Goal: Task Accomplishment & Management: Manage account settings

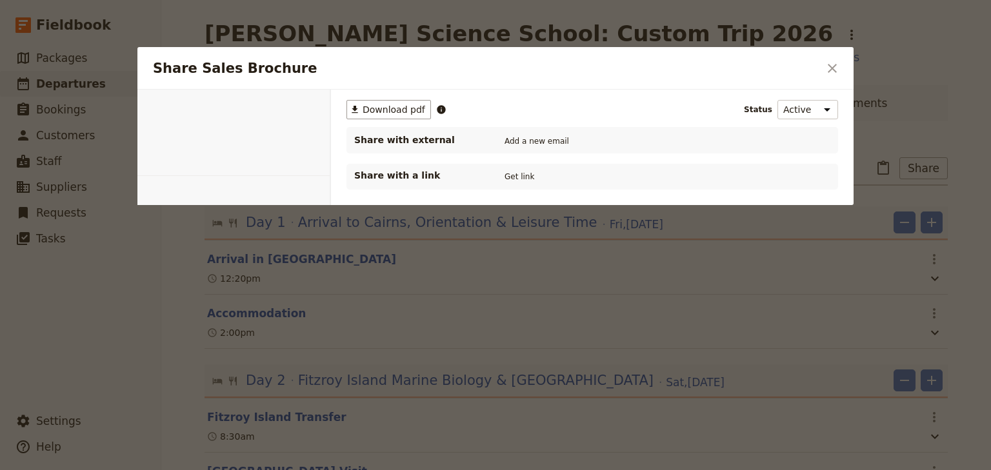
select select "MARKETING"
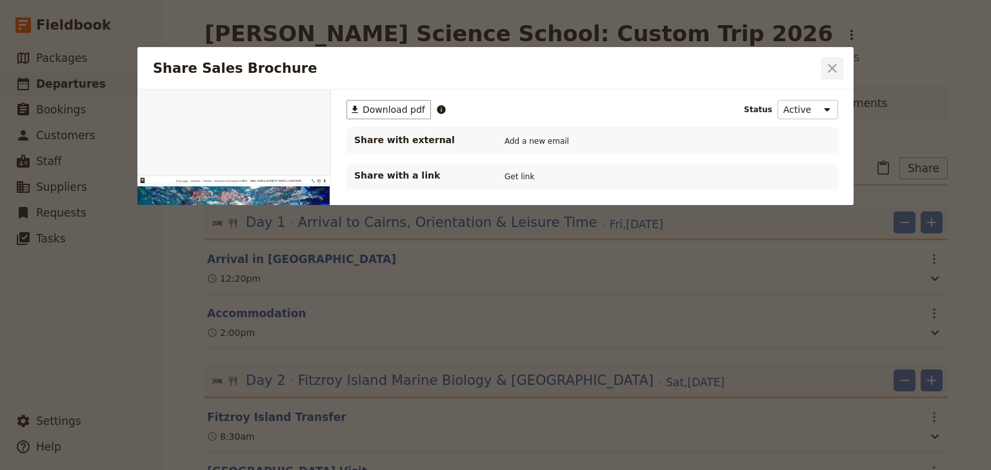
click at [840, 68] on button "​" at bounding box center [832, 68] width 22 height 22
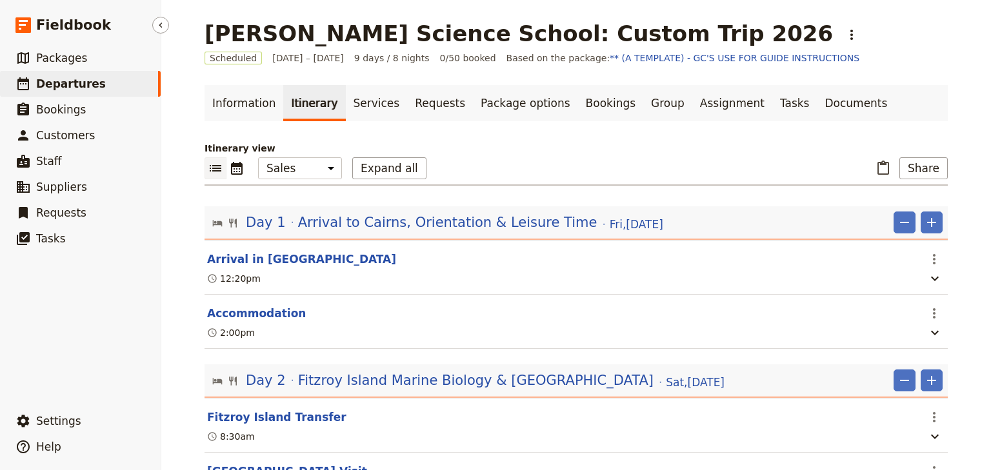
click at [67, 84] on span "Departures" at bounding box center [71, 83] width 70 height 13
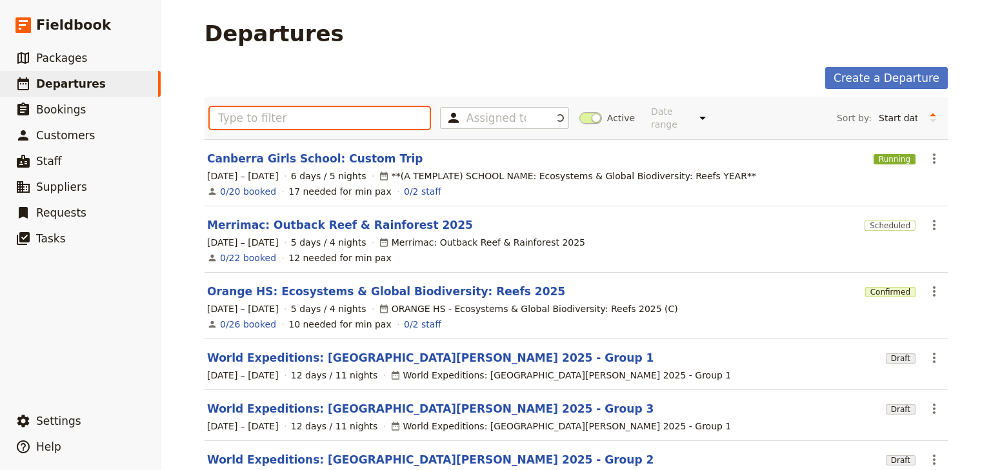
click at [220, 111] on input "text" at bounding box center [320, 118] width 220 height 22
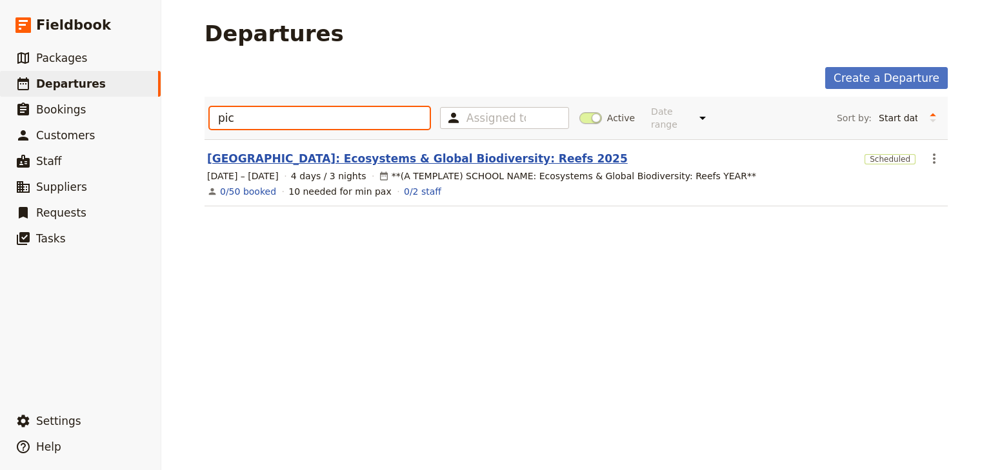
type input "pic"
click at [403, 152] on link "[GEOGRAPHIC_DATA]: Ecosystems & Global Biodiversity: Reefs 2025" at bounding box center [417, 158] width 421 height 15
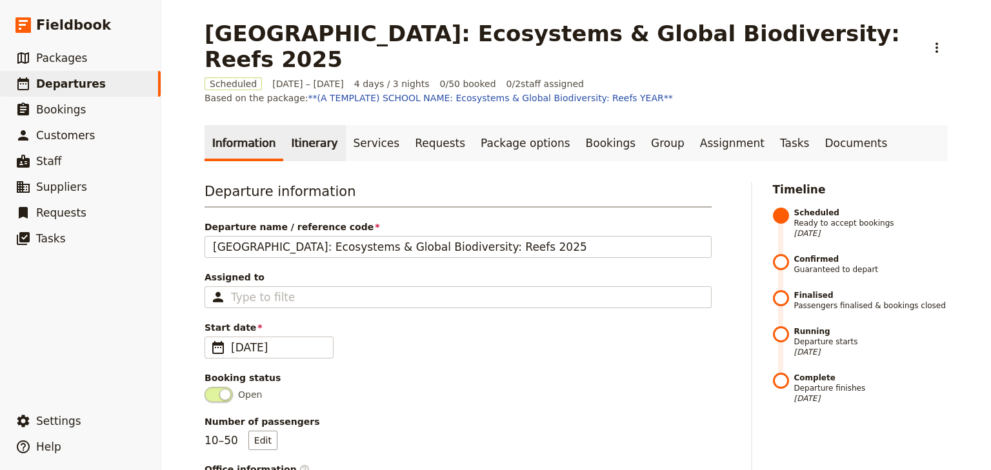
click at [308, 125] on link "Itinerary" at bounding box center [314, 143] width 62 height 36
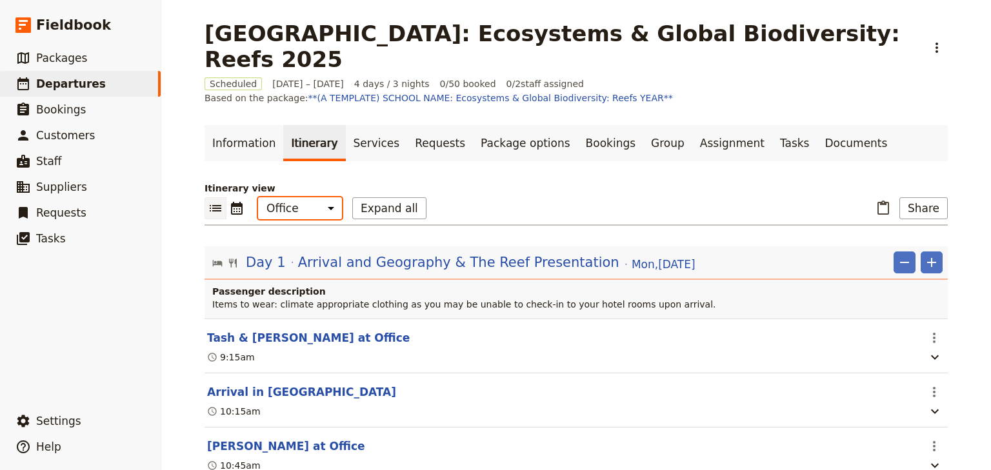
click at [300, 197] on select "Office Guide Passenger Sales" at bounding box center [300, 208] width 84 height 22
select select "PASSENGER"
click at [258, 197] on select "Office Guide Passenger Sales" at bounding box center [300, 208] width 84 height 22
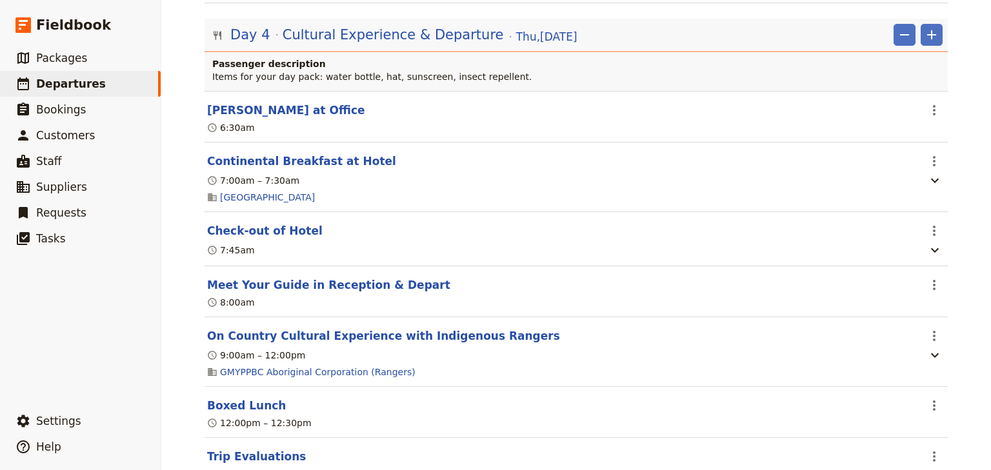
scroll to position [2614, 0]
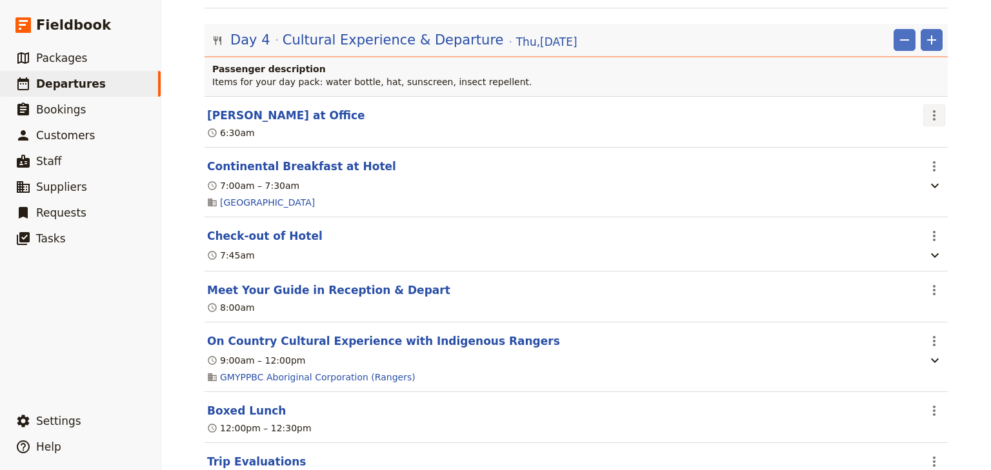
click at [934, 108] on icon "Actions" at bounding box center [934, 115] width 15 height 15
click at [925, 116] on span "Edit this itinerary item" at bounding box center [876, 120] width 114 height 13
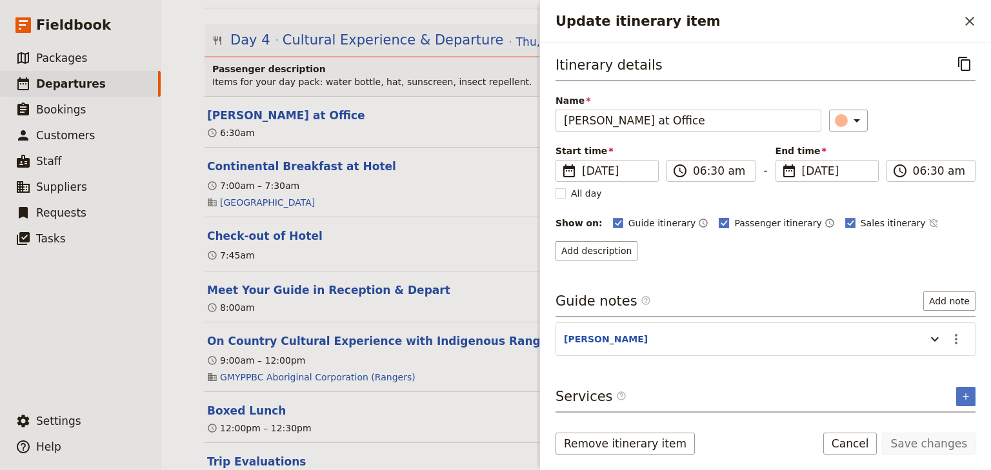
click at [719, 221] on rect "Update itinerary item" at bounding box center [724, 223] width 10 height 10
click at [718, 217] on input "Passenger itinerary" at bounding box center [718, 216] width 1 height 1
checkbox input "false"
click at [917, 444] on button "Save changes" at bounding box center [929, 444] width 94 height 22
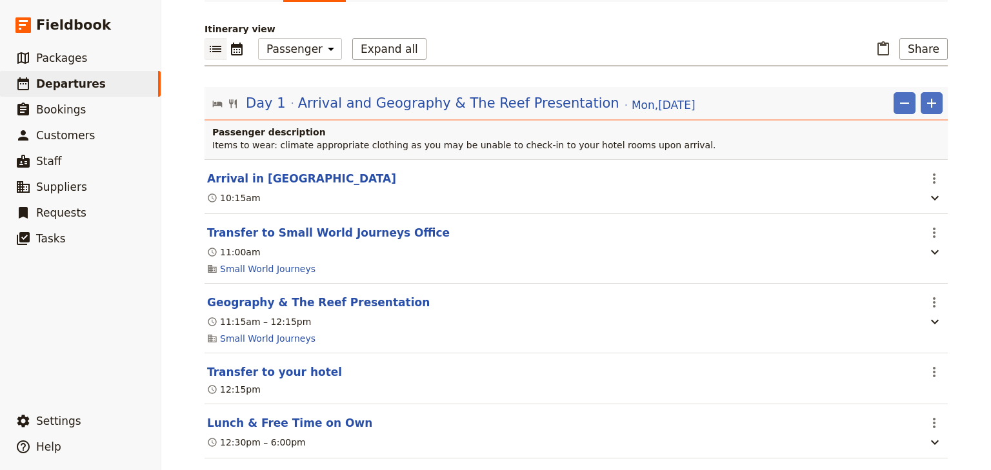
scroll to position [0, 0]
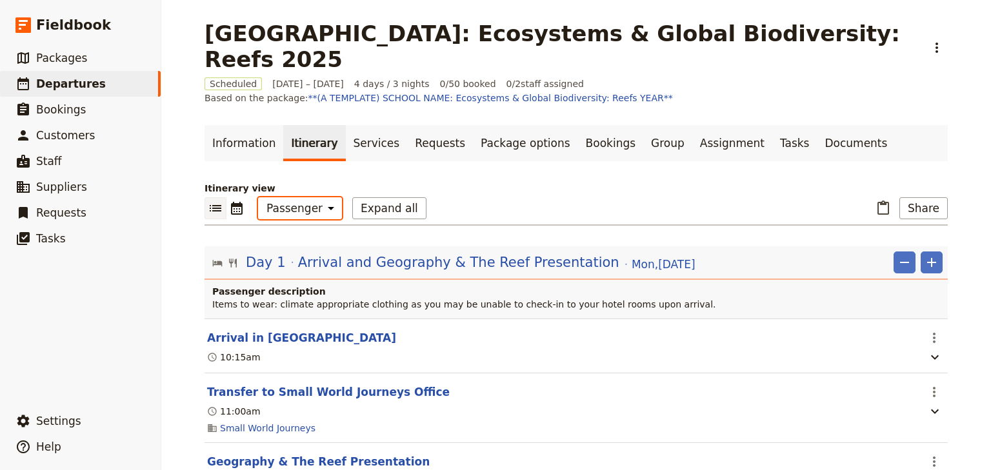
click at [284, 197] on select "Office Guide Passenger Sales" at bounding box center [300, 208] width 84 height 22
select select "STAFF"
click at [258, 197] on select "Office Guide Passenger Sales" at bounding box center [300, 208] width 84 height 22
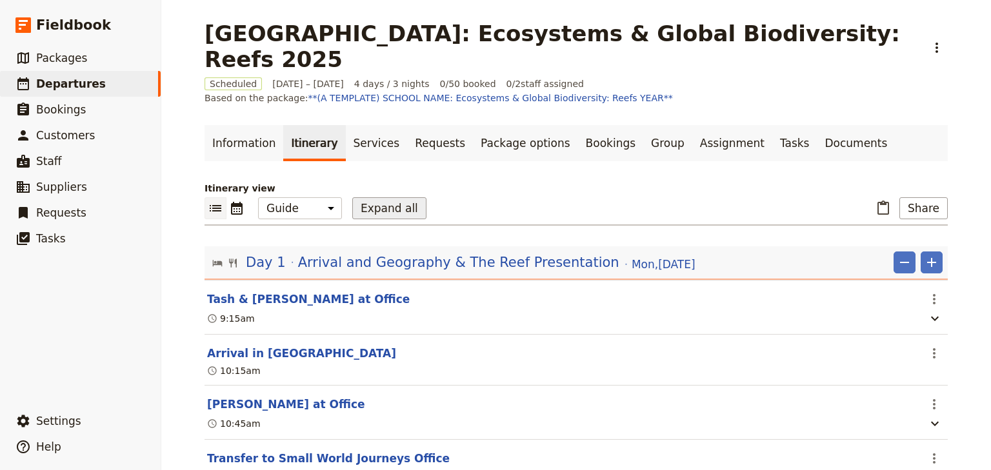
click at [366, 197] on button "Expand all" at bounding box center [389, 208] width 74 height 22
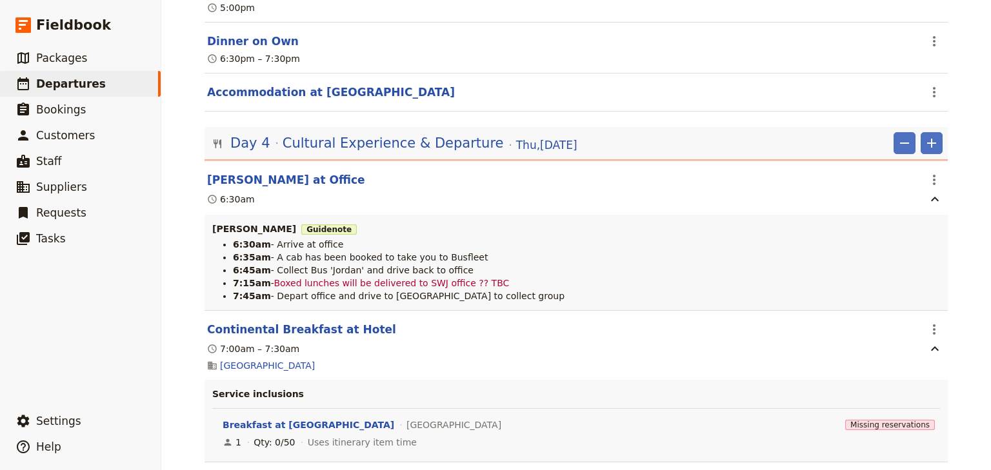
scroll to position [4208, 0]
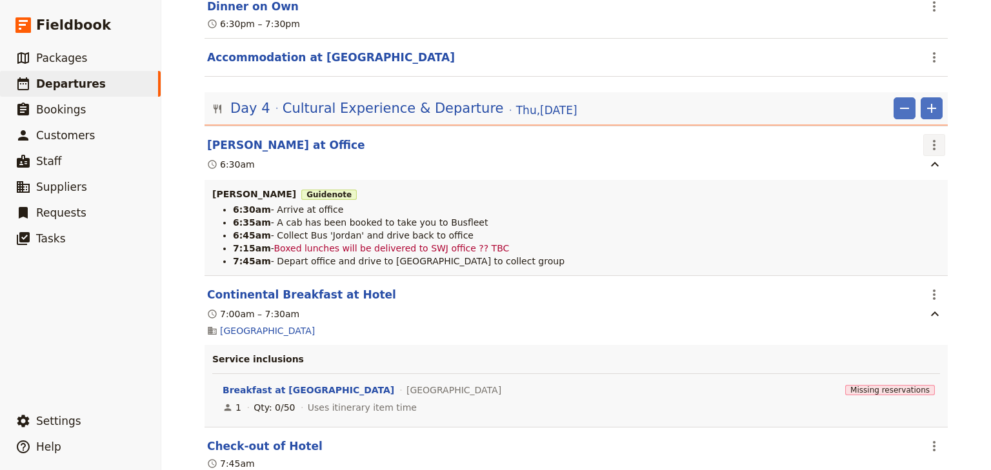
click at [928, 137] on icon "Actions" at bounding box center [934, 144] width 15 height 15
click at [903, 152] on span "Edit this itinerary item" at bounding box center [869, 154] width 101 height 13
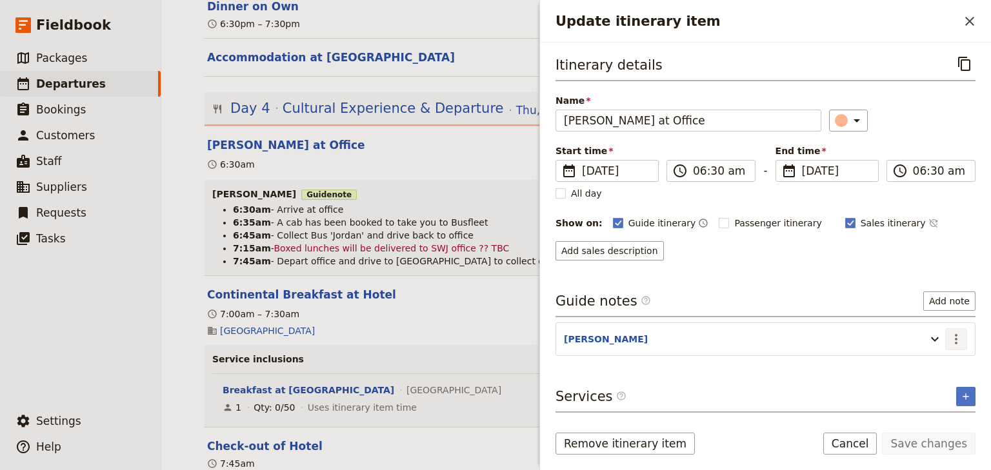
click at [956, 334] on icon "Actions" at bounding box center [956, 339] width 3 height 10
click at [912, 363] on span "Edit note" at bounding box center [919, 364] width 41 height 13
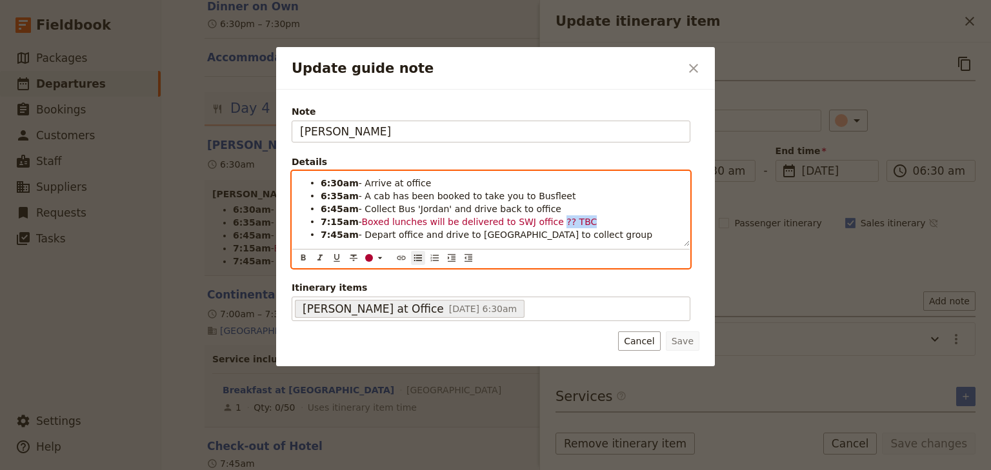
drag, startPoint x: 566, startPoint y: 222, endPoint x: 541, endPoint y: 221, distance: 25.2
click at [541, 221] on span "Boxed lunches will be delivered to SWJ office ?? TBC" at bounding box center [478, 222] width 235 height 10
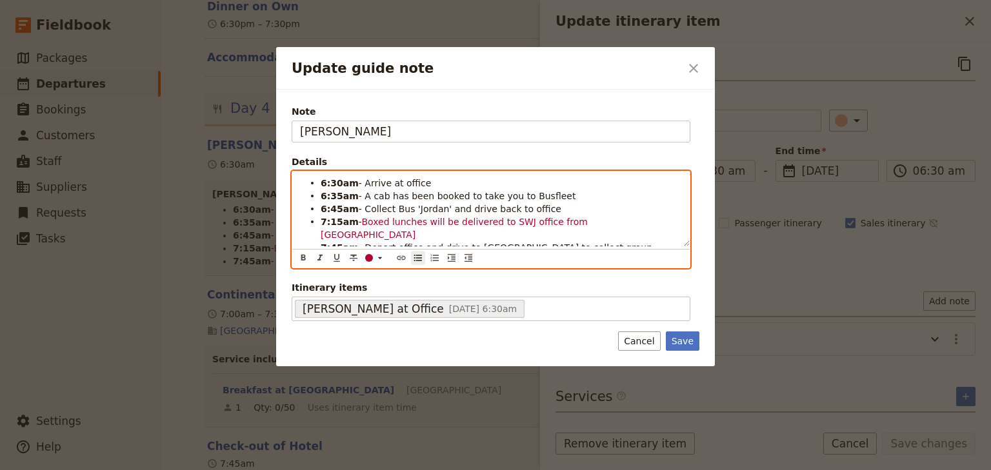
drag, startPoint x: 572, startPoint y: 221, endPoint x: 570, endPoint y: 214, distance: 7.2
click at [572, 221] on span "Boxed lunches will be delivered to SWJ office from ALfresco" at bounding box center [456, 228] width 270 height 23
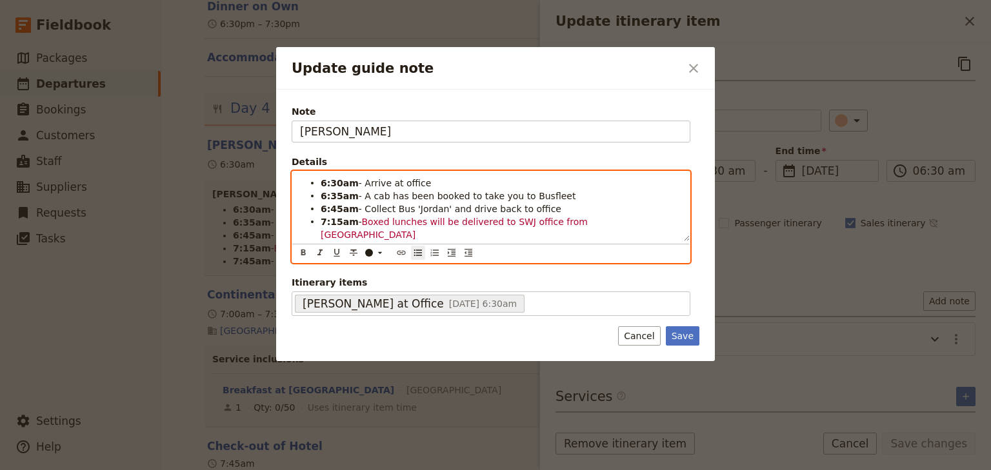
drag, startPoint x: 606, startPoint y: 222, endPoint x: 358, endPoint y: 221, distance: 248.4
click at [358, 221] on li "7:15am - Boxed lunches will be delivered to SWJ office from Alfresco" at bounding box center [501, 228] width 361 height 26
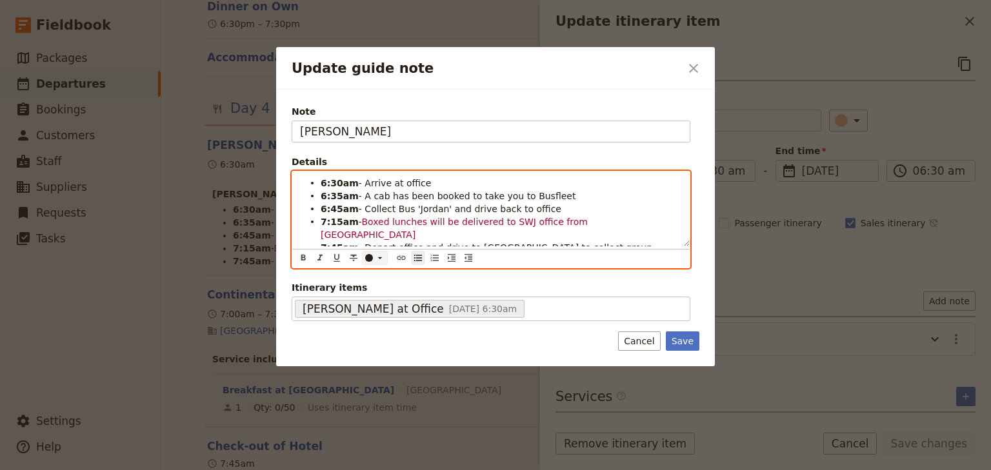
click at [377, 253] on icon "Update guide note" at bounding box center [380, 258] width 10 height 10
click at [368, 268] on div "button" at bounding box center [370, 272] width 8 height 8
click at [382, 217] on span "- Boxed lunches will be delivered to SWJ office from Alfresco" at bounding box center [457, 228] width 273 height 23
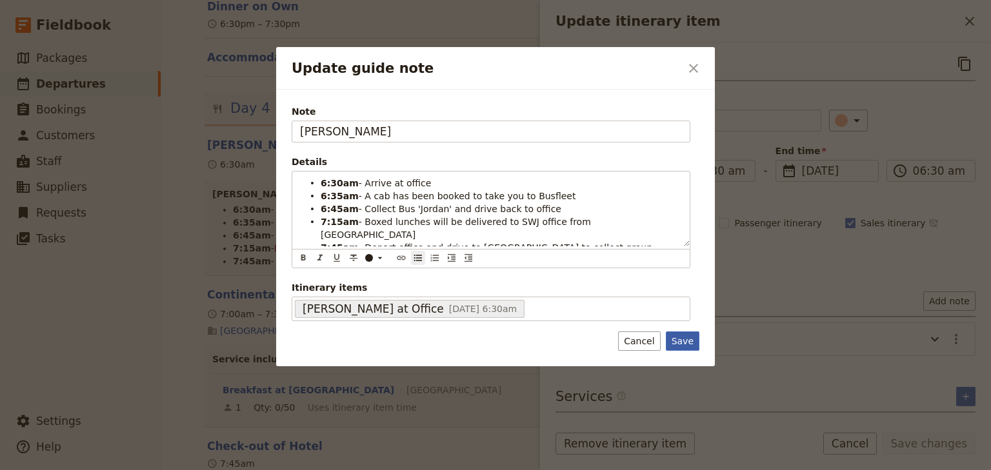
click at [692, 332] on button "Save" at bounding box center [683, 341] width 34 height 19
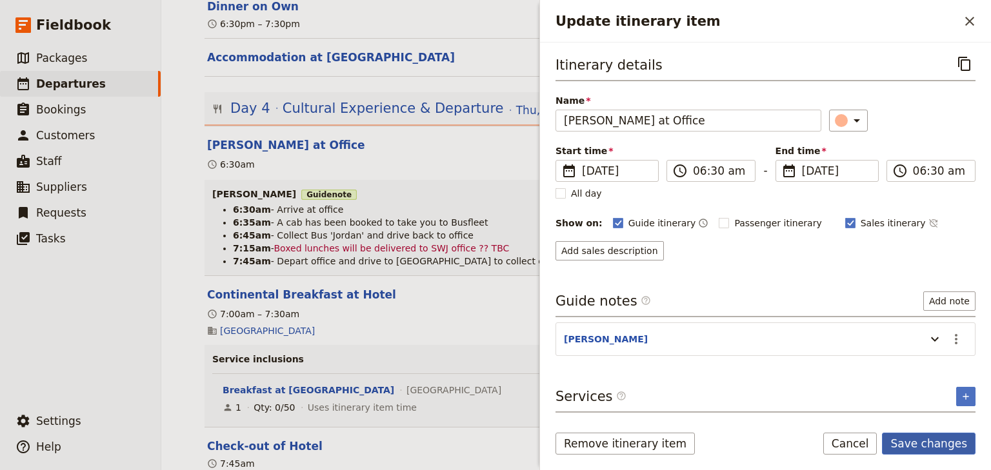
click at [947, 446] on button "Save changes" at bounding box center [929, 444] width 94 height 22
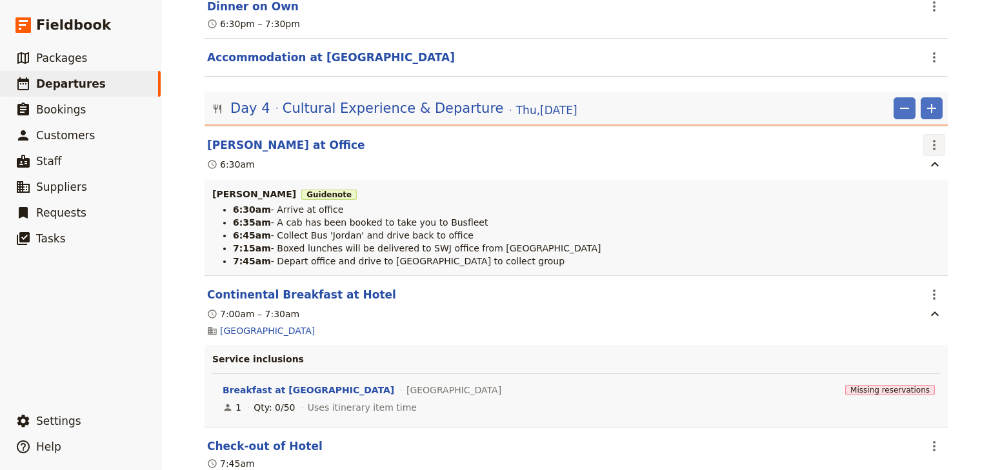
click at [932, 137] on icon "Actions" at bounding box center [934, 144] width 15 height 15
click at [916, 155] on span "Edit this itinerary item" at bounding box center [869, 154] width 101 height 13
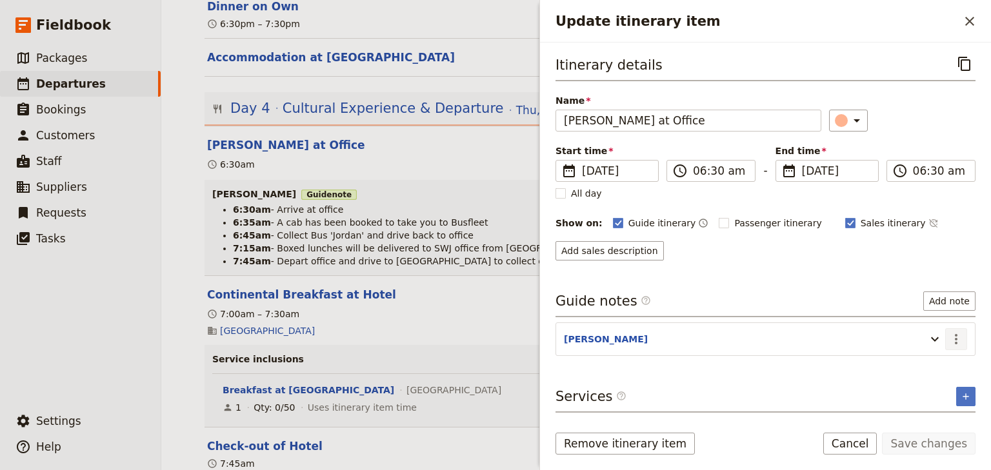
click at [957, 341] on icon "Actions" at bounding box center [955, 339] width 15 height 15
click at [930, 366] on span "Edit note" at bounding box center [919, 364] width 41 height 13
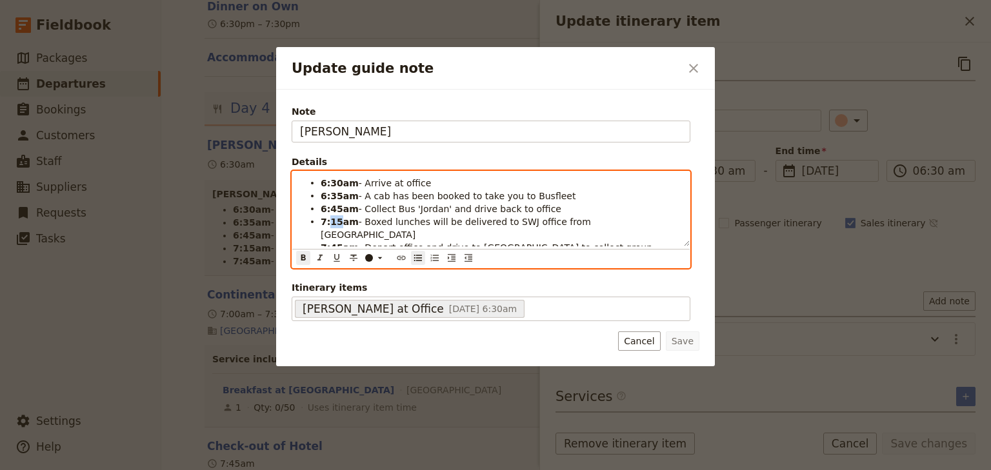
click at [330, 219] on strong "7:15am" at bounding box center [340, 222] width 38 height 10
click at [620, 219] on li "7:30am - Boxed lunches will be delivered to SWJ office from Alfresco" at bounding box center [501, 228] width 361 height 26
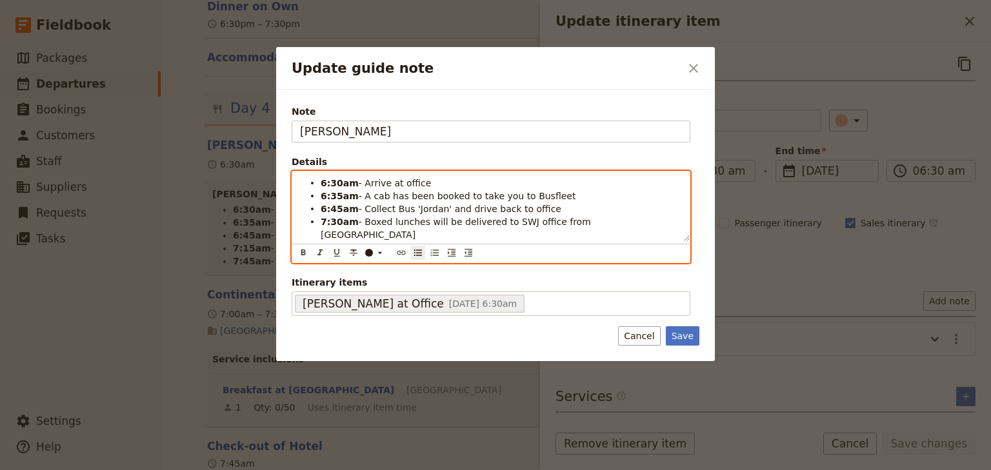
click at [536, 212] on li "6:45am - Collect Bus 'Jordan' and drive back to office" at bounding box center [501, 208] width 361 height 13
drag, startPoint x: 337, startPoint y: 206, endPoint x: 330, endPoint y: 206, distance: 7.1
click at [330, 206] on strong "6:45am" at bounding box center [340, 209] width 38 height 10
click at [321, 207] on strong "6:45am" at bounding box center [340, 209] width 38 height 10
drag, startPoint x: 339, startPoint y: 208, endPoint x: 330, endPoint y: 208, distance: 9.0
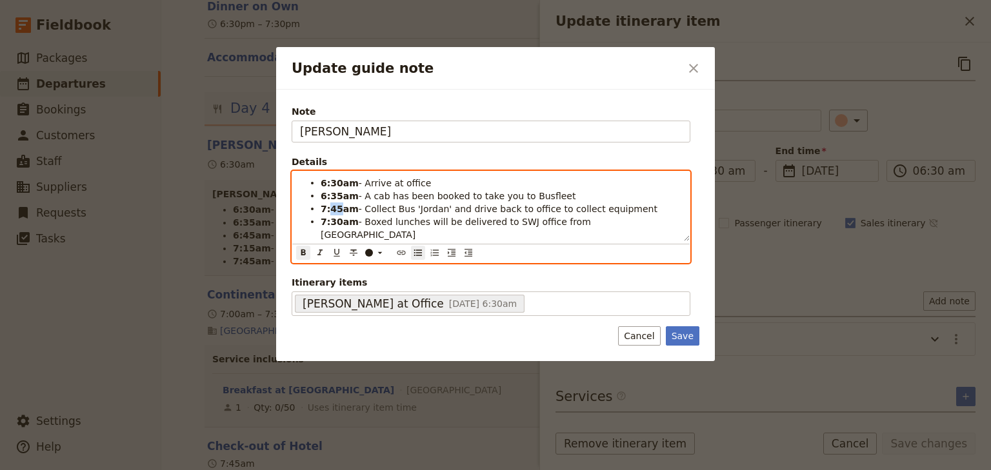
click at [330, 208] on strong "7:45am" at bounding box center [340, 209] width 38 height 10
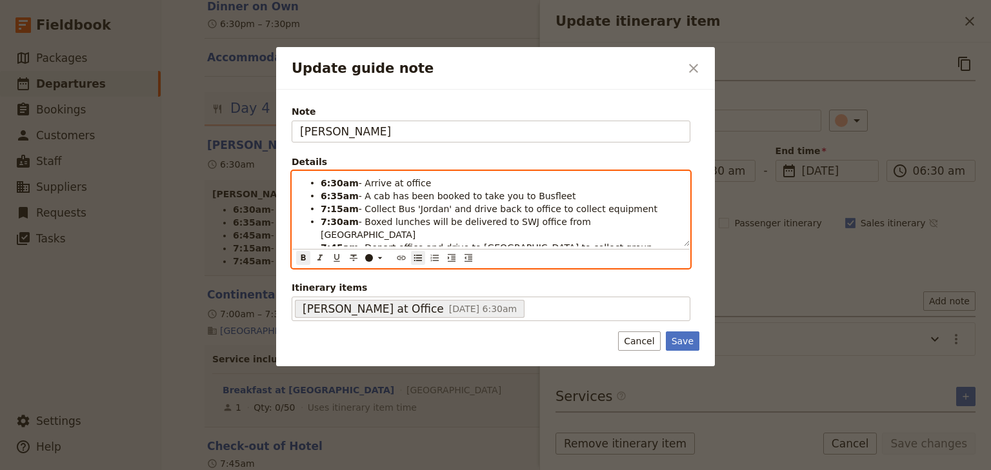
click at [386, 210] on span "- Collect Bus 'Jordan' and drive back to office to collect equipment" at bounding box center [508, 209] width 299 height 10
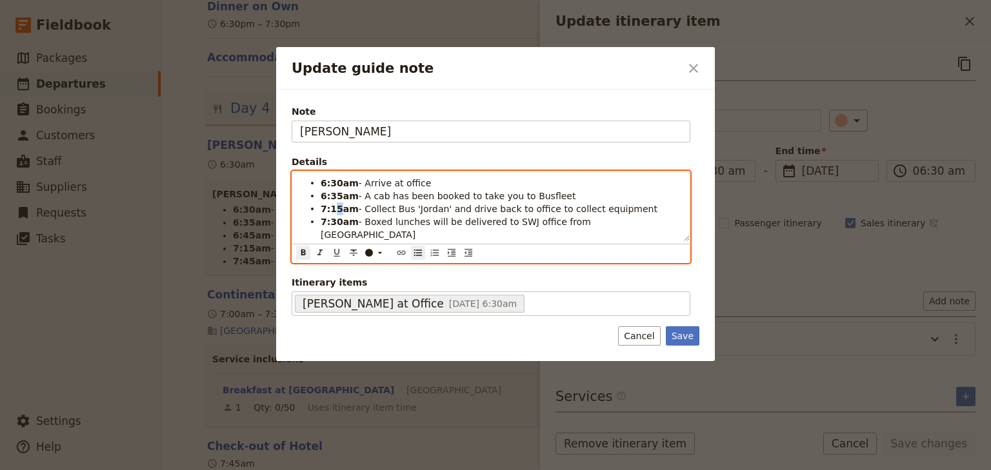
click at [334, 206] on strong "7:15am" at bounding box center [340, 209] width 38 height 10
click at [395, 210] on span "- Collect Bus 'Jordan' and drive back to office to collect equipment" at bounding box center [508, 209] width 299 height 10
drag, startPoint x: 387, startPoint y: 208, endPoint x: 361, endPoint y: 208, distance: 26.5
click at [361, 208] on span "- Collect Bus 'Jordan' and drive back to office to collect equipment" at bounding box center [508, 209] width 299 height 10
drag, startPoint x: 468, startPoint y: 209, endPoint x: 434, endPoint y: 208, distance: 34.2
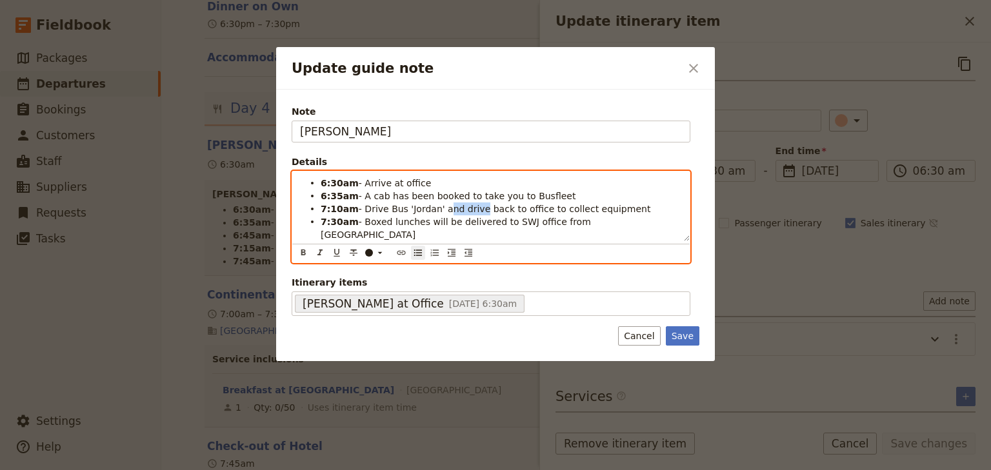
click at [434, 208] on span "- Drive Bus 'Jordan' and drive back to office to collect equipment" at bounding box center [505, 209] width 292 height 10
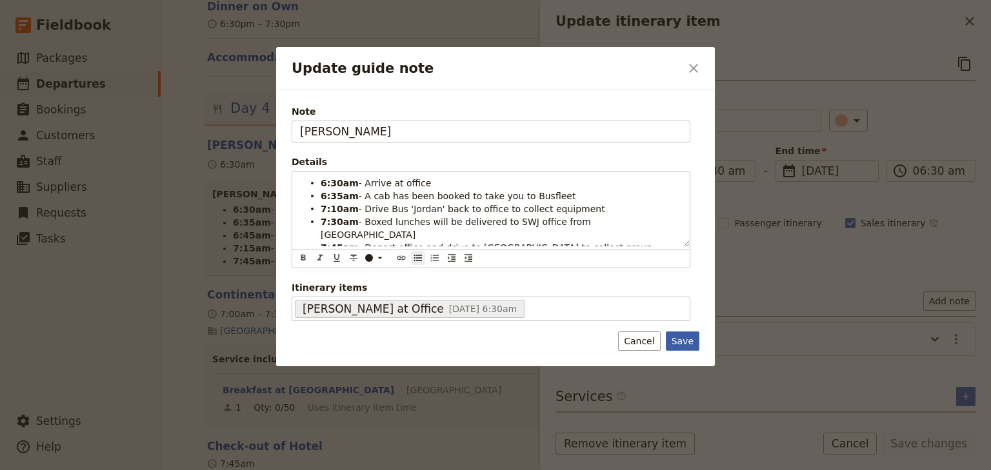
click at [682, 333] on button "Save" at bounding box center [683, 341] width 34 height 19
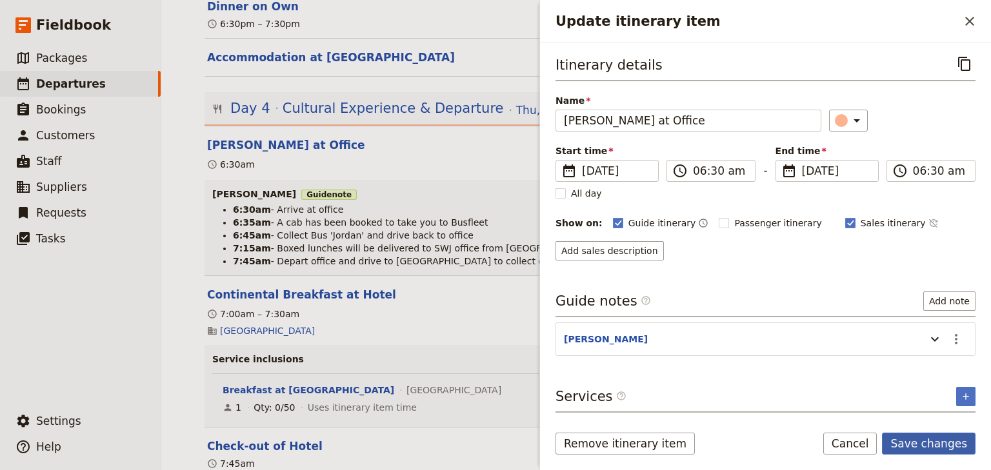
click at [927, 446] on button "Save changes" at bounding box center [929, 444] width 94 height 22
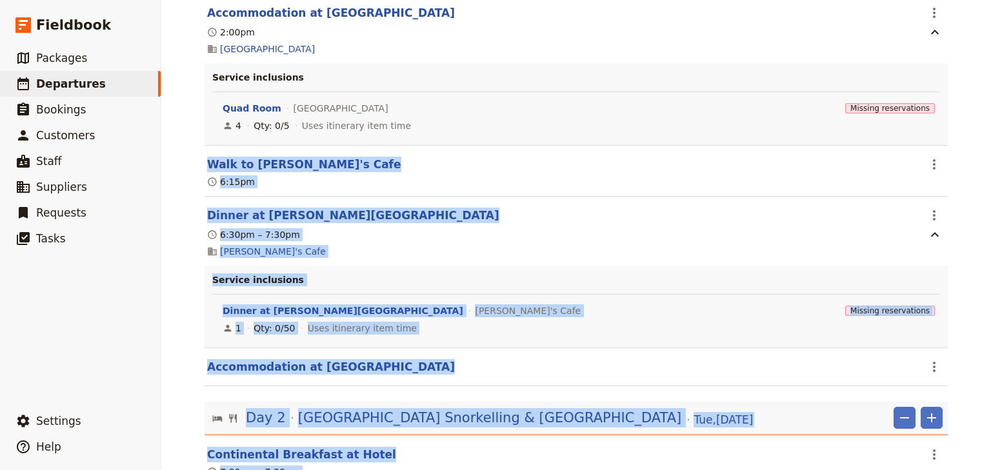
scroll to position [0, 0]
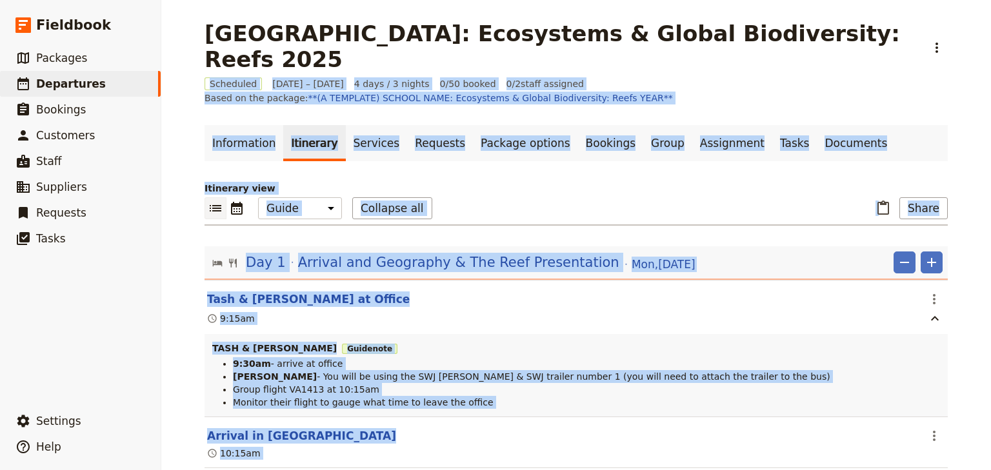
drag, startPoint x: 990, startPoint y: 366, endPoint x: 906, endPoint y: 35, distance: 341.6
click at [956, 3] on div "Picnic Point High School: Ecosystems & Global Biodiversity: Reefs 2025 ​ Schedu…" at bounding box center [576, 235] width 830 height 470
click at [943, 127] on ul "Information Itinerary Services Requests Package options Bookings Group Assignme…" at bounding box center [576, 143] width 743 height 36
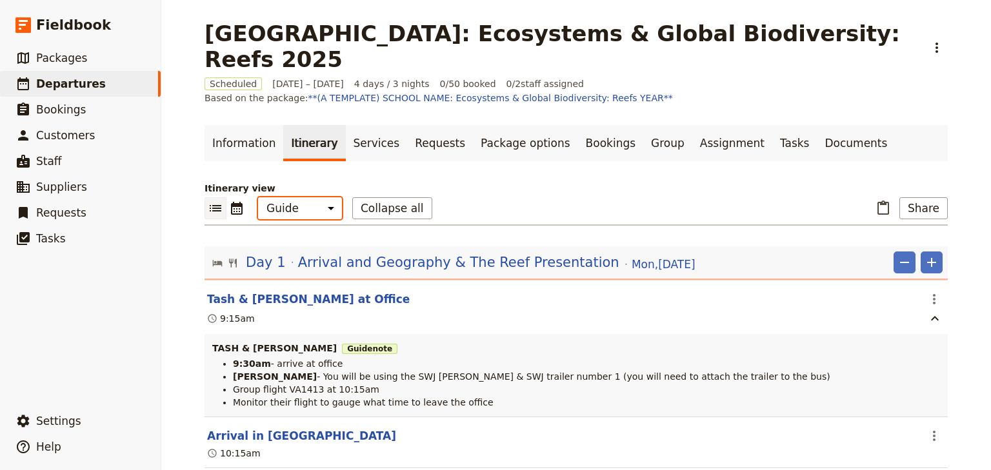
click at [303, 197] on select "Office Guide Passenger Sales" at bounding box center [300, 208] width 84 height 22
select select "PASSENGER"
click at [258, 197] on select "Office Guide Passenger Sales" at bounding box center [300, 208] width 84 height 22
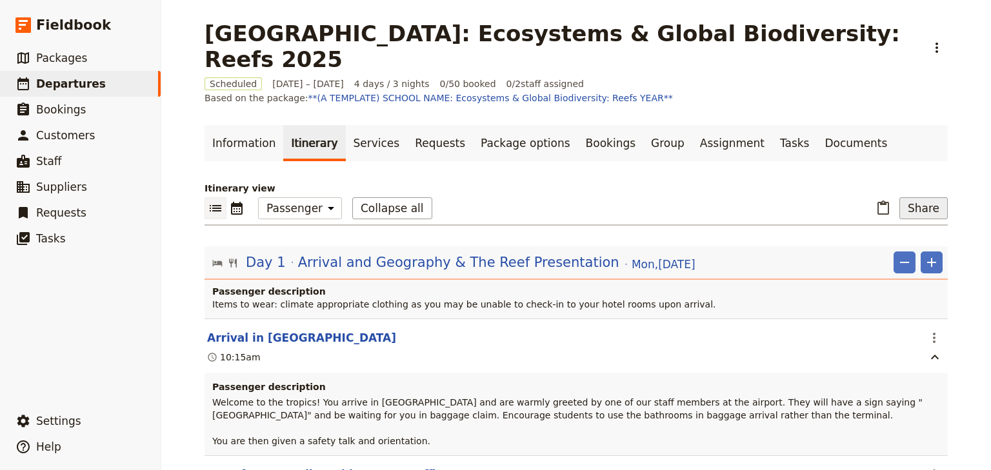
click at [916, 197] on button "Share" at bounding box center [923, 208] width 48 height 22
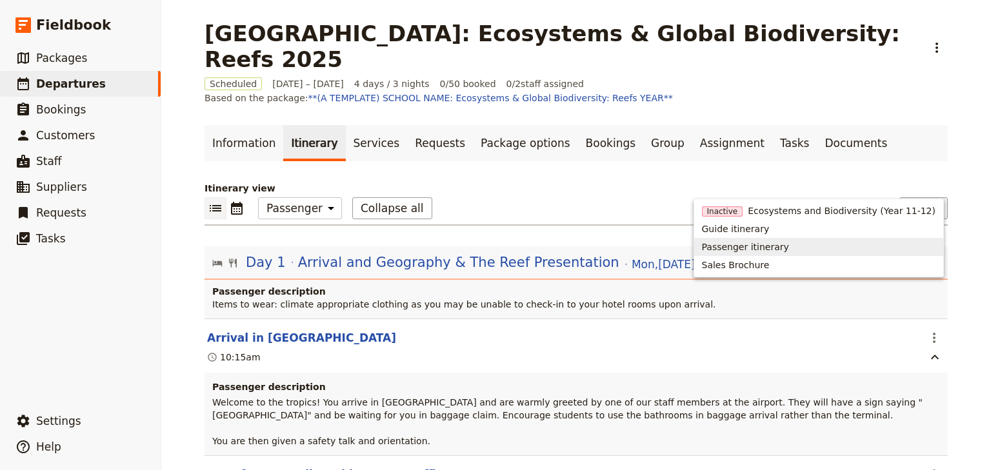
click at [789, 243] on span "Passenger itinerary" at bounding box center [745, 247] width 87 height 13
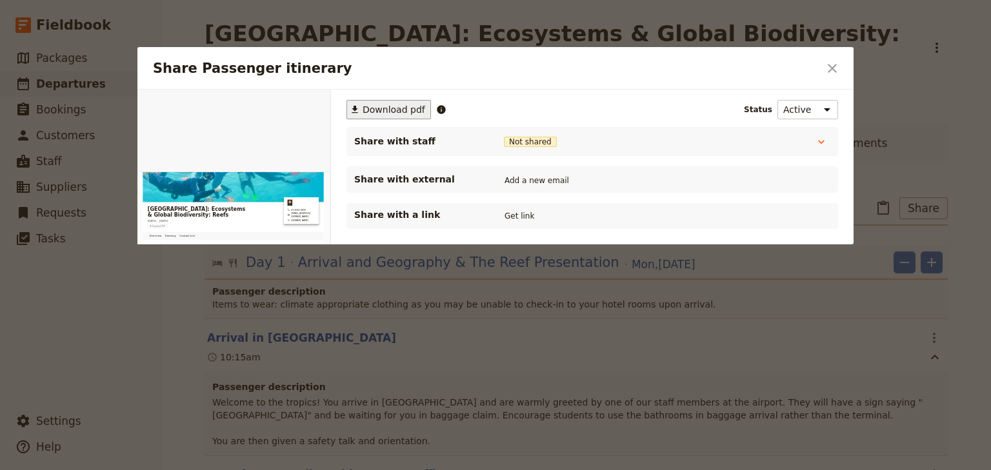
click at [381, 108] on span "Download pdf" at bounding box center [394, 109] width 63 height 13
drag, startPoint x: 663, startPoint y: 66, endPoint x: 701, endPoint y: 61, distance: 38.4
click at [664, 65] on h2 "Share Passenger itinerary" at bounding box center [486, 68] width 666 height 19
click at [837, 66] on icon "Close dialog" at bounding box center [832, 68] width 15 height 15
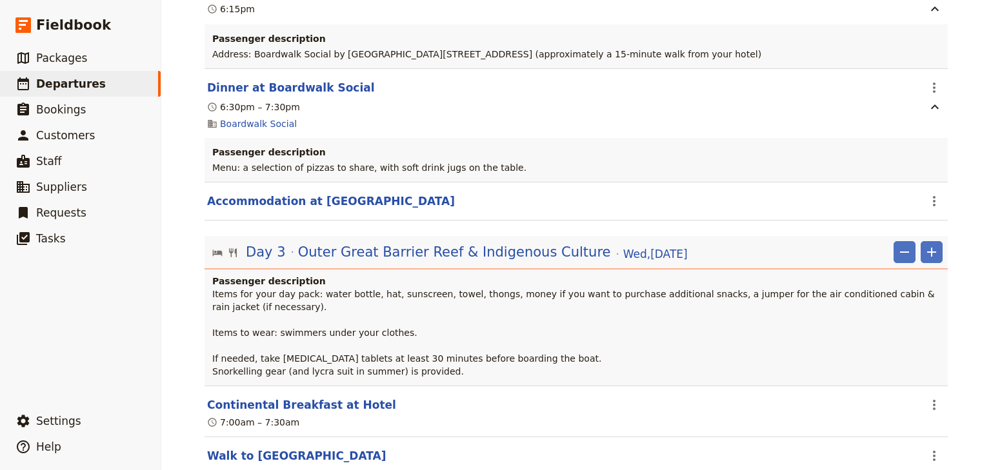
scroll to position [2693, 0]
click at [472, 287] on p "Items for your day pack: water bottle, hat, sunscreen, towel, thongs, money if …" at bounding box center [577, 332] width 730 height 90
click at [834, 288] on span "Items for your day pack: water bottle, hat, sunscreen, towel, thongs, money if …" at bounding box center [574, 332] width 725 height 88
drag, startPoint x: 833, startPoint y: 250, endPoint x: 937, endPoint y: 251, distance: 103.9
click at [937, 288] on span "Items for your day pack: water bottle, hat, sunscreen, towel, thongs, money if …" at bounding box center [574, 332] width 725 height 88
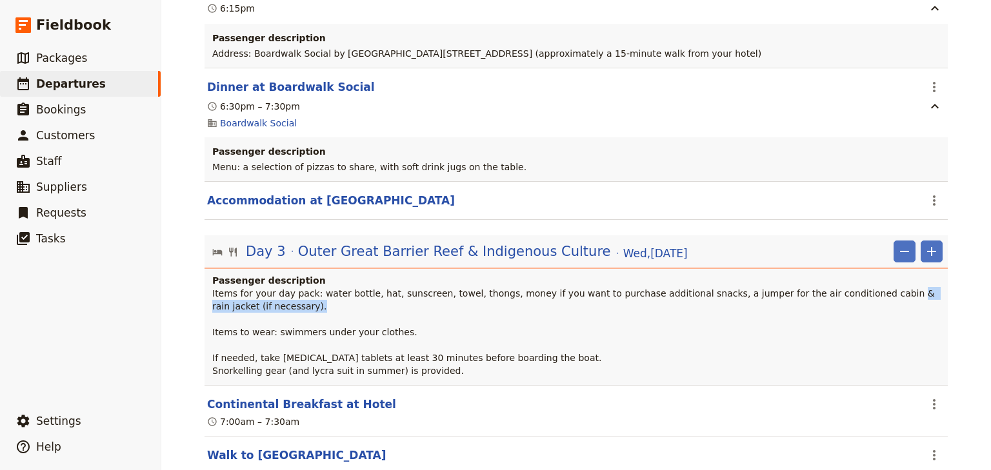
copy span "& rain jacket (if necessary)."
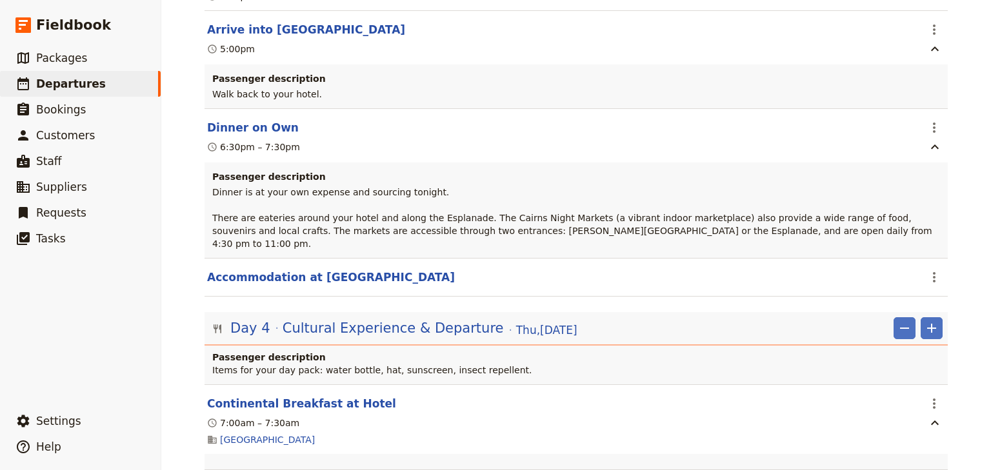
scroll to position [3993, 0]
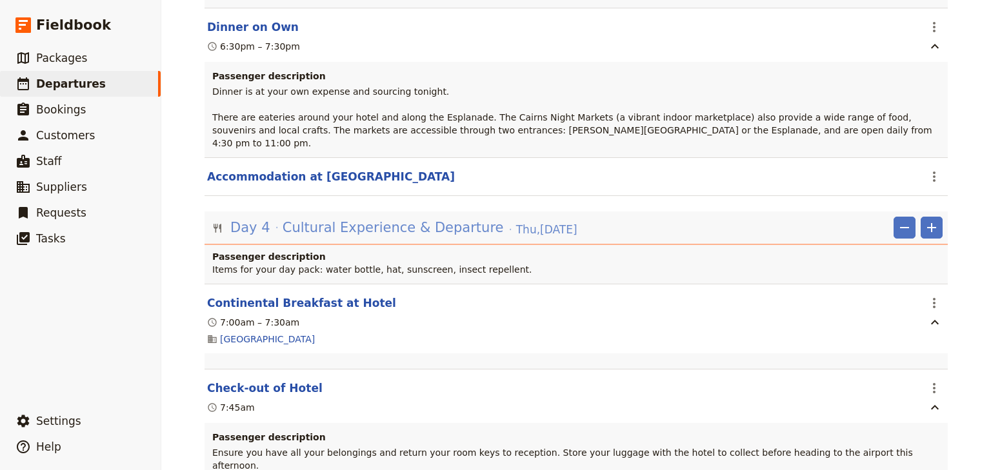
click at [345, 218] on span "Cultural Experience & Departure" at bounding box center [393, 227] width 221 height 19
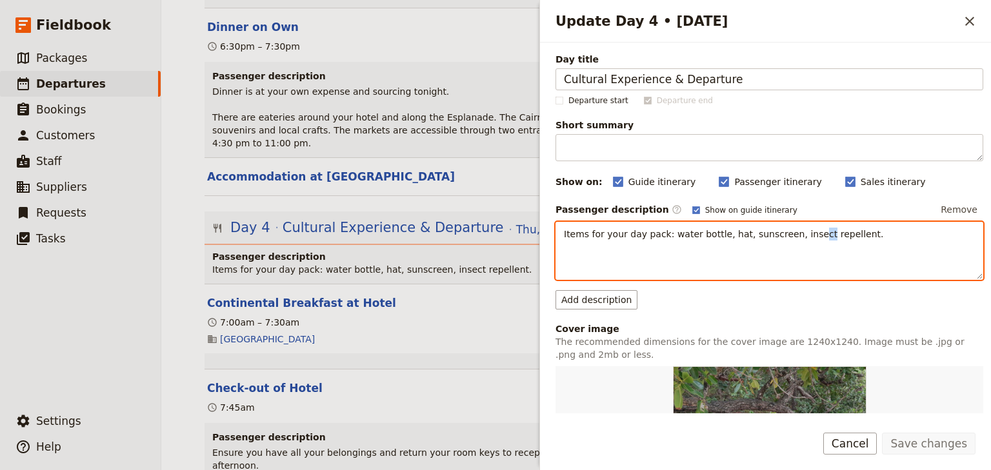
click at [798, 238] on div "Items for your day pack: water bottle, hat, sunscreen, insect repellent." at bounding box center [769, 251] width 426 height 57
click at [842, 235] on p "Items for your day pack: water bottle, hat, sunscreen, insect repellent." at bounding box center [769, 234] width 411 height 13
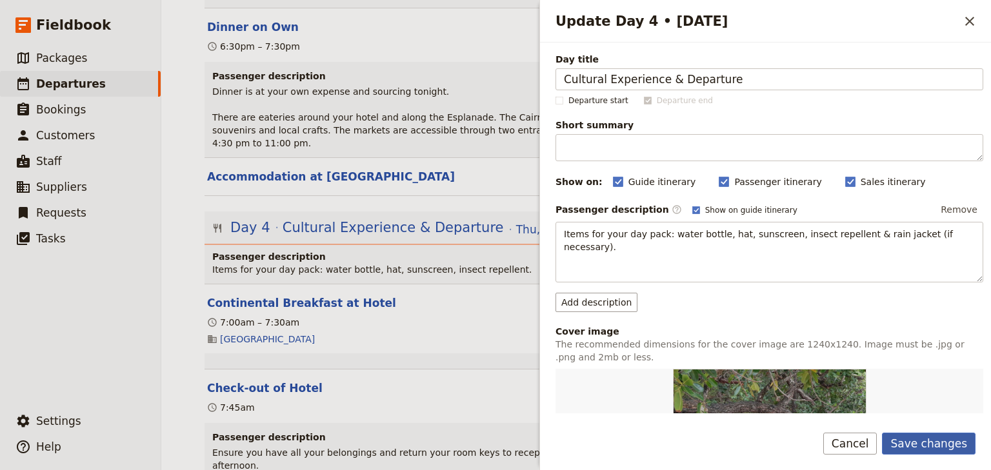
click at [932, 446] on button "Save changes" at bounding box center [929, 444] width 94 height 22
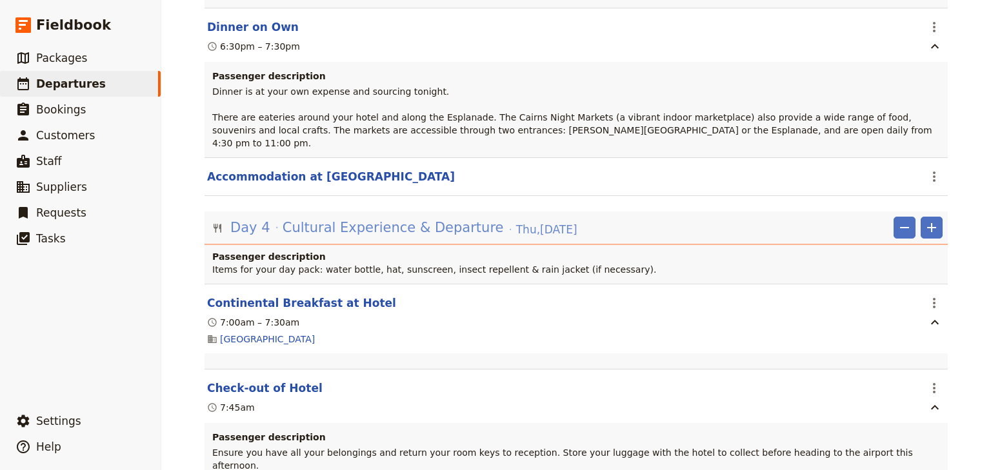
click at [345, 218] on span "Cultural Experience & Departure" at bounding box center [393, 227] width 221 height 19
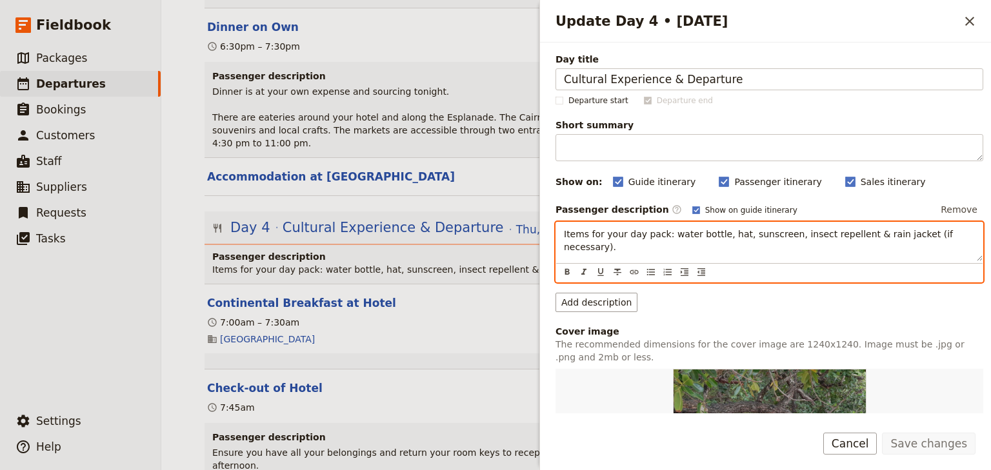
click at [962, 235] on p "Items for your day pack: water bottle, hat, sunscreen, insect repellent & rain …" at bounding box center [769, 241] width 411 height 26
drag, startPoint x: 666, startPoint y: 253, endPoint x: 545, endPoint y: 252, distance: 121.3
click at [545, 252] on div "Day title Cultural Experience & Departure Departure start Departure end Short s…" at bounding box center [765, 228] width 451 height 371
drag, startPoint x: 625, startPoint y: 255, endPoint x: 588, endPoint y: 255, distance: 36.8
click at [588, 263] on span "Have swimmers in hand luggage for easy access if you wish to use the hotel's fa…" at bounding box center [769, 274] width 411 height 23
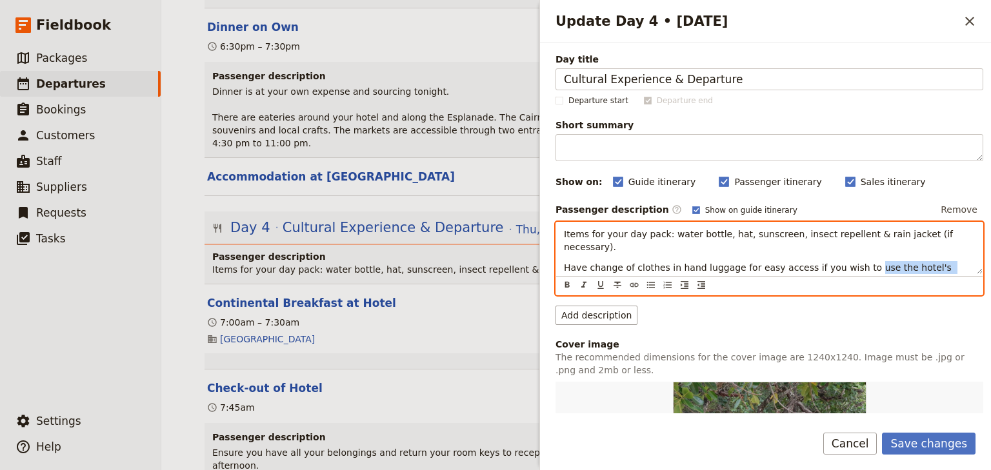
drag, startPoint x: 844, startPoint y: 253, endPoint x: 934, endPoint y: 256, distance: 90.4
click at [934, 263] on span "Have change of clothes in hand luggage for easy access if you wish to use the h…" at bounding box center [759, 274] width 390 height 23
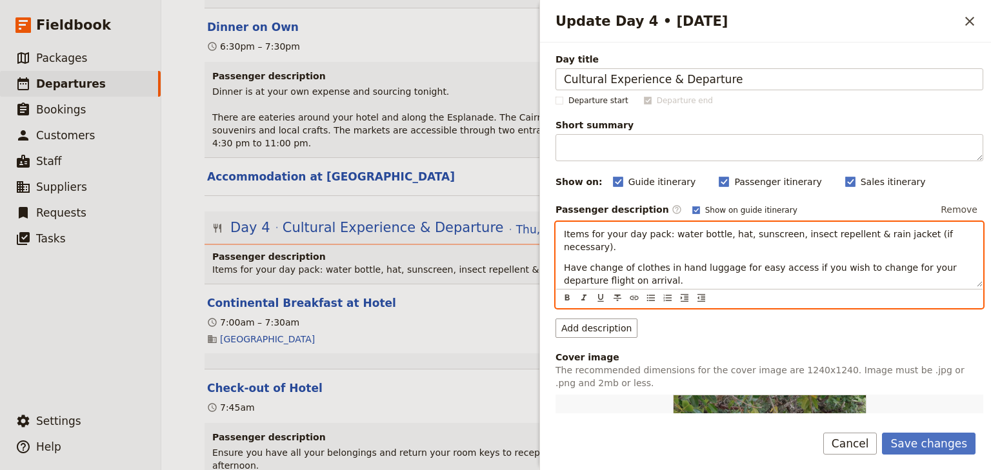
click at [625, 265] on span "Have change of clothes in hand luggage for easy access if you wish to change fo…" at bounding box center [762, 274] width 396 height 23
click at [585, 265] on span "Have change of clothes in hand luggage for easy access if you wish to change fo…" at bounding box center [762, 274] width 396 height 23
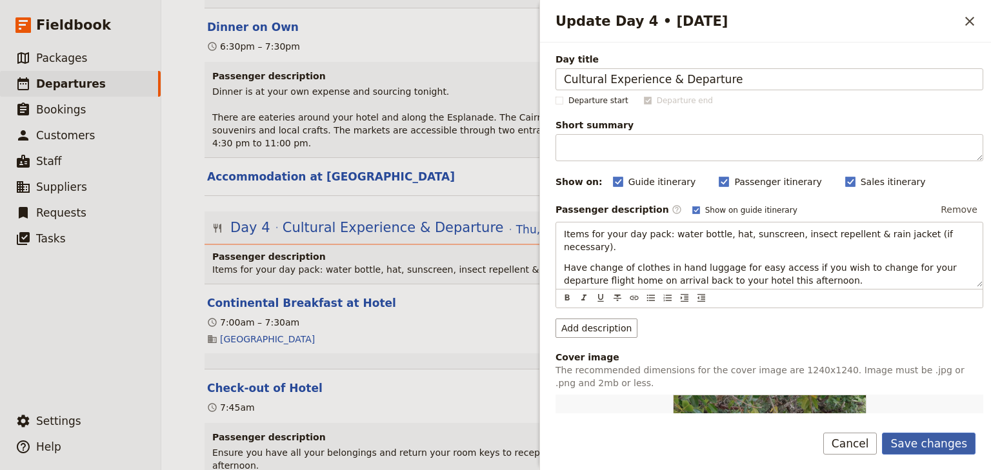
click at [917, 444] on button "Save changes" at bounding box center [929, 444] width 94 height 22
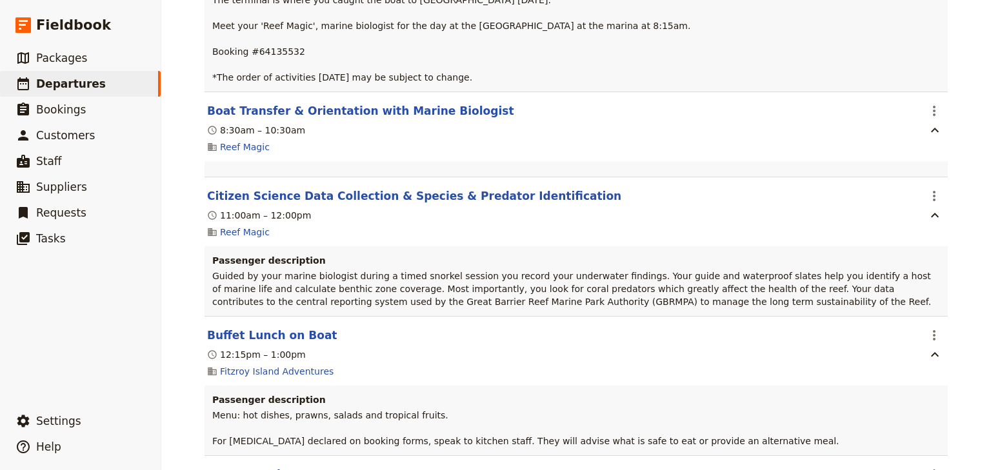
scroll to position [0, 0]
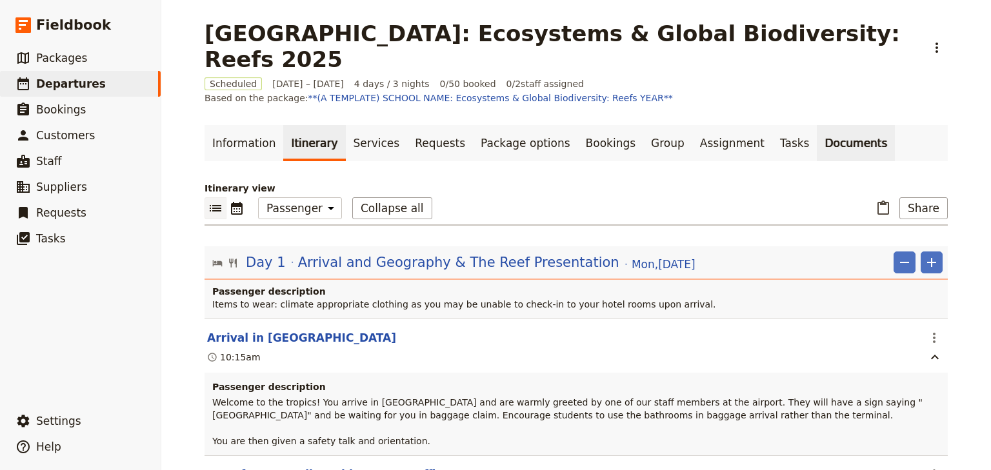
click at [817, 125] on link "Documents" at bounding box center [856, 143] width 78 height 36
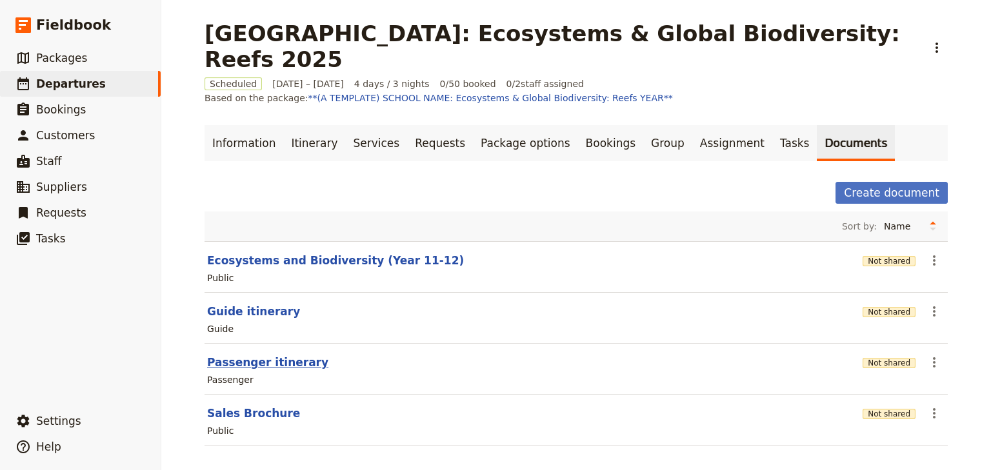
click at [268, 355] on button "Passenger itinerary" at bounding box center [267, 362] width 121 height 15
select select "PASSENGER"
select select "RUN_SHEET"
select select "DEFAULT"
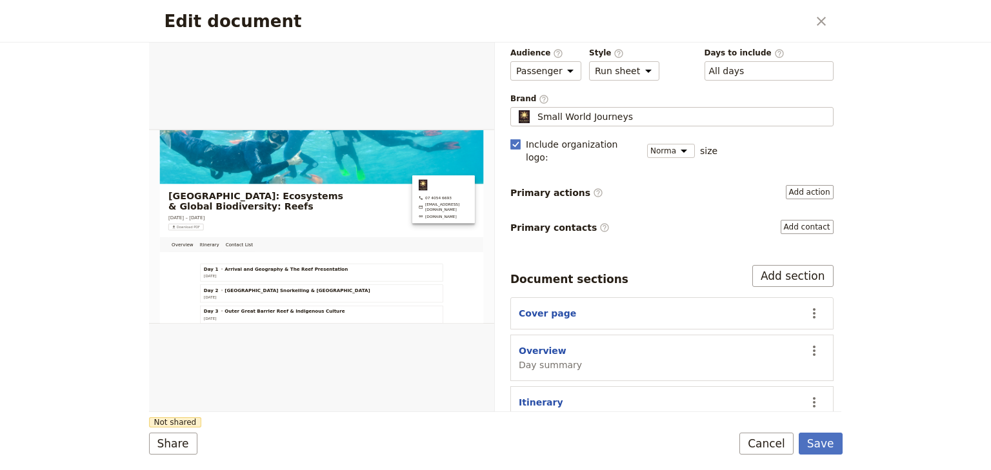
scroll to position [103, 0]
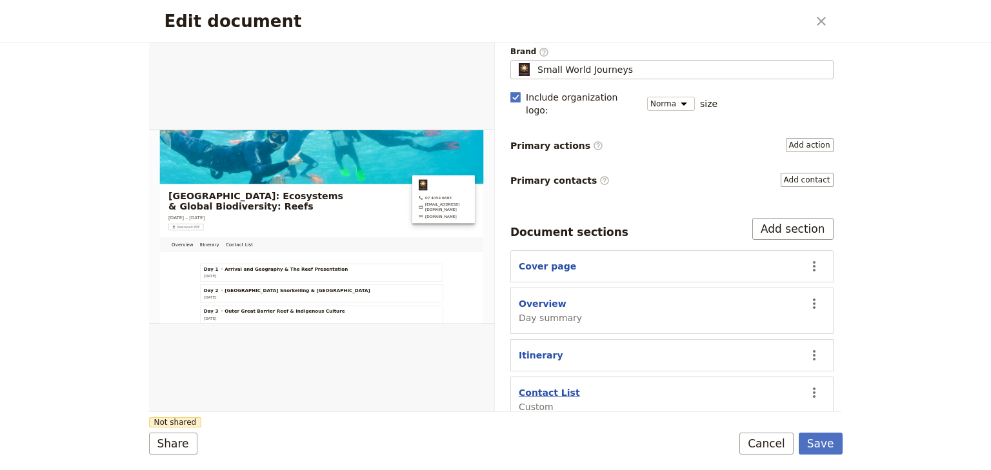
click at [542, 386] on button "Contact List" at bounding box center [549, 392] width 61 height 13
select select "CUSTOM"
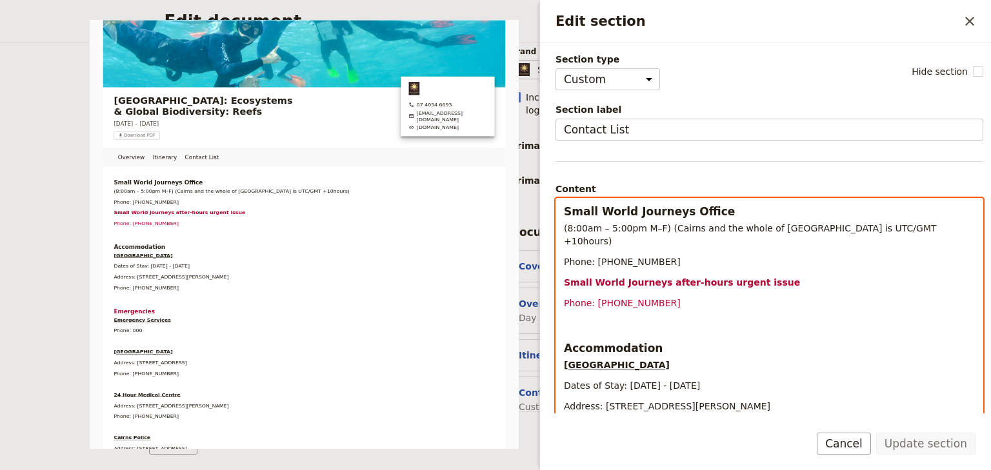
click at [589, 319] on div "Small World Journeys Office (8:00am – 5:00pm M–F) (Cairns and the whole of Quee…" at bounding box center [769, 475] width 426 height 552
click at [571, 317] on p "Edit section" at bounding box center [769, 323] width 411 height 13
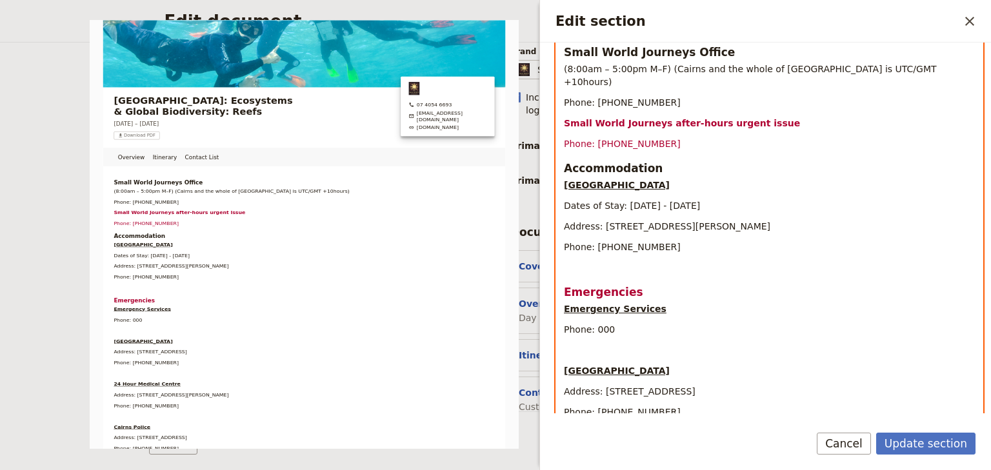
scroll to position [258, 0]
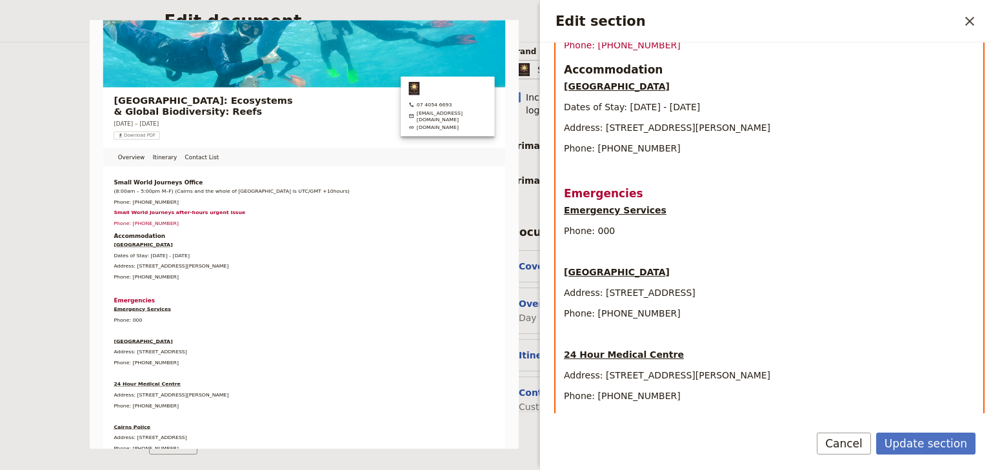
click at [570, 163] on div "Small World Journeys Office (8:00am – 5:00pm M–F) (Cairns and the whole of Quee…" at bounding box center [769, 207] width 426 height 532
select select "paragraph"
click at [563, 160] on div "Small World Journeys Office (8:00am – 5:00pm M–F) (Cairns and the whole of Quee…" at bounding box center [769, 207] width 426 height 532
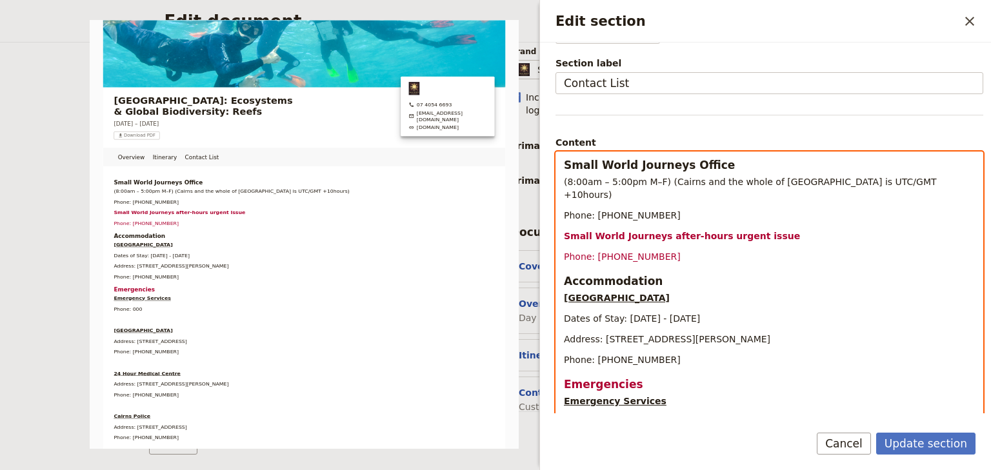
scroll to position [0, 0]
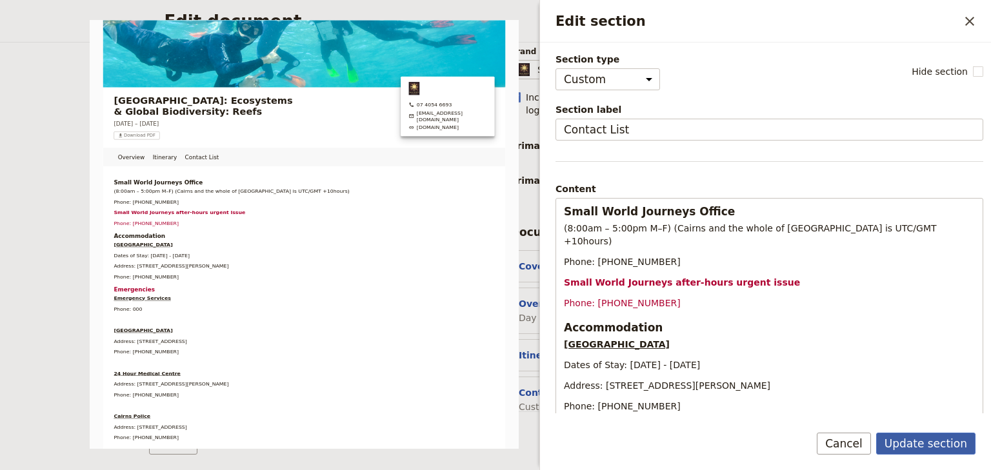
click at [930, 441] on button "Update section" at bounding box center [925, 444] width 99 height 22
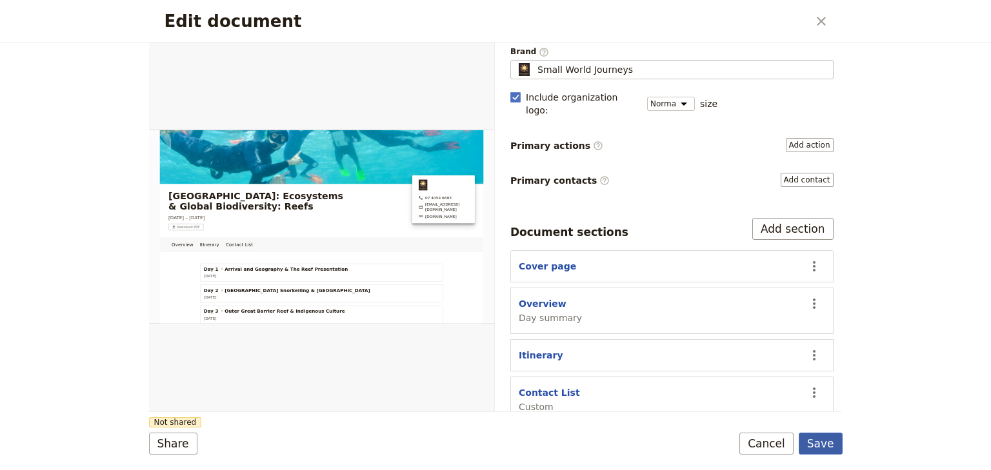
click at [824, 445] on button "Save" at bounding box center [821, 444] width 44 height 22
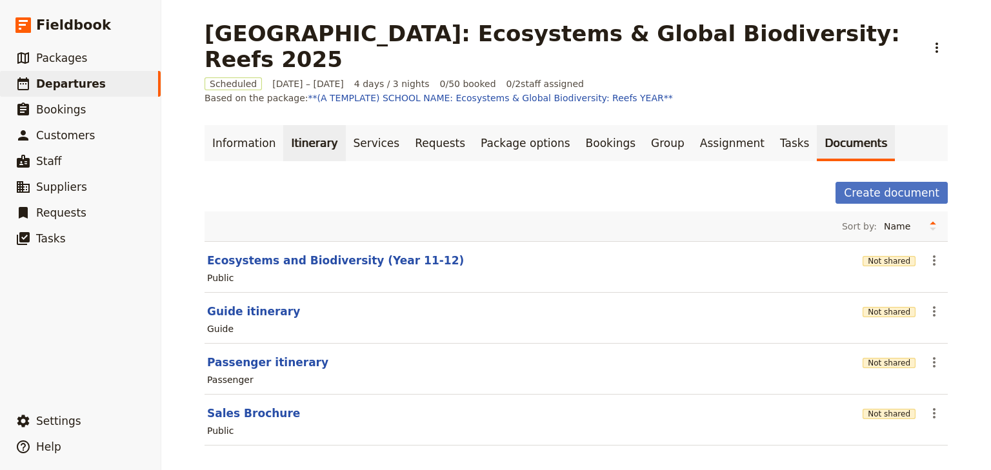
click at [308, 125] on link "Itinerary" at bounding box center [314, 143] width 62 height 36
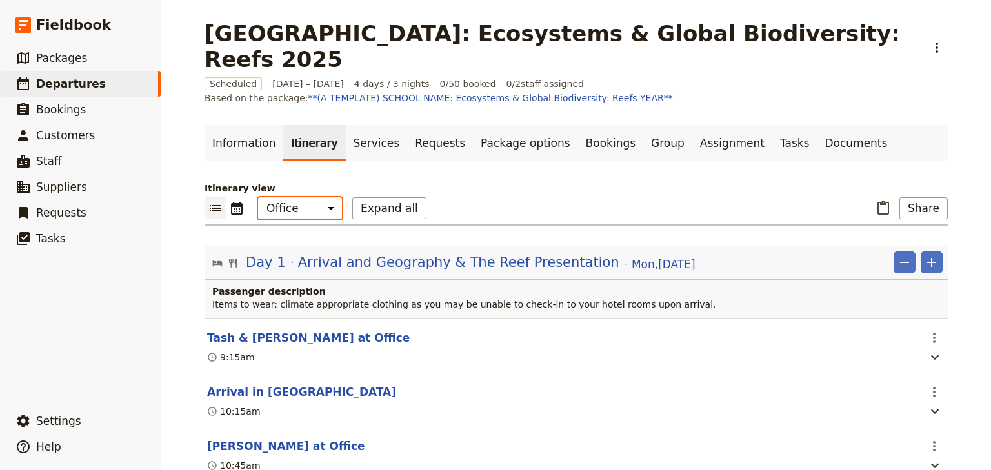
click at [297, 197] on select "Office Guide Passenger Sales" at bounding box center [300, 208] width 84 height 22
select select "STAFF"
click at [258, 197] on select "Office Guide Passenger Sales" at bounding box center [300, 208] width 84 height 22
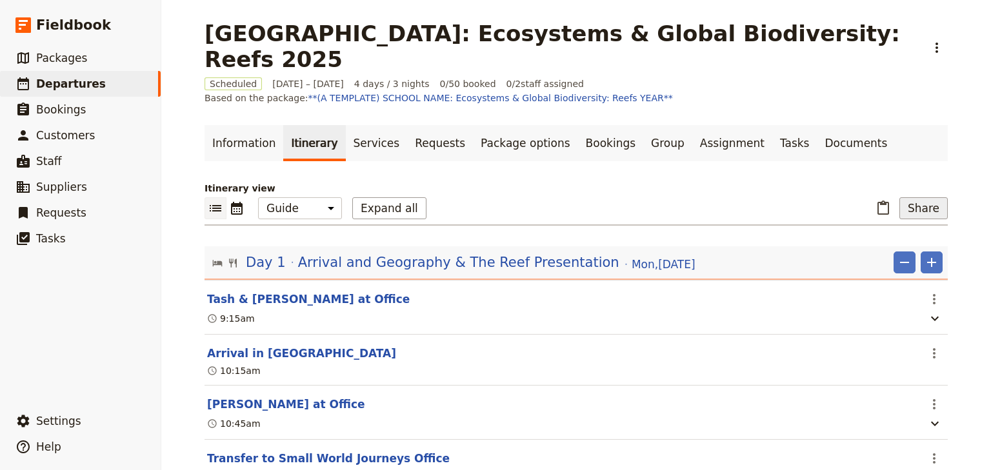
click at [918, 197] on button "Share" at bounding box center [923, 208] width 48 height 22
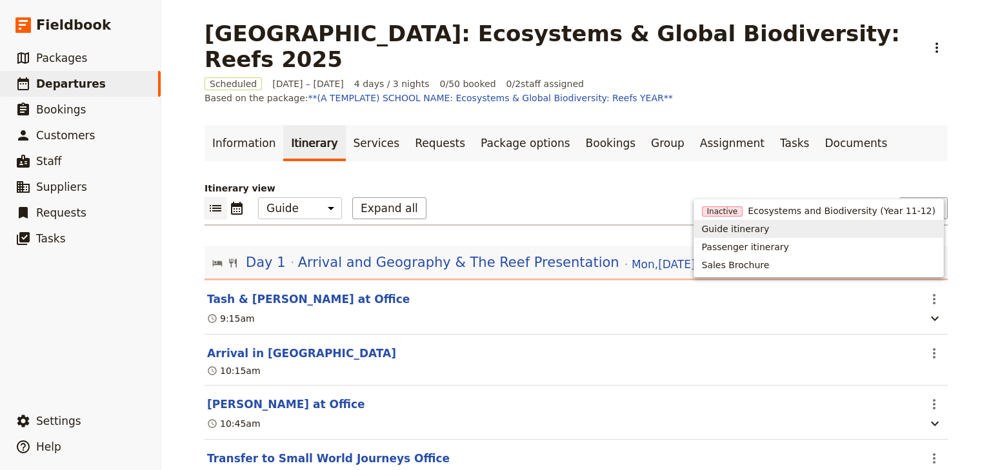
click at [768, 230] on span "Guide itinerary" at bounding box center [736, 229] width 68 height 13
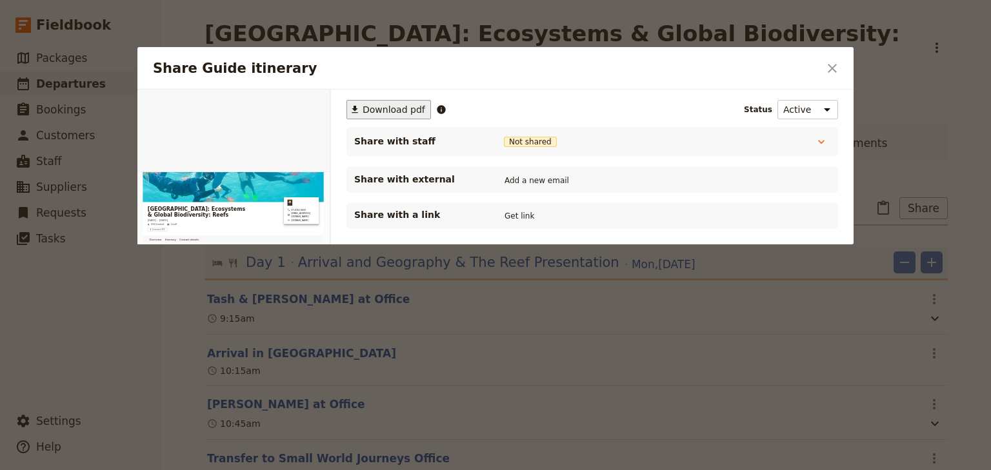
click at [377, 111] on span "Download pdf" at bounding box center [394, 109] width 63 height 13
click at [968, 116] on div at bounding box center [495, 235] width 991 height 470
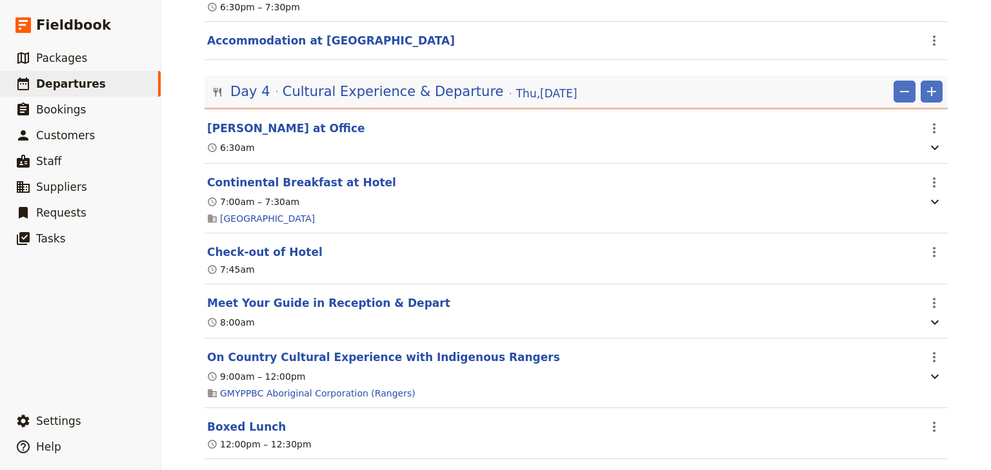
scroll to position [2426, 0]
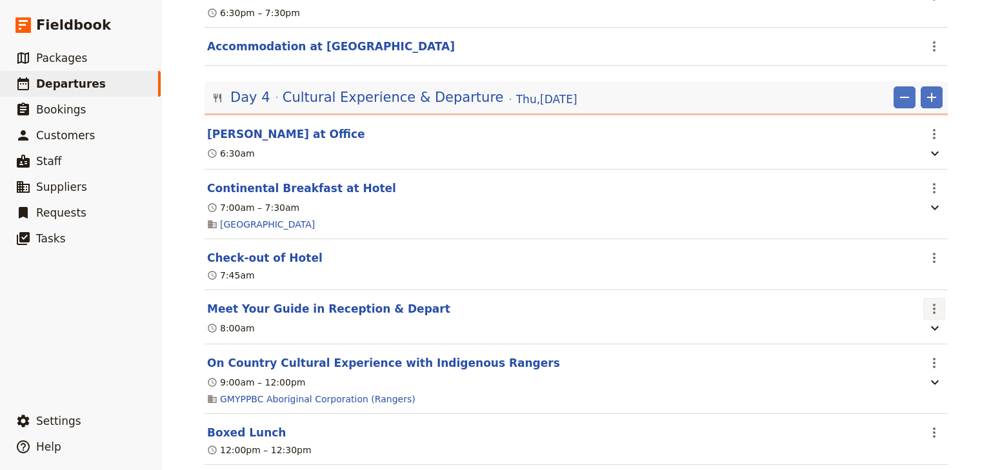
click at [927, 301] on icon "Actions" at bounding box center [934, 308] width 15 height 15
click at [917, 316] on span "Edit this itinerary item" at bounding box center [869, 322] width 101 height 13
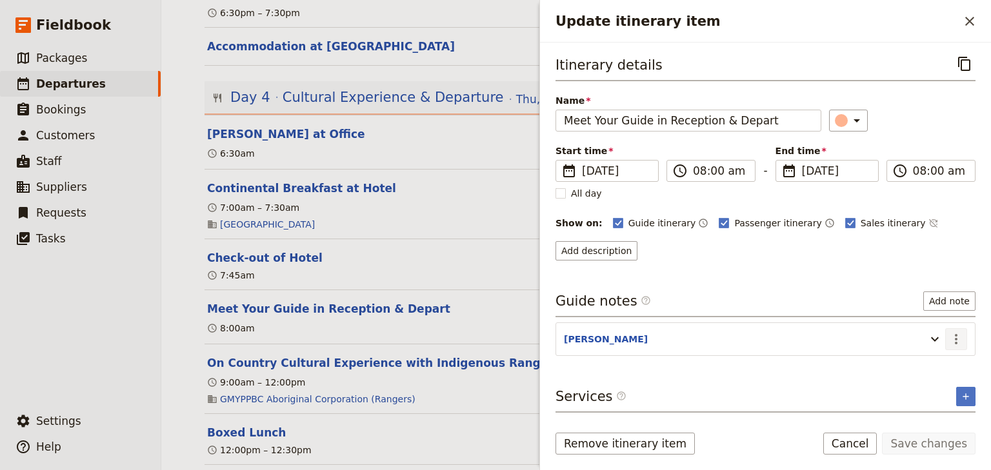
click at [957, 337] on icon "Actions" at bounding box center [956, 339] width 3 height 10
click at [932, 360] on span "Edit note" at bounding box center [919, 364] width 41 height 13
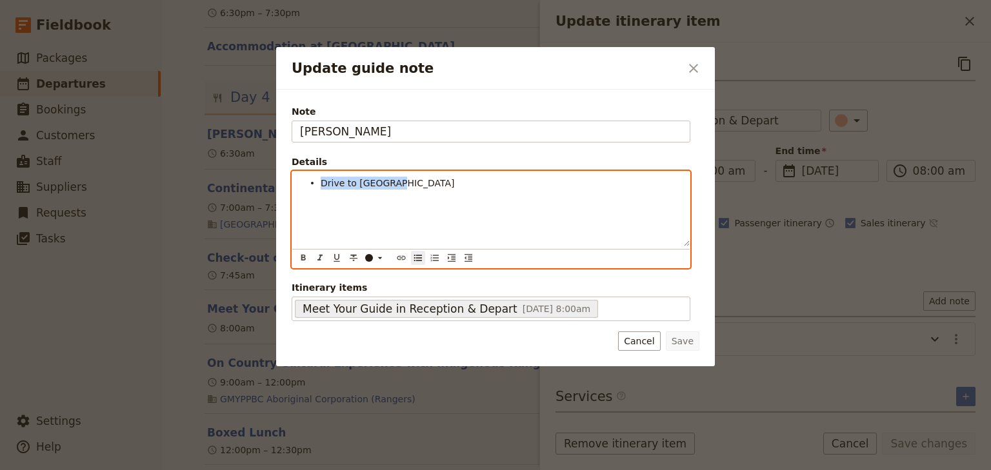
drag, startPoint x: 394, startPoint y: 185, endPoint x: 321, endPoint y: 185, distance: 72.9
click at [321, 185] on li "Drive to Yarrabah" at bounding box center [501, 182] width 361 height 13
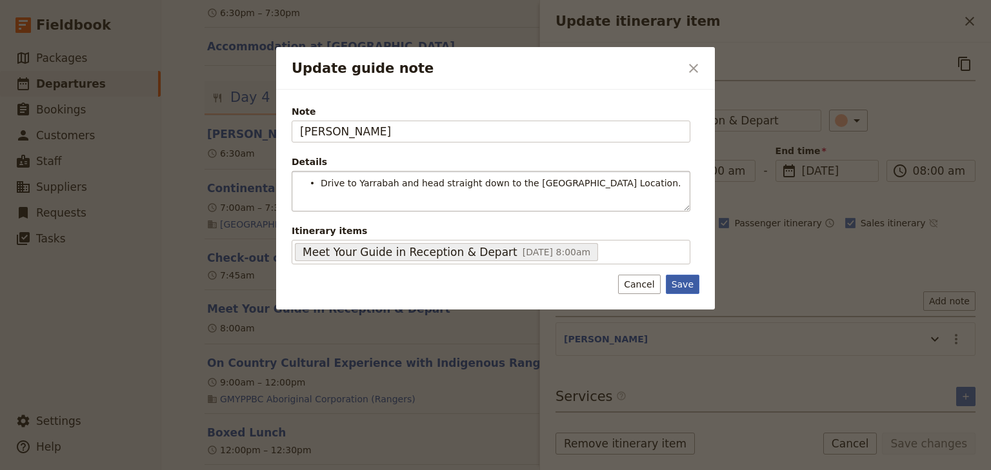
click at [679, 306] on div "Note STEVEN Details Drive to Yarrabah and head straight down to the Ganyjira Be…" at bounding box center [495, 200] width 439 height 220
click at [685, 279] on button "Save" at bounding box center [683, 284] width 34 height 19
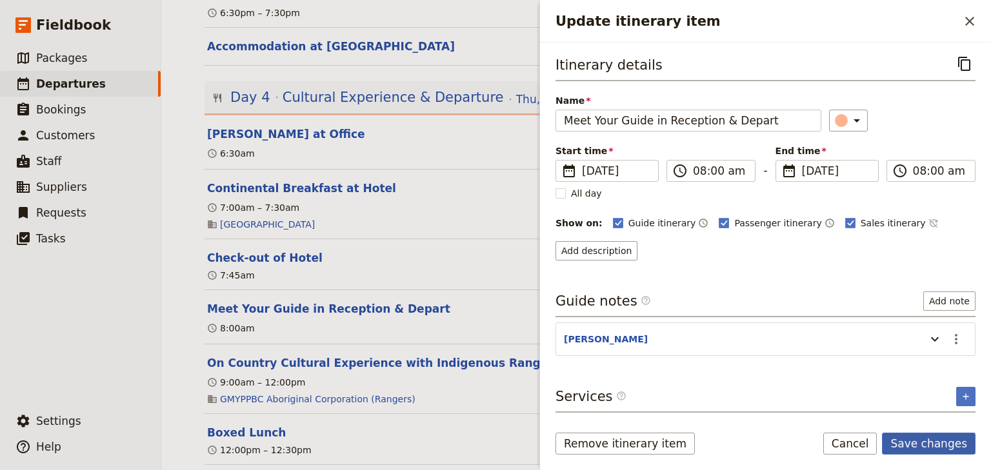
drag, startPoint x: 944, startPoint y: 442, endPoint x: 938, endPoint y: 436, distance: 8.2
click at [943, 441] on button "Save changes" at bounding box center [929, 444] width 94 height 22
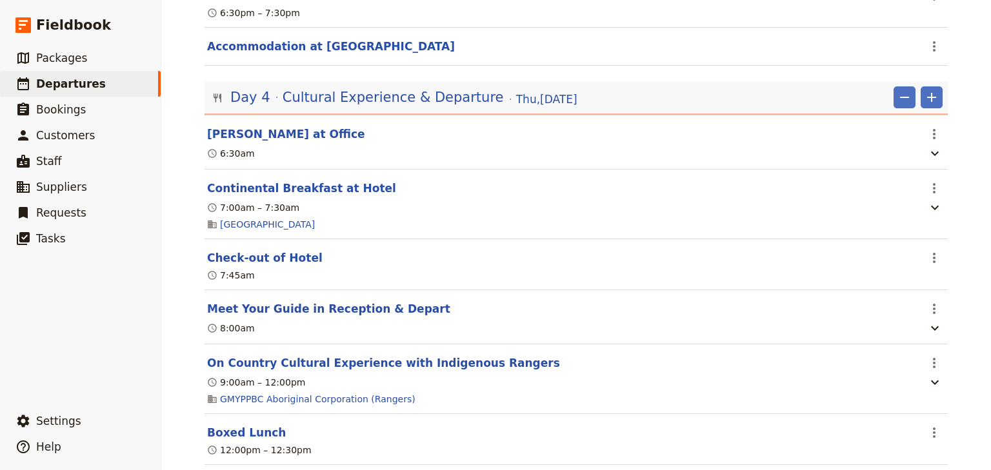
click at [961, 249] on div "Picnic Point High School: Ecosystems & Global Biodiversity: Reefs 2025 ​ Schedu…" at bounding box center [576, 235] width 830 height 470
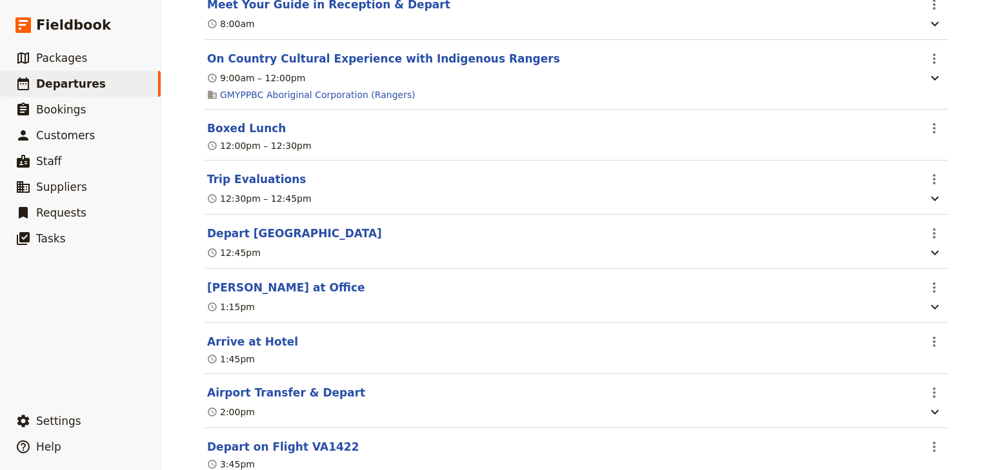
scroll to position [2712, 0]
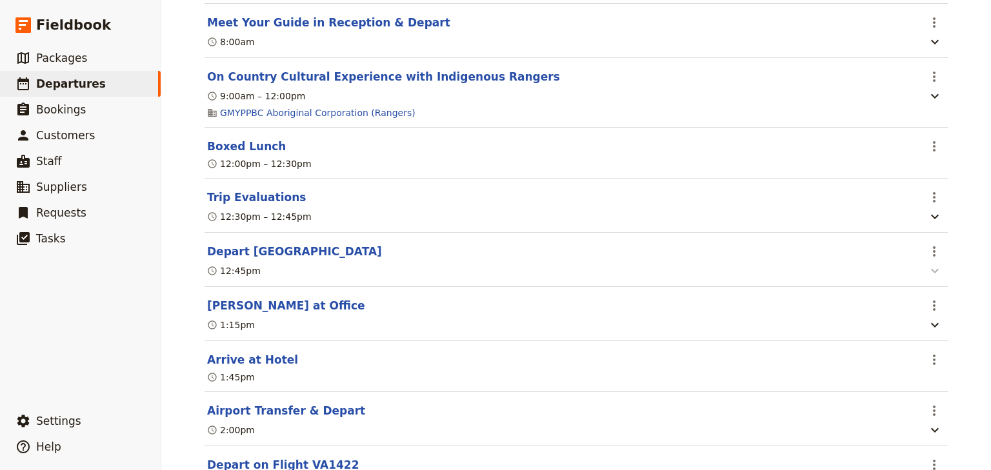
click at [929, 263] on icon "button" at bounding box center [934, 270] width 15 height 15
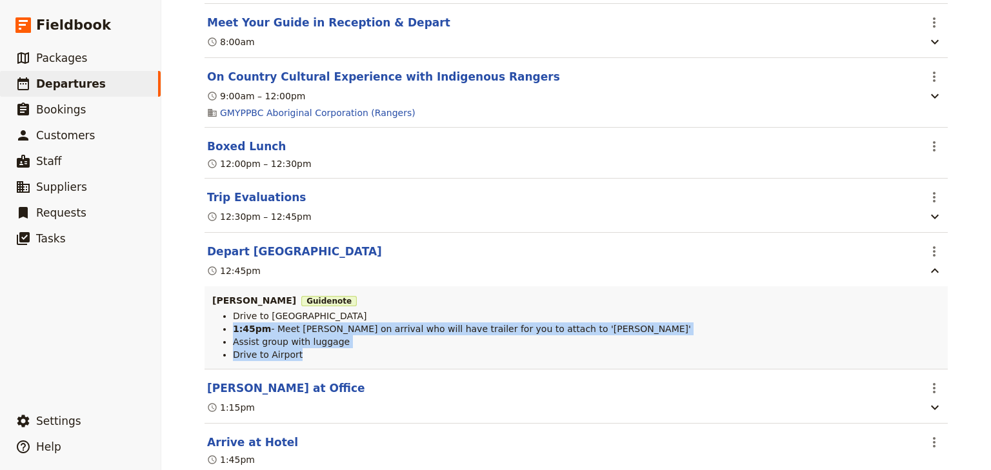
drag, startPoint x: 299, startPoint y: 345, endPoint x: 229, endPoint y: 318, distance: 74.5
click at [229, 318] on ul "Drive to Heritage Hotel Cairns 1:45pm - Meet Andrew on arrival who will have tr…" at bounding box center [576, 336] width 728 height 52
drag, startPoint x: 232, startPoint y: 317, endPoint x: 930, endPoint y: 239, distance: 701.9
click at [933, 246] on icon "Actions" at bounding box center [934, 251] width 3 height 10
click at [888, 263] on span "Edit this itinerary item" at bounding box center [869, 266] width 101 height 13
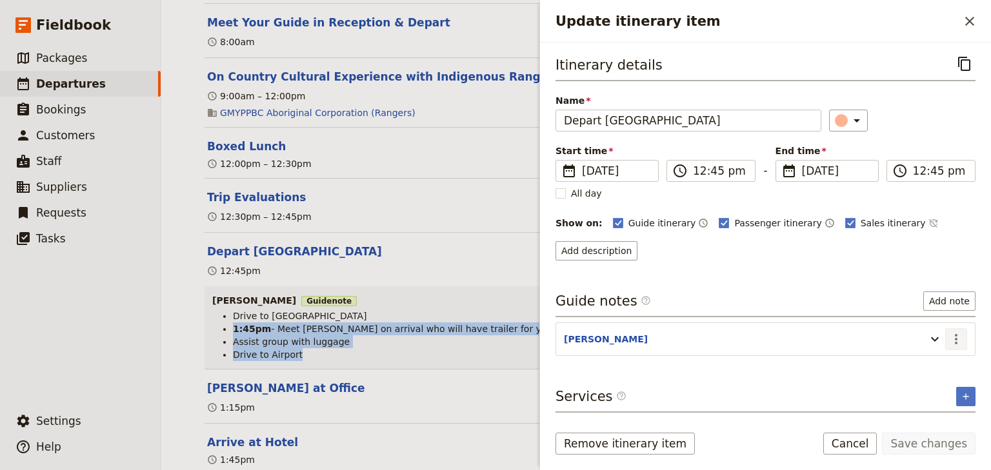
click at [961, 337] on icon "Actions" at bounding box center [955, 339] width 15 height 15
click at [929, 363] on span "Edit note" at bounding box center [919, 364] width 41 height 13
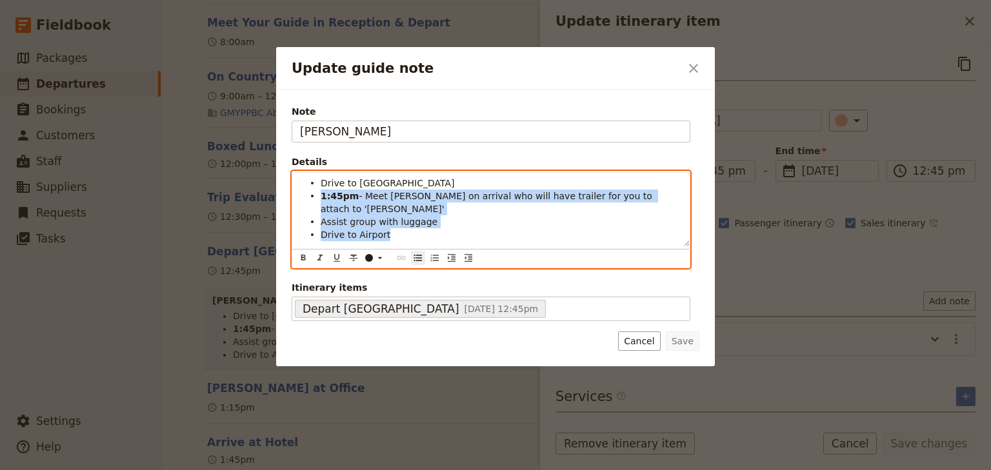
drag, startPoint x: 389, startPoint y: 225, endPoint x: 316, endPoint y: 197, distance: 78.6
click at [316, 197] on ul "Drive to Heritage Hotel Cairns 1:45pm - Meet Andrew on arrival who will have tr…" at bounding box center [491, 209] width 382 height 65
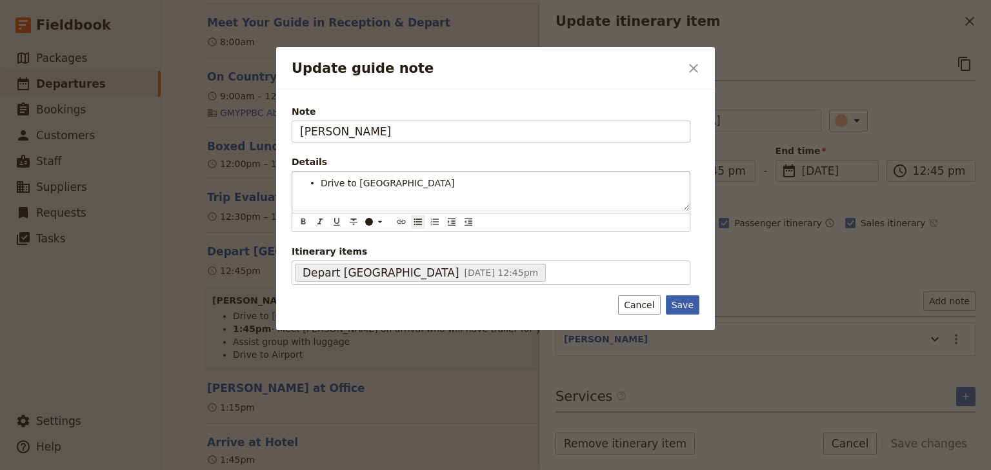
click at [685, 302] on div "Note STEVEN Details Drive to Heritage Hotel Cairns ​ ​ ​ ​ ​ ​ ​ ​ ​ ​ Drive to…" at bounding box center [495, 210] width 439 height 241
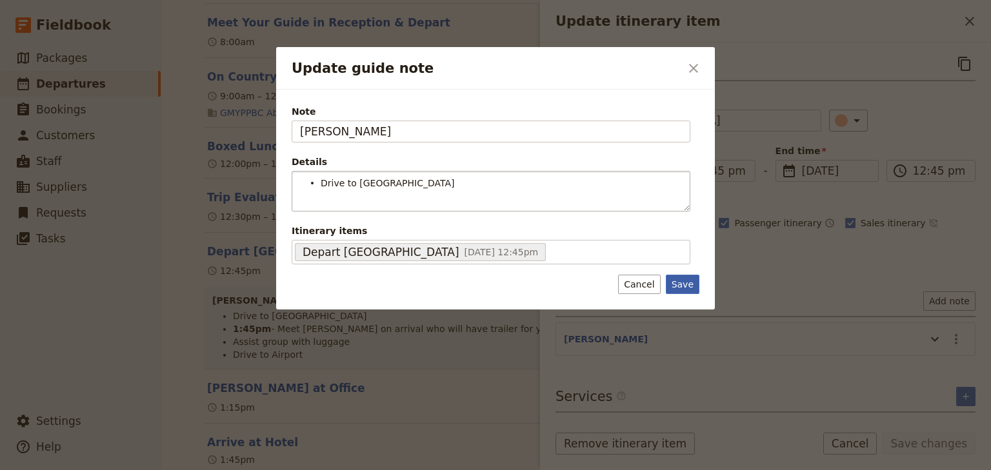
click at [686, 284] on button "Save" at bounding box center [683, 284] width 34 height 19
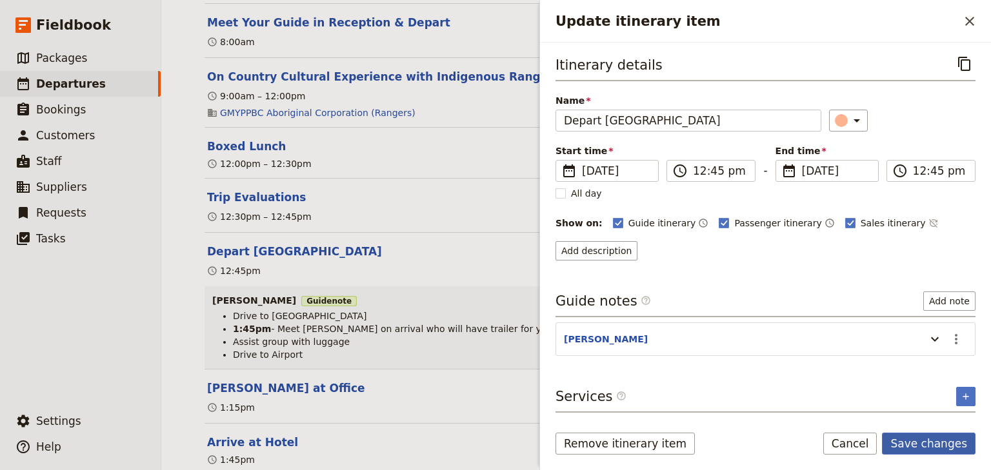
click at [937, 445] on button "Save changes" at bounding box center [929, 444] width 94 height 22
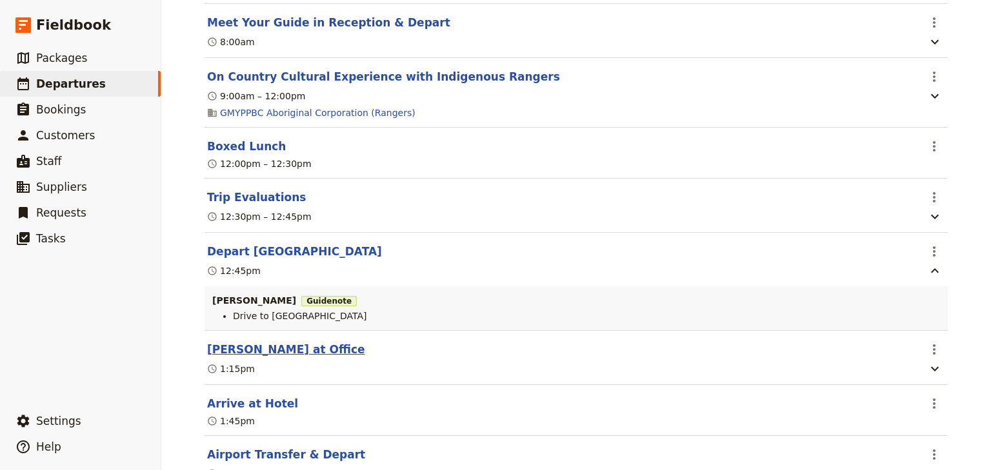
scroll to position [2764, 0]
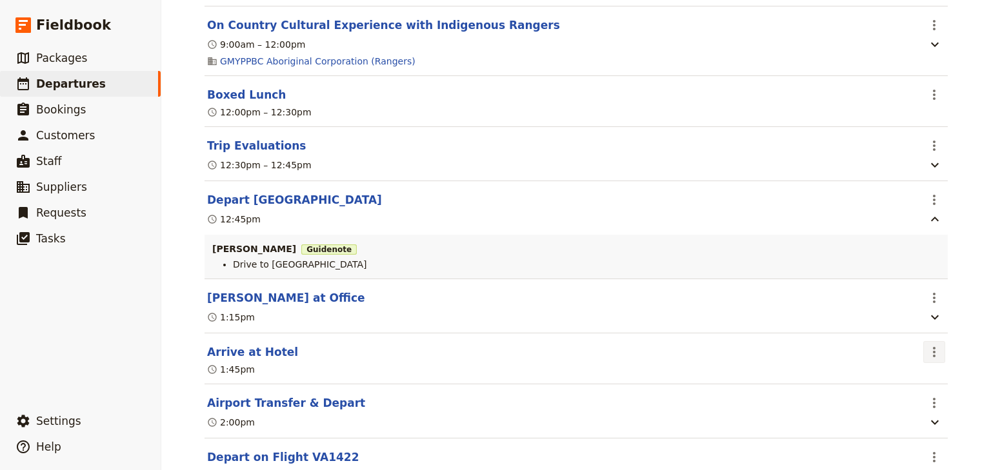
click at [934, 345] on icon "Actions" at bounding box center [934, 352] width 15 height 15
click at [914, 364] on span "Edit this itinerary item" at bounding box center [869, 369] width 101 height 13
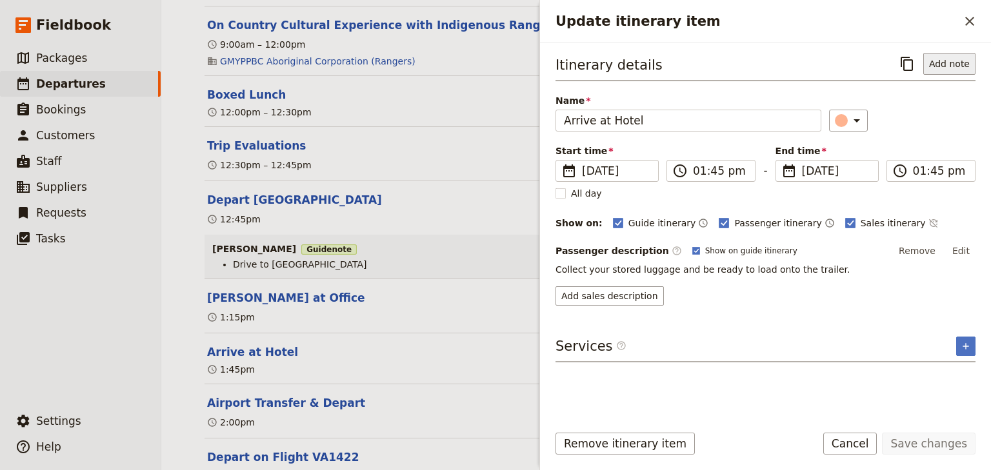
click at [951, 62] on button "Add note" at bounding box center [949, 64] width 52 height 22
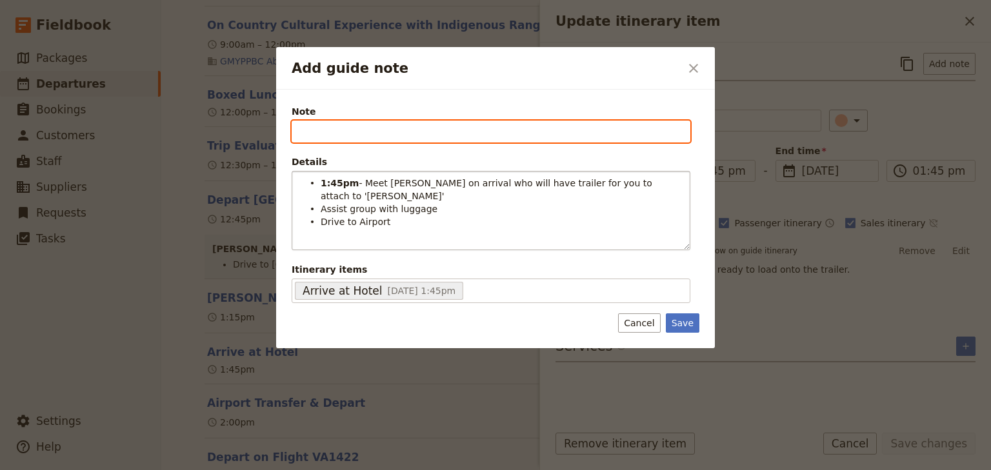
click at [316, 123] on input "Note" at bounding box center [491, 132] width 399 height 22
type input "STEVEN"
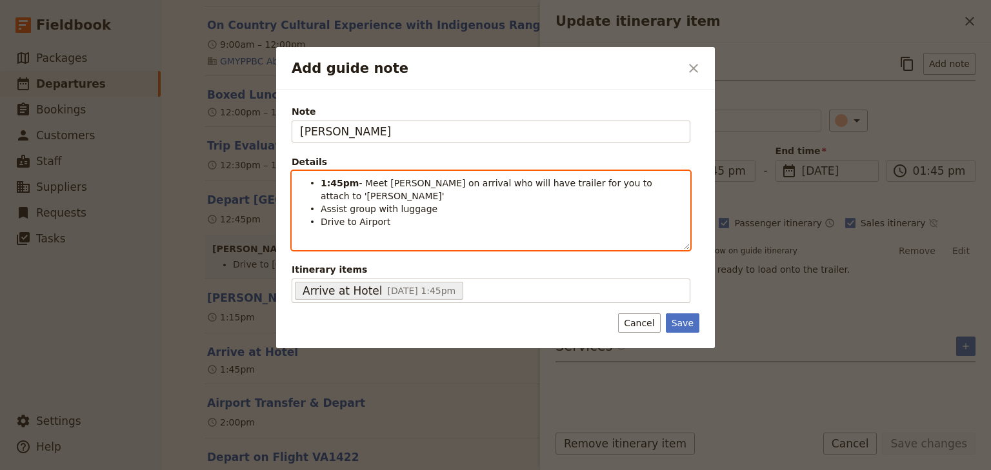
click at [457, 183] on span "- Meet Andrew on arrival who will have trailer for you to attach to 'Jordan'" at bounding box center [488, 189] width 334 height 23
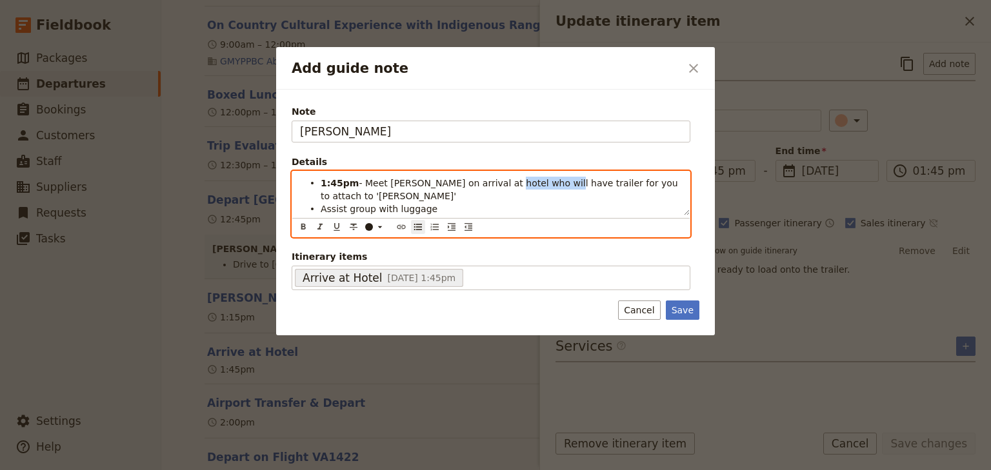
drag, startPoint x: 544, startPoint y: 183, endPoint x: 489, endPoint y: 183, distance: 54.8
click at [489, 183] on span "- Meet Andrew on arrival at hotel who will have trailer for you to attach to 'J…" at bounding box center [501, 189] width 360 height 23
drag, startPoint x: 625, startPoint y: 182, endPoint x: 559, endPoint y: 182, distance: 65.2
click at [559, 182] on span "- Meet Andrew on arrival at hotel and attach trailer for you to attach to 'Jord…" at bounding box center [500, 189] width 359 height 23
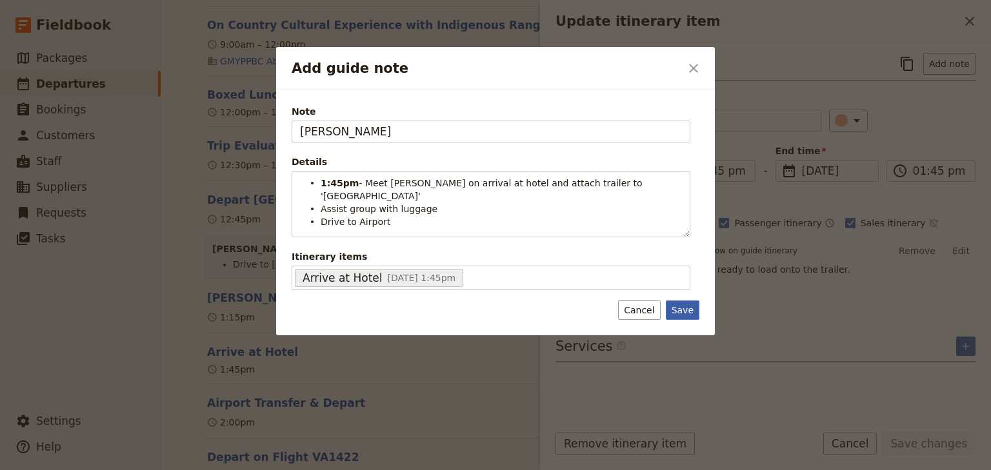
click at [680, 306] on button "Save" at bounding box center [683, 310] width 34 height 19
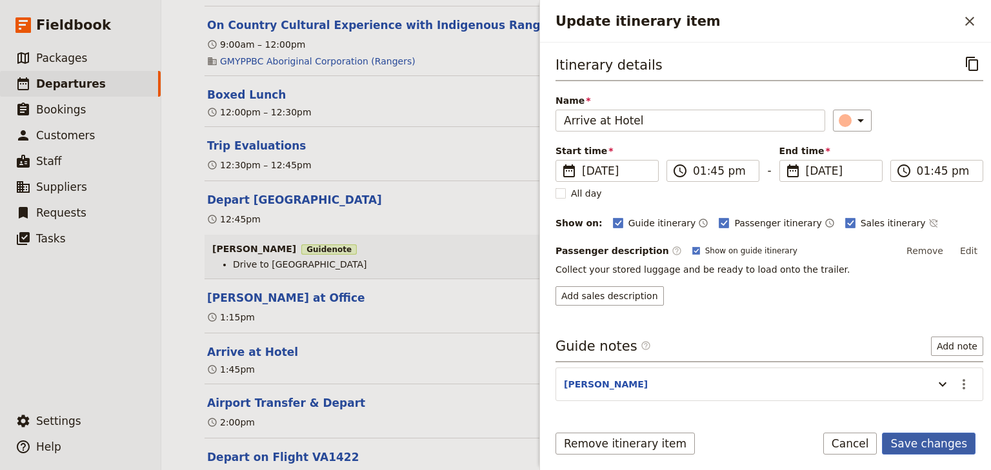
click at [913, 440] on button "Save changes" at bounding box center [929, 444] width 94 height 22
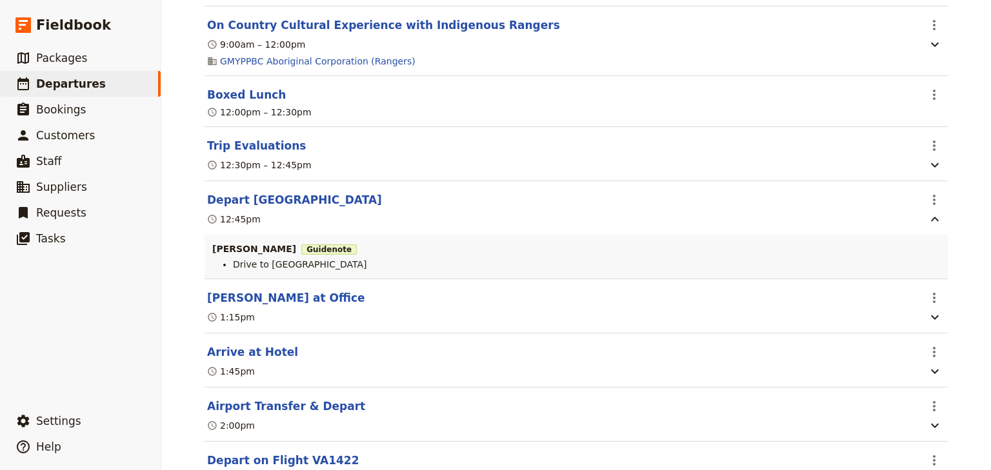
click at [972, 337] on div "Picnic Point High School: Ecosystems & Global Biodiversity: Reefs 2025 ​ Schedu…" at bounding box center [576, 235] width 830 height 470
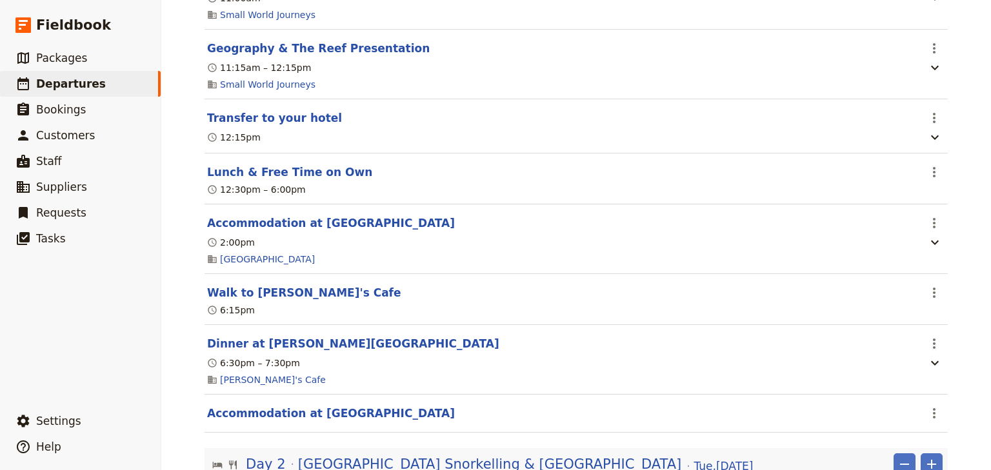
scroll to position [0, 0]
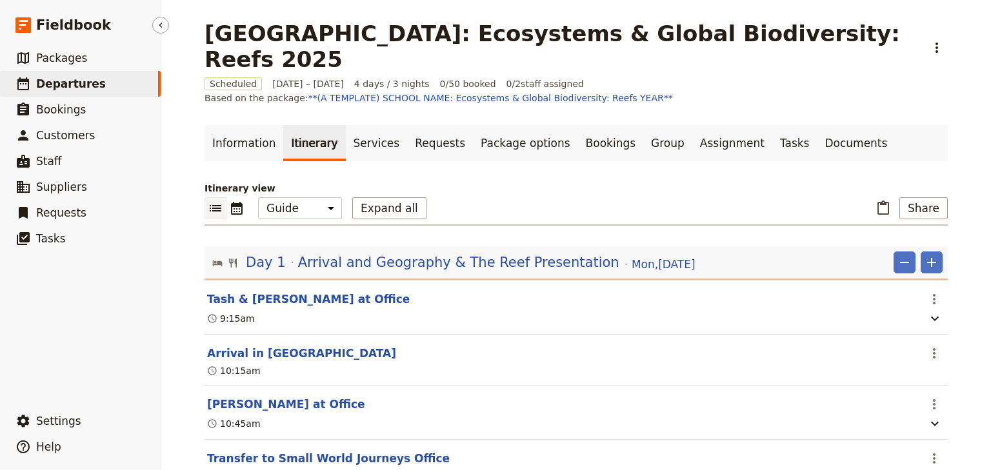
click at [75, 85] on span "Departures" at bounding box center [71, 83] width 70 height 13
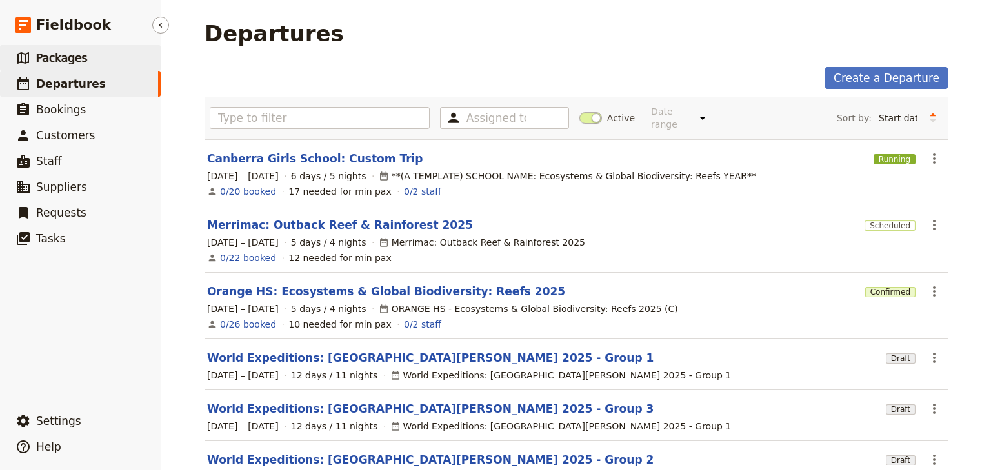
click at [83, 57] on link "​ Packages" at bounding box center [80, 58] width 161 height 26
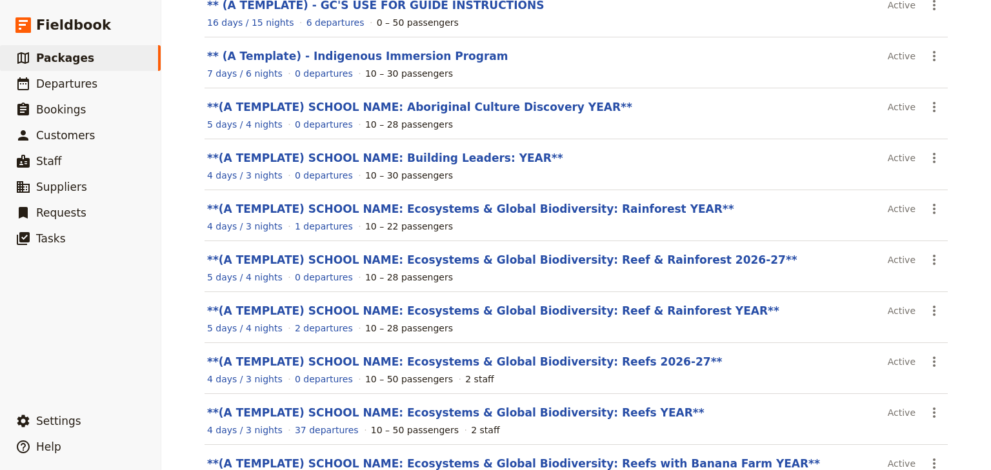
scroll to position [206, 0]
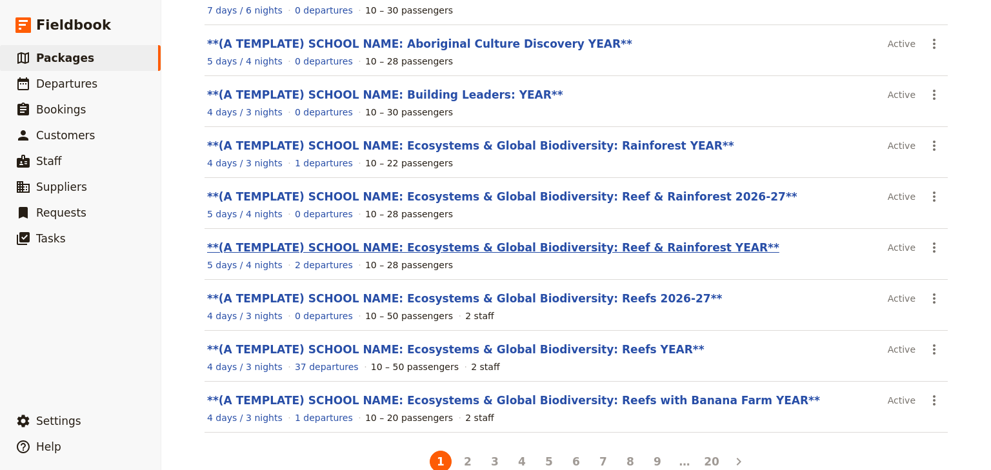
click at [619, 246] on link "**(A TEMPLATE) SCHOOL NAME: Ecosystems & Global Biodiversity: Reef & Rainforest…" at bounding box center [493, 247] width 572 height 13
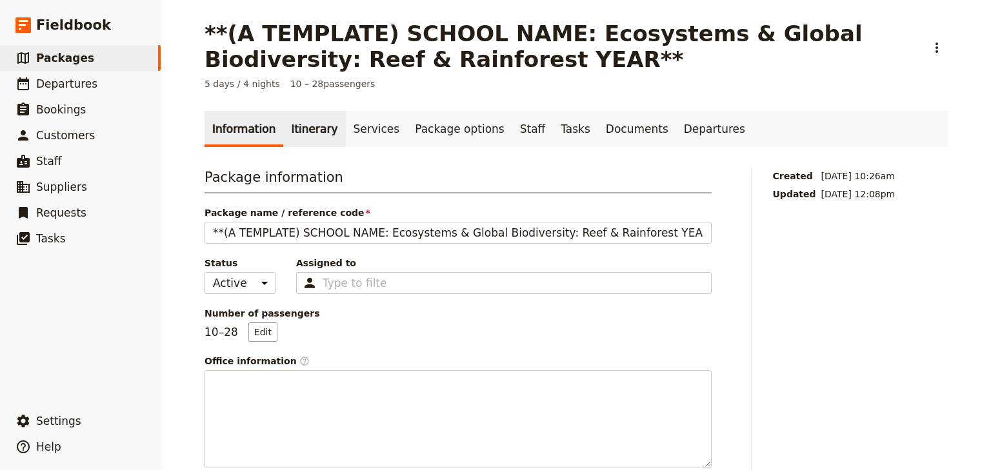
click at [288, 126] on link "Itinerary" at bounding box center [314, 129] width 62 height 36
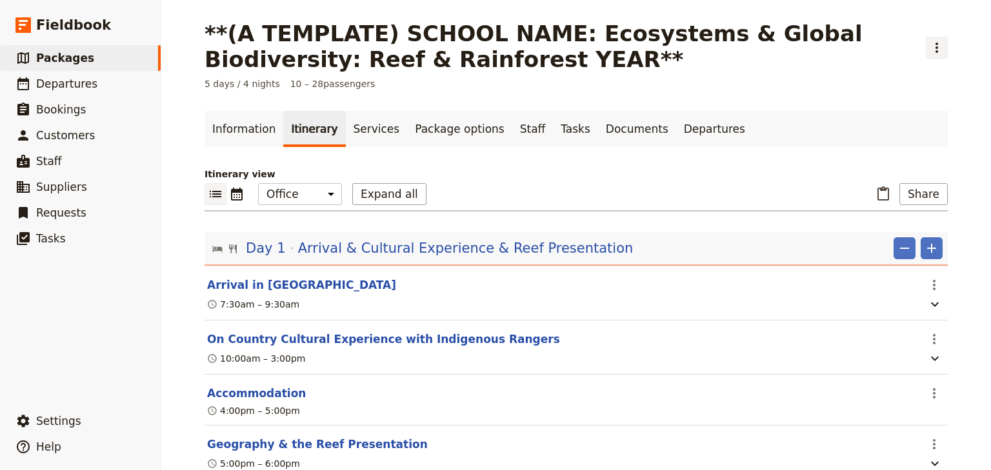
click at [934, 48] on icon "Actions" at bounding box center [936, 47] width 15 height 15
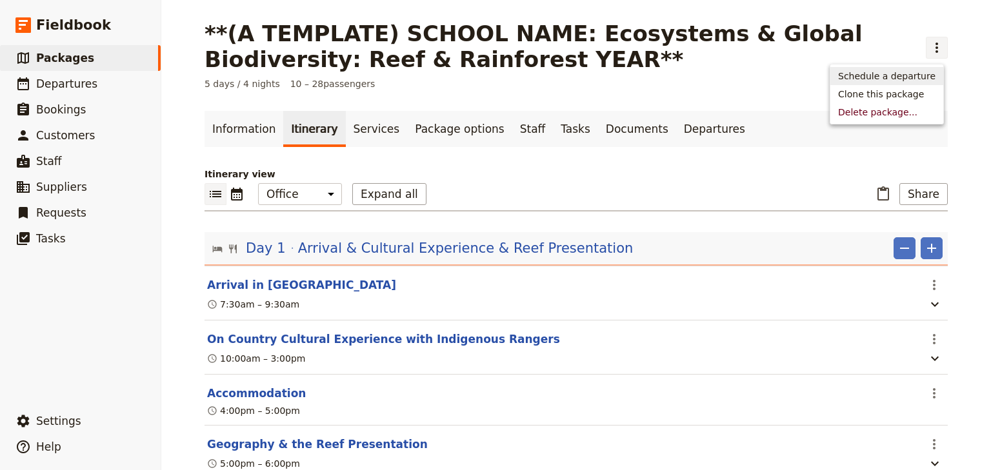
click at [921, 78] on span "Schedule a departure" at bounding box center [886, 76] width 97 height 13
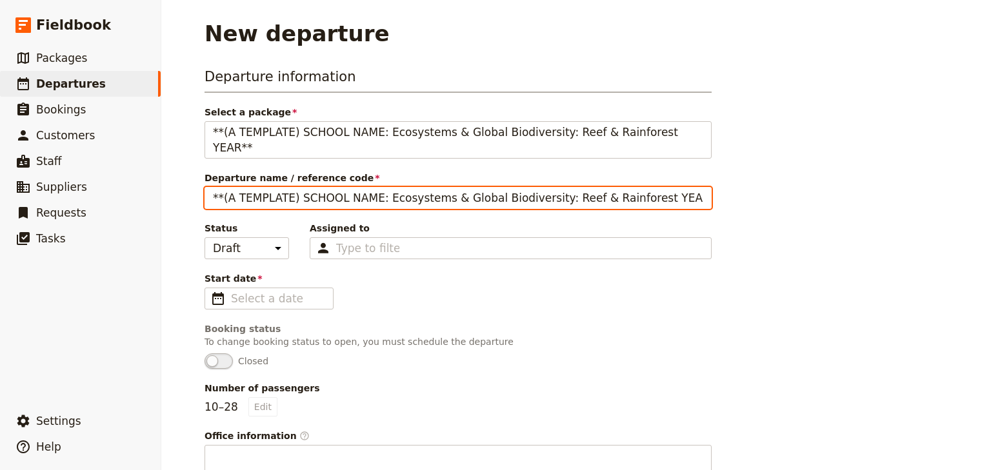
click at [354, 187] on input "**(A TEMPLATE) SCHOOL NAME: Ecosystems & Global Biodiversity: Reef & Rainforest…" at bounding box center [458, 198] width 507 height 22
drag, startPoint x: 255, startPoint y: 180, endPoint x: 312, endPoint y: 183, distance: 56.8
click at [255, 187] on input "**(A TEMPLATE) SCHOOL NAME: Ecosystems & Global Biodiversity: Reef & Rainforest…" at bounding box center [458, 198] width 507 height 22
drag, startPoint x: 365, startPoint y: 183, endPoint x: 196, endPoint y: 178, distance: 168.5
click at [205, 187] on input "**(A TEMPLATE) SCHOOL NAME: Ecosystems & Global Biodiversity: Reef & Rainforest…" at bounding box center [458, 198] width 507 height 22
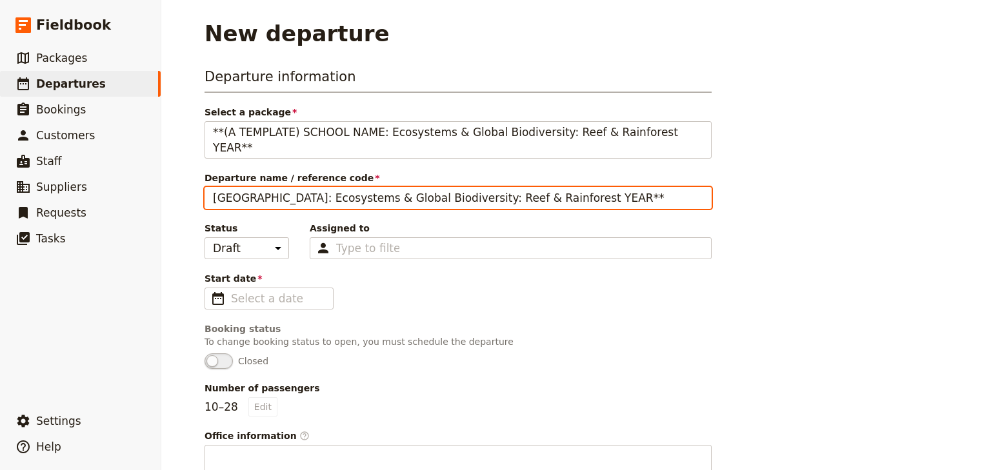
drag, startPoint x: 614, startPoint y: 180, endPoint x: 323, endPoint y: 185, distance: 291.0
click at [323, 187] on input "Woonona High School: Ecosystems & Global Biodiversity: Reef & Rainforest YEAR**" at bounding box center [458, 198] width 507 height 22
type input "Woonona High School: Custom Trip"
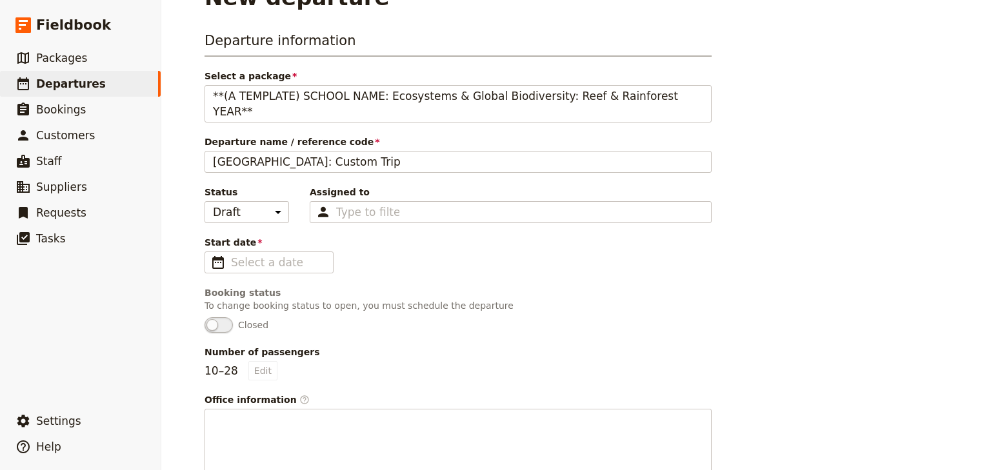
scroll to position [103, 0]
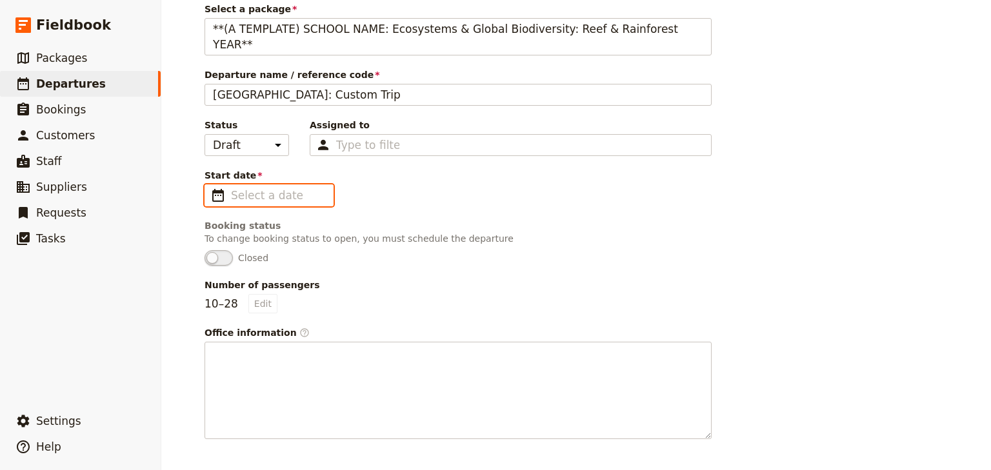
type input "dd/mm/yyyy"
click at [243, 188] on input "dd/mm/yyyy" at bounding box center [278, 195] width 94 height 15
click at [258, 188] on input "dd/mm/yyyy" at bounding box center [278, 195] width 94 height 15
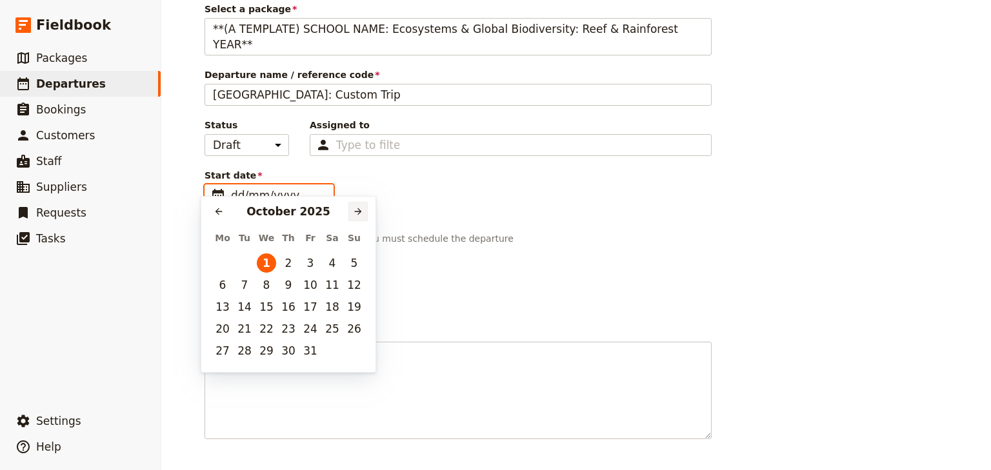
click at [359, 212] on icon "Next month" at bounding box center [358, 211] width 7 height 7
click at [266, 352] on button "26" at bounding box center [266, 350] width 19 height 19
type input "[DATE]"
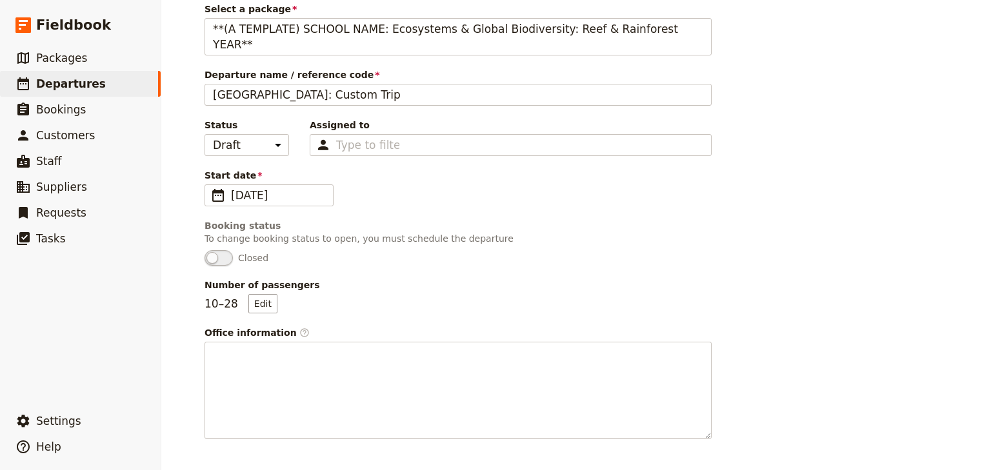
click at [694, 257] on div "Departure information Select a package **(A TEMPLATE) SCHOOL NAME: Ecosystems &…" at bounding box center [458, 202] width 507 height 476
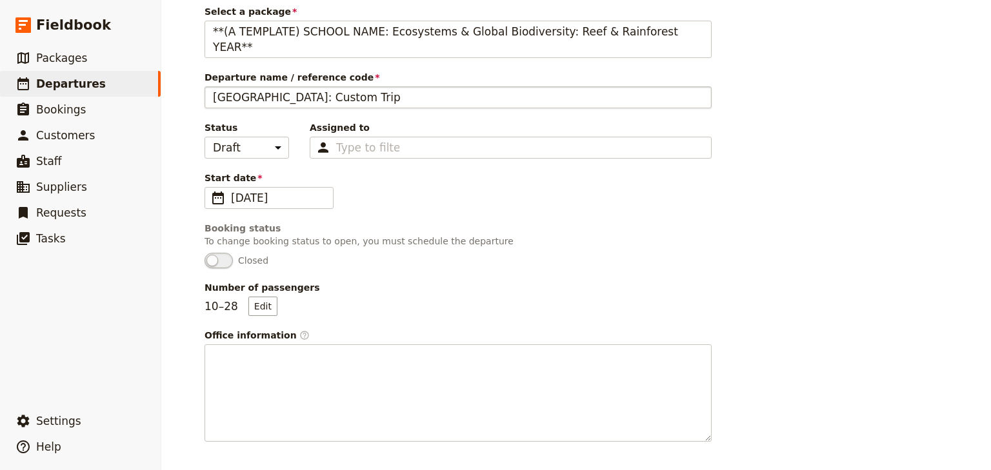
scroll to position [0, 0]
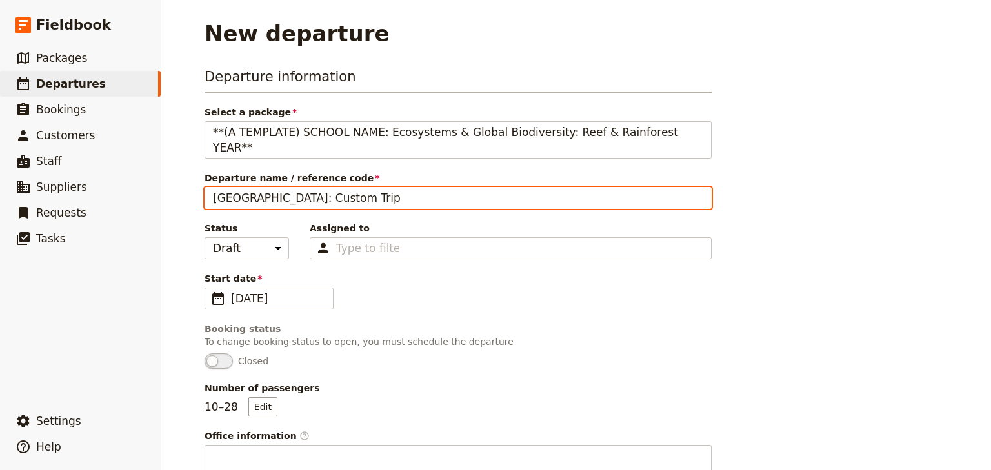
drag, startPoint x: 387, startPoint y: 185, endPoint x: 203, endPoint y: 185, distance: 183.9
click at [205, 187] on input "Woonona High School: Custom Trip" at bounding box center [458, 198] width 507 height 22
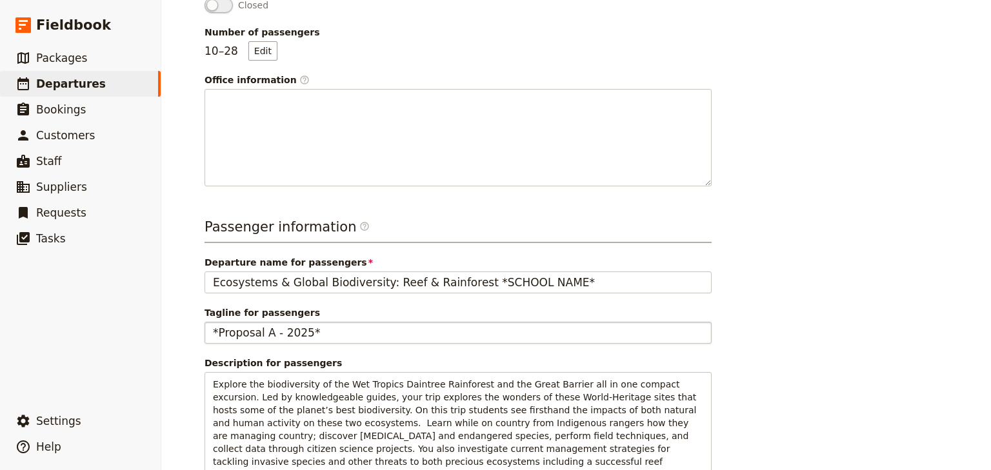
scroll to position [413, 0]
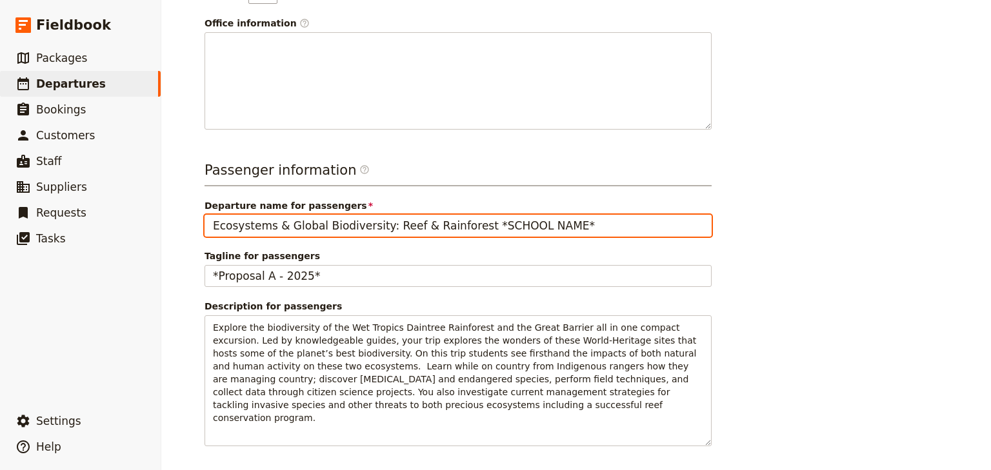
drag, startPoint x: 572, startPoint y: 212, endPoint x: 206, endPoint y: 212, distance: 365.2
click at [206, 215] on input "Ecosystems & Global Biodiversity: Reef & Rainforest *SCHOOL NAME*" at bounding box center [458, 226] width 507 height 22
paste input "Woonona High School: Custom Trip"
type input "Woonona High School: Custom Trip"
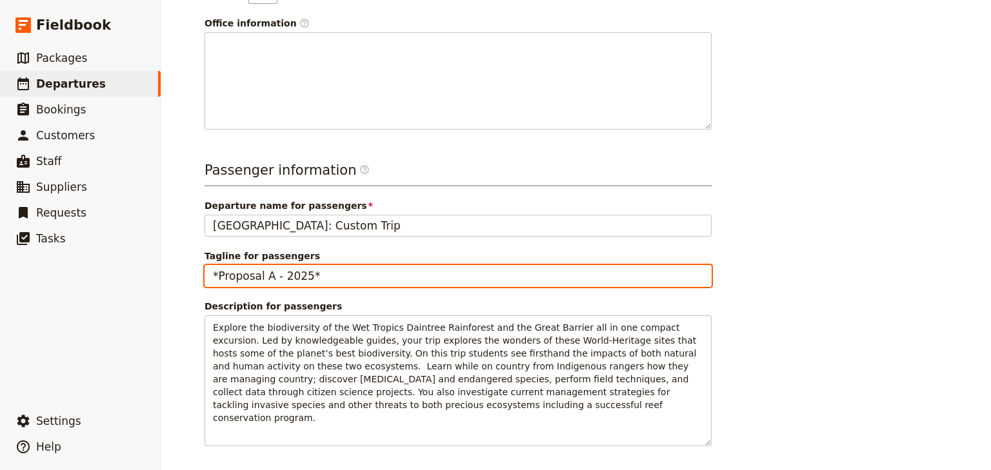
drag, startPoint x: 314, startPoint y: 258, endPoint x: 170, endPoint y: 256, distance: 143.2
click at [171, 257] on div "New departure Departure information Select a package **(A TEMPLATE) SCHOOL NAME…" at bounding box center [576, 235] width 830 height 470
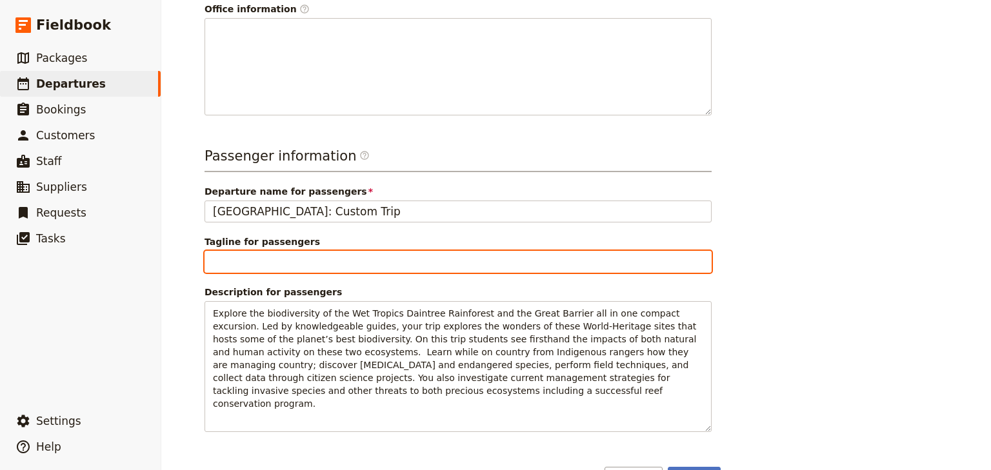
scroll to position [435, 0]
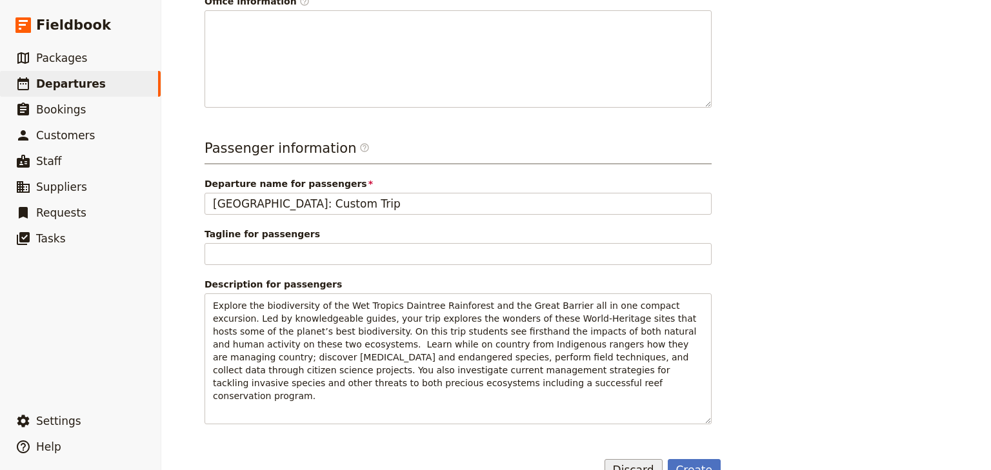
click at [628, 459] on button "Discard" at bounding box center [634, 470] width 58 height 22
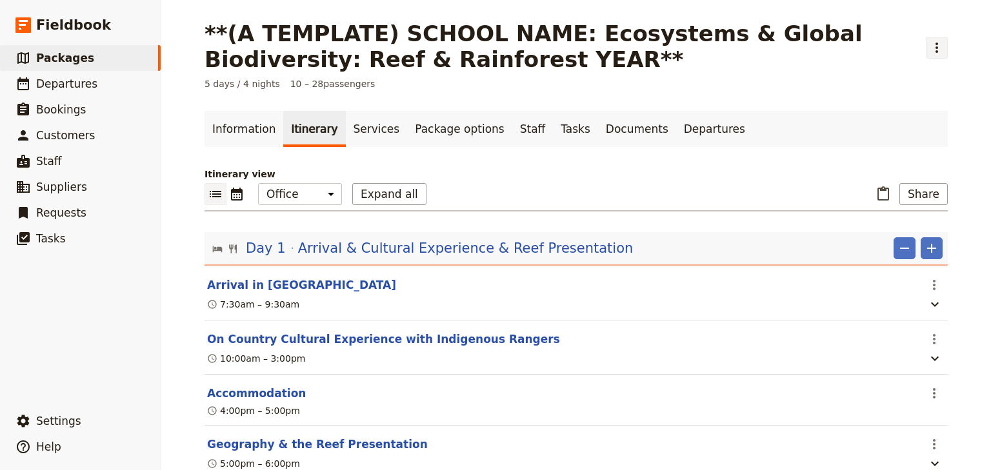
click at [932, 51] on icon "Actions" at bounding box center [936, 47] width 15 height 15
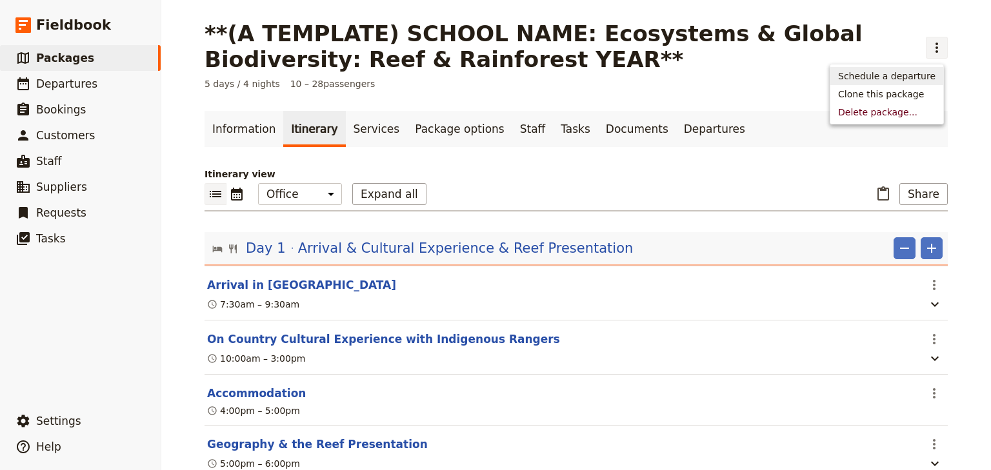
click at [909, 75] on span "Schedule a departure" at bounding box center [886, 76] width 97 height 13
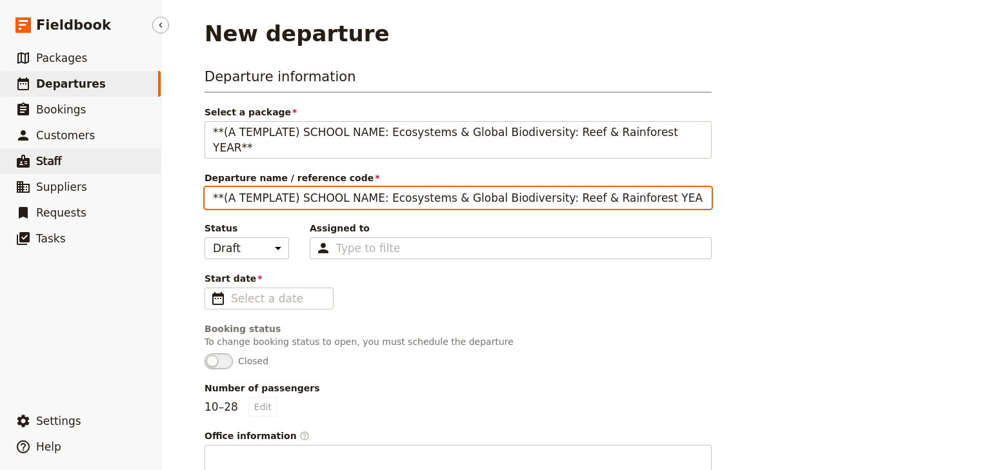
drag, startPoint x: 365, startPoint y: 183, endPoint x: 157, endPoint y: 170, distance: 208.2
click at [175, 179] on div "New departure Departure information Select a package **(A TEMPLATE) SCHOOL NAME…" at bounding box center [576, 235] width 830 height 470
drag, startPoint x: 612, startPoint y: 180, endPoint x: 576, endPoint y: 180, distance: 36.8
click at [576, 187] on input "Woonona High School: Ecosystems & Global Biodiversity: Reef & Rainforest YEAR**" at bounding box center [458, 198] width 507 height 22
drag, startPoint x: 463, startPoint y: 183, endPoint x: 196, endPoint y: 174, distance: 267.3
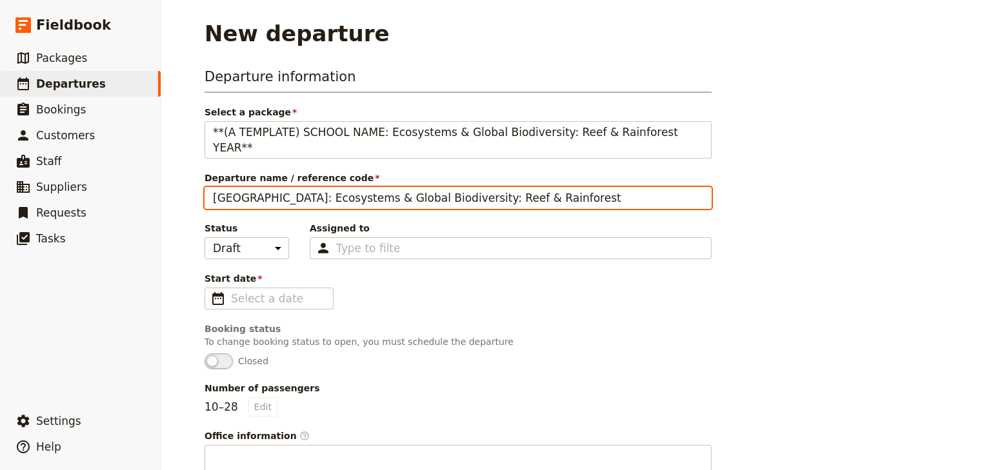
click at [189, 177] on main "New departure Departure information Select a package **(A TEMPLATE) SCHOOL NAME…" at bounding box center [576, 468] width 774 height 937
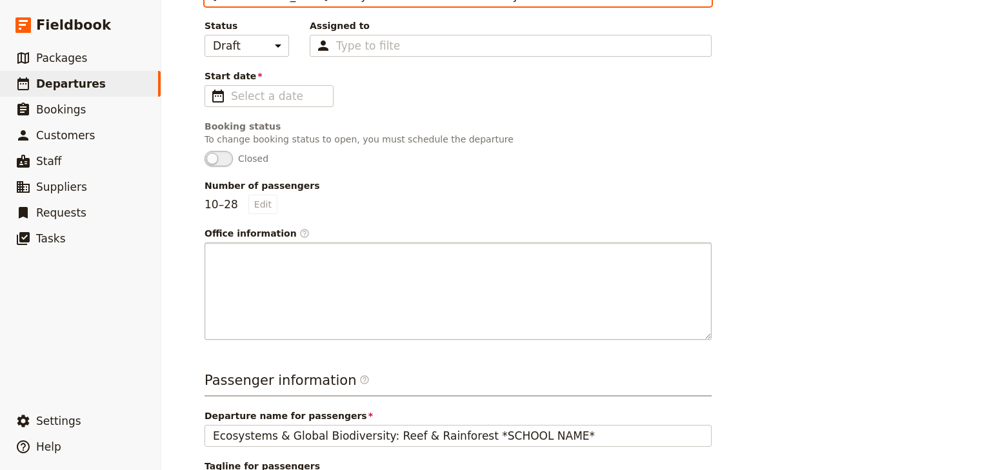
scroll to position [310, 0]
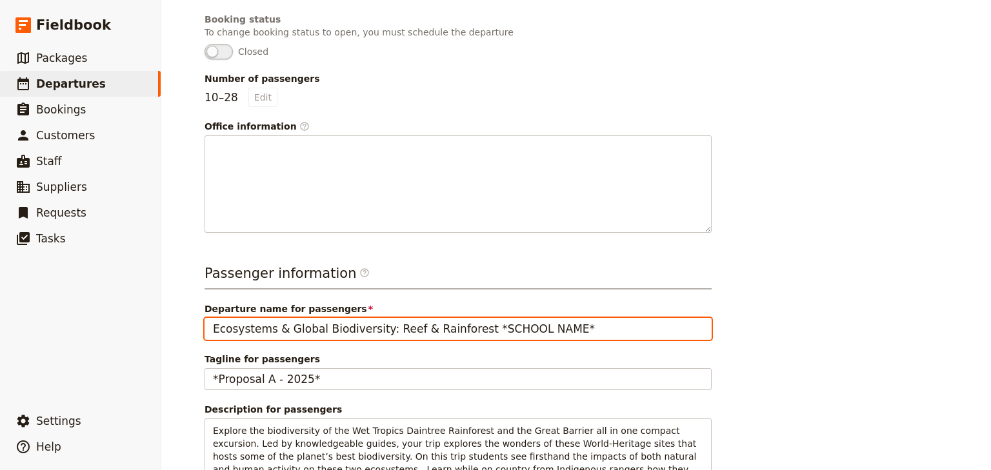
drag, startPoint x: 547, startPoint y: 312, endPoint x: 201, endPoint y: 308, distance: 346.5
click at [205, 318] on input "Ecosystems & Global Biodiversity: Reef & Rainforest *SCHOOL NAME*" at bounding box center [458, 329] width 507 height 22
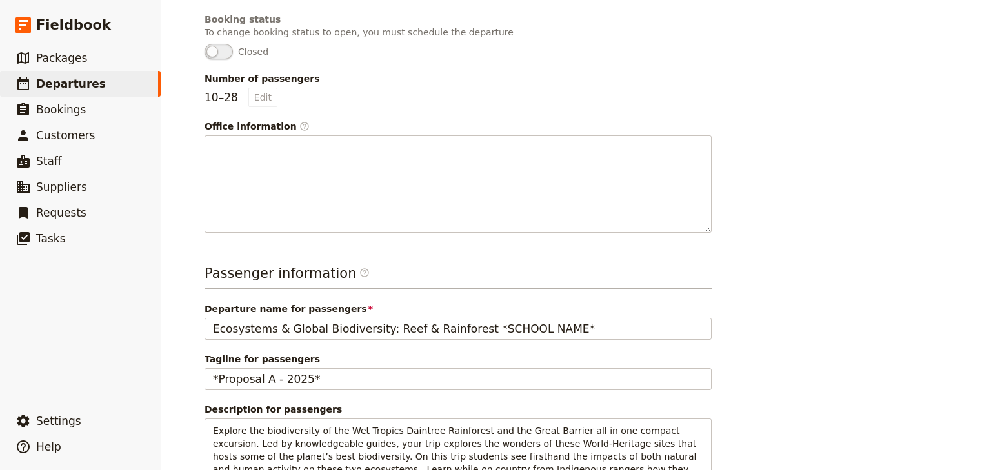
drag, startPoint x: 250, startPoint y: 312, endPoint x: 565, endPoint y: 95, distance: 382.3
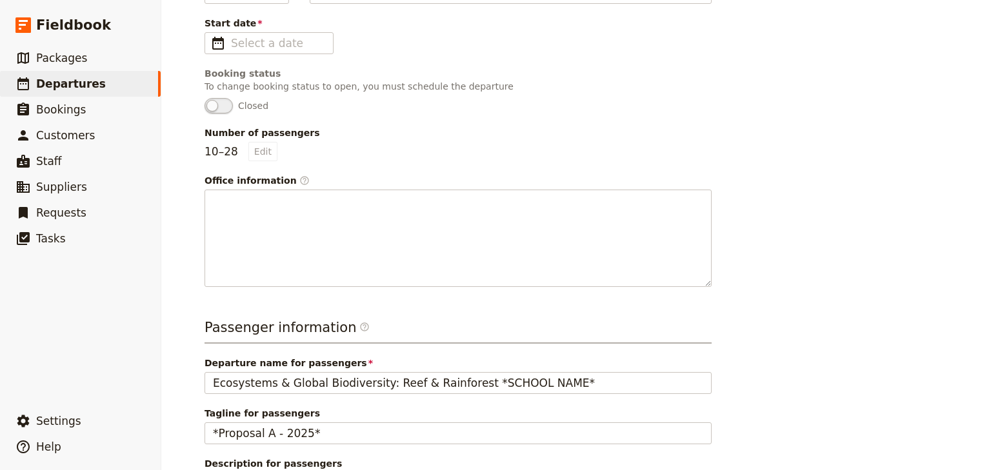
scroll to position [155, 0]
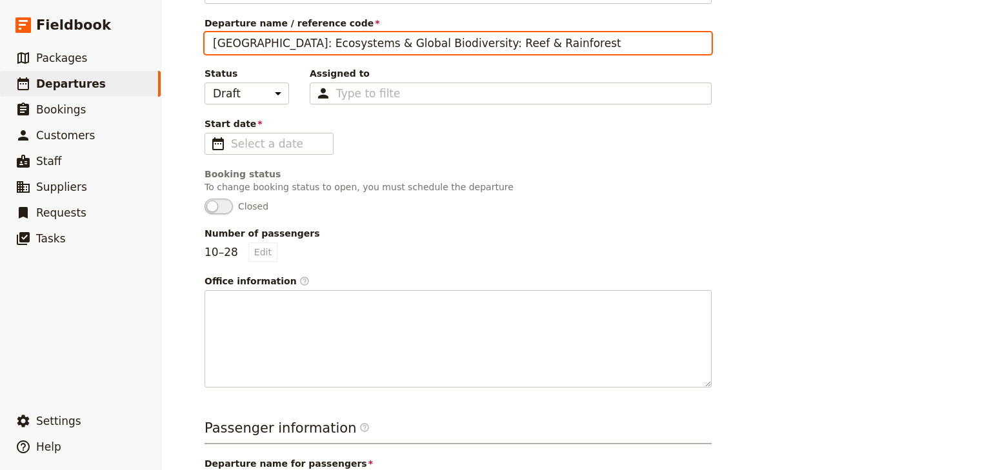
click at [606, 32] on input "[GEOGRAPHIC_DATA]: Ecosystems & Global Biodiversity: Reef & Rainforest" at bounding box center [458, 43] width 507 height 22
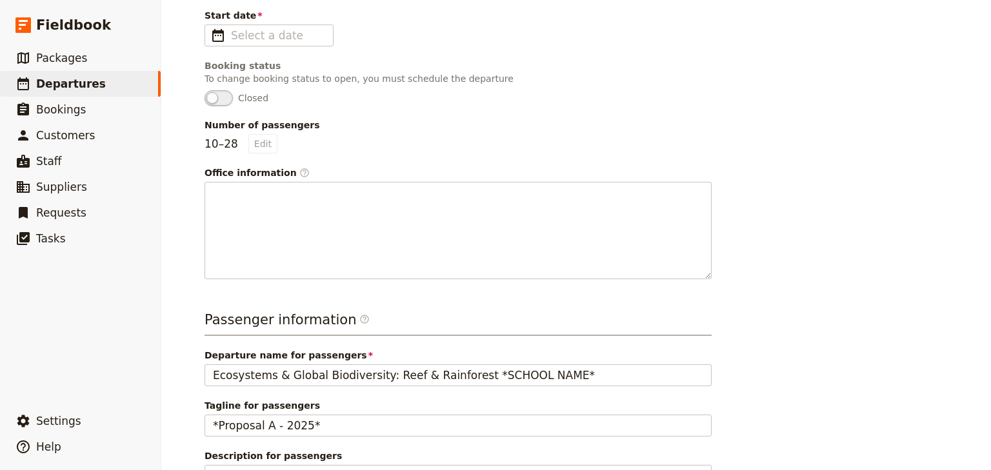
scroll to position [361, 0]
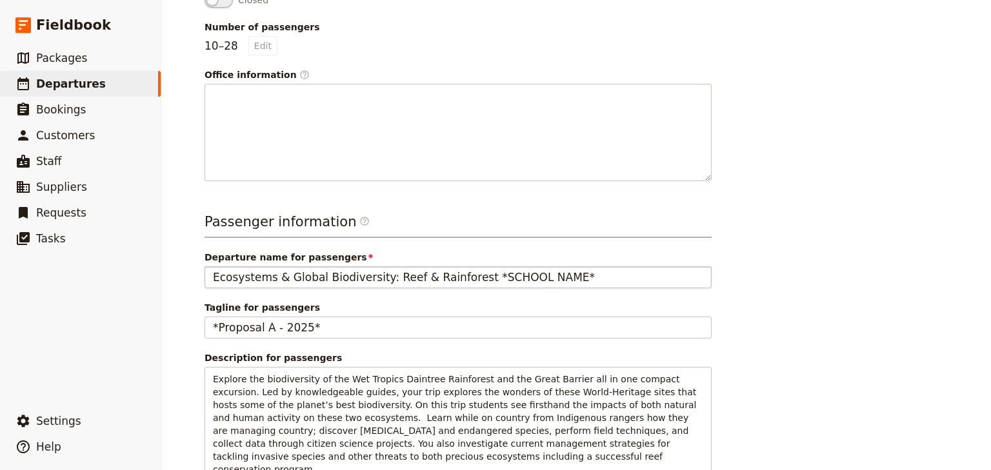
type input "[GEOGRAPHIC_DATA]: Ecosystems & Global Biodiversity: Reef & Rainforest 2025"
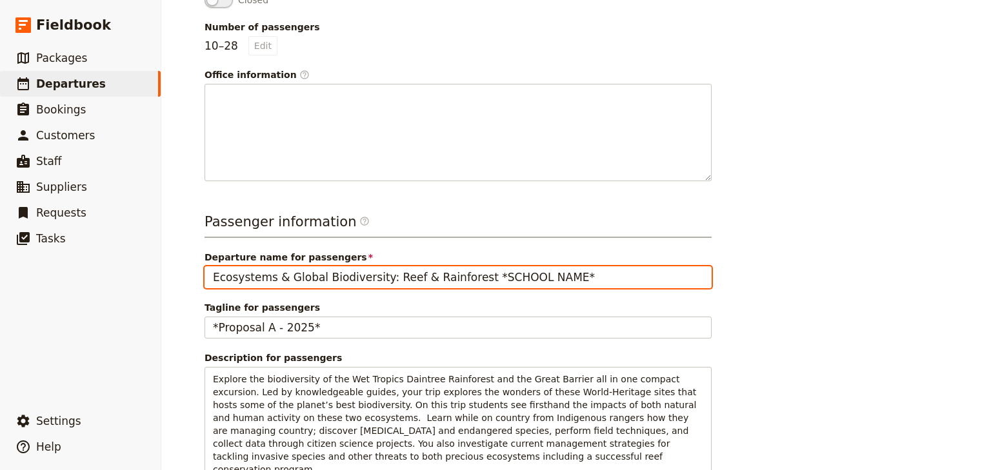
drag, startPoint x: 553, startPoint y: 261, endPoint x: 197, endPoint y: 259, distance: 356.2
click at [197, 259] on main "New departure Departure information Select a package **(A TEMPLATE) SCHOOL NAME…" at bounding box center [576, 107] width 774 height 937
paste input "[GEOGRAPHIC_DATA]: Ecosystems & Global Biodiversity: Reef & Rainforest"
type input "[GEOGRAPHIC_DATA]: Ecosystems & Global Biodiversity: Reef & Rainforest"
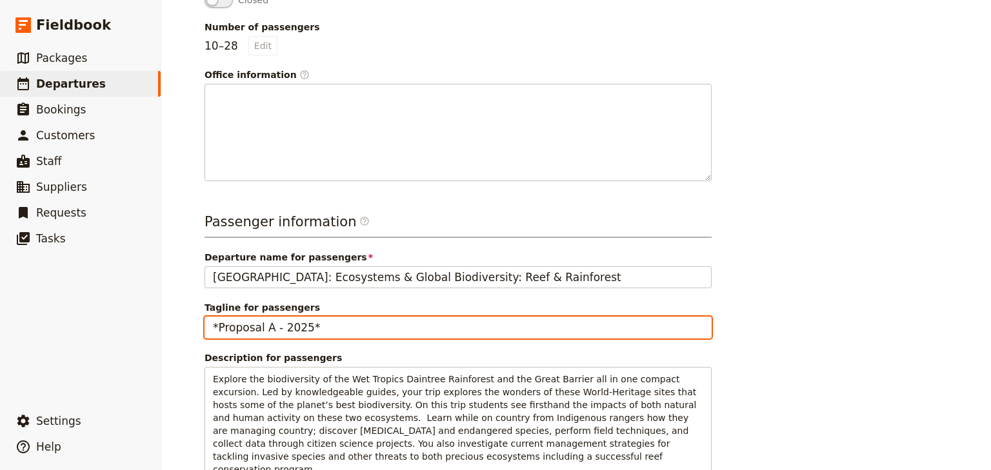
drag, startPoint x: 314, startPoint y: 313, endPoint x: 175, endPoint y: 310, distance: 138.1
click at [176, 311] on div "New departure Departure information Select a package **(A TEMPLATE) SCHOOL NAME…" at bounding box center [576, 235] width 830 height 470
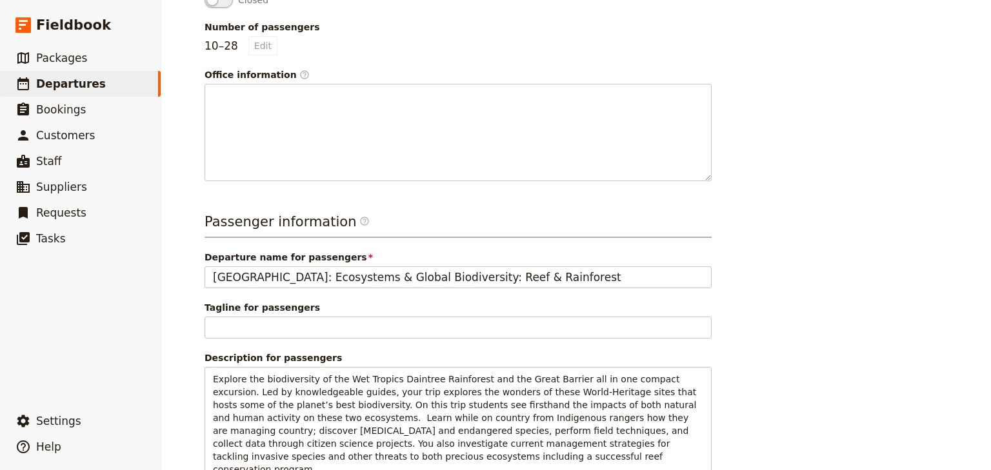
drag, startPoint x: 805, startPoint y: 320, endPoint x: 696, endPoint y: 387, distance: 128.0
click at [805, 321] on div "Departure information Select a package **(A TEMPLATE) SCHOOL NAME: Ecosystems &…" at bounding box center [576, 130] width 743 height 849
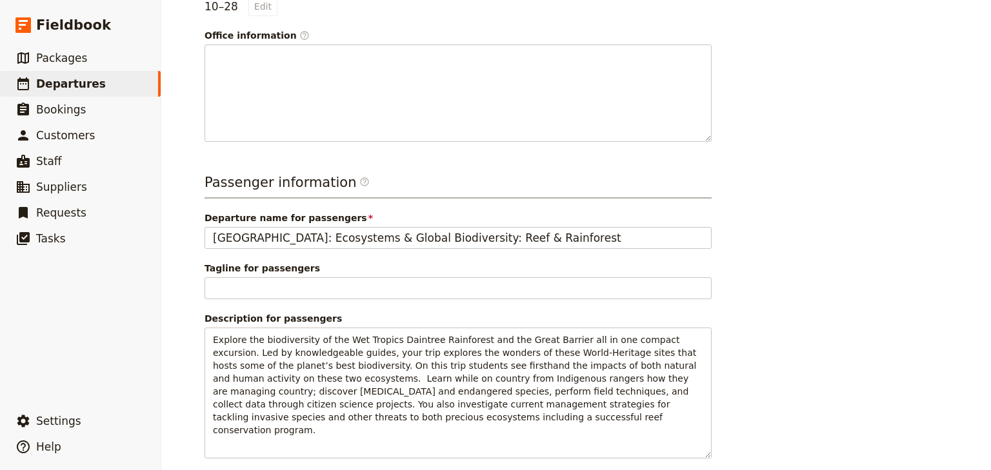
scroll to position [435, 0]
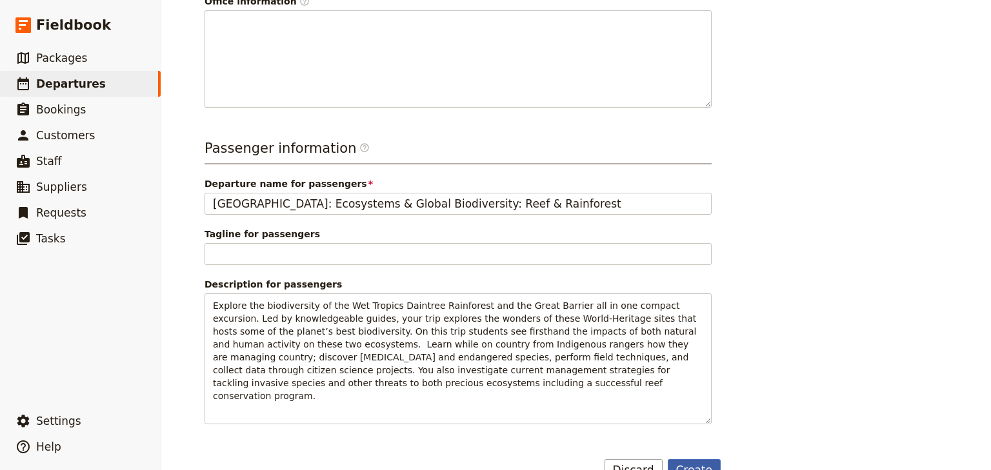
click at [686, 459] on button "Create" at bounding box center [695, 470] width 54 height 22
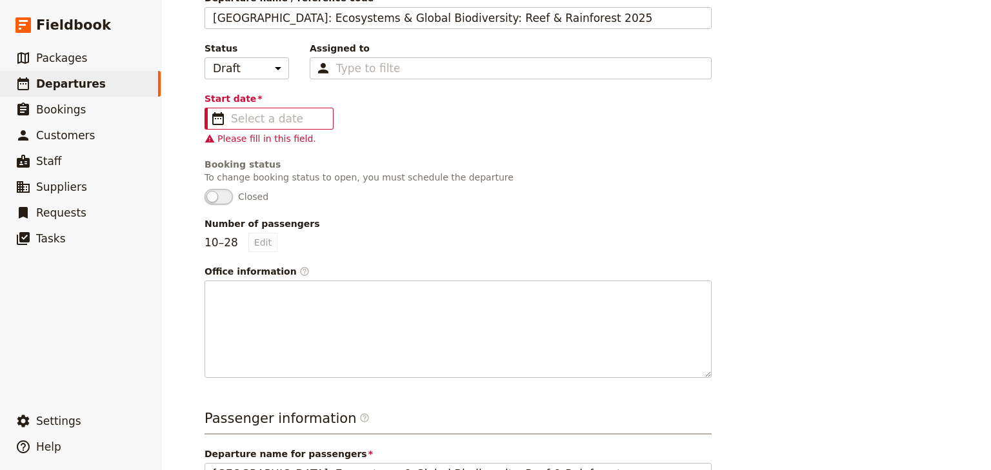
scroll to position [89, 0]
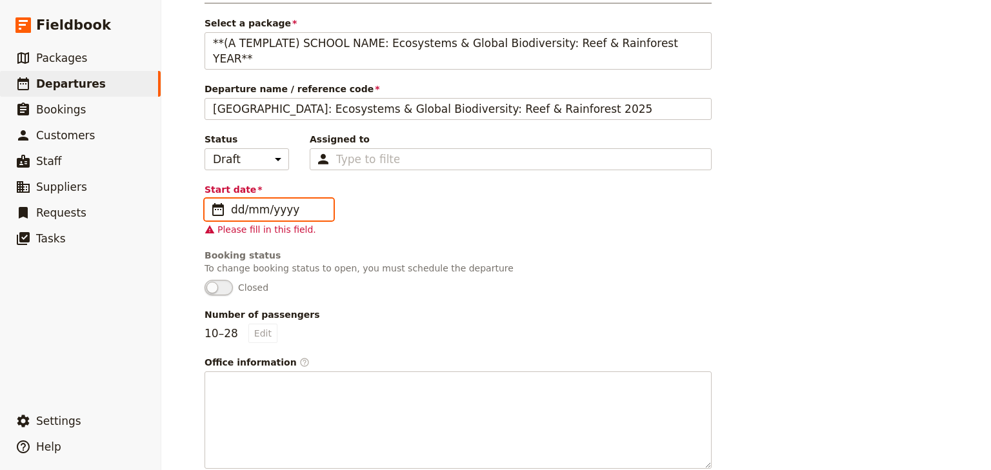
click at [239, 202] on input "dd/mm/yyyy" at bounding box center [278, 209] width 94 height 15
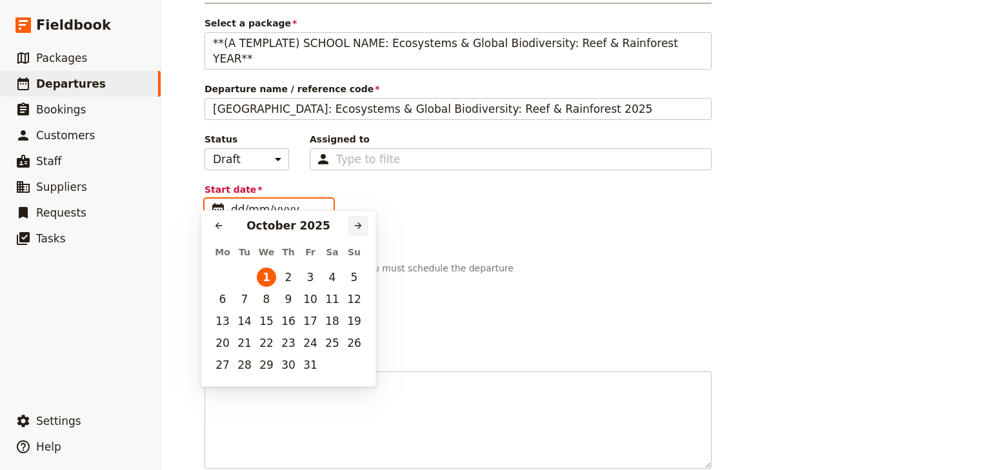
click at [359, 226] on icon "Next month" at bounding box center [358, 226] width 10 height 10
click at [267, 366] on button "26" at bounding box center [266, 365] width 19 height 19
type input "[DATE]"
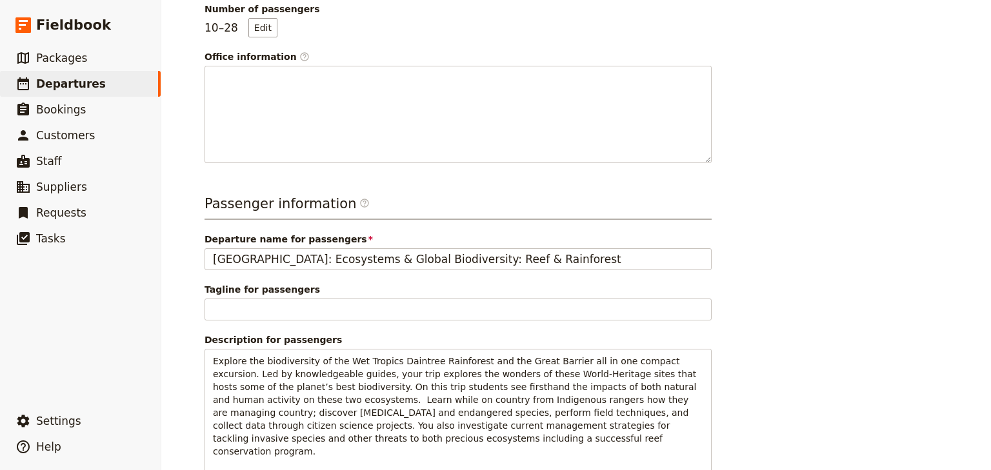
scroll to position [435, 0]
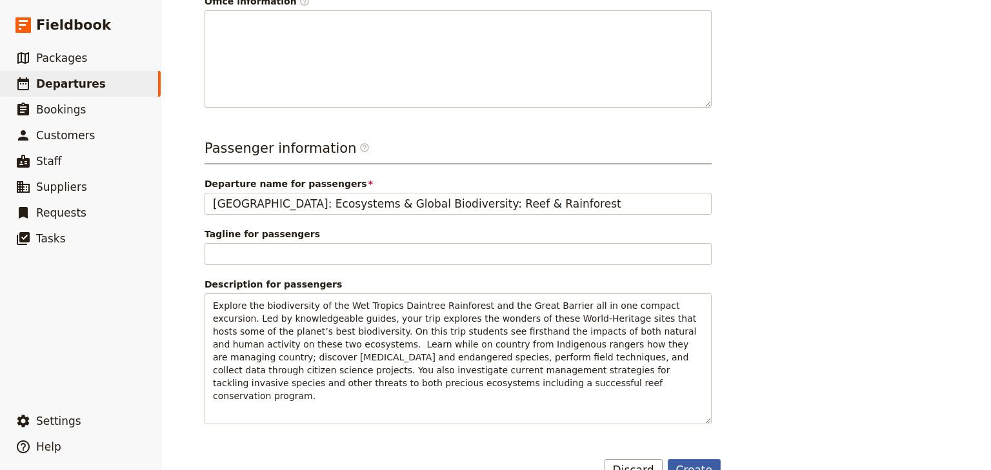
click at [702, 459] on button "Create" at bounding box center [695, 470] width 54 height 22
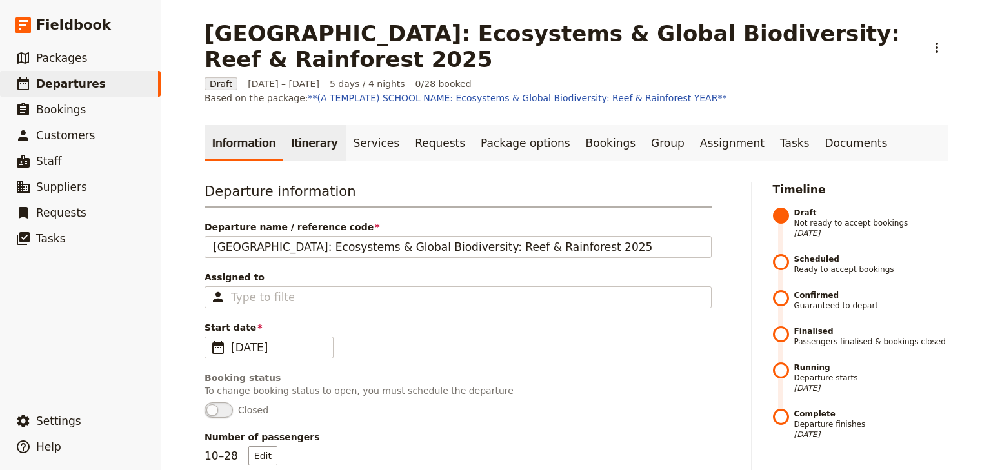
click at [294, 126] on link "Itinerary" at bounding box center [314, 143] width 62 height 36
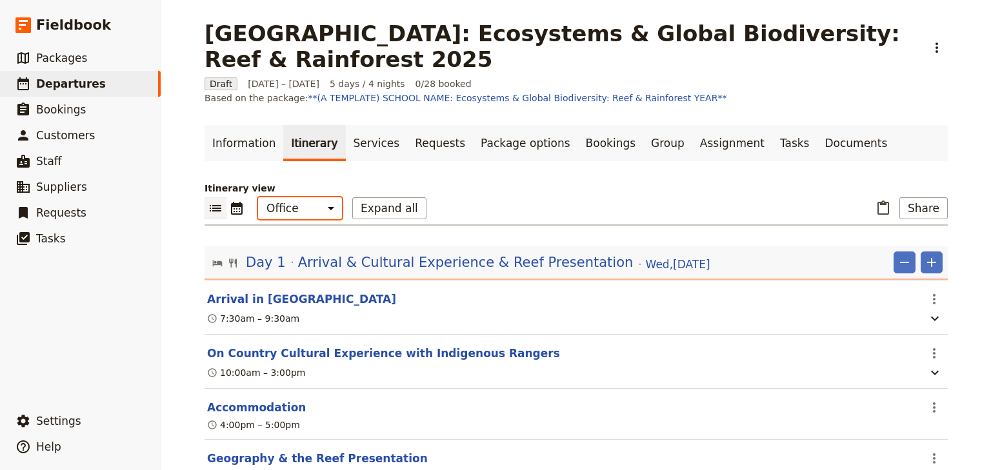
click at [306, 197] on select "Office Guide Passenger Sales" at bounding box center [300, 208] width 84 height 22
select select "PASSENGER"
click at [258, 197] on select "Office Guide Passenger Sales" at bounding box center [300, 208] width 84 height 22
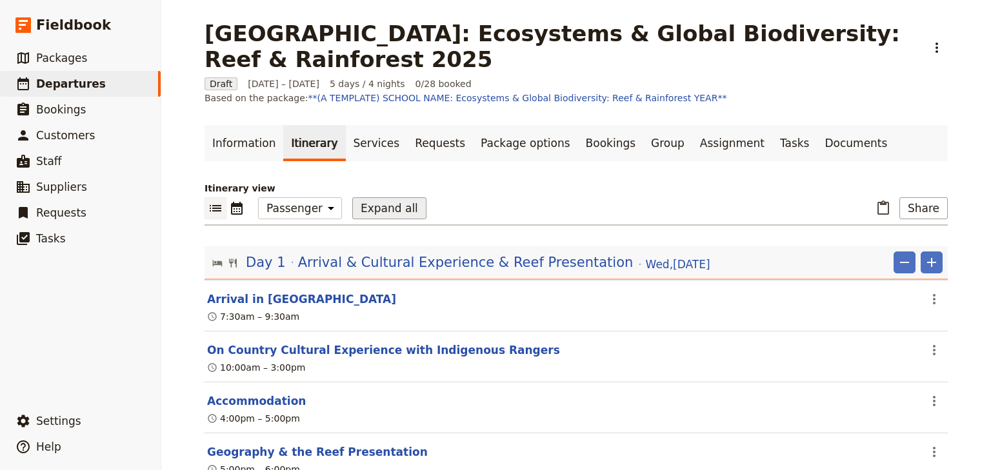
click at [366, 197] on button "Expand all" at bounding box center [389, 208] width 74 height 22
click at [370, 253] on span "Arrival & Cultural Experience & Reef Presentation" at bounding box center [466, 262] width 336 height 19
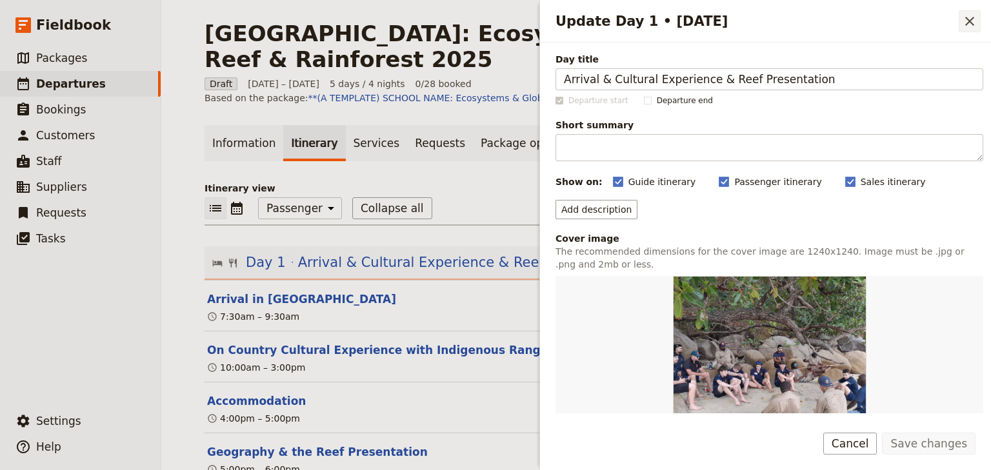
click at [974, 16] on icon "Close drawer" at bounding box center [969, 21] width 15 height 15
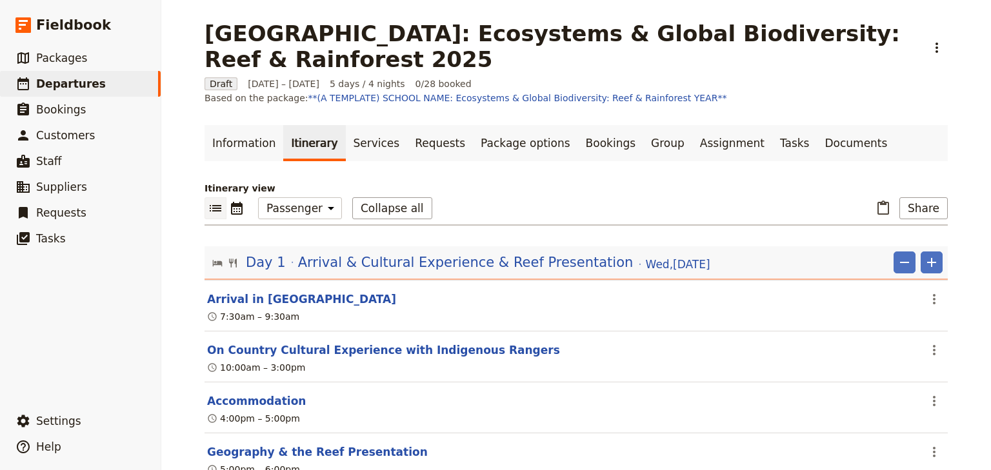
drag, startPoint x: 436, startPoint y: 250, endPoint x: 457, endPoint y: 235, distance: 25.8
click at [438, 253] on span "Arrival & Cultural Experience & Reef Presentation" at bounding box center [466, 262] width 336 height 19
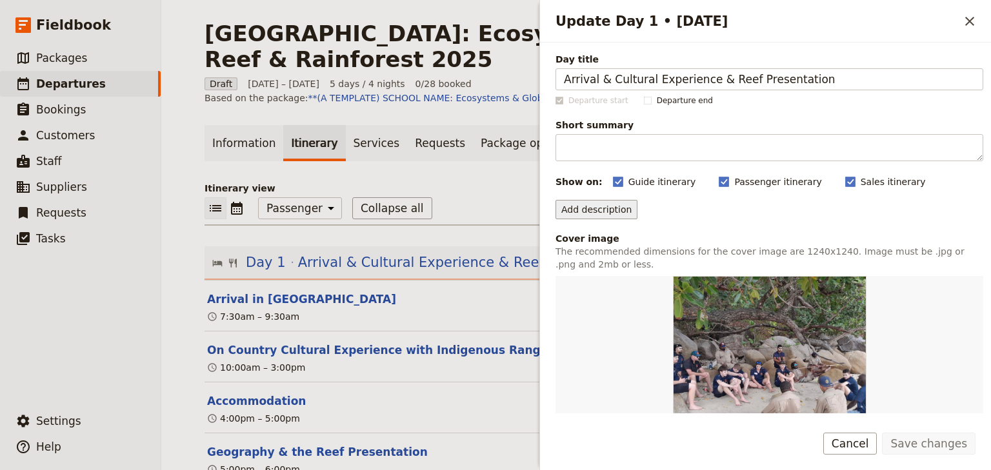
click at [592, 209] on button "Add description" at bounding box center [597, 209] width 82 height 19
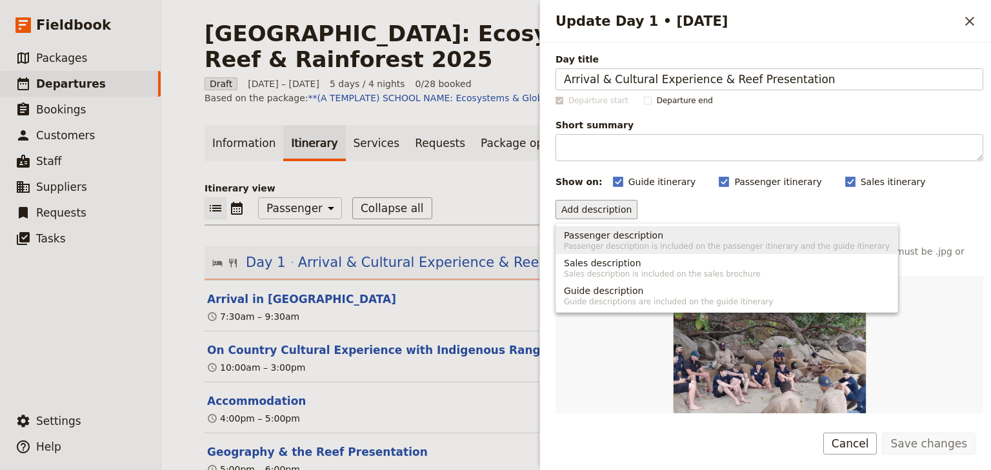
click at [585, 234] on span "Passenger description" at bounding box center [613, 235] width 99 height 13
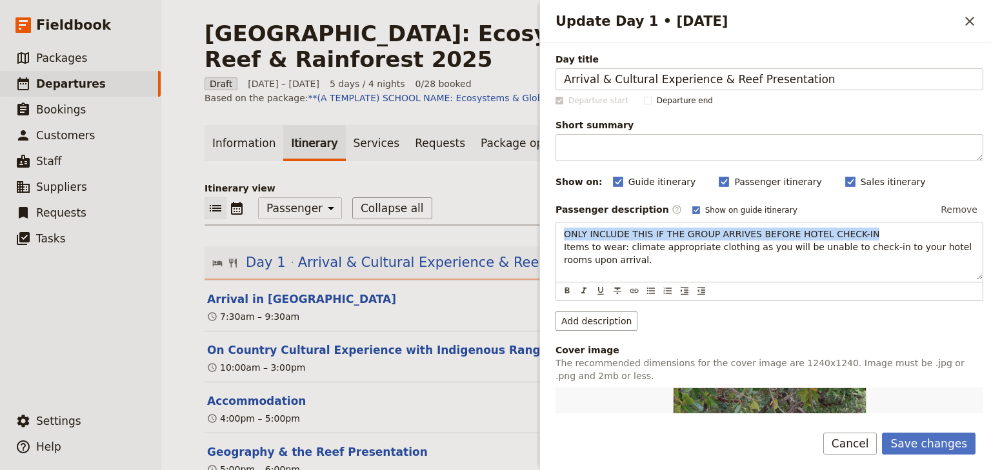
drag, startPoint x: 848, startPoint y: 235, endPoint x: 534, endPoint y: 235, distance: 314.2
click at [534, 235] on div "Woonona High School: Ecosystems & Global Biodiversity: Reef & Rainforest 2025 ​…" at bounding box center [576, 235] width 830 height 470
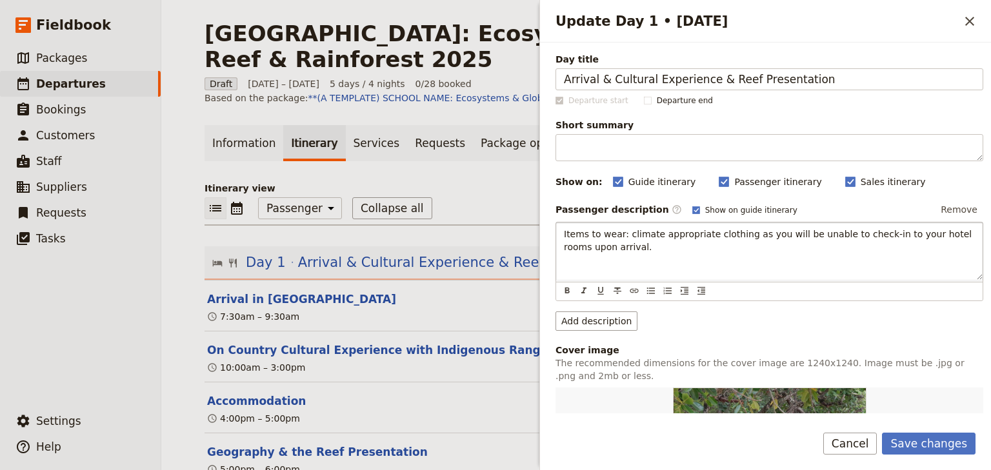
click at [559, 243] on div "Items to wear: climate appropriate clothing as you will be unable to check-in t…" at bounding box center [769, 251] width 426 height 57
click at [910, 439] on button "Save changes" at bounding box center [929, 444] width 94 height 22
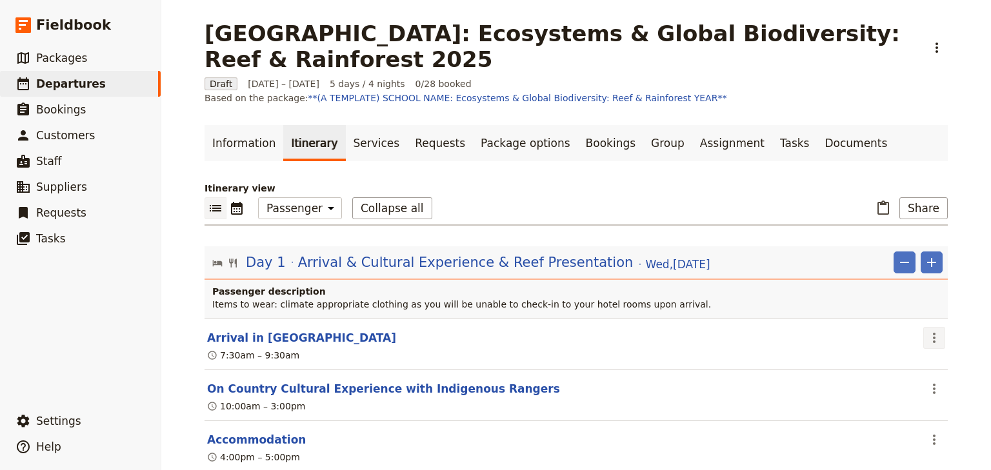
click at [932, 330] on icon "Actions" at bounding box center [934, 337] width 15 height 15
click at [914, 350] on span "Edit this itinerary item" at bounding box center [869, 351] width 101 height 13
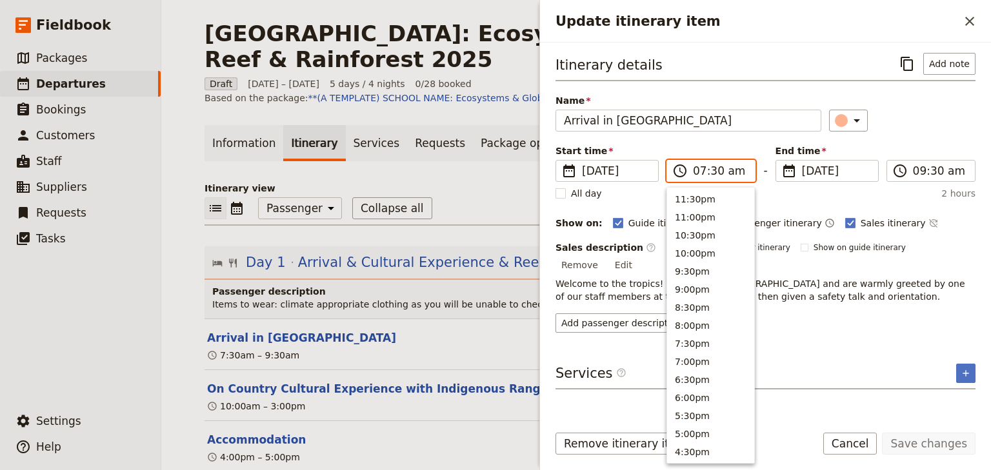
click at [701, 172] on input "07:30 am" at bounding box center [720, 170] width 54 height 15
click at [712, 167] on input "08:30 am" at bounding box center [720, 170] width 54 height 15
type input "08:20 am"
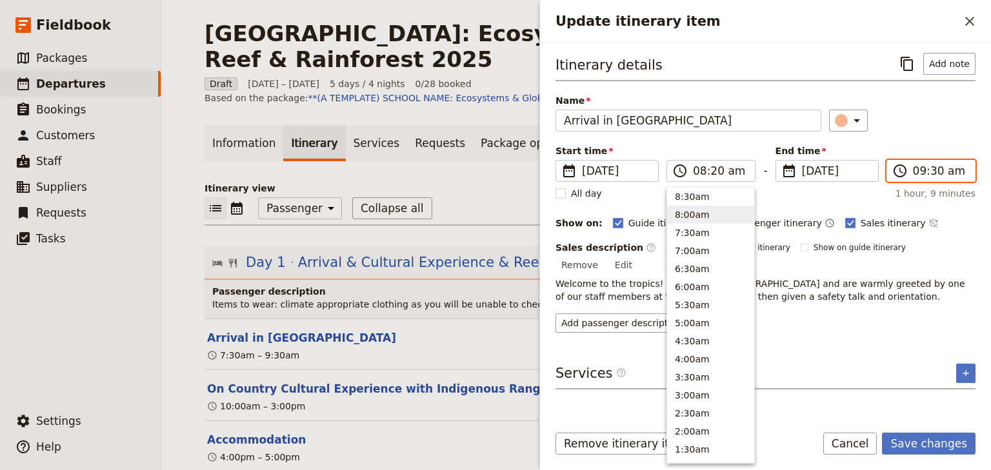
click at [914, 174] on input "09:30 am" at bounding box center [940, 170] width 54 height 15
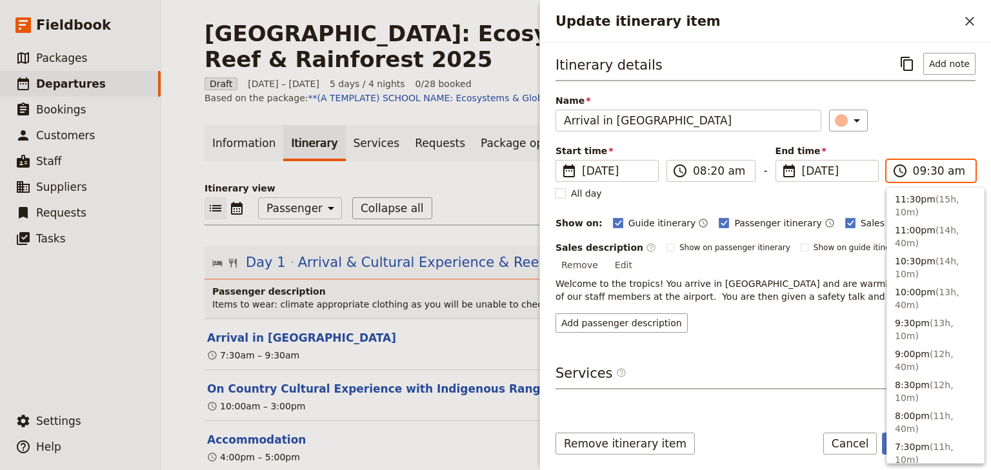
scroll to position [560, 0]
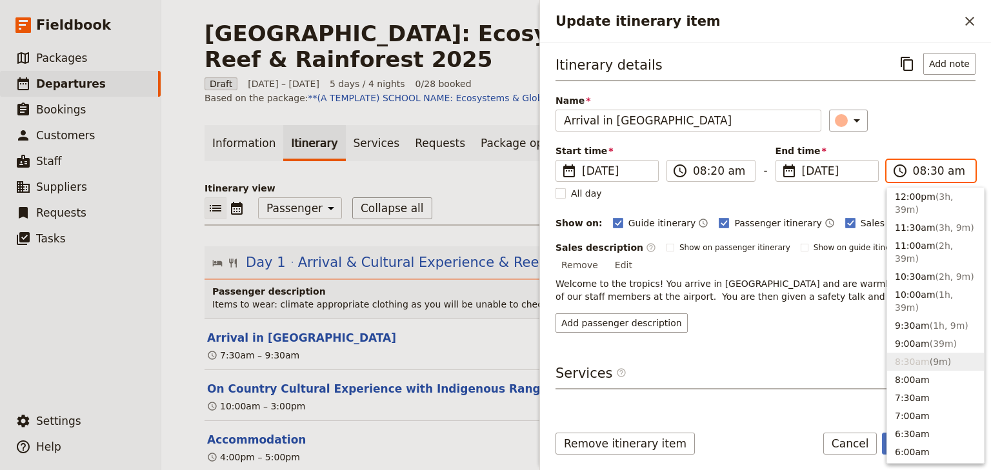
click at [933, 170] on input "08:30 am" at bounding box center [940, 170] width 54 height 15
type input "08:20 am"
click at [885, 134] on div "Itinerary details ​ Add note Name Arrival in Cairns ​ Start time ​ 26 Nov 2025 …" at bounding box center [766, 193] width 420 height 280
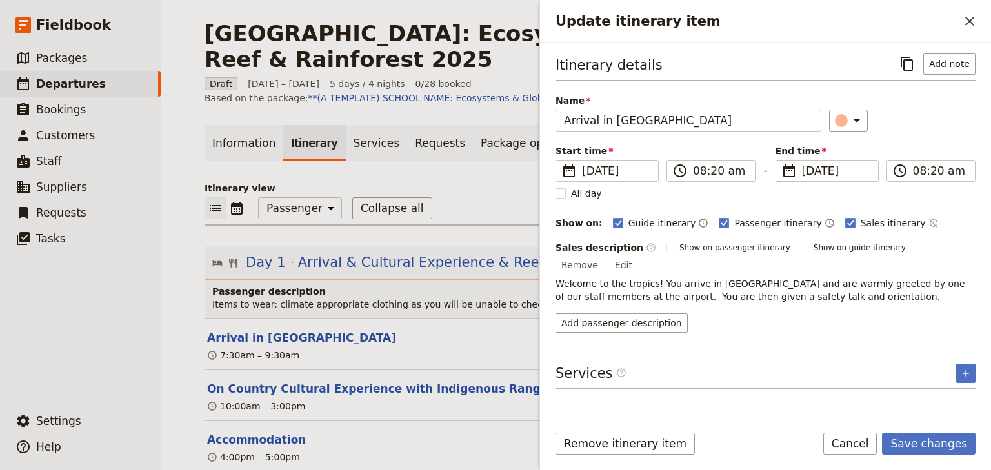
drag, startPoint x: 968, startPoint y: 250, endPoint x: 915, endPoint y: 259, distance: 53.8
click at [638, 255] on button "Edit" at bounding box center [623, 264] width 29 height 19
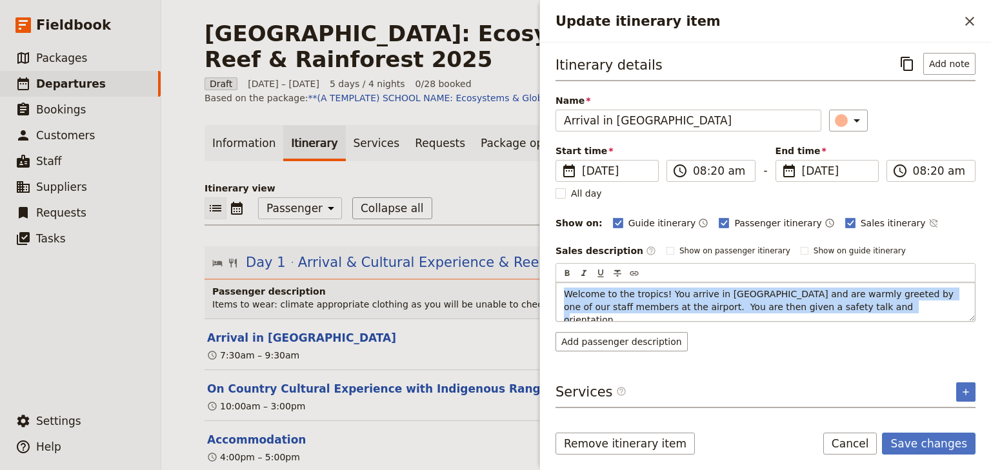
drag, startPoint x: 805, startPoint y: 308, endPoint x: 564, endPoint y: 290, distance: 241.4
click at [564, 290] on p "Welcome to the tropics! You arrive in Cairns and are warmly greeted by one of o…" at bounding box center [765, 307] width 403 height 39
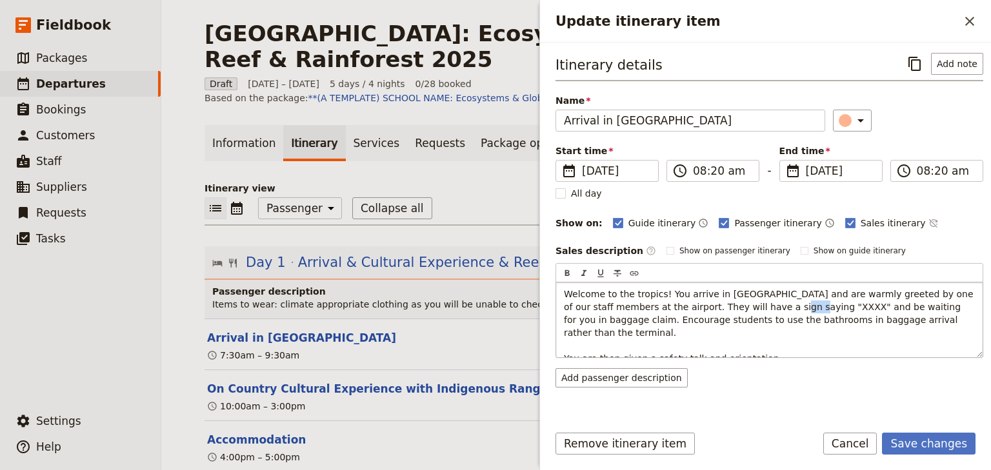
drag, startPoint x: 746, startPoint y: 303, endPoint x: 725, endPoint y: 305, distance: 20.7
click at [725, 305] on span "Welcome to the tropics! You arrive in [GEOGRAPHIC_DATA] and are warmly greeted …" at bounding box center [770, 326] width 412 height 75
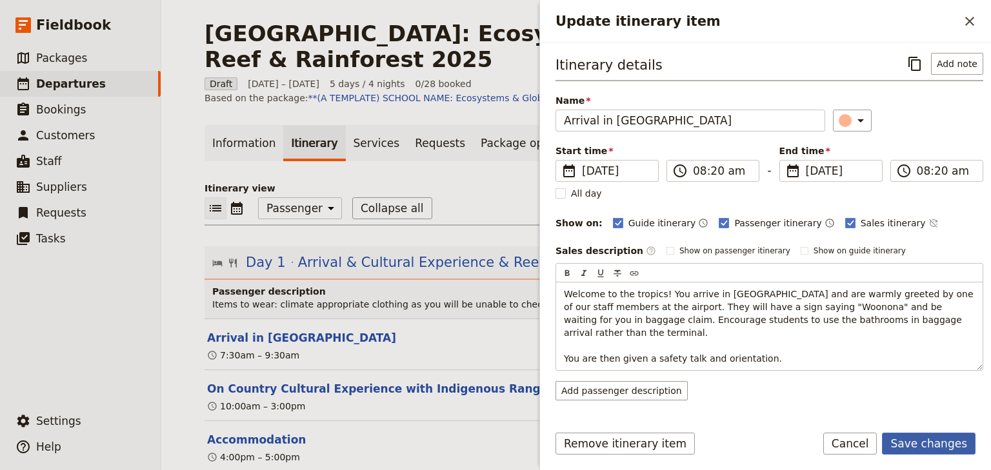
click at [945, 439] on button "Save changes" at bounding box center [929, 444] width 94 height 22
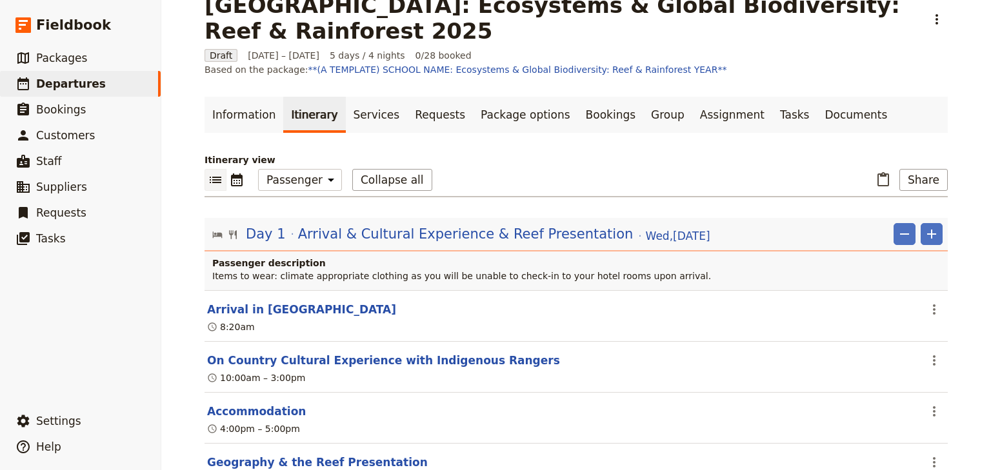
scroll to position [0, 0]
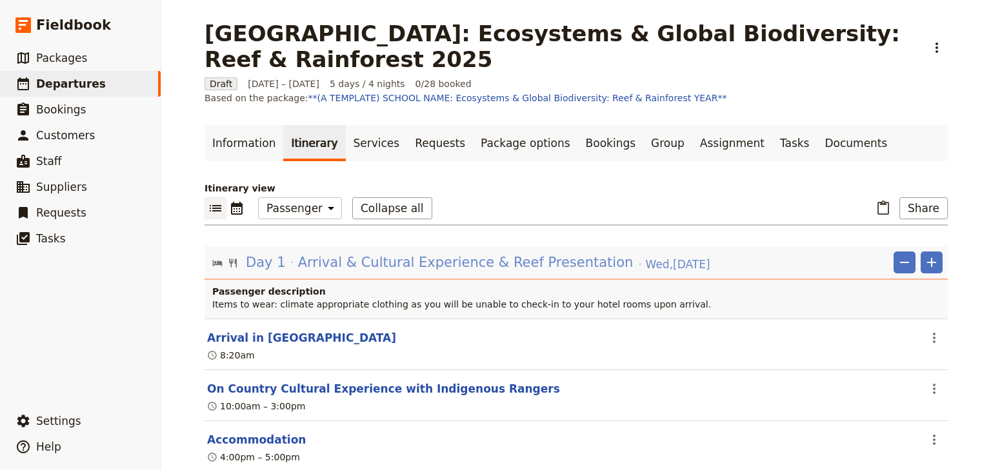
click at [315, 253] on span "Arrival & Cultural Experience & Reef Presentation" at bounding box center [466, 262] width 336 height 19
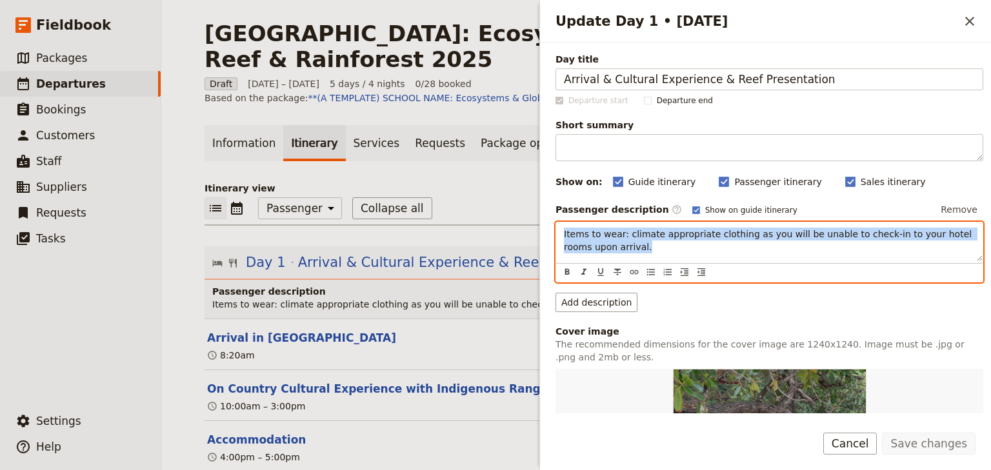
drag, startPoint x: 559, startPoint y: 245, endPoint x: 552, endPoint y: 230, distance: 16.7
click at [552, 230] on div "Day title Arrival & Cultural Experience & Reef Presentation Departure start Dep…" at bounding box center [765, 228] width 451 height 371
drag, startPoint x: 576, startPoint y: 239, endPoint x: 654, endPoint y: 266, distance: 81.8
click at [654, 267] on icon "Bulleted list" at bounding box center [651, 272] width 10 height 10
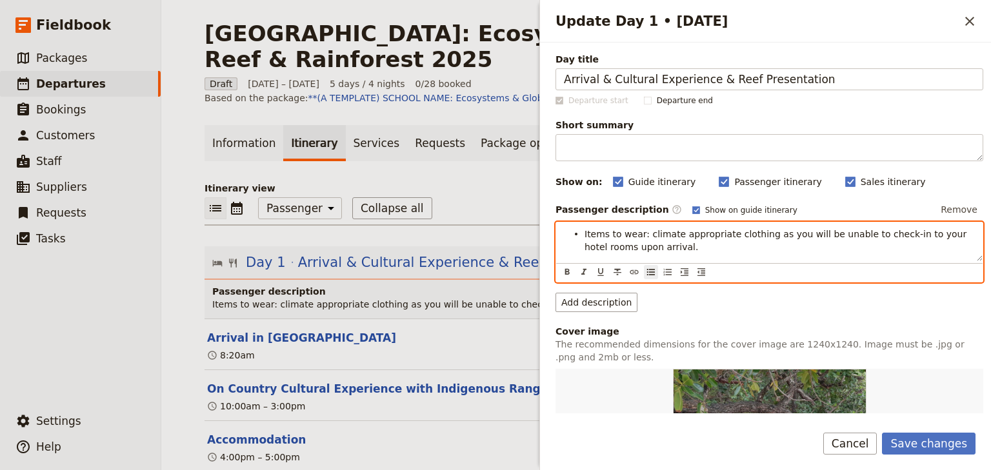
click at [692, 254] on div "Items to wear: climate appropriate clothing as you will be unable to check-in t…" at bounding box center [769, 242] width 426 height 39
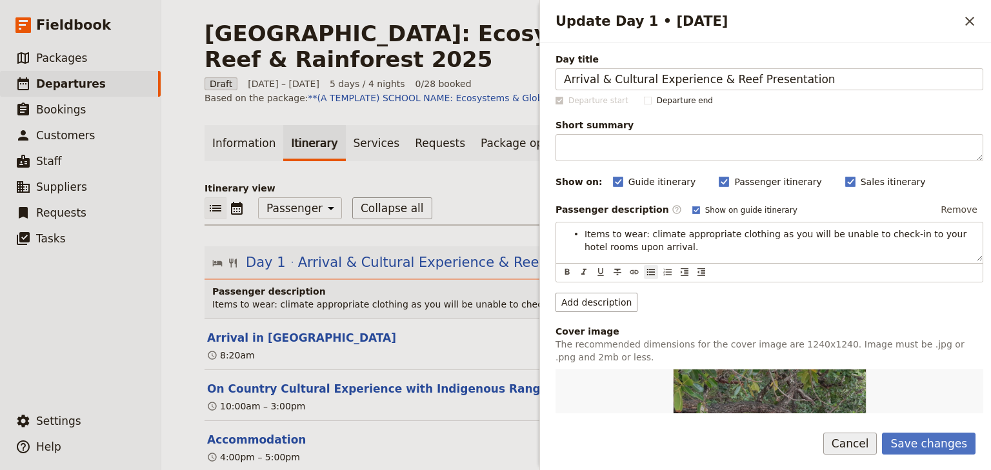
click at [854, 445] on button "Cancel" at bounding box center [850, 444] width 54 height 22
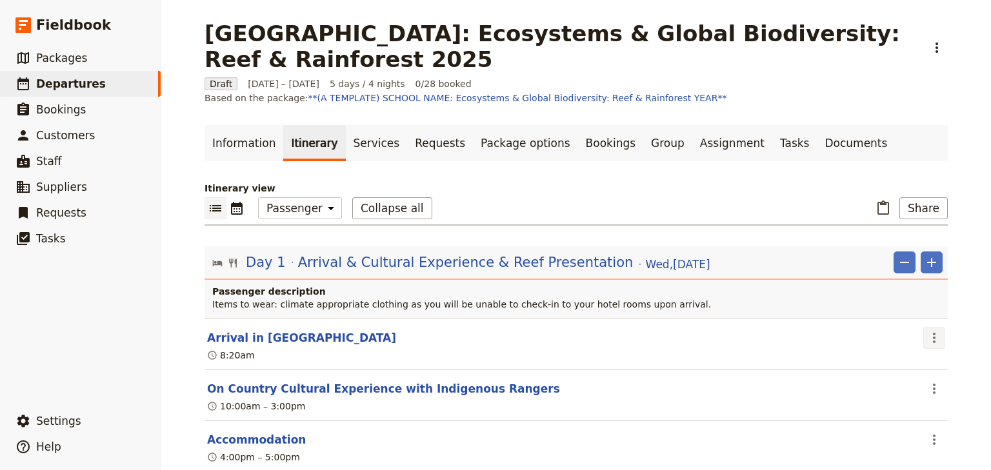
click at [928, 330] on icon "Actions" at bounding box center [934, 337] width 15 height 15
click at [888, 351] on span "Edit this itinerary item" at bounding box center [869, 351] width 101 height 13
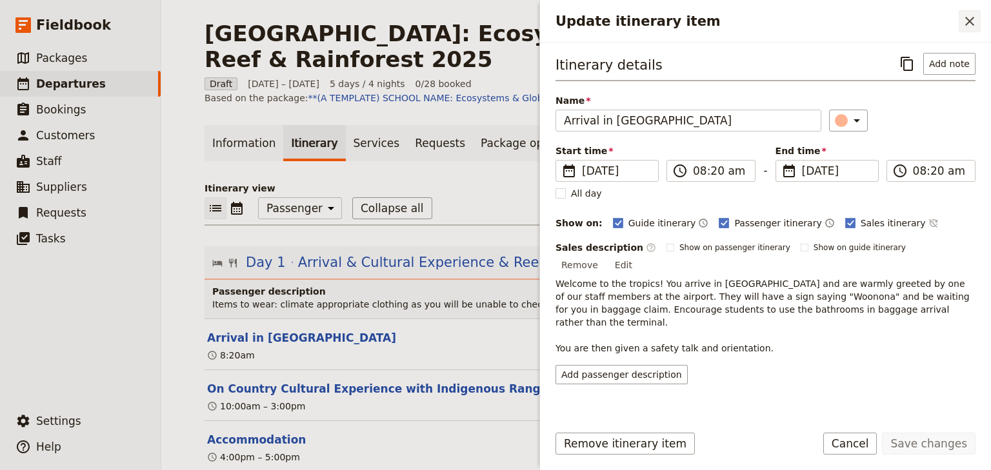
click at [970, 23] on icon "Close drawer" at bounding box center [969, 21] width 15 height 15
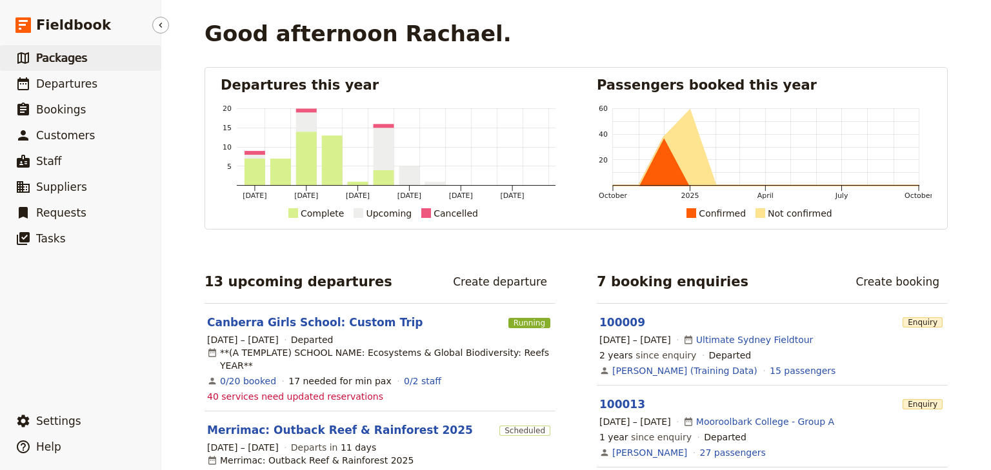
click at [52, 59] on span "Packages" at bounding box center [61, 58] width 51 height 13
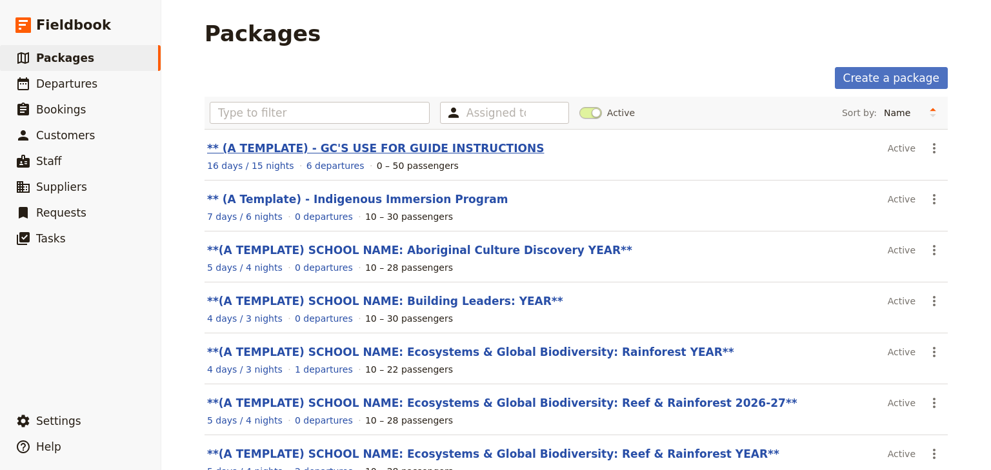
click at [374, 150] on link "** (A TEMPLATE) - GC'S USE FOR GUIDE INSTRUCTIONS" at bounding box center [375, 148] width 337 height 13
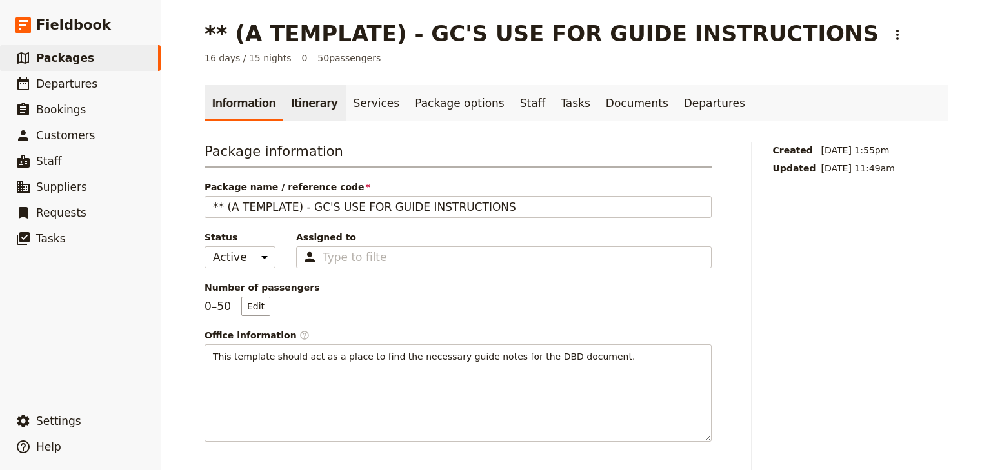
click at [303, 106] on link "Itinerary" at bounding box center [314, 103] width 62 height 36
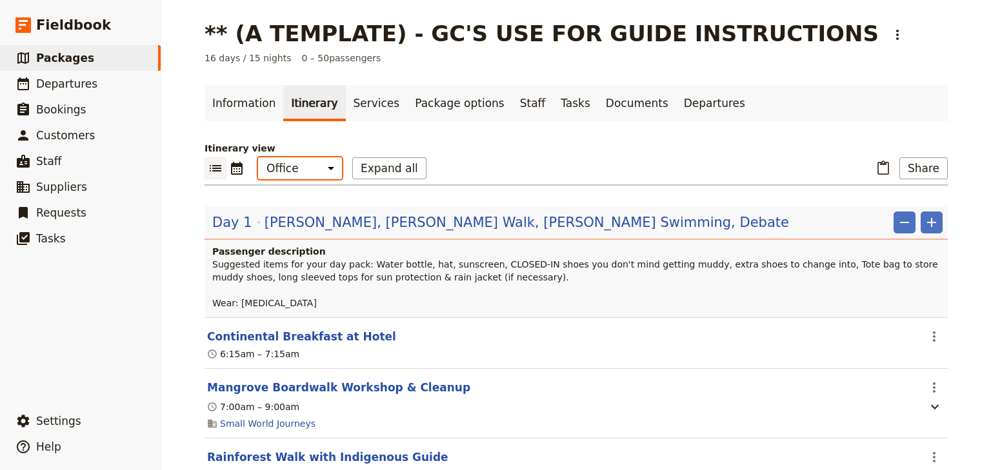
click at [317, 168] on select "Office Guide Passenger Sales" at bounding box center [300, 168] width 84 height 22
select select "STAFF"
click at [258, 157] on select "Office Guide Passenger Sales" at bounding box center [300, 168] width 84 height 22
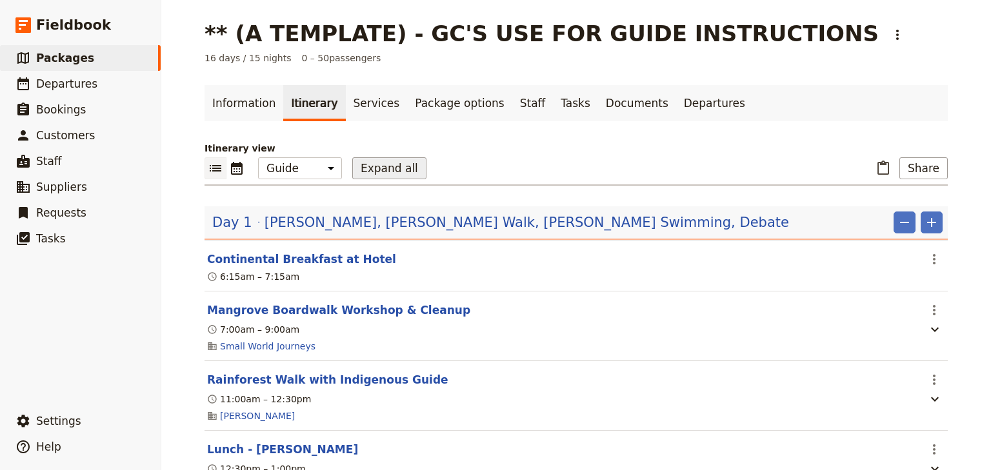
click at [355, 165] on button "Expand all" at bounding box center [389, 168] width 74 height 22
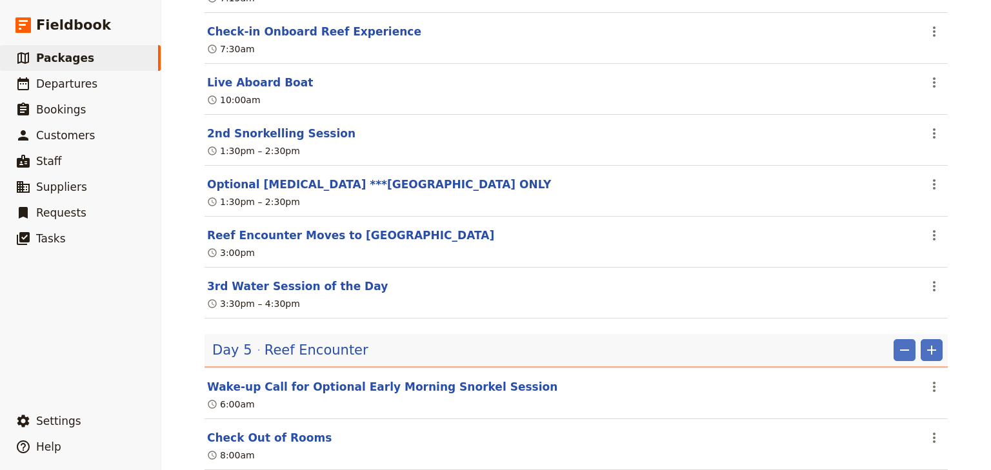
scroll to position [3716, 0]
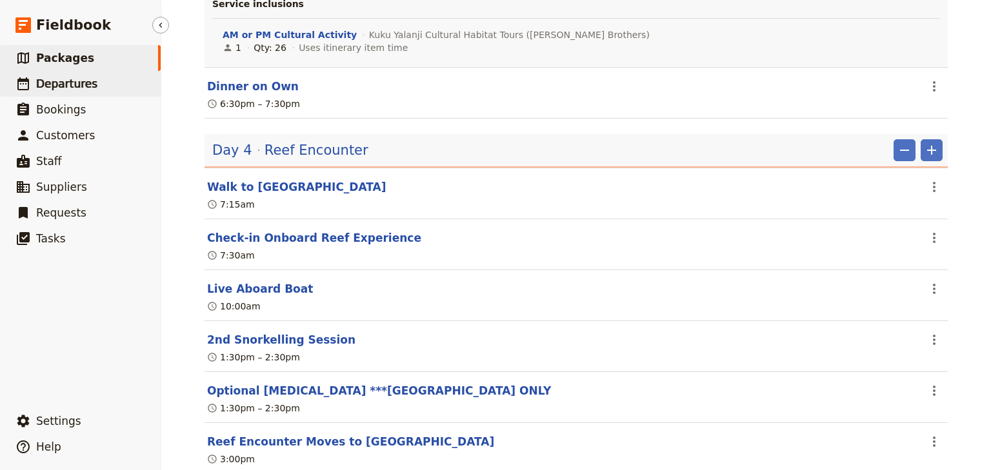
click at [61, 86] on span "Departures" at bounding box center [66, 83] width 61 height 13
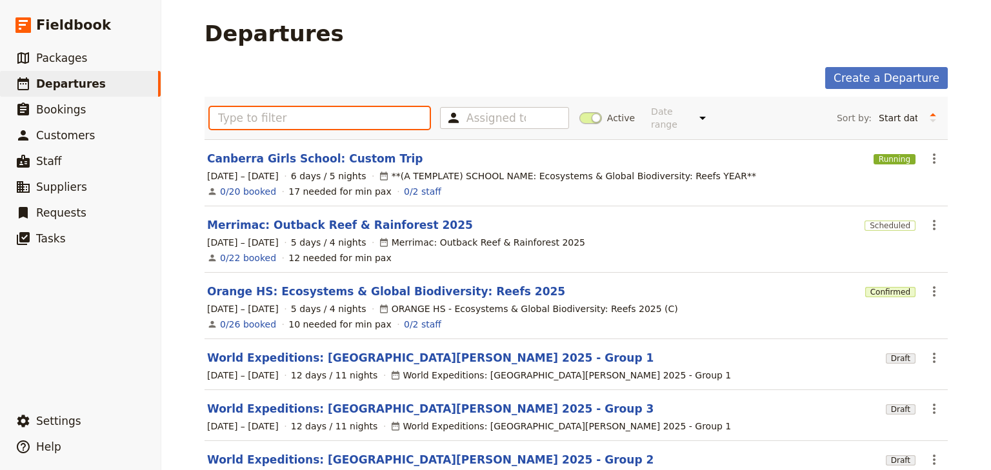
click at [243, 112] on input "text" at bounding box center [320, 118] width 220 height 22
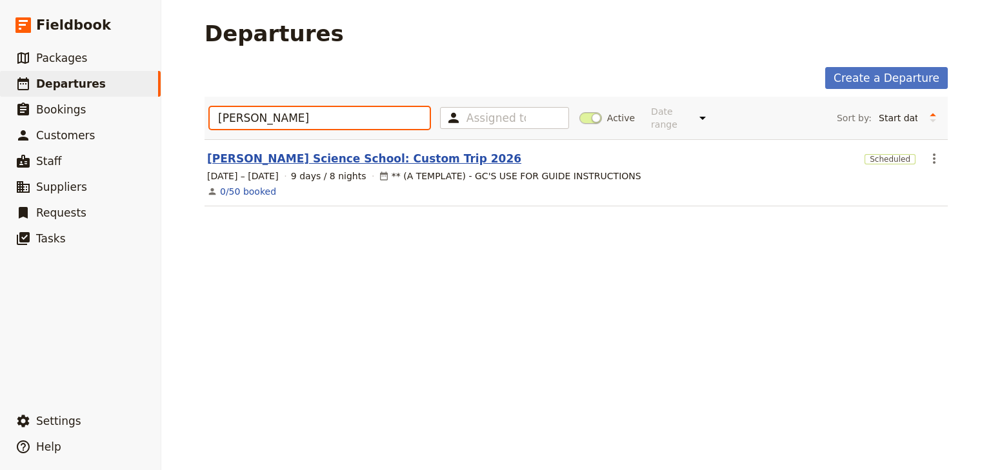
type input "john"
click at [292, 151] on link "John Monash Science School: Custom Trip 2026" at bounding box center [364, 158] width 314 height 15
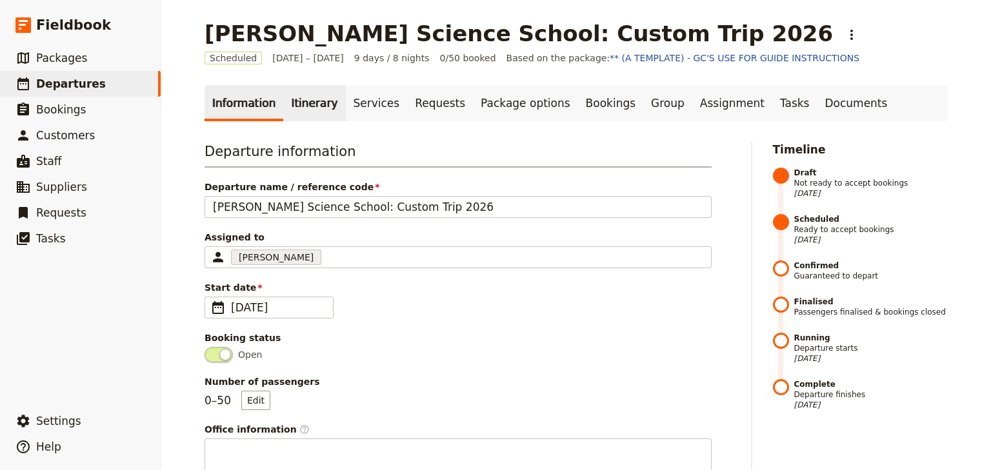
click at [307, 103] on link "Itinerary" at bounding box center [314, 103] width 62 height 36
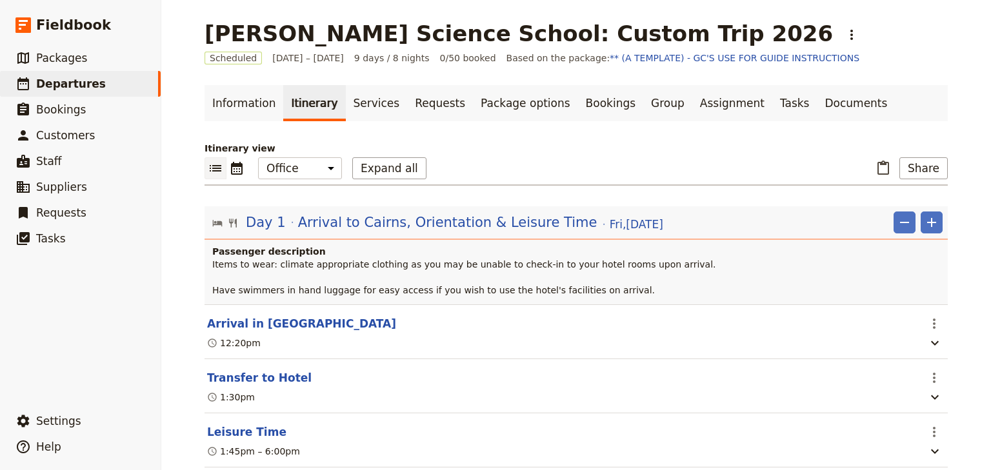
click at [385, 300] on div "Passenger description Items to wear: climate appropriate clothing as you may be…" at bounding box center [576, 274] width 743 height 59
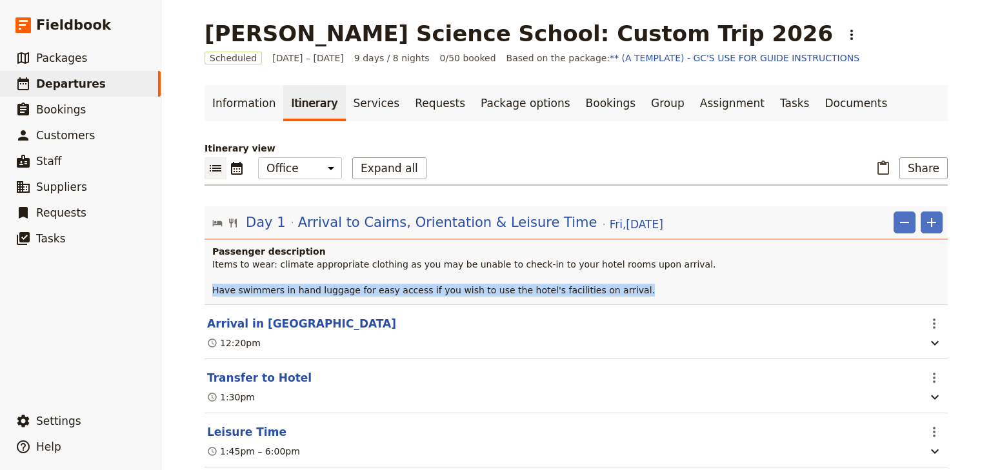
drag, startPoint x: 594, startPoint y: 291, endPoint x: 206, endPoint y: 294, distance: 387.8
click at [206, 294] on div "Passenger description Items to wear: climate appropriate clothing as you may be…" at bounding box center [576, 274] width 743 height 59
copy span "Have swimmers in hand luggage for easy access if you wish to use the hotel's fa…"
click at [66, 64] on span "Packages" at bounding box center [61, 58] width 51 height 13
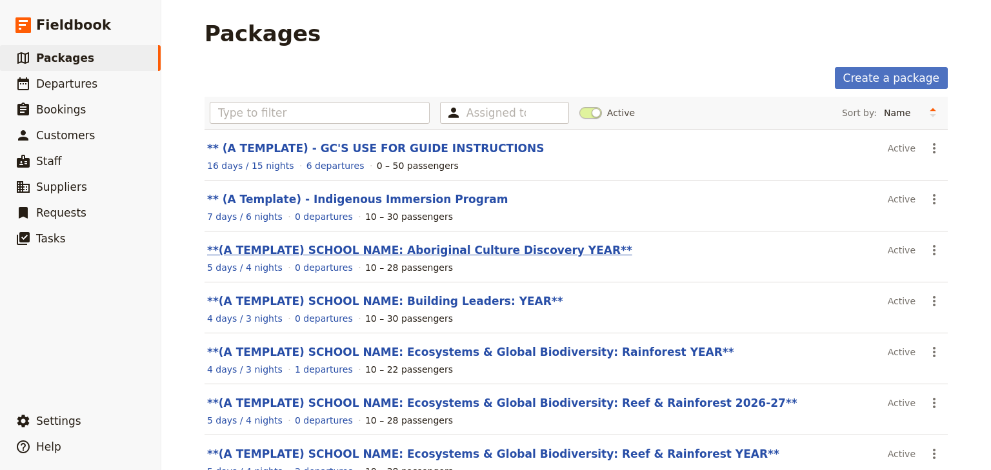
click at [484, 248] on link "**(A TEMPLATE) SCHOOL NAME: Aboriginal Culture Discovery YEAR**" at bounding box center [419, 250] width 425 height 13
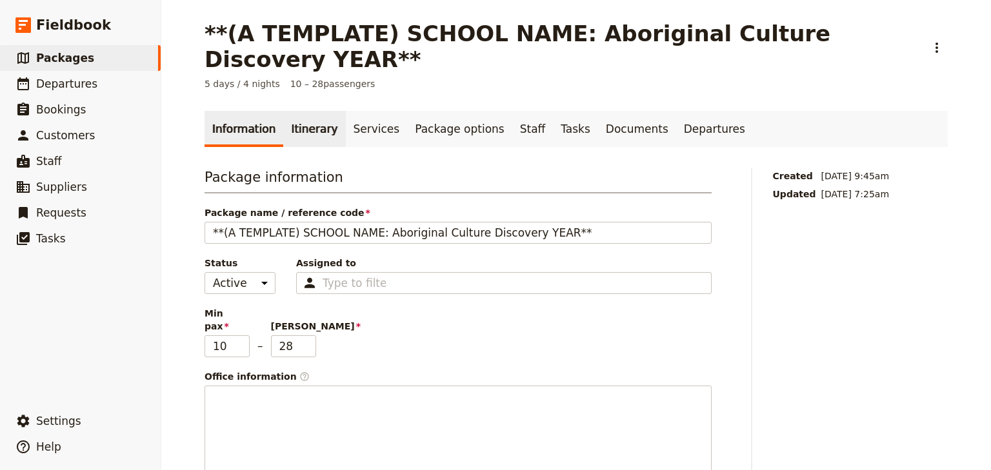
click at [308, 111] on link "Itinerary" at bounding box center [314, 129] width 62 height 36
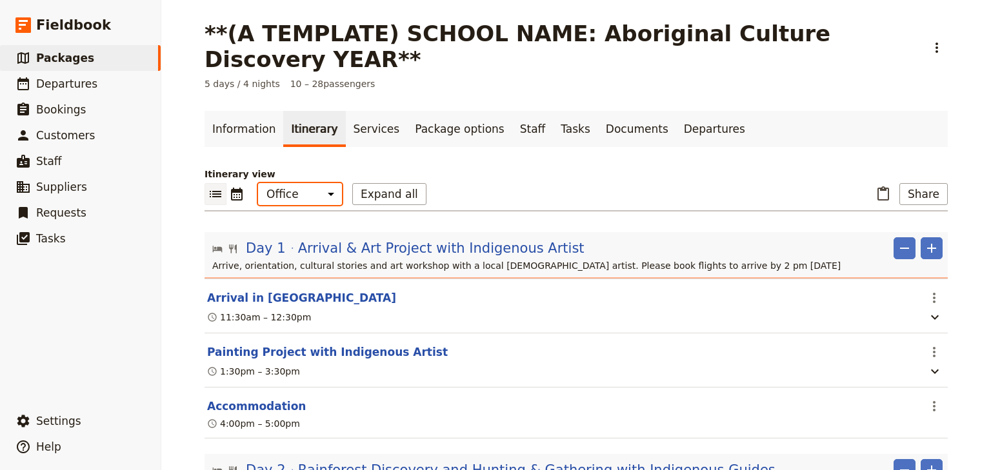
click at [283, 183] on select "Office Guide Passenger Sales" at bounding box center [300, 194] width 84 height 22
select select "STAFF"
click at [258, 183] on select "Office Guide Passenger Sales" at bounding box center [300, 194] width 84 height 22
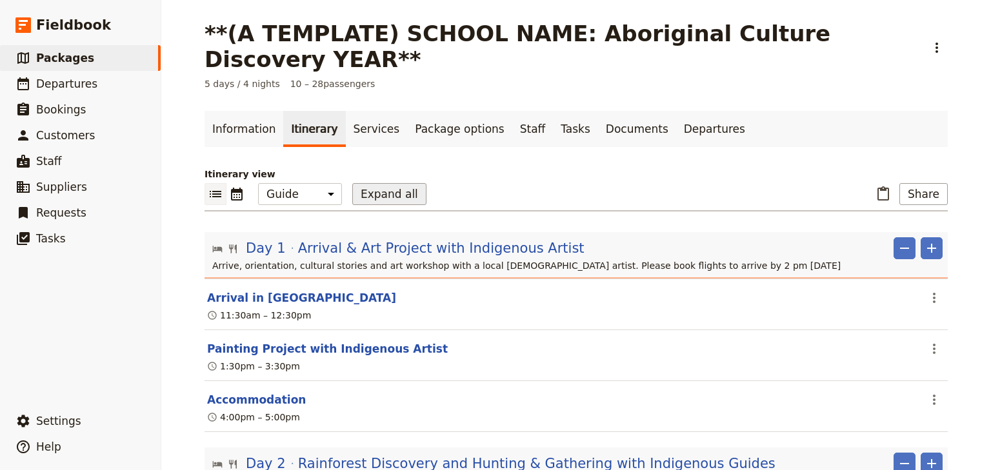
click at [377, 183] on button "Expand all" at bounding box center [389, 194] width 74 height 22
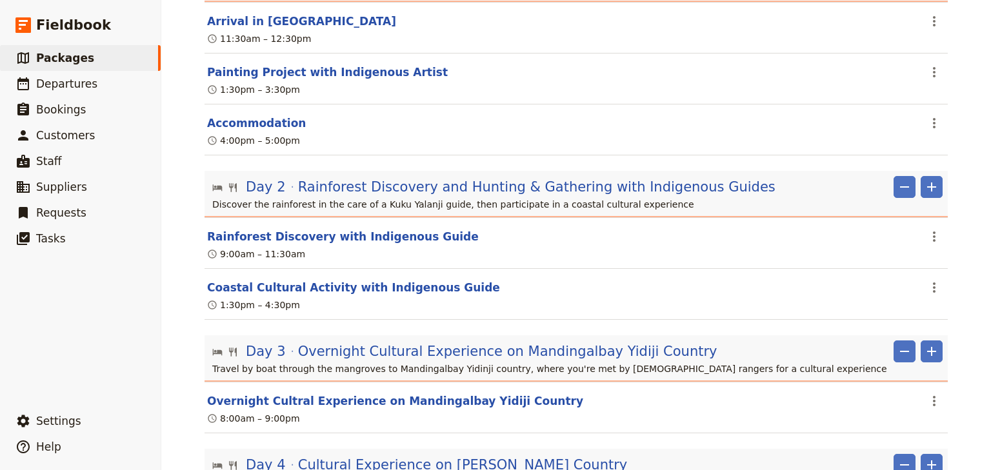
scroll to position [206, 0]
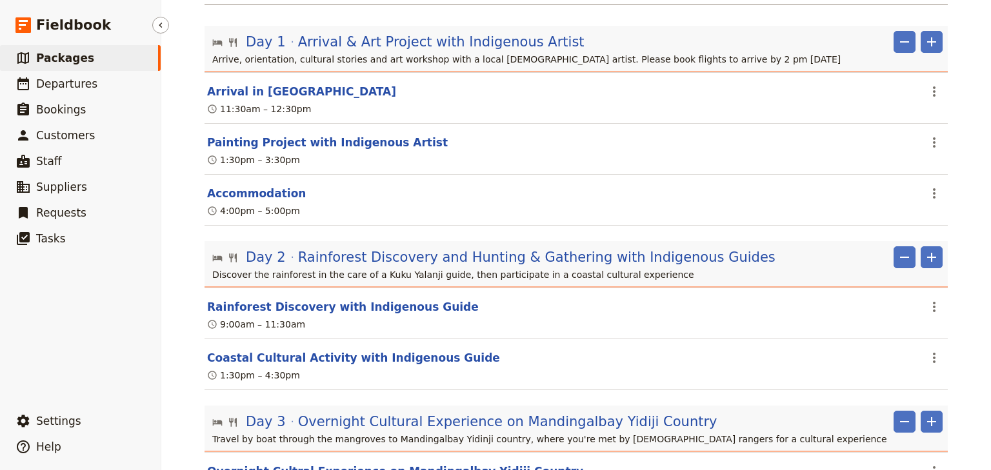
click at [62, 63] on span "Packages" at bounding box center [65, 58] width 58 height 13
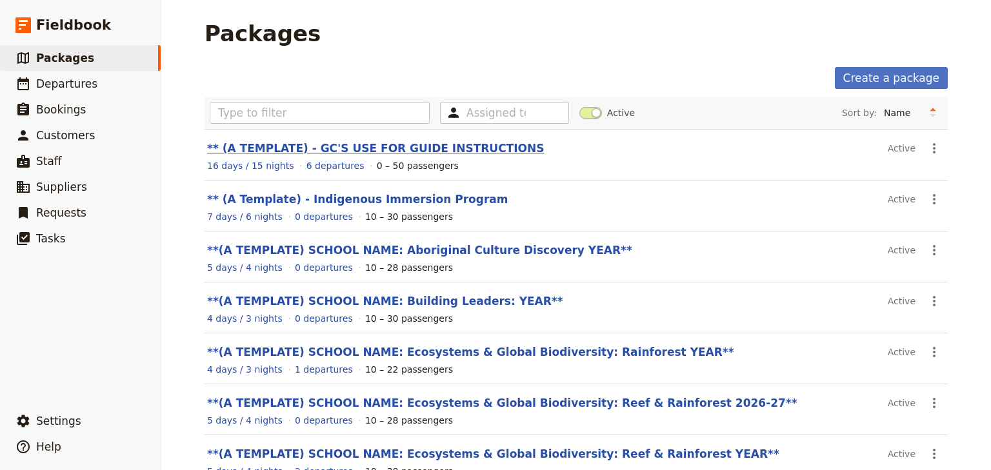
click at [449, 148] on link "** (A TEMPLATE) - GC'S USE FOR GUIDE INSTRUCTIONS" at bounding box center [375, 148] width 337 height 13
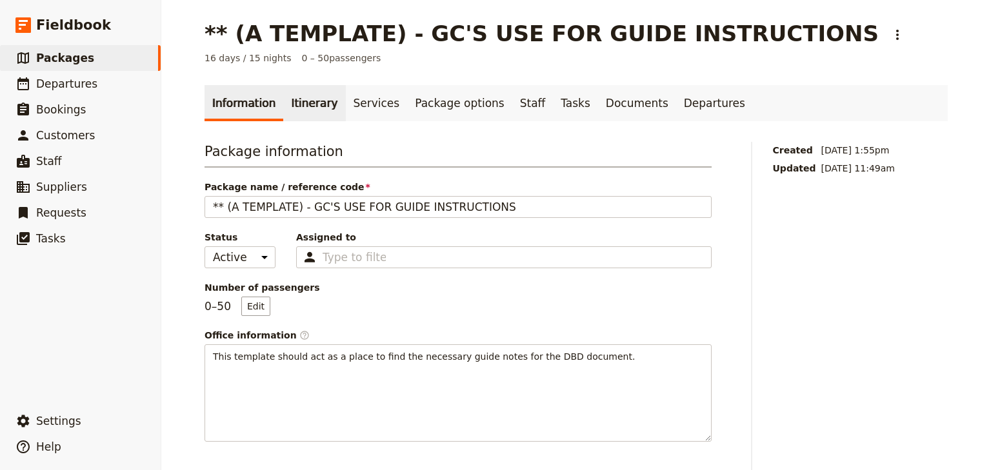
click at [304, 98] on link "Itinerary" at bounding box center [314, 103] width 62 height 36
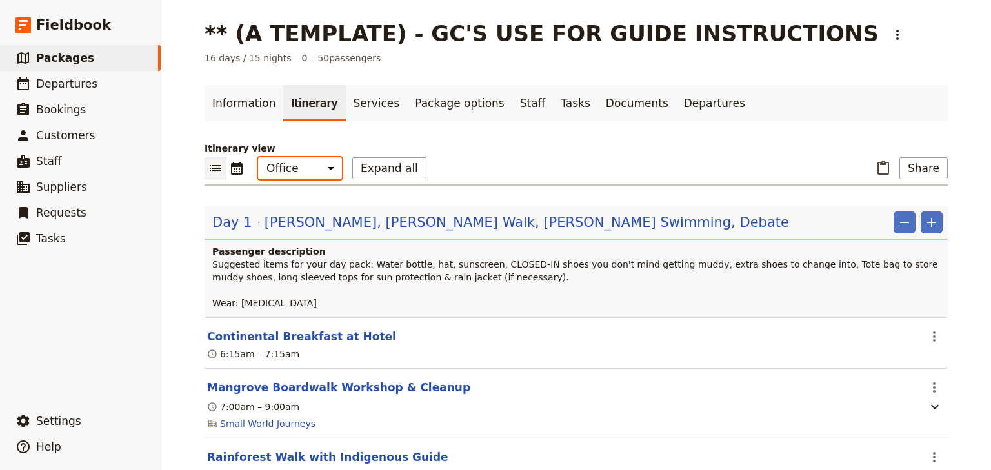
click at [310, 170] on select "Office Guide Passenger Sales" at bounding box center [300, 168] width 84 height 22
select select "STAFF"
click at [258, 157] on select "Office Guide Passenger Sales" at bounding box center [300, 168] width 84 height 22
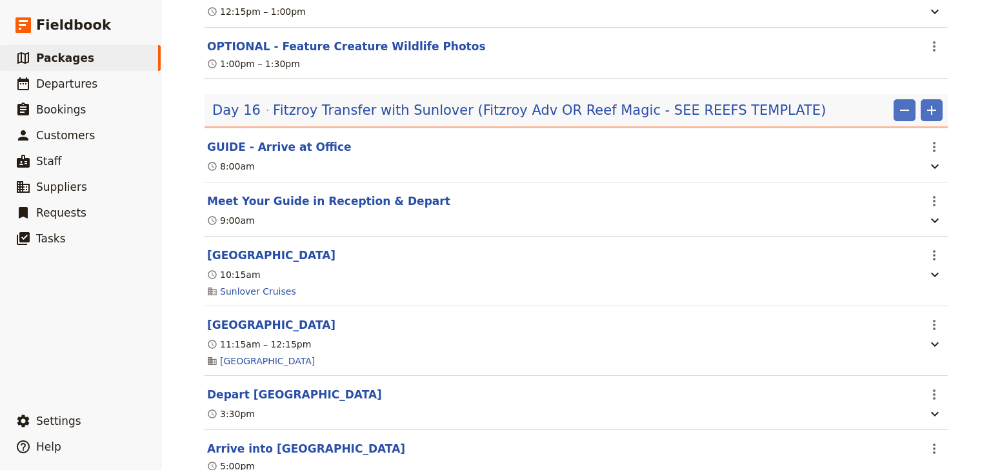
scroll to position [6028, 0]
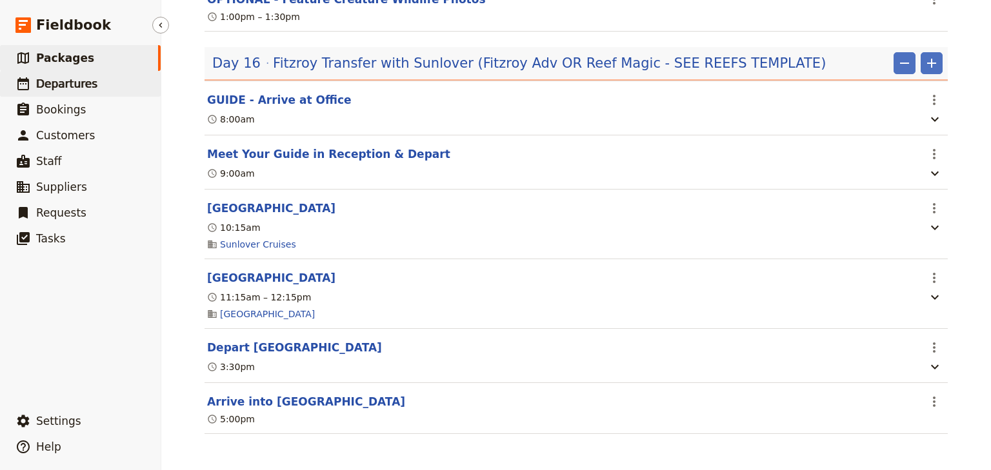
click at [57, 79] on span "Departures" at bounding box center [66, 83] width 61 height 13
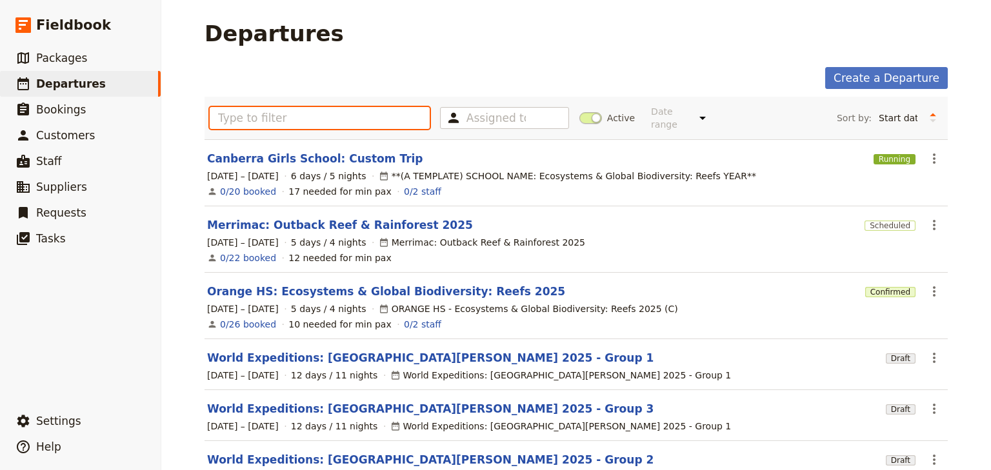
click at [247, 112] on input "text" at bounding box center [320, 118] width 220 height 22
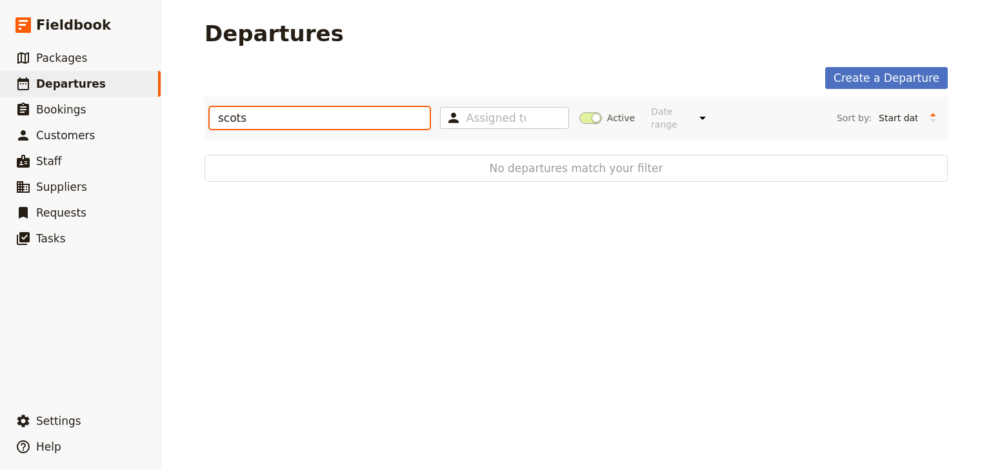
type input "scots"
click at [594, 112] on span at bounding box center [590, 118] width 23 height 12
click at [579, 112] on input "Active" at bounding box center [579, 112] width 0 height 0
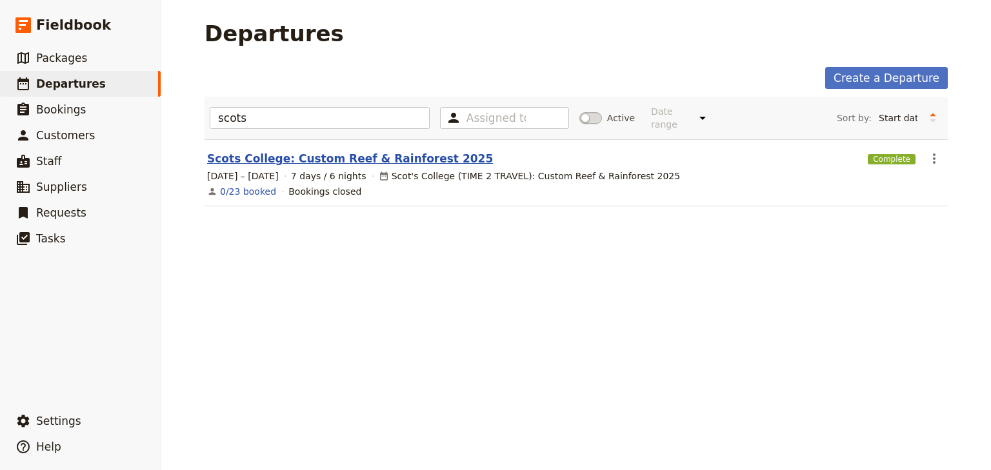
click at [339, 151] on link "Scots College: Custom Reef & Rainforest 2025" at bounding box center [350, 158] width 286 height 15
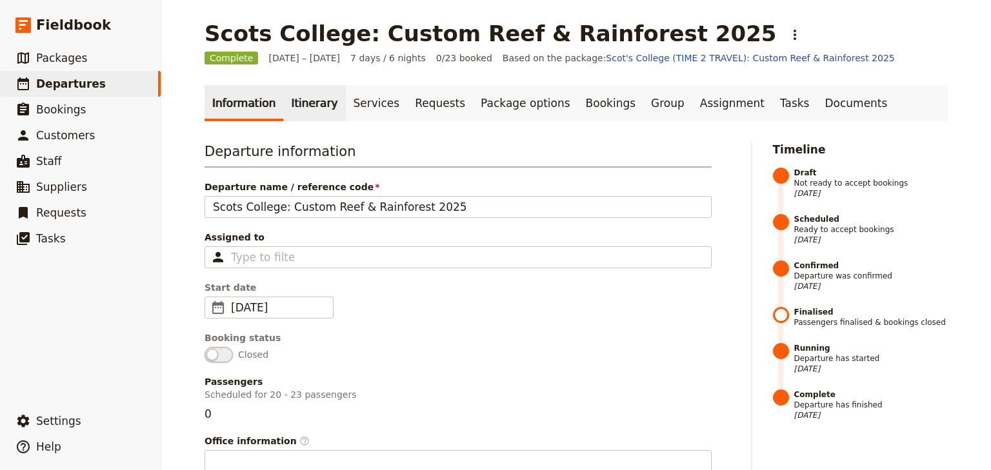
click at [297, 103] on link "Itinerary" at bounding box center [314, 103] width 62 height 36
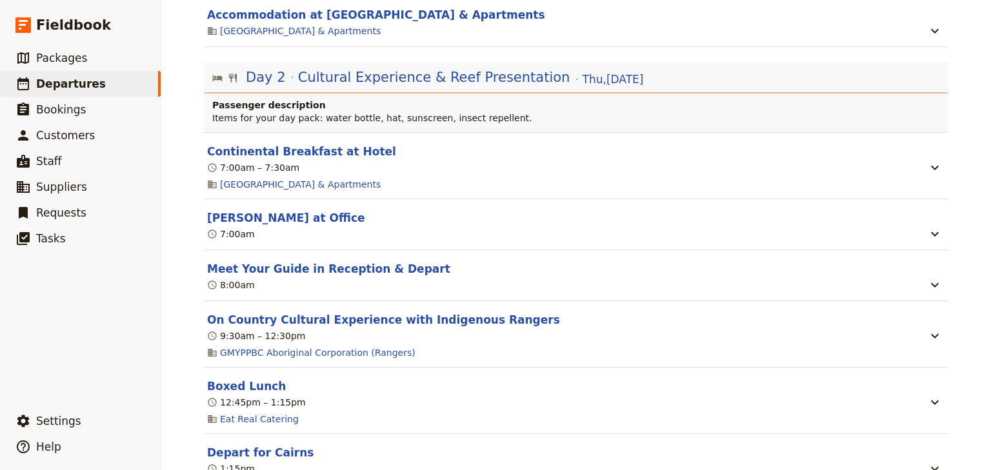
scroll to position [777, 0]
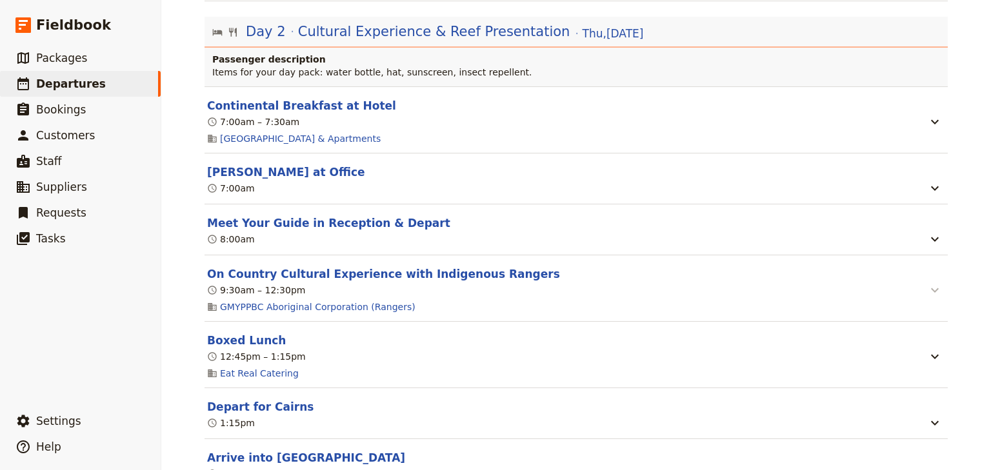
click at [934, 298] on icon "button" at bounding box center [934, 290] width 15 height 15
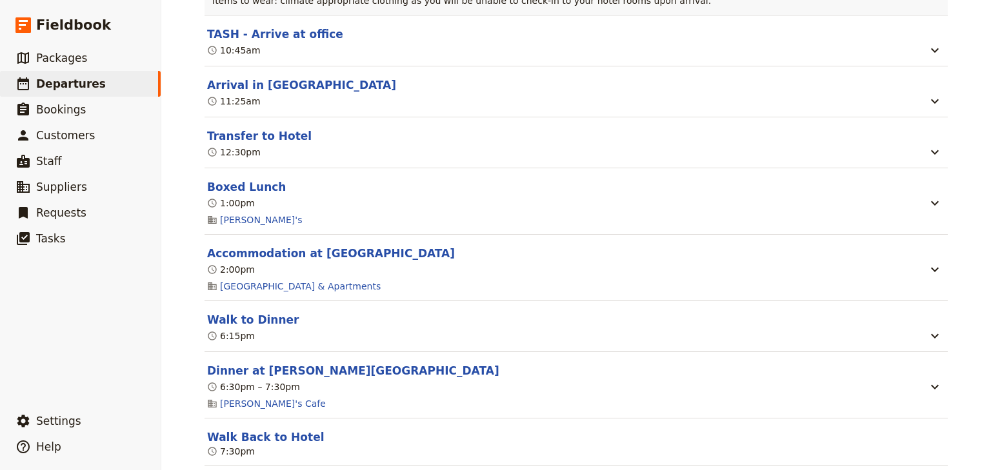
scroll to position [0, 0]
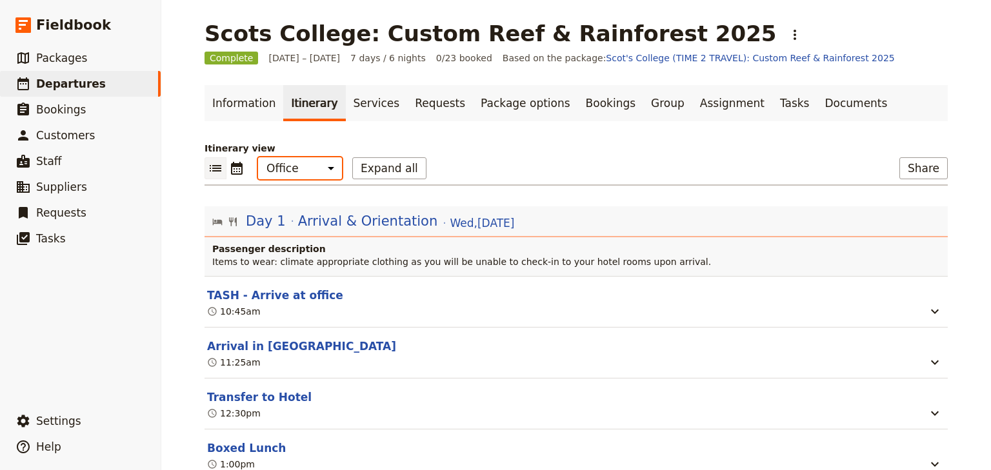
click at [313, 174] on select "Office Guide Passenger Sales" at bounding box center [300, 168] width 84 height 22
select select "STAFF"
click at [258, 157] on select "Office Guide Passenger Sales" at bounding box center [300, 168] width 84 height 22
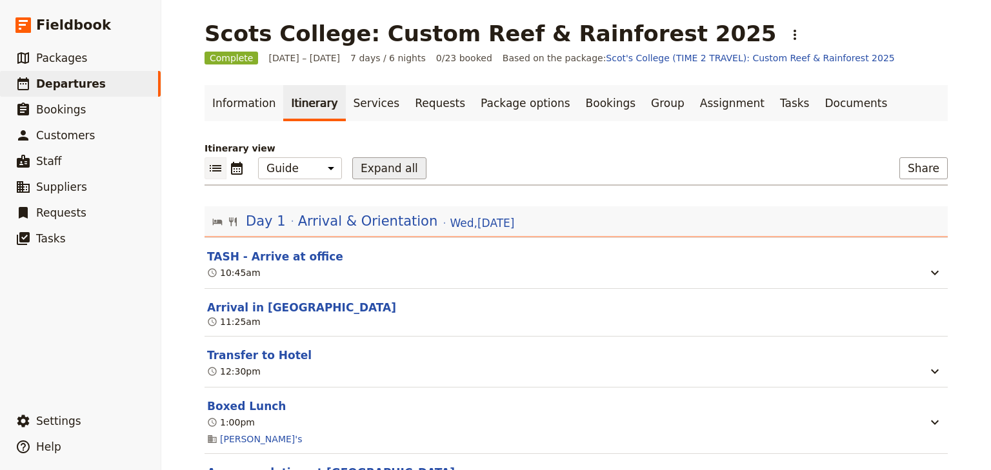
click at [352, 170] on button "Expand all" at bounding box center [389, 168] width 74 height 22
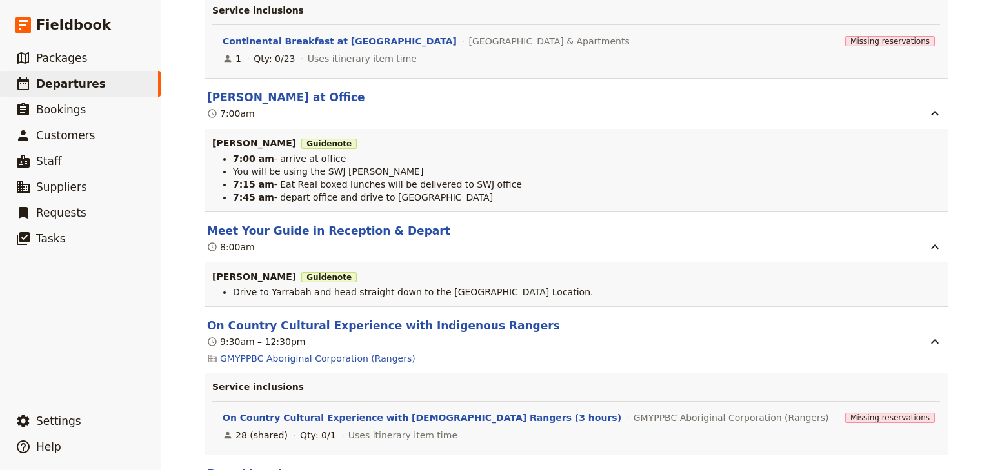
scroll to position [1290, 0]
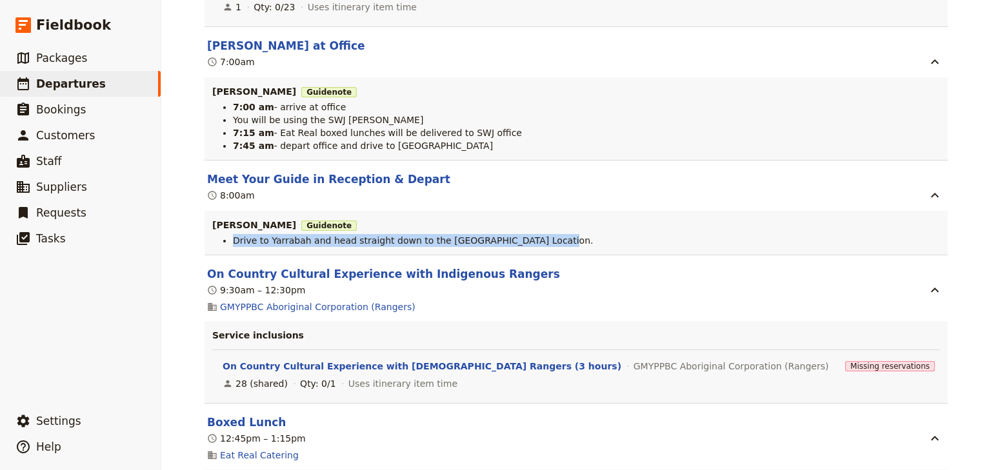
drag, startPoint x: 528, startPoint y: 250, endPoint x: 230, endPoint y: 248, distance: 298.1
click at [233, 247] on li "Drive to Yarrabah and head straight down to the Ganyjira Beach Location." at bounding box center [586, 240] width 707 height 13
copy span "Drive to Yarrabah and head straight down to the Ganyjira Beach Location."
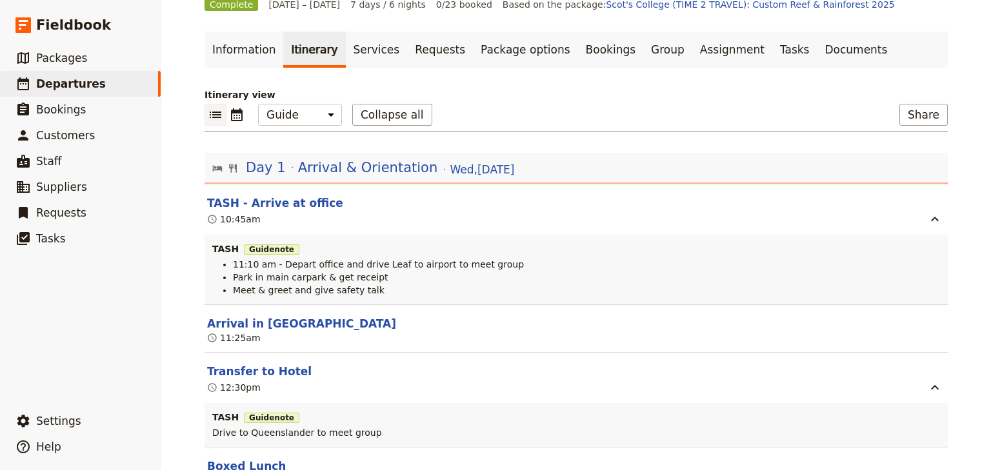
scroll to position [0, 0]
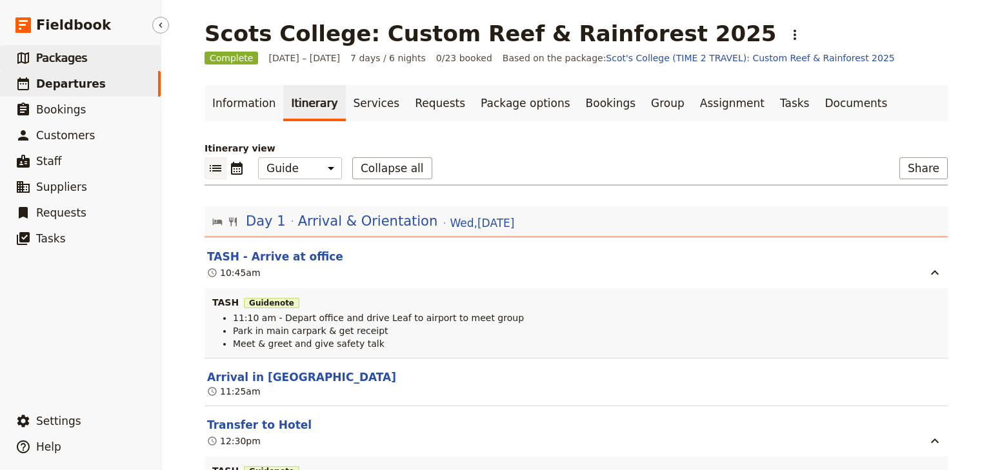
click at [70, 62] on span "Packages" at bounding box center [61, 58] width 51 height 13
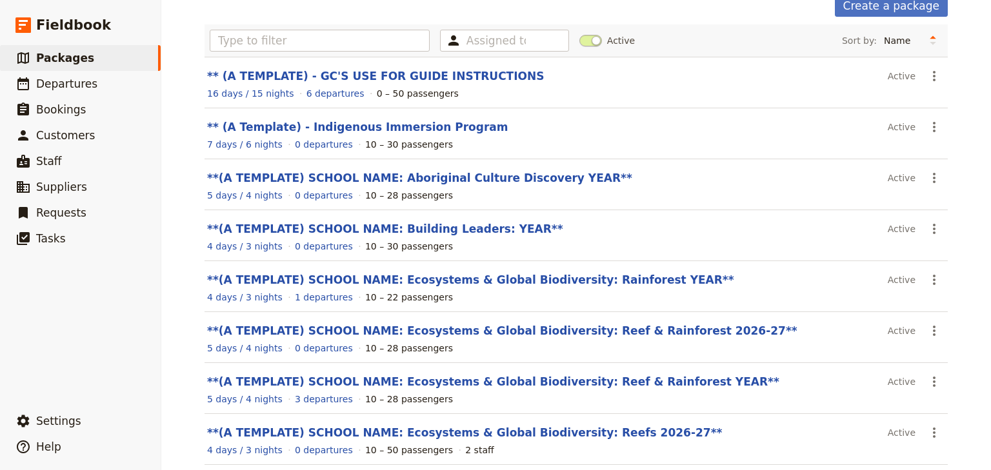
scroll to position [206, 0]
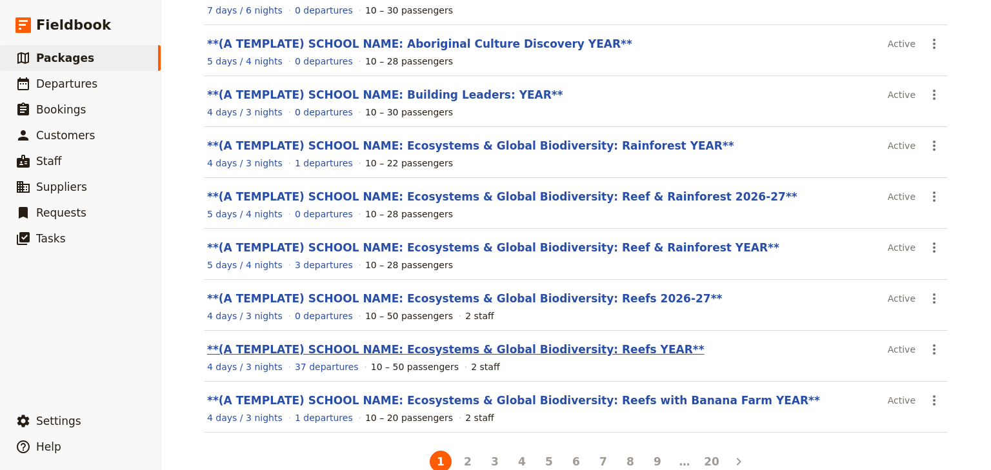
click at [560, 347] on link "**(A TEMPLATE) SCHOOL NAME: Ecosystems & Global Biodiversity: Reefs YEAR**" at bounding box center [455, 349] width 497 height 13
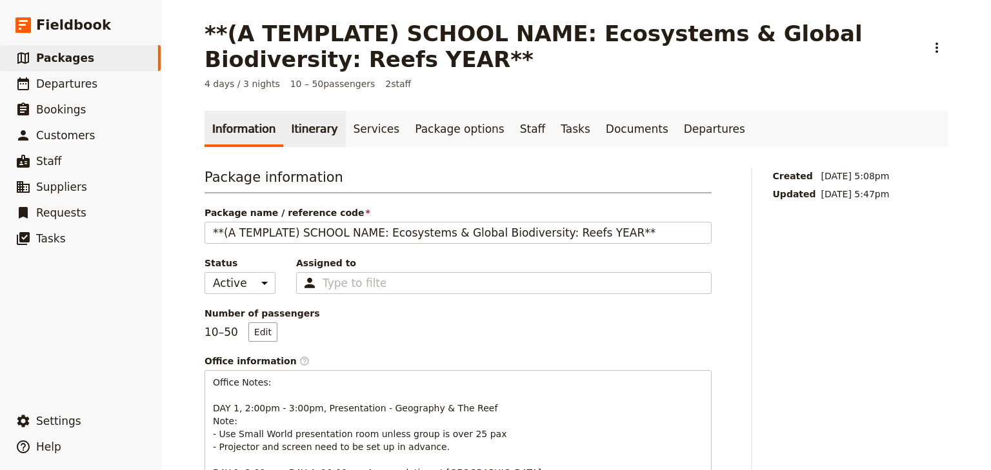
click at [307, 130] on link "Itinerary" at bounding box center [314, 129] width 62 height 36
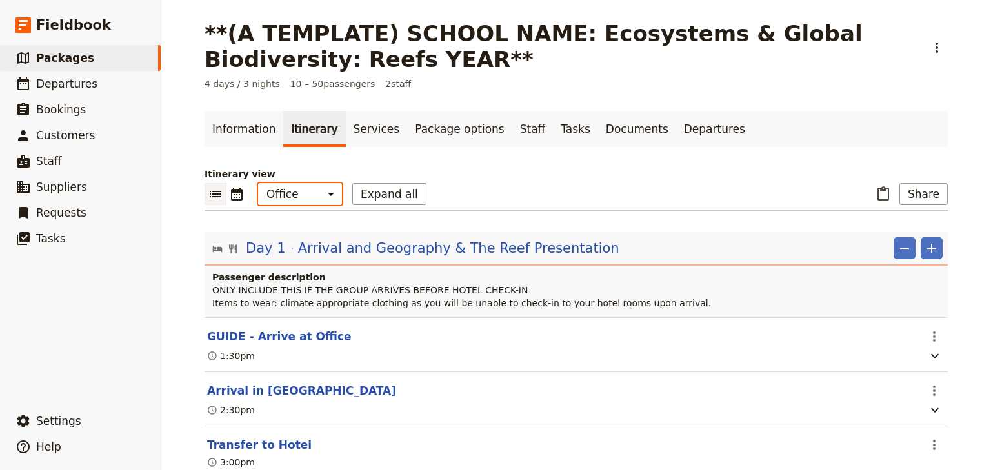
click at [313, 188] on select "Office Guide Passenger Sales" at bounding box center [300, 194] width 84 height 22
select select "PASSENGER"
click at [258, 183] on select "Office Guide Passenger Sales" at bounding box center [300, 194] width 84 height 22
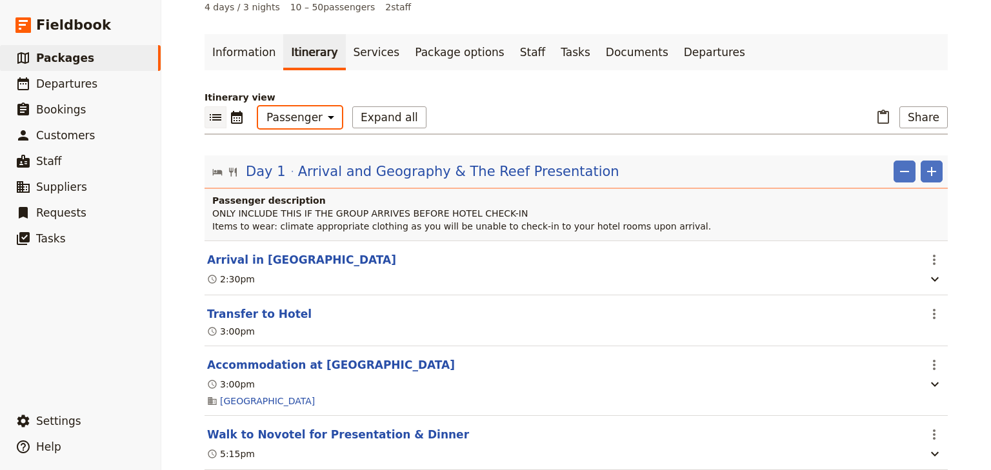
scroll to position [155, 0]
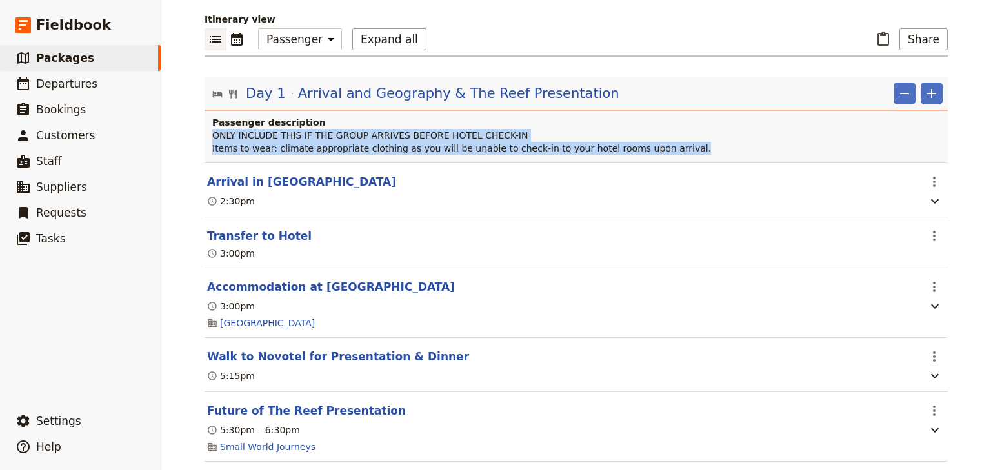
drag, startPoint x: 656, startPoint y: 149, endPoint x: 211, endPoint y: 135, distance: 445.4
click at [212, 135] on p "ONLY INCLUDE THIS IF THE GROUP ARRIVES BEFORE HOTEL CHECK-IN Items to wear: cli…" at bounding box center [577, 142] width 730 height 26
copy span "ONLY INCLUDE THIS IF THE GROUP ARRIVES BEFORE HOTEL CHECK-IN Items to wear: cli…"
click at [927, 201] on icon "button" at bounding box center [934, 201] width 15 height 15
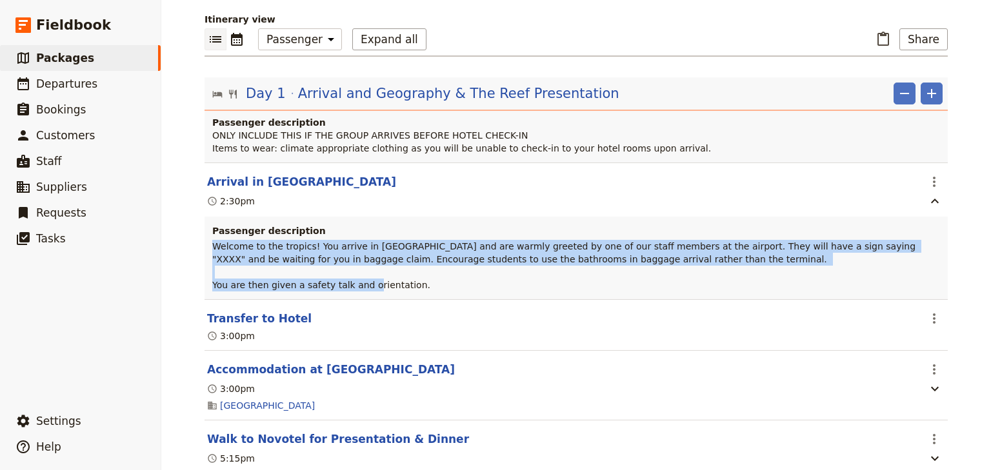
drag, startPoint x: 398, startPoint y: 287, endPoint x: 202, endPoint y: 247, distance: 200.2
click at [205, 247] on div "Passenger description Welcome to the tropics! You arrive in Cairns and are warm…" at bounding box center [576, 258] width 743 height 83
copy span "Welcome to the tropics! You arrive in Cairns and are warmly greeted by one of o…"
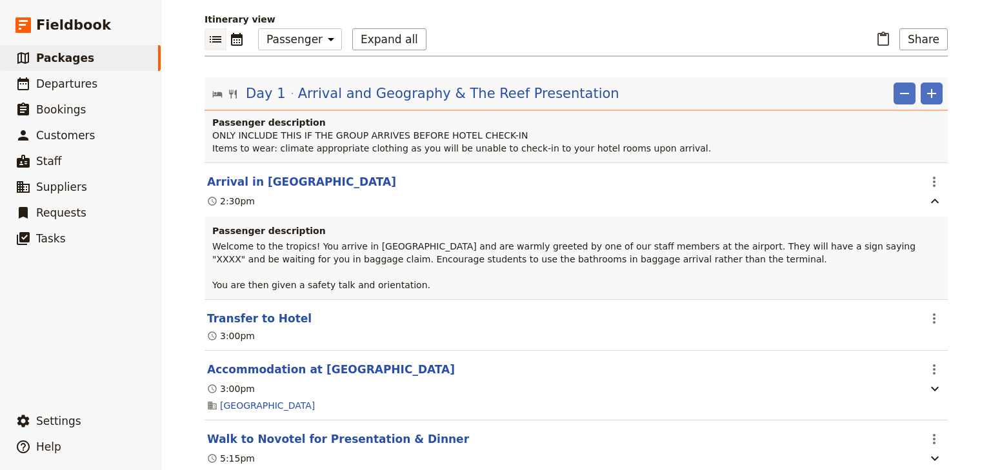
click at [325, 163] on section "Arrival in Cairns ​ 2:30pm Passenger description Welcome to the tropics! You ar…" at bounding box center [576, 231] width 743 height 137
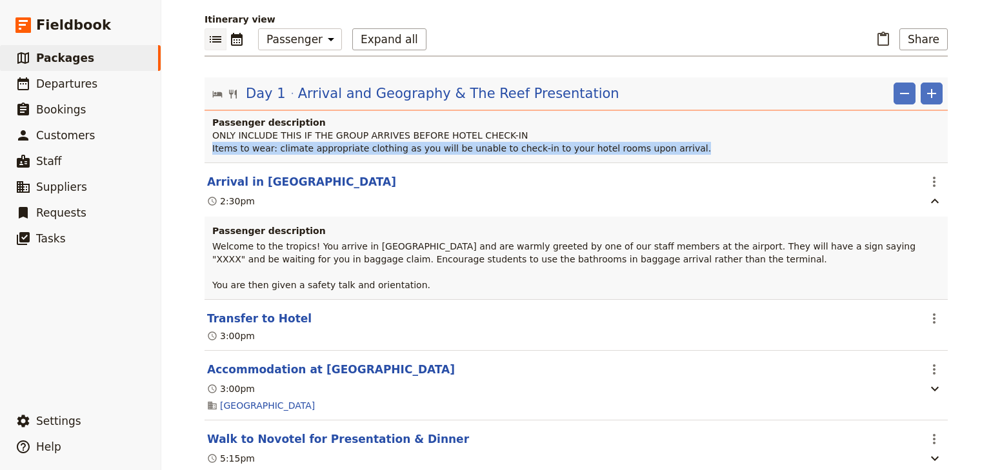
drag, startPoint x: 648, startPoint y: 149, endPoint x: 211, endPoint y: 147, distance: 437.5
click at [207, 152] on div "Passenger description ONLY INCLUDE THIS IF THE GROUP ARRIVES BEFORE HOTEL CHECK…" at bounding box center [576, 139] width 743 height 46
copy span "Items to wear: climate appropriate clothing as you will be unable to check-in t…"
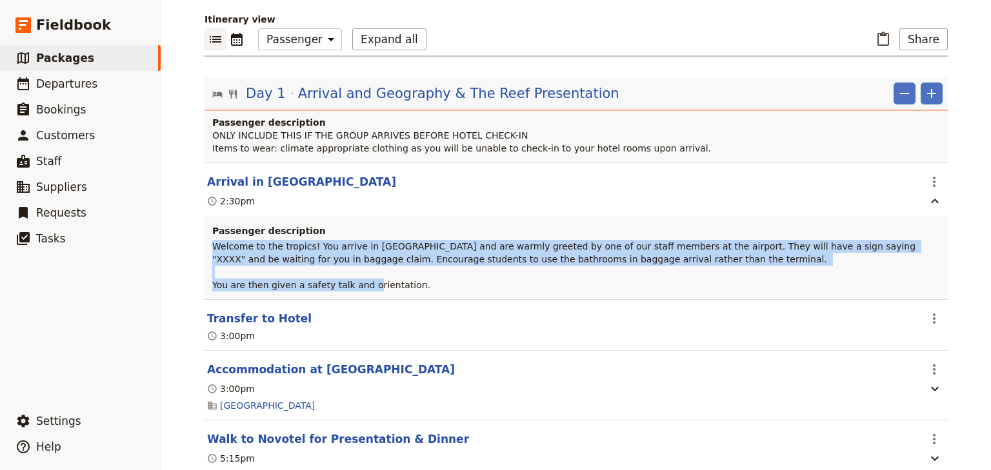
drag, startPoint x: 406, startPoint y: 288, endPoint x: 207, endPoint y: 246, distance: 203.9
click at [207, 246] on div "Passenger description Welcome to the tropics! You arrive in Cairns and are warm…" at bounding box center [576, 258] width 743 height 83
copy span "Welcome to the tropics! You arrive in Cairns and are warmly greeted by one of o…"
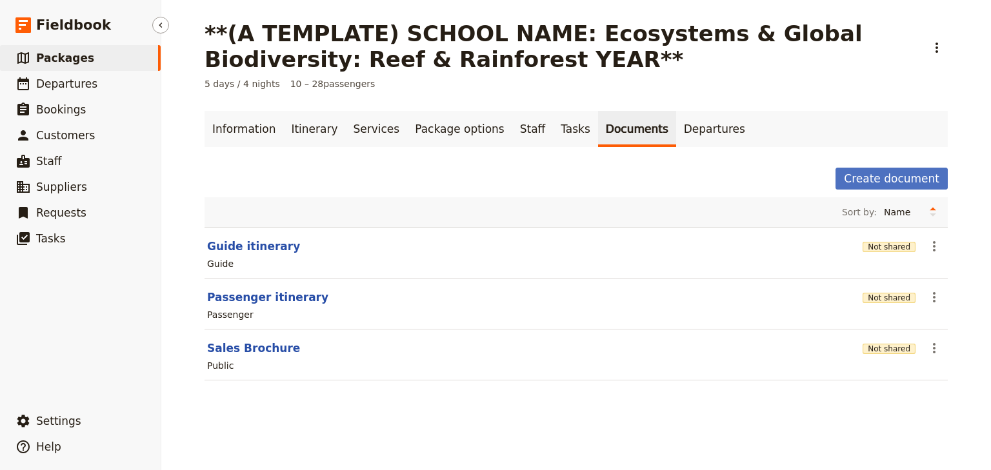
click at [65, 58] on span "Packages" at bounding box center [65, 58] width 58 height 13
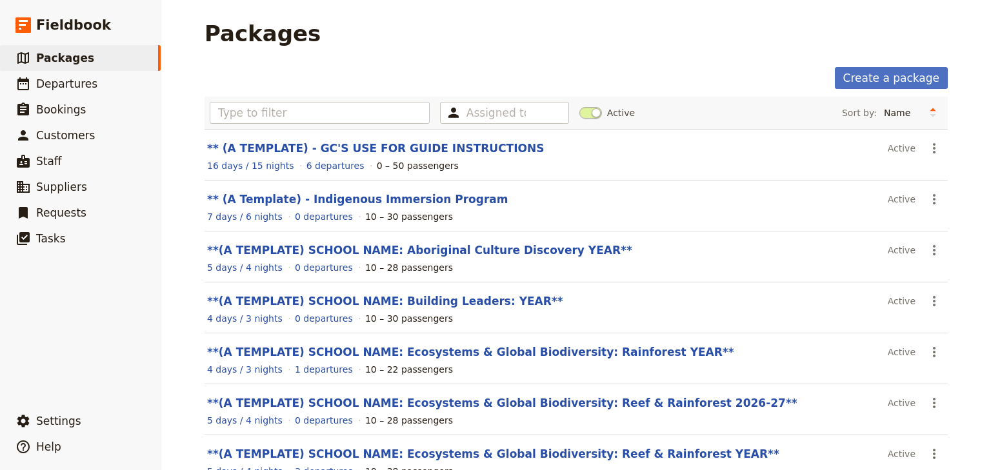
scroll to position [52, 0]
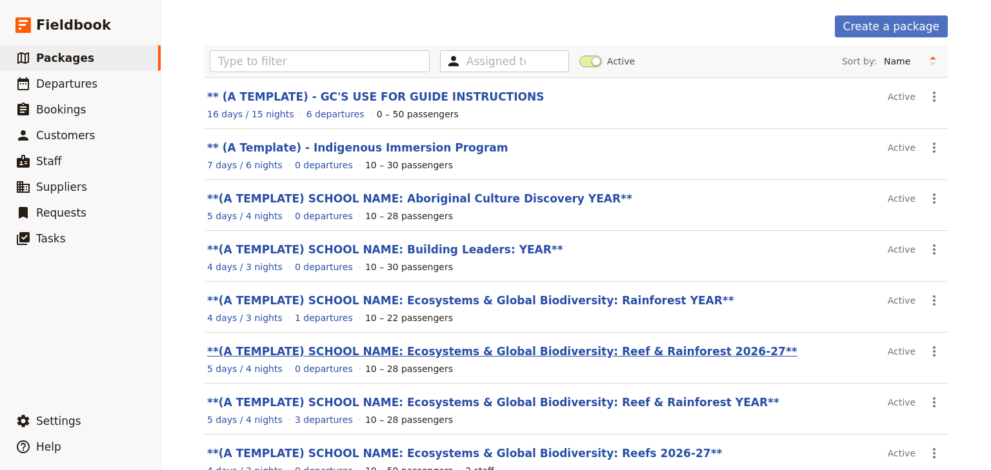
click at [608, 348] on link "**(A TEMPLATE) SCHOOL NAME: Ecosystems & Global Biodiversity: Reef & Rainforest…" at bounding box center [502, 351] width 590 height 13
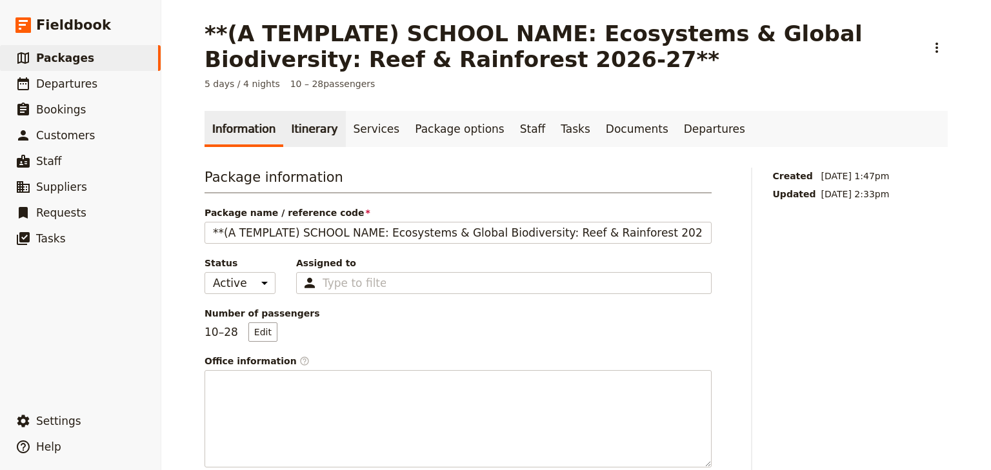
click at [296, 127] on link "Itinerary" at bounding box center [314, 129] width 62 height 36
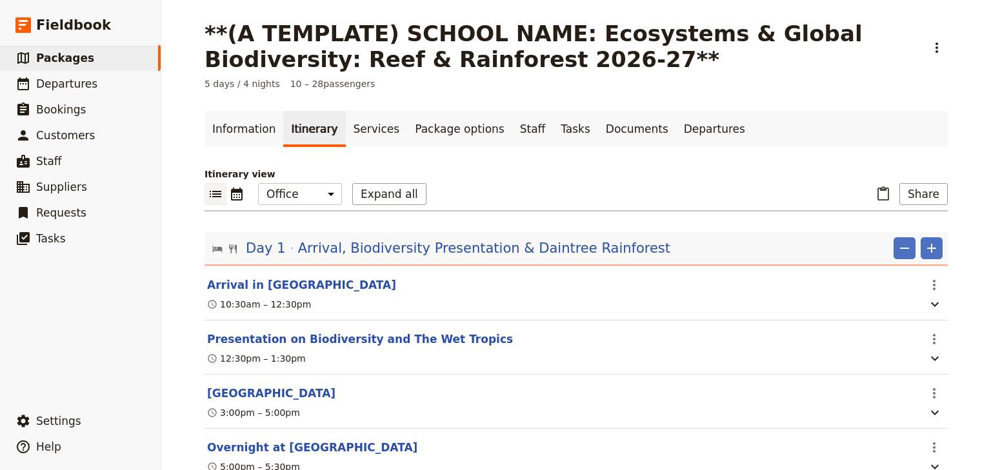
scroll to position [52, 0]
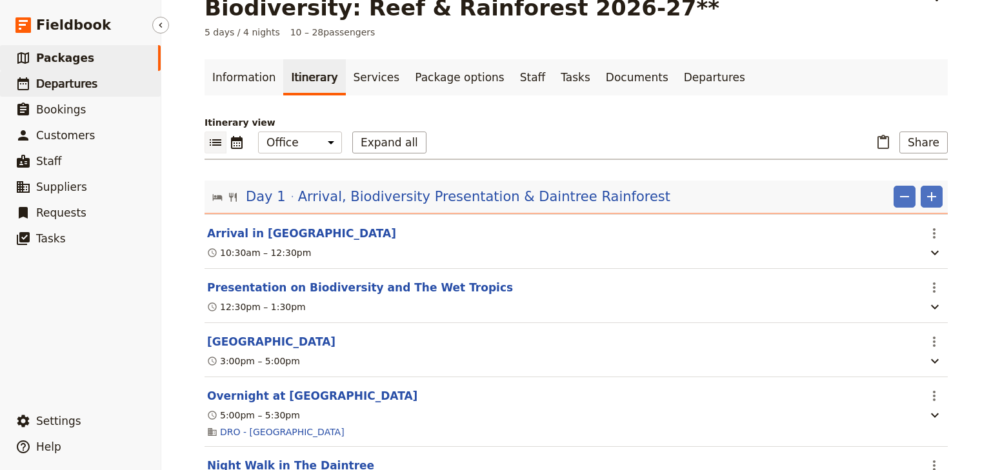
click at [67, 86] on span "Departures" at bounding box center [66, 83] width 61 height 13
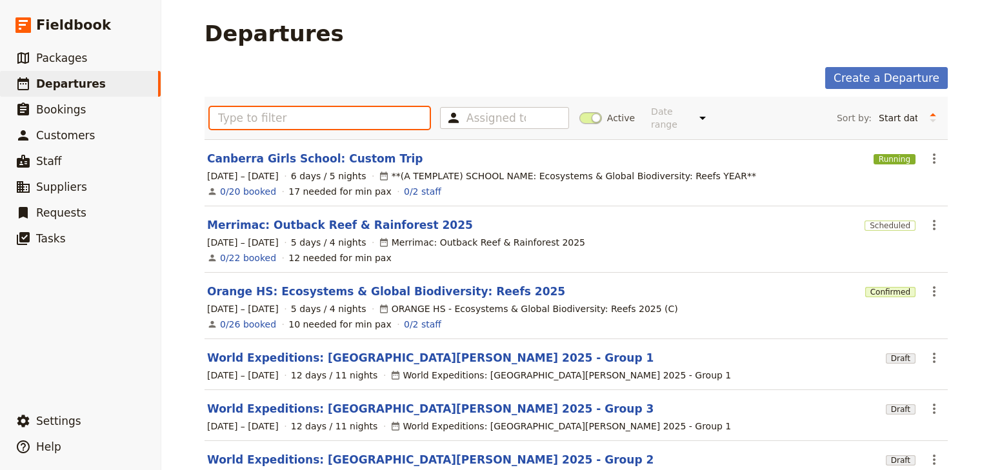
click at [243, 116] on input "text" at bounding box center [320, 118] width 220 height 22
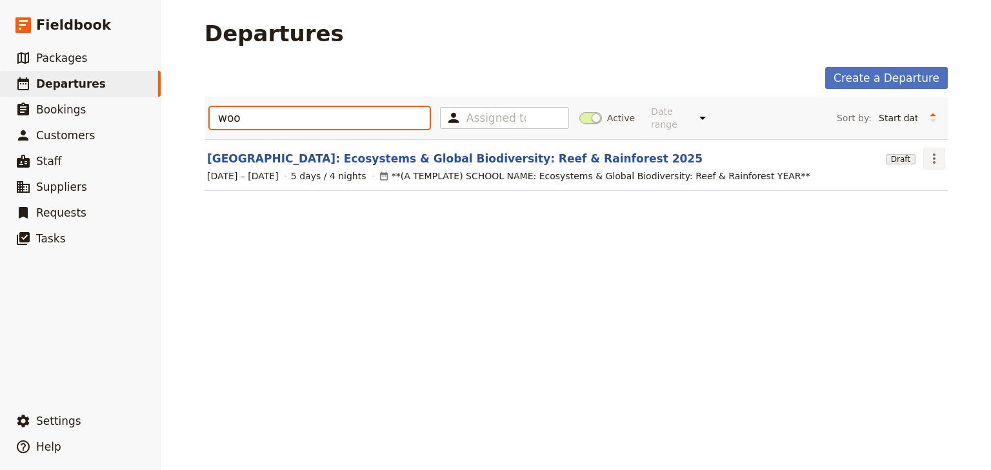
type input "woo"
click at [933, 151] on icon "Actions" at bounding box center [934, 158] width 15 height 15
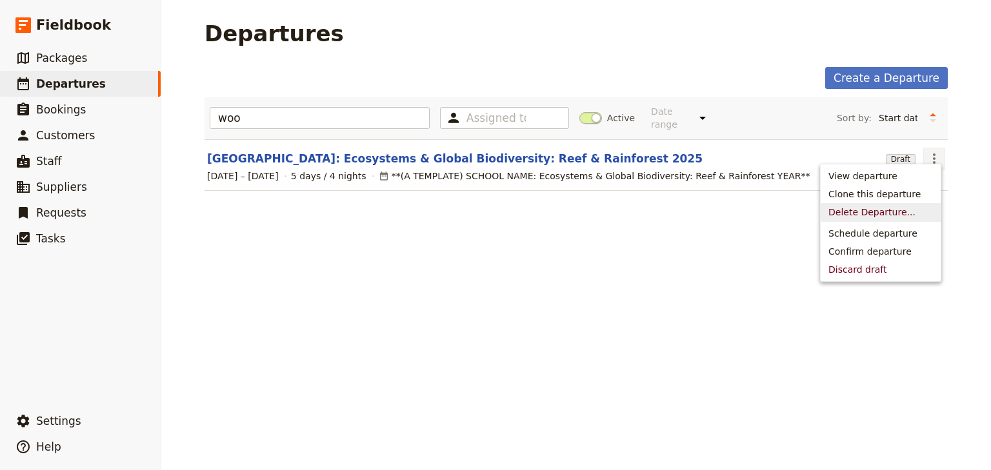
click at [871, 211] on span "Delete Departure..." at bounding box center [871, 212] width 87 height 13
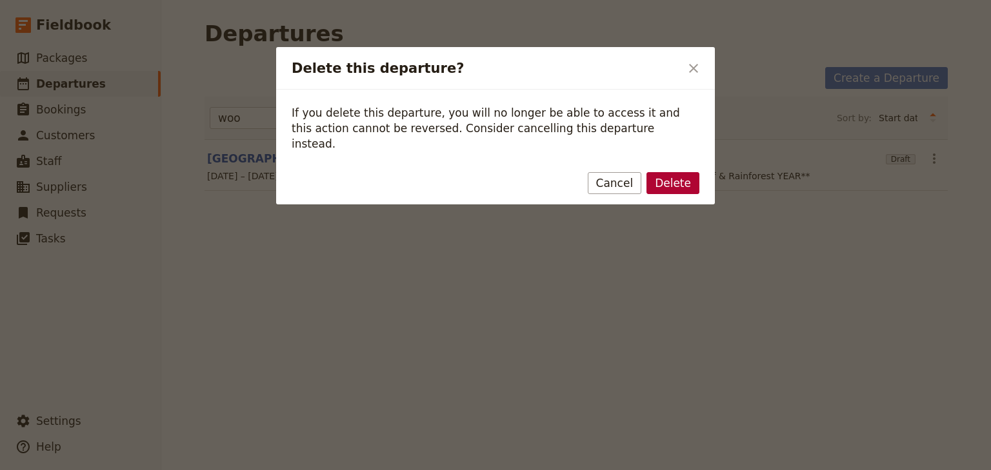
click at [666, 172] on button "Delete" at bounding box center [672, 183] width 53 height 22
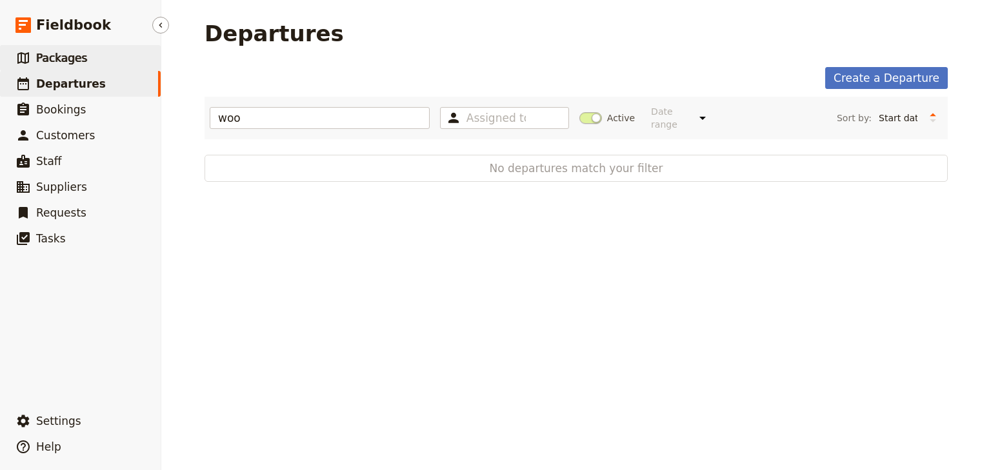
click at [70, 62] on span "Packages" at bounding box center [61, 58] width 51 height 13
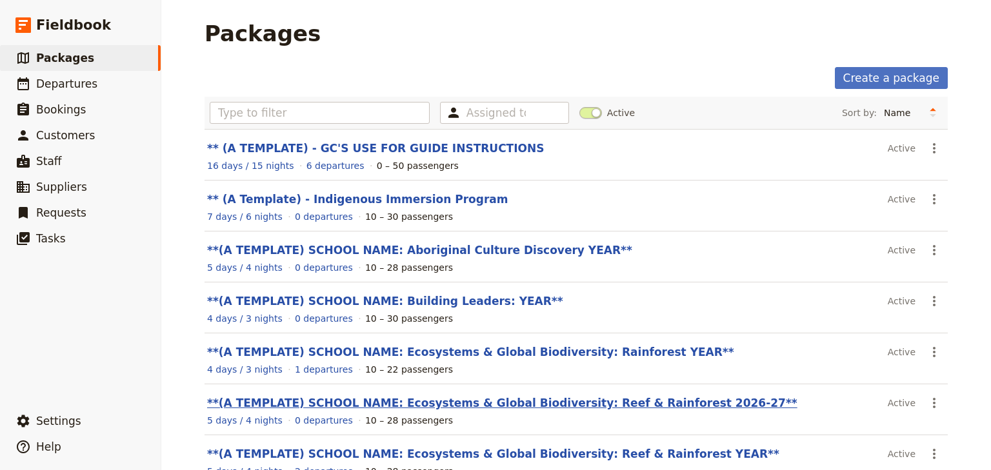
click at [619, 403] on link "**(A TEMPLATE) SCHOOL NAME: Ecosystems & Global Biodiversity: Reef & Rainforest…" at bounding box center [502, 403] width 590 height 13
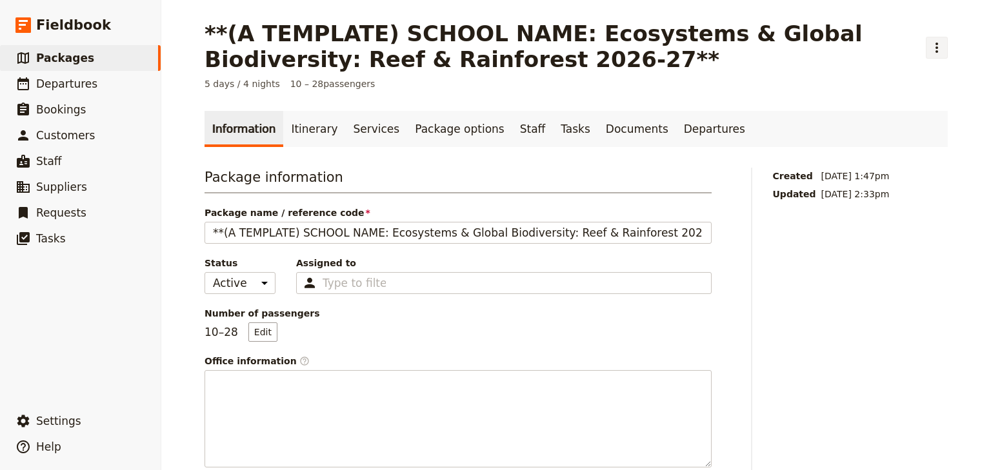
click at [941, 49] on button "​" at bounding box center [937, 48] width 22 height 22
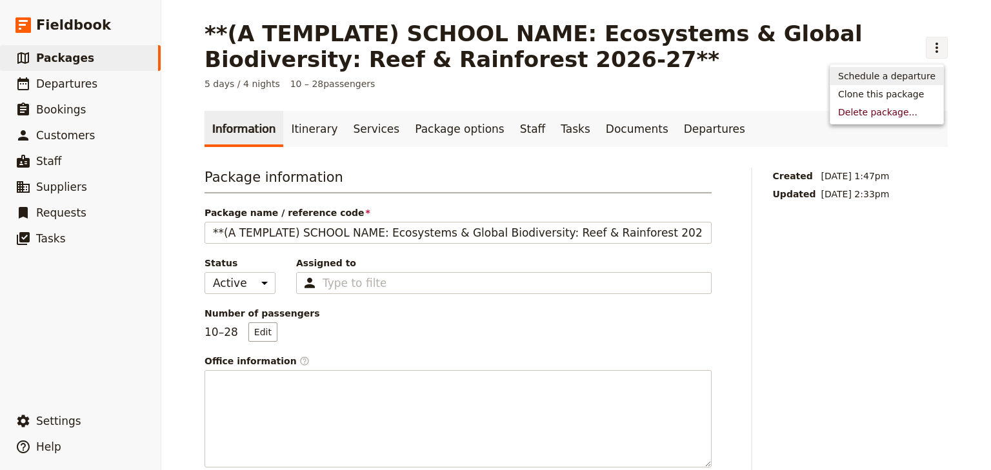
click at [907, 79] on span "Schedule a departure" at bounding box center [886, 76] width 97 height 13
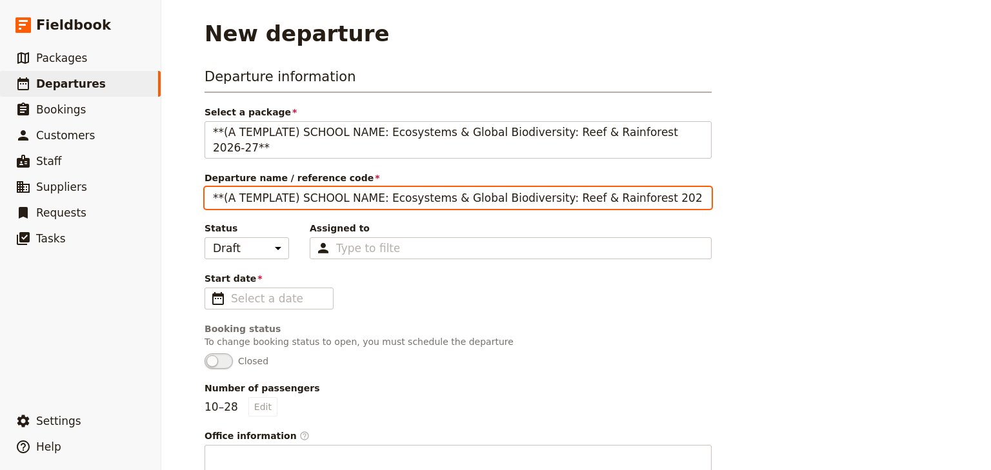
click at [358, 187] on input "**(A TEMPLATE) SCHOOL NAME: Ecosystems & Global Biodiversity: Reef & Rainforest…" at bounding box center [458, 198] width 507 height 22
drag, startPoint x: 364, startPoint y: 183, endPoint x: 201, endPoint y: 161, distance: 164.6
click at [189, 178] on main "New departure Departure information Select a package **(A TEMPLATE) SCHOOL NAME…" at bounding box center [576, 468] width 774 height 937
drag, startPoint x: 630, startPoint y: 182, endPoint x: 590, endPoint y: 184, distance: 40.0
click at [590, 187] on input "[GEOGRAPHIC_DATA]: Ecosystems & Global Biodiversity: Reef & Rainforest 2026-27**" at bounding box center [458, 198] width 507 height 22
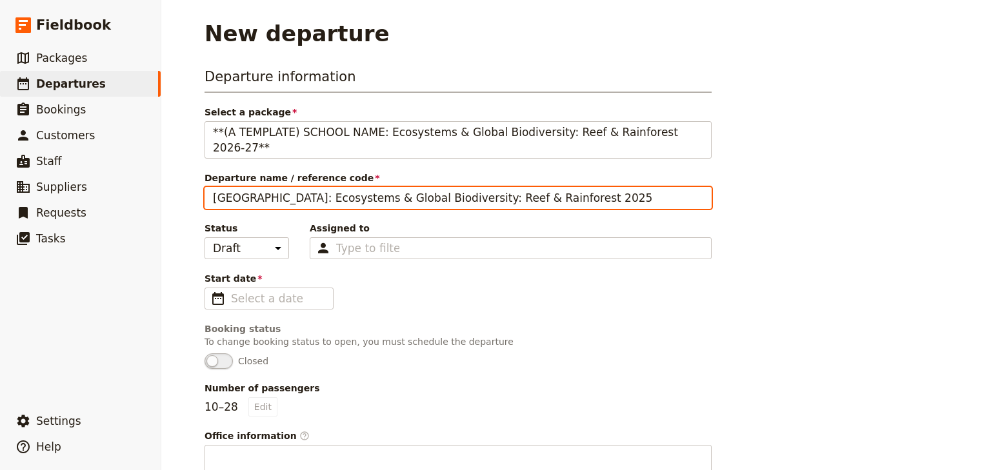
drag, startPoint x: 590, startPoint y: 186, endPoint x: 192, endPoint y: 183, distance: 397.5
click at [192, 183] on main "New departure Departure information Select a package **(A TEMPLATE) SCHOOL NAME…" at bounding box center [576, 468] width 774 height 937
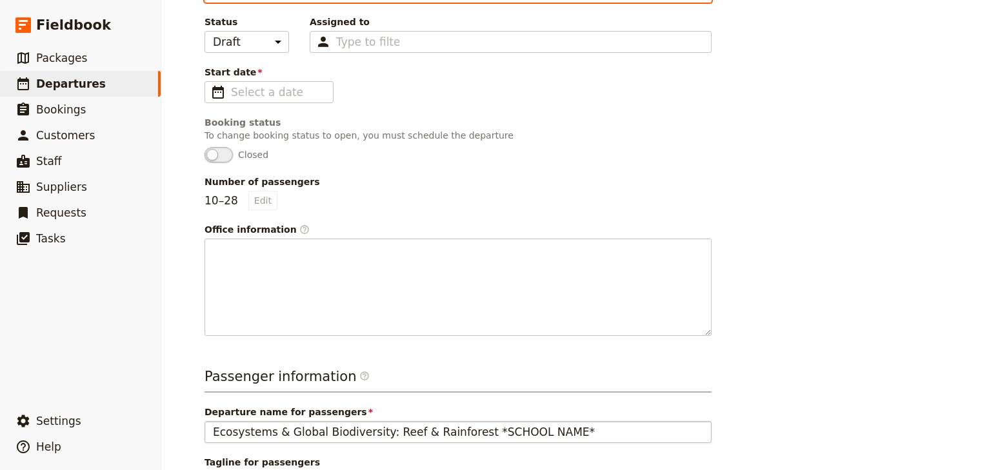
scroll to position [361, 0]
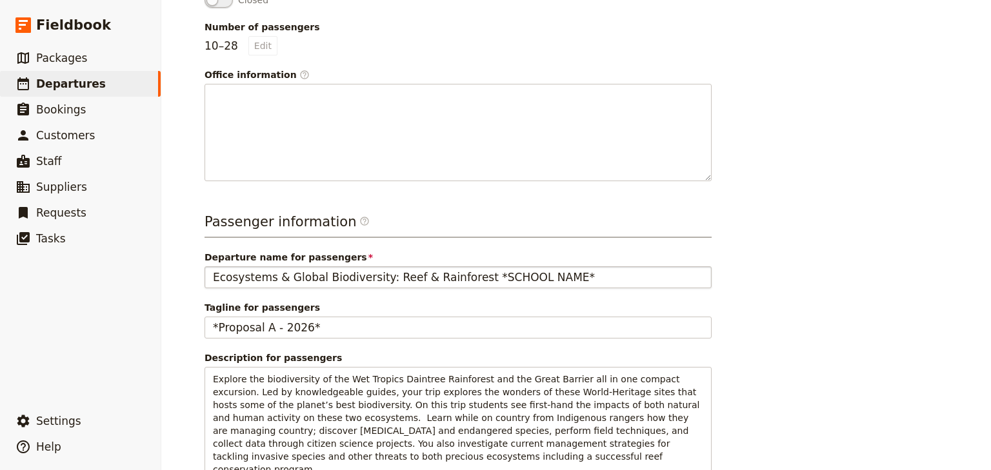
type input "[GEOGRAPHIC_DATA]: Ecosystems & Global Biodiversity: Reef & Rainforest 2025"
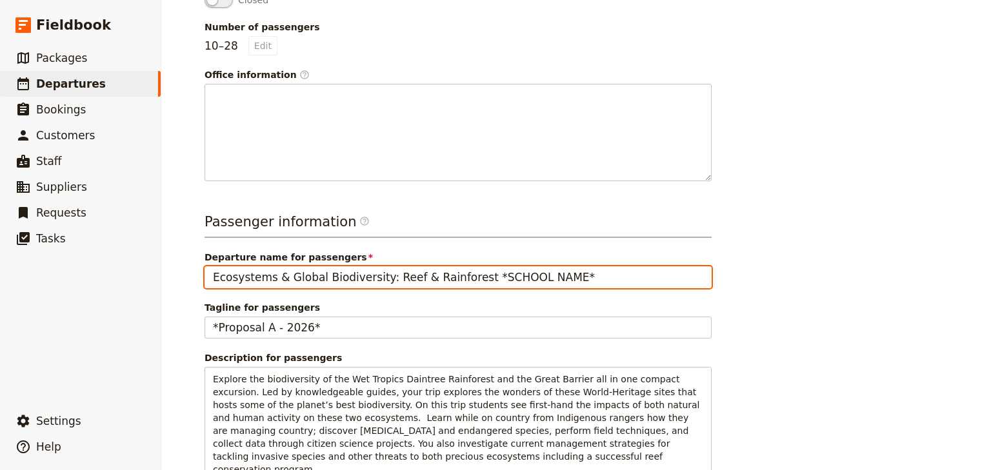
drag, startPoint x: 557, startPoint y: 264, endPoint x: 207, endPoint y: 258, distance: 350.4
click at [174, 259] on div "New departure Departure information Select a package **(A TEMPLATE) SCHOOL NAME…" at bounding box center [576, 235] width 830 height 470
paste input "[GEOGRAPHIC_DATA]: Ecosystems & Global Biodiversity: Reef & Rainforest 2025"
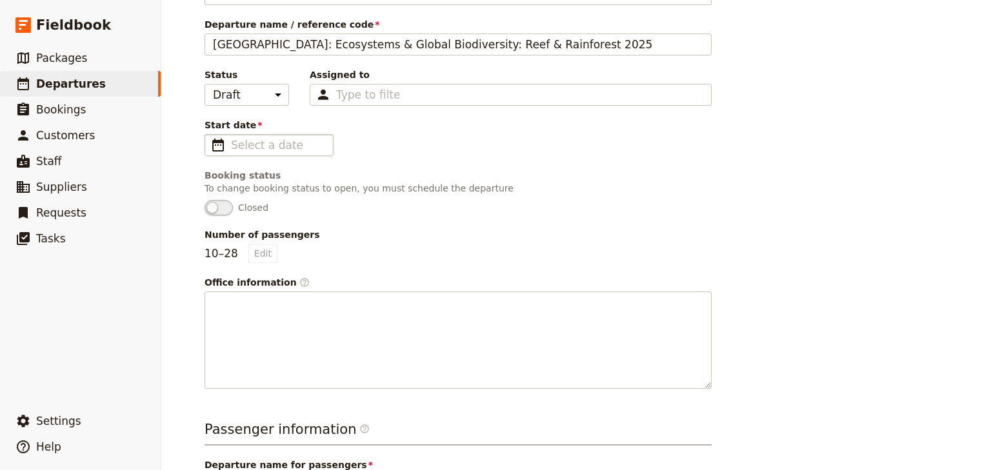
scroll to position [103, 0]
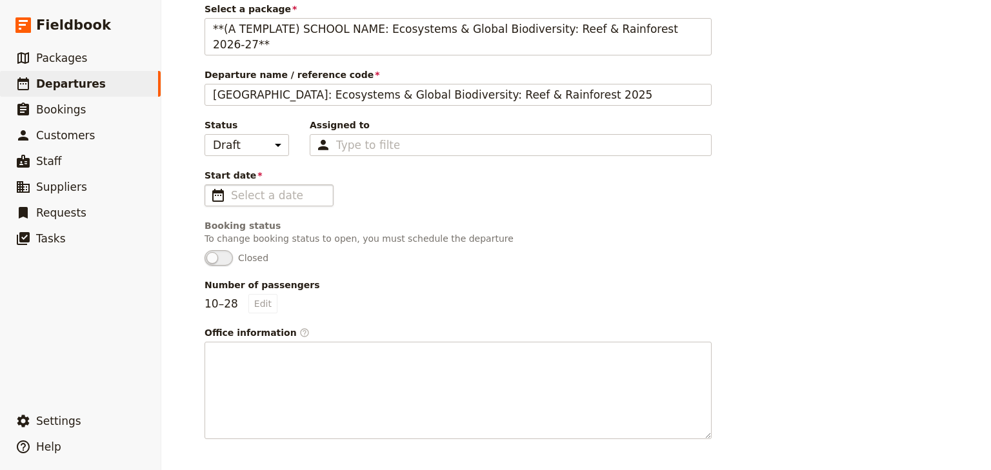
type input "[GEOGRAPHIC_DATA]: Ecosystems & Global Biodiversity: Reef & Rainforest"
click at [257, 188] on input "dd/mm/yyyy" at bounding box center [278, 195] width 94 height 15
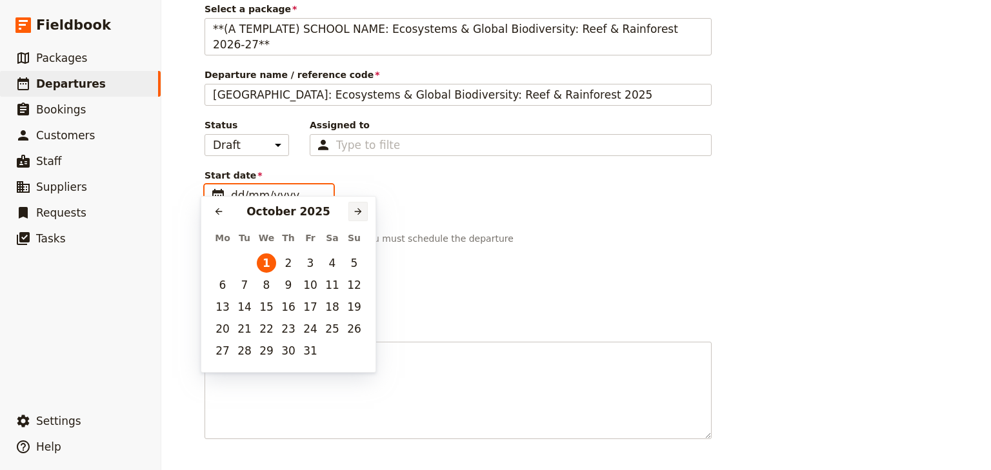
click at [364, 212] on button "​" at bounding box center [357, 211] width 19 height 19
click at [264, 351] on button "26" at bounding box center [266, 350] width 19 height 19
type input "[DATE]"
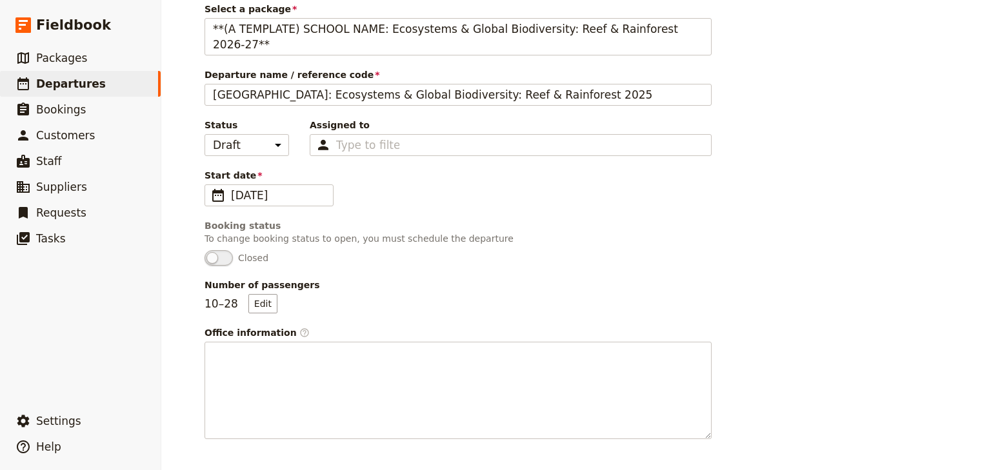
click at [768, 234] on div "Departure information Select a package **(A TEMPLATE) SCHOOL NAME: Ecosystems &…" at bounding box center [576, 388] width 743 height 849
click at [555, 137] on div "Type to filter" at bounding box center [511, 145] width 402 height 22
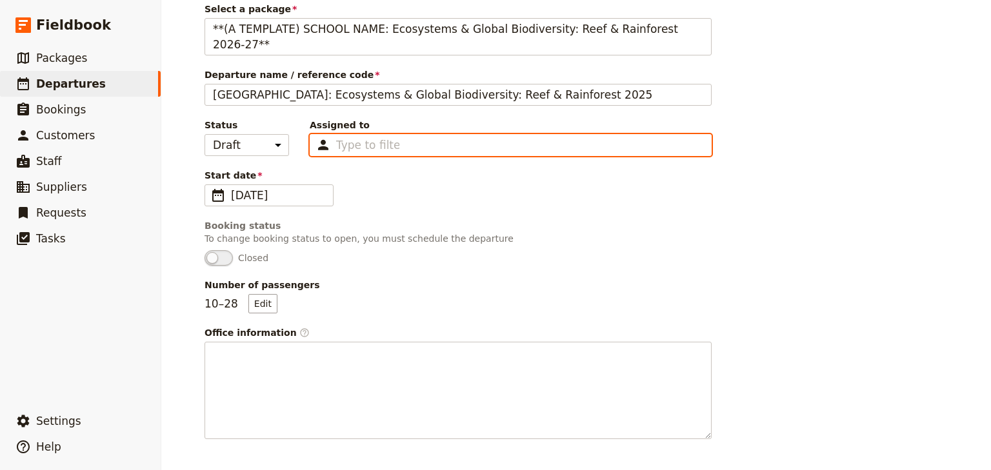
click at [399, 137] on input "Assigned to Type to filter" at bounding box center [367, 144] width 63 height 15
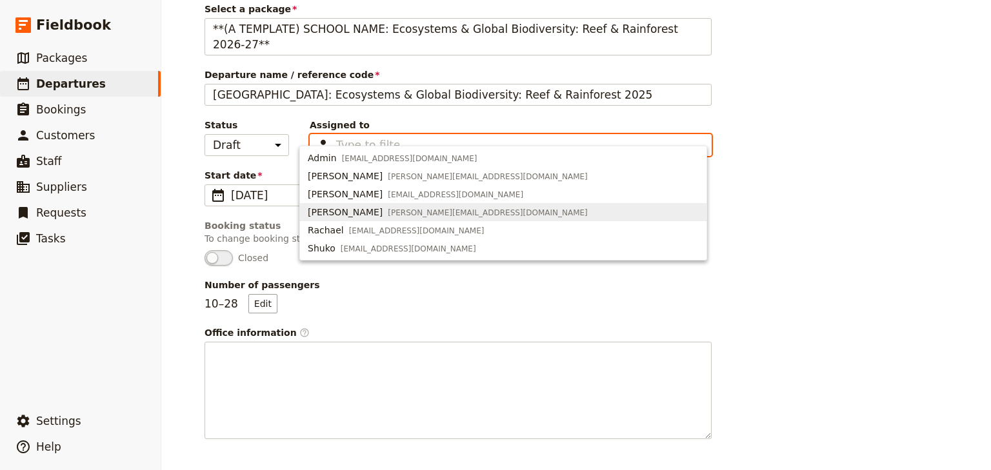
click at [388, 211] on span "[PERSON_NAME][EMAIL_ADDRESS][DOMAIN_NAME]" at bounding box center [488, 213] width 200 height 10
type input "655bc9180a0683e24fac64e4"
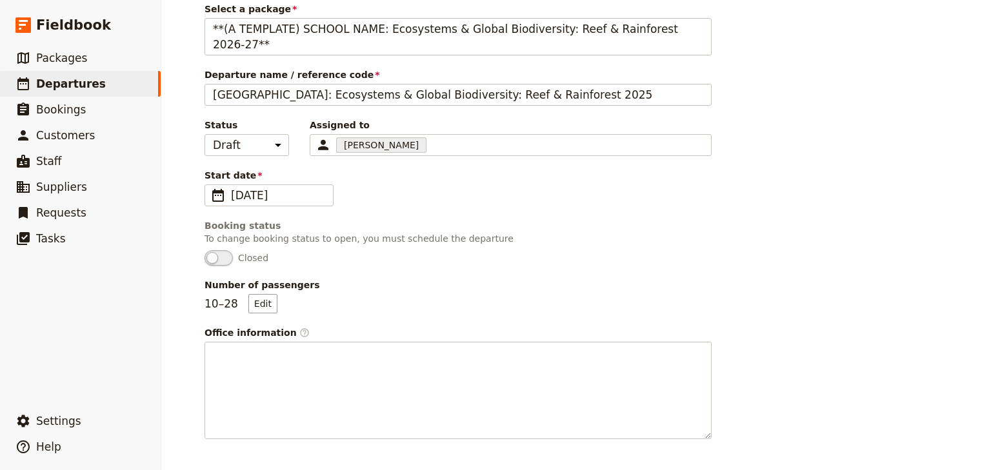
click at [808, 223] on div "Departure information Select a package **(A TEMPLATE) SCHOOL NAME: Ecosystems &…" at bounding box center [576, 388] width 743 height 849
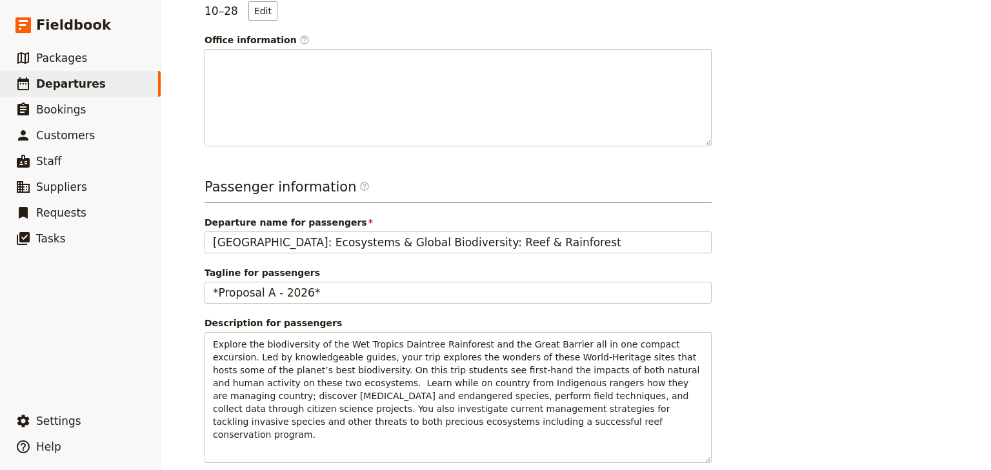
scroll to position [435, 0]
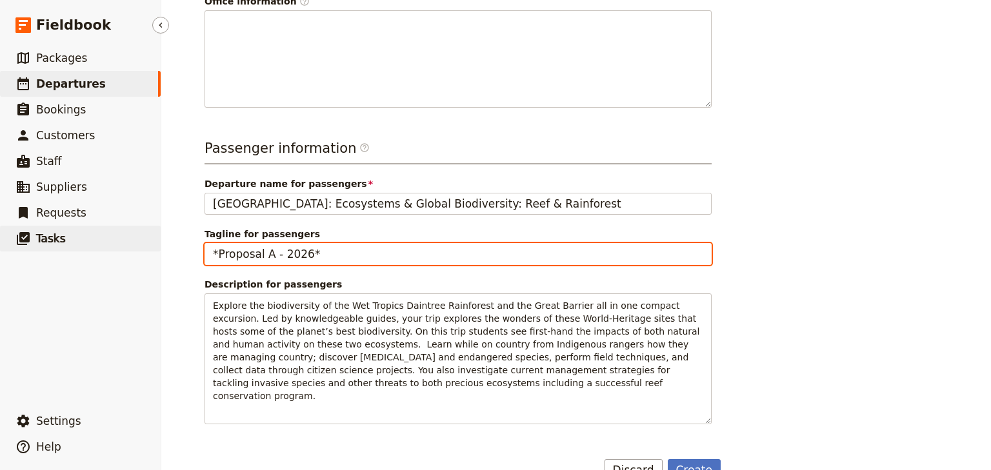
drag, startPoint x: 322, startPoint y: 239, endPoint x: 121, endPoint y: 235, distance: 200.7
click at [122, 235] on div "Fieldbook ​ ​ Fieldbook ​ ​ Packages ​ Departures ​ Bookings ​ Customers ​ Staf…" at bounding box center [495, 235] width 991 height 470
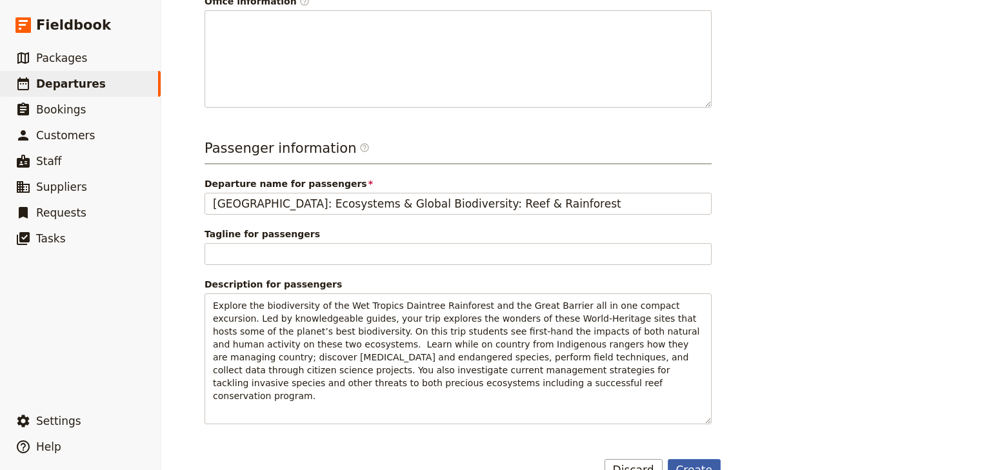
click at [697, 459] on button "Create" at bounding box center [695, 470] width 54 height 22
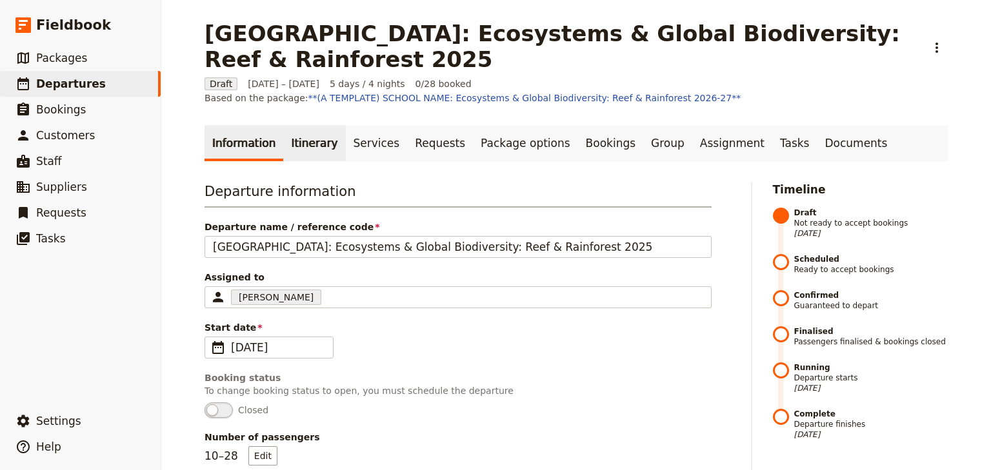
click at [298, 133] on link "Itinerary" at bounding box center [314, 143] width 62 height 36
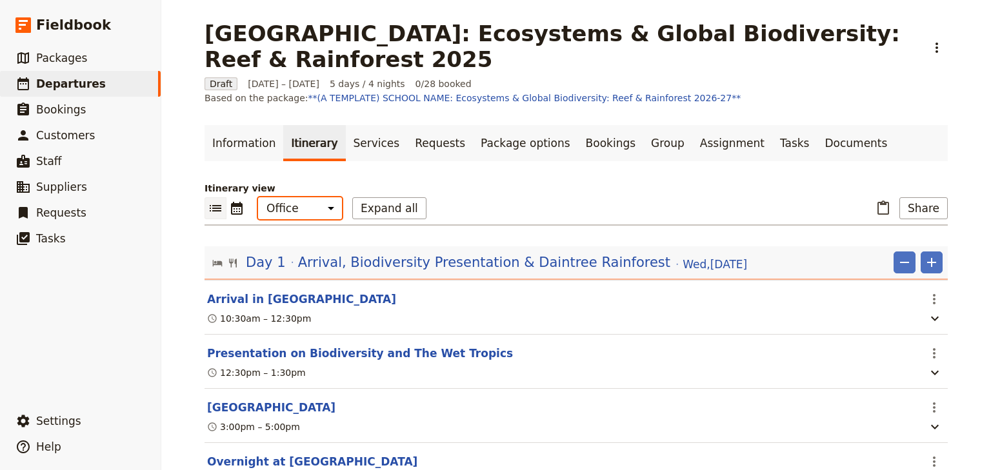
click at [303, 197] on select "Office Guide Passenger Sales" at bounding box center [300, 208] width 84 height 22
select select "PASSENGER"
click at [258, 197] on select "Office Guide Passenger Sales" at bounding box center [300, 208] width 84 height 22
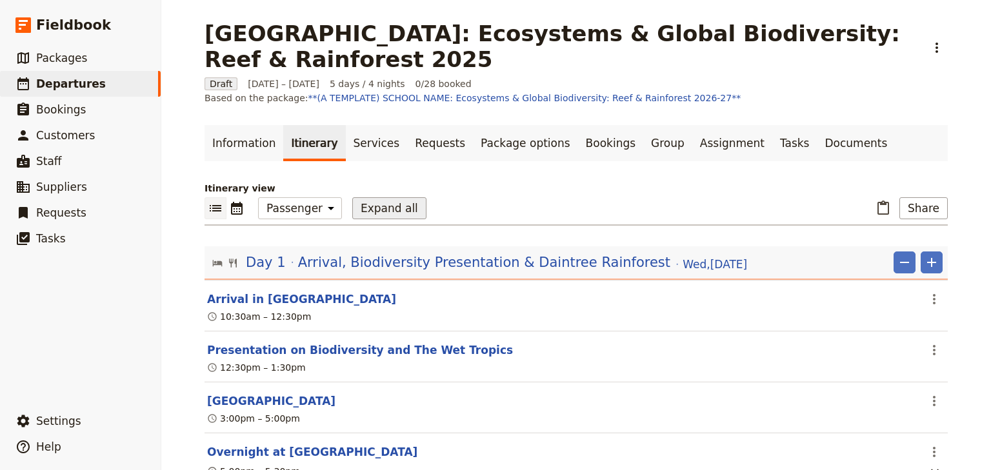
click at [372, 197] on button "Expand all" at bounding box center [389, 208] width 74 height 22
click at [485, 253] on span "Arrival, Biodiversity Presentation & Daintree Rainforest" at bounding box center [484, 262] width 372 height 19
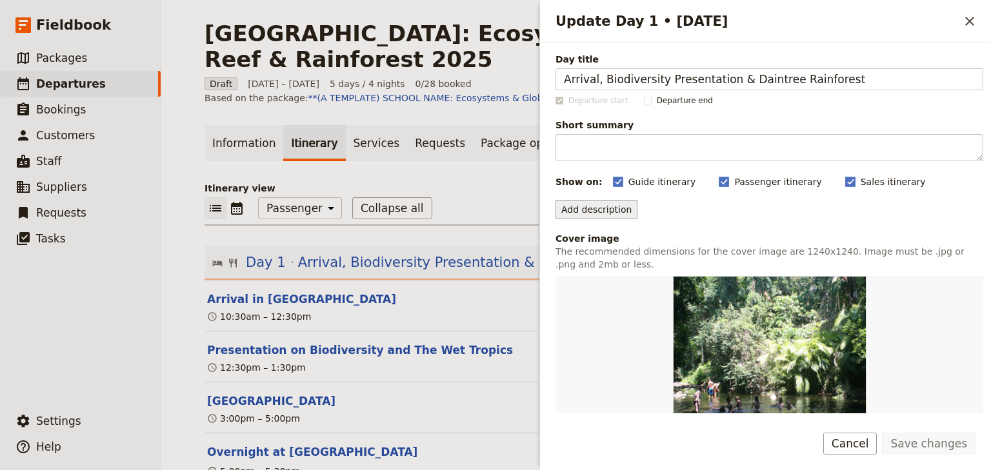
click at [579, 206] on button "Add description" at bounding box center [597, 209] width 82 height 19
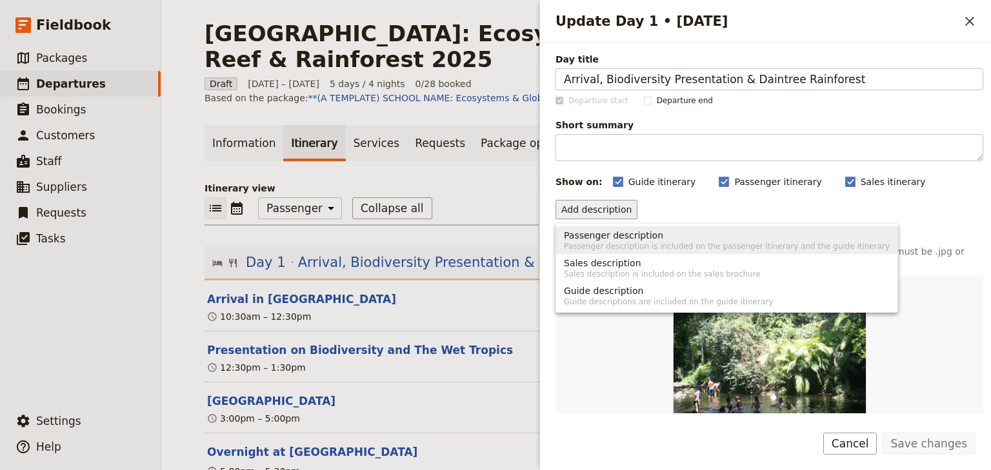
click at [591, 235] on span "Passenger description" at bounding box center [613, 235] width 99 height 13
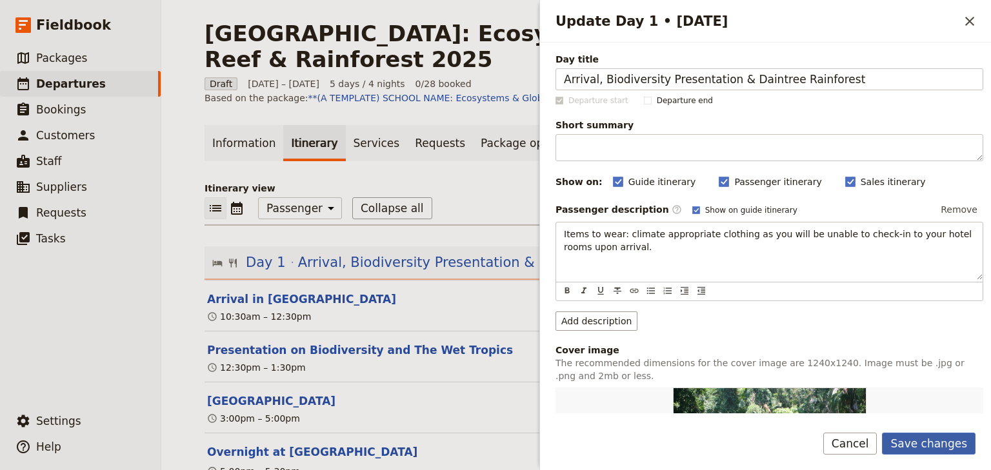
click at [917, 444] on button "Save changes" at bounding box center [929, 444] width 94 height 22
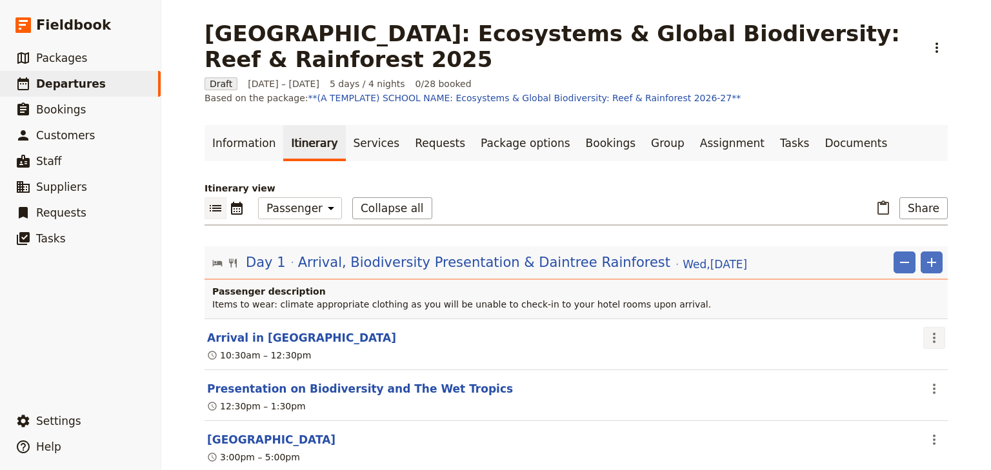
click at [929, 330] on icon "Actions" at bounding box center [934, 337] width 15 height 15
click at [919, 348] on span "Edit this itinerary item" at bounding box center [869, 351] width 101 height 13
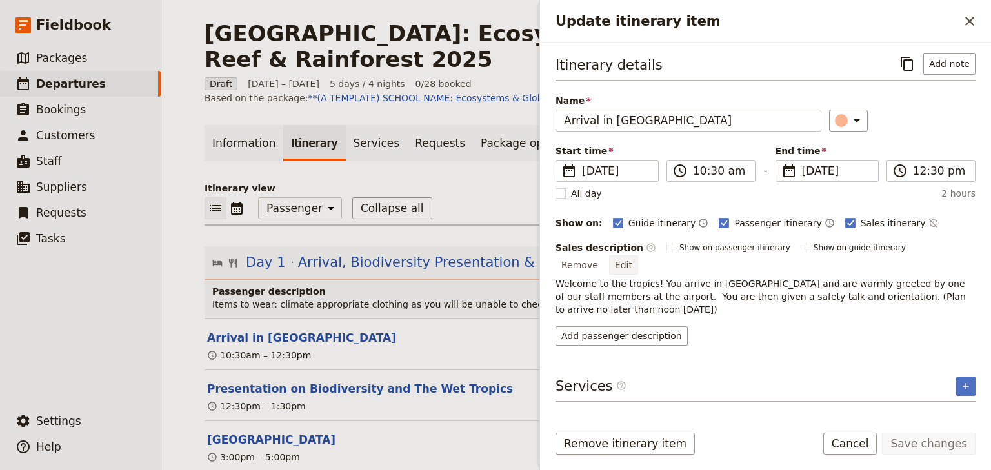
click at [638, 255] on button "Edit" at bounding box center [623, 264] width 29 height 19
click at [845, 219] on rect "Update itinerary item" at bounding box center [850, 223] width 10 height 10
click at [845, 217] on input "Sales itinerary" at bounding box center [845, 216] width 1 height 1
checkbox input "false"
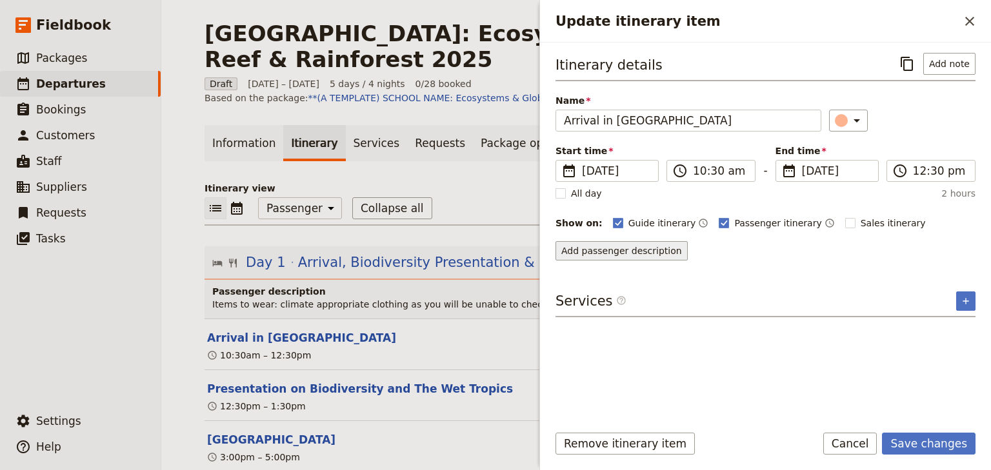
click at [608, 253] on button "Add passenger description" at bounding box center [622, 250] width 132 height 19
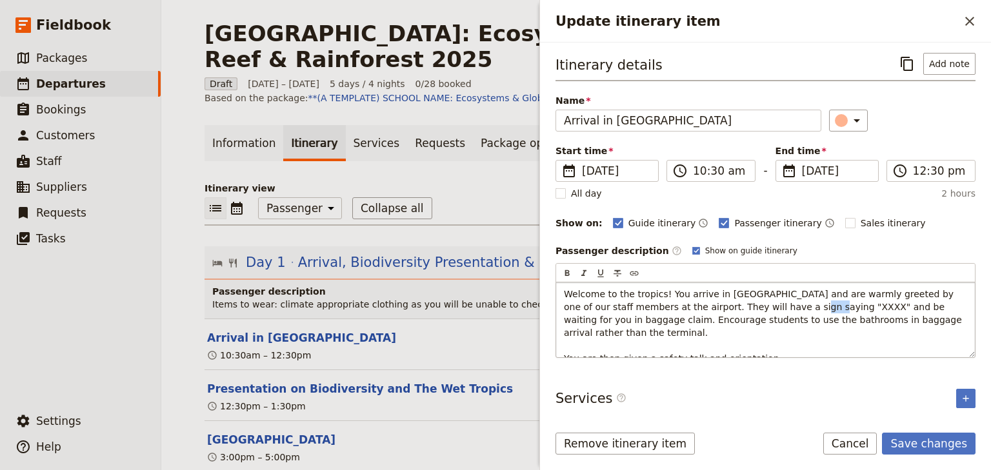
drag, startPoint x: 748, startPoint y: 305, endPoint x: 727, endPoint y: 305, distance: 21.3
click at [727, 305] on span "Welcome to the tropics! You arrive in [GEOGRAPHIC_DATA] and are warmly greeted …" at bounding box center [764, 326] width 401 height 75
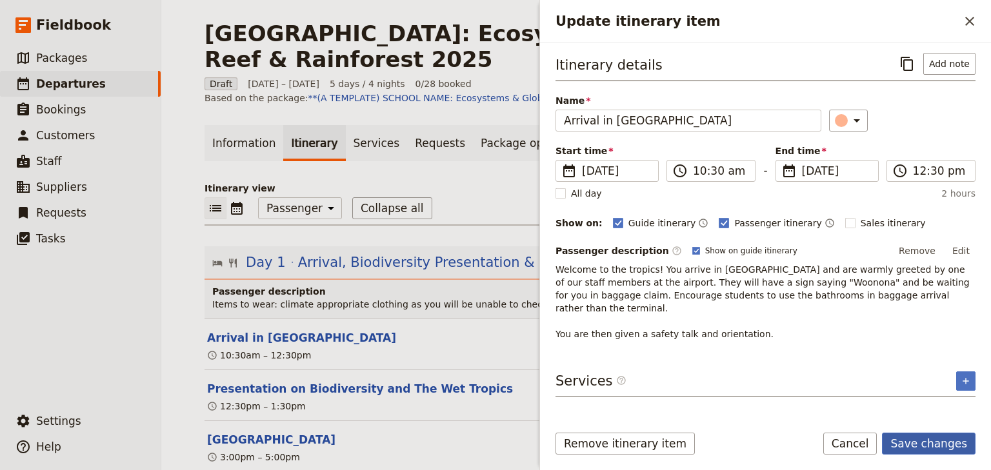
click at [919, 447] on button "Save changes" at bounding box center [929, 444] width 94 height 22
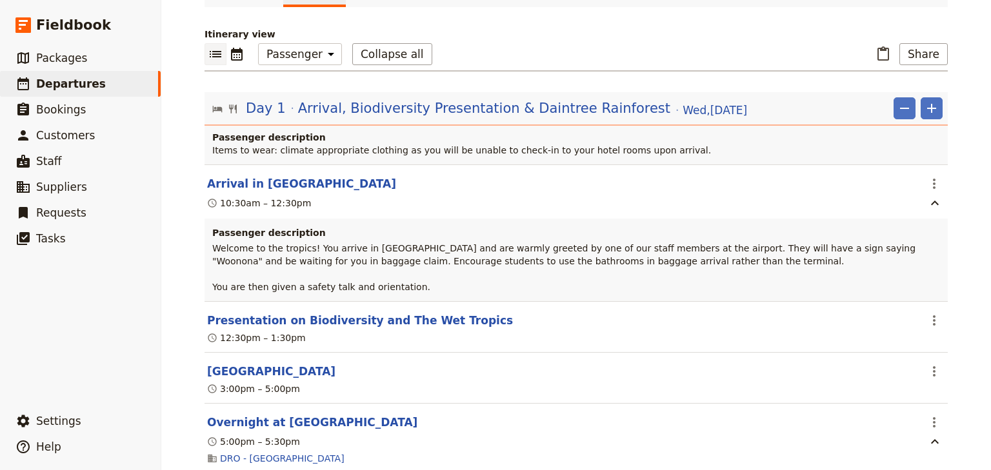
scroll to position [155, 0]
click at [933, 315] on icon "Actions" at bounding box center [934, 320] width 3 height 10
click at [897, 332] on span "Edit this itinerary item" at bounding box center [869, 333] width 101 height 13
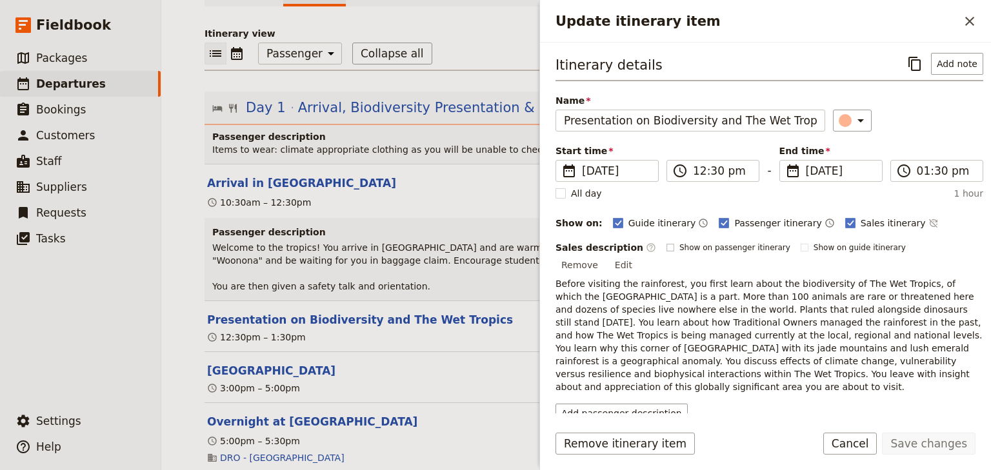
click at [666, 249] on rect "Update itinerary item" at bounding box center [669, 247] width 7 height 7
click at [666, 243] on input "Show on passenger itinerary" at bounding box center [666, 242] width 1 height 1
checkbox input "true"
click at [925, 445] on button "Save changes" at bounding box center [929, 444] width 94 height 22
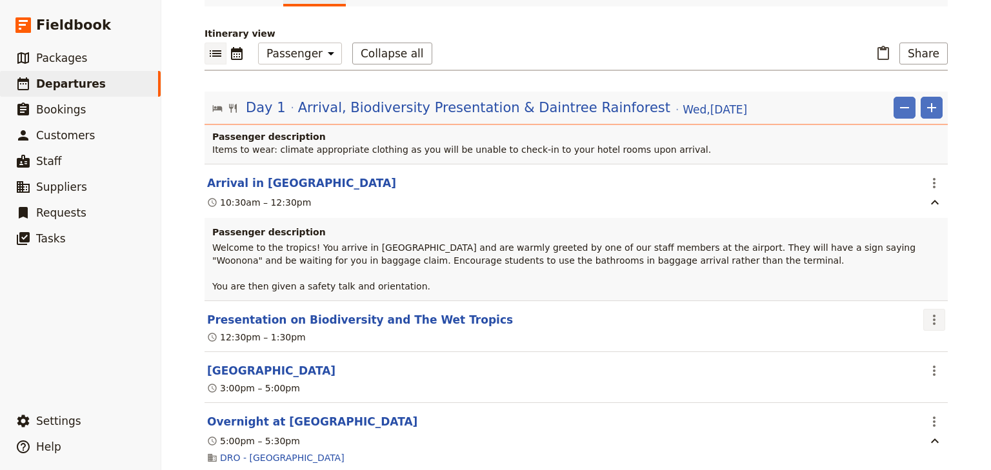
click at [932, 312] on icon "Actions" at bounding box center [934, 319] width 15 height 15
click at [906, 336] on span "Edit this itinerary item" at bounding box center [869, 333] width 101 height 13
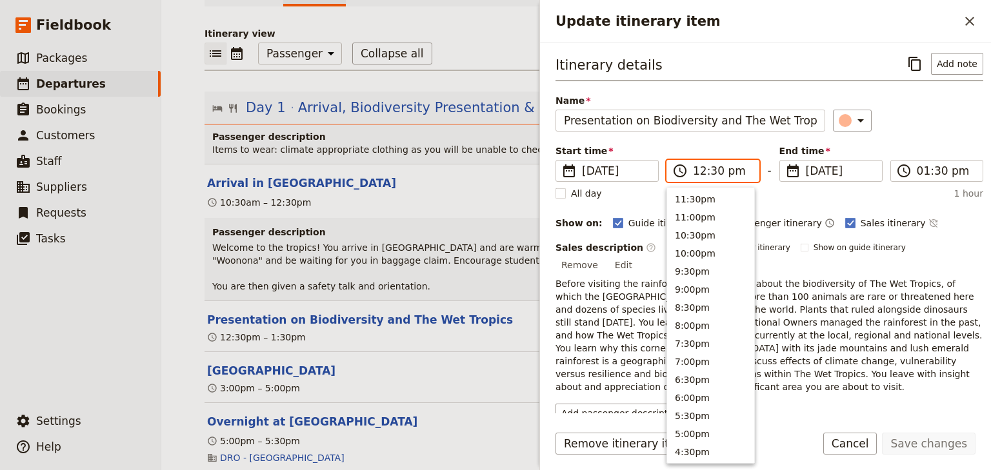
click at [699, 173] on input "12:30 pm" at bounding box center [722, 170] width 58 height 15
click at [729, 168] on input "09:30 pm" at bounding box center [722, 170] width 58 height 15
type input "09:30 am"
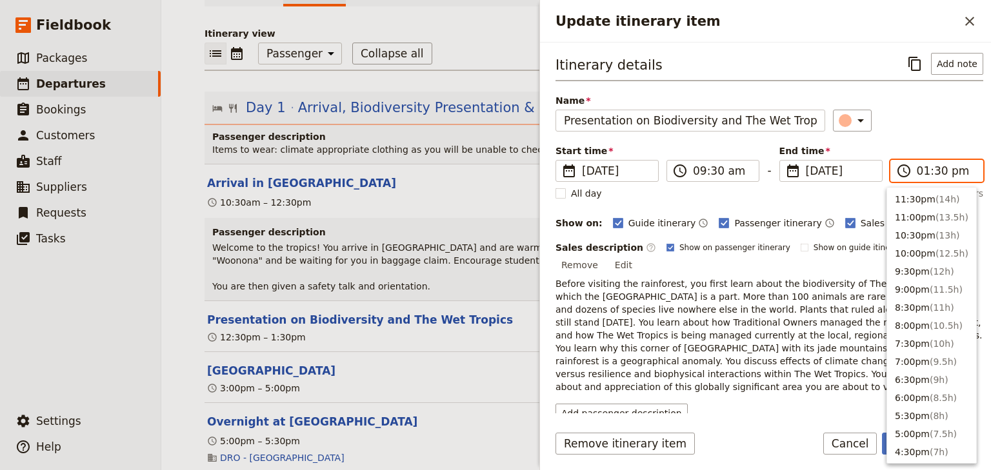
click at [917, 170] on input "01:30 pm" at bounding box center [946, 170] width 58 height 15
click at [945, 170] on input "10:30 pm" at bounding box center [946, 170] width 58 height 15
type input "10:30 am"
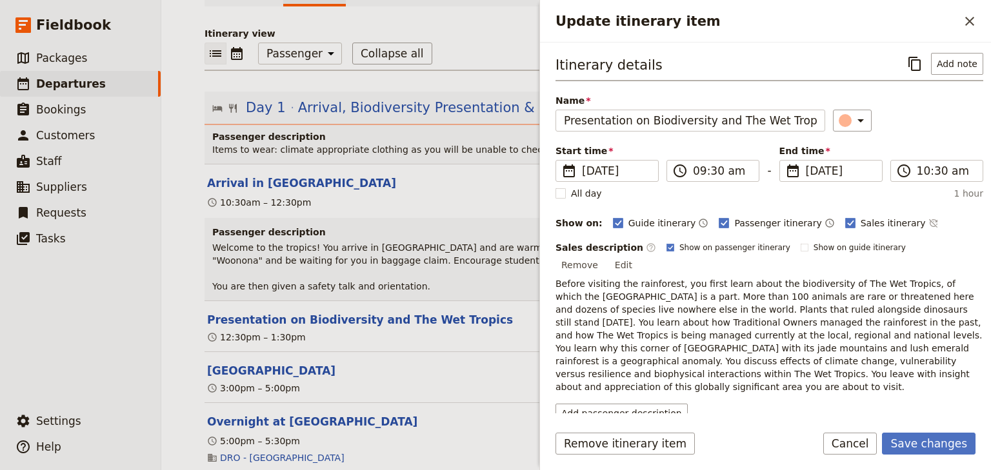
drag, startPoint x: 915, startPoint y: 143, endPoint x: 892, endPoint y: 271, distance: 130.4
click at [917, 145] on div "Itinerary details ​ Add note Name Presentation on Biodiversity and The Wet Trop…" at bounding box center [770, 238] width 428 height 370
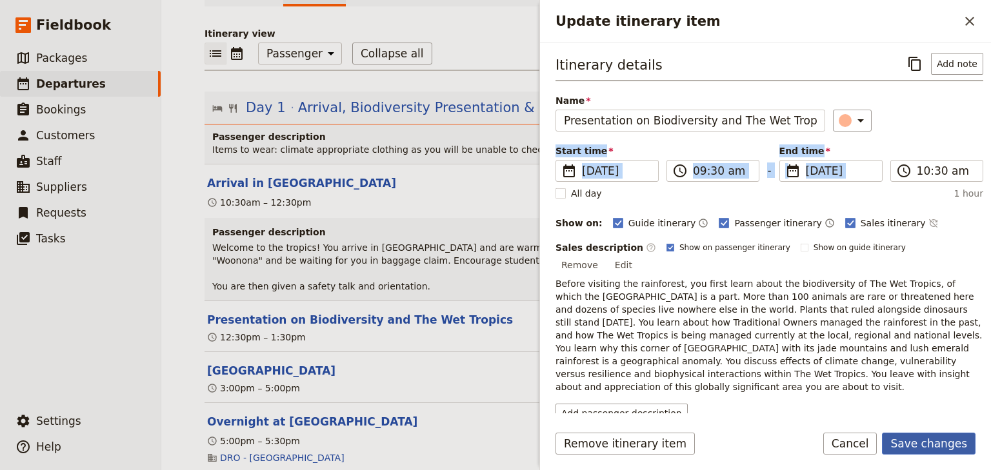
click at [925, 445] on button "Save changes" at bounding box center [929, 444] width 94 height 22
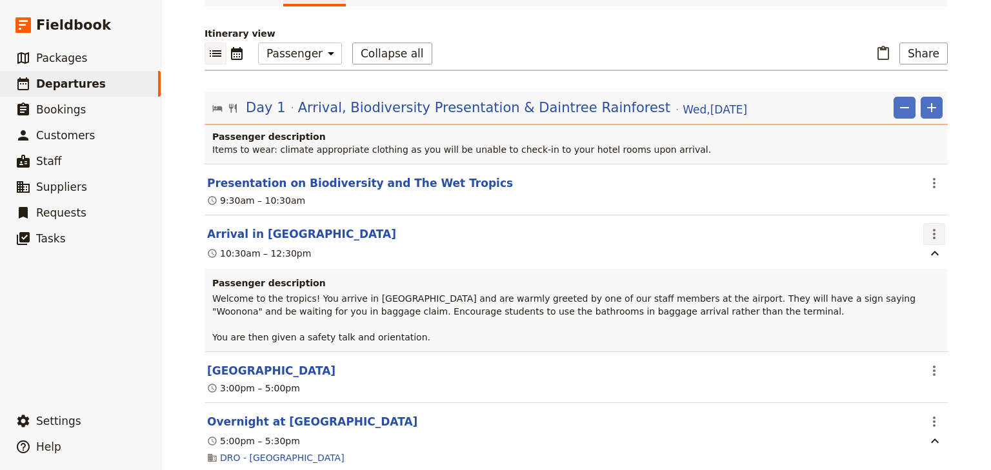
click at [934, 226] on icon "Actions" at bounding box center [934, 233] width 15 height 15
click at [921, 245] on span "Edit this itinerary item" at bounding box center [869, 246] width 101 height 13
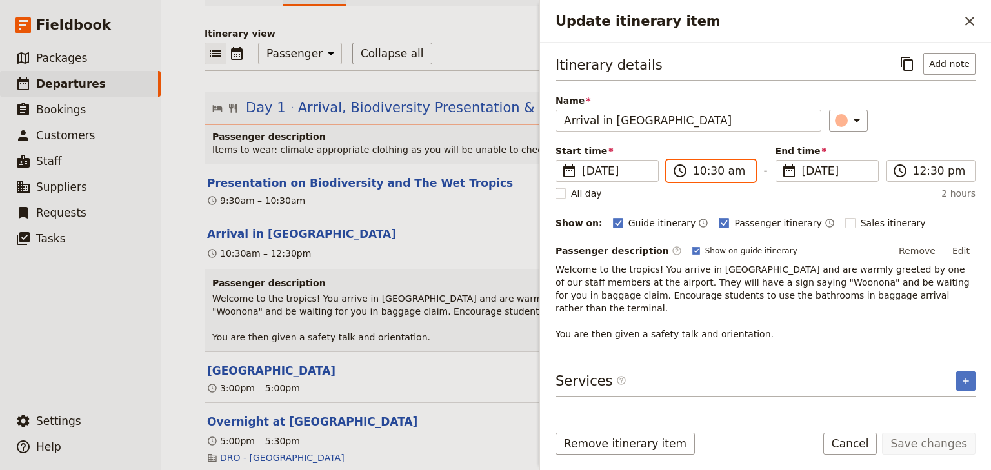
click at [697, 170] on input "10:30 am" at bounding box center [720, 170] width 54 height 15
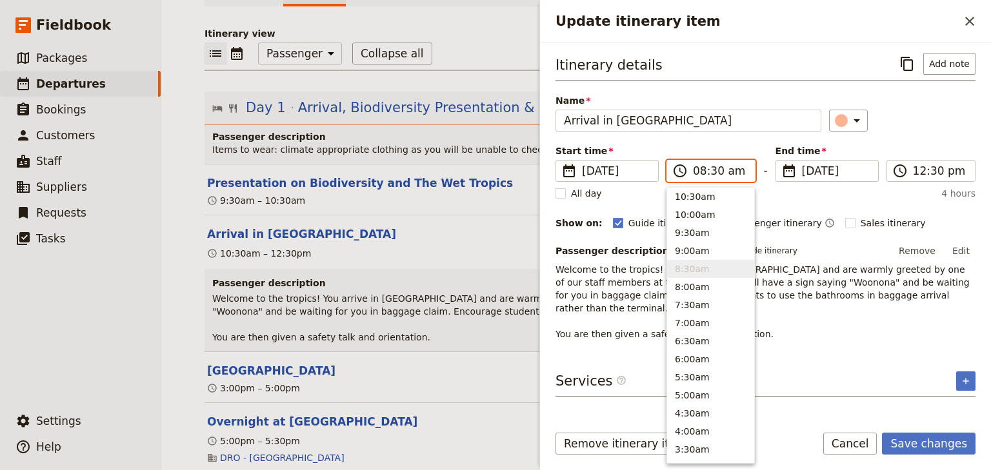
click at [714, 168] on input "08:30 am" at bounding box center [720, 170] width 54 height 15
type input "08:20 am"
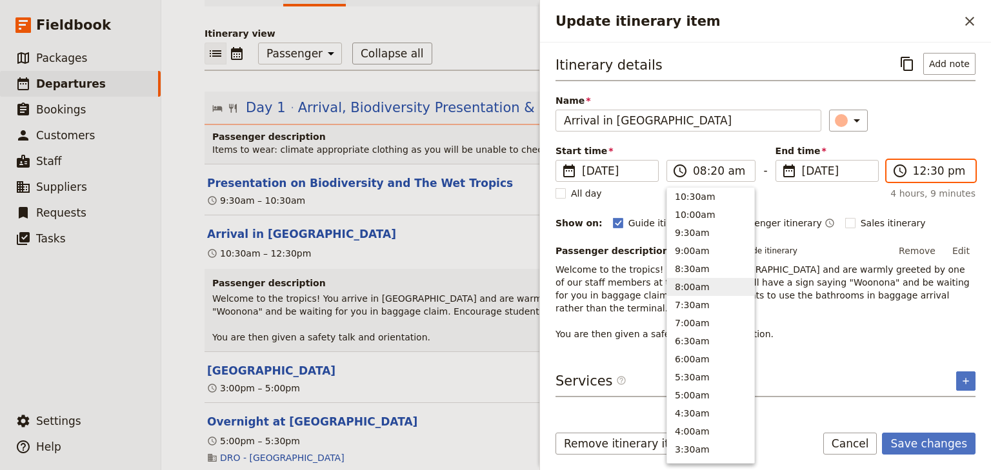
click at [930, 170] on input "12:30 pm" at bounding box center [940, 170] width 54 height 15
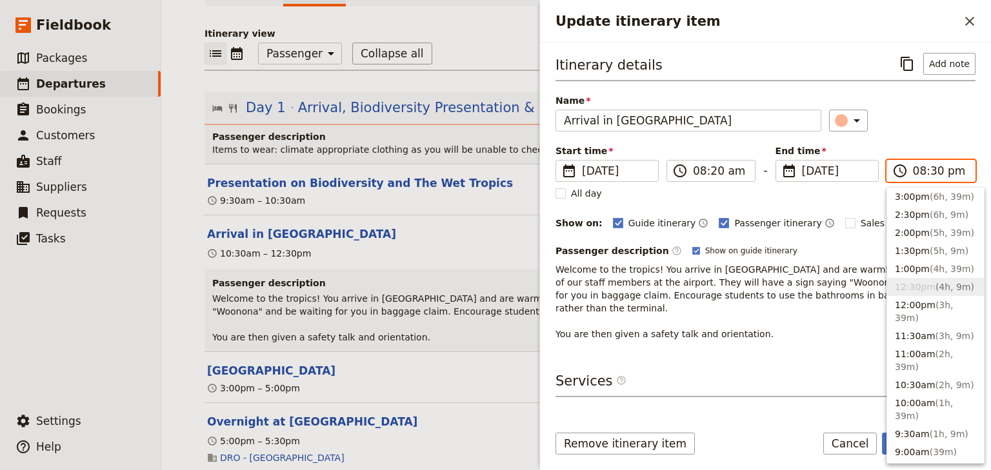
scroll to position [163, 0]
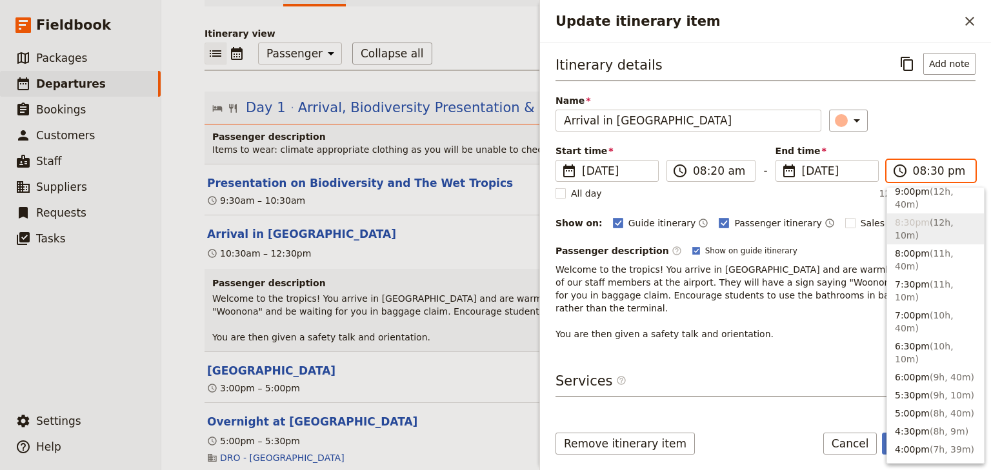
click at [931, 170] on input "08:30 pm" at bounding box center [940, 170] width 54 height 15
type input "08:20 am"
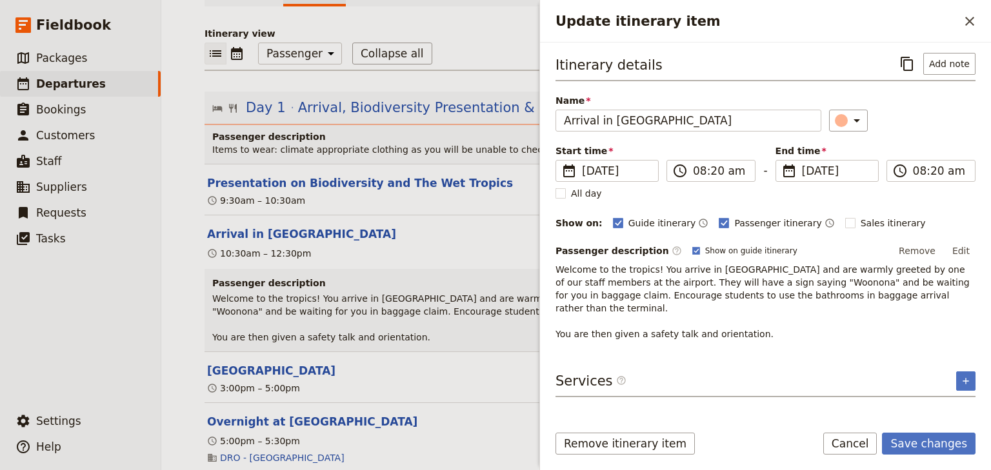
click at [911, 157] on div "Start time ​ [DATE] [DATE] [DATE] 08:20 ​ 08:20 am - End time ​ [DATE] [DATE] […" at bounding box center [766, 163] width 420 height 37
click at [921, 438] on button "Save changes" at bounding box center [929, 444] width 94 height 22
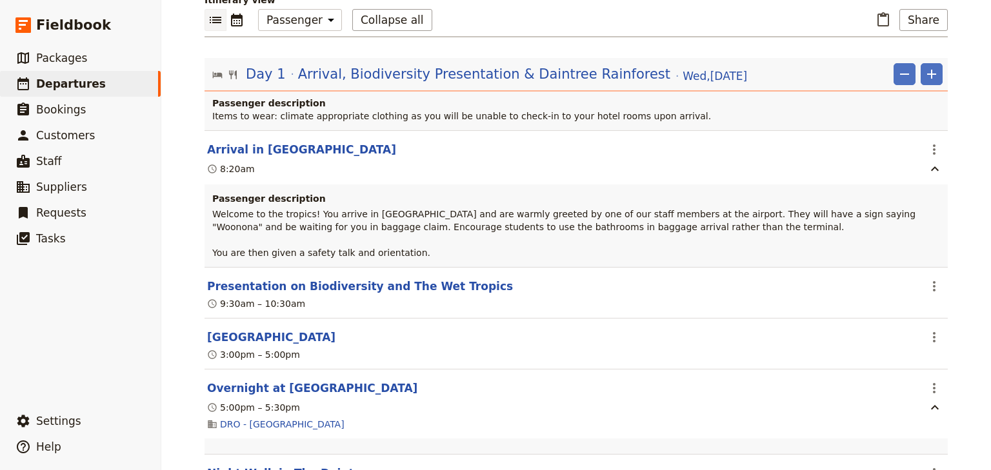
scroll to position [206, 0]
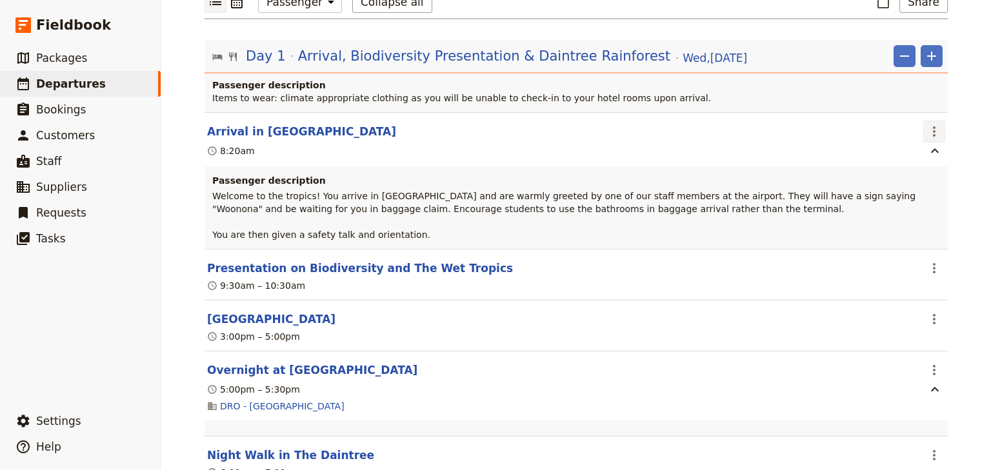
click at [934, 124] on icon "Actions" at bounding box center [934, 131] width 15 height 15
click at [892, 147] on span "Edit this itinerary item" at bounding box center [869, 144] width 101 height 13
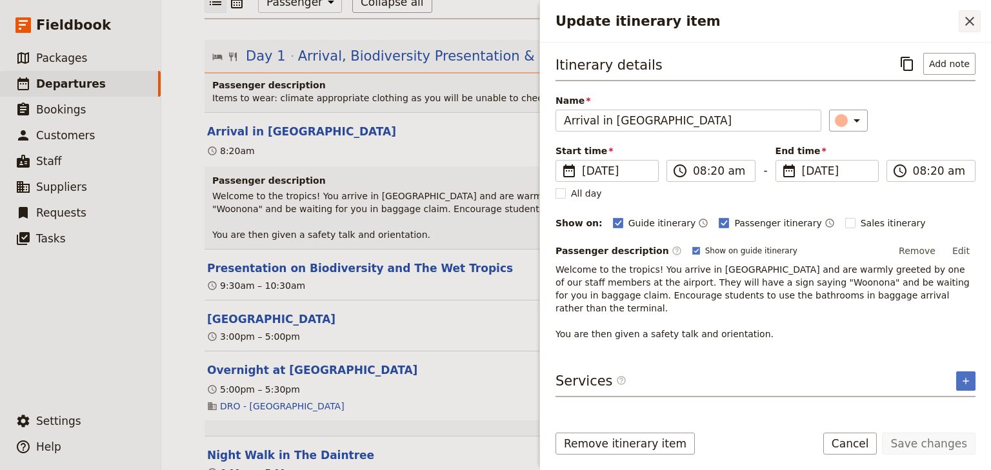
click at [979, 15] on button "​" at bounding box center [970, 21] width 22 height 22
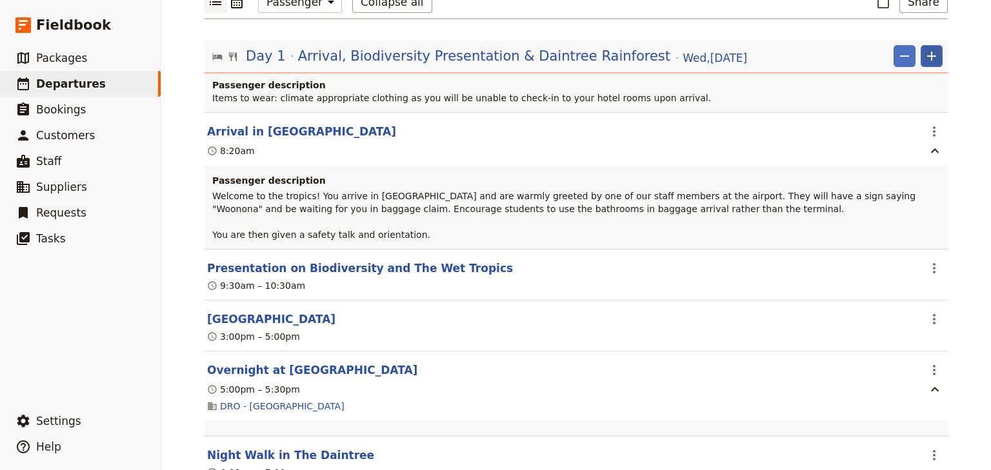
click at [927, 52] on icon "Add" at bounding box center [931, 56] width 9 height 9
click at [872, 70] on span "Add itinerary item" at bounding box center [889, 69] width 82 height 13
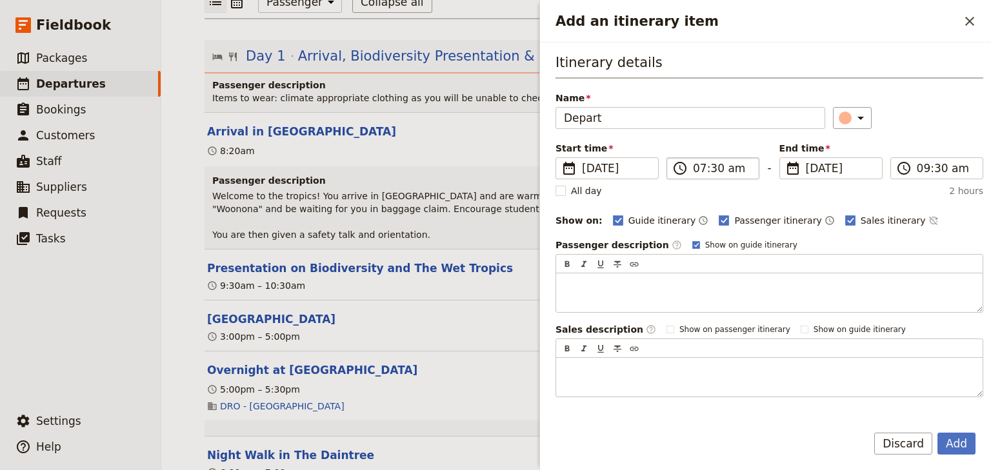
type input "Depart"
click at [697, 170] on input "07:30 am" at bounding box center [722, 168] width 58 height 15
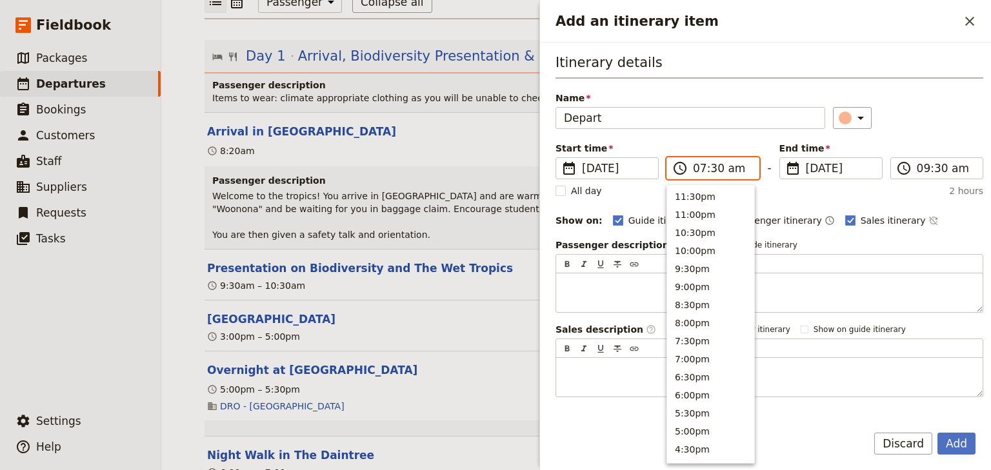
scroll to position [581, 0]
type input "10:30 am"
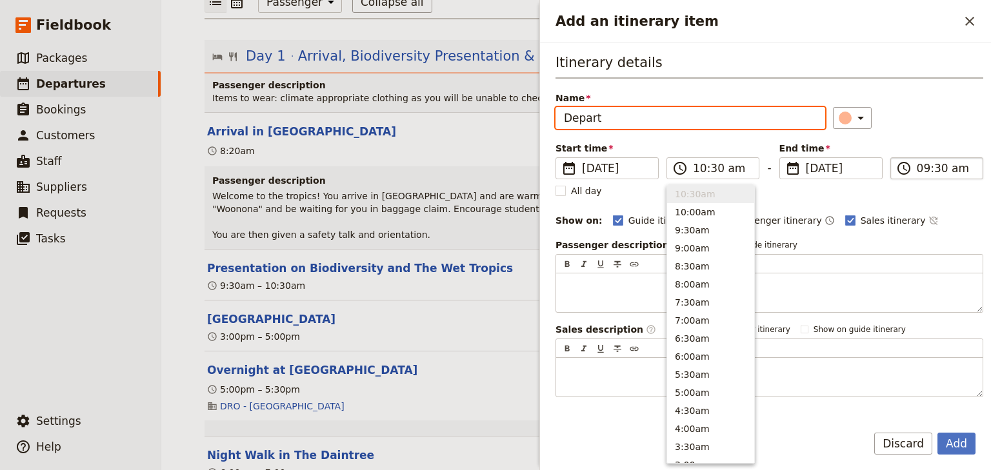
type input "10:30 am"
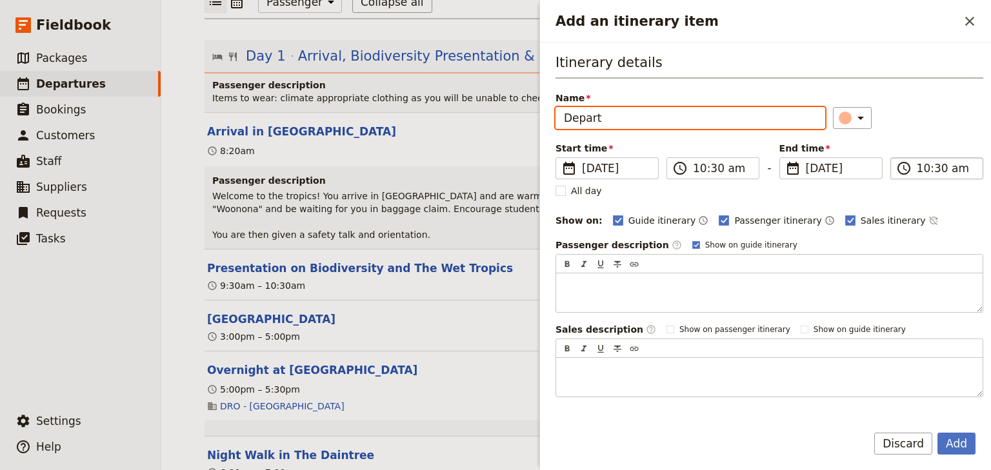
click at [917, 170] on input "10:30 am" at bounding box center [946, 168] width 58 height 15
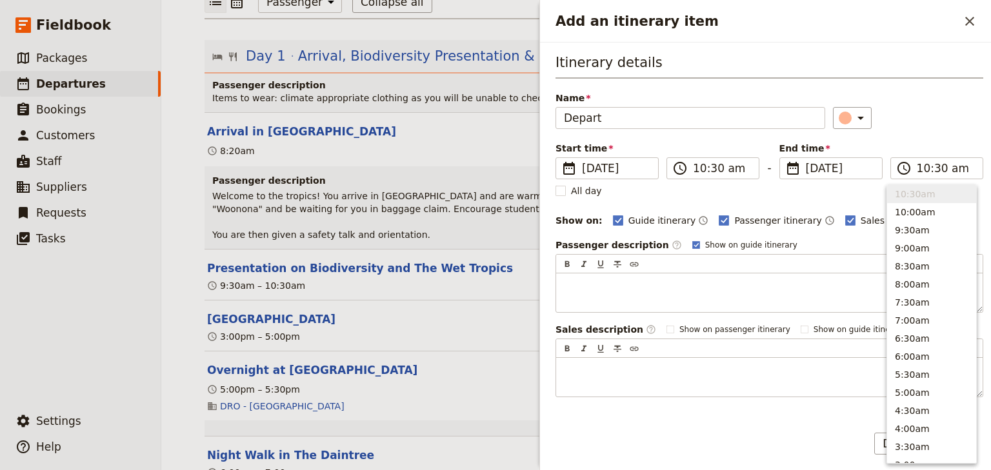
click at [923, 131] on div "Itinerary details Name Depart ​ Start time ​ [DATE] [DATE] [DATE] 10:30 ​ 10:30…" at bounding box center [770, 225] width 428 height 345
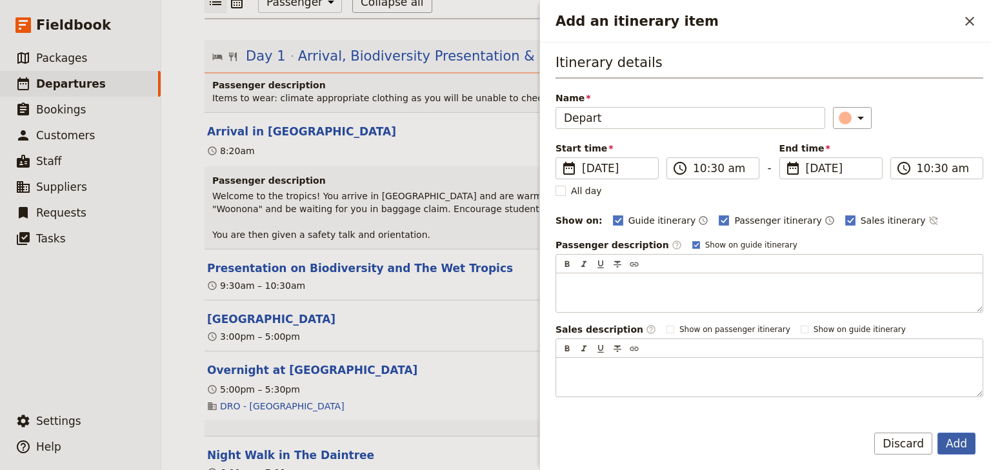
click at [958, 445] on button "Add" at bounding box center [956, 444] width 38 height 22
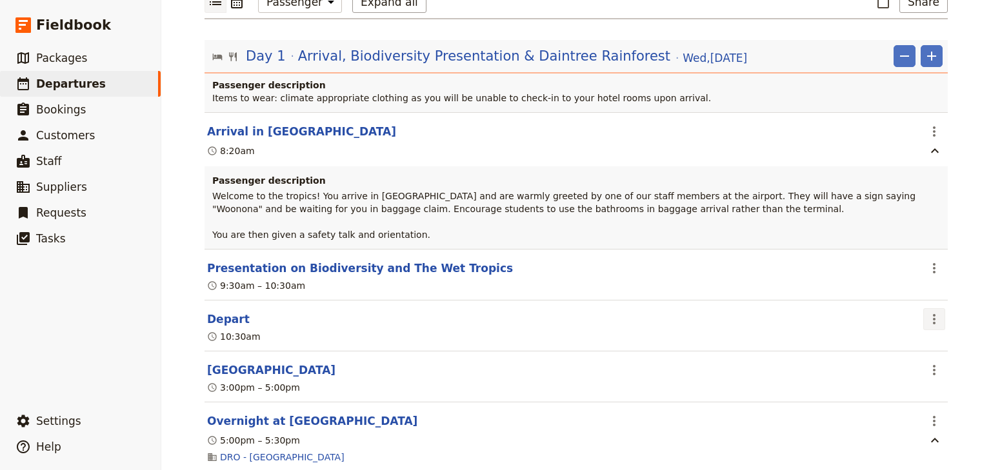
click at [934, 312] on icon "Actions" at bounding box center [934, 319] width 15 height 15
click at [912, 332] on span "Edit this itinerary item" at bounding box center [869, 332] width 101 height 13
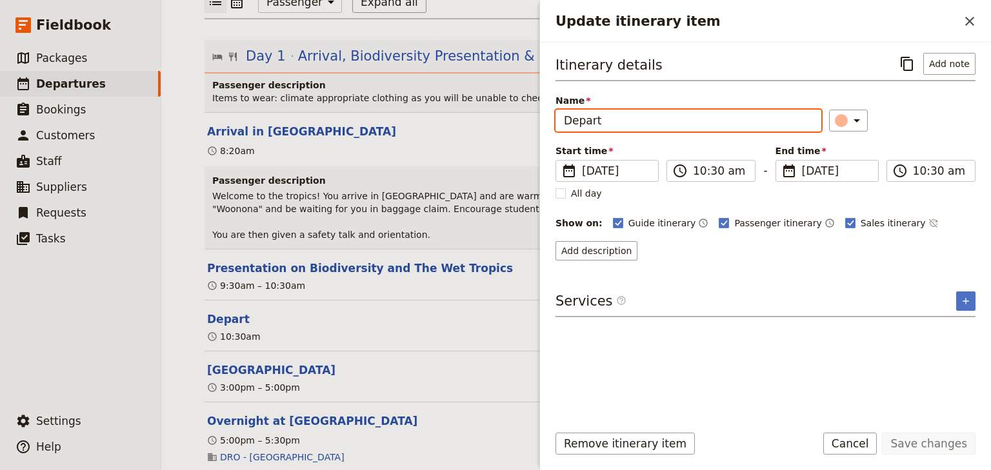
click at [603, 120] on input "Depart" at bounding box center [689, 121] width 266 height 22
type input "Depart Cairns"
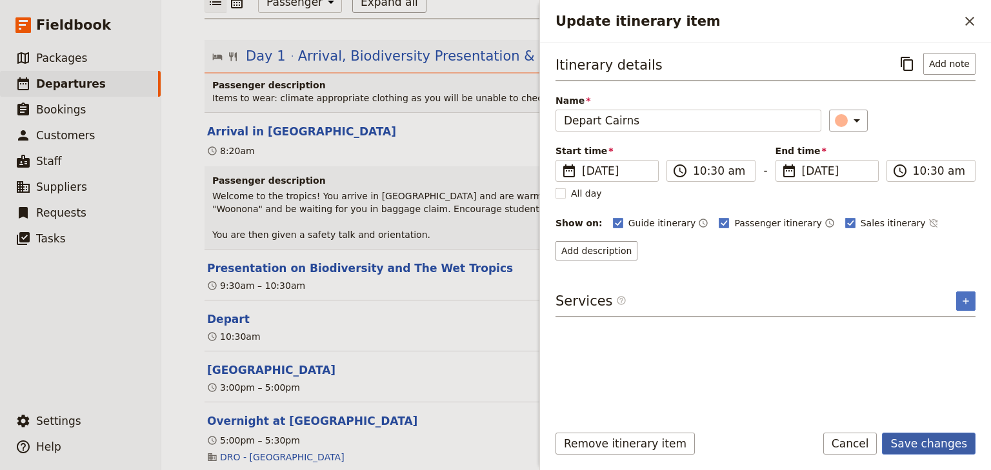
click at [930, 442] on button "Save changes" at bounding box center [929, 444] width 94 height 22
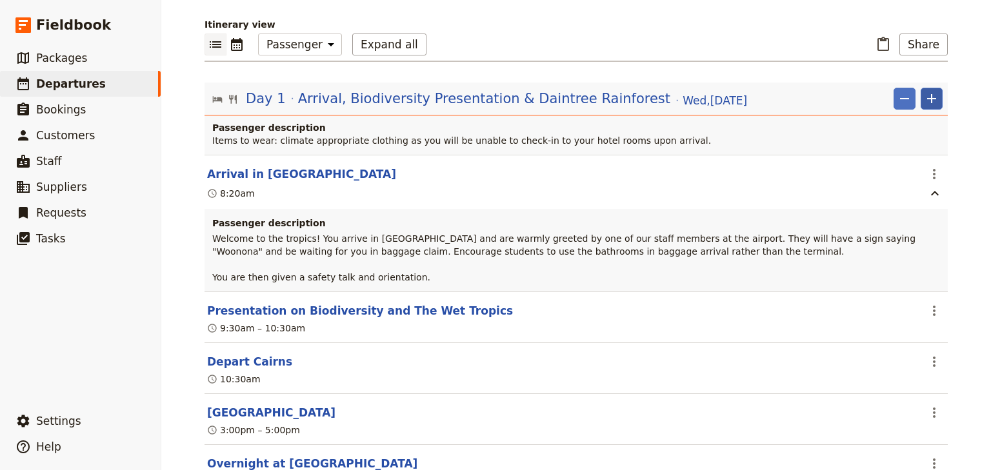
scroll to position [155, 0]
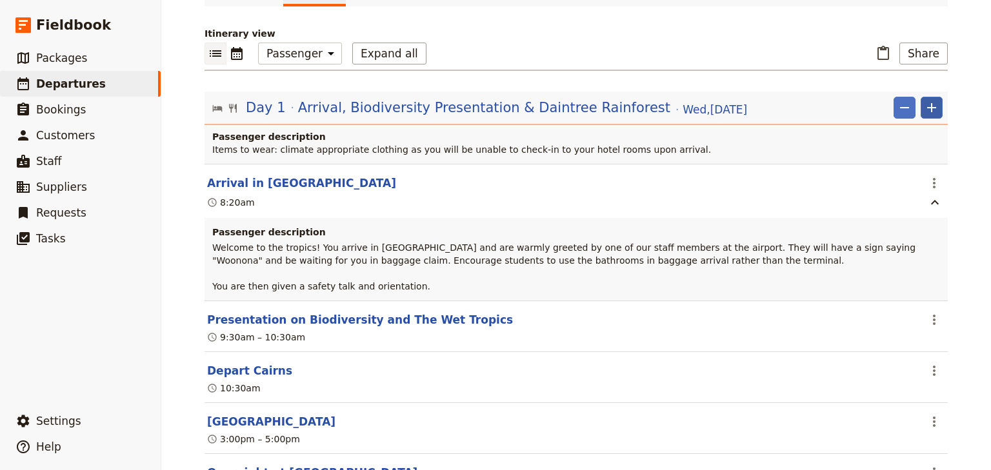
click at [927, 103] on icon "Add" at bounding box center [931, 107] width 9 height 9
click at [877, 121] on span "Add itinerary item" at bounding box center [889, 121] width 82 height 13
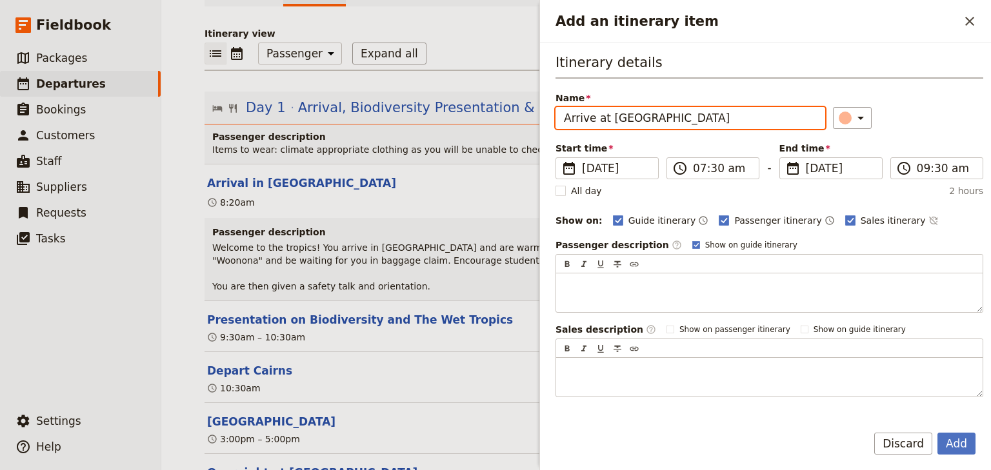
click at [746, 111] on input "Arrive at [GEOGRAPHIC_DATA]" at bounding box center [691, 118] width 270 height 22
drag, startPoint x: 768, startPoint y: 120, endPoint x: 526, endPoint y: 106, distance: 242.4
click at [534, 115] on div "Woonona High School: Ecosystems & Global Biodiversity: Reef & Rainforest 2025 ​…" at bounding box center [576, 235] width 830 height 470
type input "Lunch"
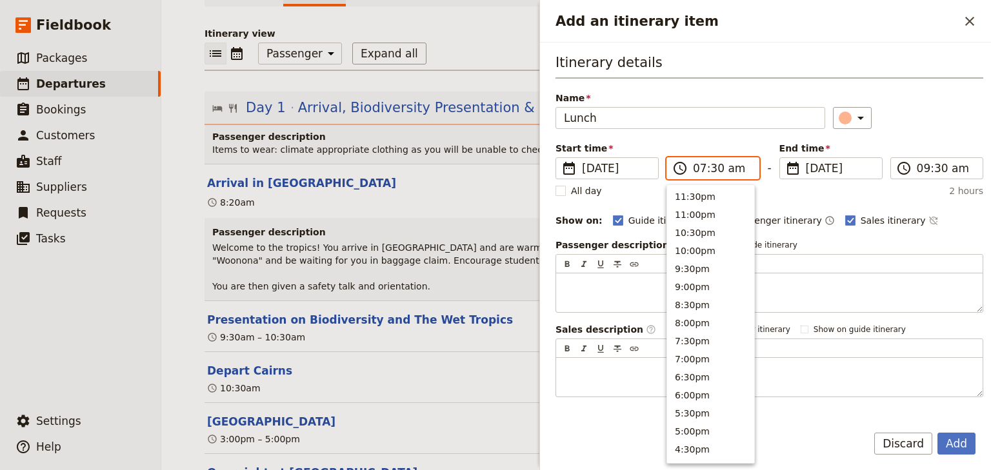
click at [698, 169] on input "07:30 am" at bounding box center [722, 168] width 58 height 15
click at [724, 170] on input "12:30 am" at bounding box center [722, 168] width 58 height 15
type input "12:30 pm"
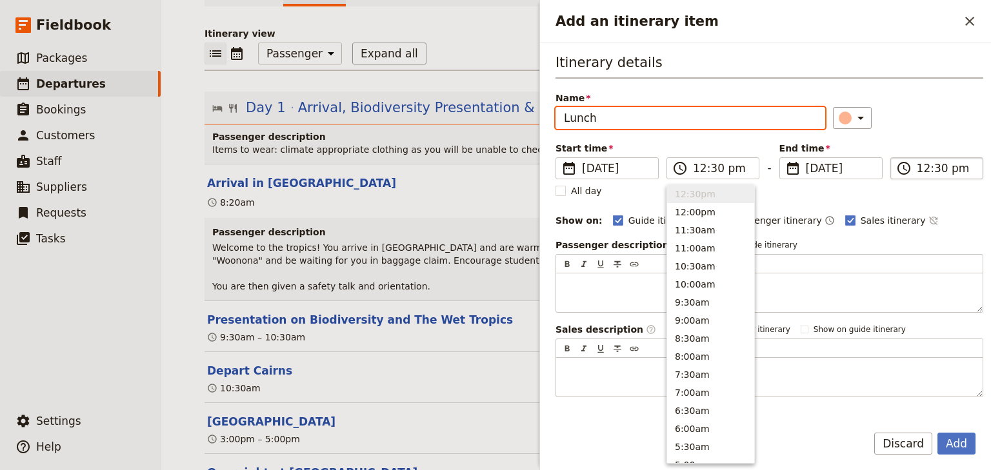
click at [918, 170] on input "12:30 pm" at bounding box center [946, 168] width 58 height 15
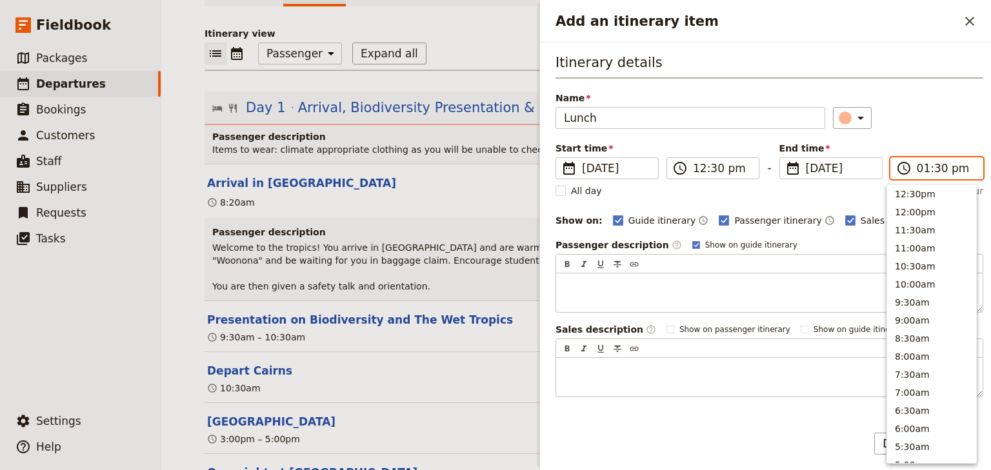
scroll to position [364, 0]
click at [932, 169] on input "01:30 pm" at bounding box center [946, 168] width 58 height 15
type input "01:00 pm"
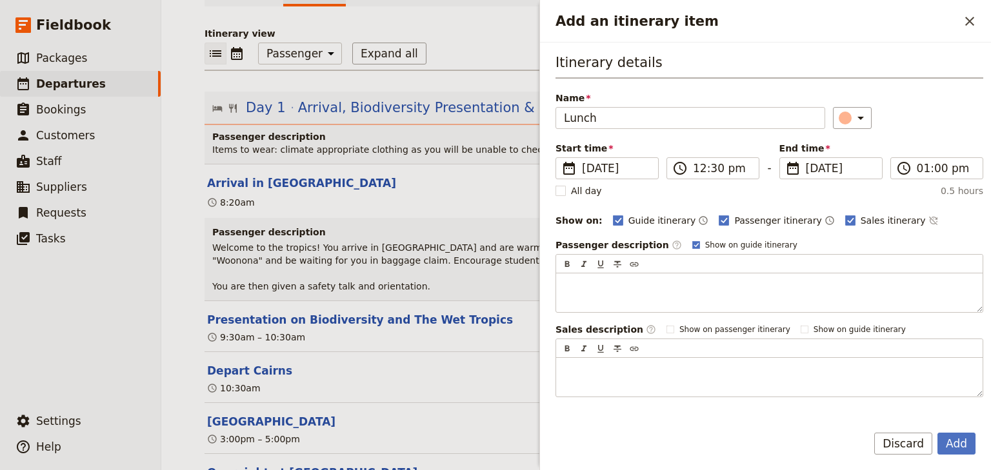
click at [933, 142] on div "Start time ​ [DATE] [DATE] [DATE] 12:30 ​ 12:30 pm - End time ​ [DATE] [DATE] […" at bounding box center [770, 160] width 428 height 37
click at [955, 445] on button "Add" at bounding box center [956, 444] width 38 height 22
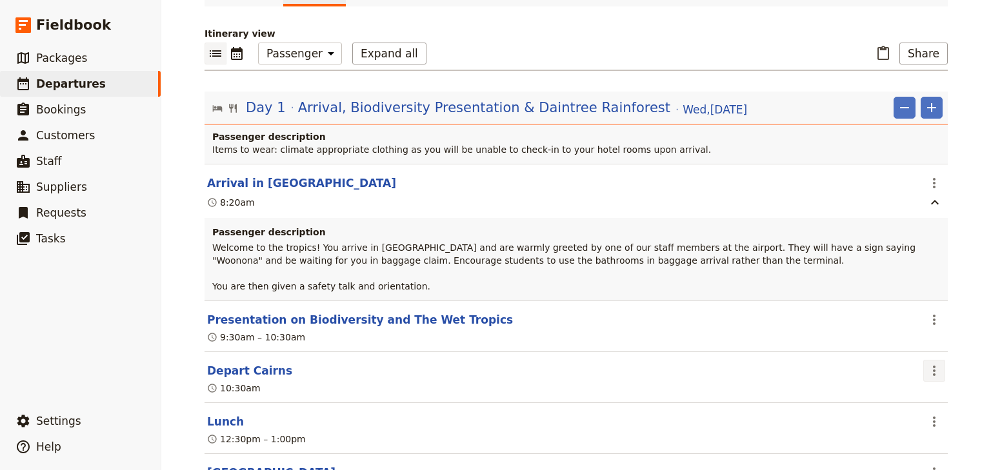
click at [928, 363] on icon "Actions" at bounding box center [934, 370] width 15 height 15
click at [916, 383] on span "Edit this itinerary item" at bounding box center [869, 384] width 101 height 13
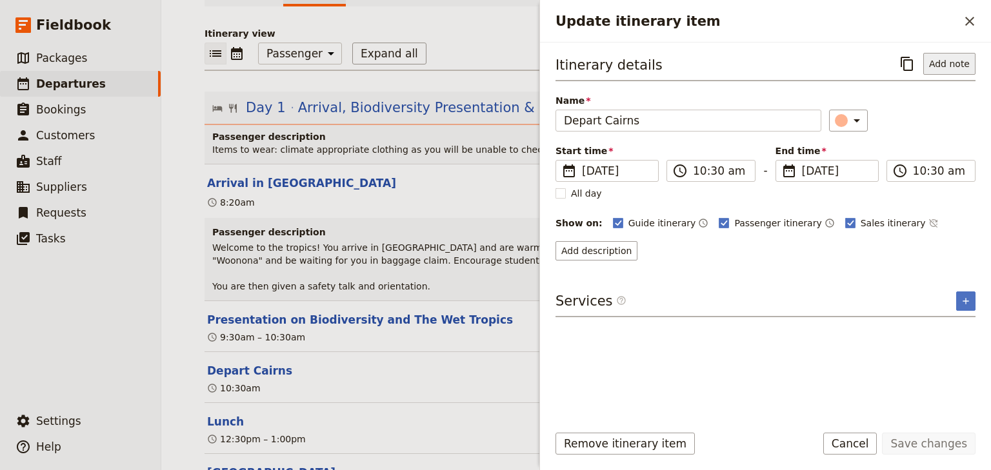
click at [948, 66] on button "Add note" at bounding box center [949, 64] width 52 height 22
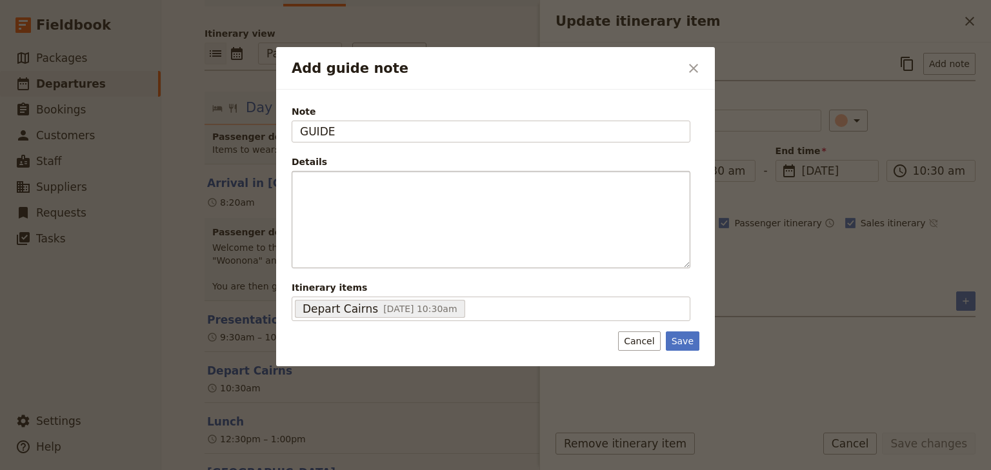
type input "GUIDE"
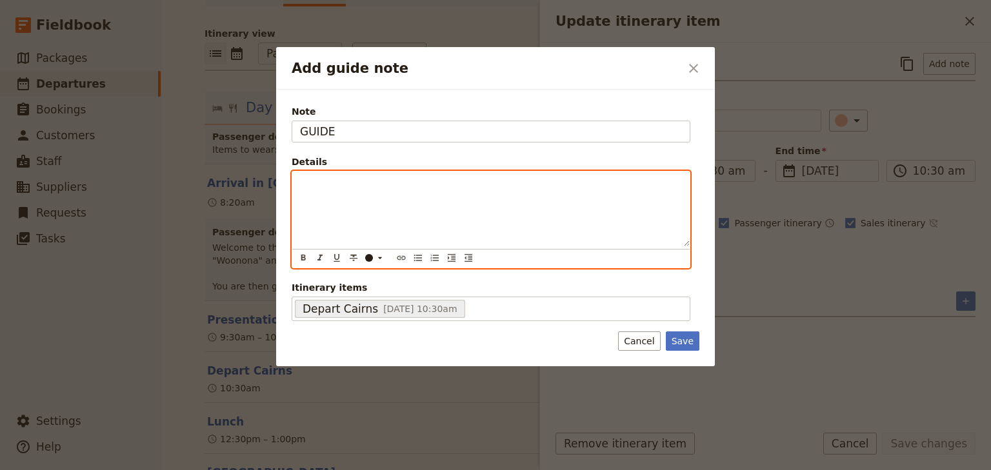
click at [325, 200] on div "Add guide note" at bounding box center [490, 209] width 397 height 75
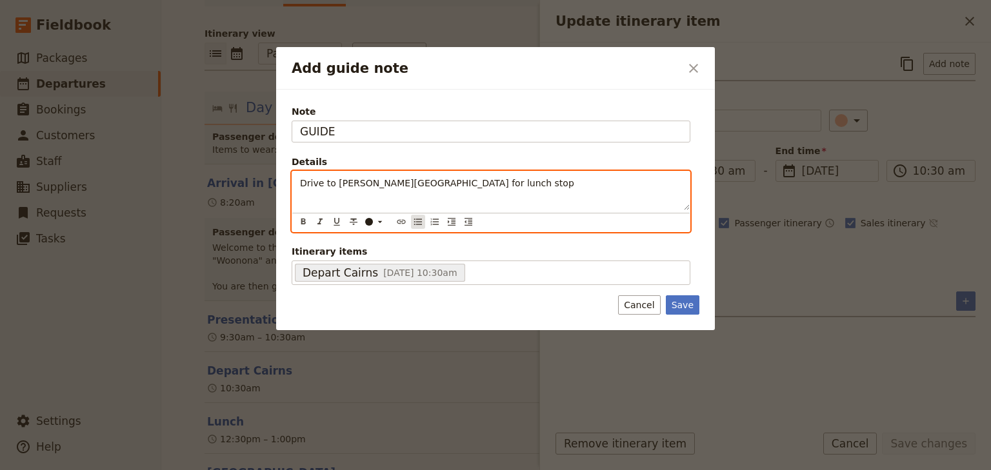
click at [414, 219] on icon "Bulleted list" at bounding box center [418, 222] width 10 height 10
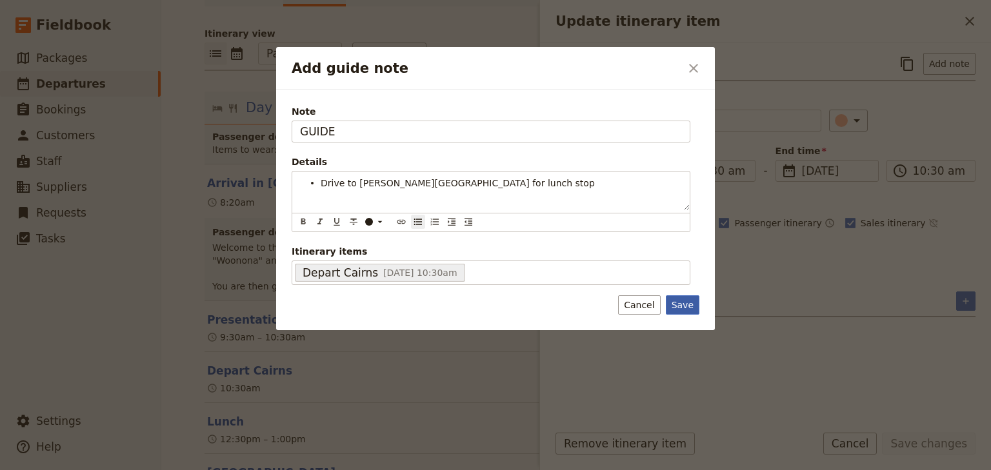
click at [686, 305] on div "Note GUIDE Details Drive to [PERSON_NAME][GEOGRAPHIC_DATA] for lunch stop ​ ​ ​…" at bounding box center [495, 210] width 439 height 241
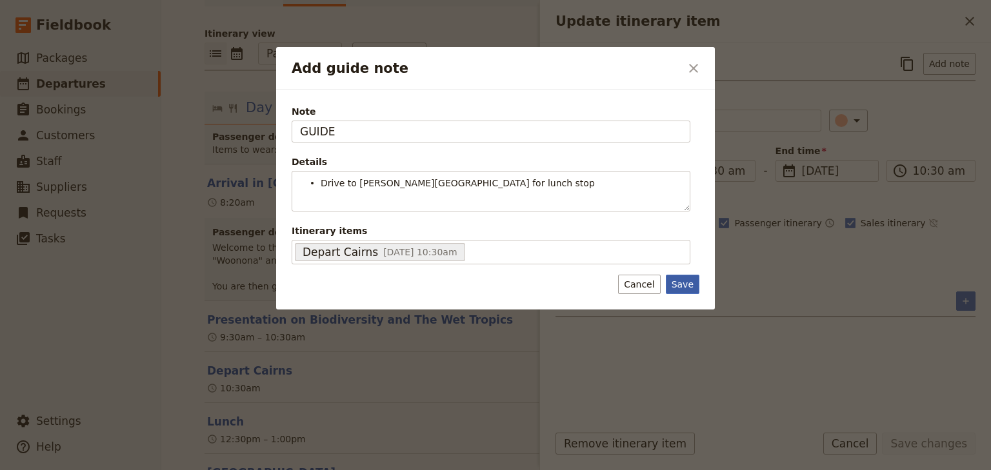
click at [693, 276] on button "Save" at bounding box center [683, 284] width 34 height 19
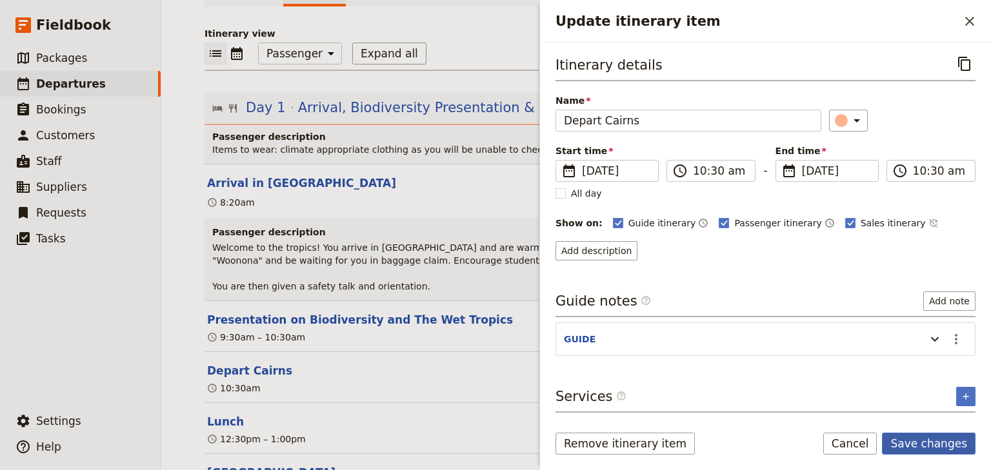
click at [940, 441] on button "Save changes" at bounding box center [929, 444] width 94 height 22
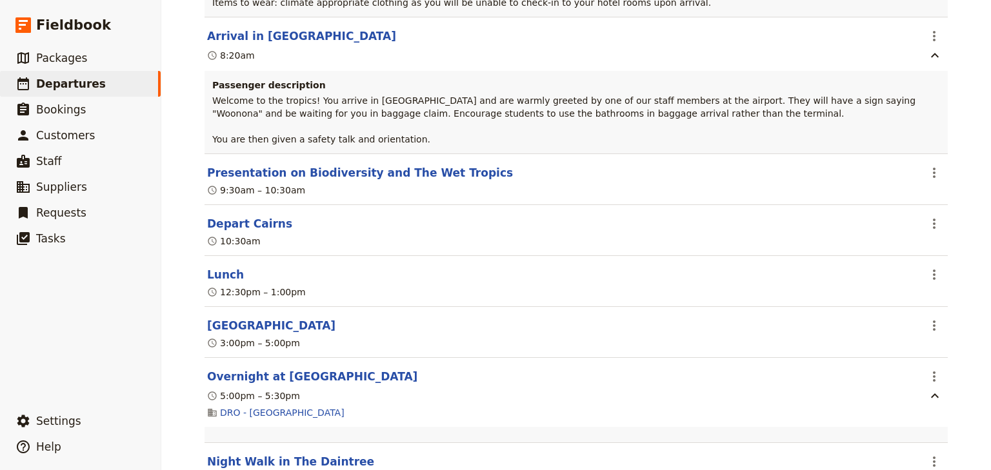
scroll to position [310, 0]
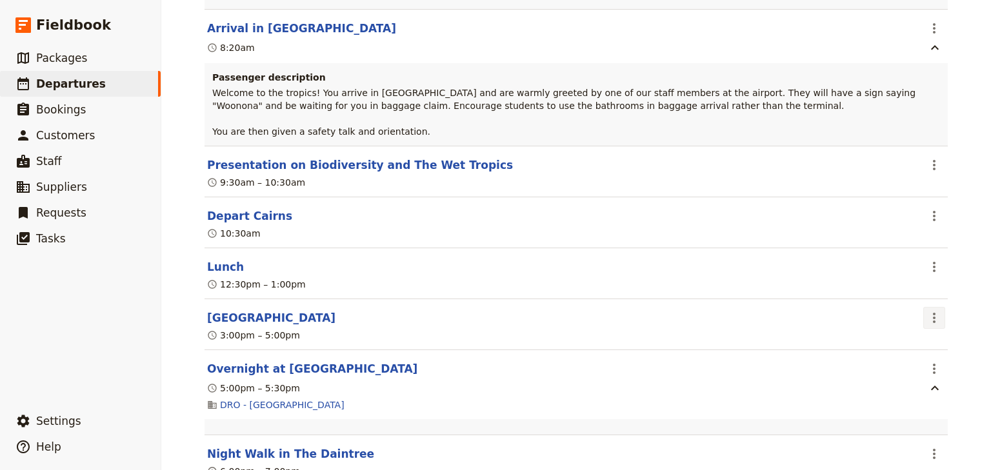
click at [933, 310] on icon "Actions" at bounding box center [934, 317] width 15 height 15
click at [890, 330] on span "Edit this itinerary item" at bounding box center [869, 330] width 101 height 13
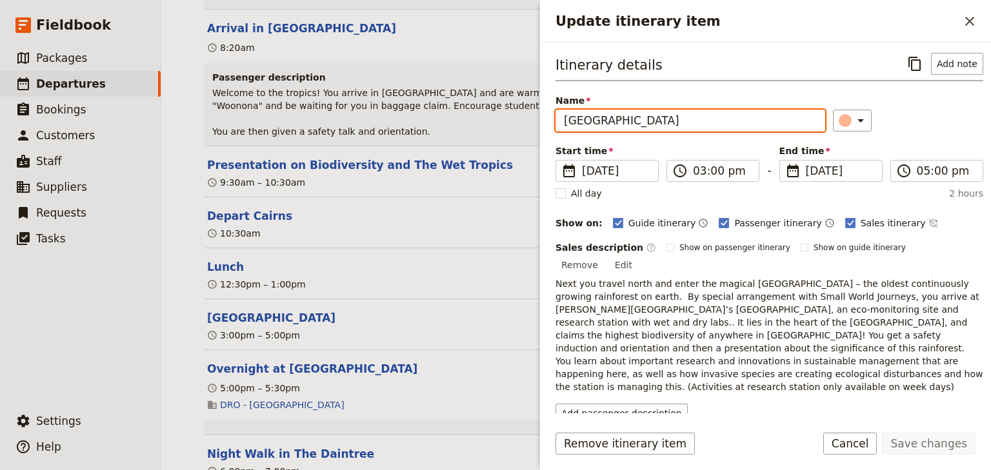
drag, startPoint x: 745, startPoint y: 121, endPoint x: 659, endPoint y: 119, distance: 86.5
click at [659, 119] on input "[GEOGRAPHIC_DATA]" at bounding box center [691, 121] width 270 height 22
type input "[GEOGRAPHIC_DATA]"
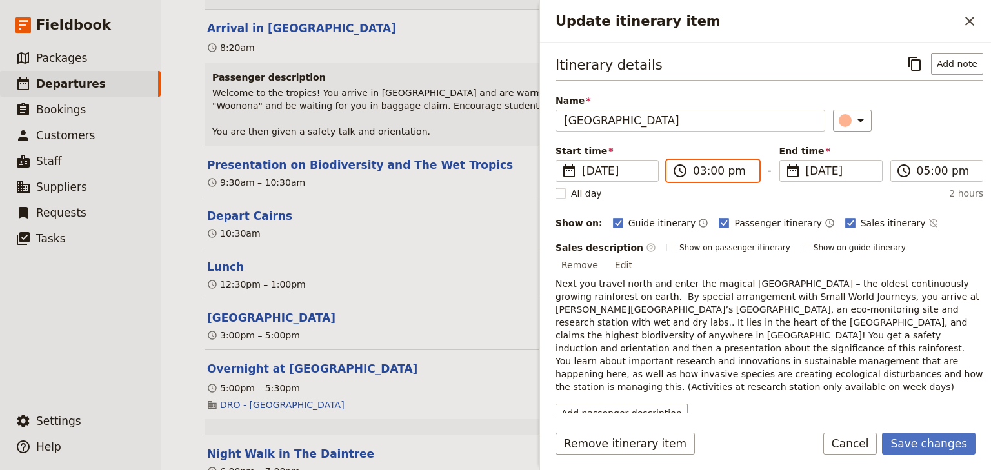
click at [699, 173] on input "03:00 pm" at bounding box center [722, 170] width 58 height 15
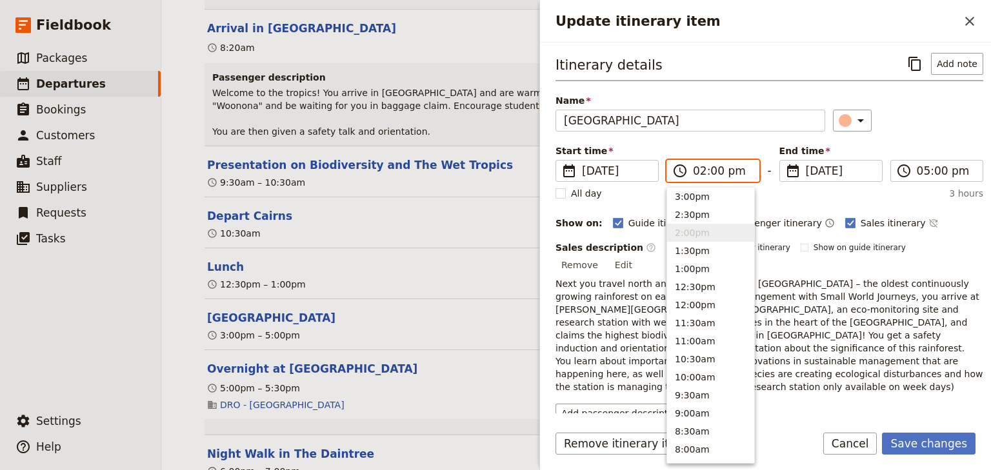
click at [710, 172] on input "02:00 pm" at bounding box center [722, 170] width 58 height 15
type input "02:30 pm"
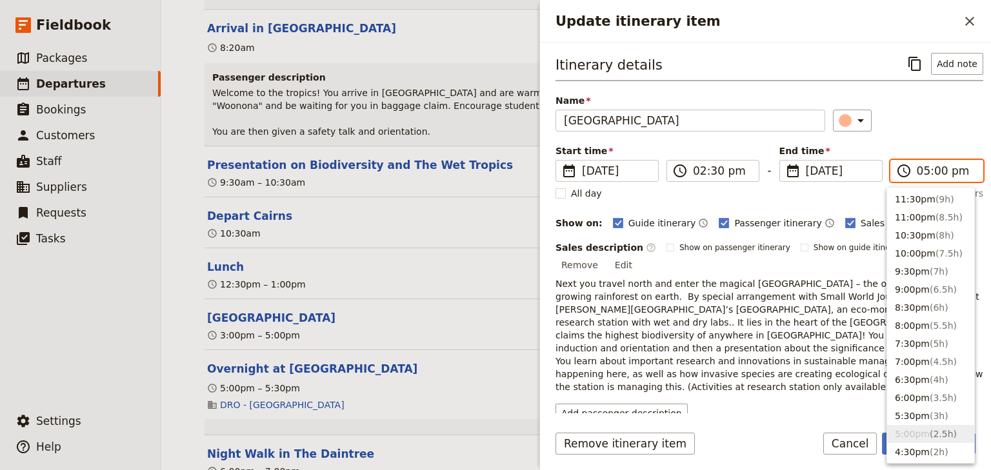
click at [917, 170] on input "05:00 pm" at bounding box center [946, 170] width 58 height 15
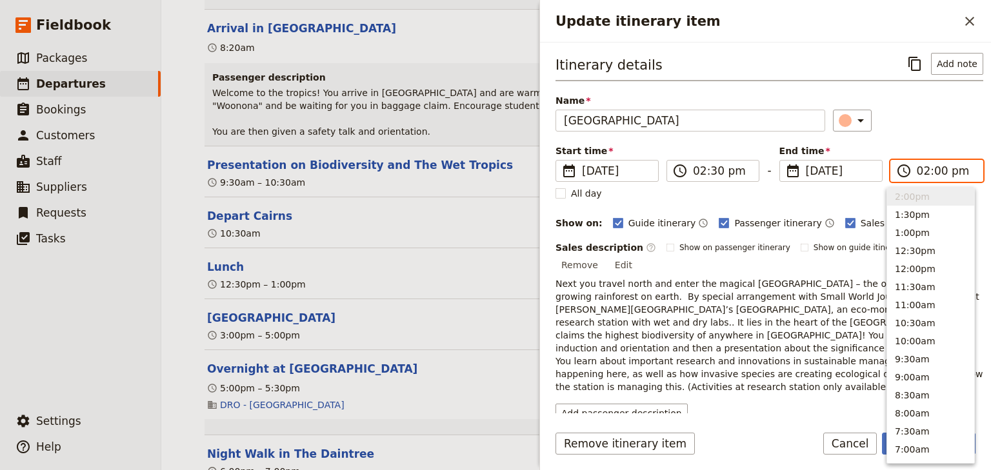
click at [931, 169] on input "02:00 pm" at bounding box center [946, 170] width 58 height 15
type input "02:30 pm"
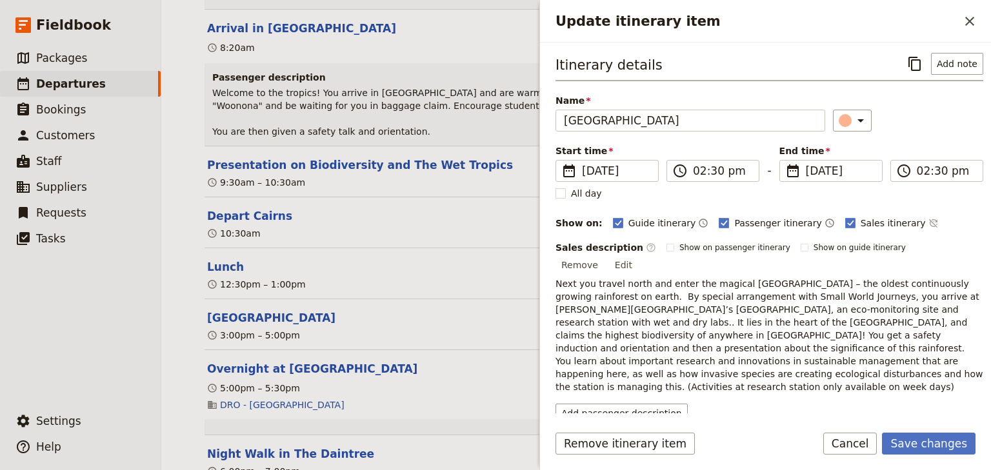
click at [927, 141] on div "Itinerary details ​ Add note Name [GEOGRAPHIC_DATA] ​ Start time ​ [DATE] [DATE…" at bounding box center [770, 238] width 428 height 370
click at [666, 308] on span "Next you travel north and enter the magical [GEOGRAPHIC_DATA] – the oldest cont…" at bounding box center [771, 336] width 430 height 114
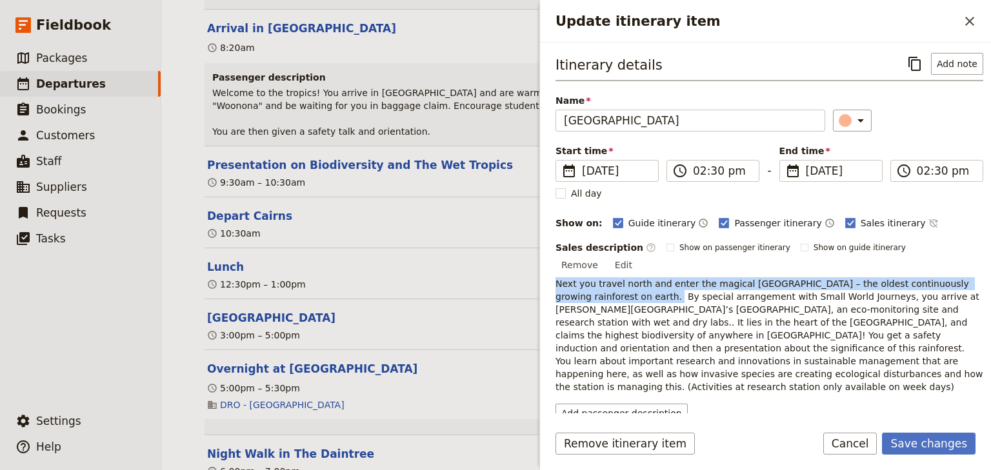
drag, startPoint x: 630, startPoint y: 281, endPoint x: 552, endPoint y: 268, distance: 78.6
click at [552, 268] on div "Itinerary details ​ Add note Name [GEOGRAPHIC_DATA] ​ Start time ​ [DATE] [DATE…" at bounding box center [765, 228] width 451 height 371
copy span "Next you travel north and enter the magical [GEOGRAPHIC_DATA] – the oldest cont…"
click at [920, 446] on button "Save changes" at bounding box center [929, 444] width 94 height 22
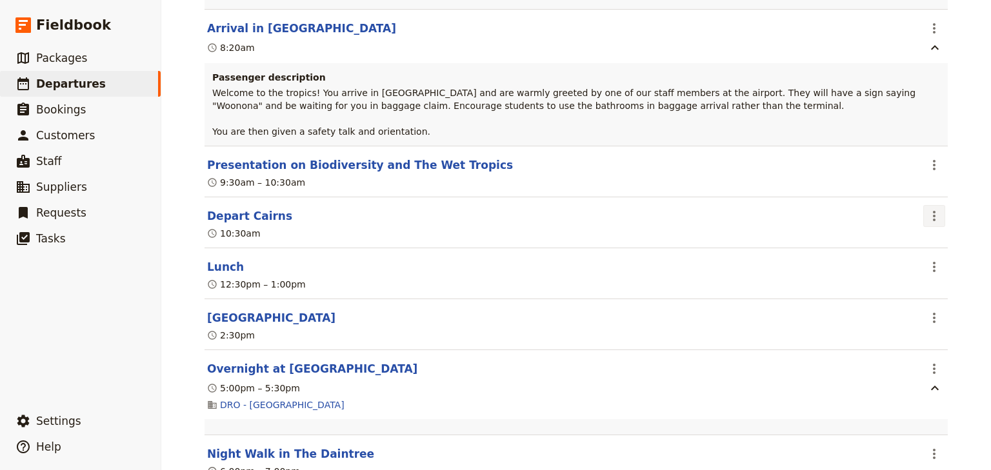
click at [933, 211] on icon "Actions" at bounding box center [934, 216] width 3 height 10
click at [923, 226] on span "Edit this itinerary item" at bounding box center [876, 229] width 114 height 13
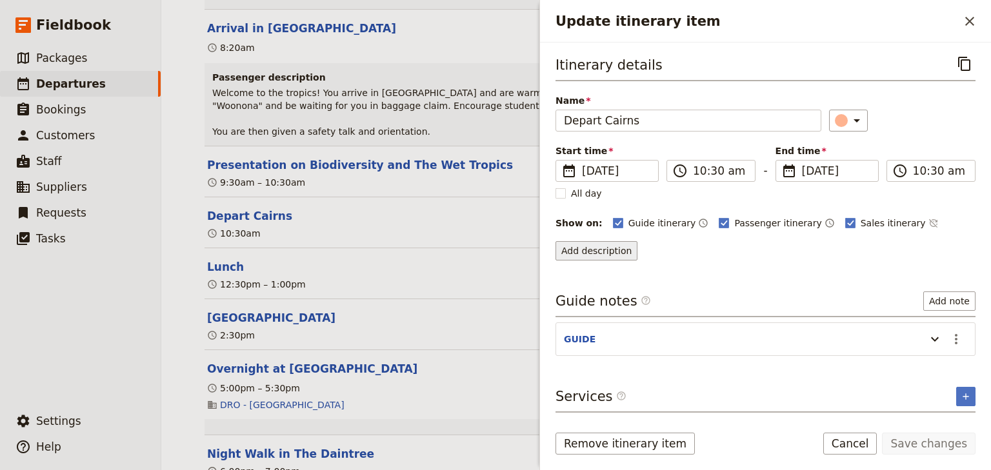
click at [601, 248] on button "Add description" at bounding box center [597, 250] width 82 height 19
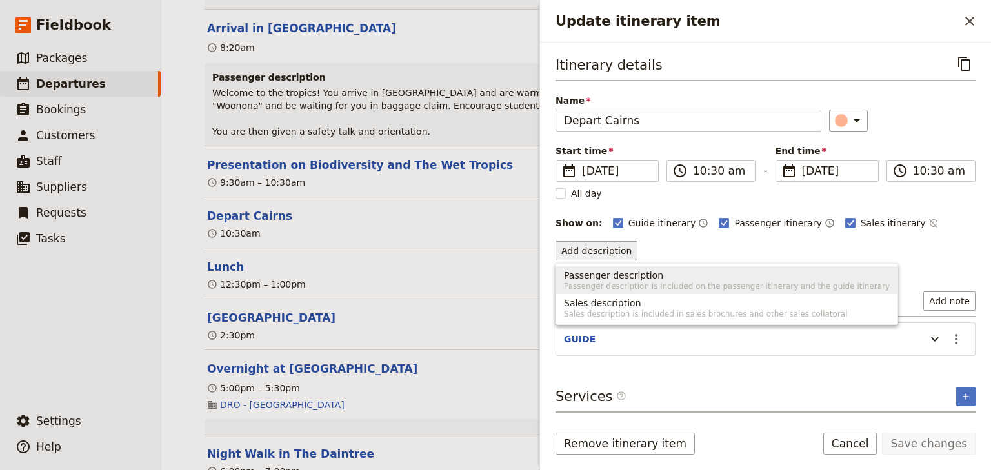
click at [584, 276] on span "Passenger description" at bounding box center [613, 275] width 99 height 13
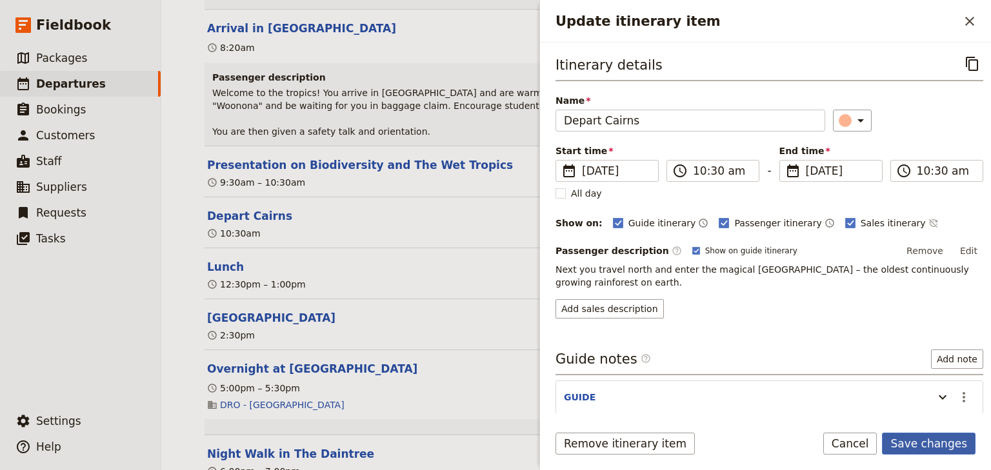
click at [941, 445] on button "Save changes" at bounding box center [929, 444] width 94 height 22
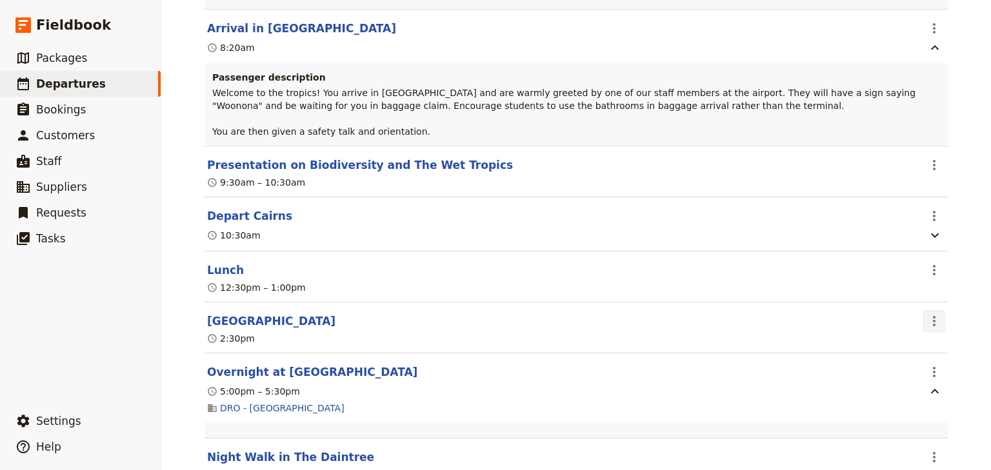
click at [933, 314] on icon "Actions" at bounding box center [934, 321] width 15 height 15
click at [914, 334] on span "Edit this itinerary item" at bounding box center [869, 334] width 101 height 13
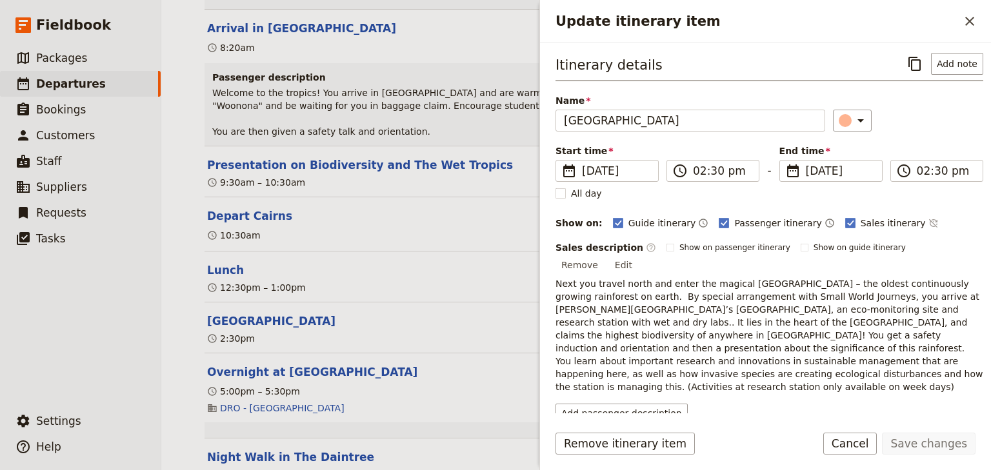
drag, startPoint x: 868, startPoint y: 361, endPoint x: 637, endPoint y: 281, distance: 244.4
click at [637, 281] on p "Next you travel north and enter the magical [GEOGRAPHIC_DATA] – the oldest cont…" at bounding box center [770, 335] width 428 height 116
copy span "By special arrangement with Small World Journeys, you arrive at [PERSON_NAME][G…"
click at [606, 404] on button "Add passenger description" at bounding box center [622, 413] width 132 height 19
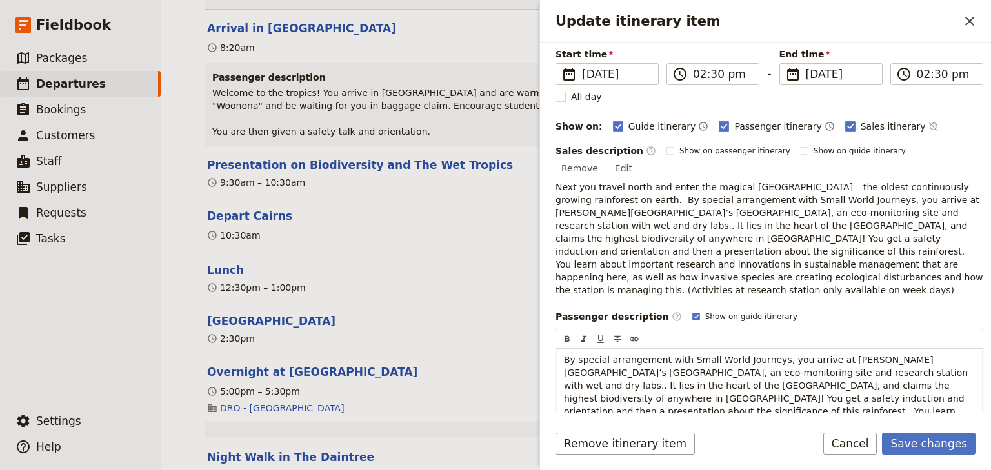
scroll to position [148, 0]
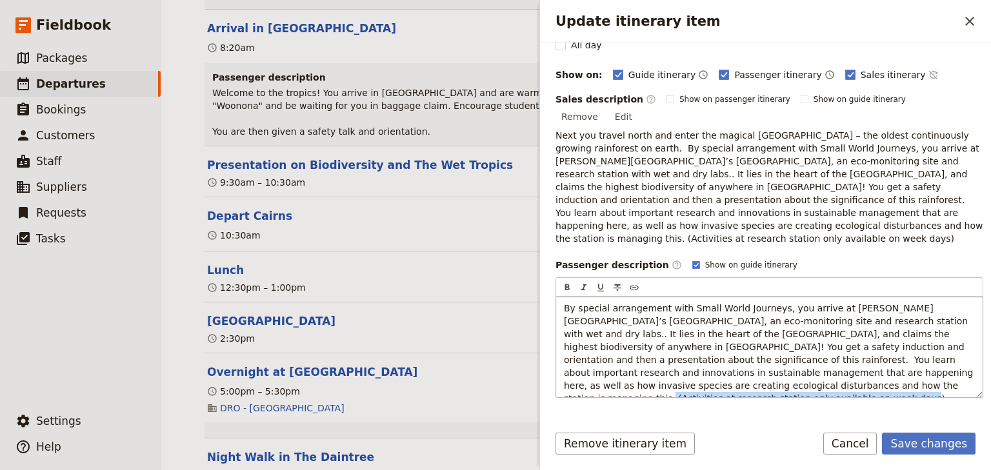
drag, startPoint x: 906, startPoint y: 356, endPoint x: 663, endPoint y: 356, distance: 243.2
click at [663, 356] on p "By special arrangement with Small World Journeys, you arrive at [PERSON_NAME][G…" at bounding box center [769, 353] width 411 height 103
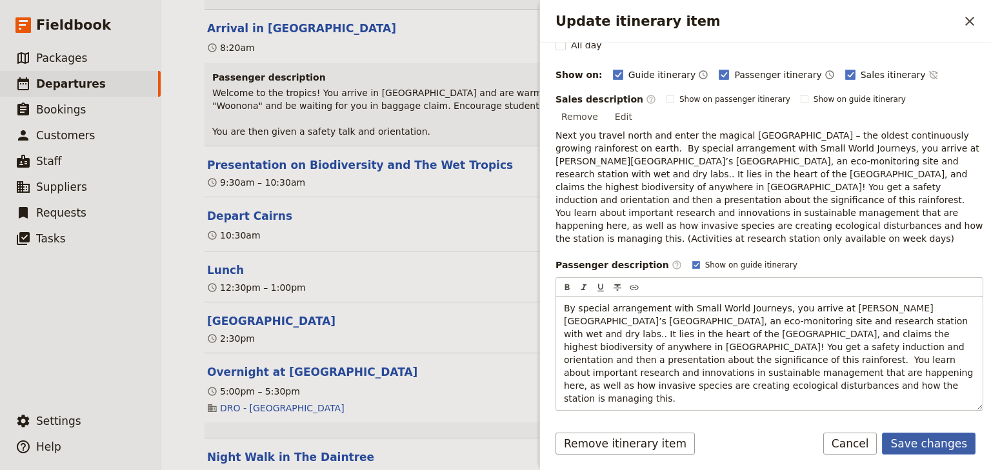
scroll to position [116, 0]
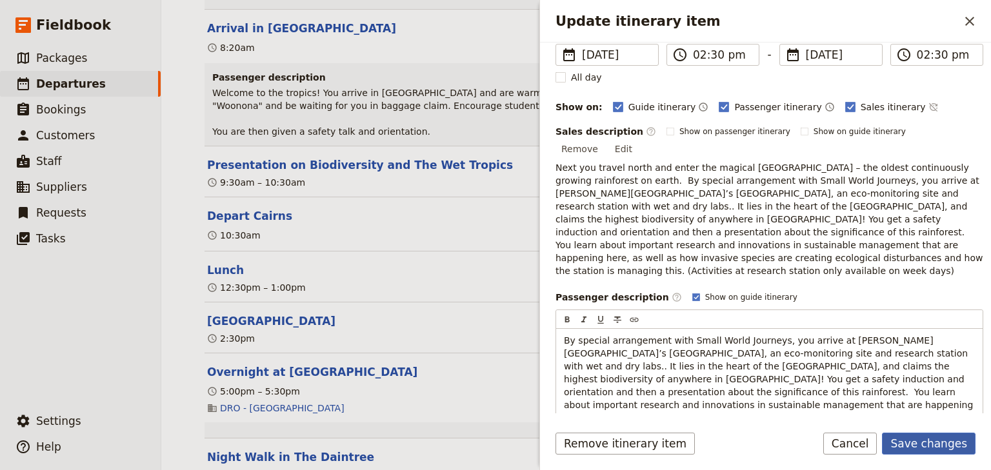
click at [916, 441] on button "Save changes" at bounding box center [929, 444] width 94 height 22
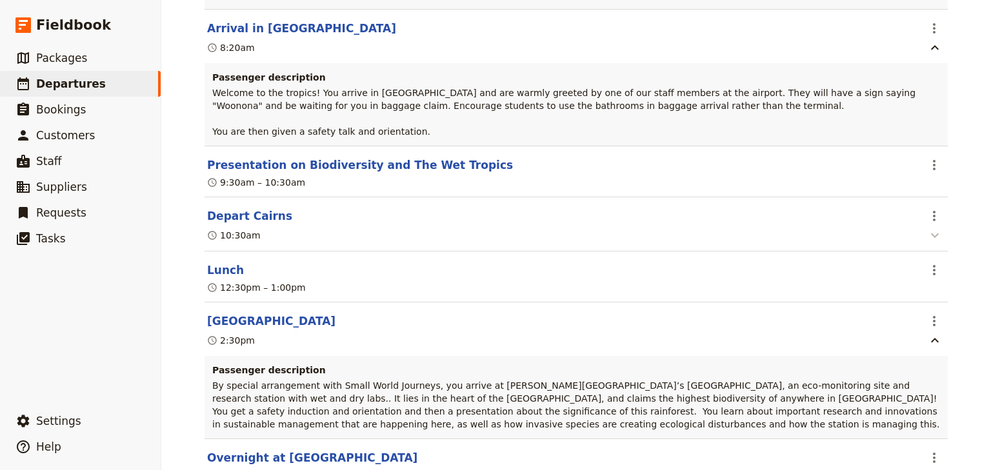
click at [927, 228] on icon "button" at bounding box center [934, 235] width 15 height 15
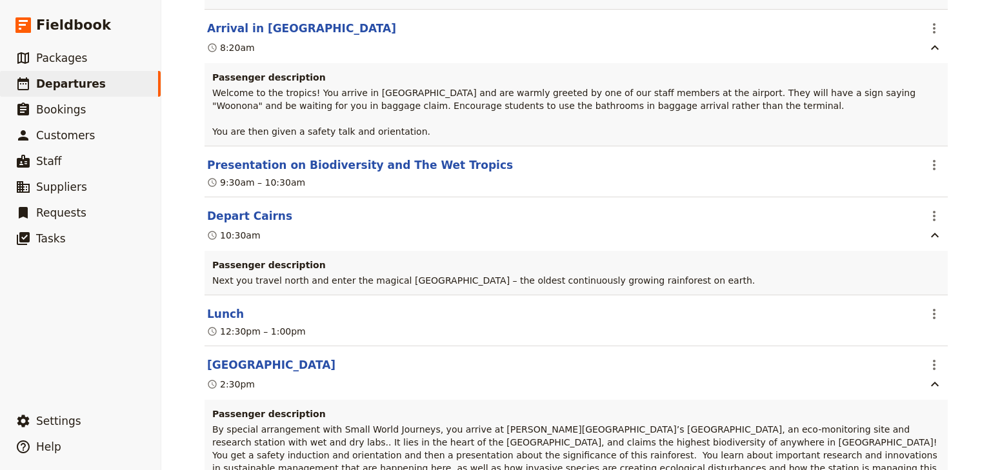
drag, startPoint x: 700, startPoint y: 270, endPoint x: 197, endPoint y: 273, distance: 503.3
click at [355, 274] on div "Passenger description Next you travel north and enter the magical [GEOGRAPHIC_D…" at bounding box center [576, 273] width 743 height 44
drag, startPoint x: 694, startPoint y: 268, endPoint x: 205, endPoint y: 272, distance: 488.4
click at [205, 272] on div "Passenger description Next you travel north and enter the magical [GEOGRAPHIC_D…" at bounding box center [576, 273] width 743 height 44
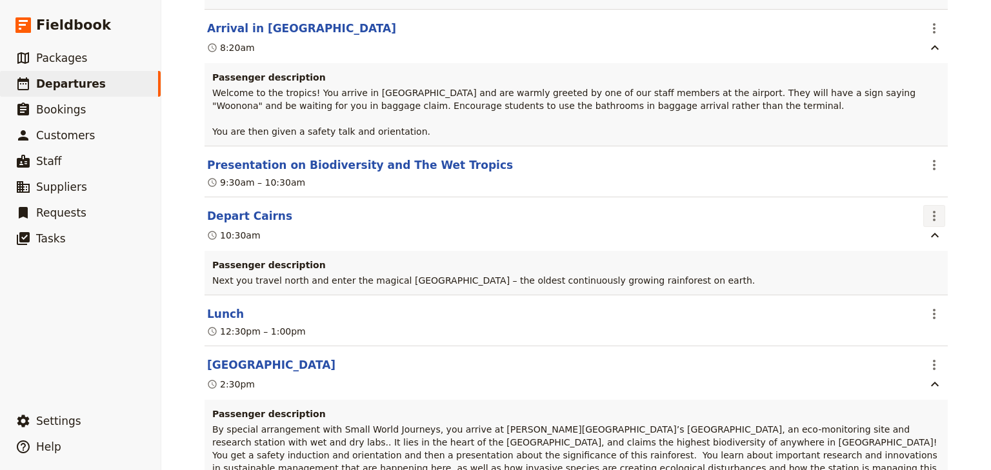
drag, startPoint x: 221, startPoint y: 271, endPoint x: 933, endPoint y: 208, distance: 715.0
click at [932, 208] on icon "Actions" at bounding box center [934, 215] width 15 height 15
click at [910, 226] on span "Edit this itinerary item" at bounding box center [869, 229] width 101 height 13
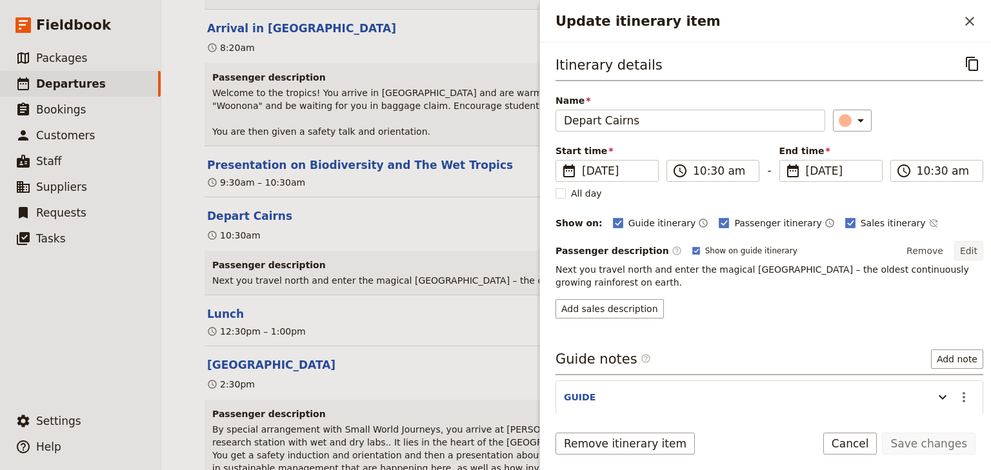
click at [965, 252] on button "Edit" at bounding box center [968, 250] width 29 height 19
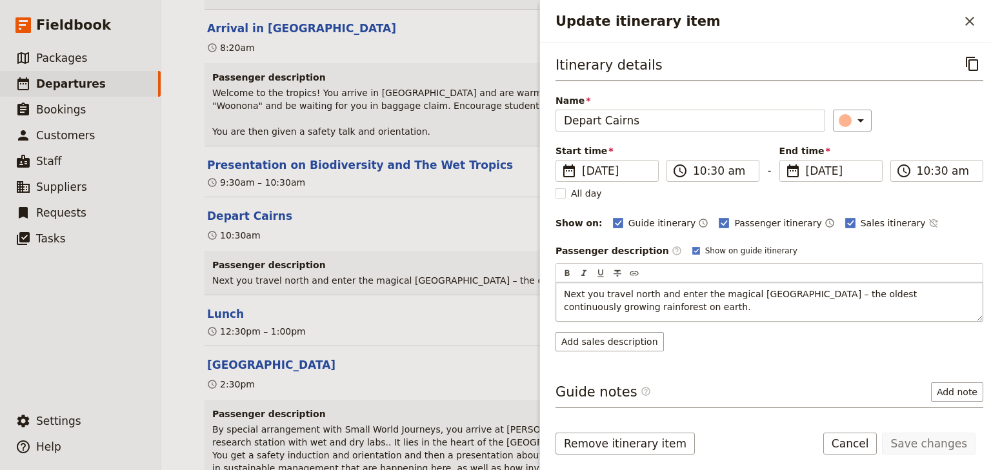
drag, startPoint x: 639, startPoint y: 307, endPoint x: 575, endPoint y: 297, distance: 65.2
click at [560, 292] on div "Next you travel north and enter the magical [GEOGRAPHIC_DATA] – the oldest cont…" at bounding box center [769, 302] width 426 height 39
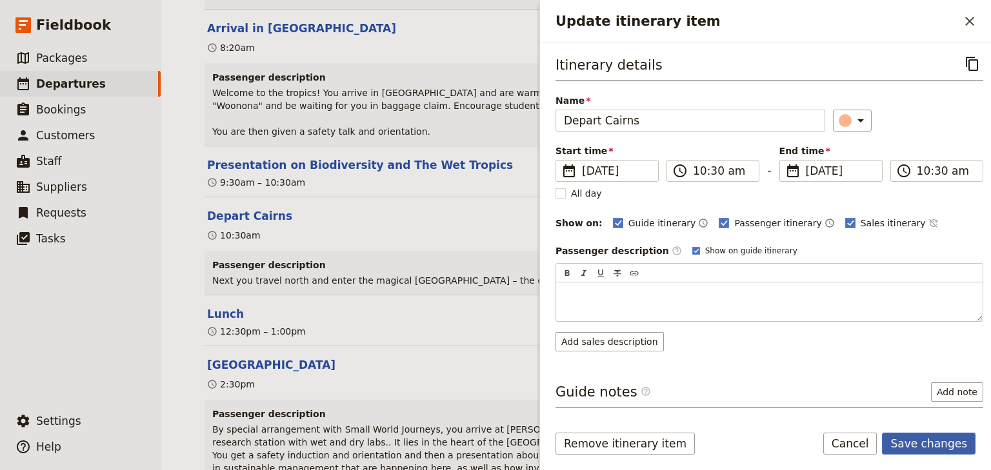
click at [919, 442] on button "Save changes" at bounding box center [929, 444] width 94 height 22
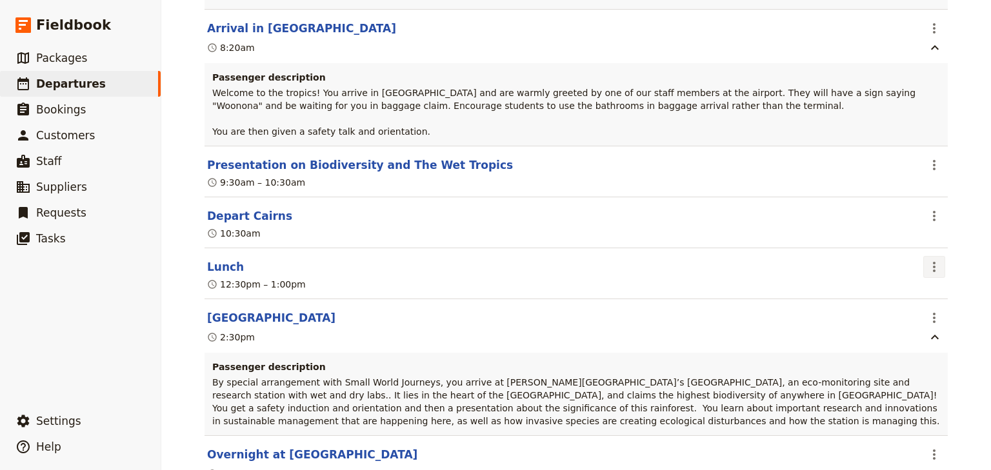
click at [932, 259] on icon "Actions" at bounding box center [934, 266] width 15 height 15
click at [909, 277] on span "Edit this itinerary item" at bounding box center [869, 280] width 101 height 13
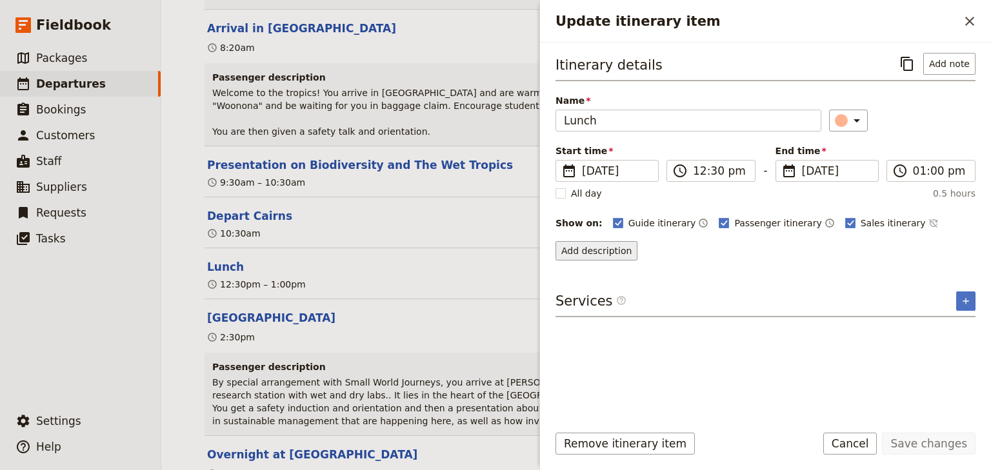
click at [605, 243] on button "Add description" at bounding box center [597, 250] width 82 height 19
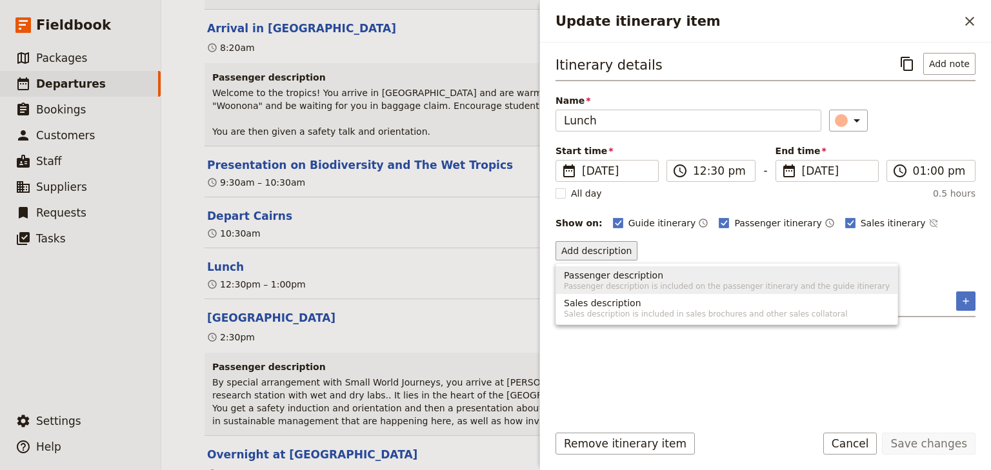
click at [579, 276] on span "Passenger description" at bounding box center [613, 275] width 99 height 13
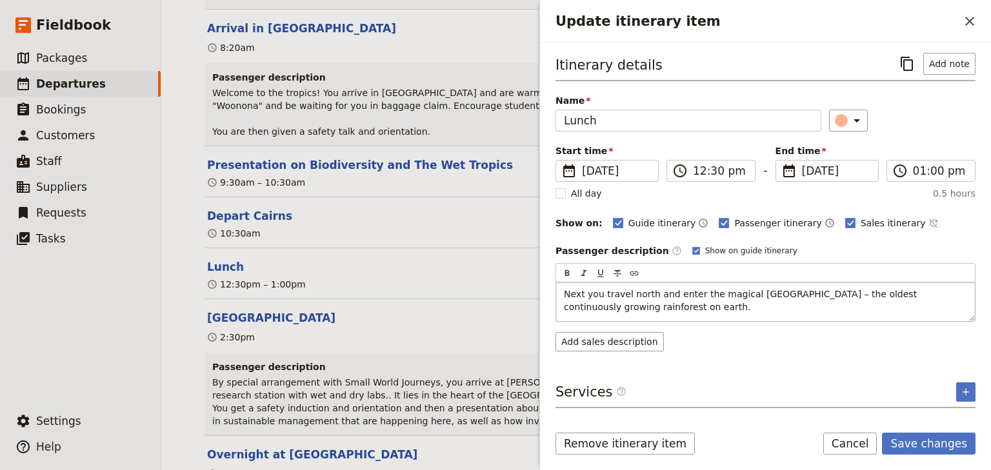
click at [564, 292] on span "Next you travel north and enter the magical [GEOGRAPHIC_DATA] – the oldest cont…" at bounding box center [742, 300] width 356 height 23
click at [920, 446] on button "Save changes" at bounding box center [929, 444] width 94 height 22
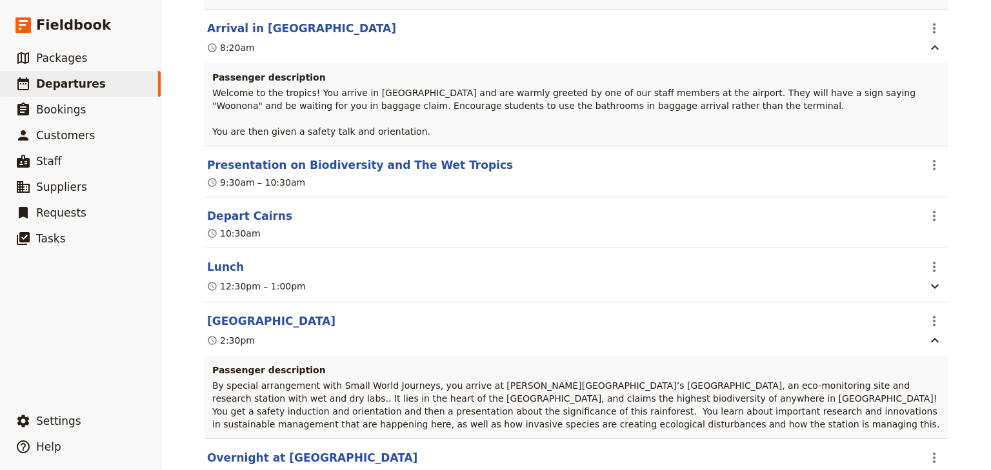
click at [963, 263] on div "Woonona High School: Ecosystems & Global Biodiversity: Reef & Rainforest 2025 ​…" at bounding box center [576, 235] width 830 height 470
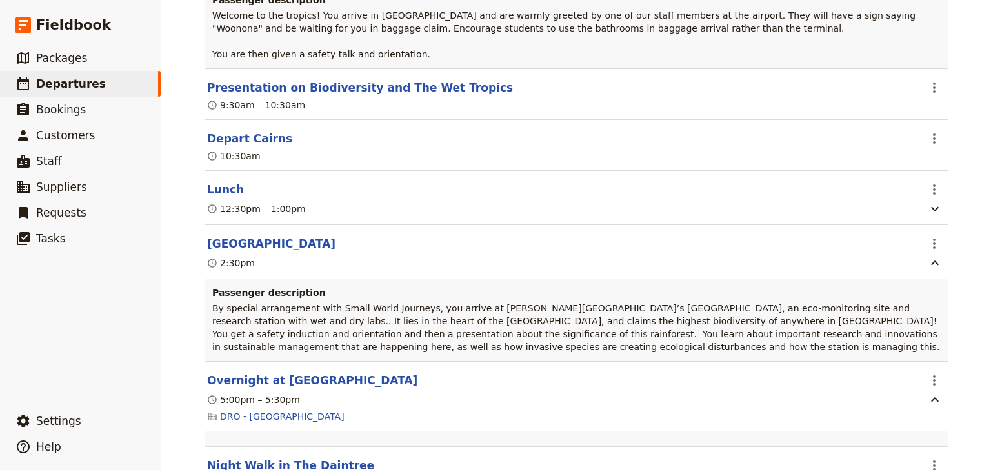
scroll to position [413, 0]
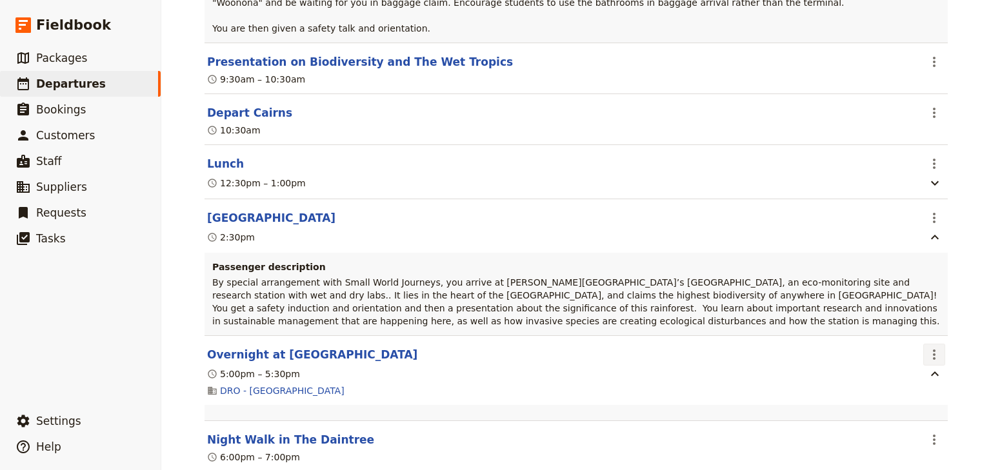
click at [933, 350] on icon "Actions" at bounding box center [934, 355] width 3 height 10
click at [900, 368] on span "Edit this itinerary item" at bounding box center [869, 369] width 101 height 13
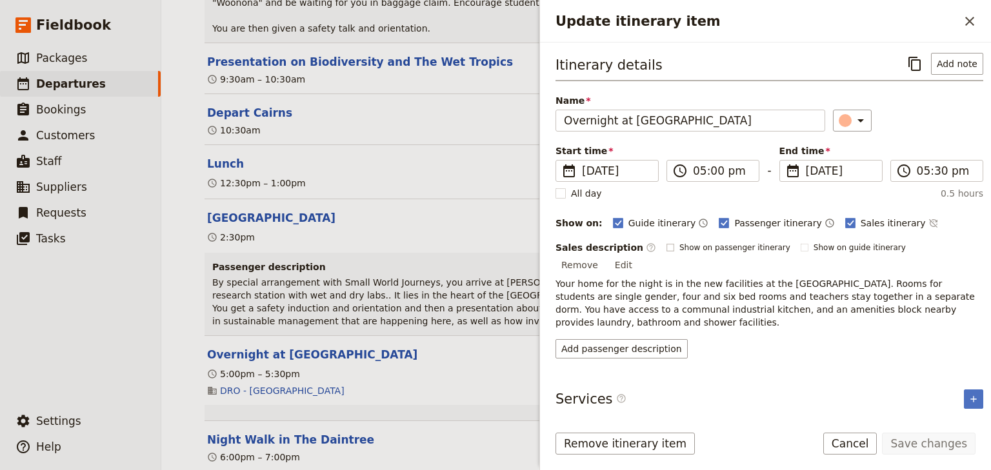
click at [666, 248] on rect "Update itinerary item" at bounding box center [669, 247] width 7 height 7
click at [666, 243] on input "Show on passenger itinerary" at bounding box center [666, 242] width 1 height 1
checkbox input "true"
click at [913, 442] on button "Save changes" at bounding box center [929, 444] width 94 height 22
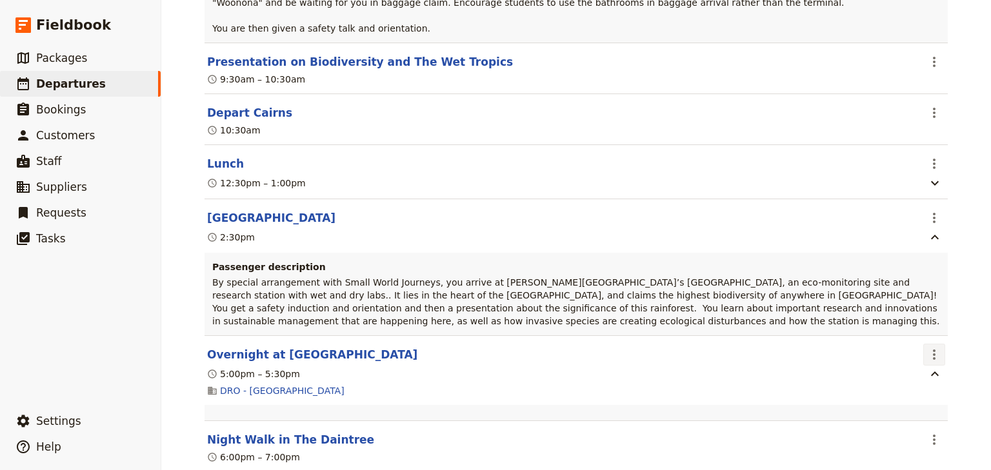
click at [933, 350] on icon "Actions" at bounding box center [934, 355] width 3 height 10
click at [921, 367] on span "Edit this itinerary item" at bounding box center [869, 369] width 101 height 13
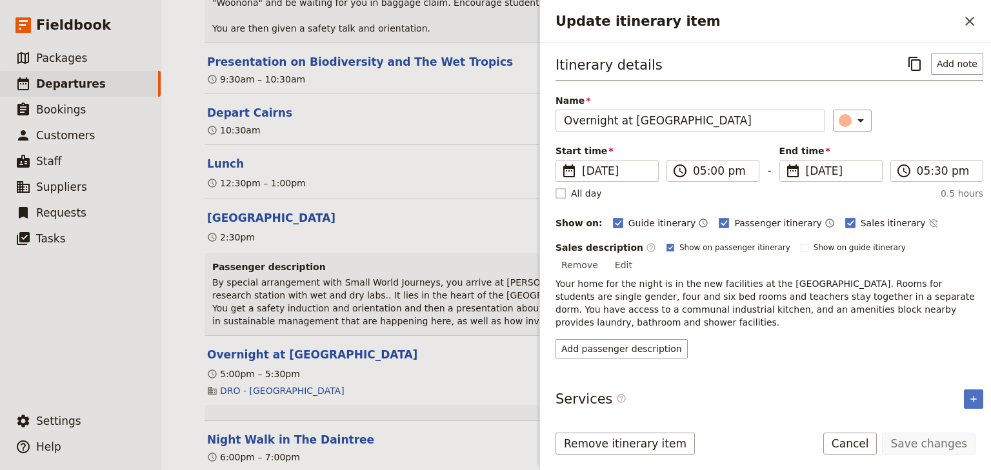
click at [559, 194] on rect "Update itinerary item" at bounding box center [561, 193] width 10 height 10
click at [556, 187] on input "All day" at bounding box center [555, 186] width 1 height 1
checkbox input "true"
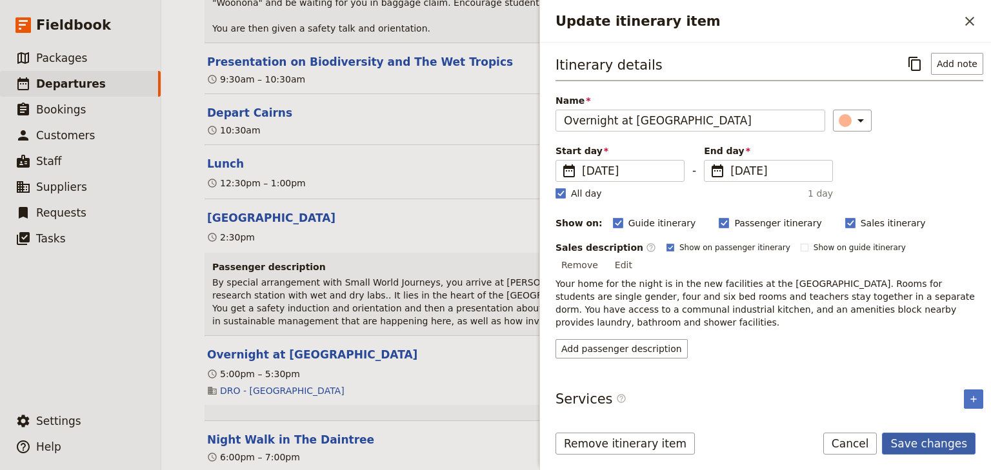
click at [920, 445] on button "Save changes" at bounding box center [929, 444] width 94 height 22
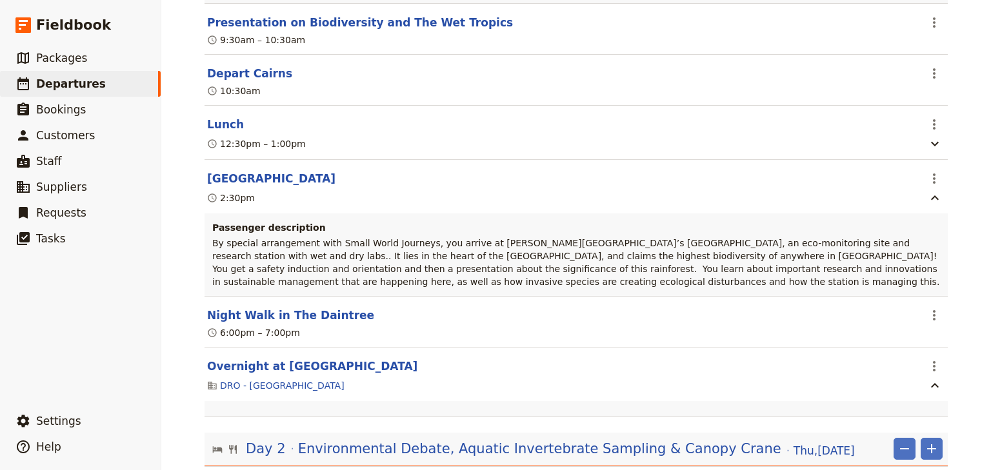
scroll to position [516, 0]
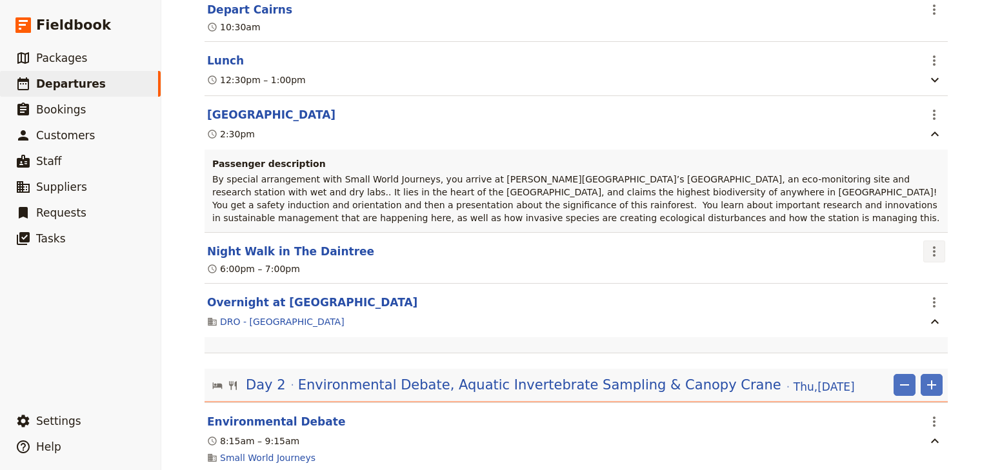
click at [929, 244] on icon "Actions" at bounding box center [934, 251] width 15 height 15
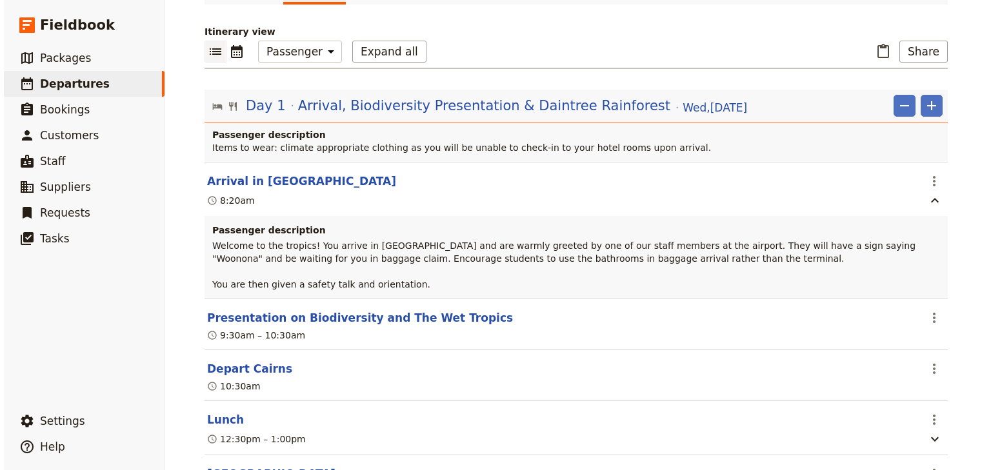
scroll to position [155, 0]
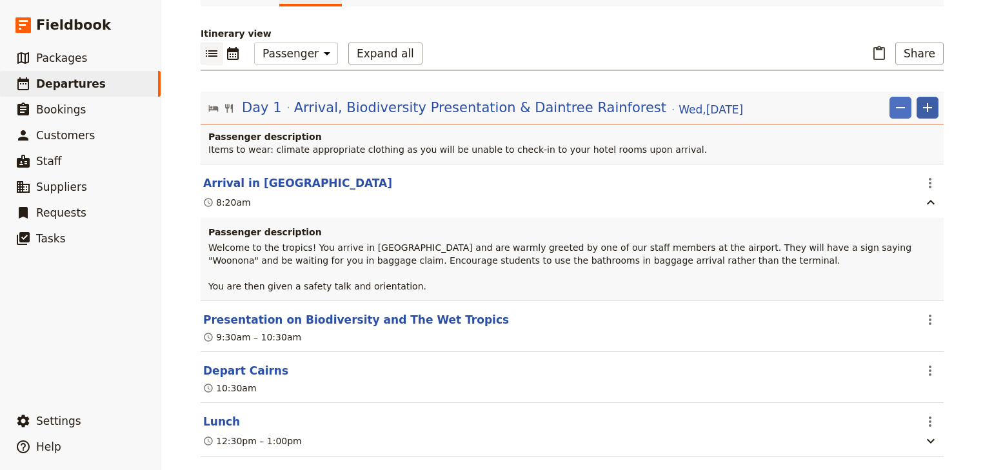
click at [925, 100] on icon "Add" at bounding box center [927, 107] width 15 height 15
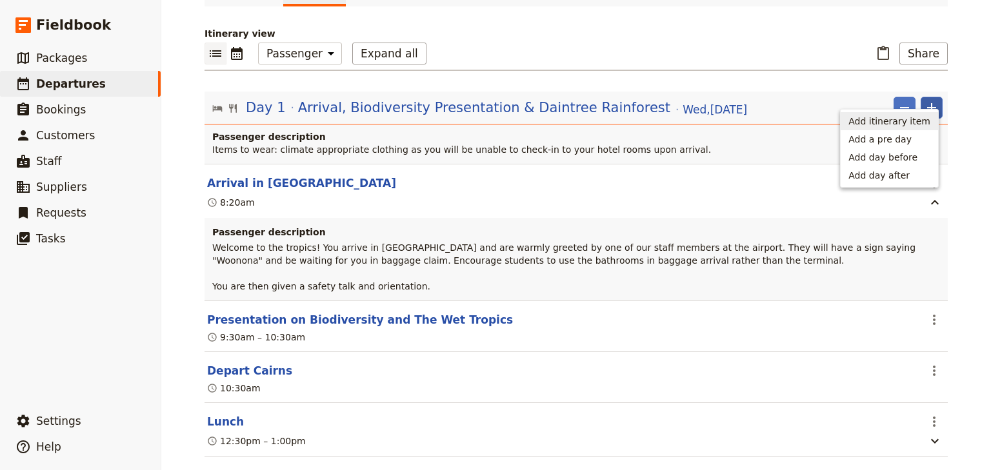
click at [908, 125] on span "Add itinerary item" at bounding box center [889, 121] width 82 height 13
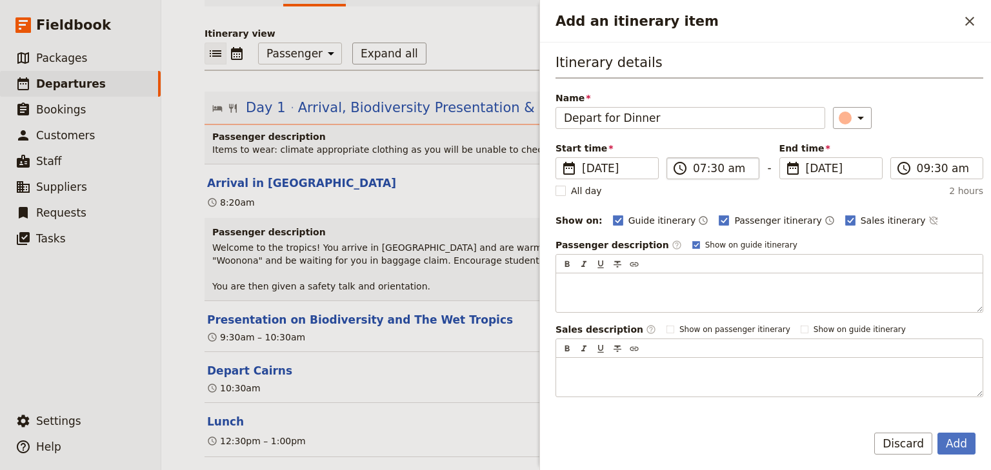
type input "Depart for Dinner"
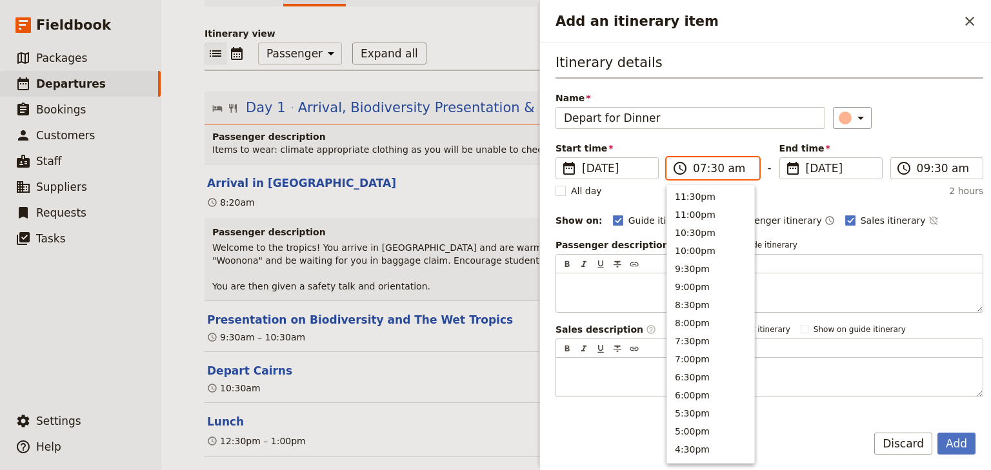
click at [696, 166] on input "07:30 am" at bounding box center [722, 168] width 58 height 15
click at [712, 170] on input "05:30 am" at bounding box center [722, 168] width 58 height 15
type input "05:45 pm"
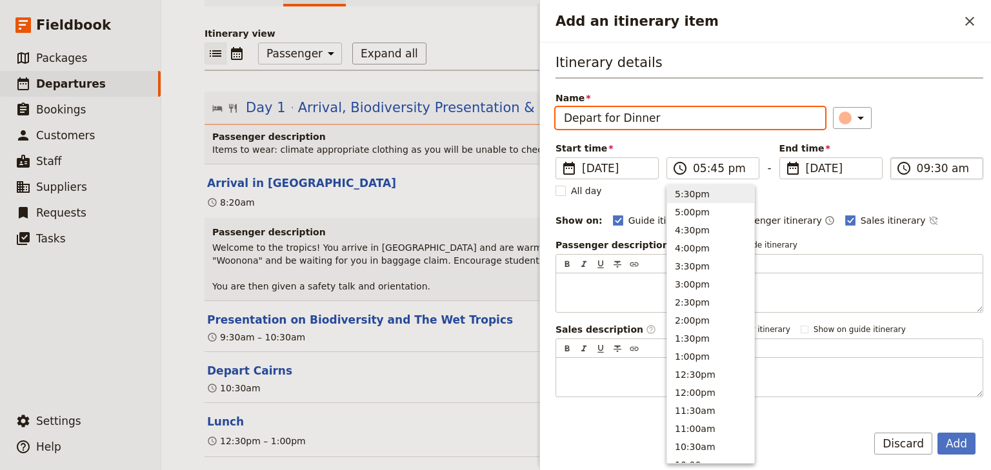
type input "05:45 pm"
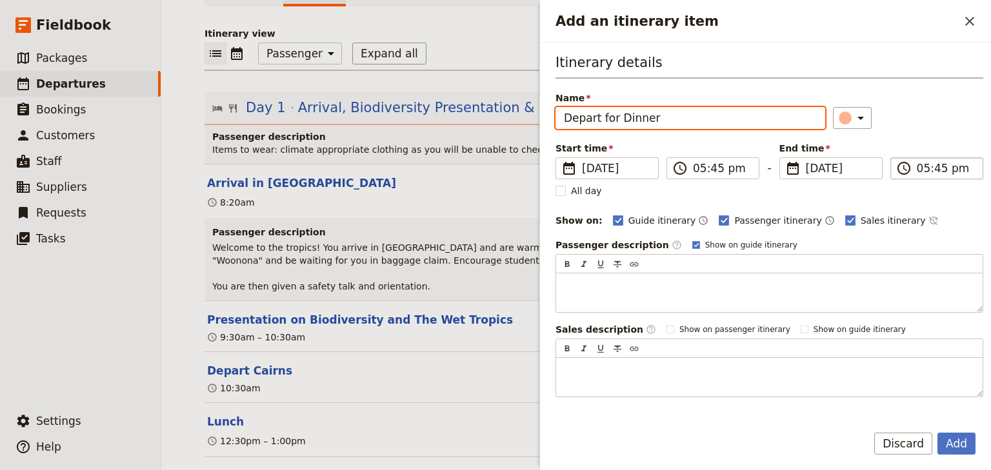
click at [921, 168] on input "05:45 pm" at bounding box center [946, 168] width 58 height 15
click at [914, 137] on div "Itinerary details Name Depart for Dinner ​ Start time ​ [DATE] [DATE] [DATE] 17…" at bounding box center [770, 225] width 428 height 345
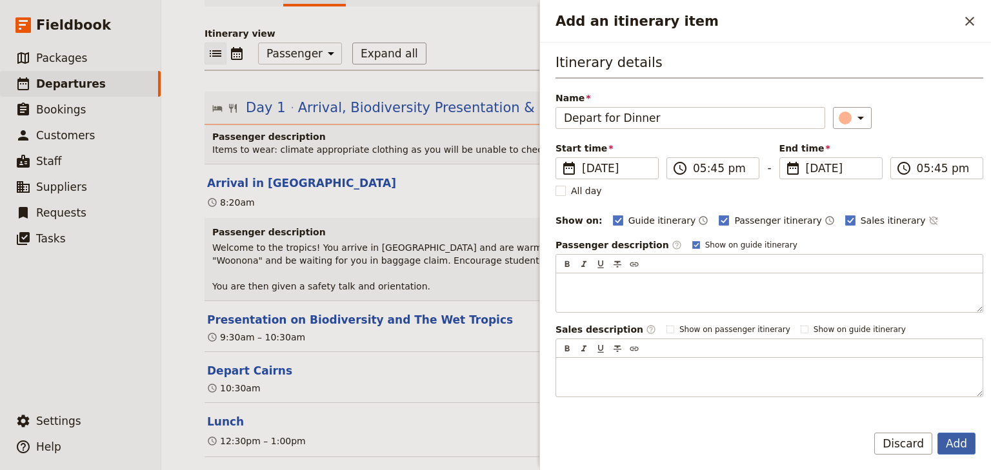
click at [953, 442] on button "Add" at bounding box center [956, 444] width 38 height 22
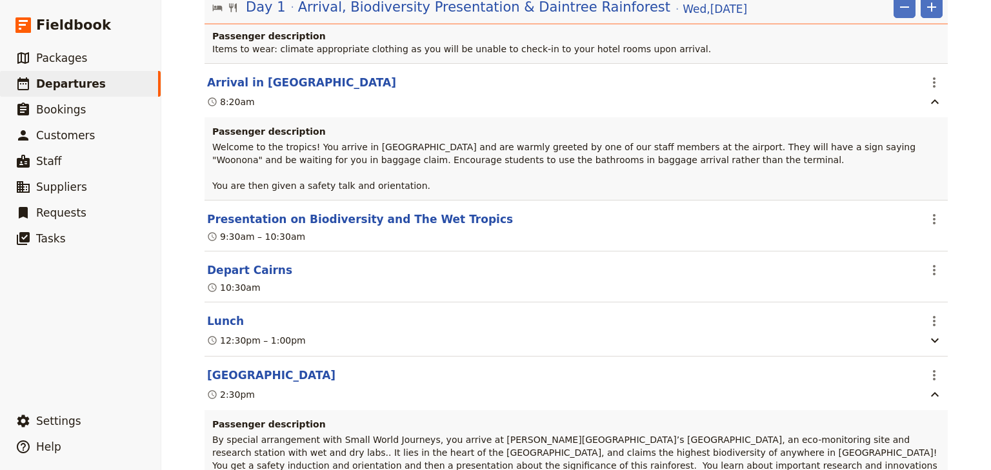
scroll to position [155, 0]
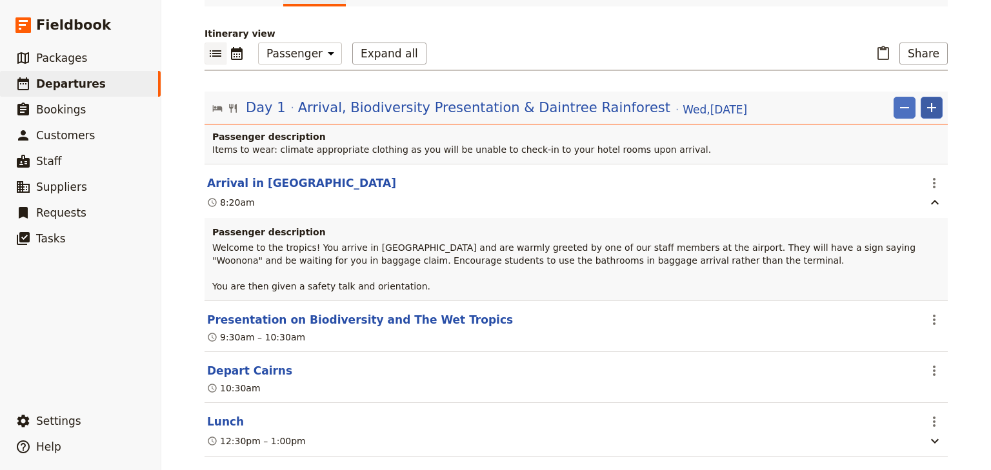
click at [927, 100] on icon "Add" at bounding box center [931, 107] width 15 height 15
click at [941, 97] on div "Day 1 Arrival, Biodiversity Presentation & Daintree Rainforest [DATE] ​ ​" at bounding box center [576, 111] width 743 height 28
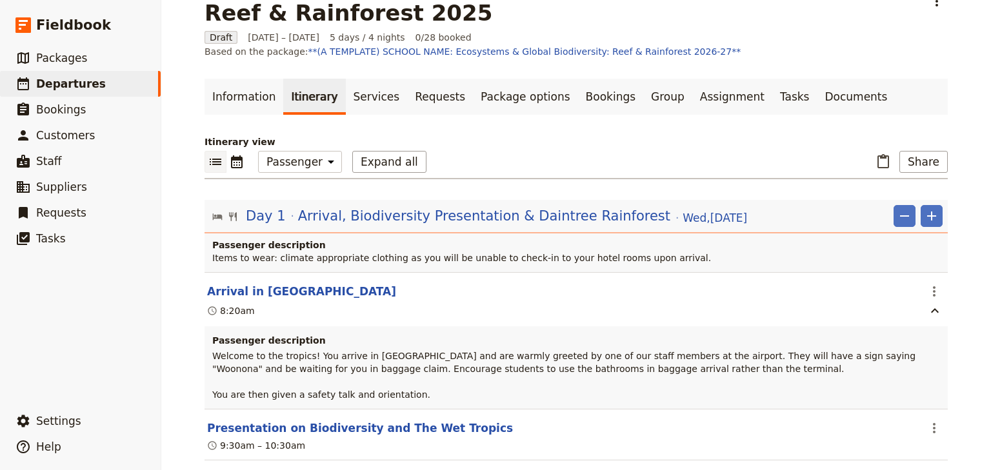
scroll to position [81, 0]
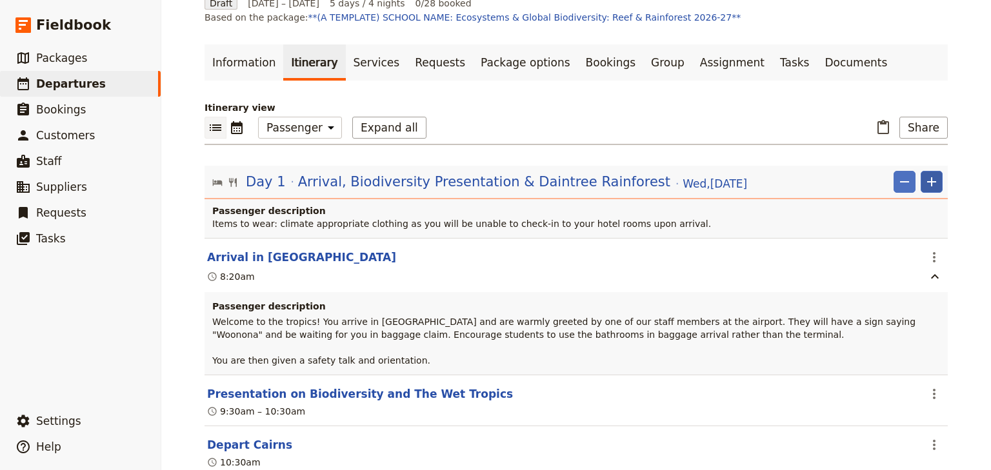
click at [928, 177] on icon "Add" at bounding box center [931, 181] width 9 height 9
click at [892, 194] on span "Add itinerary item" at bounding box center [889, 194] width 82 height 13
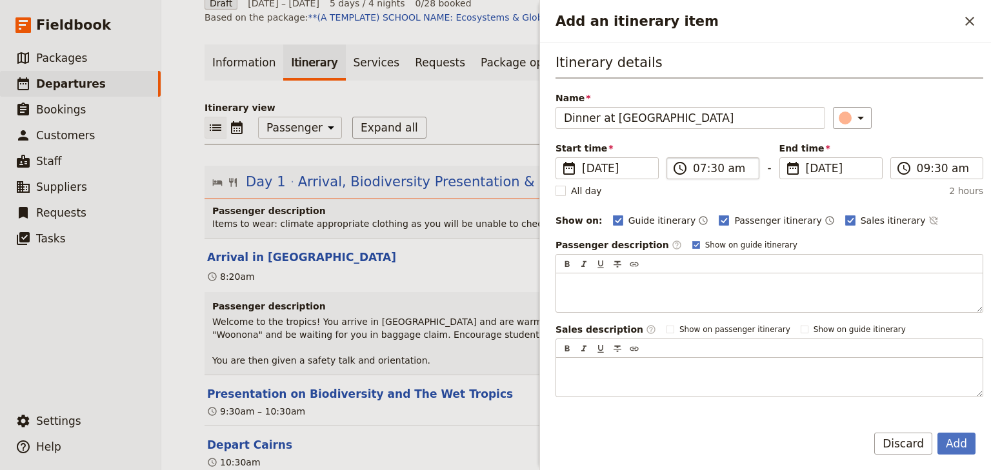
type input "Dinner at [GEOGRAPHIC_DATA]"
click at [697, 168] on input "07:30 am" at bounding box center [722, 168] width 58 height 15
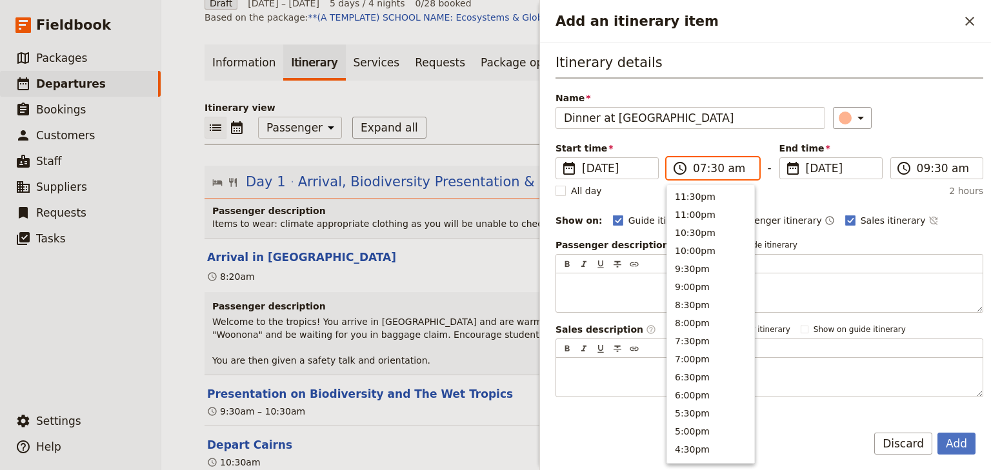
scroll to position [581, 0]
click at [712, 170] on input "06:30 am" at bounding box center [722, 168] width 58 height 15
type input "06:00 pm"
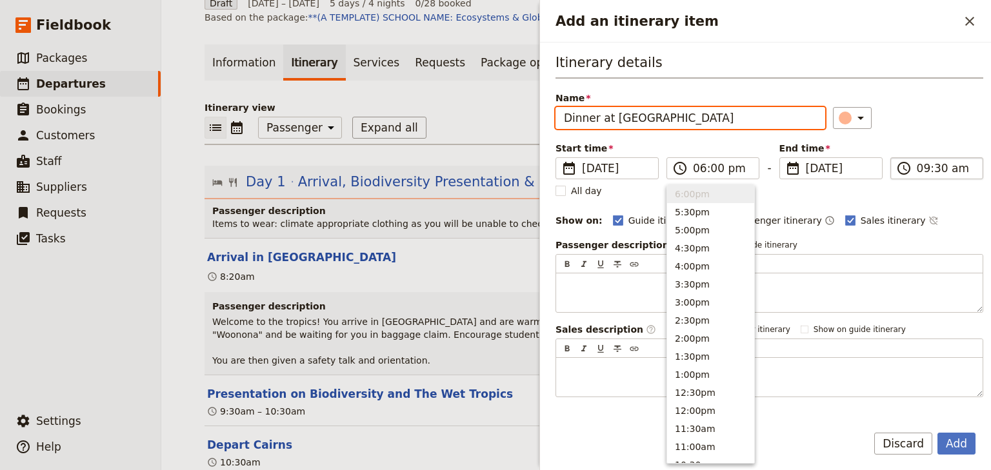
type input "06:00 pm"
click at [917, 169] on input "06:00 pm" at bounding box center [946, 168] width 58 height 15
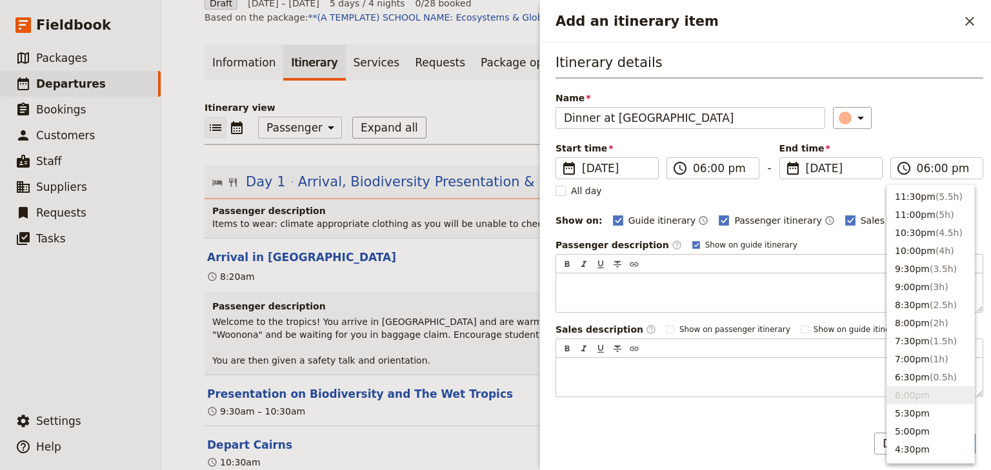
click at [928, 136] on div "Itinerary details Name Dinner at [GEOGRAPHIC_DATA] ​ Start time ​ [DATE] [DATE]…" at bounding box center [770, 225] width 428 height 345
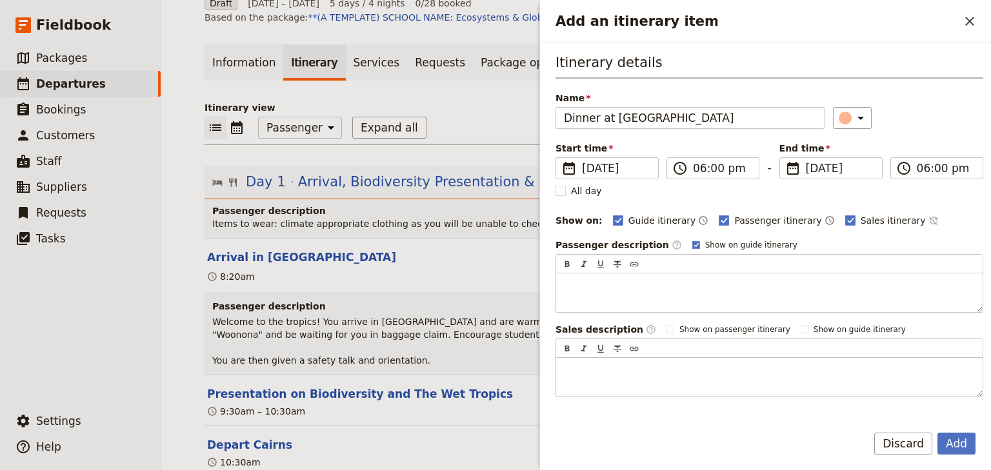
drag, startPoint x: 955, startPoint y: 445, endPoint x: 955, endPoint y: 406, distance: 38.7
click at [955, 445] on button "Add" at bounding box center [956, 444] width 38 height 22
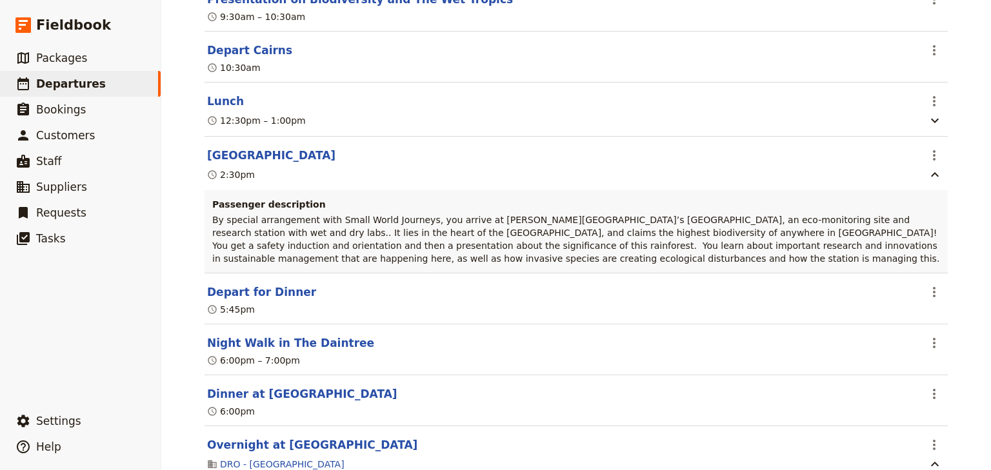
scroll to position [494, 0]
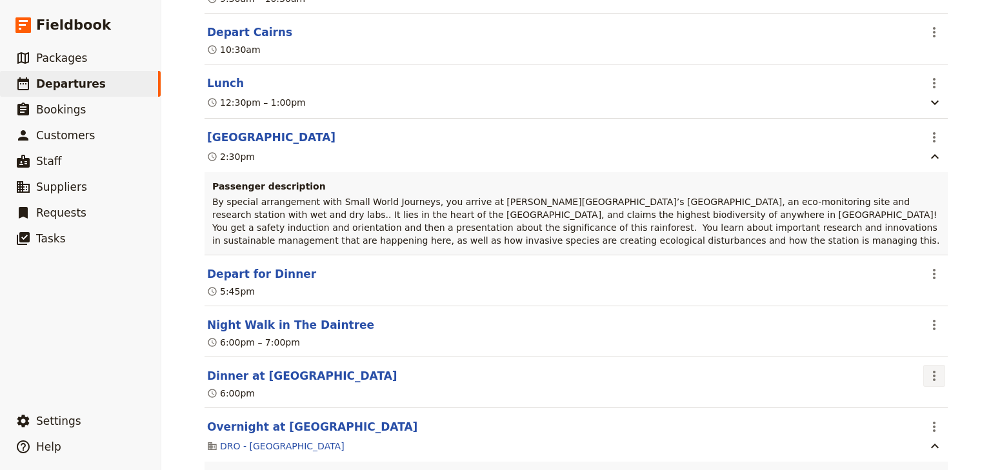
click at [928, 368] on icon "Actions" at bounding box center [934, 375] width 15 height 15
click at [875, 387] on span "Edit this itinerary item" at bounding box center [869, 389] width 101 height 13
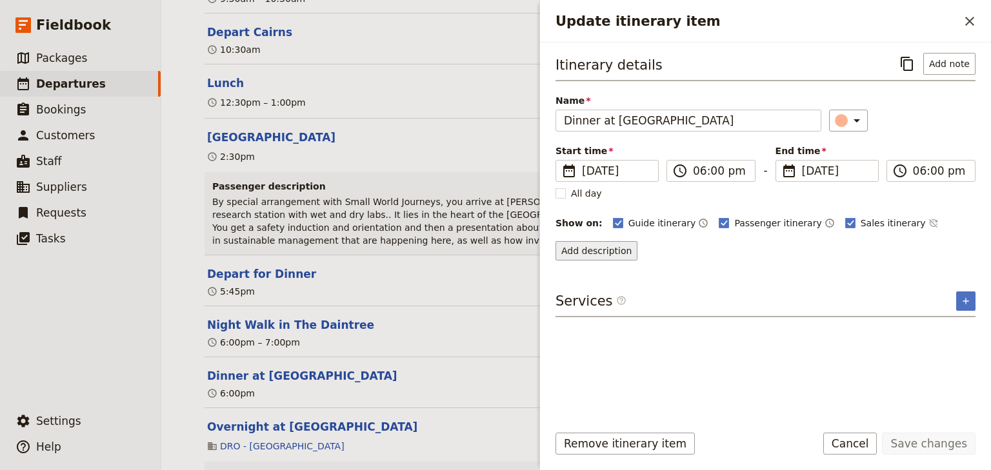
click at [584, 248] on button "Add description" at bounding box center [597, 250] width 82 height 19
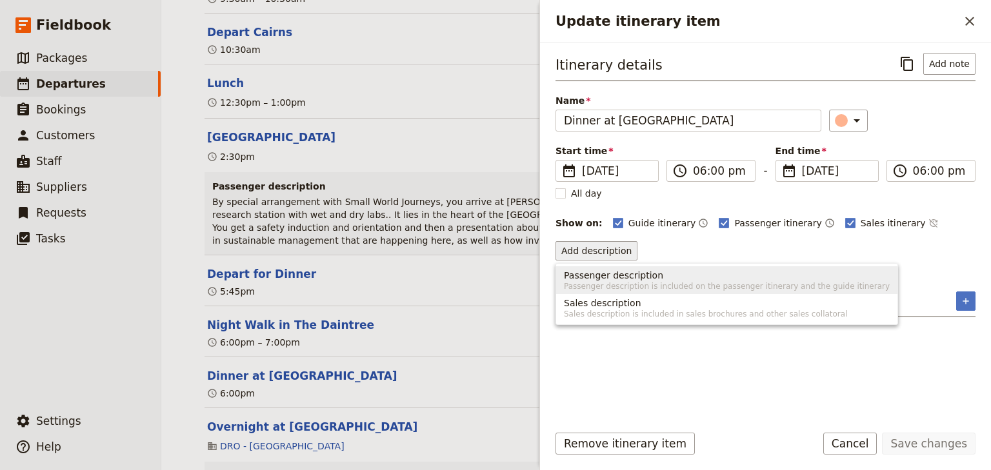
click at [588, 274] on span "Passenger description" at bounding box center [613, 275] width 99 height 13
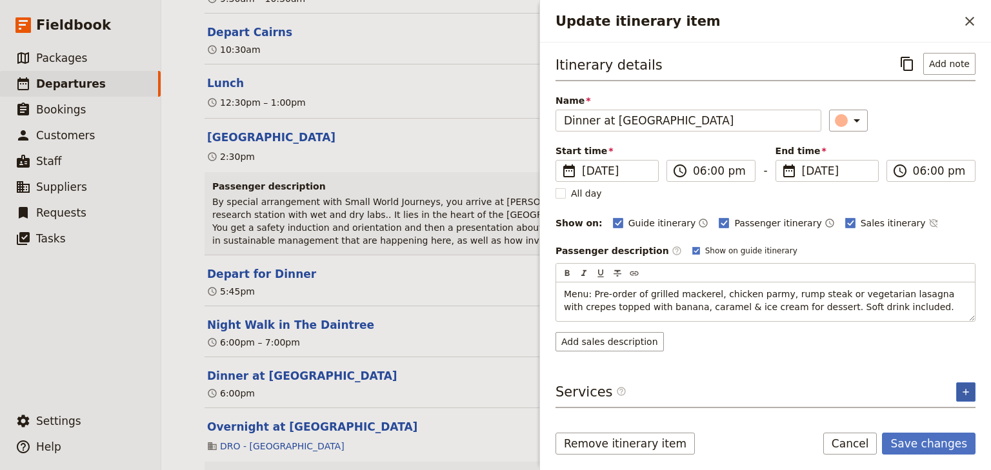
click at [968, 390] on div "Itinerary details ​ Add note Name Dinner at [GEOGRAPHIC_DATA] ​ Start time ​ [D…" at bounding box center [766, 232] width 420 height 359
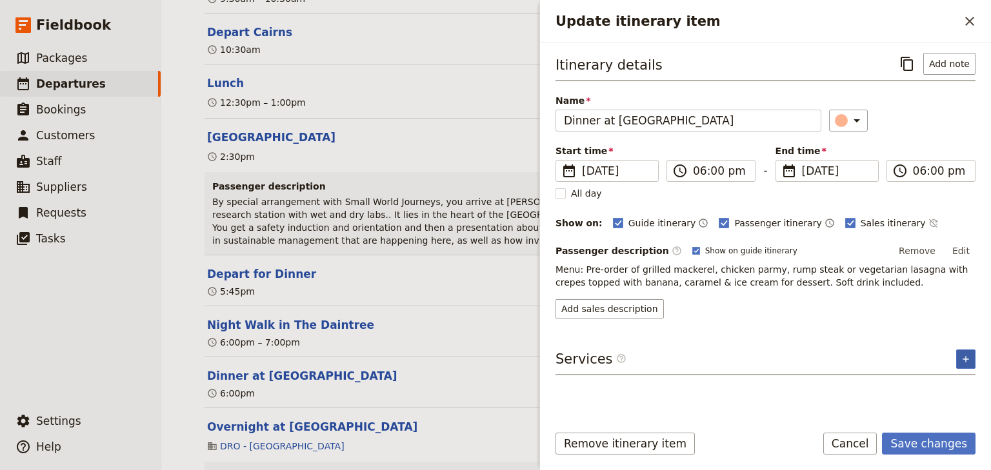
click at [961, 356] on icon "Add service inclusion" at bounding box center [966, 359] width 10 height 10
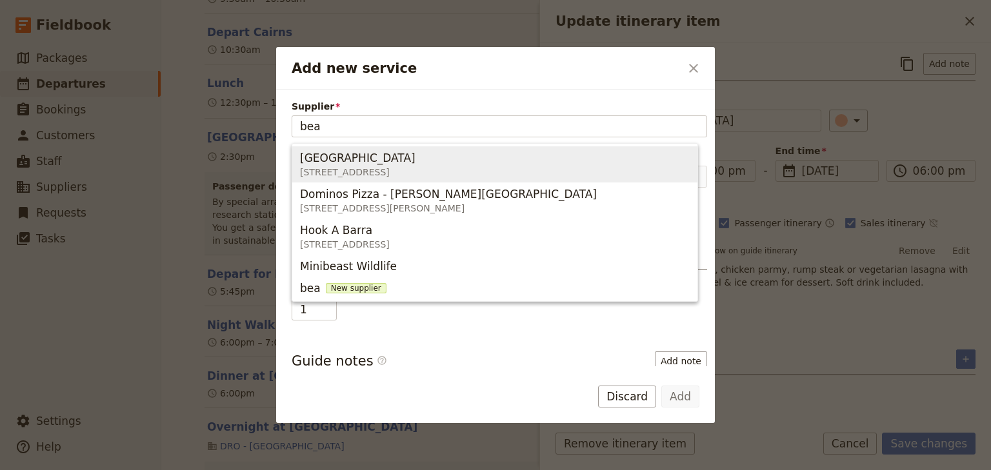
click at [358, 165] on span "[GEOGRAPHIC_DATA]" at bounding box center [357, 157] width 115 height 15
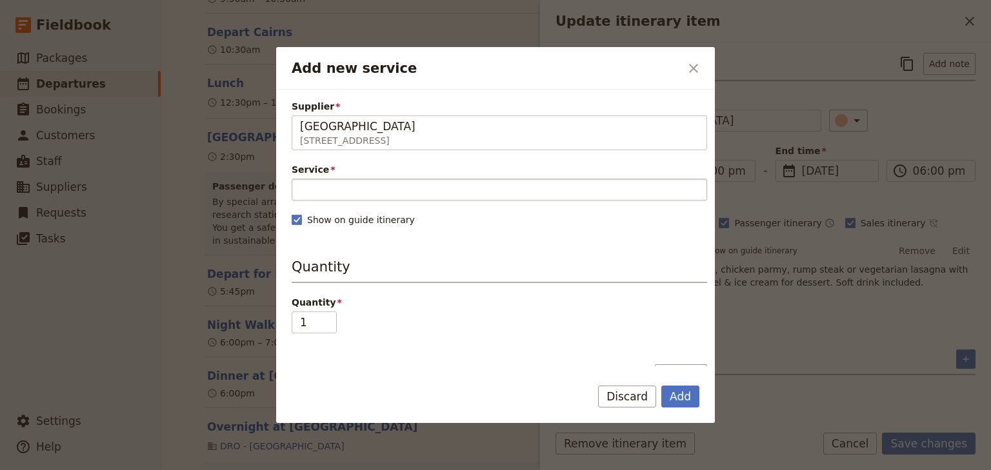
type input "[GEOGRAPHIC_DATA]"
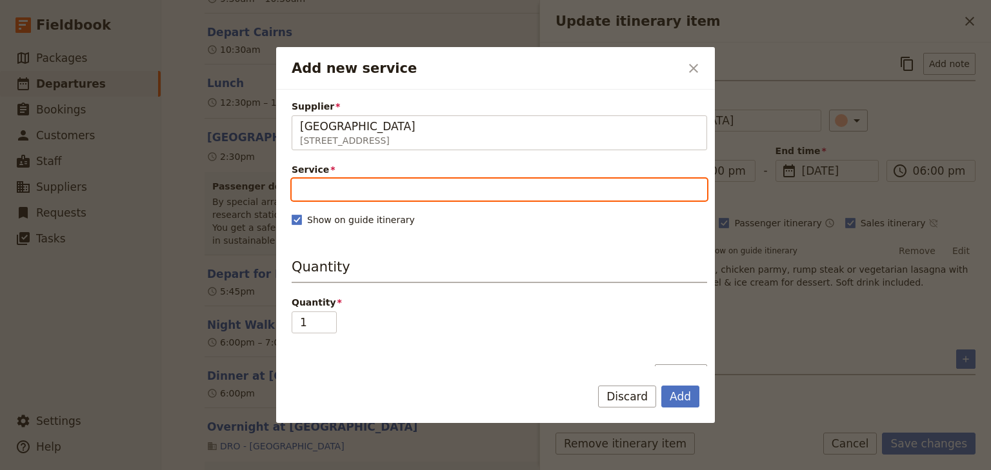
click at [344, 187] on input "Service" at bounding box center [500, 190] width 416 height 22
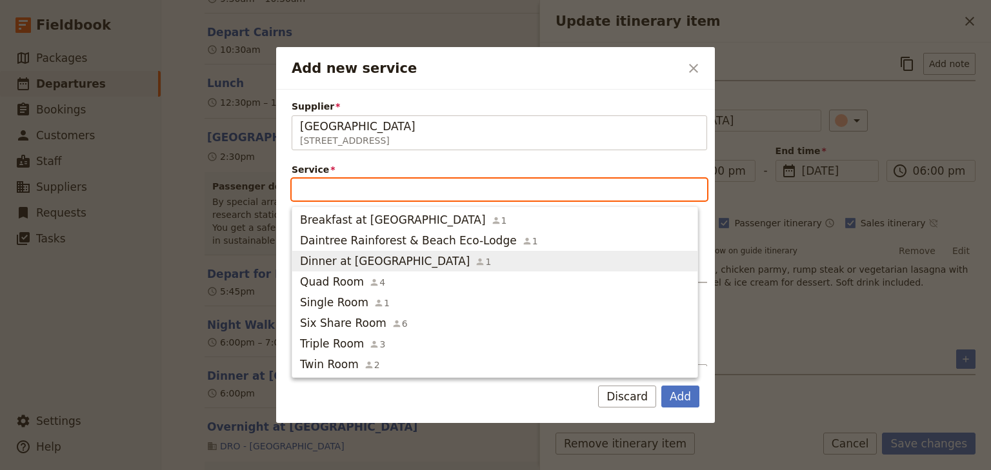
click at [325, 259] on span "Dinner at [GEOGRAPHIC_DATA]" at bounding box center [385, 261] width 170 height 15
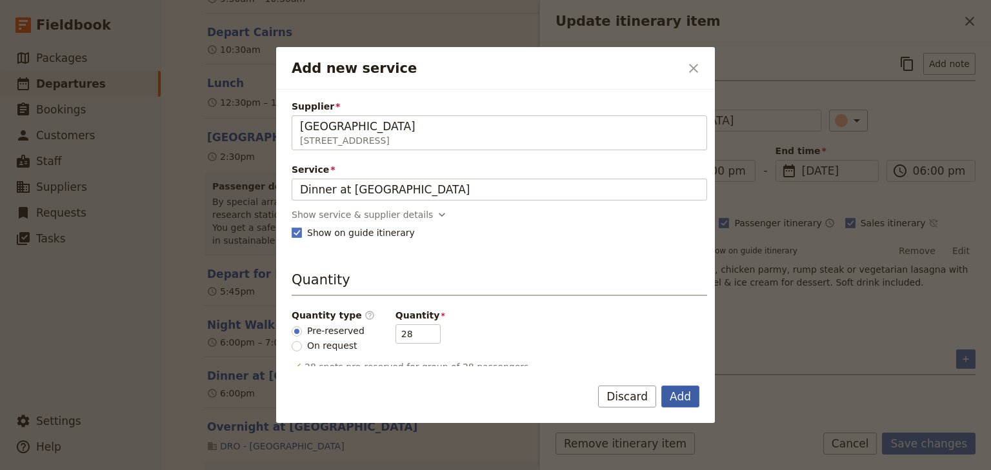
drag, startPoint x: 679, startPoint y: 394, endPoint x: 722, endPoint y: 404, distance: 44.3
click at [681, 394] on button "Add" at bounding box center [680, 397] width 38 height 22
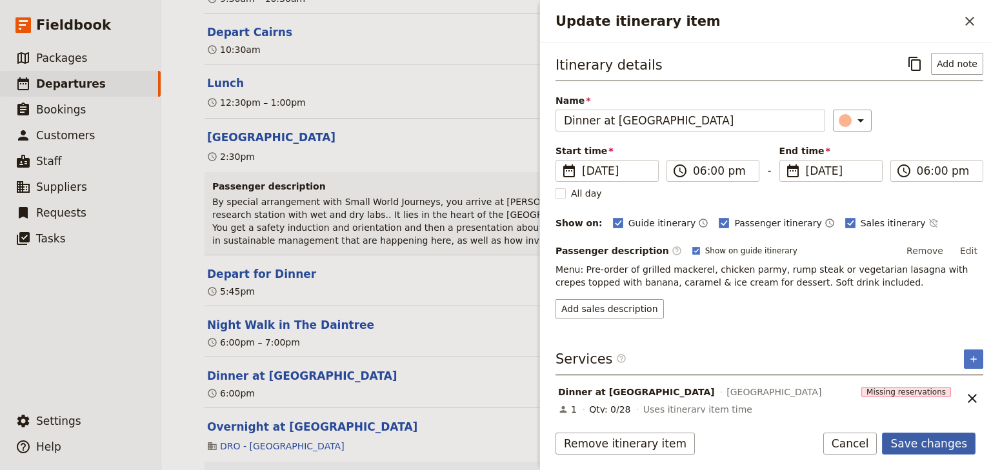
click at [921, 448] on button "Save changes" at bounding box center [929, 444] width 94 height 22
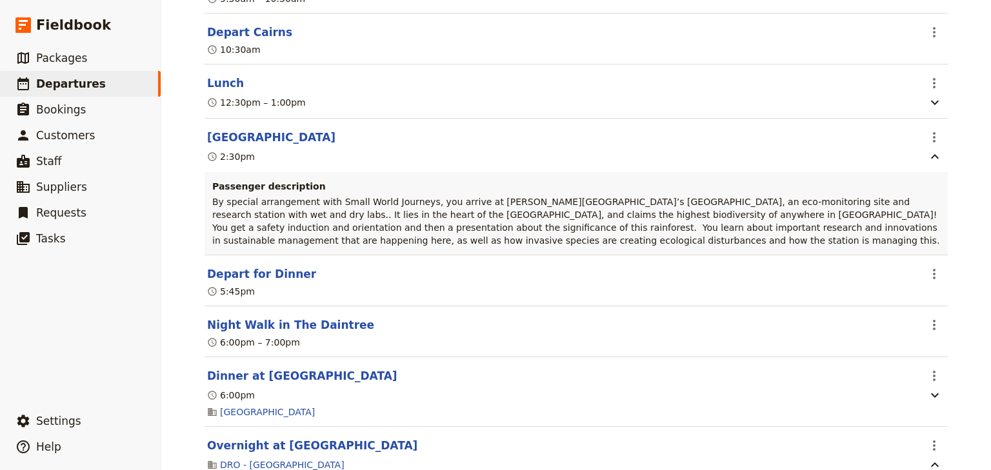
click at [959, 304] on div "Woonona High School: Ecosystems & Global Biodiversity: Reef & Rainforest 2025 ​…" at bounding box center [576, 235] width 830 height 470
click at [933, 320] on icon "Actions" at bounding box center [934, 325] width 3 height 10
click at [892, 336] on span "Edit this itinerary item" at bounding box center [869, 338] width 101 height 13
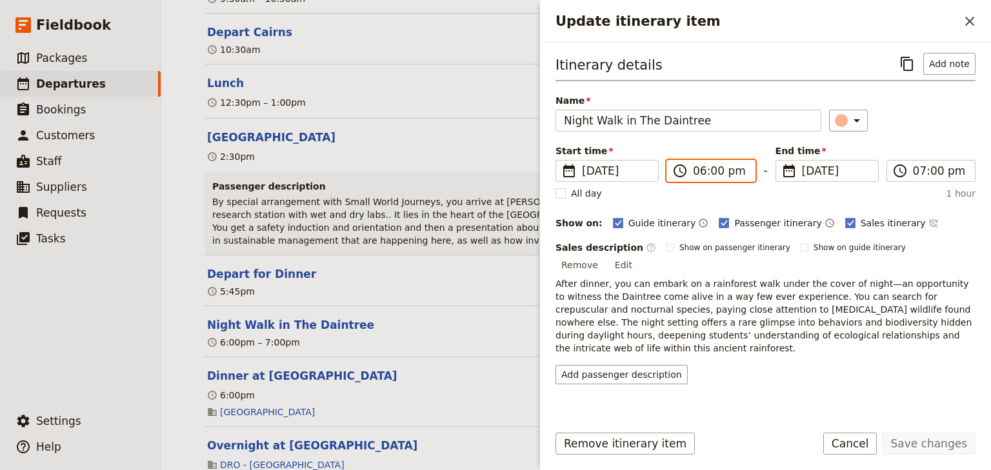
click at [697, 171] on input "06:00 pm" at bounding box center [720, 170] width 54 height 15
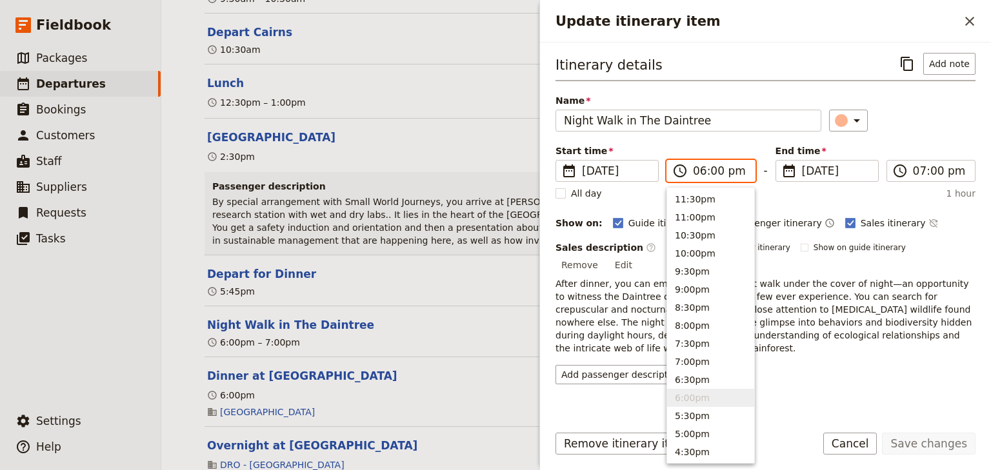
type input "07:00 pm"
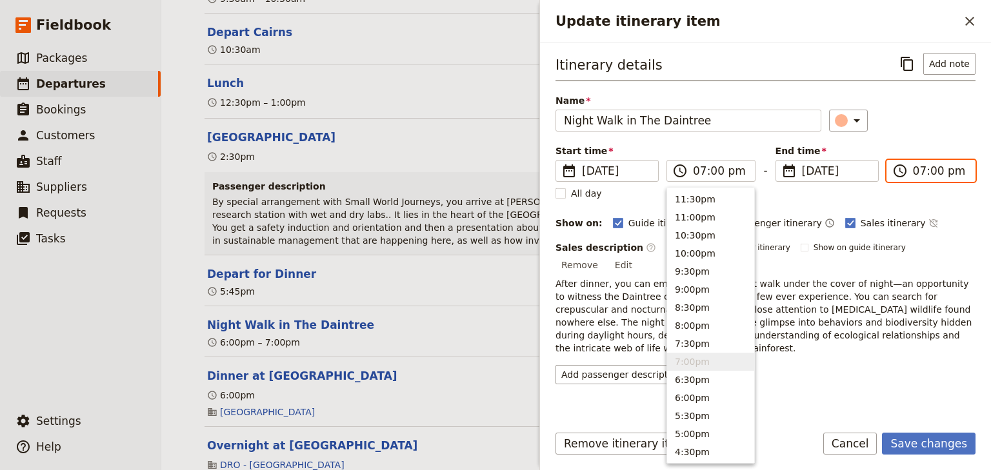
click at [916, 175] on input "07:00 pm" at bounding box center [940, 170] width 54 height 15
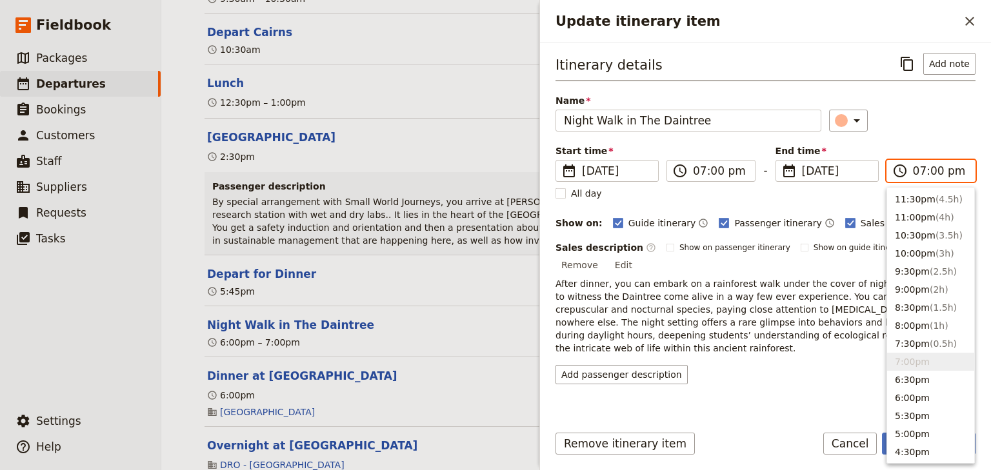
type input "08:00 pm"
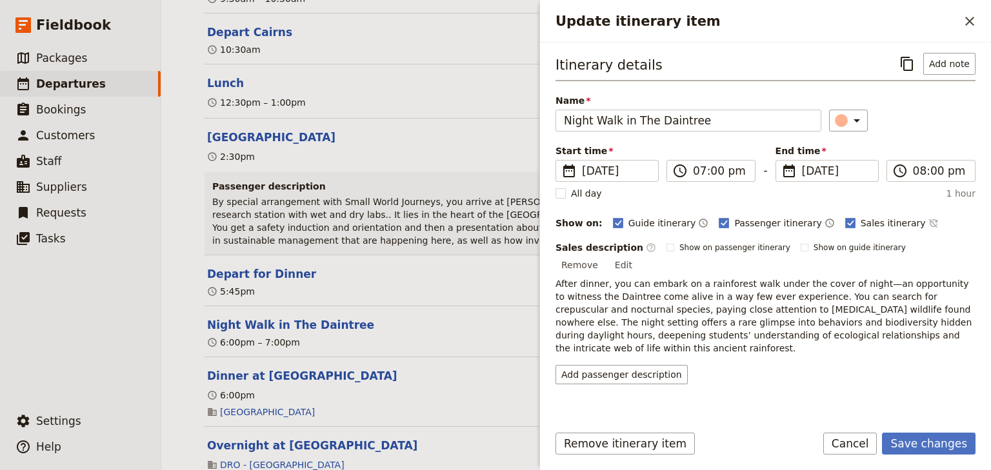
click at [923, 136] on div "Itinerary details ​ Add note Name Night Walk in The Daintree ​ Start time ​ [DA…" at bounding box center [766, 219] width 420 height 332
click at [666, 247] on label "Show on passenger itinerary" at bounding box center [728, 248] width 124 height 10
click at [666, 243] on input "Show on passenger itinerary" at bounding box center [666, 242] width 1 height 1
checkbox input "true"
click at [906, 445] on button "Save changes" at bounding box center [929, 444] width 94 height 22
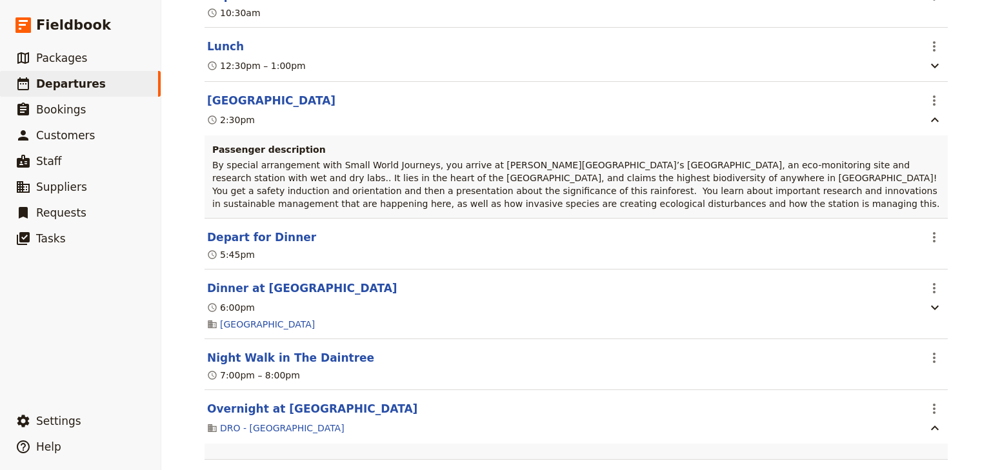
scroll to position [545, 0]
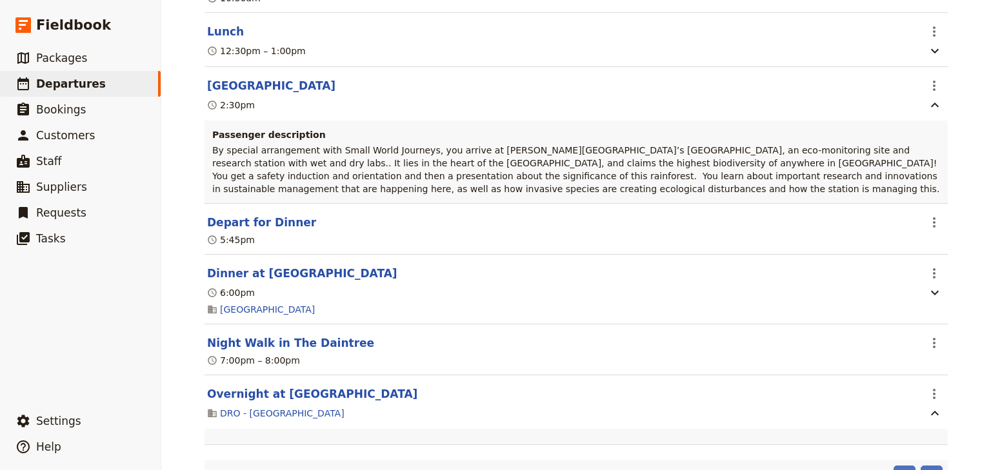
click at [970, 315] on div "Woonona High School: Ecosystems & Global Biodiversity: Reef & Rainforest 2025 ​…" at bounding box center [576, 235] width 830 height 470
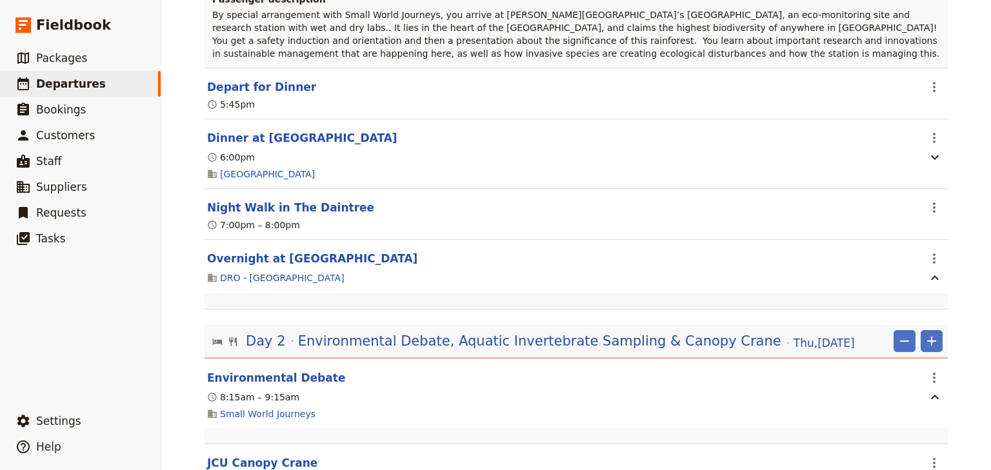
scroll to position [700, 0]
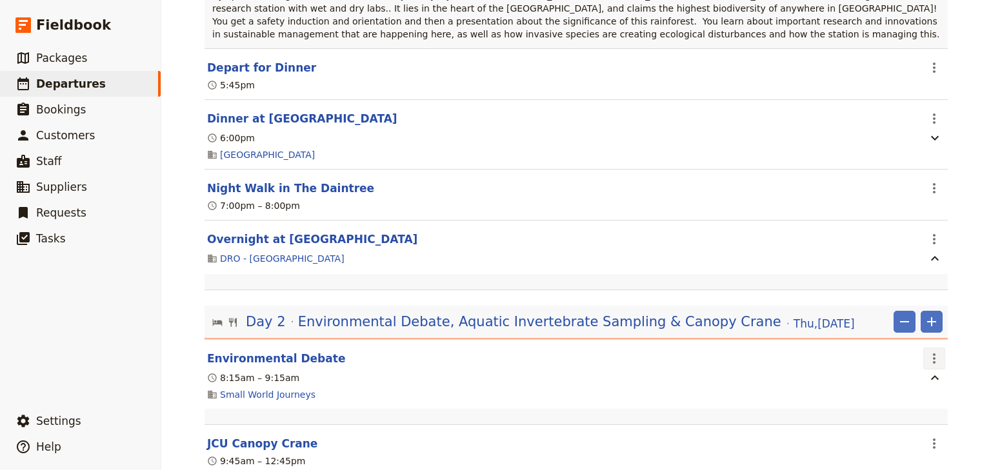
click at [932, 351] on icon "Actions" at bounding box center [934, 358] width 15 height 15
click at [884, 392] on span "Delete this itinerary item" at bounding box center [876, 391] width 114 height 13
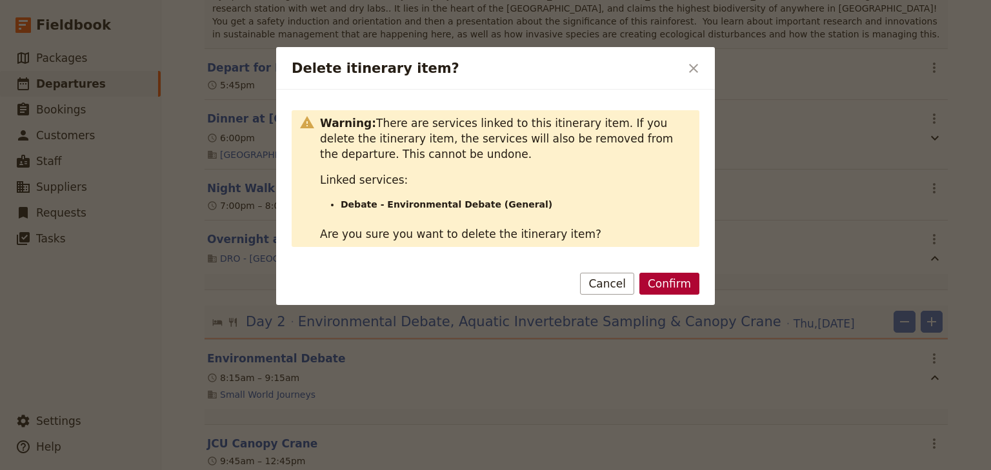
click at [677, 280] on button "Confirm" at bounding box center [669, 284] width 60 height 22
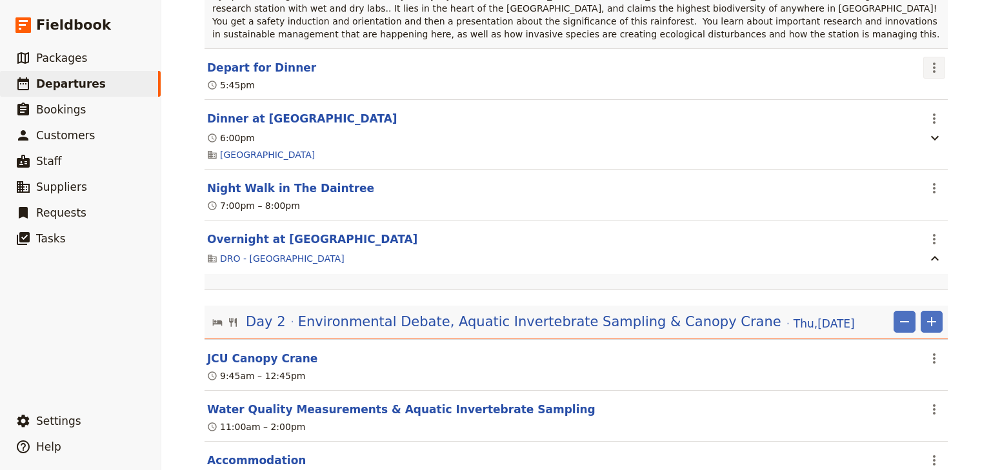
click at [927, 60] on icon "Actions" at bounding box center [934, 67] width 15 height 15
click at [919, 80] on span "Edit this itinerary item" at bounding box center [869, 81] width 101 height 13
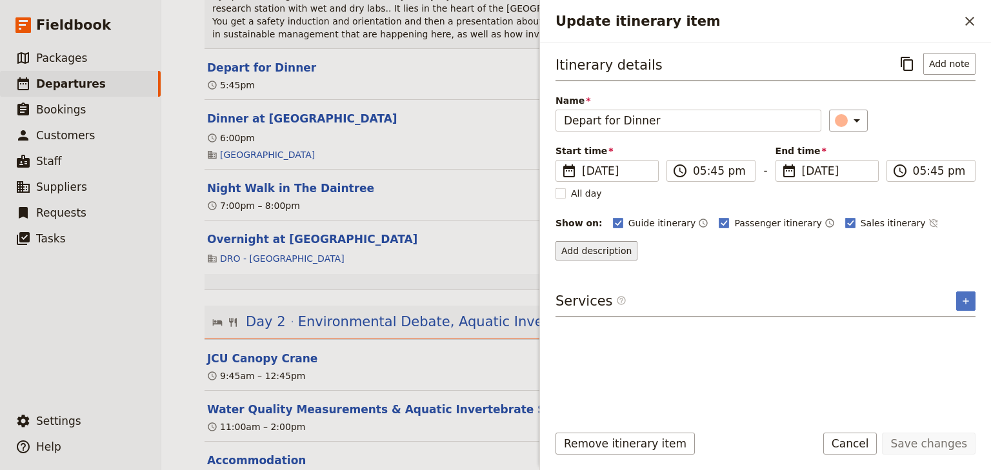
click at [609, 248] on button "Add description" at bounding box center [597, 250] width 82 height 19
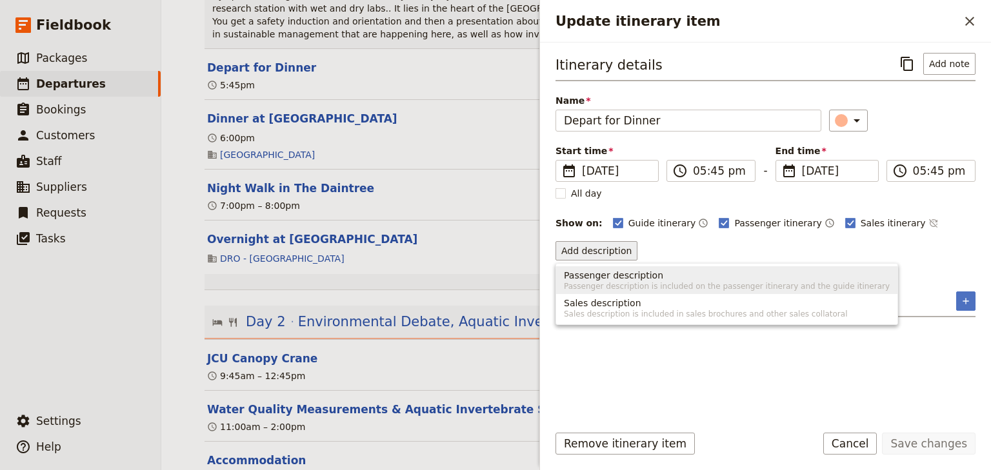
click at [588, 274] on span "Passenger description" at bounding box center [613, 275] width 99 height 13
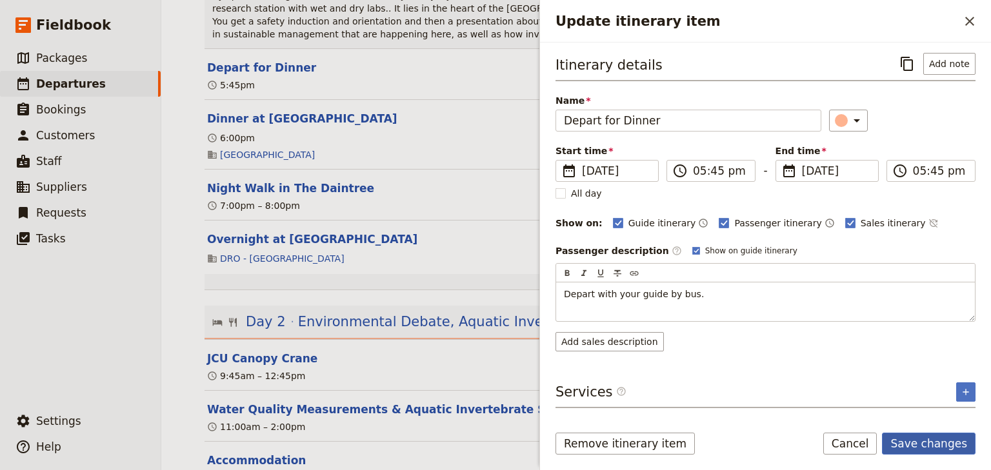
click at [923, 442] on button "Save changes" at bounding box center [929, 444] width 94 height 22
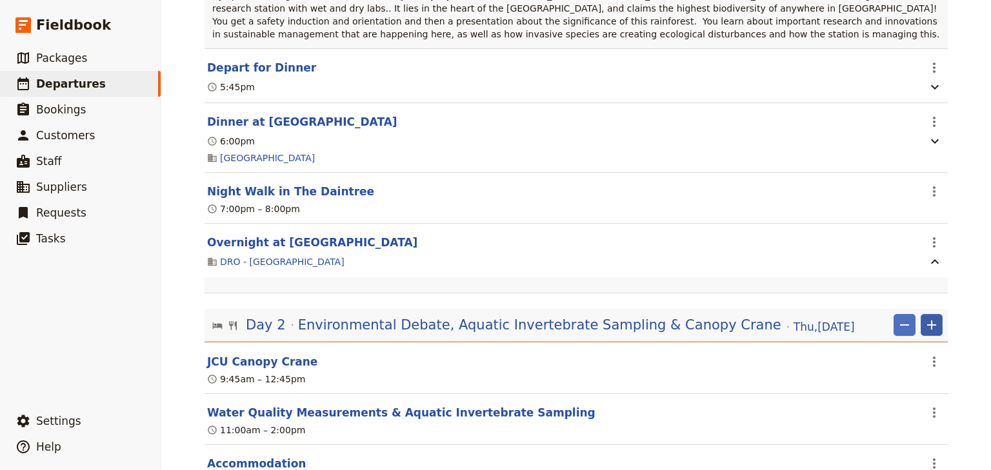
click at [930, 317] on icon "Add" at bounding box center [931, 324] width 15 height 15
click at [890, 339] on span "Add itinerary item" at bounding box center [889, 341] width 82 height 13
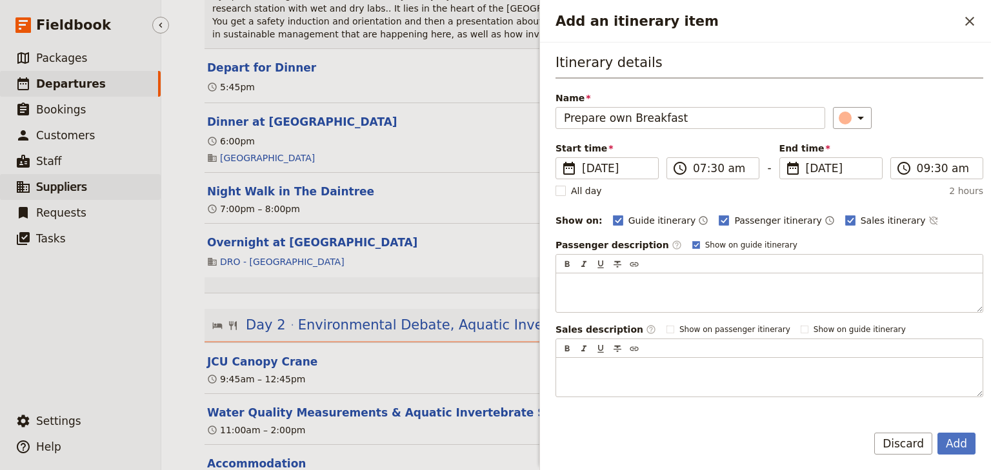
type input "Prepare own Breakfast"
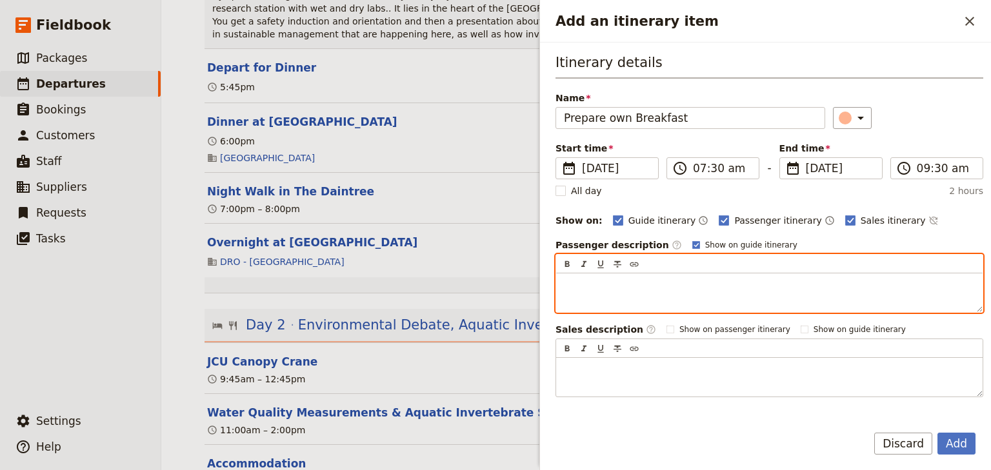
click at [574, 282] on p "Add an itinerary item" at bounding box center [769, 285] width 411 height 13
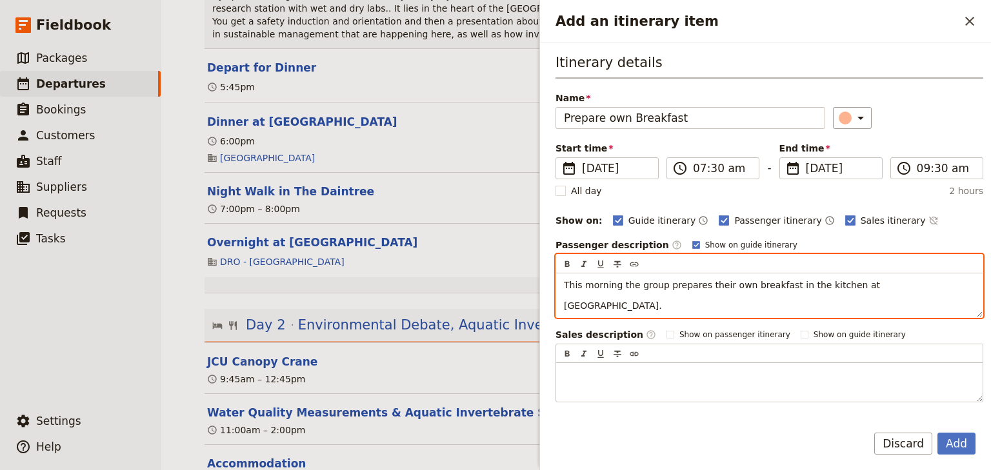
click at [564, 305] on span "[GEOGRAPHIC_DATA]." at bounding box center [613, 306] width 98 height 10
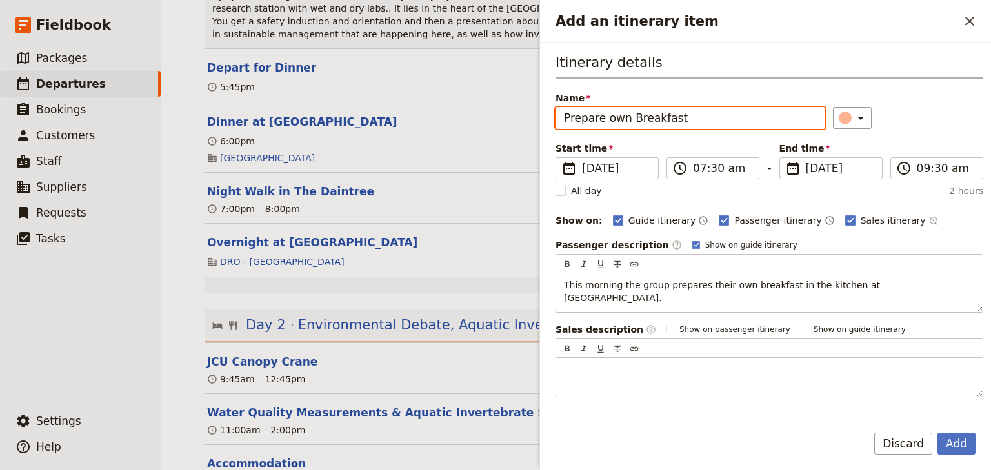
drag, startPoint x: 630, startPoint y: 118, endPoint x: 534, endPoint y: 116, distance: 95.5
click at [534, 116] on div "Woonona High School: Ecosystems & Global Biodiversity: Reef & Rainforest 2025 ​…" at bounding box center [576, 235] width 830 height 470
type input "Breakfast"
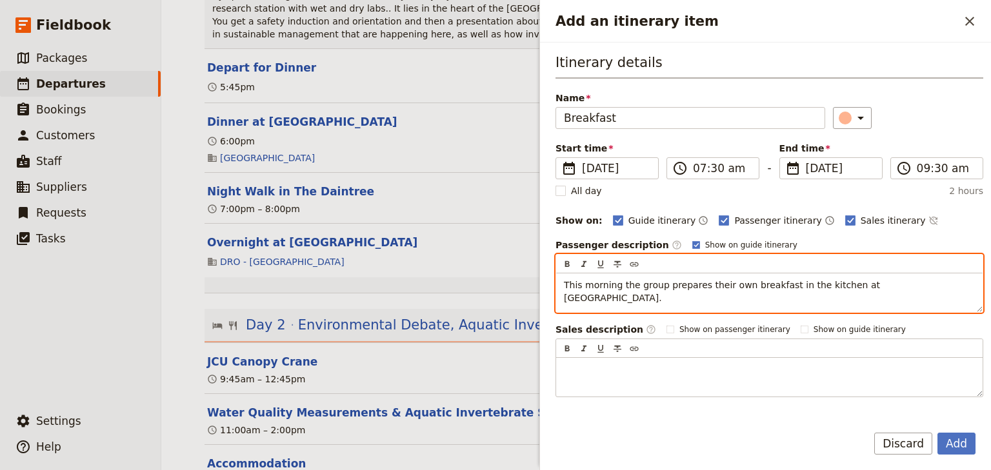
click at [626, 283] on span "This morning the group prepares their own breakfast in the kitchen at [GEOGRAPH…" at bounding box center [723, 291] width 319 height 23
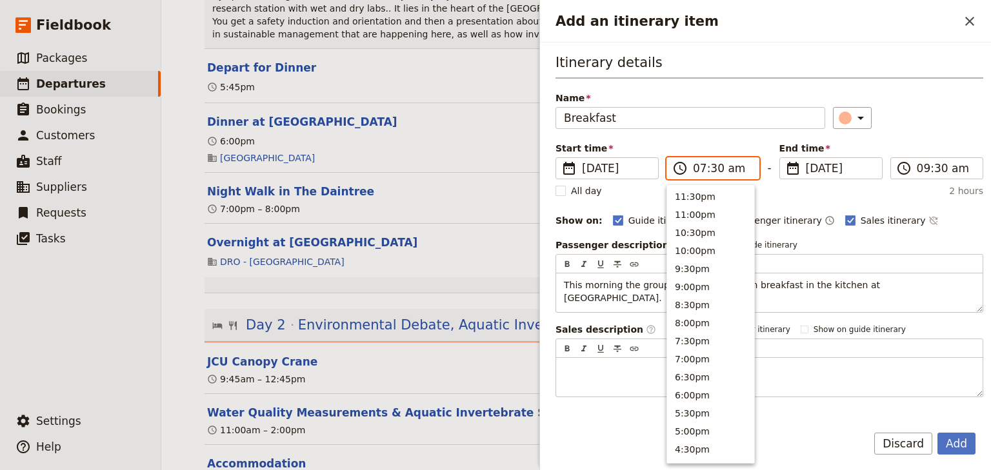
click at [712, 172] on input "07:30 am" at bounding box center [722, 168] width 58 height 15
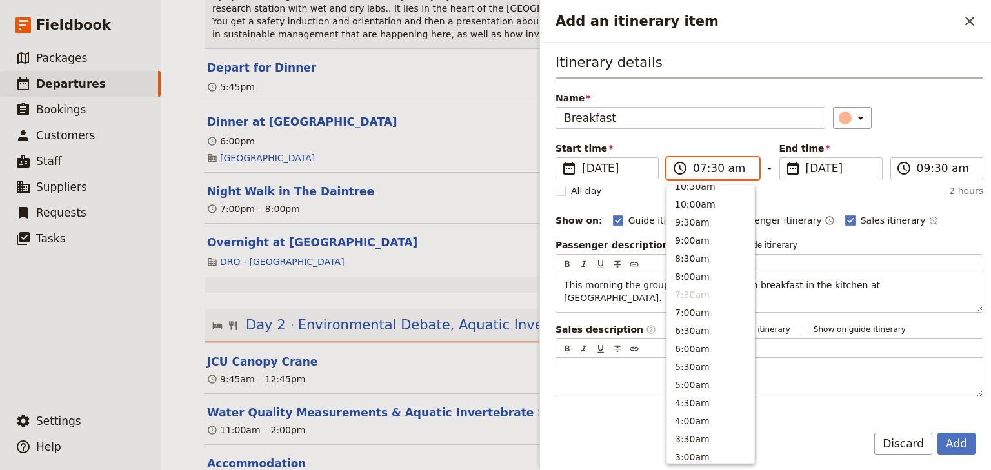
click at [712, 170] on input "07:30 am" at bounding box center [722, 168] width 58 height 15
type input "07:00 am"
click at [917, 168] on input "09:30 am" at bounding box center [946, 168] width 58 height 15
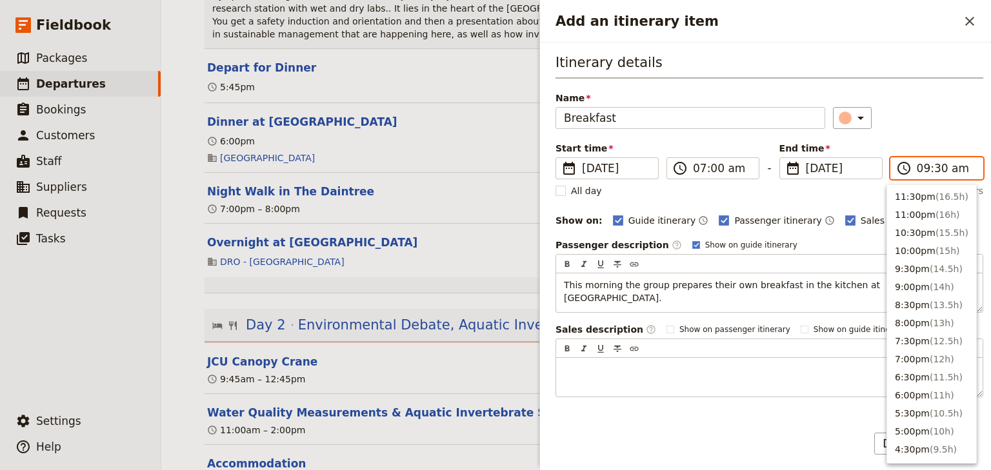
scroll to position [508, 0]
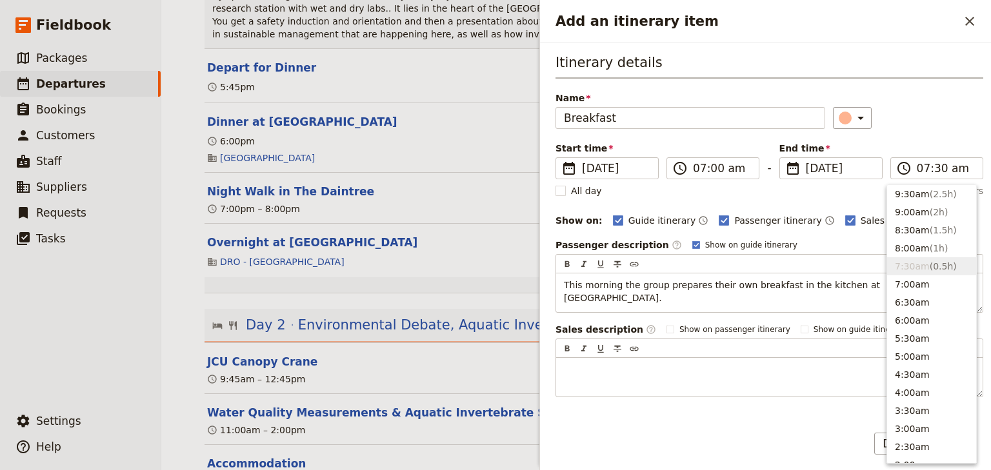
click at [942, 137] on div "Itinerary details Name Breakfast ​ Start time ​ [DATE] [DATE] [DATE] 07:00 ​ 07…" at bounding box center [770, 225] width 428 height 345
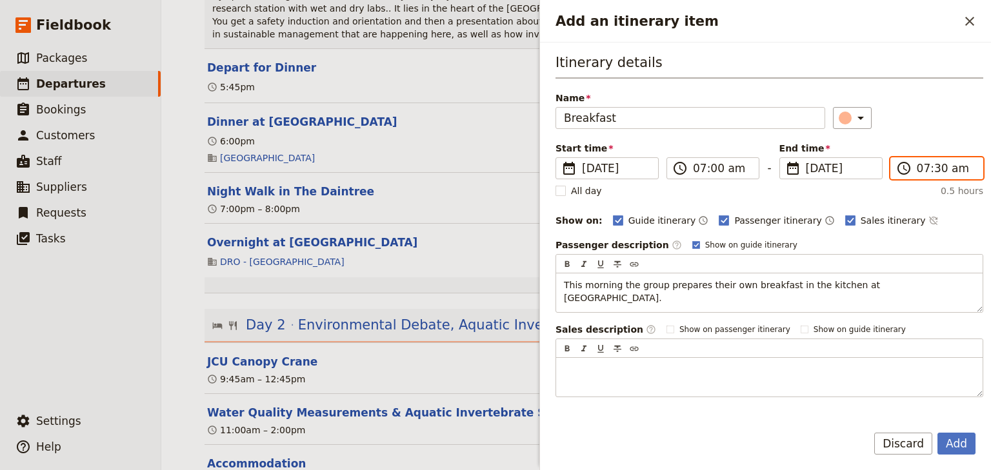
click at [917, 169] on input "07:30 am" at bounding box center [946, 168] width 58 height 15
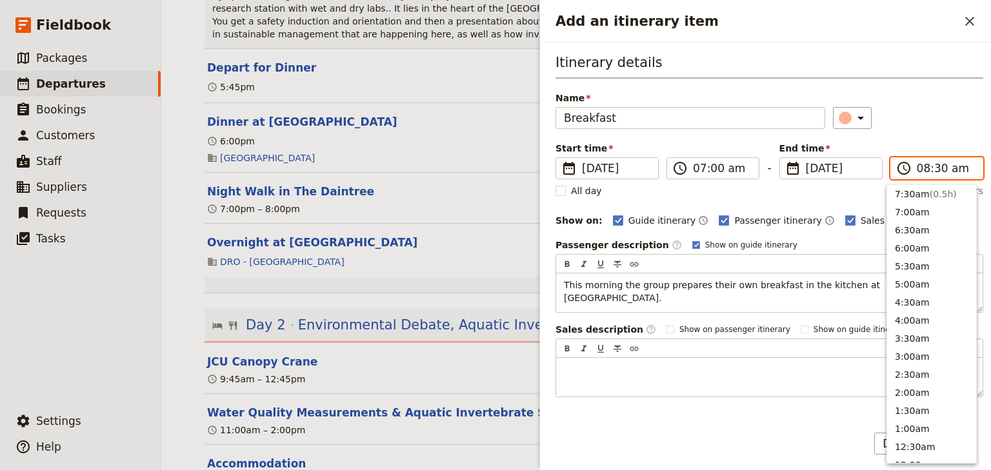
scroll to position [545, 0]
click at [934, 163] on input "08:30 am" at bounding box center [946, 168] width 58 height 15
type input "08:00 am"
click at [927, 129] on div "Itinerary details Name Breakfast ​ Start time ​ [DATE] [DATE] [DATE] 07:00 ​ 07…" at bounding box center [770, 225] width 428 height 345
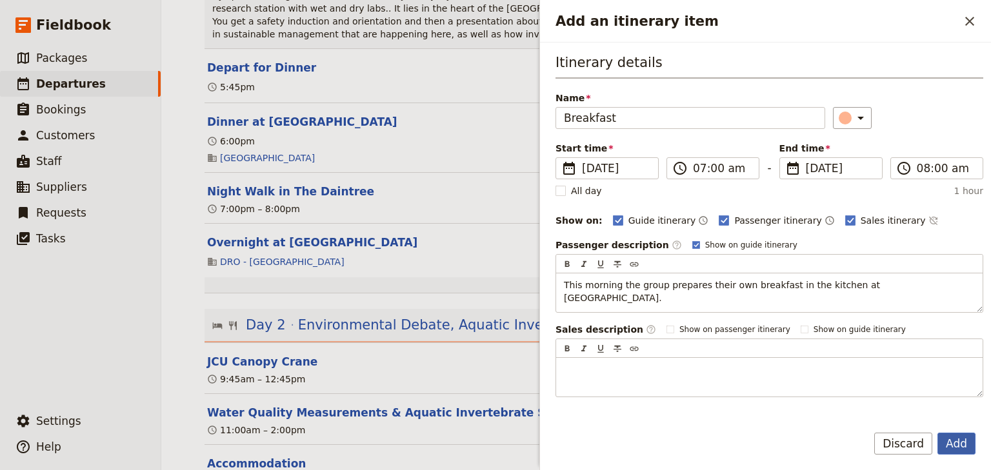
click at [964, 442] on button "Add" at bounding box center [956, 444] width 38 height 22
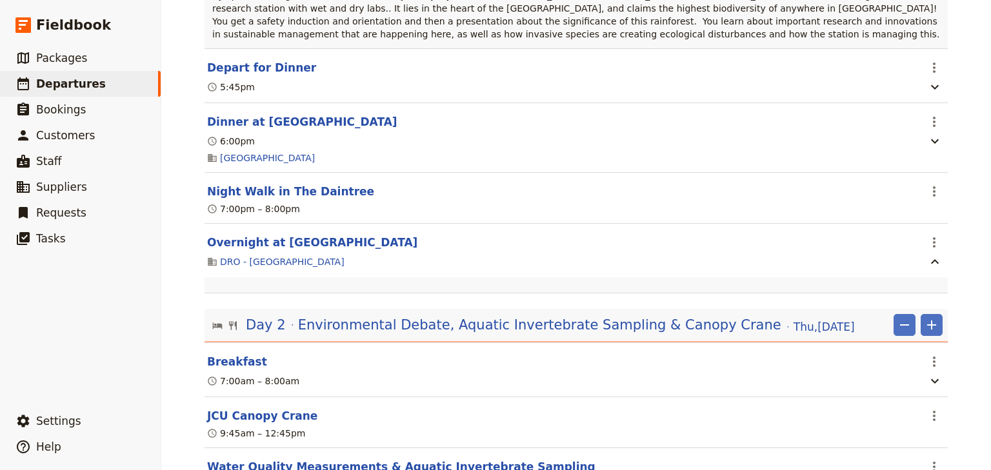
click at [957, 240] on main "Woonona High School: Ecosystems & Global Biodiversity: Reef & Rainforest 2025 ​…" at bounding box center [576, 407] width 774 height 2214
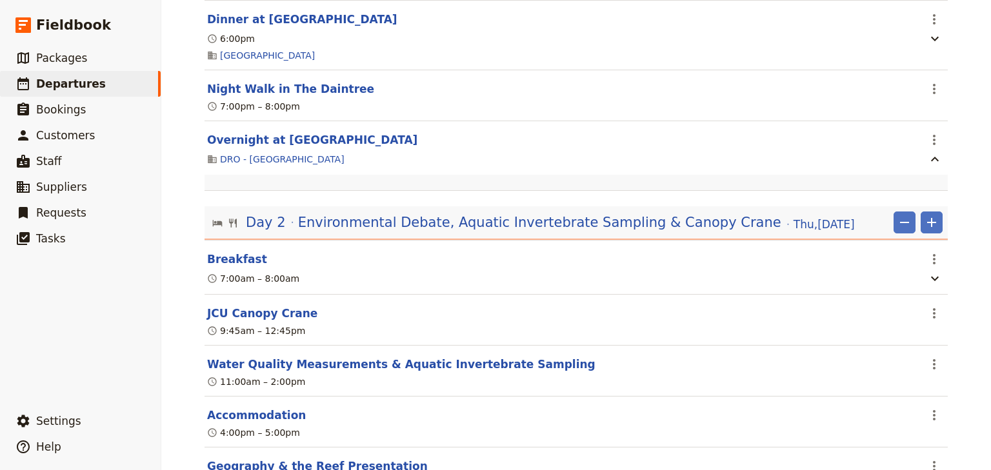
scroll to position [803, 0]
click at [927, 305] on icon "Actions" at bounding box center [934, 312] width 15 height 15
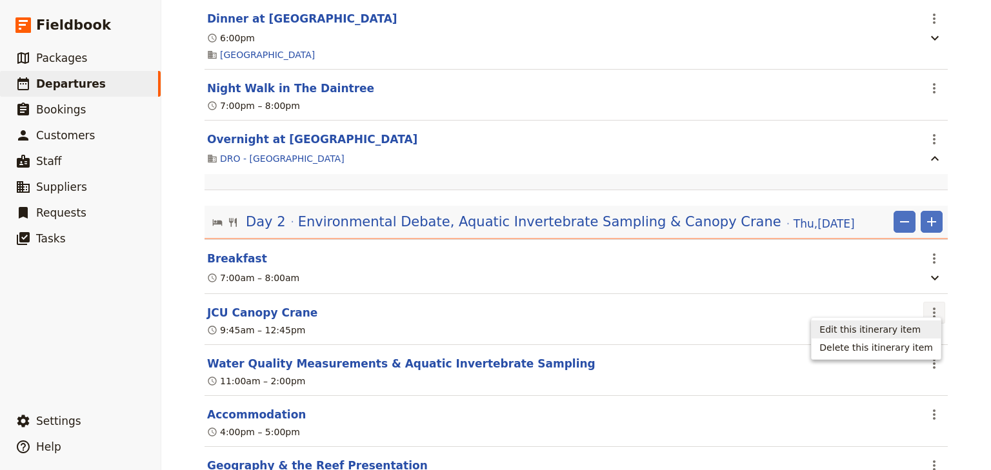
click at [921, 322] on button "Edit this itinerary item" at bounding box center [876, 330] width 129 height 18
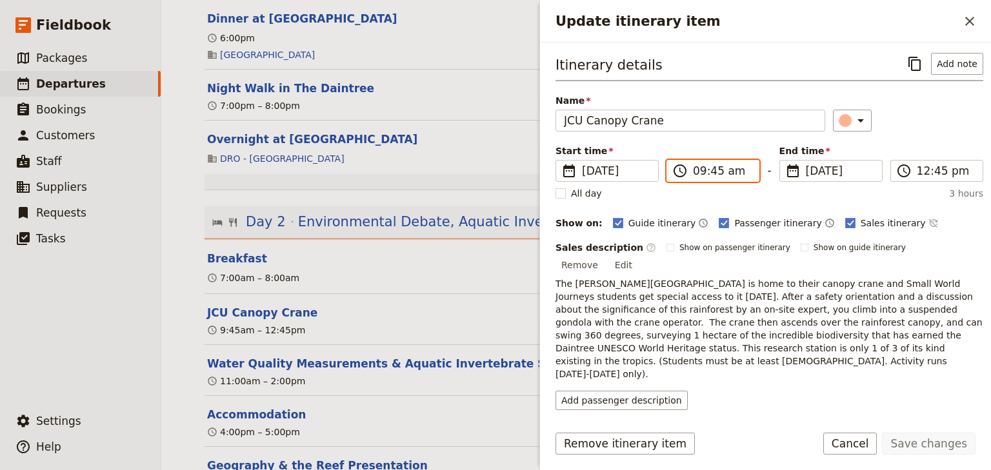
click at [701, 167] on input "09:45 am" at bounding box center [722, 170] width 58 height 15
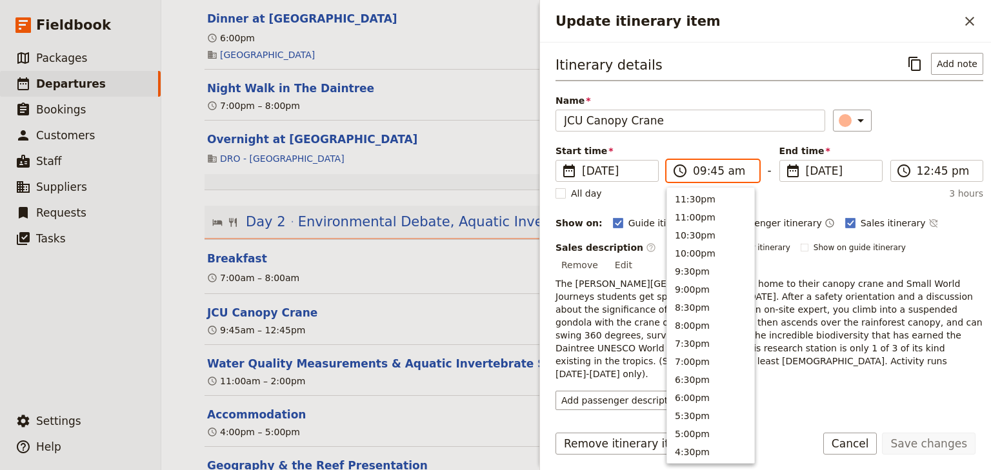
scroll to position [508, 0]
click at [715, 167] on input "08:45 am" at bounding box center [722, 170] width 58 height 15
type input "08:00 am"
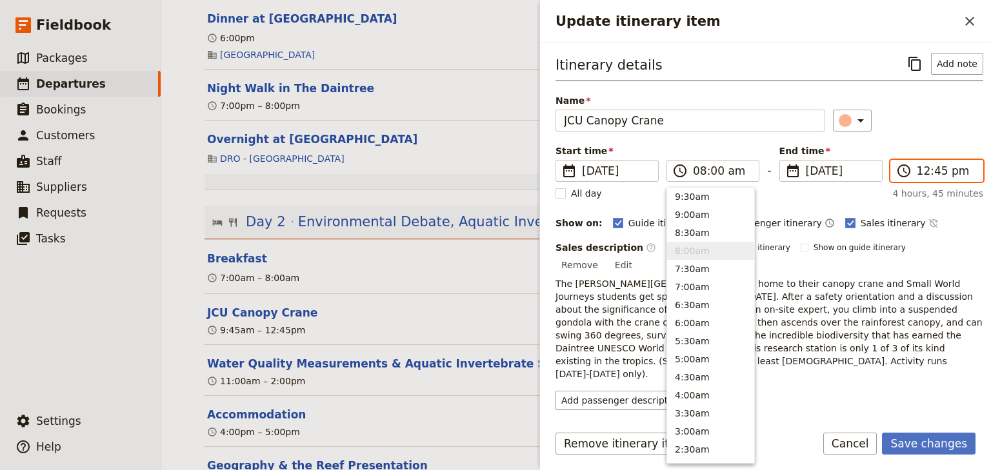
click at [917, 169] on input "12:45 pm" at bounding box center [946, 170] width 58 height 15
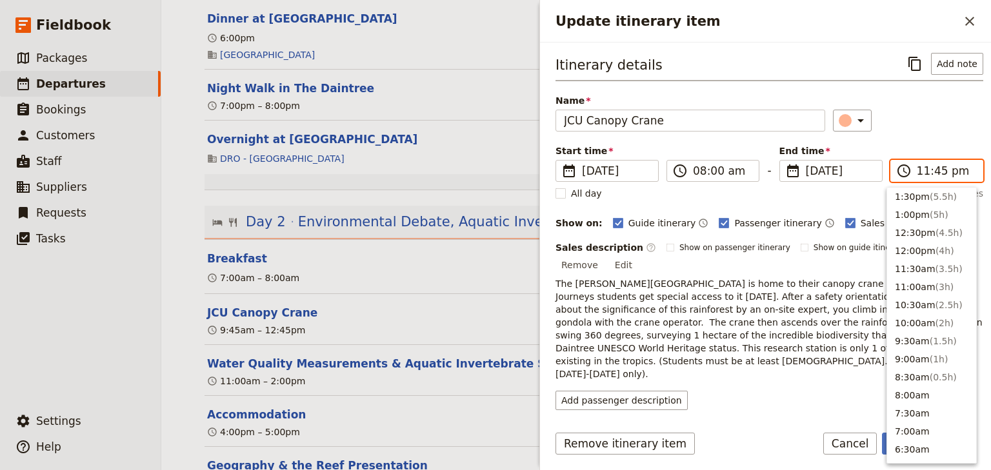
scroll to position [3, 0]
type input "11:00 am"
click at [919, 134] on div "Itinerary details ​ Add note Name JCU Canopy Crane ​ Start time ​ [DATE] [DATE]…" at bounding box center [770, 231] width 428 height 357
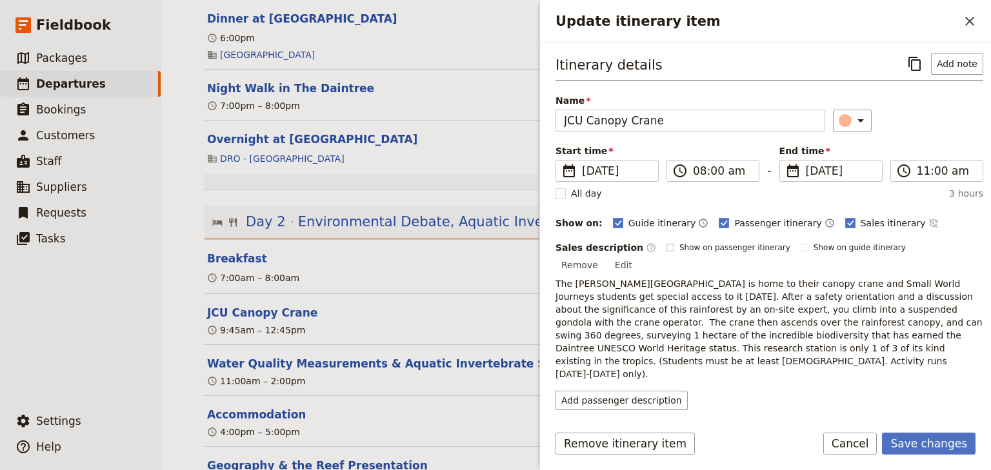
click at [666, 248] on label "Show on passenger itinerary" at bounding box center [728, 248] width 124 height 10
click at [666, 243] on input "Show on passenger itinerary" at bounding box center [666, 242] width 1 height 1
checkbox input "true"
click at [930, 443] on button "Save changes" at bounding box center [929, 444] width 94 height 22
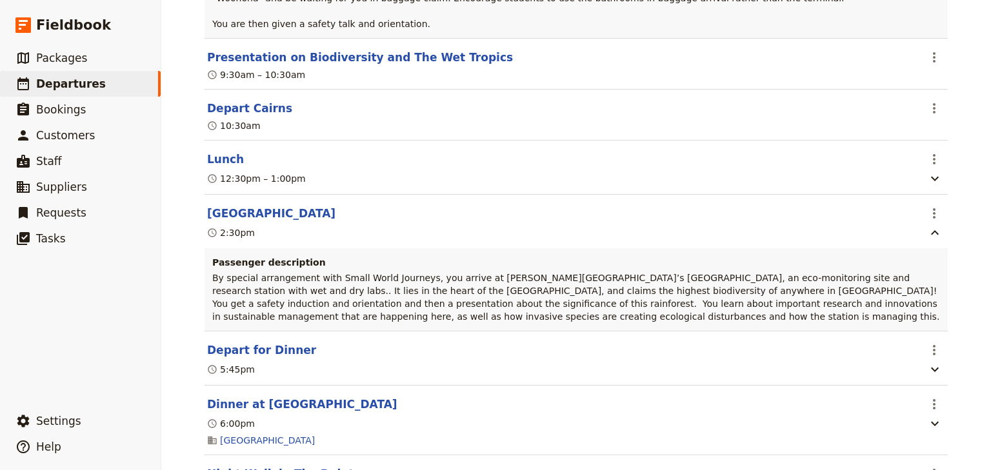
scroll to position [390, 0]
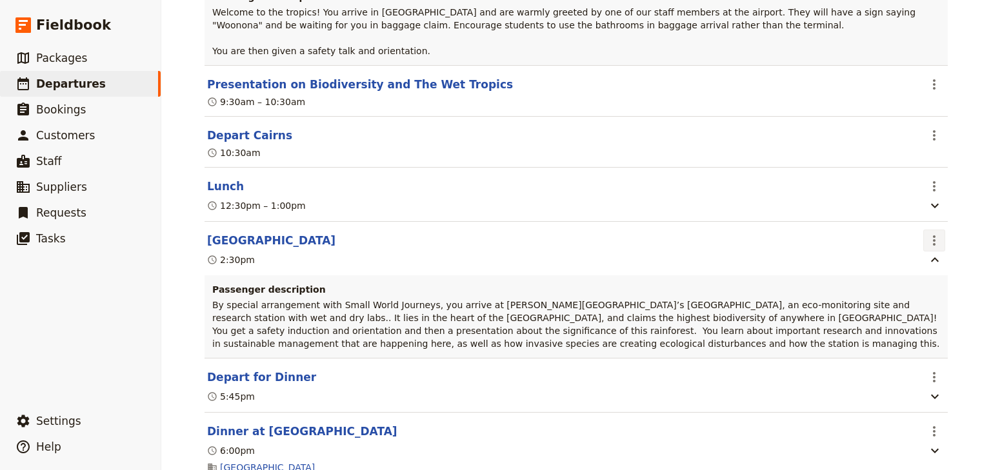
click at [927, 233] on icon "Actions" at bounding box center [934, 240] width 15 height 15
click at [917, 252] on span "Edit this itinerary item" at bounding box center [869, 254] width 101 height 13
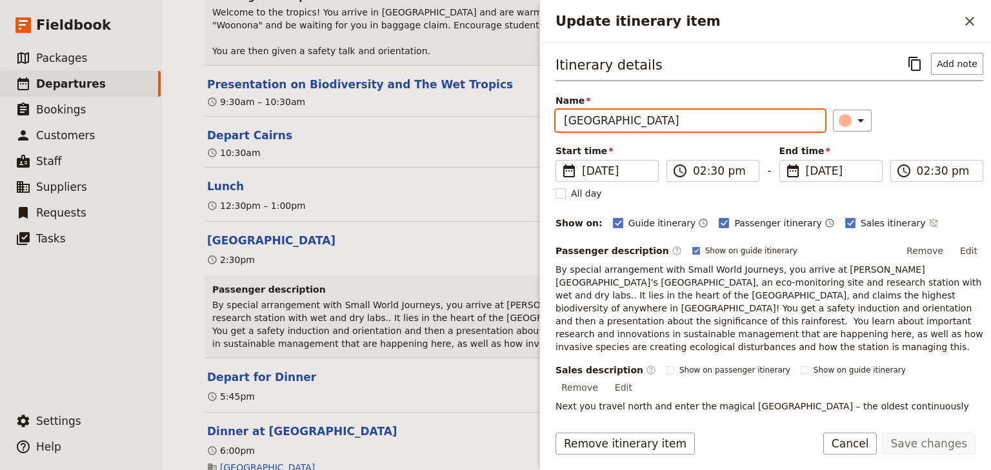
click at [563, 121] on input "[GEOGRAPHIC_DATA]" at bounding box center [691, 121] width 270 height 22
drag, startPoint x: 741, startPoint y: 117, endPoint x: 567, endPoint y: 121, distance: 174.3
click at [566, 121] on input "[GEOGRAPHIC_DATA]" at bounding box center [691, 121] width 270 height 22
paste input "Arrive at"
type input "Arrive at [GEOGRAPHIC_DATA]"
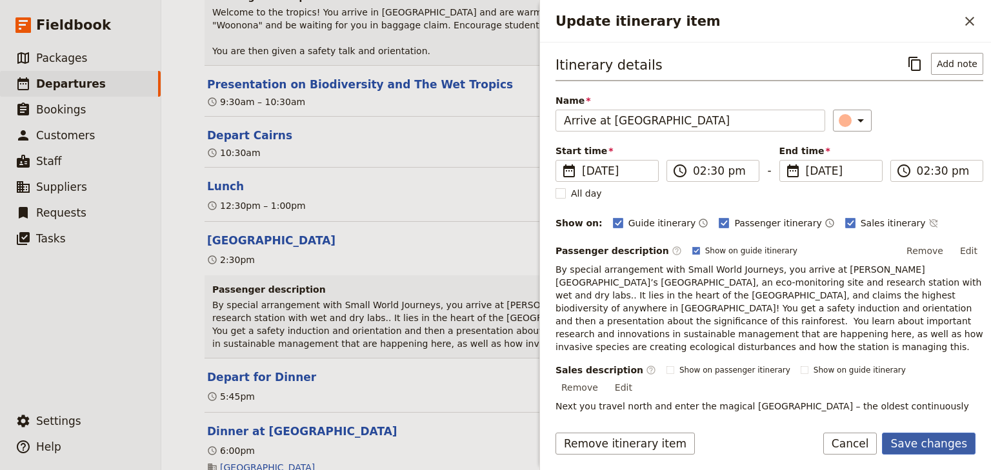
click at [911, 441] on button "Save changes" at bounding box center [929, 444] width 94 height 22
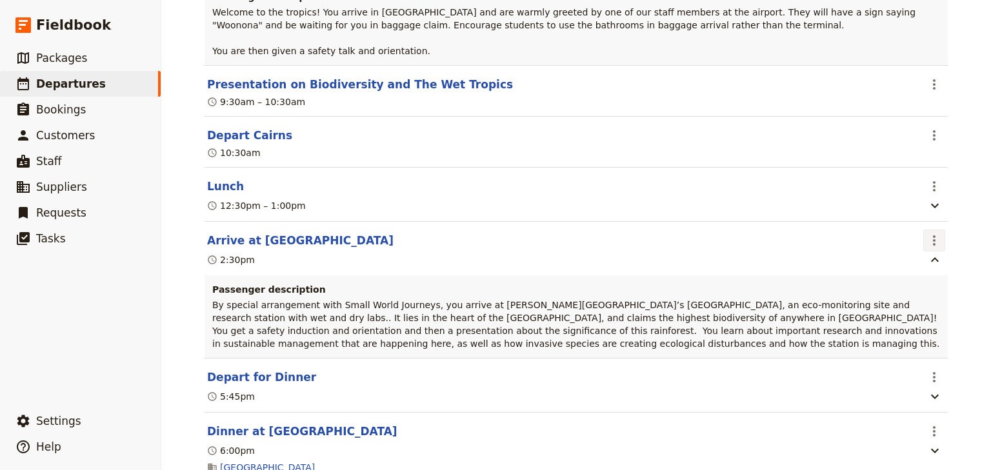
click at [935, 233] on icon "Actions" at bounding box center [934, 240] width 15 height 15
click at [914, 252] on span "Edit this itinerary item" at bounding box center [869, 254] width 101 height 13
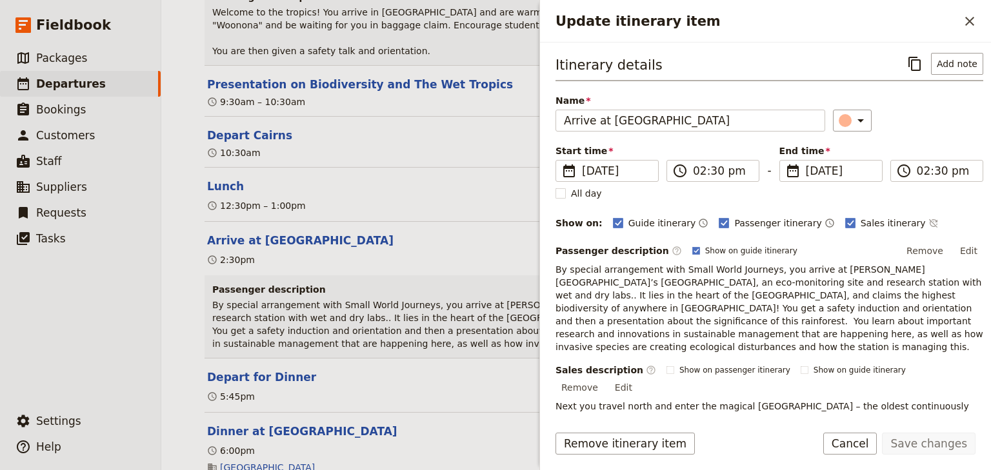
scroll to position [116, 0]
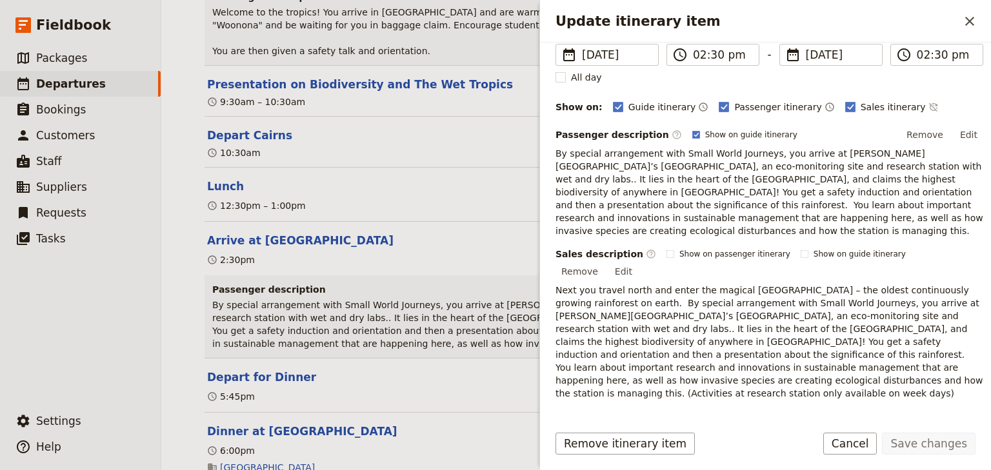
click at [968, 436] on icon "Add service inclusion" at bounding box center [973, 441] width 10 height 10
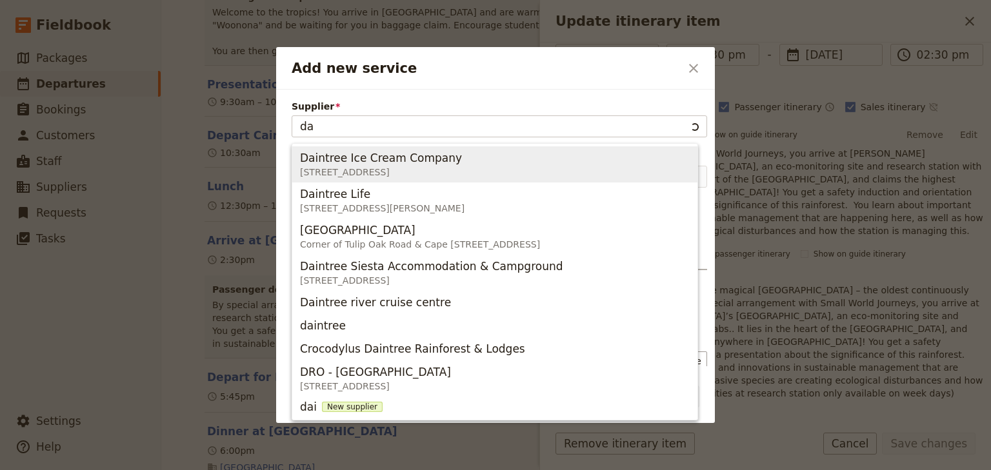
type input "d"
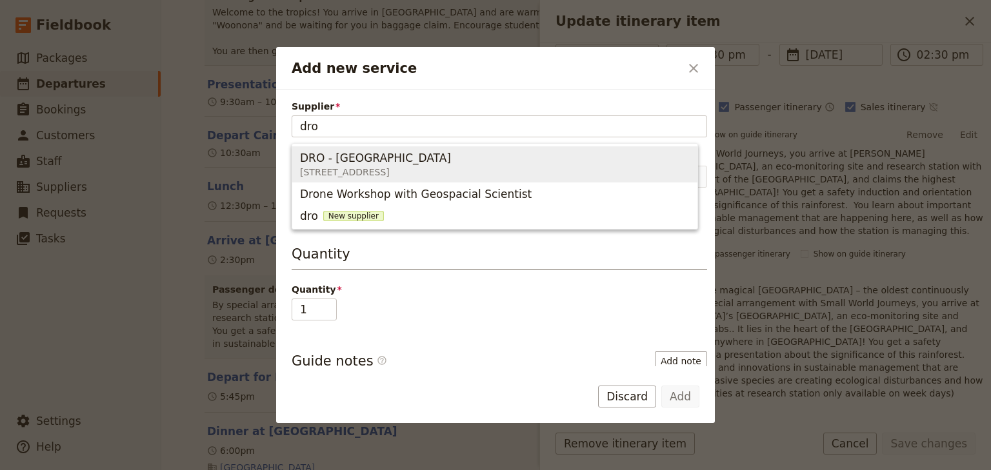
click at [426, 167] on span "[STREET_ADDRESS]" at bounding box center [378, 172] width 156 height 13
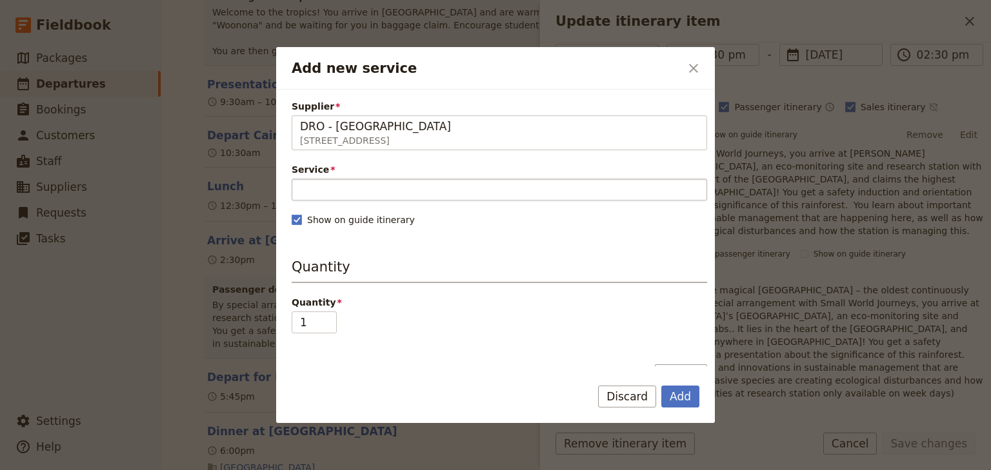
type input "DRO - [GEOGRAPHIC_DATA]"
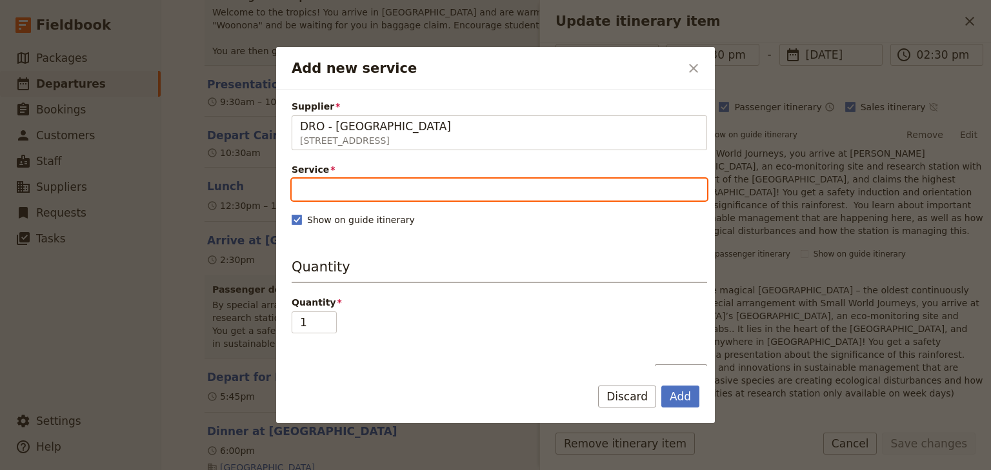
click at [369, 187] on input "Service" at bounding box center [500, 190] width 416 height 22
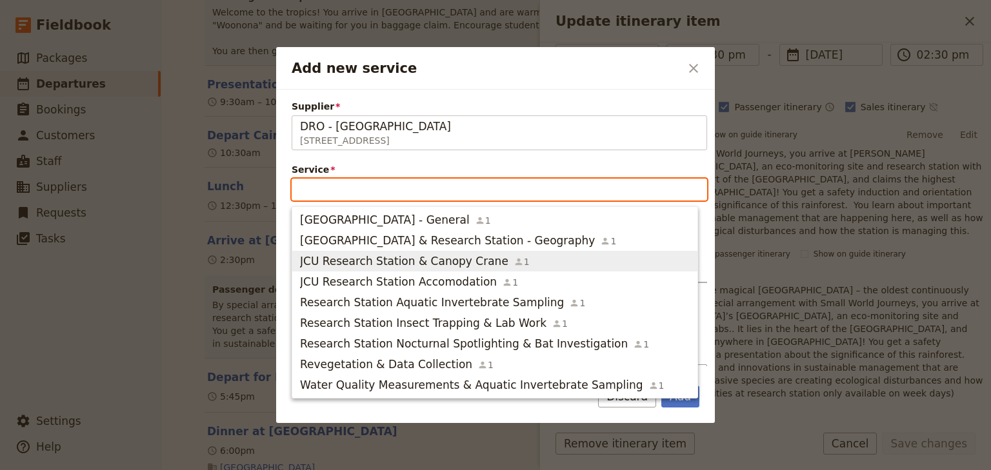
click at [418, 257] on span "JCU Research Station & Canopy Crane" at bounding box center [404, 261] width 208 height 15
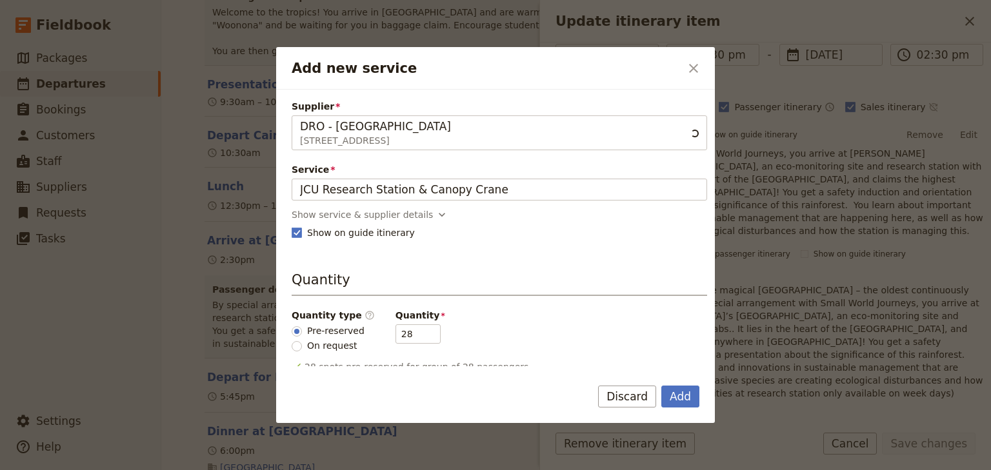
scroll to position [0, 0]
click at [399, 211] on div "Show service & supplier details" at bounding box center [362, 214] width 141 height 13
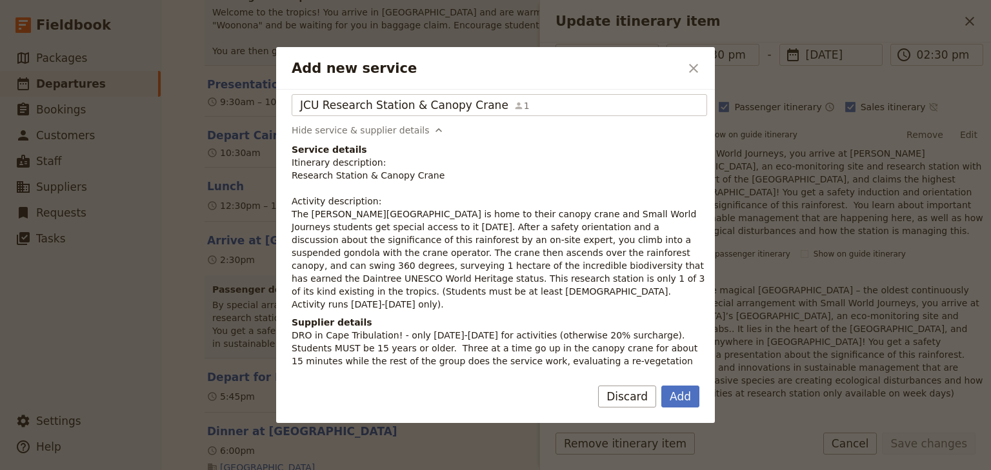
scroll to position [52, 0]
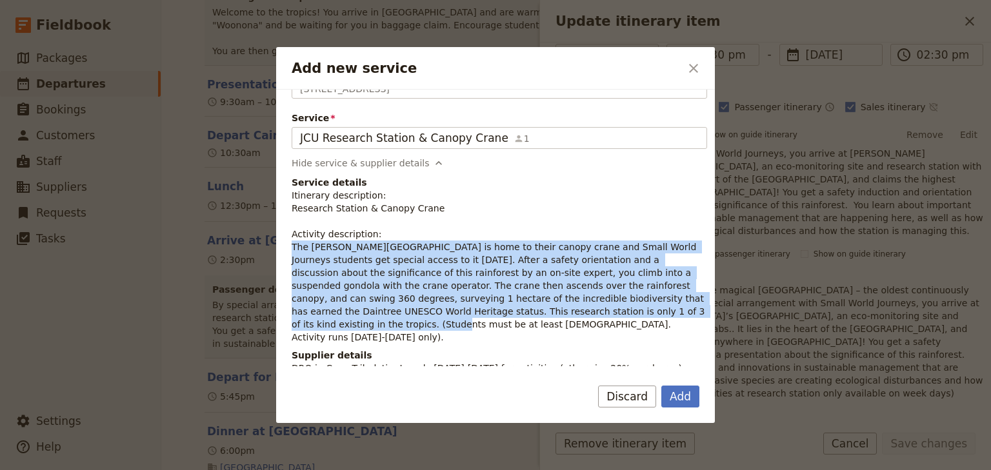
drag, startPoint x: 557, startPoint y: 312, endPoint x: 288, endPoint y: 246, distance: 277.1
click at [288, 246] on div "Supplier DRO - [GEOGRAPHIC_DATA] [STREET_ADDRESS] DRO - Daintree Rainforest Obs…" at bounding box center [495, 228] width 439 height 277
copy p "The [PERSON_NAME][GEOGRAPHIC_DATA] is home to their canopy crane and Small Worl…"
click at [677, 399] on button "Add" at bounding box center [680, 397] width 38 height 22
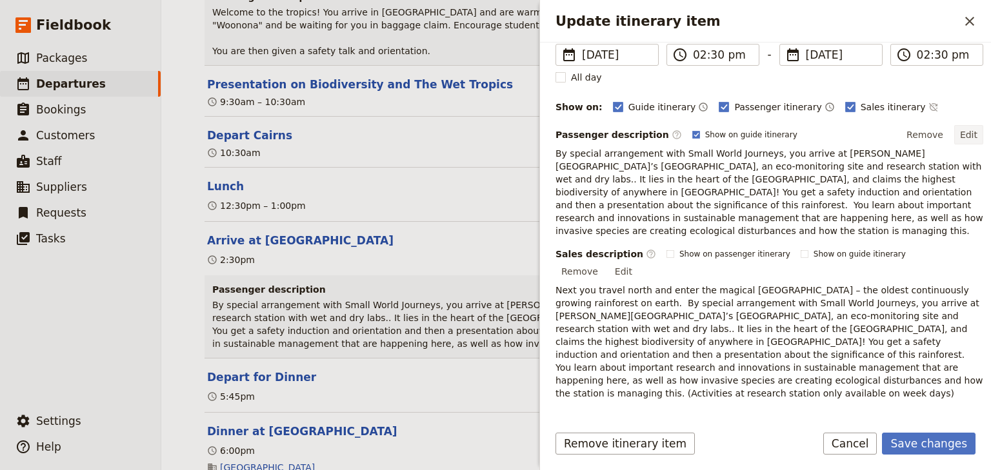
click at [960, 134] on button "Edit" at bounding box center [968, 134] width 29 height 19
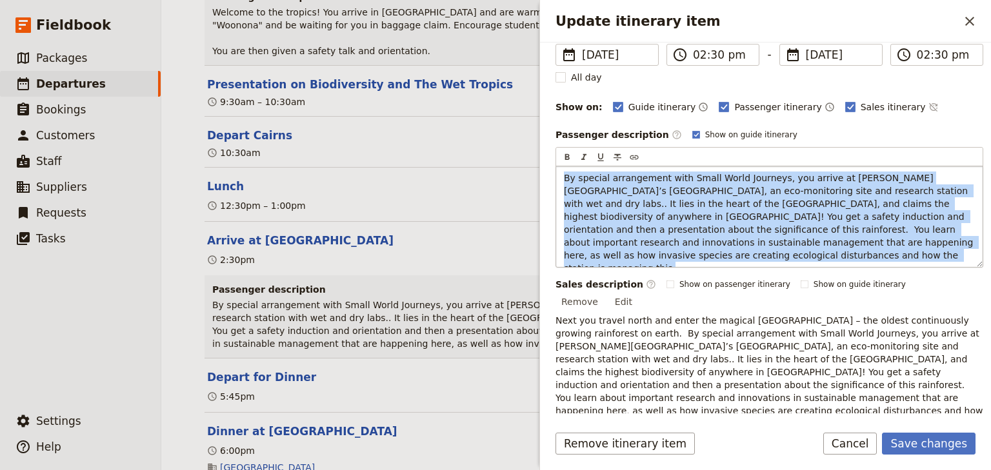
drag, startPoint x: 674, startPoint y: 258, endPoint x: 560, endPoint y: 173, distance: 142.5
click at [560, 173] on div "By special arrangement with Small World Journeys, you arrive at [PERSON_NAME][G…" at bounding box center [769, 216] width 426 height 101
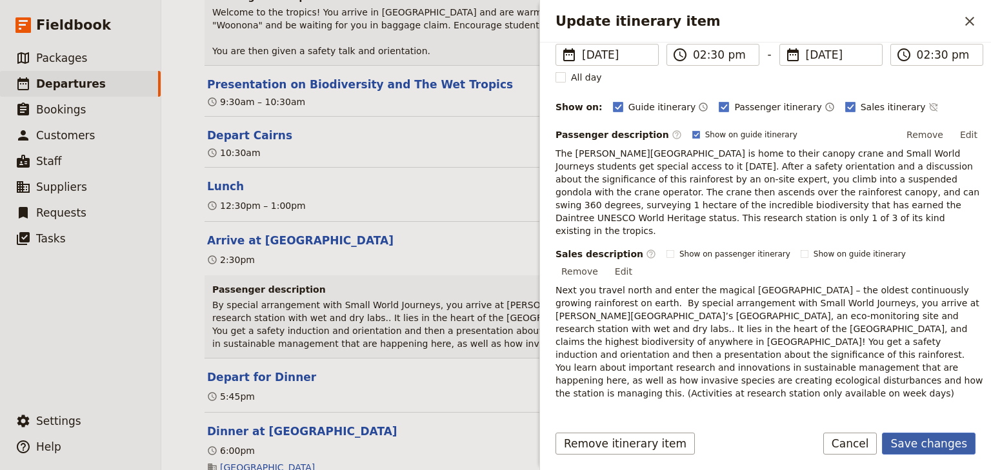
click at [926, 443] on button "Save changes" at bounding box center [929, 444] width 94 height 22
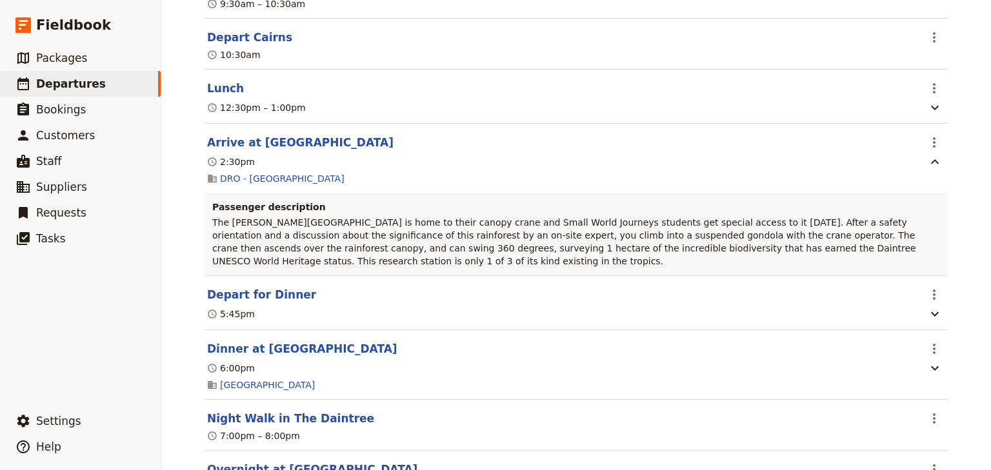
scroll to position [442, 0]
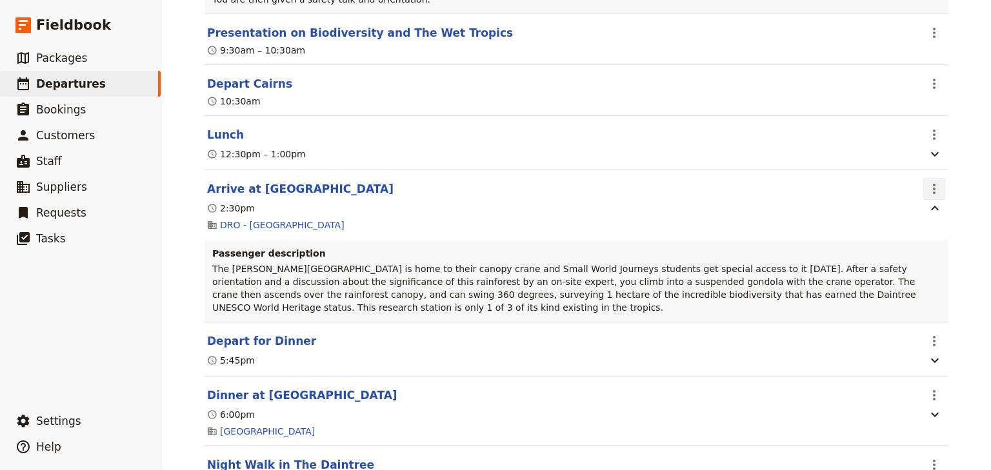
click at [928, 181] on icon "Actions" at bounding box center [934, 188] width 15 height 15
click at [907, 199] on span "Edit this itinerary item" at bounding box center [869, 202] width 101 height 13
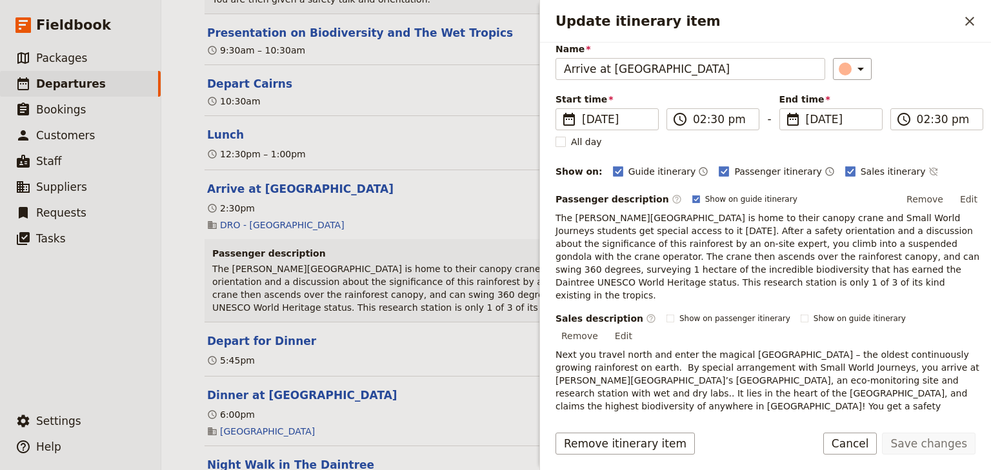
scroll to position [103, 0]
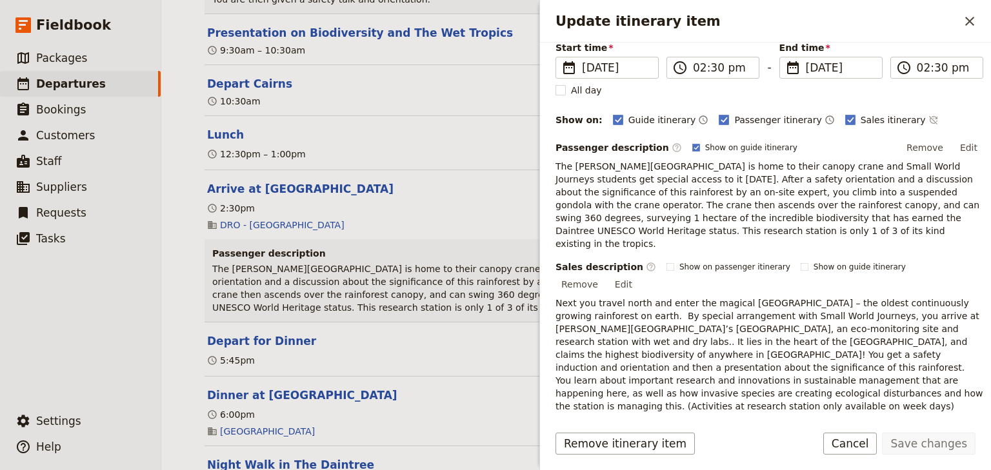
drag, startPoint x: 860, startPoint y: 365, endPoint x: 636, endPoint y: 286, distance: 237.9
click at [636, 297] on p "Next you travel north and enter the magical [GEOGRAPHIC_DATA] – the oldest cont…" at bounding box center [770, 355] width 428 height 116
copy span "By special arrangement with Small World Journeys, you arrive at [PERSON_NAME][G…"
click at [964, 146] on button "Edit" at bounding box center [968, 147] width 29 height 19
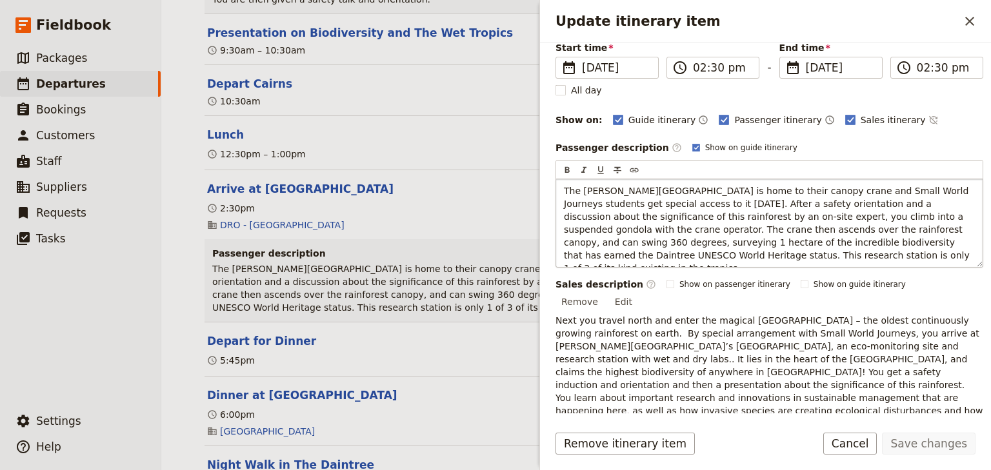
drag, startPoint x: 899, startPoint y: 255, endPoint x: 564, endPoint y: 186, distance: 341.9
click at [564, 186] on p "The [PERSON_NAME][GEOGRAPHIC_DATA] is home to their canopy crane and Small Worl…" at bounding box center [769, 230] width 411 height 90
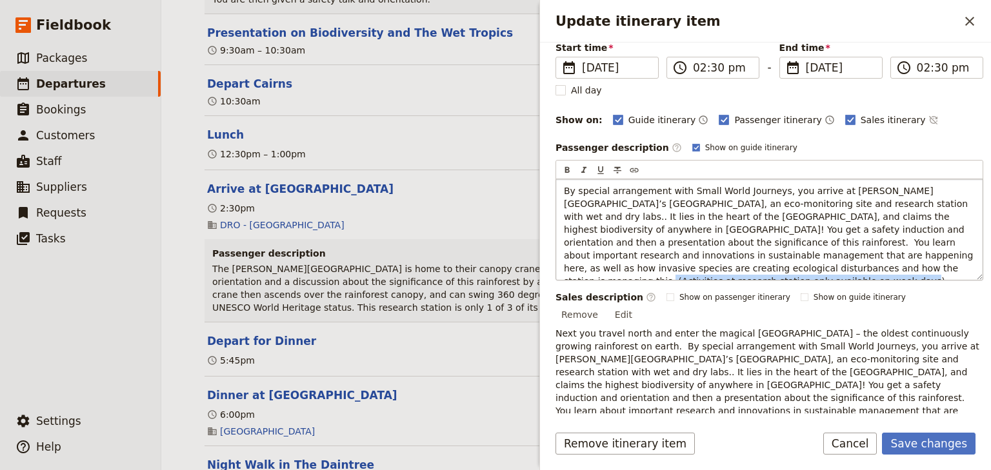
drag, startPoint x: 896, startPoint y: 265, endPoint x: 663, endPoint y: 266, distance: 232.3
click at [663, 266] on p "By special arrangement with Small World Journeys, you arrive at [PERSON_NAME][G…" at bounding box center [769, 236] width 411 height 103
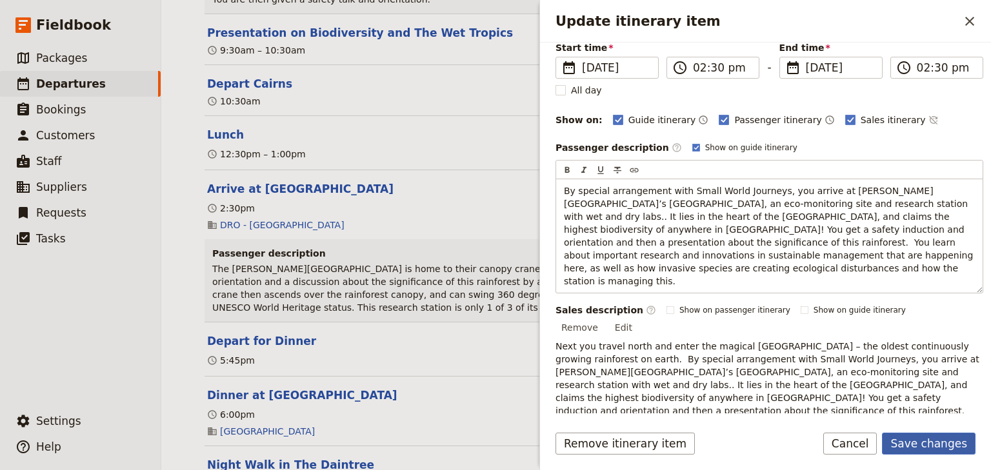
click at [918, 442] on button "Save changes" at bounding box center [929, 444] width 94 height 22
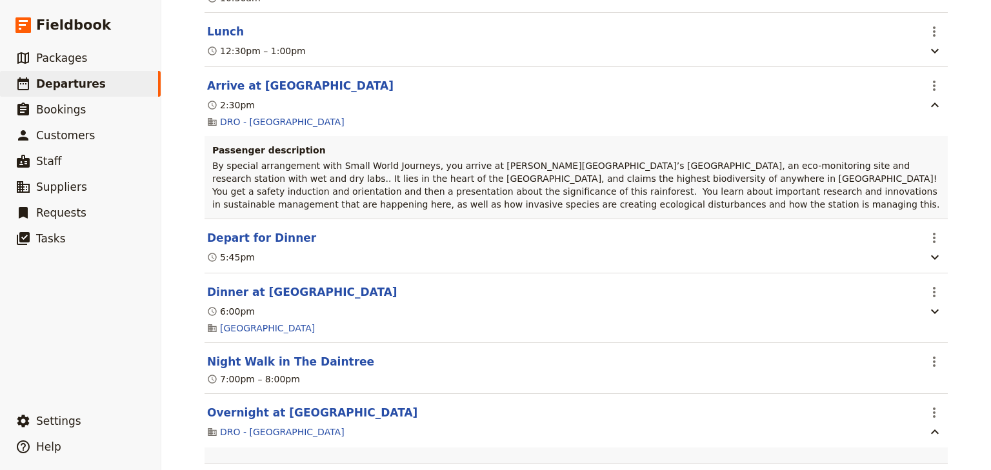
scroll to position [597, 0]
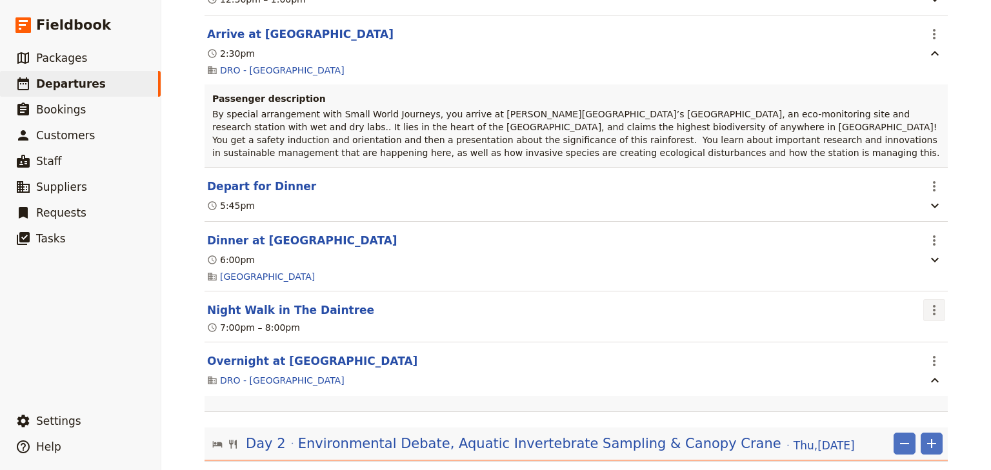
click at [932, 303] on icon "Actions" at bounding box center [934, 310] width 15 height 15
click at [915, 328] on span "Edit this itinerary item" at bounding box center [869, 326] width 101 height 13
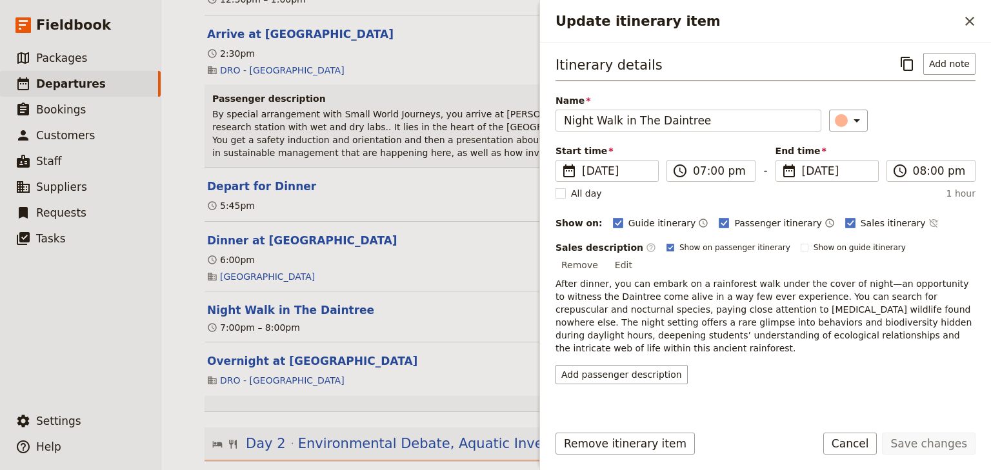
click at [966, 422] on icon "Add service inclusion" at bounding box center [966, 425] width 6 height 6
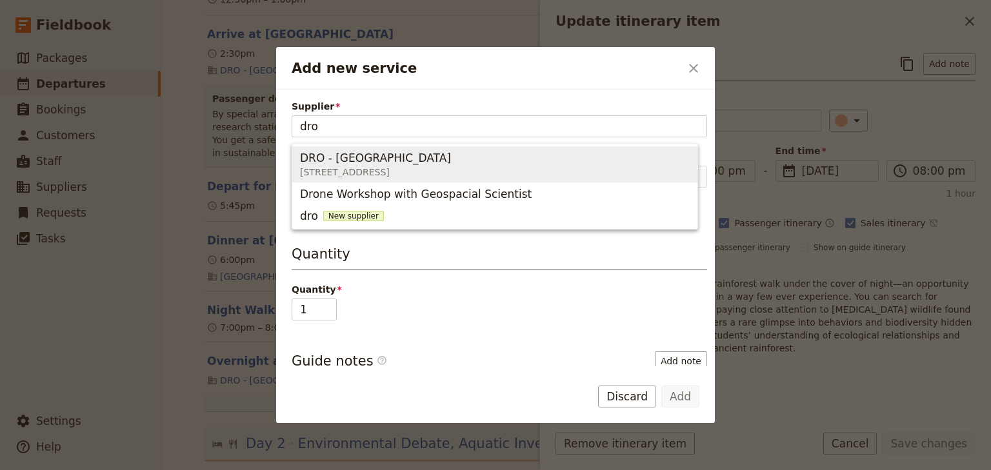
click at [410, 170] on span "[STREET_ADDRESS]" at bounding box center [378, 172] width 156 height 13
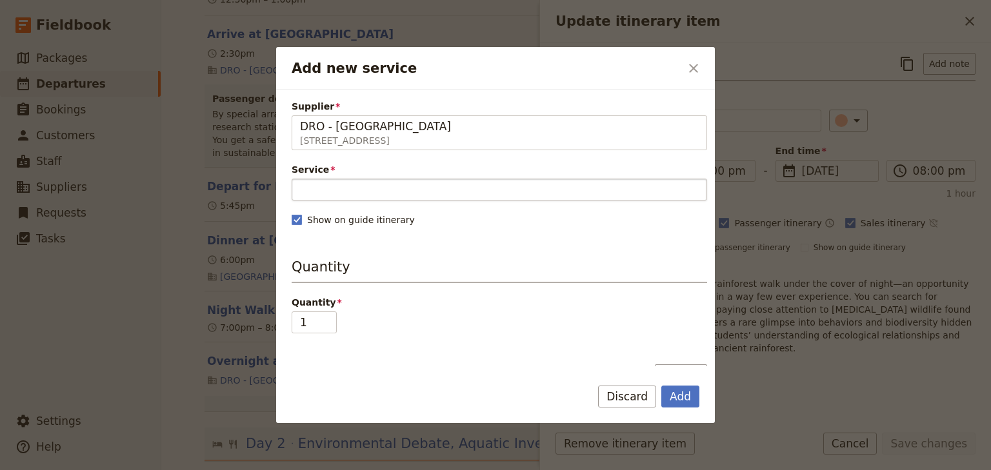
type input "DRO - [GEOGRAPHIC_DATA]"
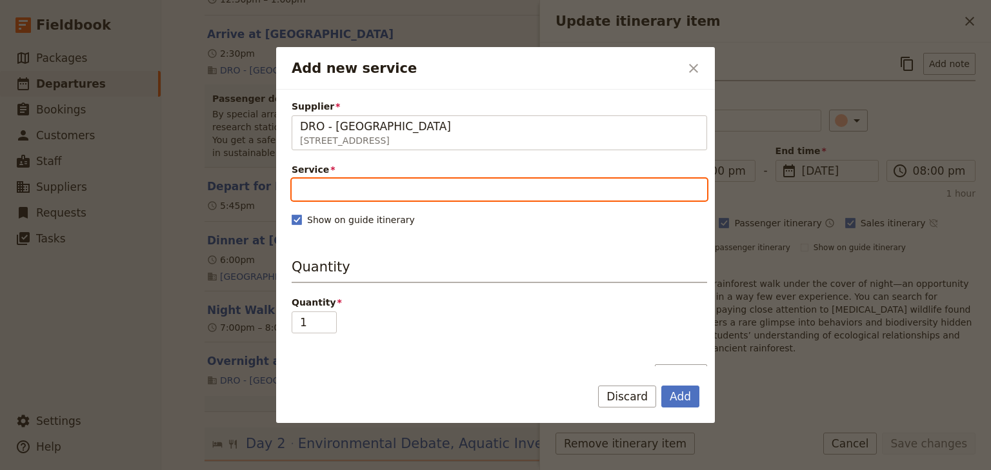
click at [323, 186] on input "Service" at bounding box center [500, 190] width 416 height 22
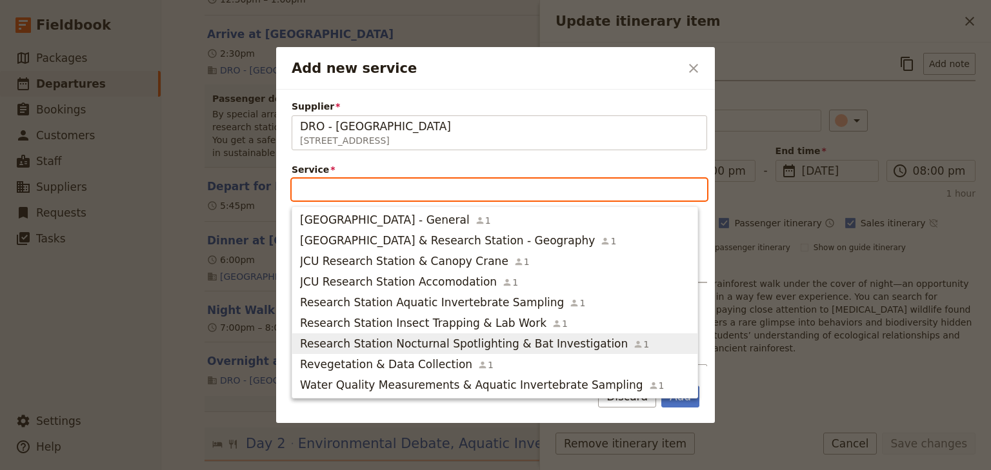
click at [523, 345] on span "Research Station Nocturnal Spotlighting & Bat Investigation" at bounding box center [464, 343] width 328 height 15
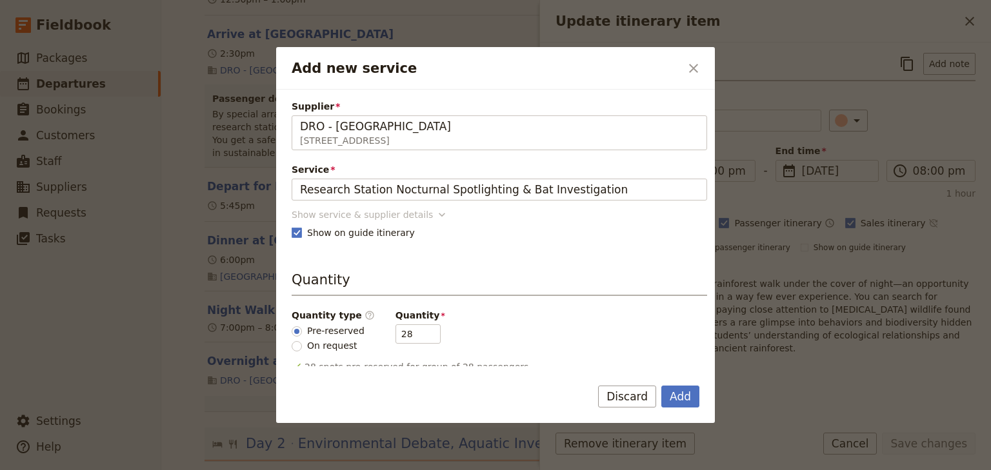
click at [408, 216] on div "Show service & supplier details" at bounding box center [362, 214] width 141 height 13
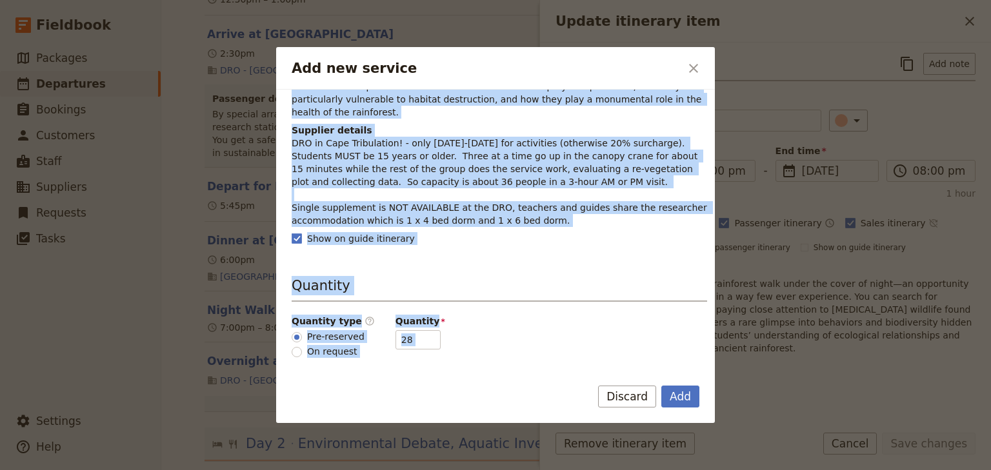
scroll to position [312, 0]
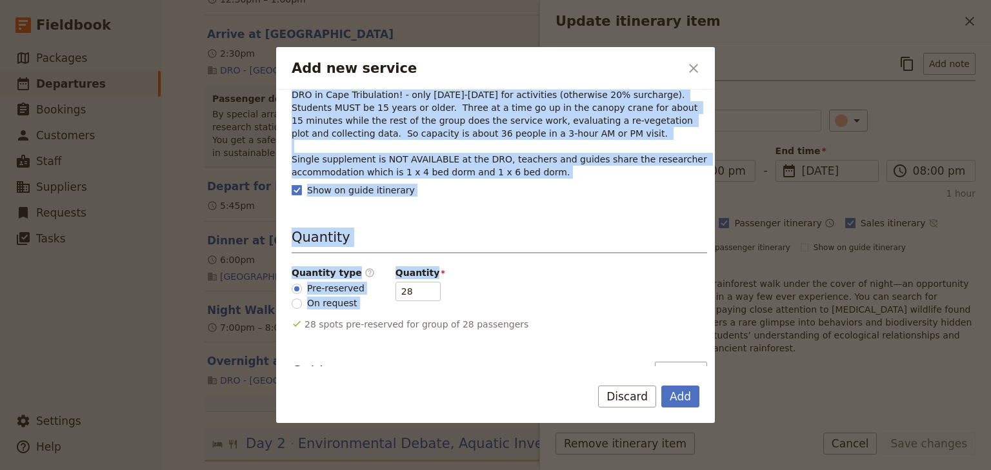
drag, startPoint x: 290, startPoint y: 297, endPoint x: 439, endPoint y: 239, distance: 159.1
click at [439, 240] on div "Supplier DRO - [GEOGRAPHIC_DATA] [STREET_ADDRESS] DRO - Daintree Rainforest Obs…" at bounding box center [495, 228] width 439 height 277
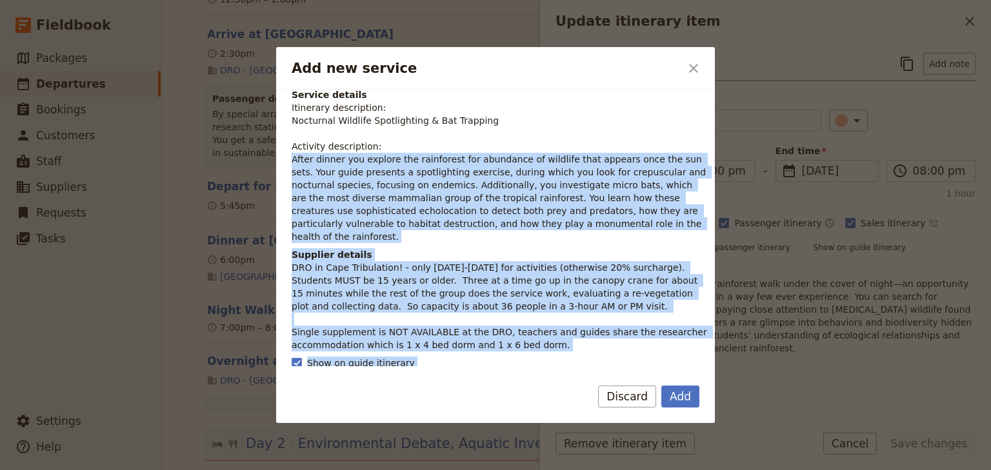
scroll to position [100, 0]
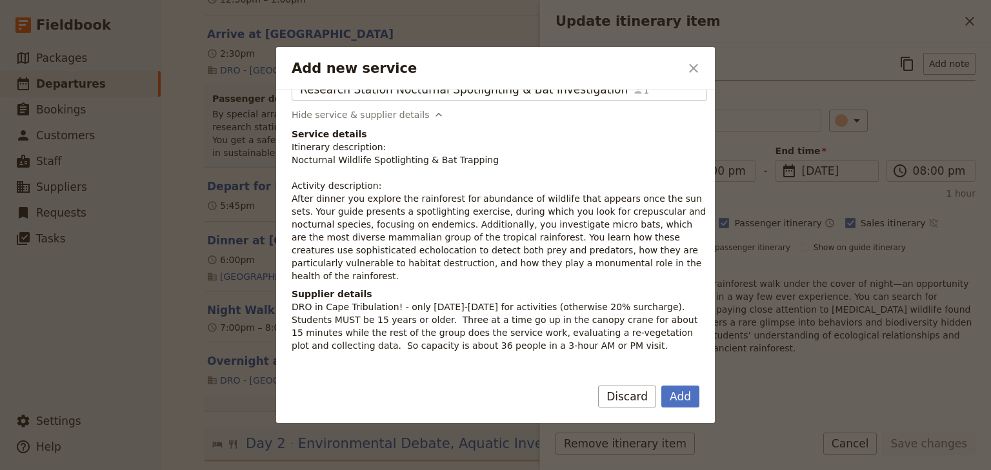
click at [560, 186] on p "Itinerary description: Nocturnal Wildlife Spotlighting & Bat Trapping Activity …" at bounding box center [500, 212] width 416 height 142
drag, startPoint x: 616, startPoint y: 263, endPoint x: 290, endPoint y: 197, distance: 333.0
click at [290, 197] on div "Supplier DRO - [GEOGRAPHIC_DATA] [STREET_ADDRESS] DRO - Daintree Rainforest Obs…" at bounding box center [495, 228] width 439 height 277
copy p "After dinner you explore the rainforest for abundance of wildlife that appears …"
click at [675, 392] on button "Add" at bounding box center [680, 397] width 38 height 22
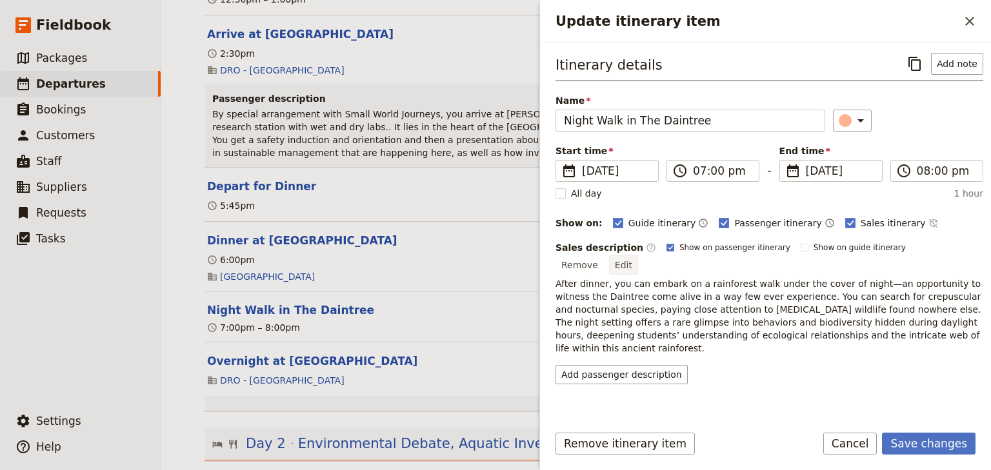
click at [638, 255] on button "Edit" at bounding box center [623, 264] width 29 height 19
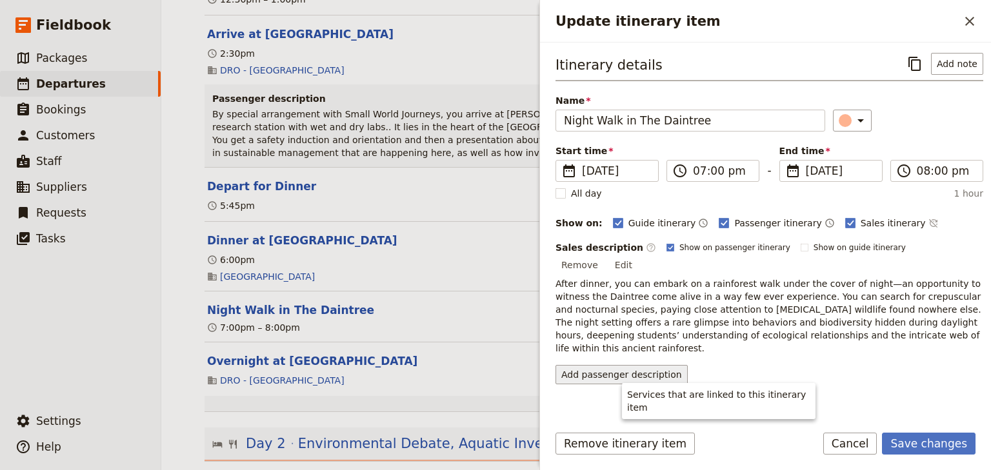
click at [612, 390] on div "Itinerary details ​ Add note Name Night Walk in The Daintree ​ Start time ​ [DA…" at bounding box center [770, 232] width 428 height 359
click at [609, 365] on button "Add passenger description" at bounding box center [622, 374] width 132 height 19
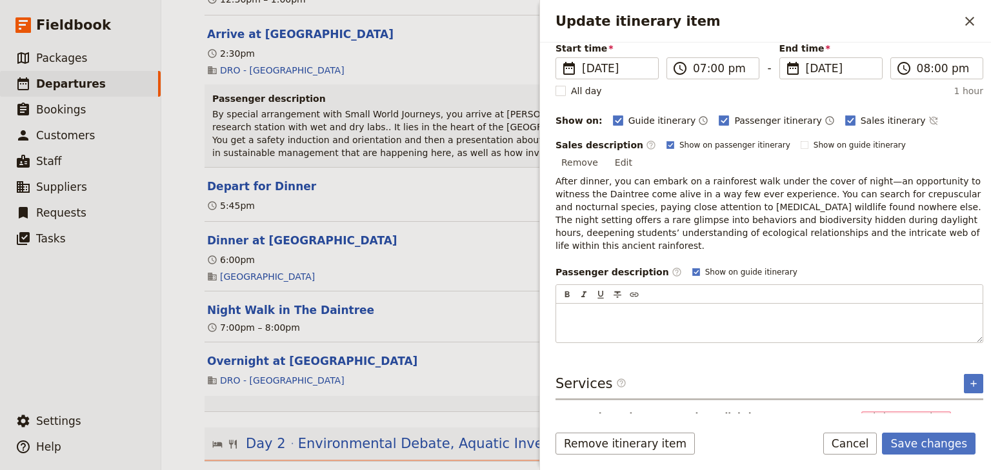
scroll to position [103, 0]
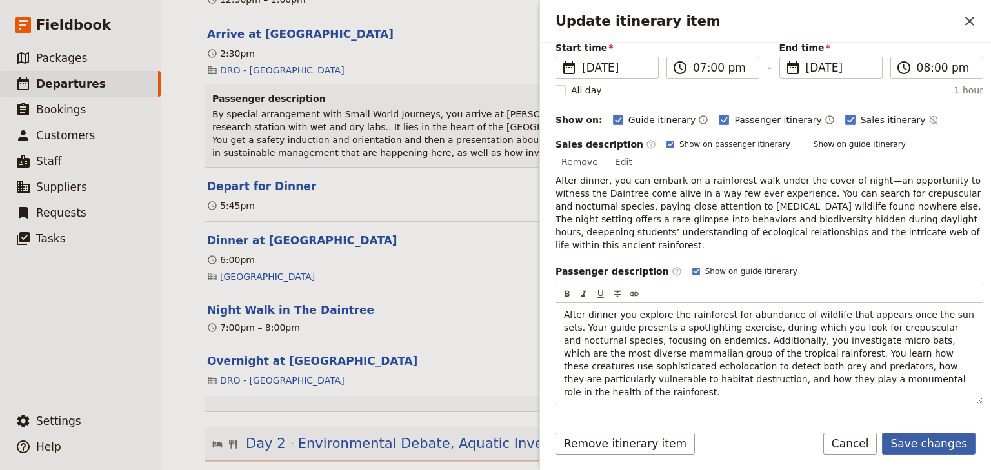
click at [921, 444] on button "Save changes" at bounding box center [929, 444] width 94 height 22
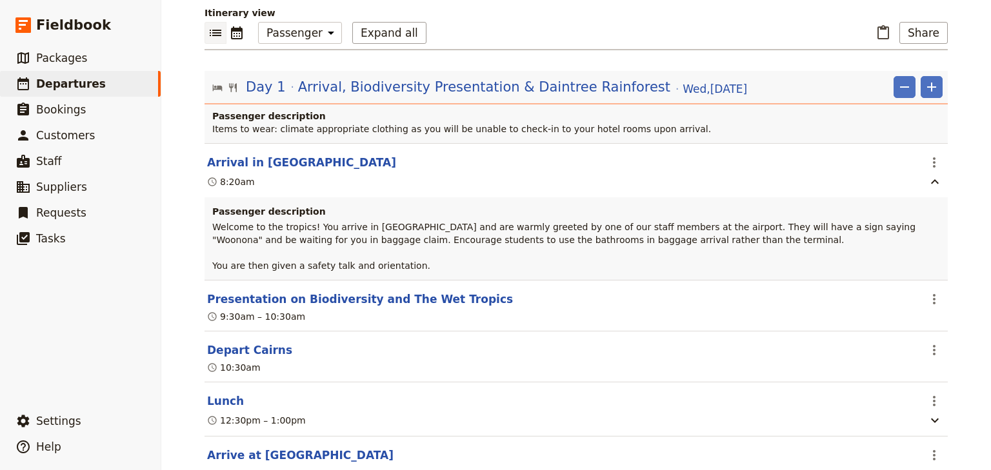
scroll to position [184, 0]
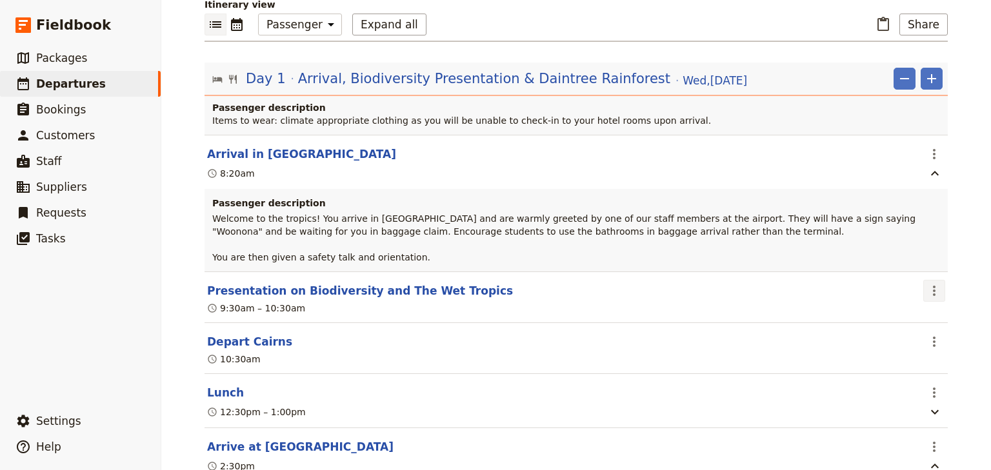
click at [929, 283] on icon "Actions" at bounding box center [934, 290] width 15 height 15
click at [930, 304] on span "Edit this itinerary item" at bounding box center [876, 304] width 114 height 13
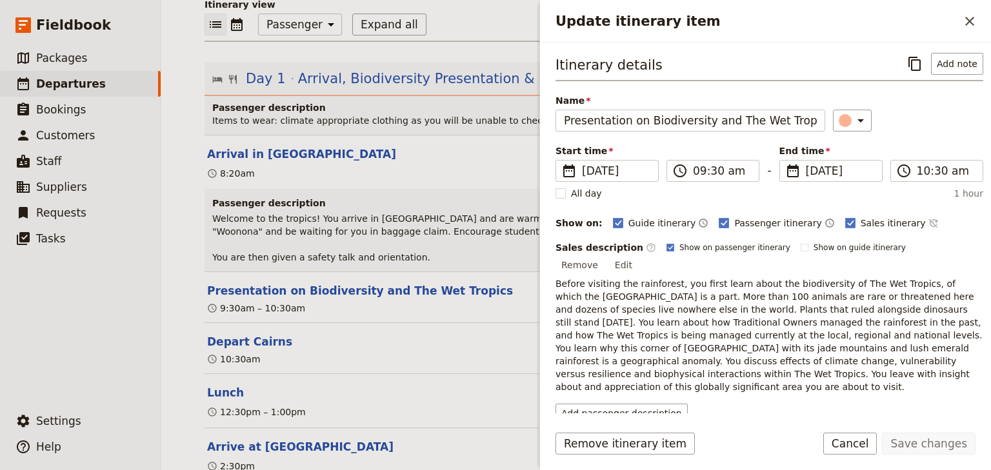
scroll to position [36, 0]
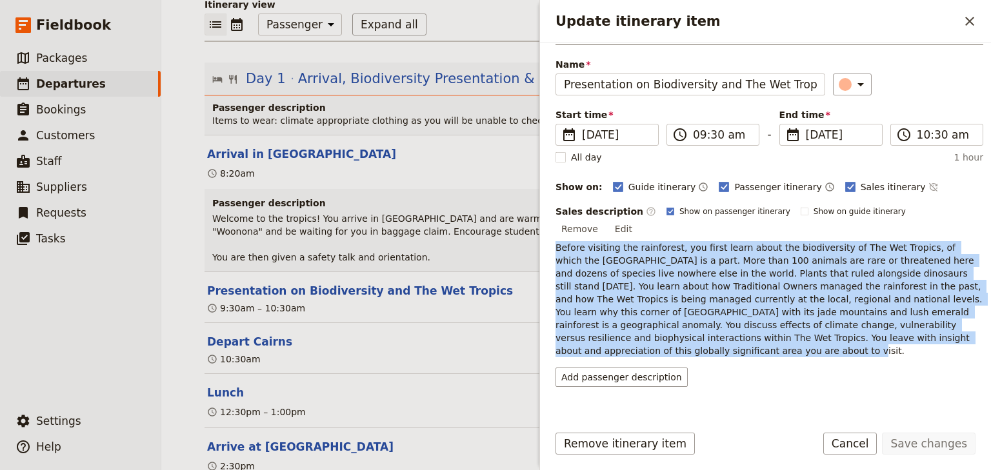
drag, startPoint x: 849, startPoint y: 323, endPoint x: 552, endPoint y: 235, distance: 309.3
click at [552, 235] on div "Itinerary details ​ Add note Name Presentation on Biodiversity and The Wet Trop…" at bounding box center [765, 228] width 451 height 371
copy span "Before visiting the rainforest, you first learn about the biodiversity of The W…"
click at [606, 368] on button "Add passenger description" at bounding box center [622, 377] width 132 height 19
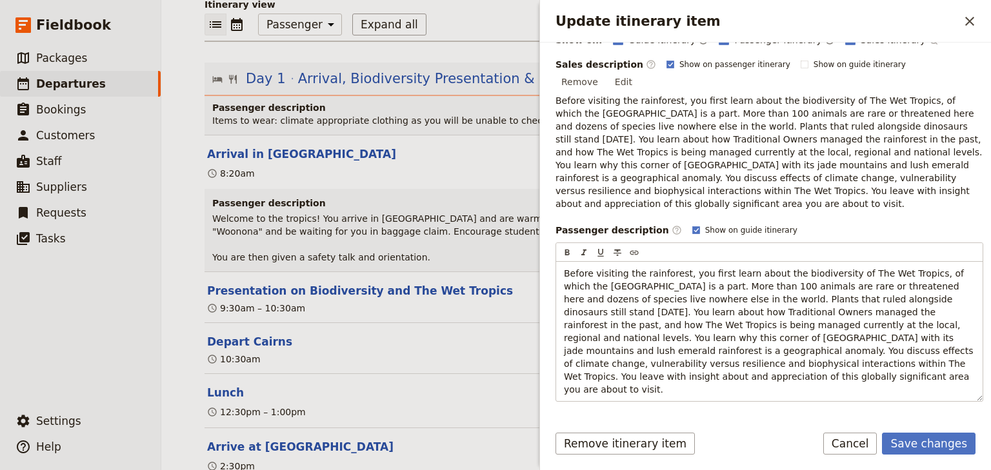
scroll to position [185, 0]
click at [937, 442] on button "Save changes" at bounding box center [929, 444] width 94 height 22
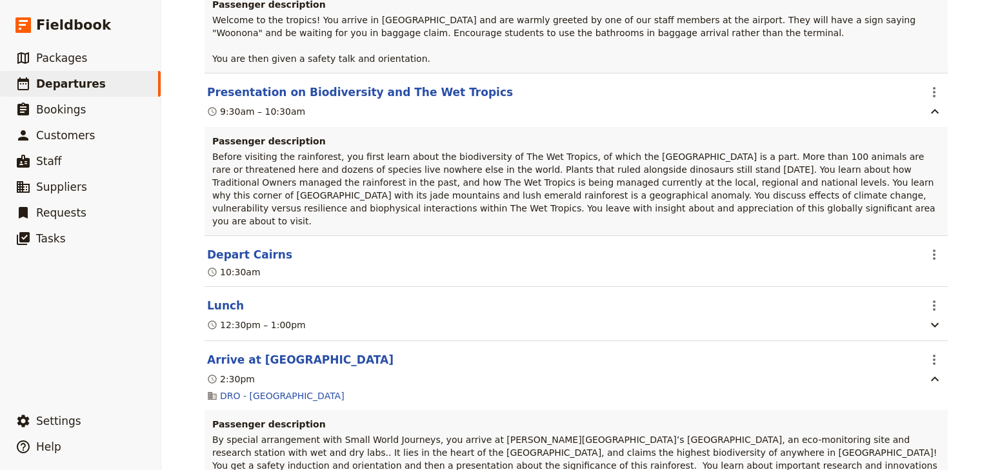
scroll to position [390, 0]
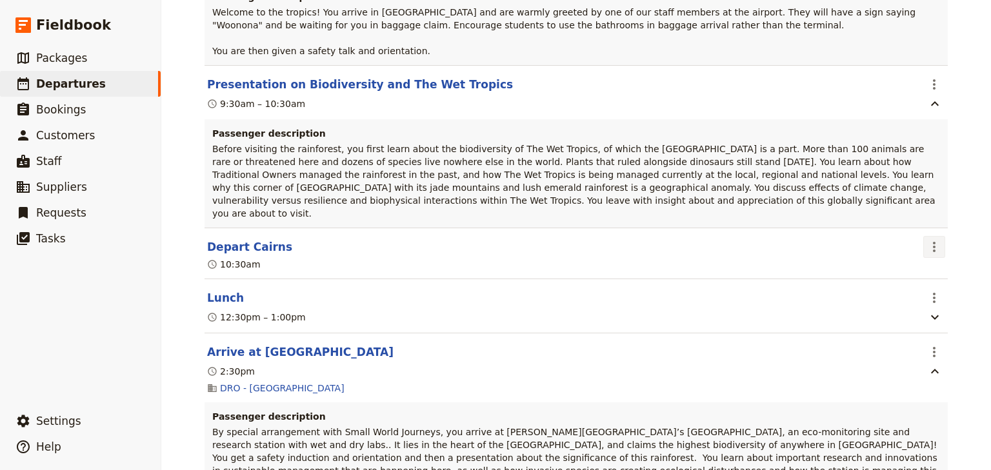
click at [931, 239] on icon "Actions" at bounding box center [934, 246] width 15 height 15
click at [915, 250] on span "Edit this itinerary item" at bounding box center [869, 248] width 101 height 13
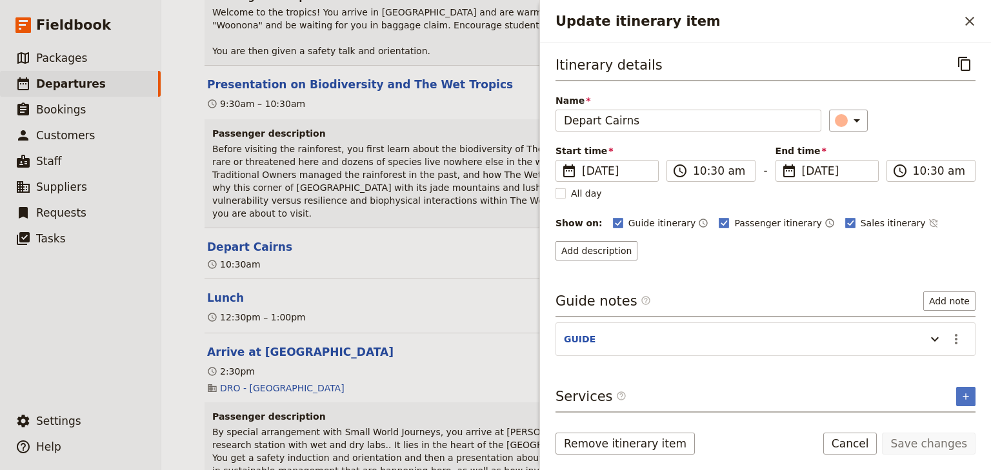
drag, startPoint x: 965, startPoint y: 21, endPoint x: 781, endPoint y: 69, distance: 190.1
click at [964, 21] on icon "Close drawer" at bounding box center [969, 21] width 15 height 15
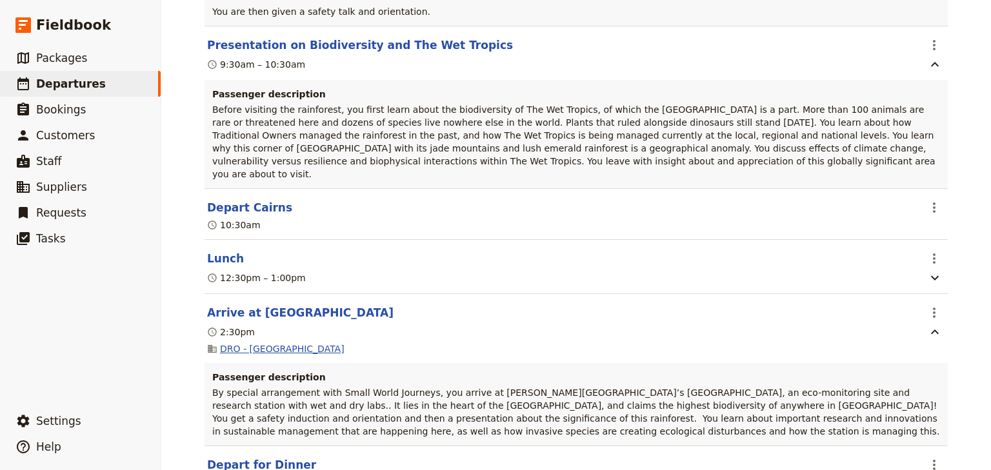
scroll to position [494, 0]
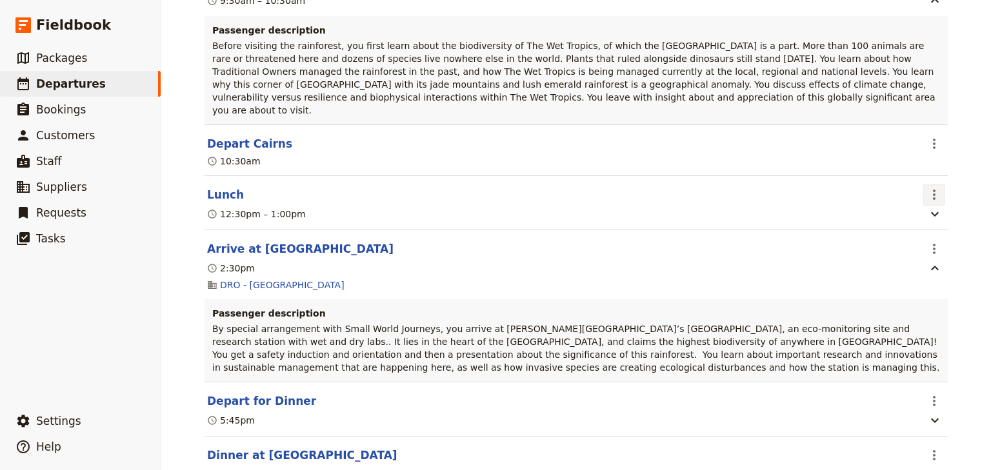
drag, startPoint x: 925, startPoint y: 170, endPoint x: 926, endPoint y: 177, distance: 7.8
click at [927, 187] on icon "Actions" at bounding box center [934, 194] width 15 height 15
click at [916, 192] on span "Edit this itinerary item" at bounding box center [869, 195] width 101 height 13
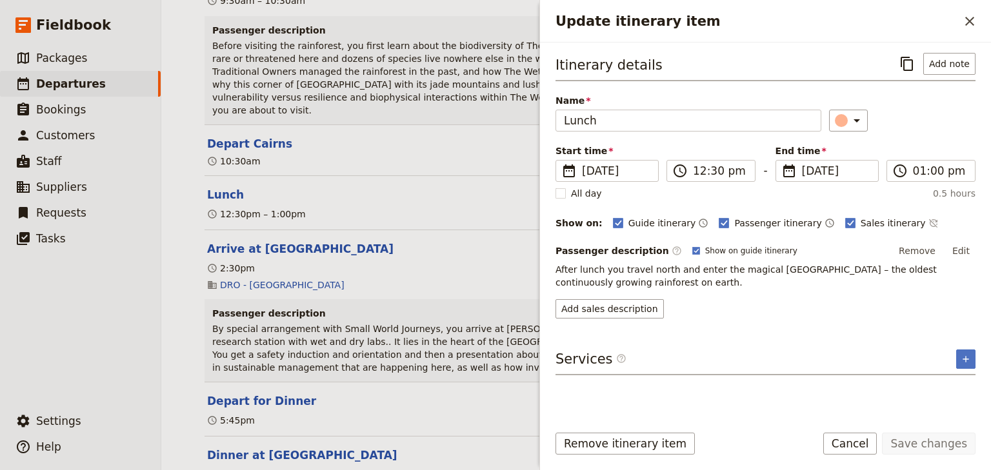
drag, startPoint x: 645, startPoint y: 284, endPoint x: 554, endPoint y: 270, distance: 91.4
click at [554, 270] on div "Itinerary details ​ Add note Name Lunch ​ Start time ​ [DATE] [DATE] [DATE] 12:…" at bounding box center [765, 228] width 451 height 371
drag, startPoint x: 565, startPoint y: 268, endPoint x: 888, endPoint y: 283, distance: 323.6
click at [831, 286] on div "Passenger description ​ Show on guide itinerary Remove Edit After lunch you tra…" at bounding box center [766, 279] width 420 height 77
click at [965, 248] on button "Edit" at bounding box center [961, 250] width 29 height 19
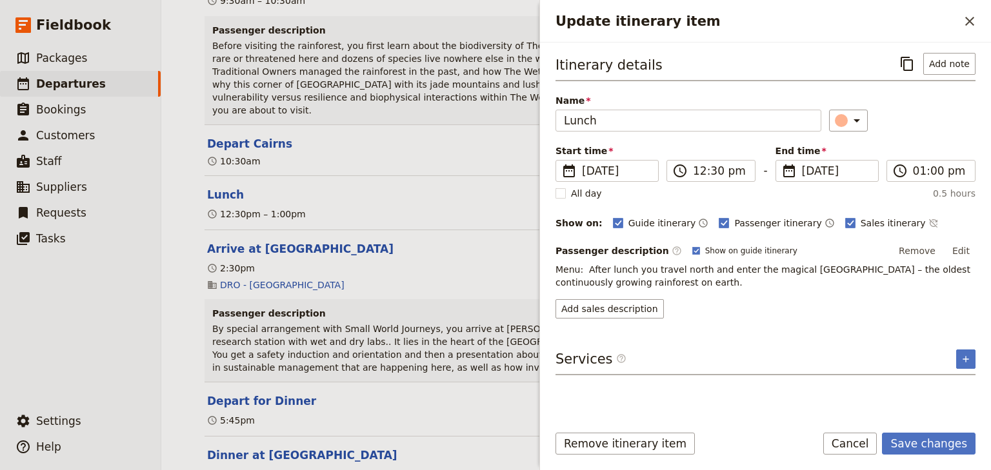
click at [586, 271] on span "Menu: After lunch you travel north and enter the magical [GEOGRAPHIC_DATA] – th…" at bounding box center [764, 276] width 417 height 23
click at [574, 266] on span "Menu: After lunch you travel north and enter the magical [GEOGRAPHIC_DATA] – th…" at bounding box center [764, 276] width 417 height 23
click at [965, 246] on button "Edit" at bounding box center [961, 250] width 29 height 19
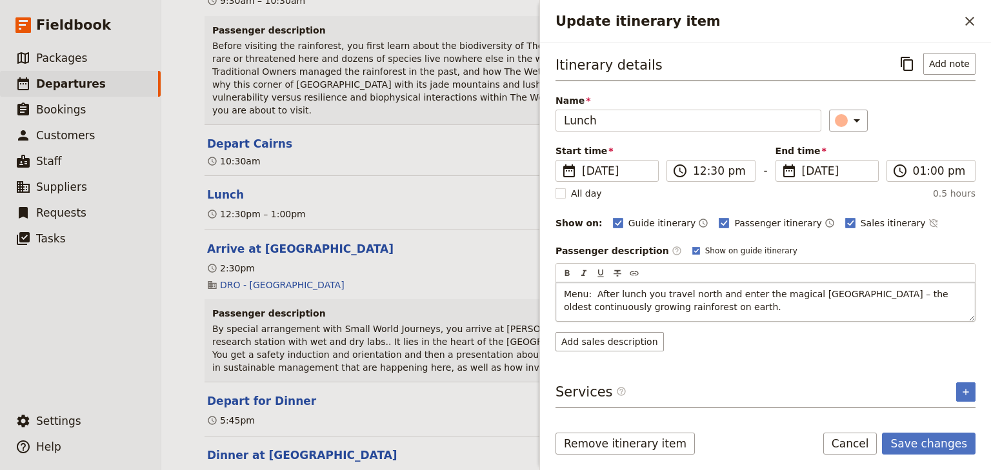
click at [590, 292] on span "Menu: After lunch you travel north and enter the magical [GEOGRAPHIC_DATA] – th…" at bounding box center [757, 300] width 387 height 23
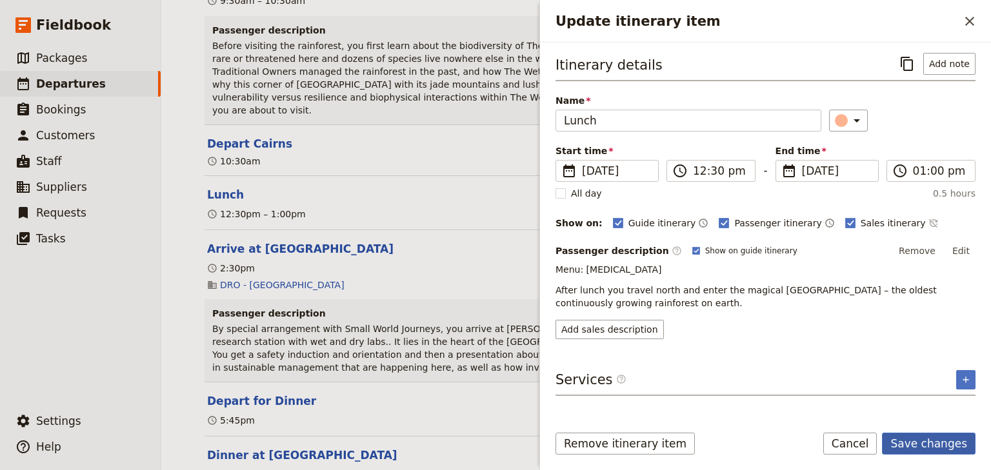
click at [930, 443] on button "Save changes" at bounding box center [929, 444] width 94 height 22
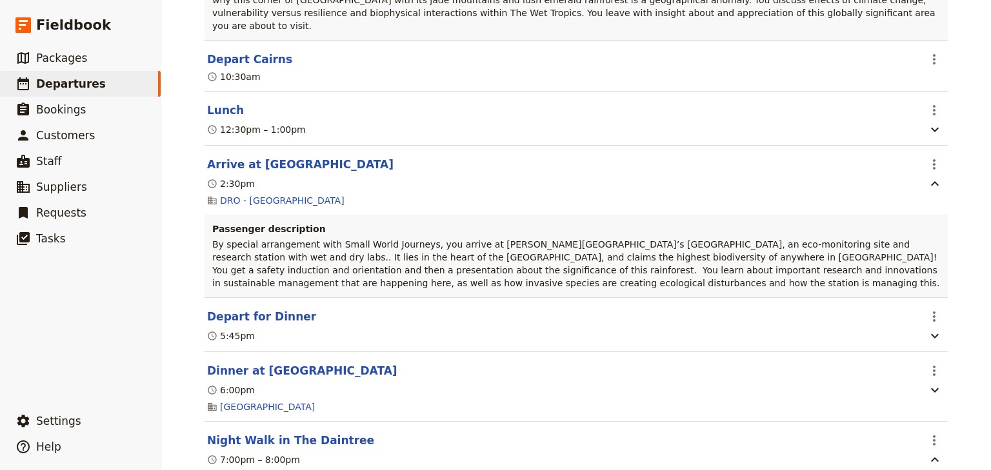
scroll to position [597, 0]
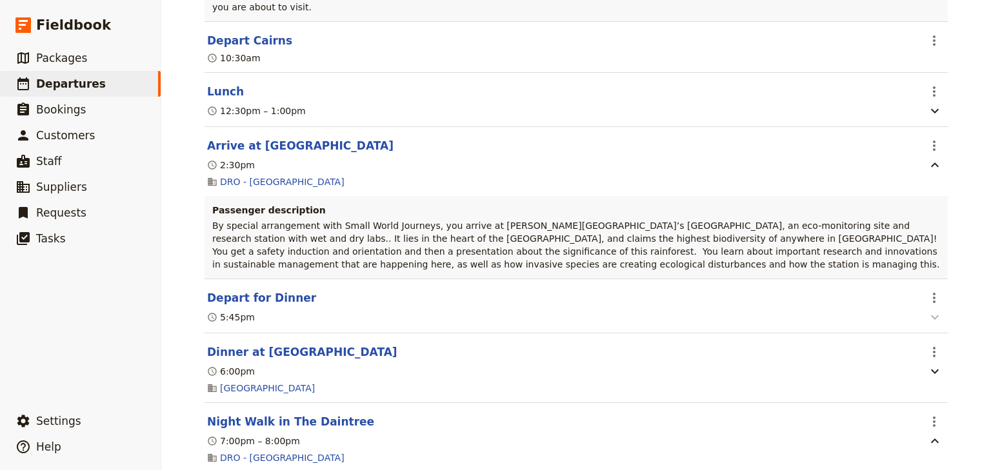
click at [934, 316] on icon "button" at bounding box center [935, 318] width 8 height 5
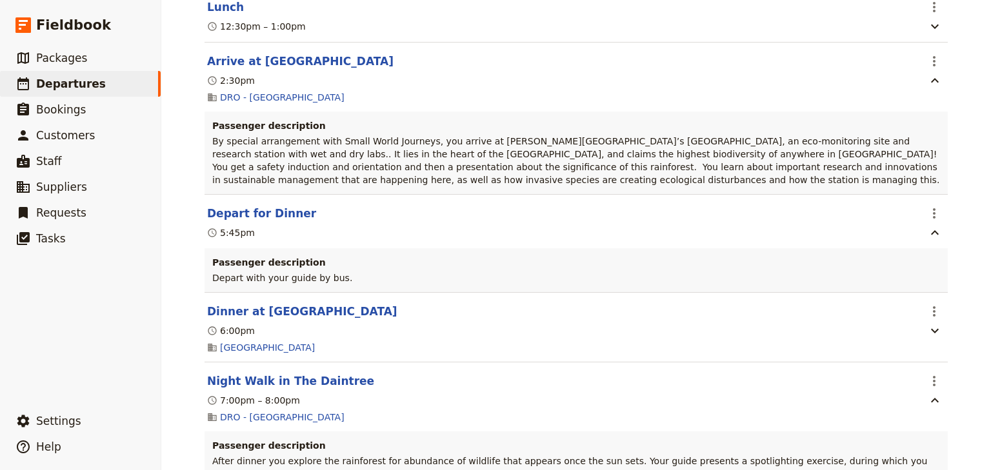
scroll to position [700, 0]
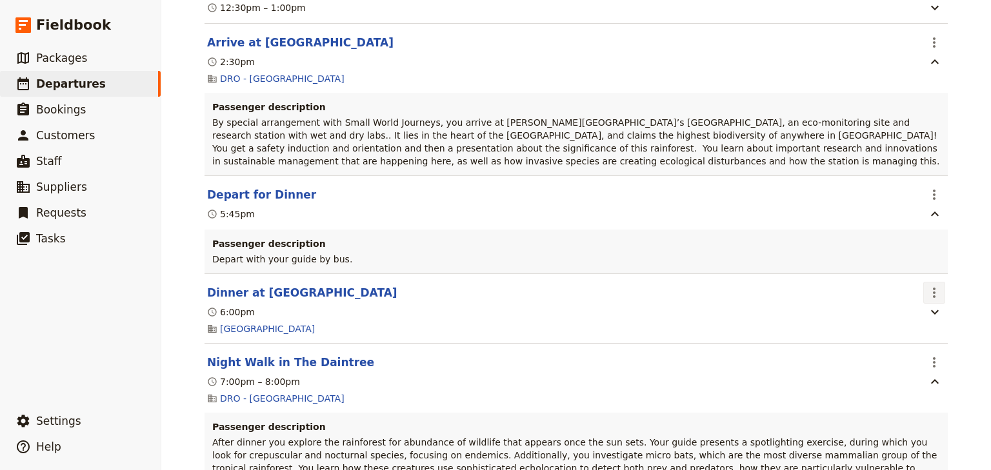
drag, startPoint x: 932, startPoint y: 270, endPoint x: 931, endPoint y: 276, distance: 6.5
click at [932, 285] on icon "Actions" at bounding box center [934, 292] width 15 height 15
click at [919, 294] on span "Edit this itinerary item" at bounding box center [869, 296] width 101 height 13
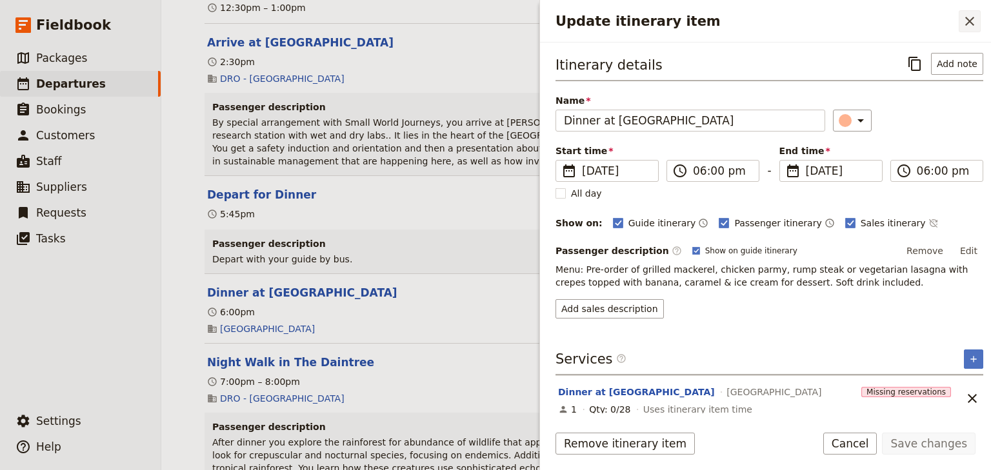
click at [973, 21] on icon "Close drawer" at bounding box center [969, 21] width 15 height 15
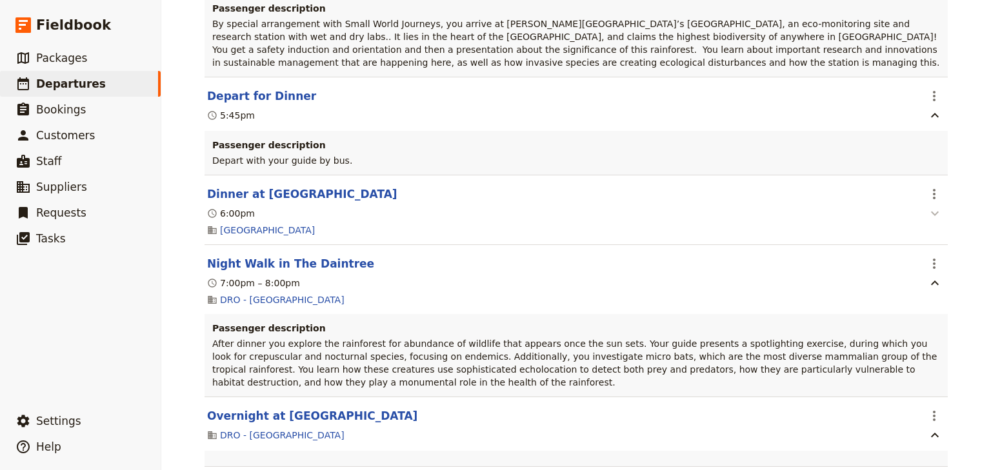
scroll to position [803, 0]
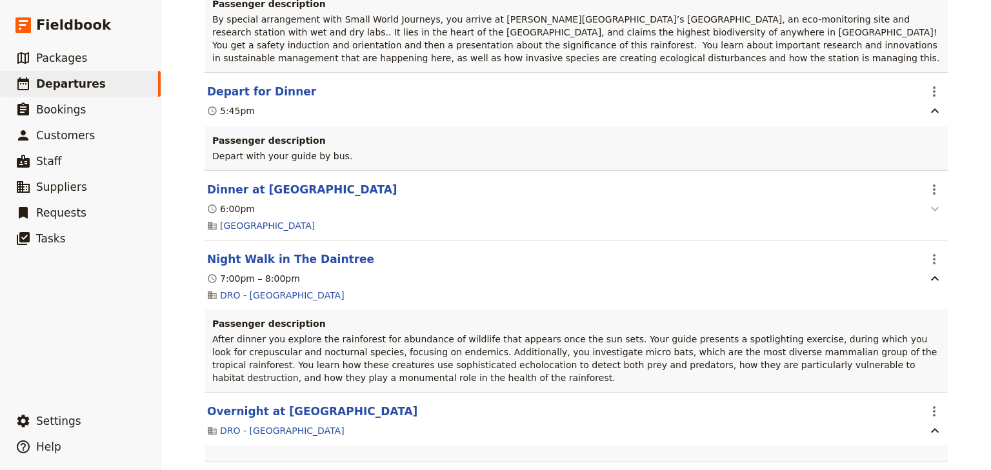
click at [929, 201] on icon "button" at bounding box center [934, 208] width 15 height 15
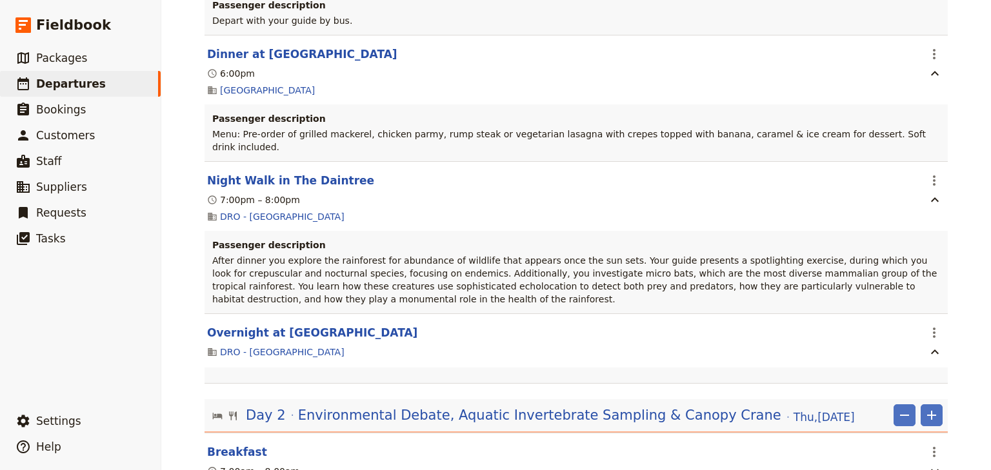
scroll to position [1061, 0]
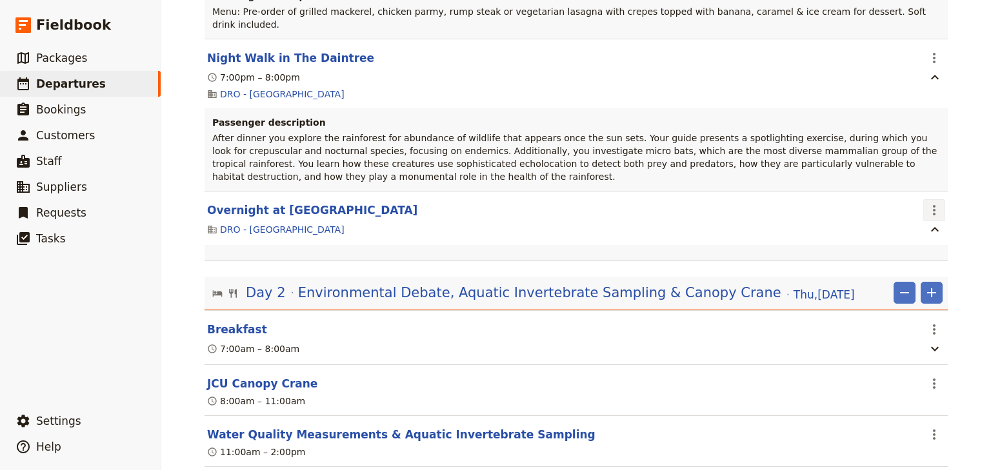
click at [933, 203] on icon "Actions" at bounding box center [934, 210] width 15 height 15
click at [916, 206] on span "Edit this itinerary item" at bounding box center [869, 202] width 101 height 13
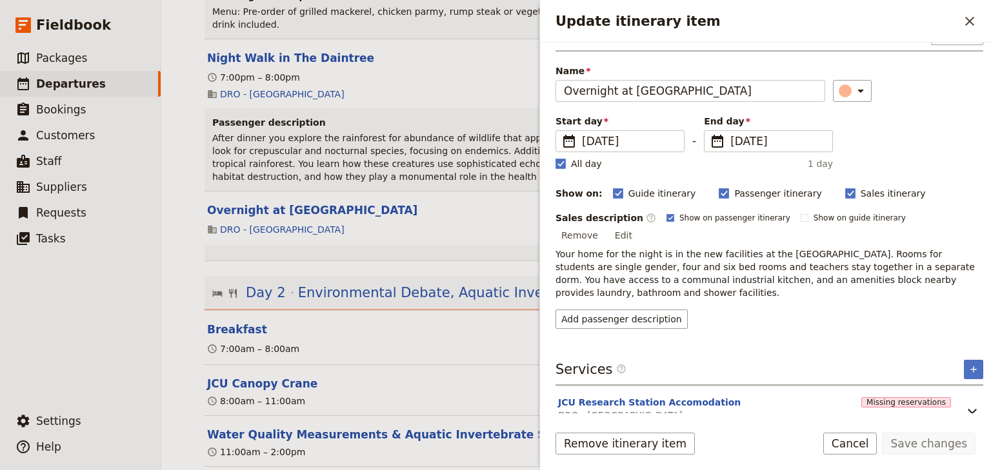
scroll to position [39, 0]
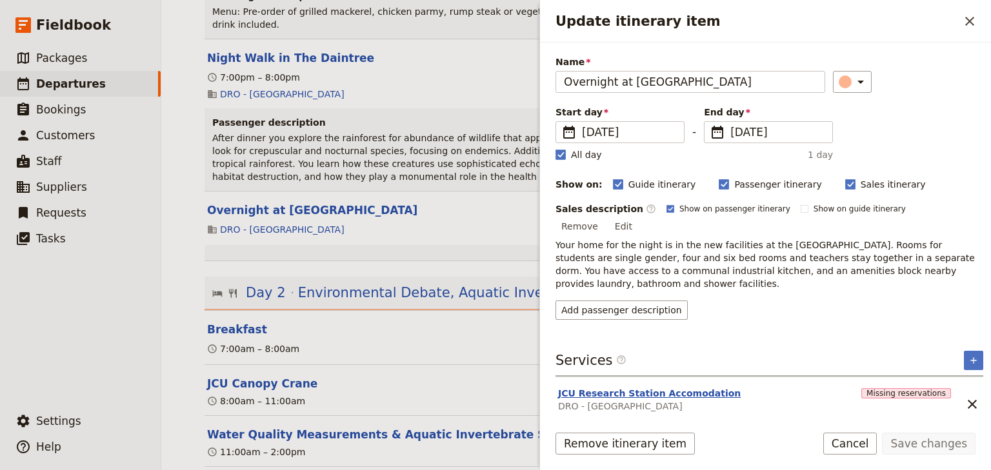
click at [636, 387] on button "JCU Research Station Accomodation" at bounding box center [649, 393] width 183 height 13
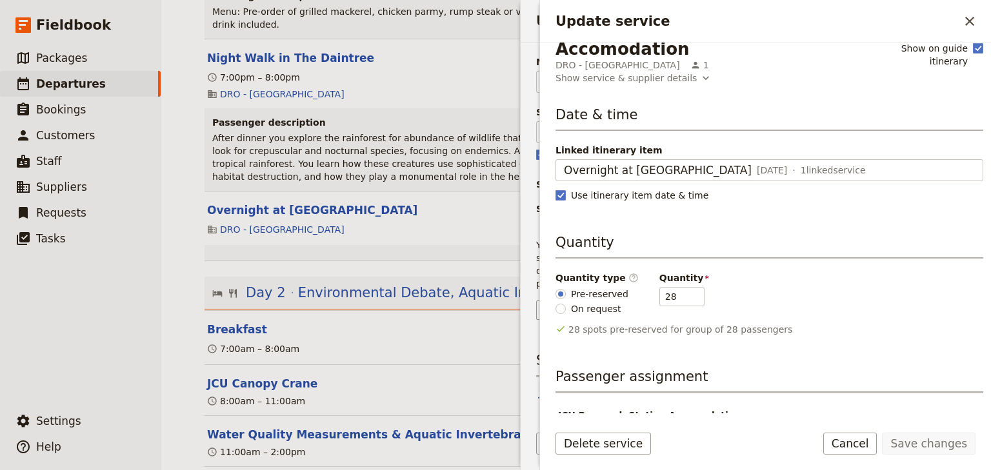
scroll to position [50, 0]
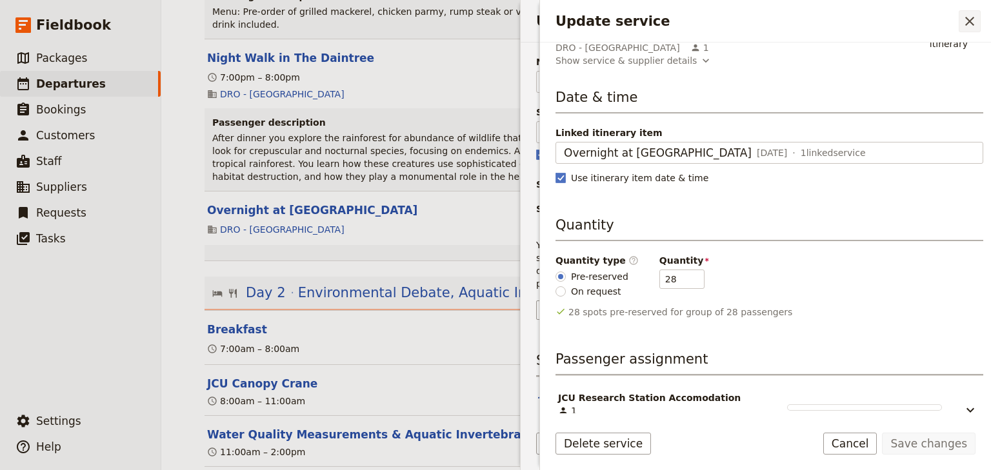
click at [968, 17] on icon "Close drawer" at bounding box center [969, 21] width 15 height 15
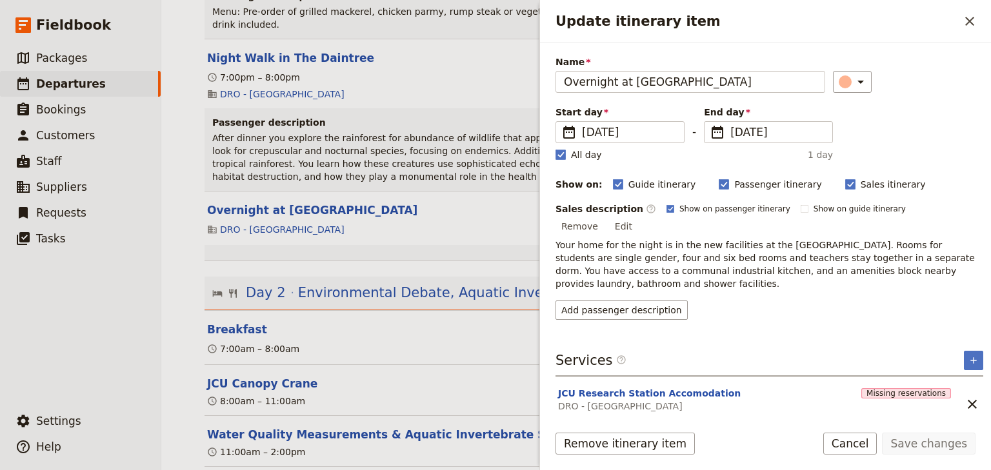
drag, startPoint x: 591, startPoint y: 270, endPoint x: 555, endPoint y: 230, distance: 53.9
click at [555, 230] on div "Itinerary details ​ Add note Name Overnight at [GEOGRAPHIC_DATA] ​ Start day ​ …" at bounding box center [765, 228] width 451 height 371
copy span "Your home for the night is in the new facilities at the [GEOGRAPHIC_DATA]. Room…"
click at [606, 301] on button "Add passenger description" at bounding box center [622, 310] width 132 height 19
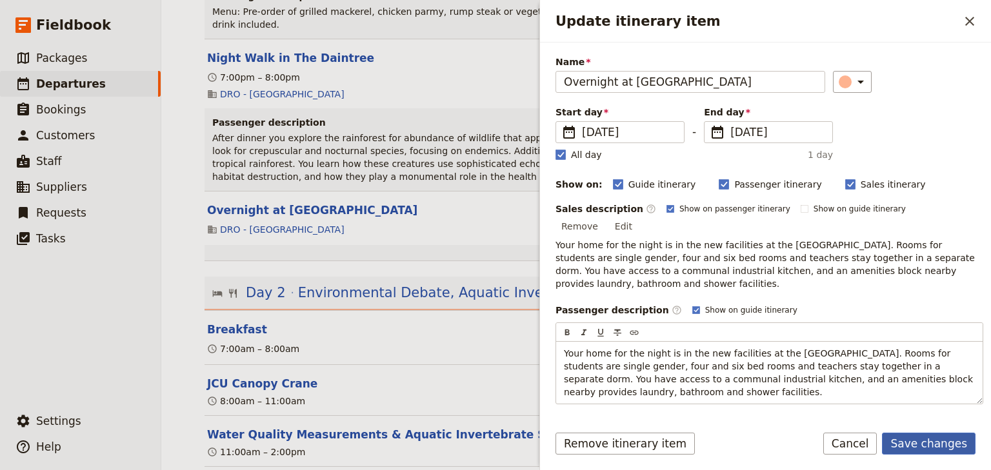
click at [915, 441] on button "Save changes" at bounding box center [929, 444] width 94 height 22
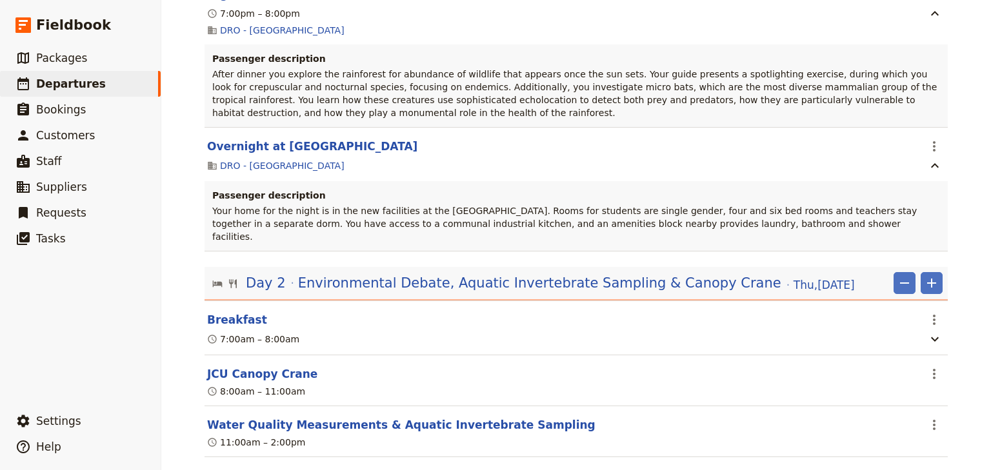
scroll to position [1165, 0]
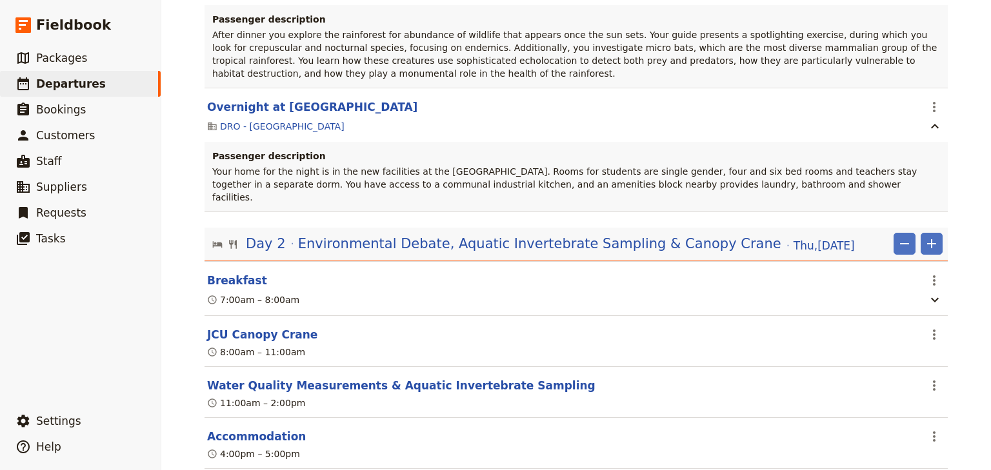
click at [970, 206] on div "Woonona High School: Ecosystems & Global Biodiversity: Reef & Rainforest 2025 ​…" at bounding box center [576, 235] width 830 height 470
click at [932, 327] on icon "Actions" at bounding box center [934, 334] width 15 height 15
click at [905, 313] on span "Edit this itinerary item" at bounding box center [869, 315] width 101 height 13
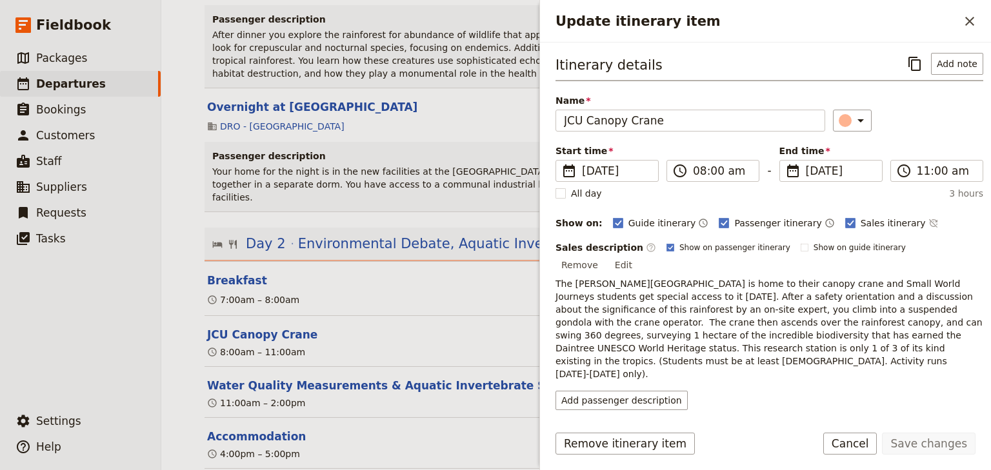
drag, startPoint x: 645, startPoint y: 345, endPoint x: 554, endPoint y: 271, distance: 117.5
click at [554, 271] on div "Itinerary details ​ Add note Name JCU Canopy Crane ​ Start time ​ [DATE] [DATE]…" at bounding box center [765, 228] width 451 height 371
copy span "The [PERSON_NAME][GEOGRAPHIC_DATA] is home to their canopy crane and Small Worl…"
click at [600, 391] on button "Add passenger description" at bounding box center [622, 400] width 132 height 19
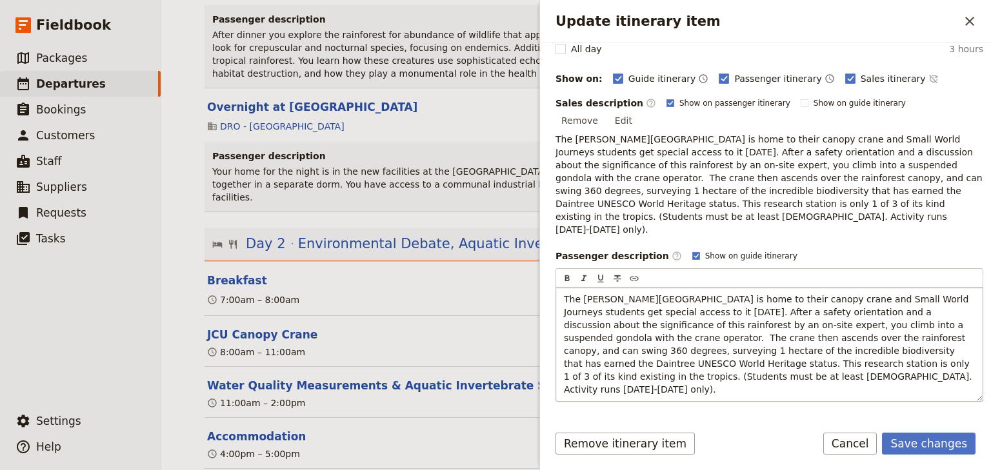
scroll to position [146, 0]
drag, startPoint x: 789, startPoint y: 346, endPoint x: 658, endPoint y: 346, distance: 131.0
click at [658, 346] on span "The [PERSON_NAME][GEOGRAPHIC_DATA] is home to their canopy crane and Small Worl…" at bounding box center [769, 343] width 411 height 101
click at [683, 345] on p "The [PERSON_NAME][GEOGRAPHIC_DATA] is home to their canopy crane and Small Worl…" at bounding box center [769, 343] width 411 height 103
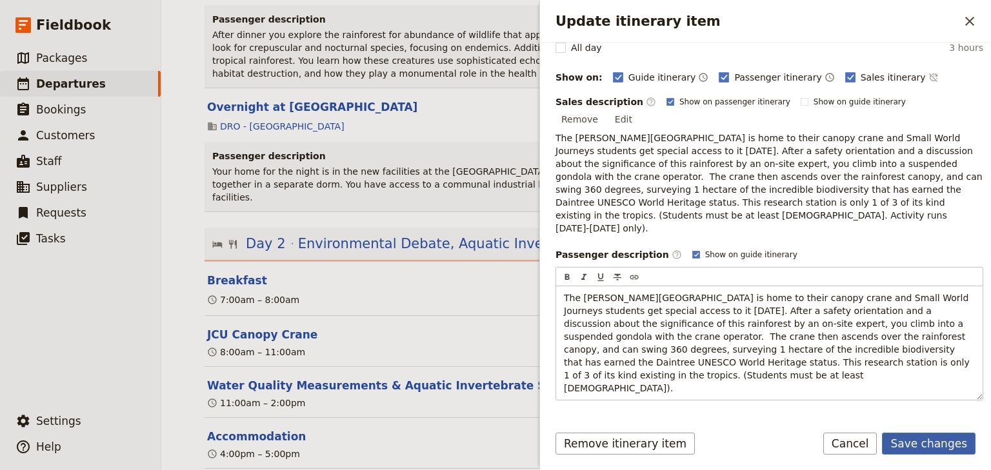
drag, startPoint x: 932, startPoint y: 442, endPoint x: 747, endPoint y: 470, distance: 187.2
click at [931, 442] on button "Save changes" at bounding box center [929, 444] width 94 height 22
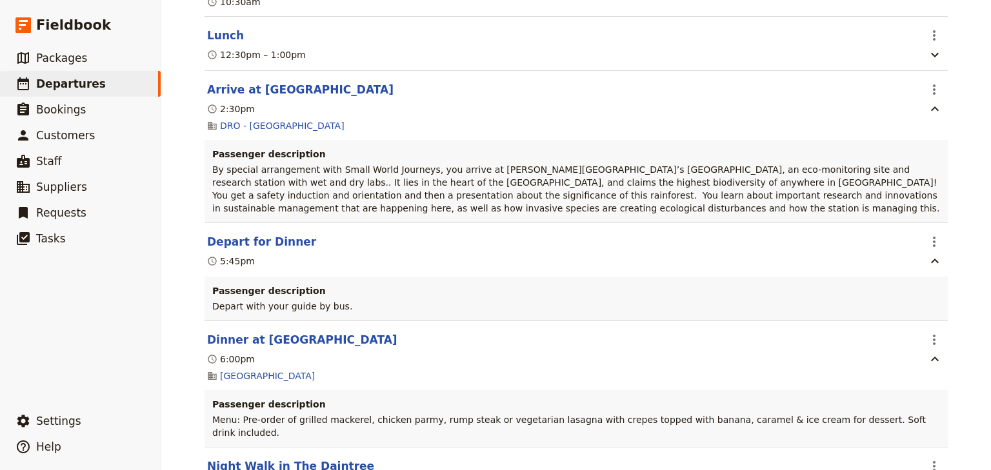
scroll to position [648, 0]
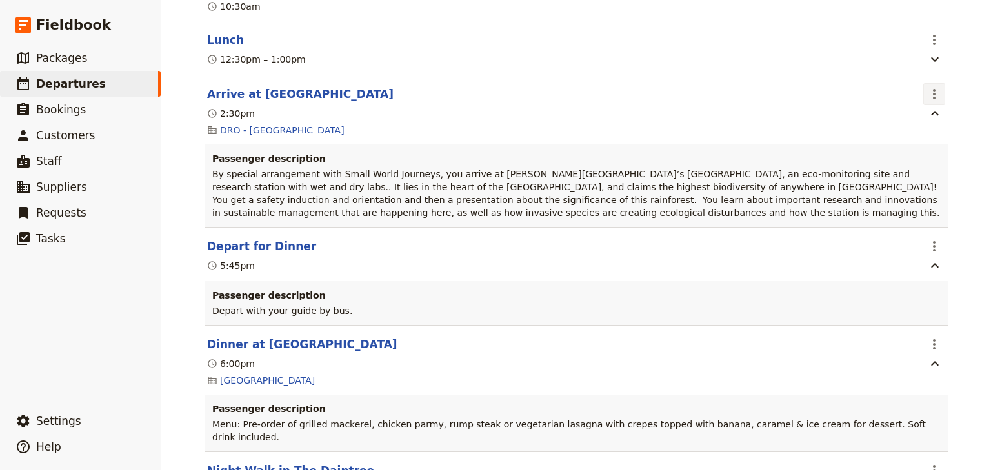
click at [931, 86] on icon "Actions" at bounding box center [934, 93] width 15 height 15
click at [904, 97] on span "Edit this itinerary item" at bounding box center [869, 96] width 101 height 13
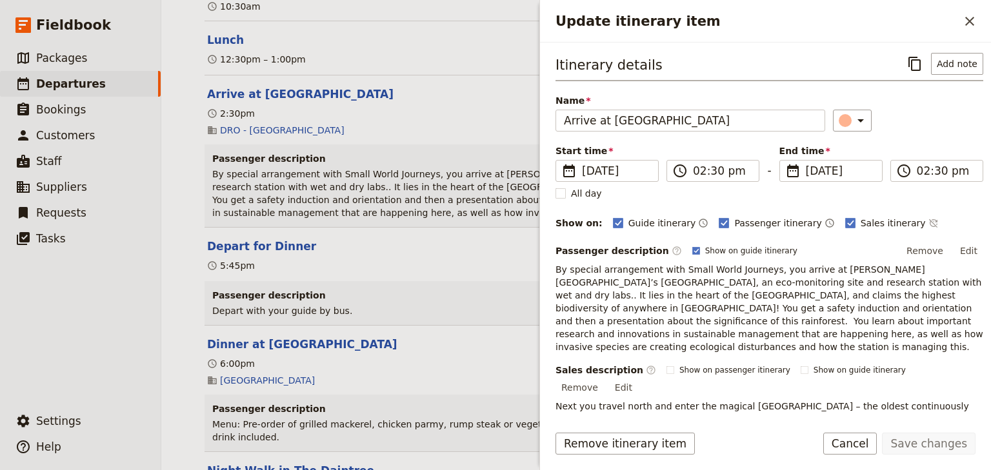
drag, startPoint x: 968, startPoint y: 248, endPoint x: 948, endPoint y: 259, distance: 22.5
click at [967, 248] on button "Edit" at bounding box center [968, 250] width 29 height 19
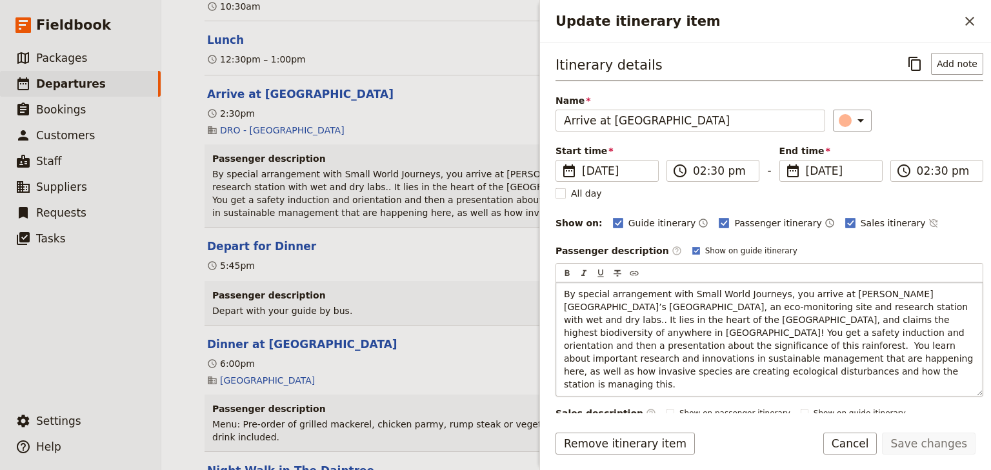
drag, startPoint x: 924, startPoint y: 310, endPoint x: 937, endPoint y: 326, distance: 21.2
click at [926, 312] on span "By special arrangement with Small World Journeys, you arrive at [PERSON_NAME][G…" at bounding box center [770, 339] width 412 height 101
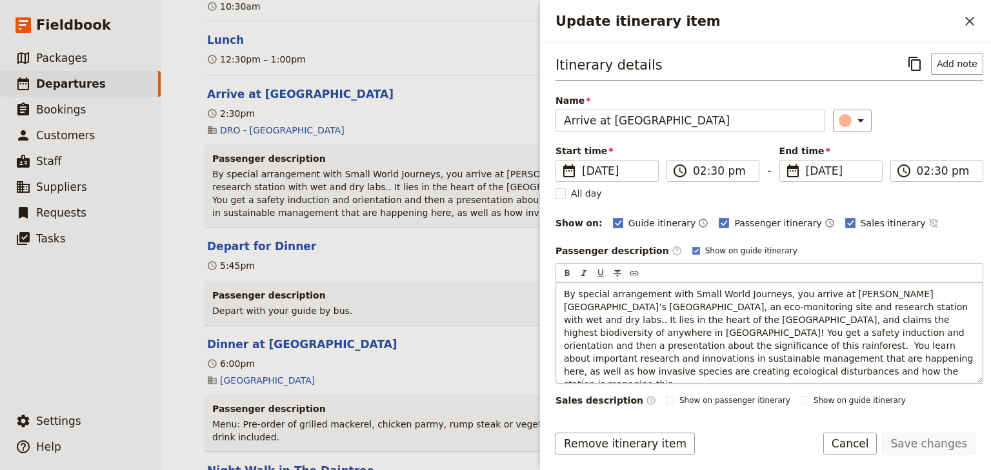
click at [918, 307] on span "By special arrangement with Small World Journeys, you arrive at [PERSON_NAME][G…" at bounding box center [770, 339] width 412 height 101
click at [925, 307] on span "By special arrangement with Small World Journeys, you arrive at [PERSON_NAME][G…" at bounding box center [770, 339] width 412 height 101
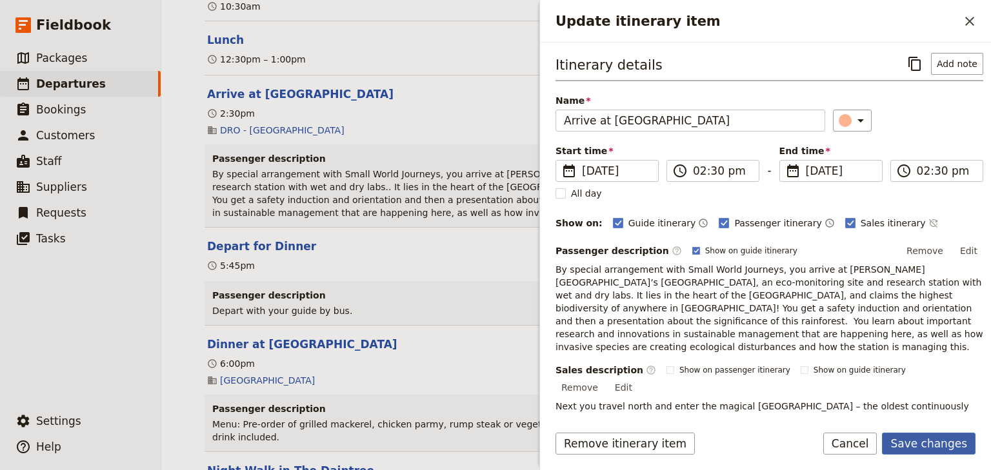
click at [931, 445] on button "Save changes" at bounding box center [929, 444] width 94 height 22
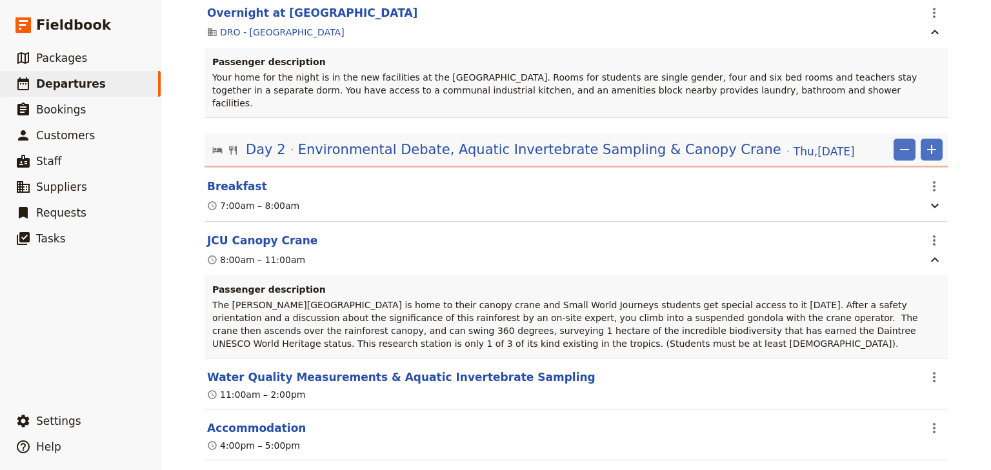
scroll to position [1268, 0]
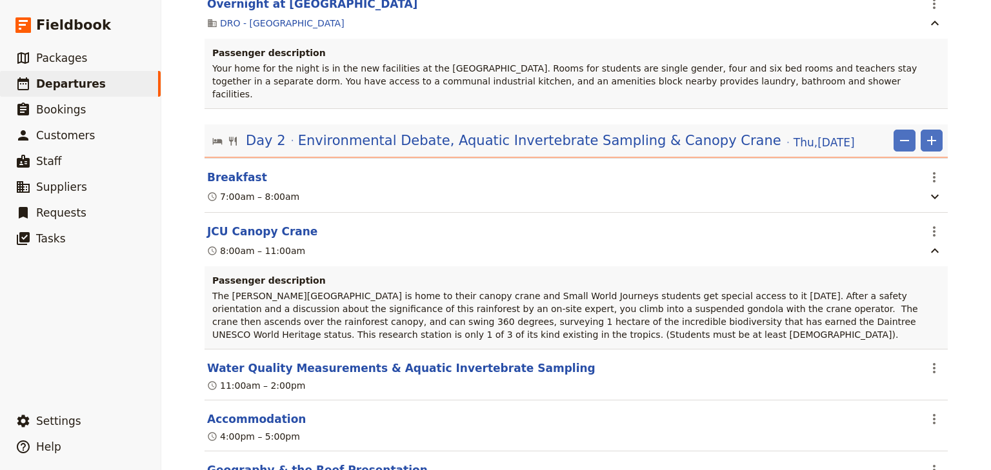
drag, startPoint x: 929, startPoint y: 319, endPoint x: 917, endPoint y: 316, distance: 12.1
click at [929, 361] on icon "Actions" at bounding box center [934, 368] width 15 height 15
click at [910, 346] on span "Edit this itinerary item" at bounding box center [869, 349] width 101 height 13
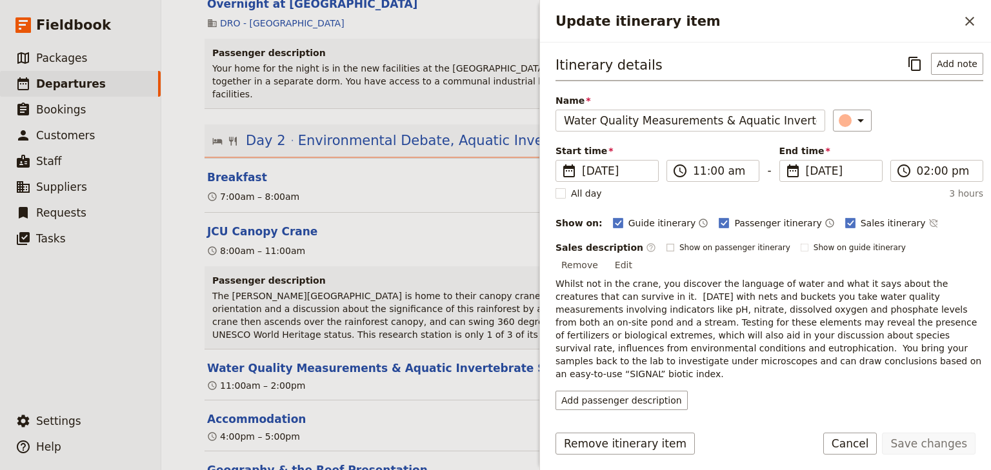
click at [666, 246] on rect "Update itinerary item" at bounding box center [669, 247] width 7 height 7
click at [666, 243] on input "Show on passenger itinerary" at bounding box center [666, 242] width 1 height 1
checkbox input "true"
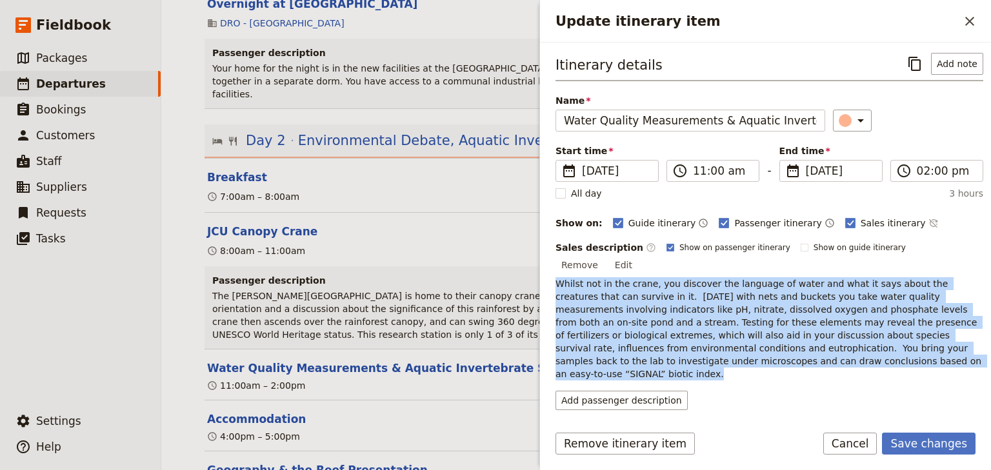
drag, startPoint x: 710, startPoint y: 346, endPoint x: 554, endPoint y: 269, distance: 173.4
click at [554, 269] on div "Itinerary details ​ Add note Name Water Quality Measurements & Aquatic Inverteb…" at bounding box center [765, 228] width 451 height 371
copy span "Whilst not in the crane, you discover the language of water and what it says ab…"
click at [609, 391] on button "Add passenger description" at bounding box center [622, 400] width 132 height 19
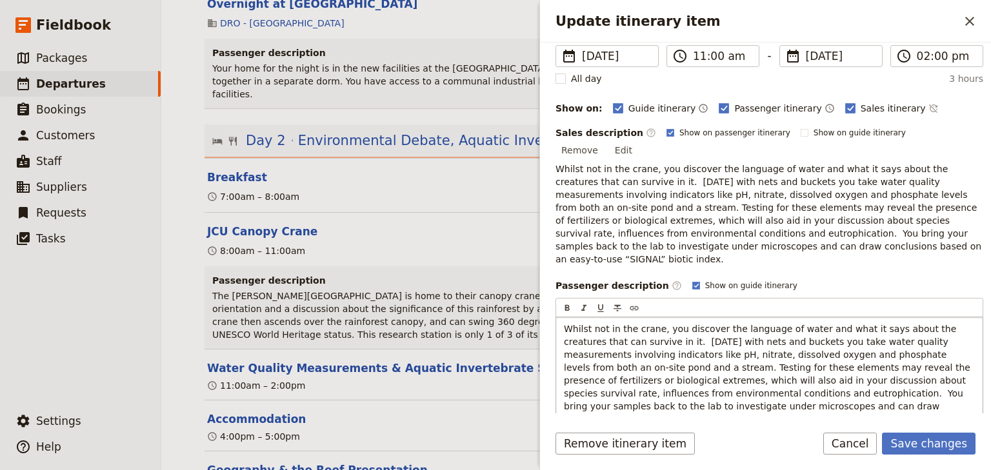
scroll to position [146, 0]
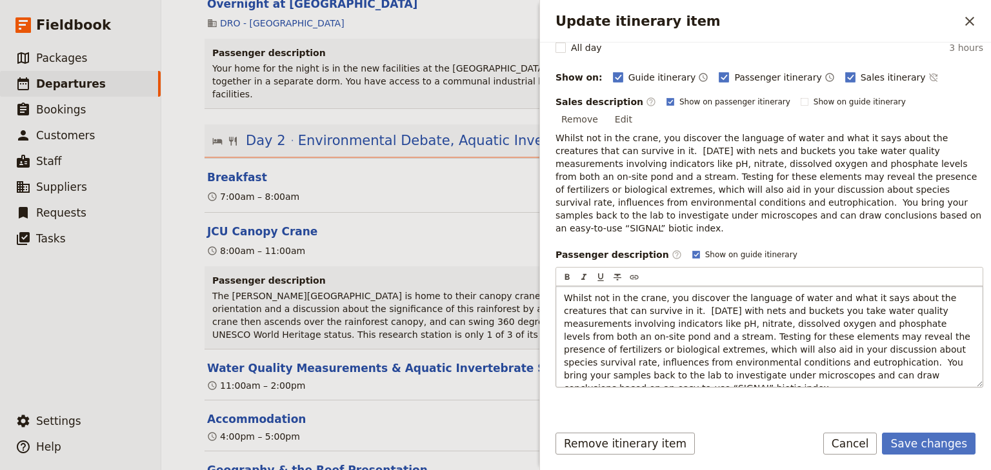
click at [648, 330] on span "Whilst not in the crane, you discover the language of water and what it says ab…" at bounding box center [768, 343] width 409 height 101
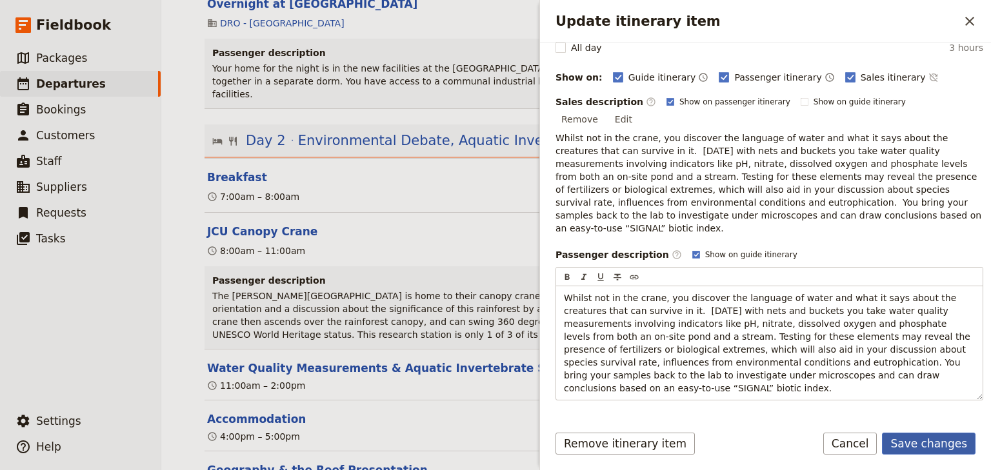
click at [936, 441] on button "Save changes" at bounding box center [929, 444] width 94 height 22
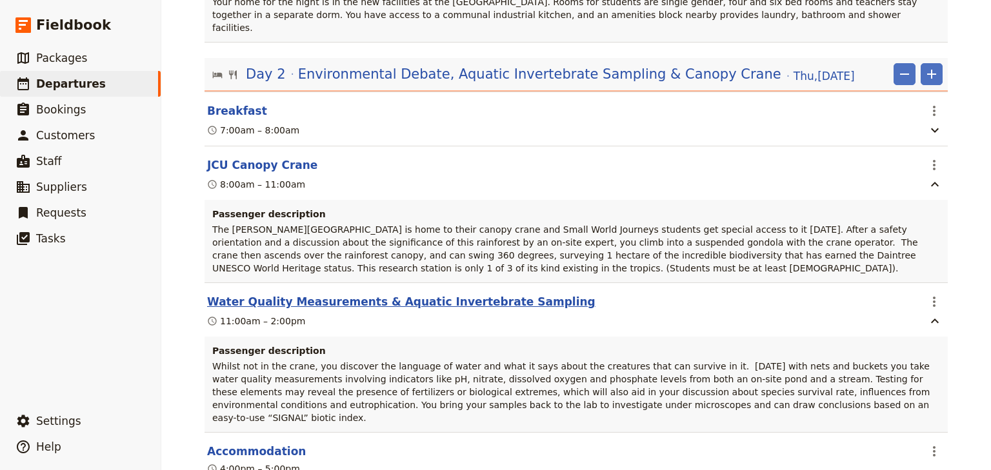
scroll to position [1423, 0]
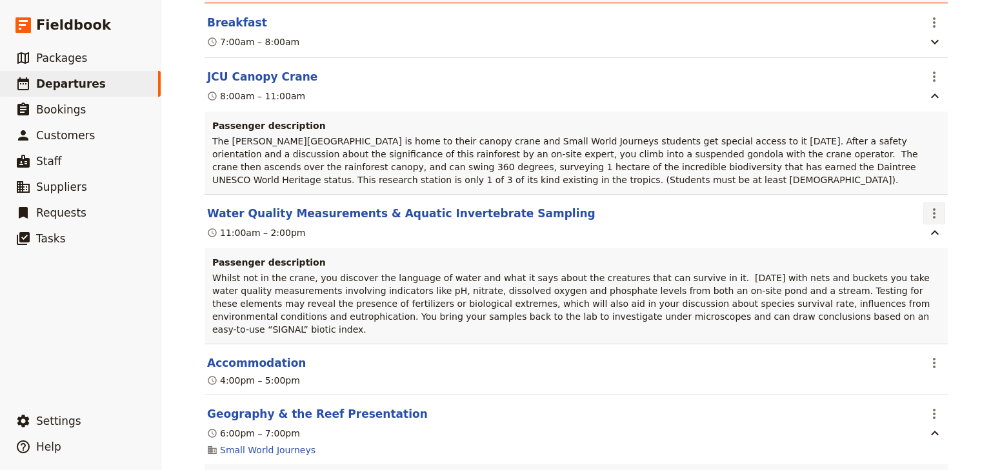
click at [934, 206] on icon "Actions" at bounding box center [934, 213] width 15 height 15
click at [917, 190] on span "Edit this itinerary item" at bounding box center [869, 194] width 101 height 13
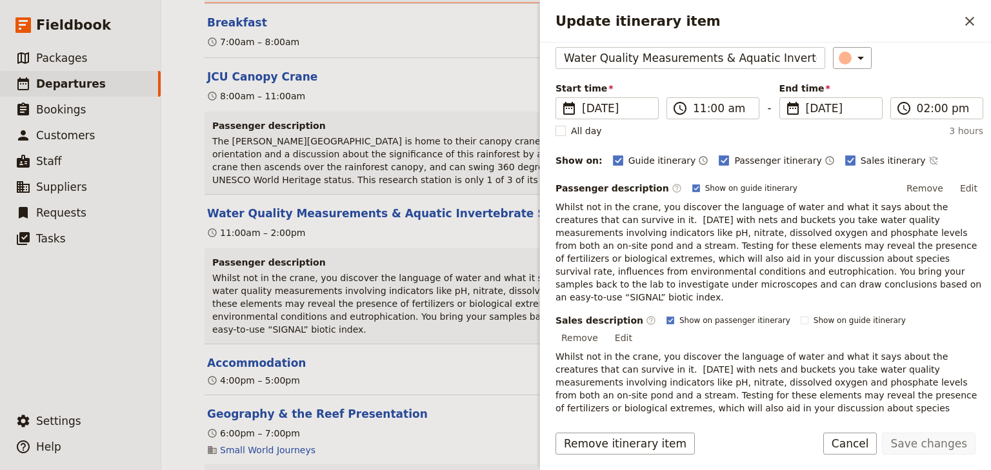
scroll to position [116, 0]
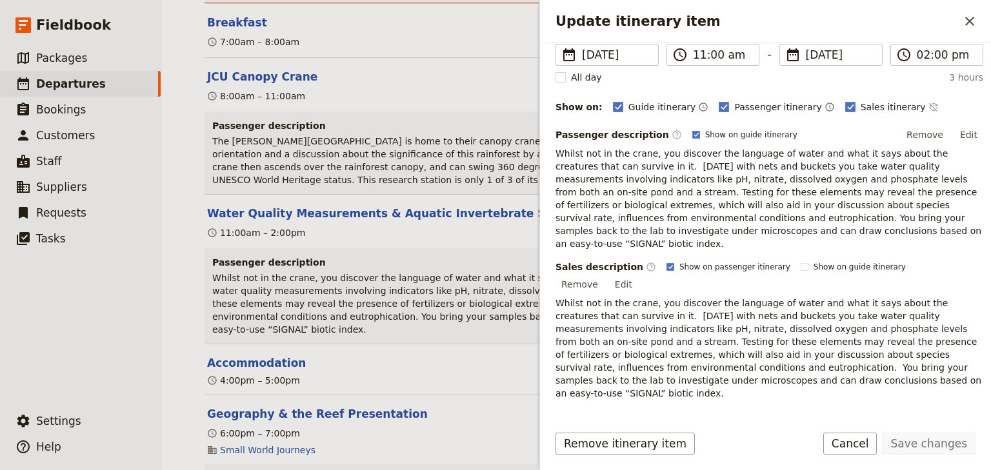
click at [968, 436] on icon "Add service inclusion" at bounding box center [973, 441] width 10 height 10
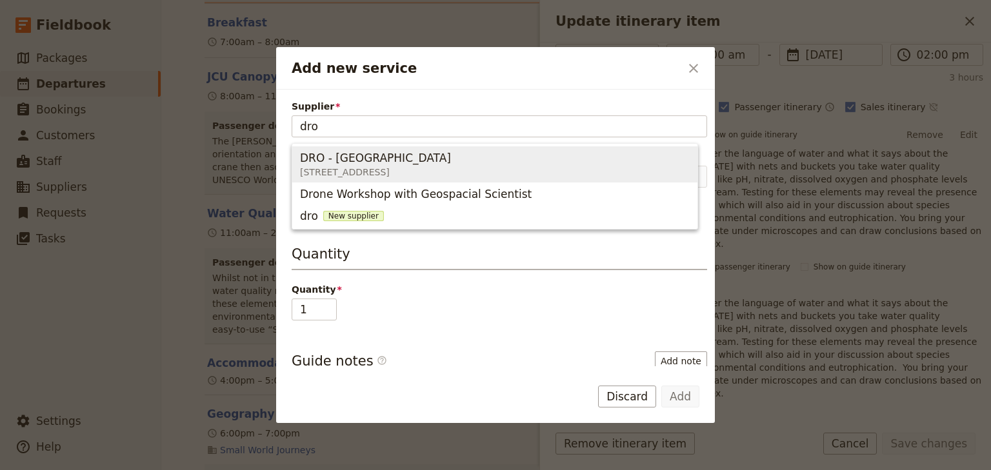
type input "dro"
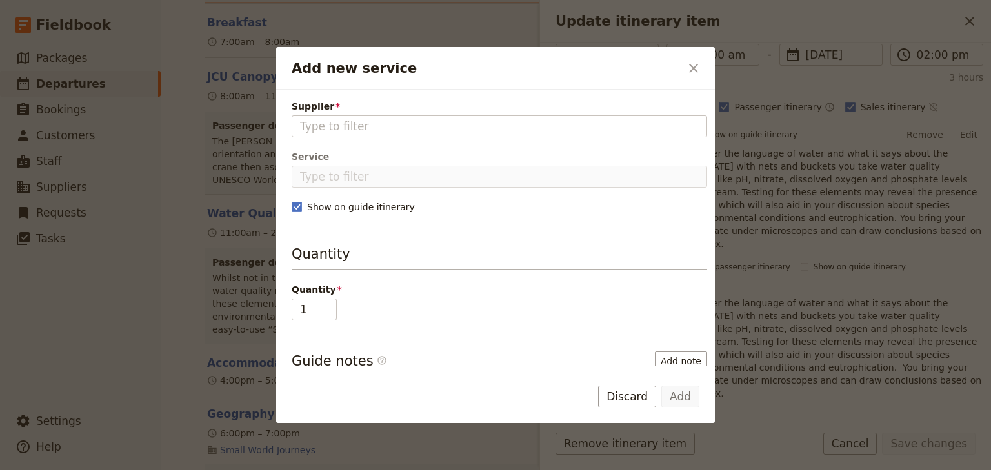
drag, startPoint x: 428, startPoint y: 137, endPoint x: 425, endPoint y: 145, distance: 8.7
click at [428, 137] on div "Supplier Please fill in this field. Service Show on guide itinerary Quantity Qu…" at bounding box center [500, 295] width 416 height 391
click at [381, 135] on fieldset "Add new service" at bounding box center [500, 126] width 416 height 22
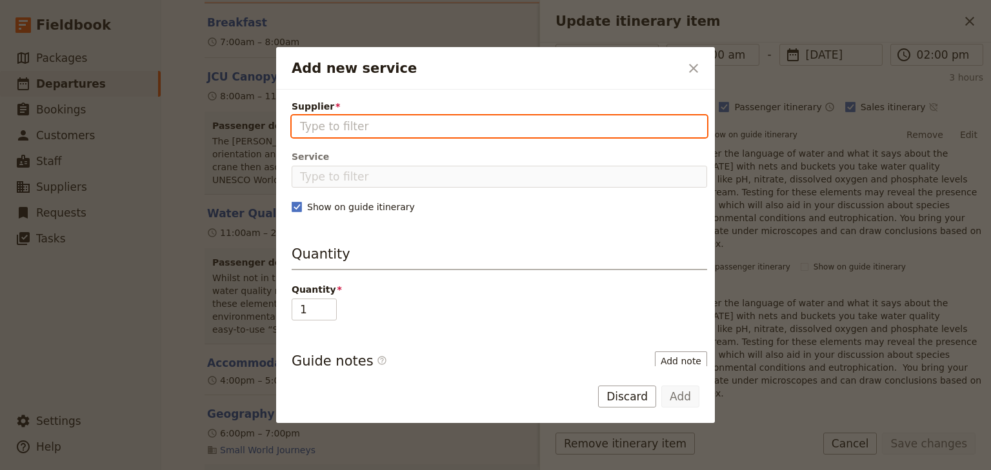
click at [381, 134] on input "Supplier" at bounding box center [499, 126] width 399 height 15
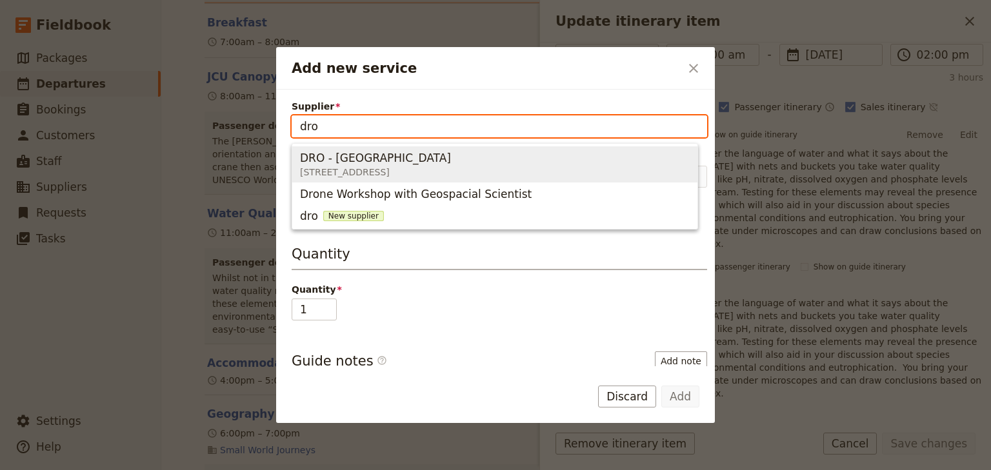
click at [410, 161] on span "DRO - [GEOGRAPHIC_DATA]" at bounding box center [375, 157] width 151 height 15
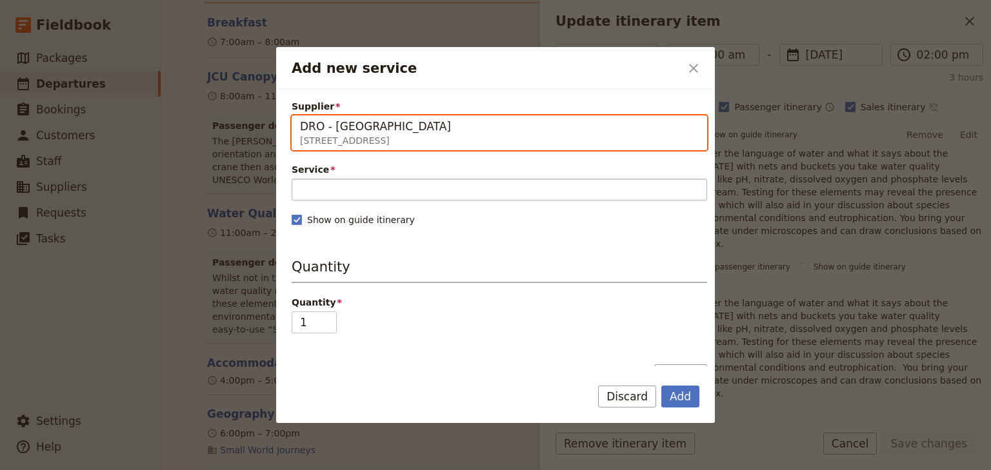
type input "DRO - [GEOGRAPHIC_DATA]"
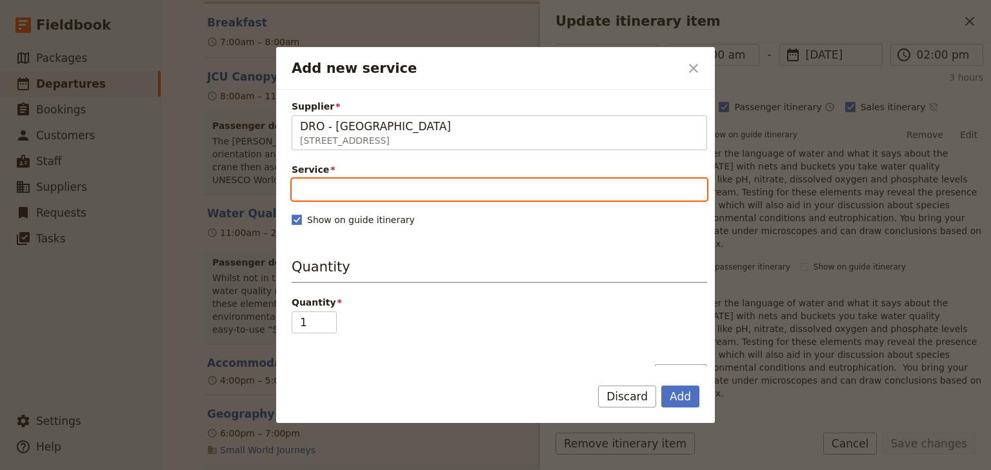
click at [336, 191] on input "Service" at bounding box center [500, 190] width 416 height 22
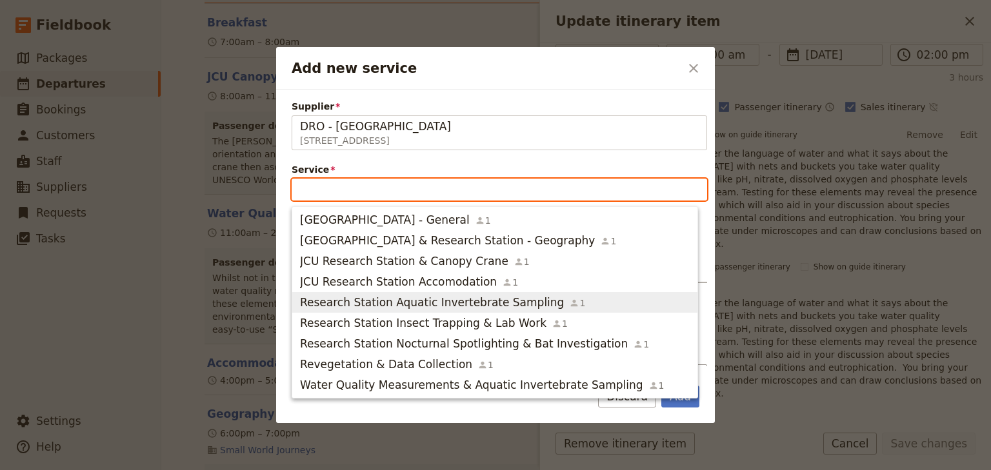
click at [448, 300] on span "Research Station Aquatic Invertebrate Sampling" at bounding box center [432, 302] width 264 height 15
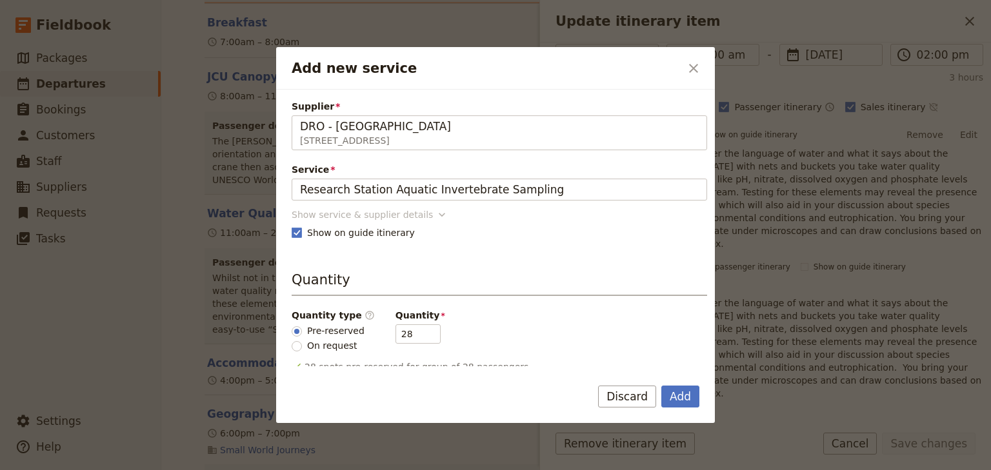
click at [405, 212] on div "Show service & supplier details" at bounding box center [362, 214] width 141 height 13
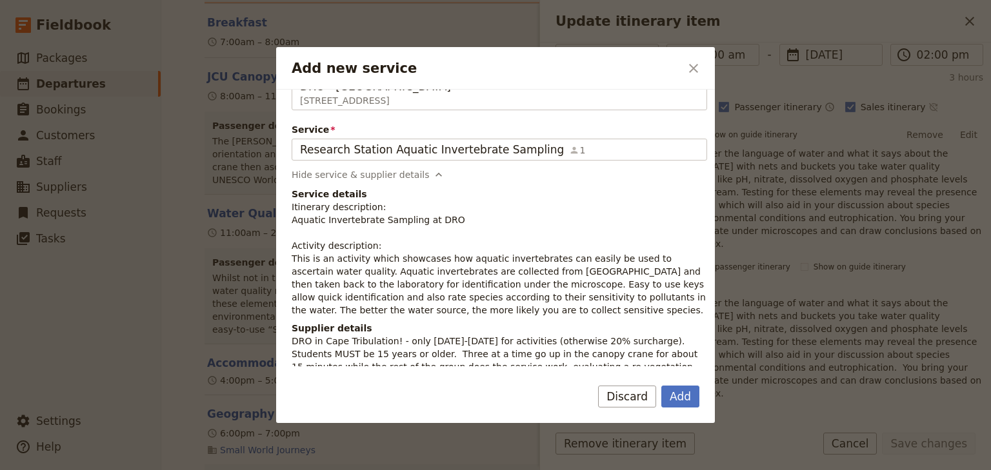
scroll to position [52, 0]
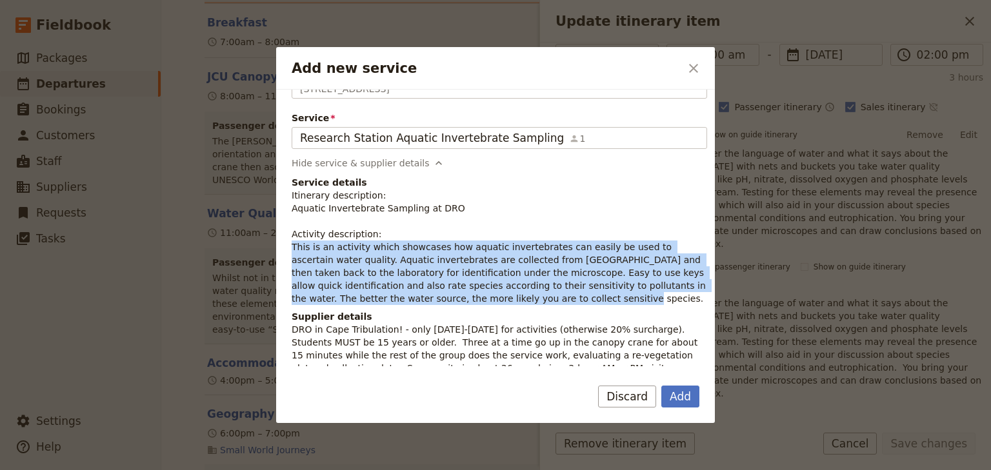
drag, startPoint x: 434, startPoint y: 302, endPoint x: 292, endPoint y: 251, distance: 150.8
click at [292, 251] on p "Itinerary description: Aquatic Invertebrate Sampling at DRO Activity descriptio…" at bounding box center [500, 247] width 416 height 116
copy p "This is an activity which showcases how aquatic invertebrates can easily be use…"
click at [674, 397] on button "Add" at bounding box center [680, 397] width 38 height 22
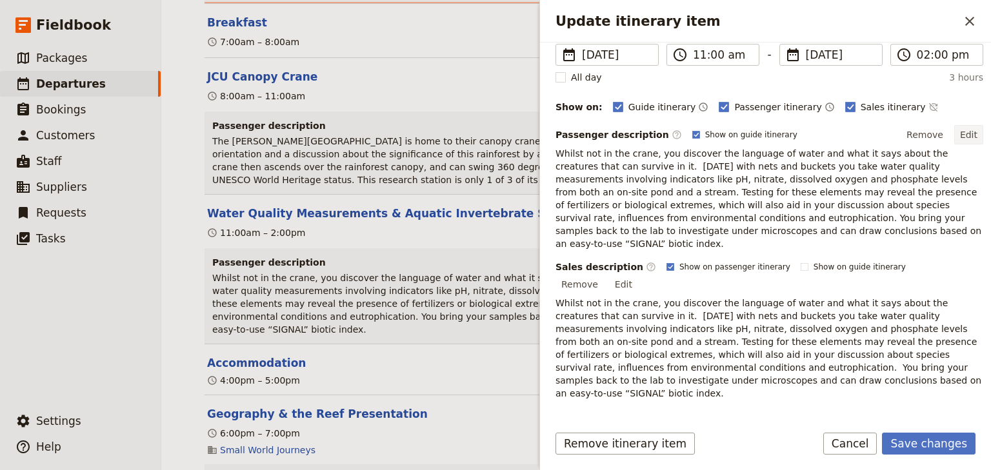
click at [959, 136] on button "Edit" at bounding box center [968, 134] width 29 height 19
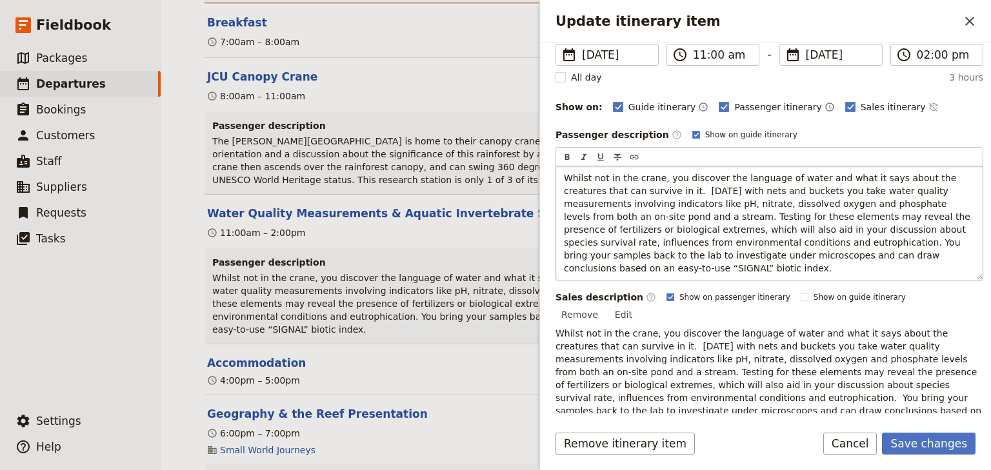
click at [862, 255] on p "Whilst not in the crane, you discover the language of water and what it says ab…" at bounding box center [769, 223] width 411 height 103
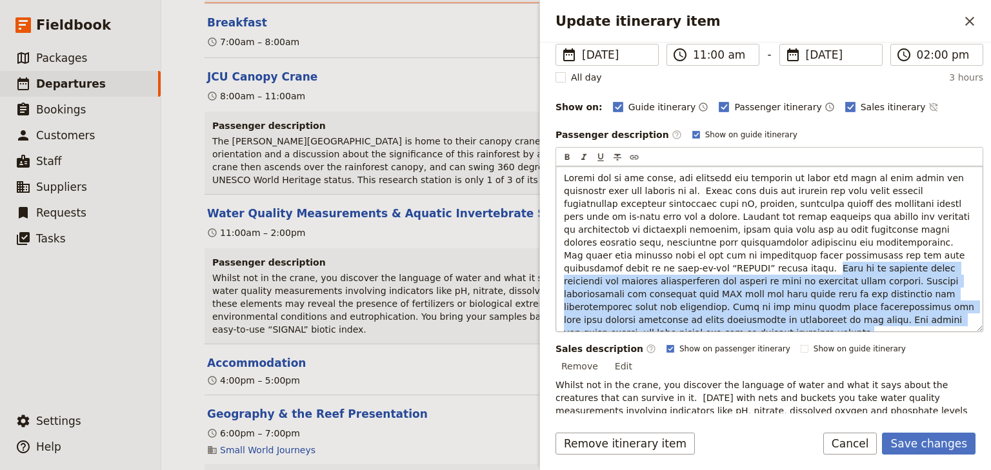
drag, startPoint x: 844, startPoint y: 252, endPoint x: 898, endPoint y: 318, distance: 85.8
click at [898, 318] on p "Update itinerary item" at bounding box center [769, 256] width 411 height 168
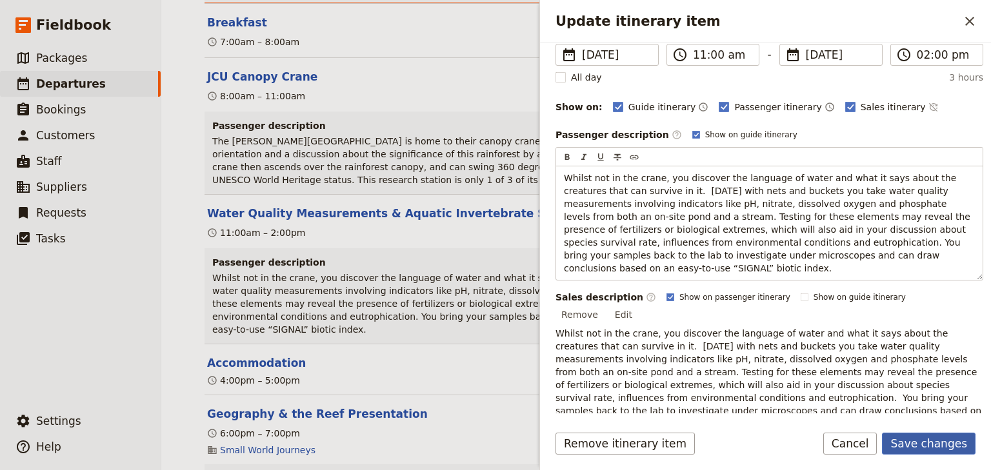
click at [925, 439] on button "Save changes" at bounding box center [929, 444] width 94 height 22
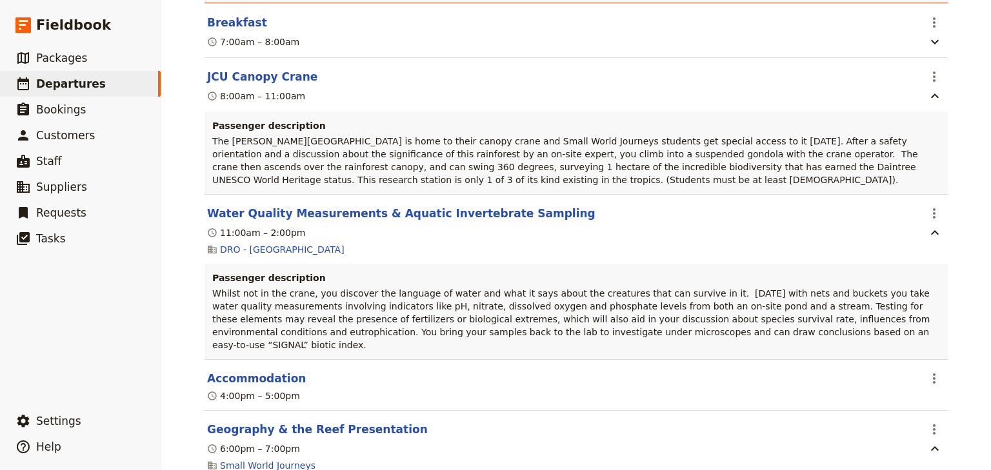
click at [961, 248] on div "Woonona High School: Ecosystems & Global Biodiversity: Reef & Rainforest 2025 ​…" at bounding box center [576, 235] width 830 height 470
click at [933, 208] on icon "Actions" at bounding box center [934, 213] width 3 height 10
click at [917, 195] on span "Edit this itinerary item" at bounding box center [869, 194] width 101 height 13
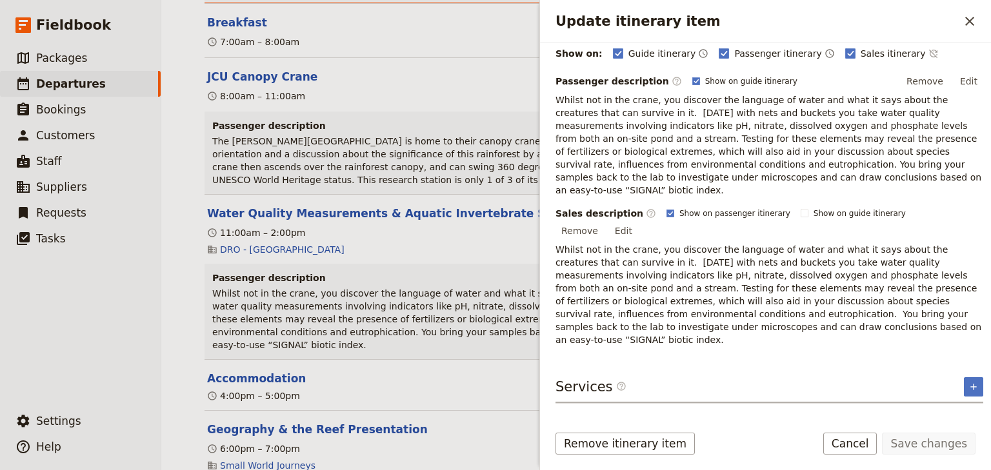
scroll to position [170, 0]
click at [696, 413] on button "Research Station Aquatic Invertebrate Sampling" at bounding box center [681, 419] width 247 height 13
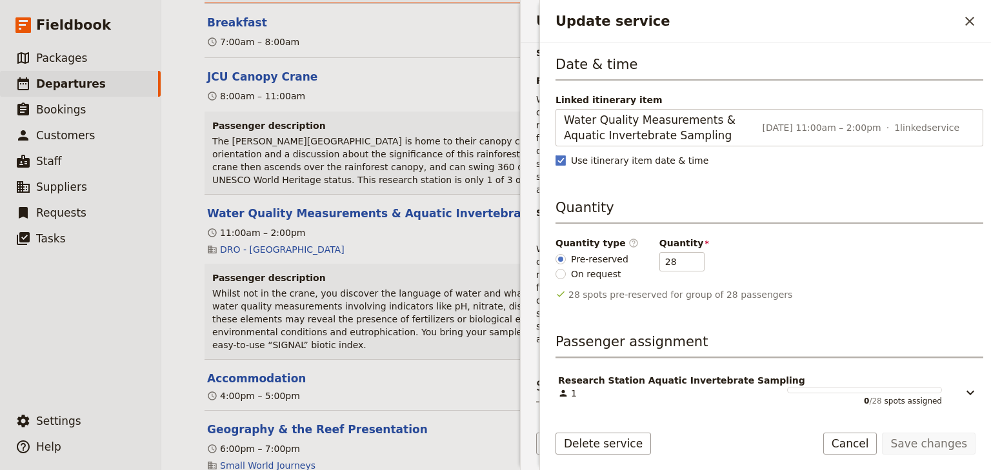
scroll to position [85, 0]
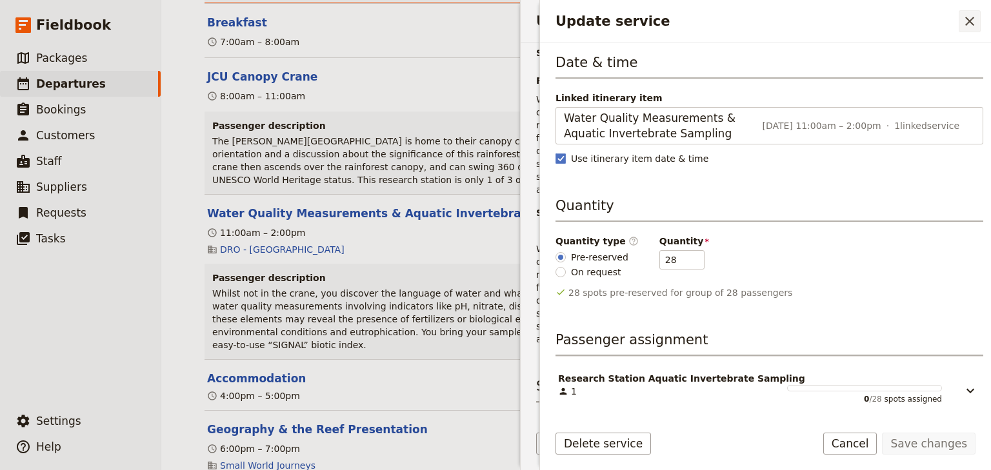
click at [969, 23] on icon "Close drawer" at bounding box center [969, 21] width 15 height 15
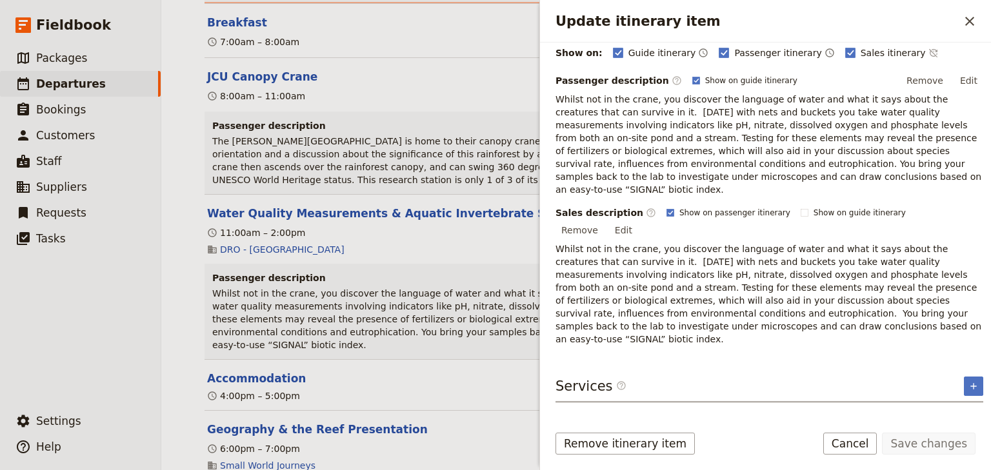
click at [707, 413] on button "Research Station Aquatic Invertebrate Sampling" at bounding box center [681, 419] width 247 height 13
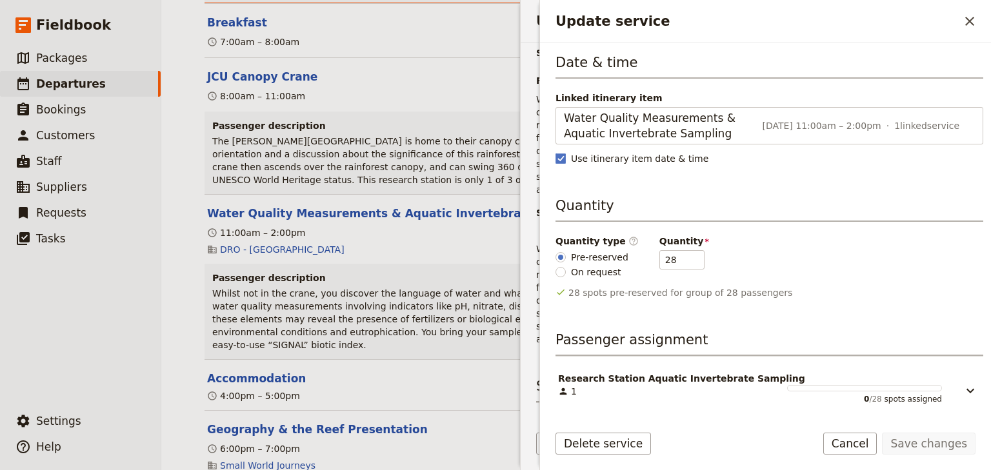
click at [736, 381] on span "Research Station Aquatic Invertebrate Sampling" at bounding box center [681, 378] width 247 height 13
click at [963, 388] on icon "Update service" at bounding box center [970, 390] width 15 height 15
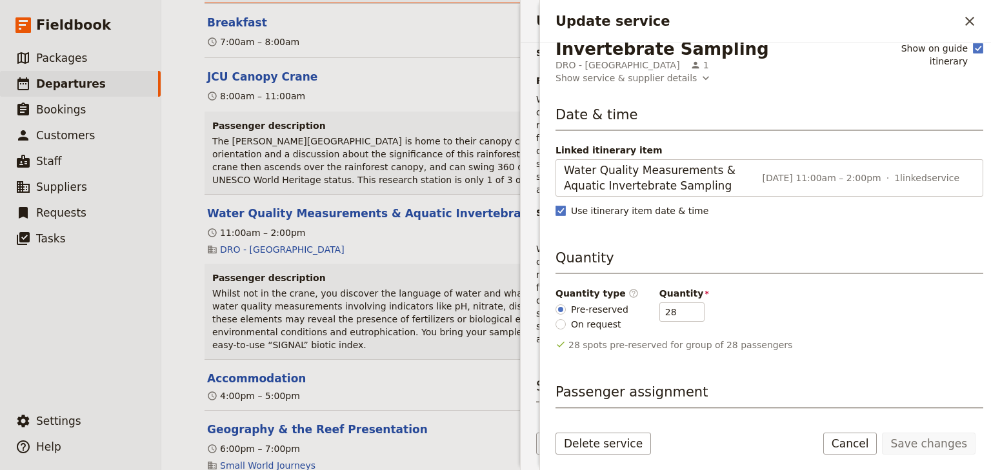
scroll to position [0, 0]
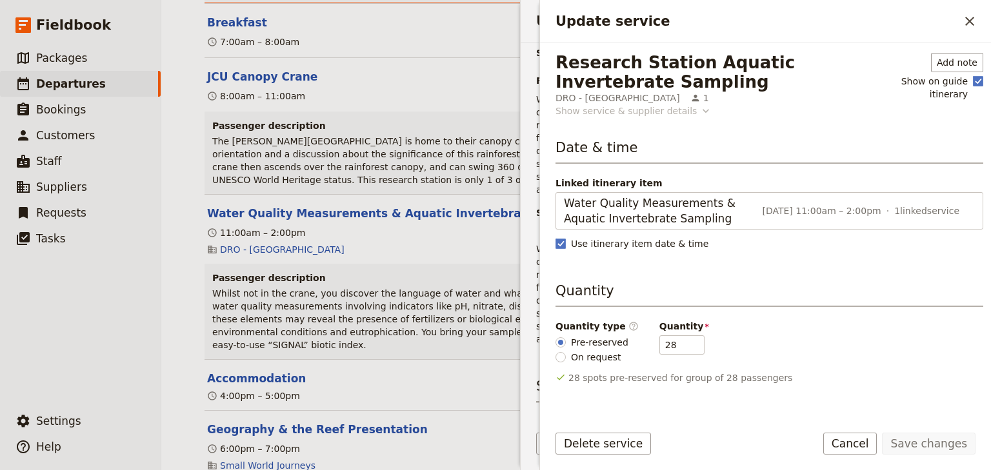
click at [680, 113] on button "Show service & supplier details" at bounding box center [634, 111] width 157 height 13
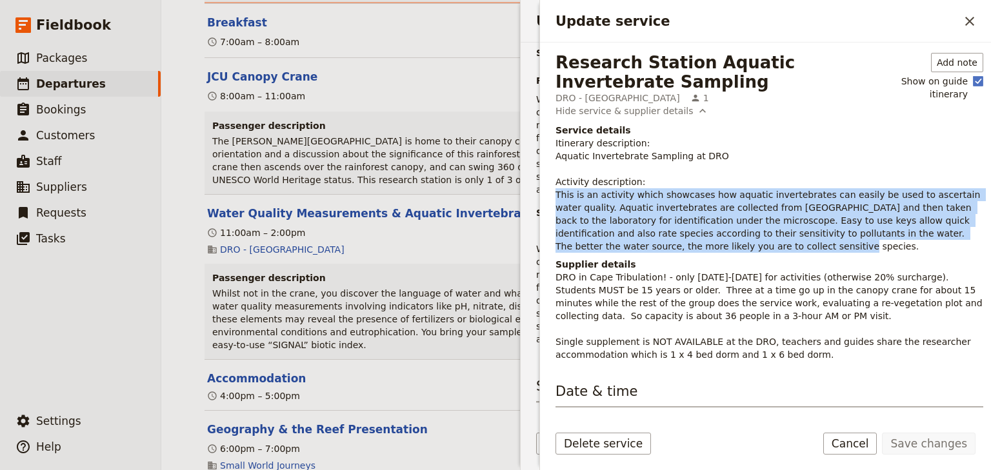
drag, startPoint x: 685, startPoint y: 248, endPoint x: 556, endPoint y: 199, distance: 138.3
click at [556, 199] on p "Itinerary description: Aquatic Invertebrate Sampling at DRO Activity descriptio…" at bounding box center [770, 195] width 428 height 116
click at [972, 26] on icon "Close drawer" at bounding box center [969, 21] width 15 height 15
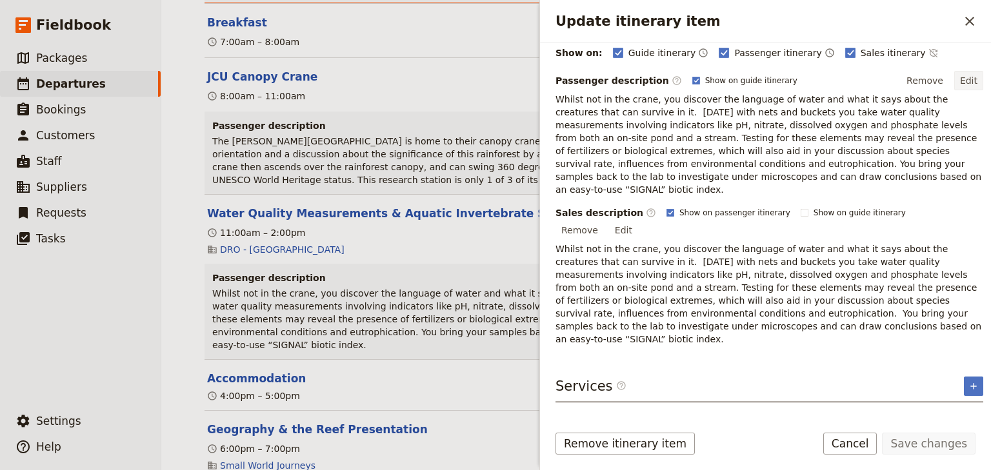
click at [960, 77] on button "Edit" at bounding box center [968, 80] width 29 height 19
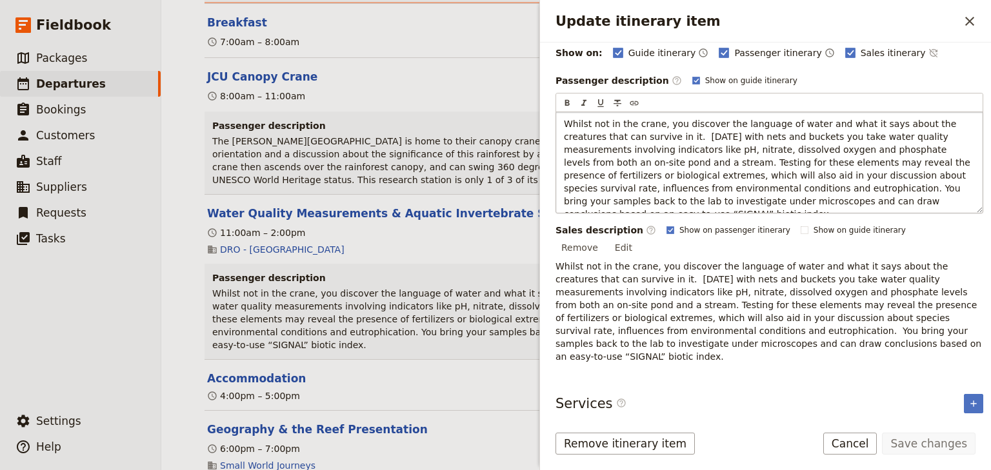
drag, startPoint x: 850, startPoint y: 201, endPoint x: 567, endPoint y: 119, distance: 294.9
click at [567, 119] on p "Whilst not in the crane, you discover the language of water and what it says ab…" at bounding box center [769, 168] width 411 height 103
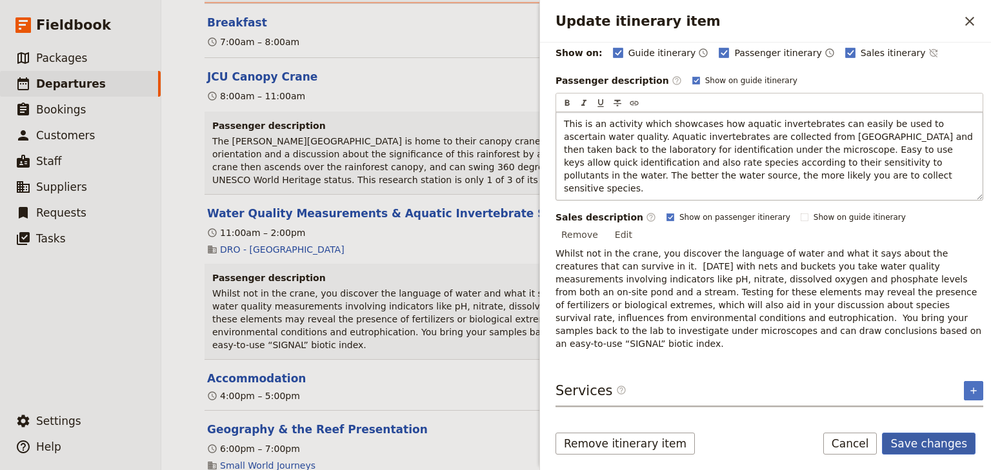
scroll to position [145, 0]
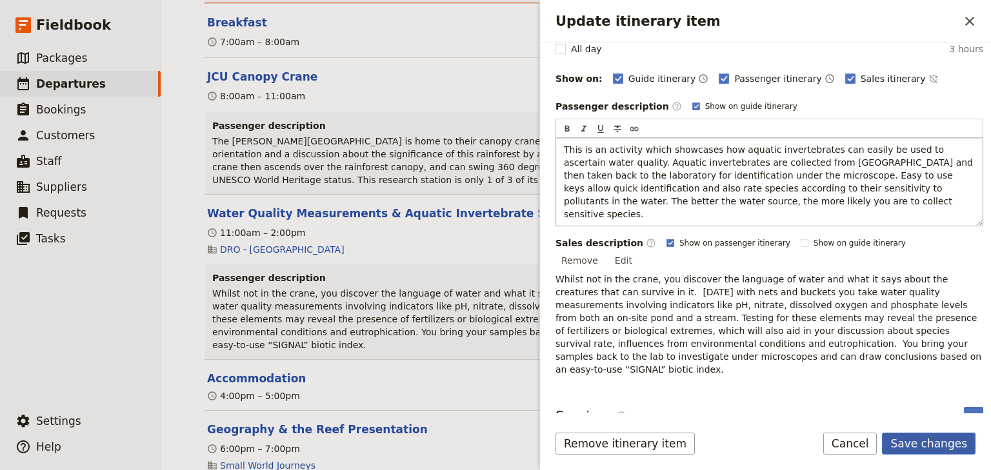
click at [934, 446] on button "Save changes" at bounding box center [929, 444] width 94 height 22
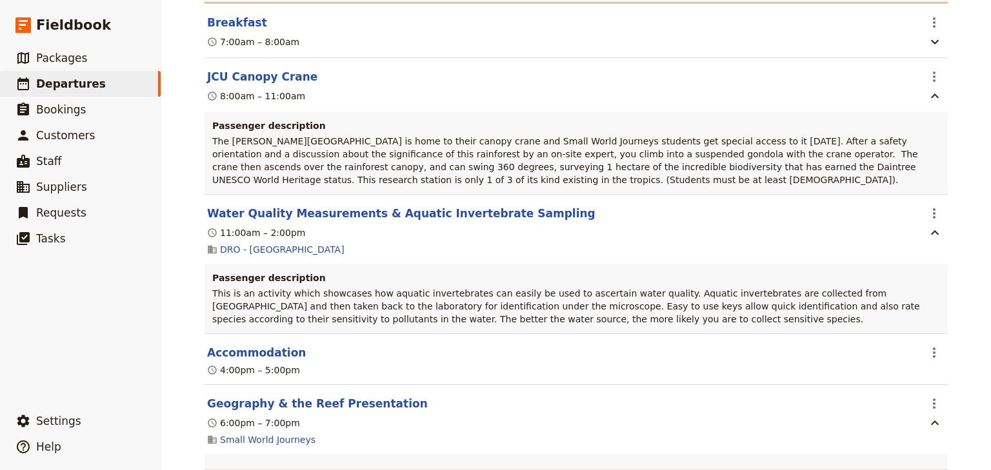
click at [927, 206] on icon "Actions" at bounding box center [934, 213] width 15 height 15
click at [918, 195] on span "Edit this itinerary item" at bounding box center [869, 194] width 101 height 13
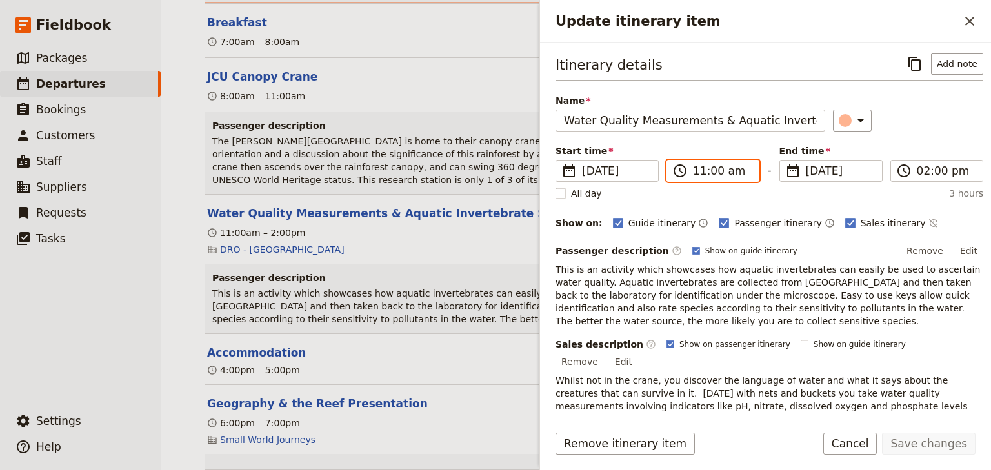
click at [696, 170] on input "11:00 am" at bounding box center [722, 170] width 58 height 15
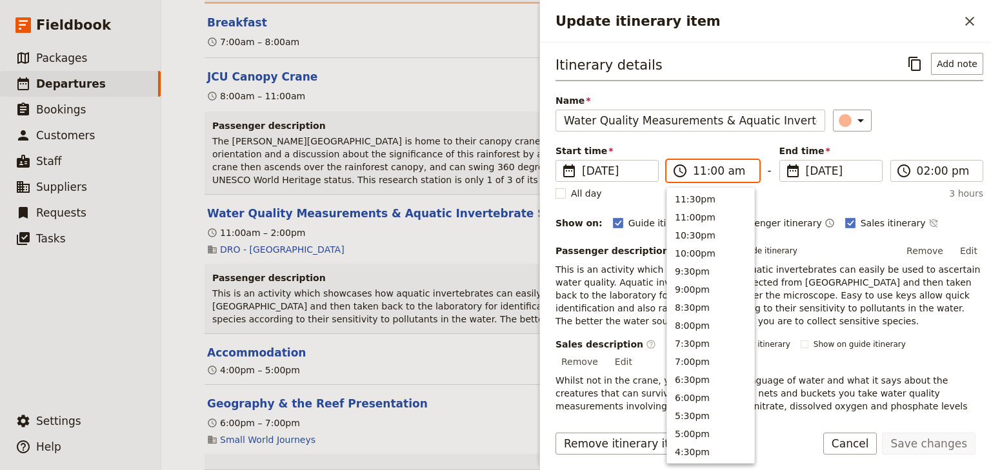
scroll to position [454, 0]
type input "08:00 am"
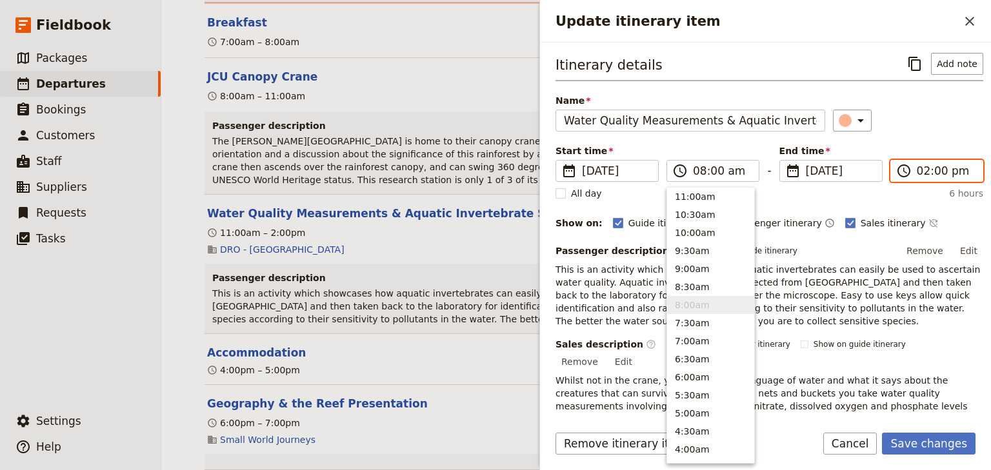
click at [922, 169] on input "02:00 pm" at bounding box center [946, 170] width 58 height 15
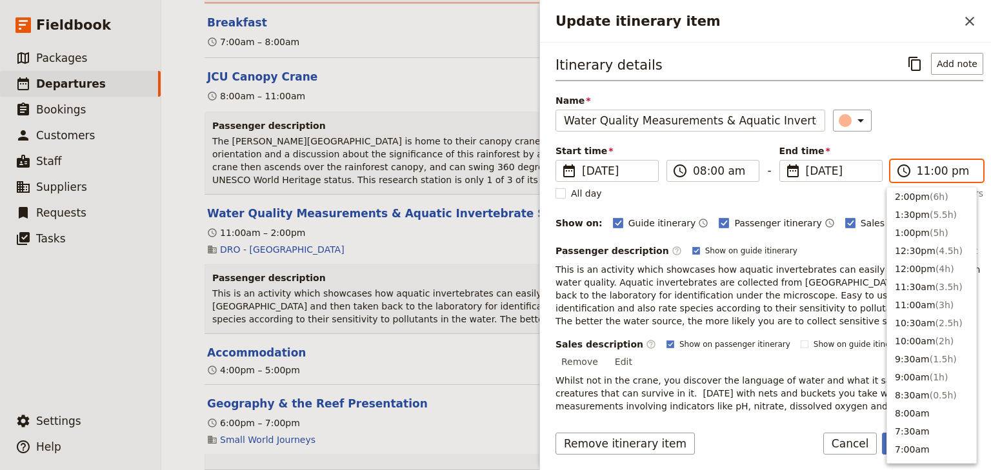
scroll to position [21, 0]
click at [947, 171] on input "11:00 pm" at bounding box center [946, 170] width 58 height 15
type input "11:00 am"
click at [943, 139] on div "Itinerary details ​ Add note Name Water Quality Measurements & Aquatic Inverteb…" at bounding box center [770, 265] width 428 height 425
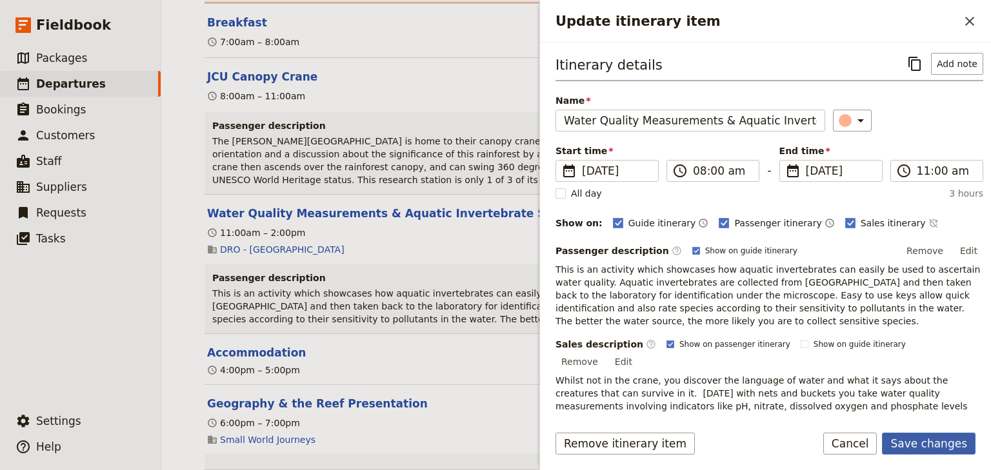
click at [928, 444] on button "Save changes" at bounding box center [929, 444] width 94 height 22
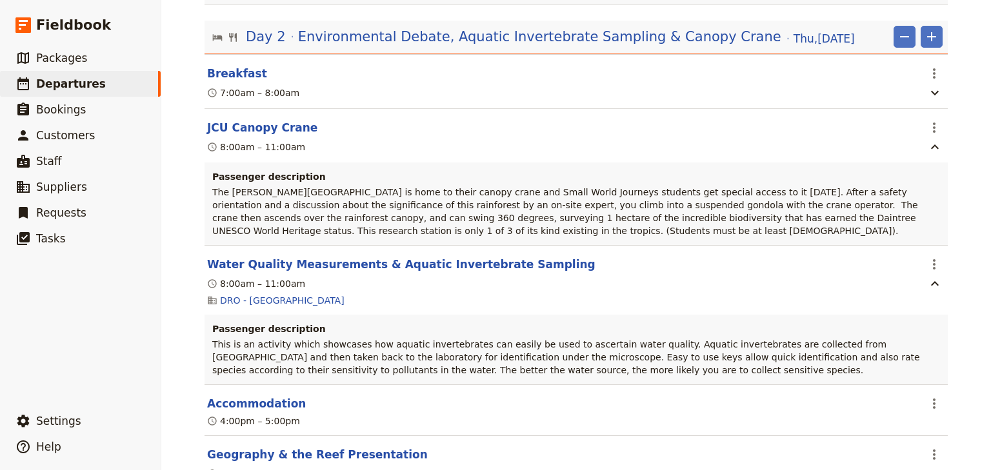
scroll to position [1371, 0]
click at [933, 260] on icon "Actions" at bounding box center [934, 265] width 3 height 10
click at [919, 245] on span "Edit this itinerary item" at bounding box center [869, 246] width 101 height 13
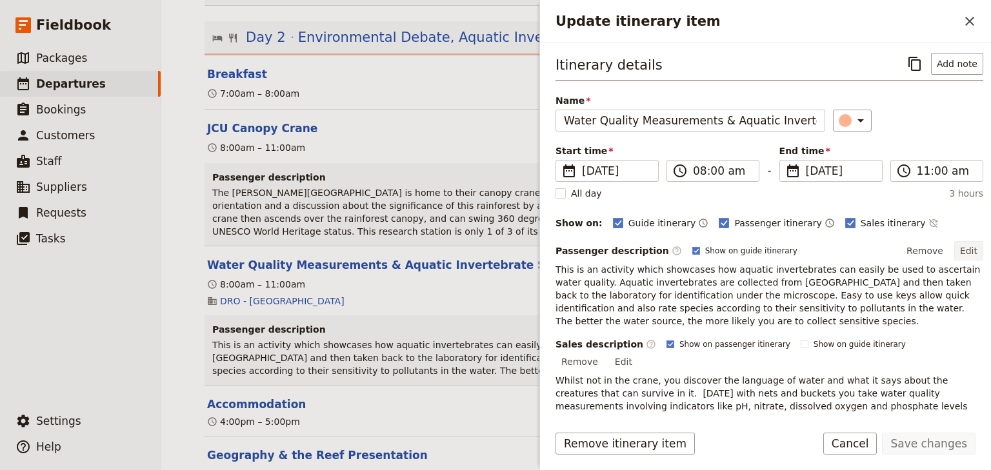
click at [965, 248] on button "Edit" at bounding box center [968, 250] width 29 height 19
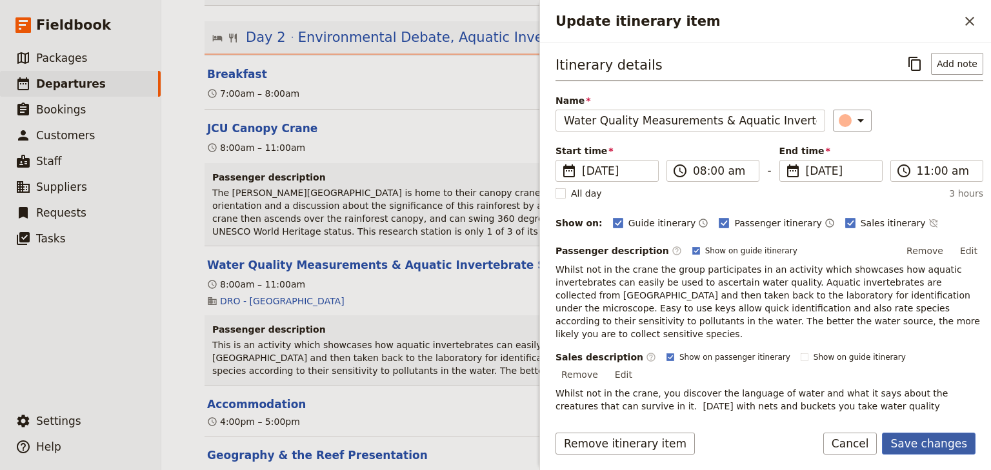
click at [954, 441] on button "Save changes" at bounding box center [929, 444] width 94 height 22
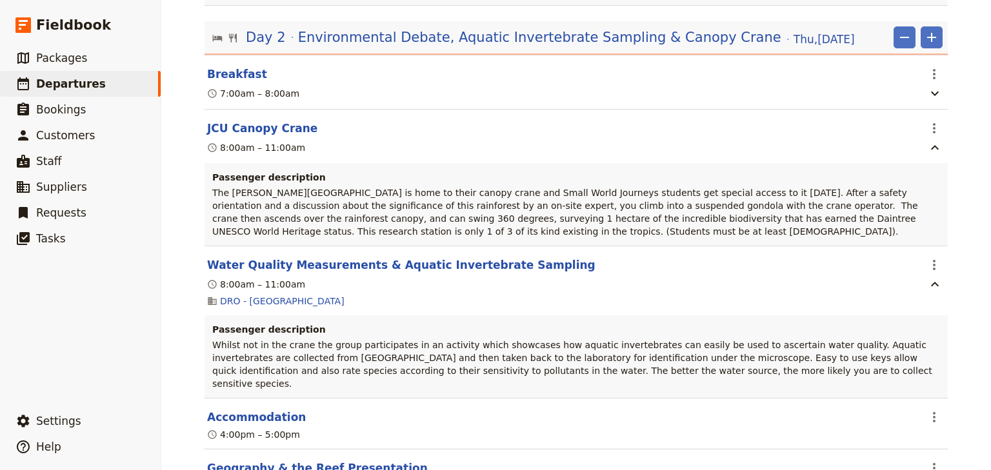
click at [964, 199] on div "Woonona High School: Ecosystems & Global Biodiversity: Reef & Rainforest 2025 ​…" at bounding box center [576, 235] width 830 height 470
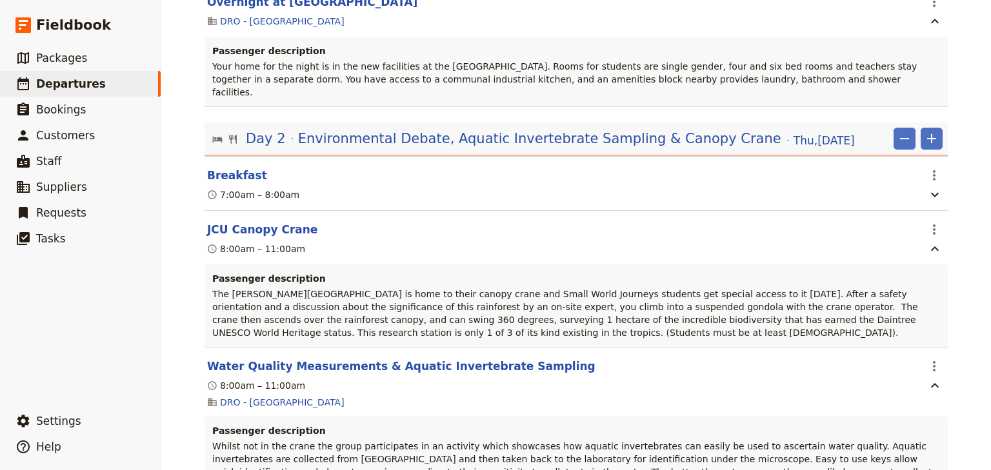
scroll to position [1268, 0]
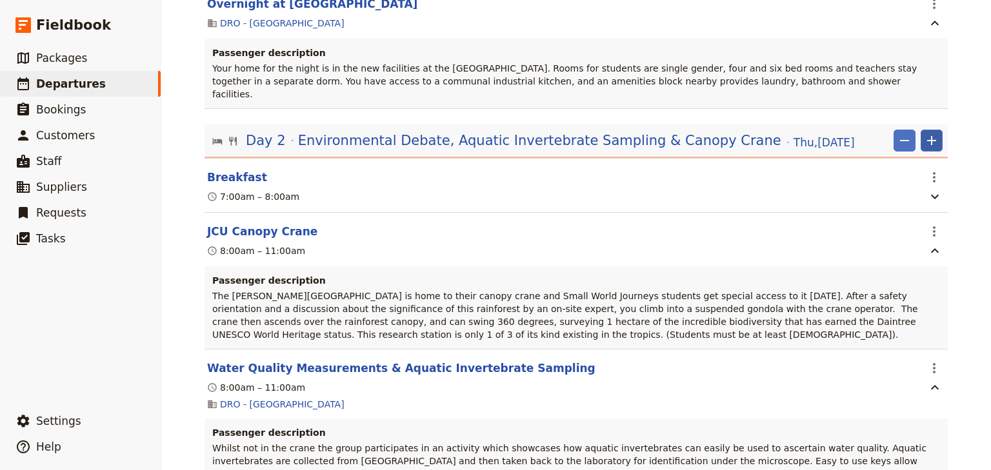
click at [931, 133] on icon "Add" at bounding box center [931, 140] width 15 height 15
click at [898, 124] on span "Add itinerary item" at bounding box center [889, 120] width 82 height 13
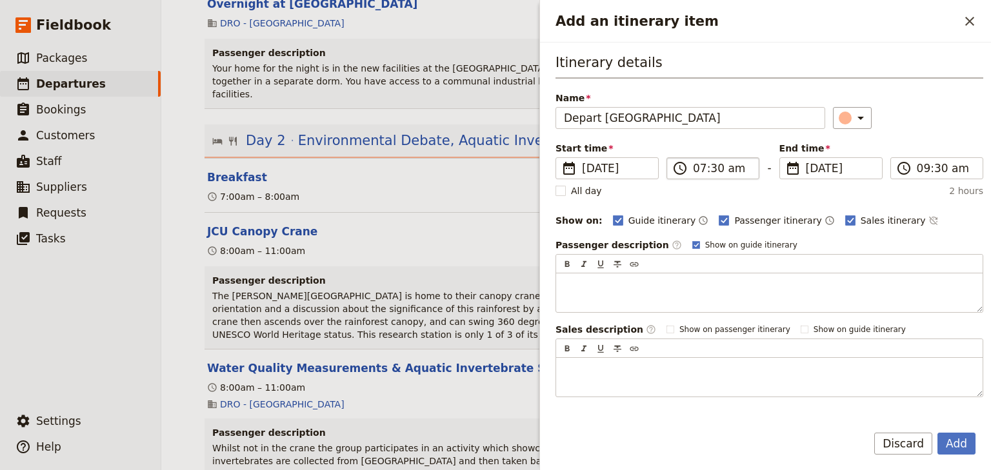
type input "Depart [GEOGRAPHIC_DATA]"
click at [697, 168] on input "07:30 am" at bounding box center [722, 168] width 58 height 15
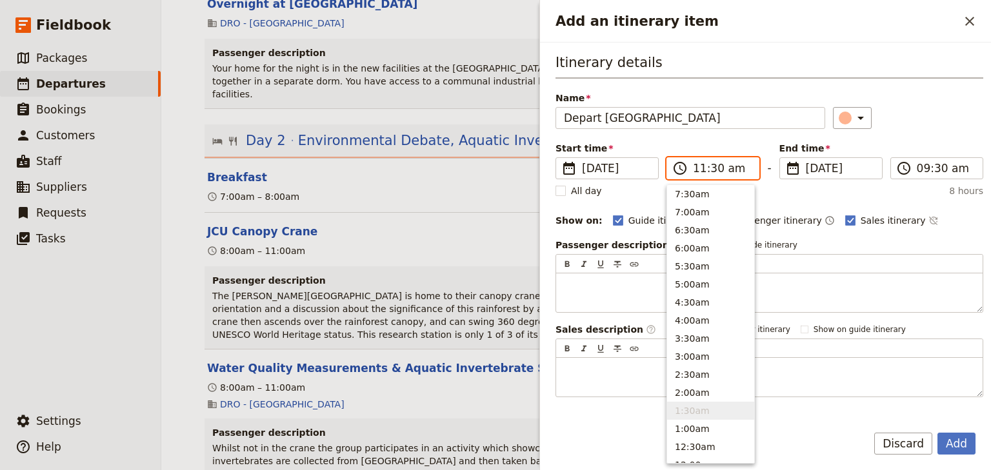
scroll to position [436, 0]
type input "11:00 am"
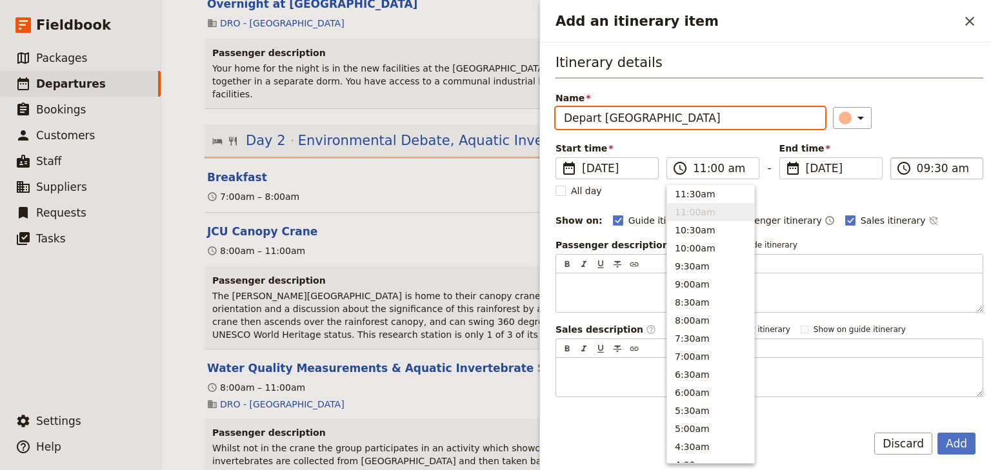
type input "11:00 am"
click at [924, 172] on input "11:00 am" at bounding box center [946, 168] width 58 height 15
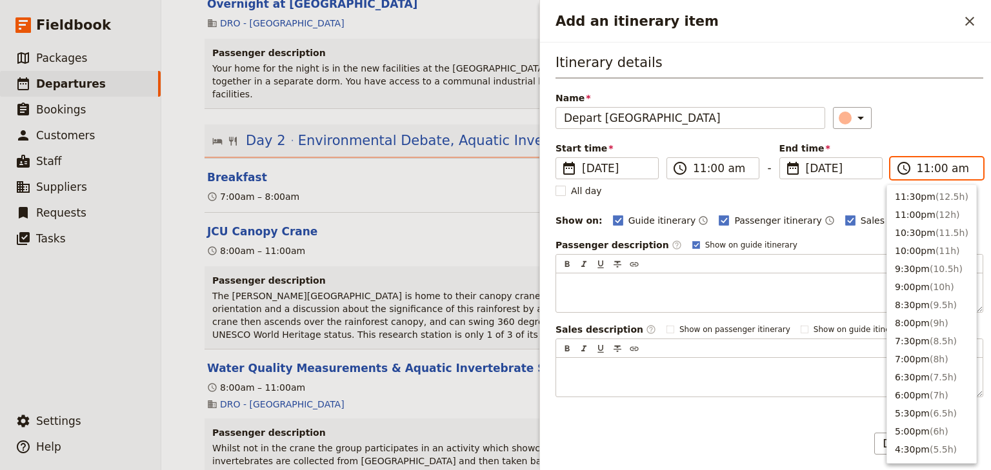
scroll to position [454, 0]
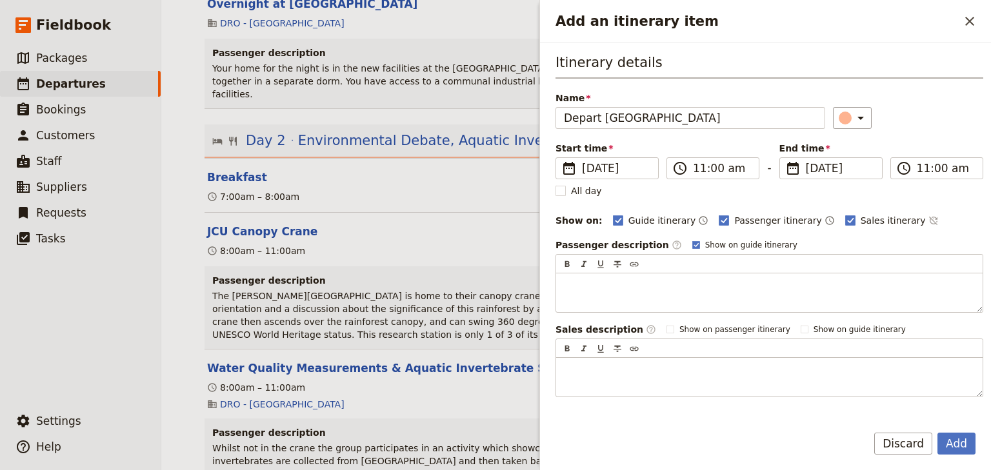
click at [920, 126] on div "​" at bounding box center [908, 118] width 150 height 22
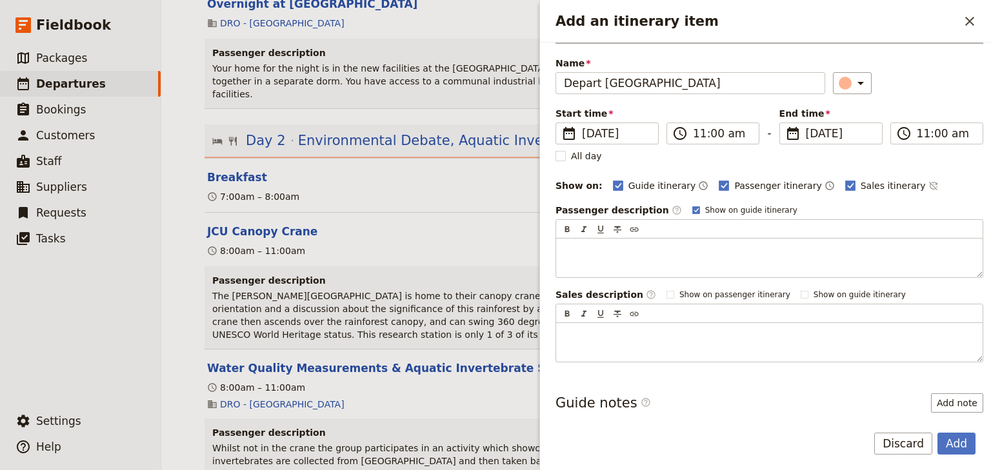
scroll to position [94, 0]
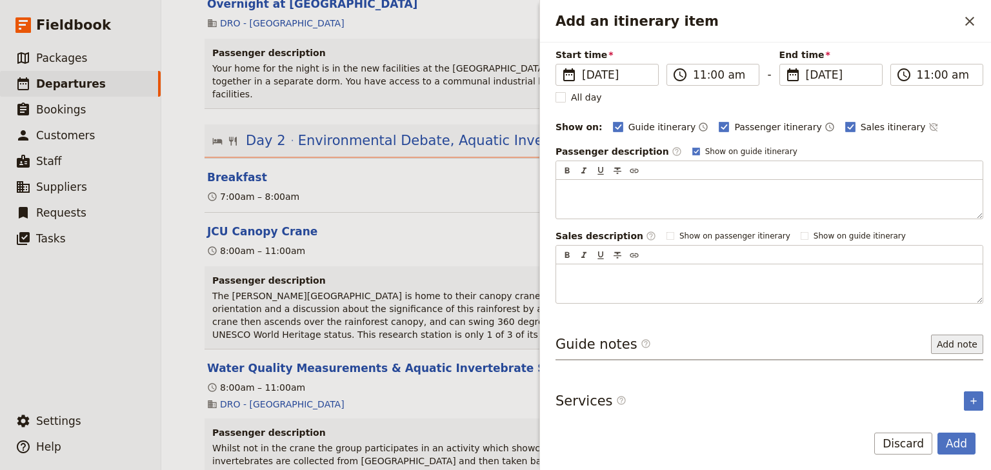
click at [937, 342] on button "Add note" at bounding box center [957, 344] width 52 height 19
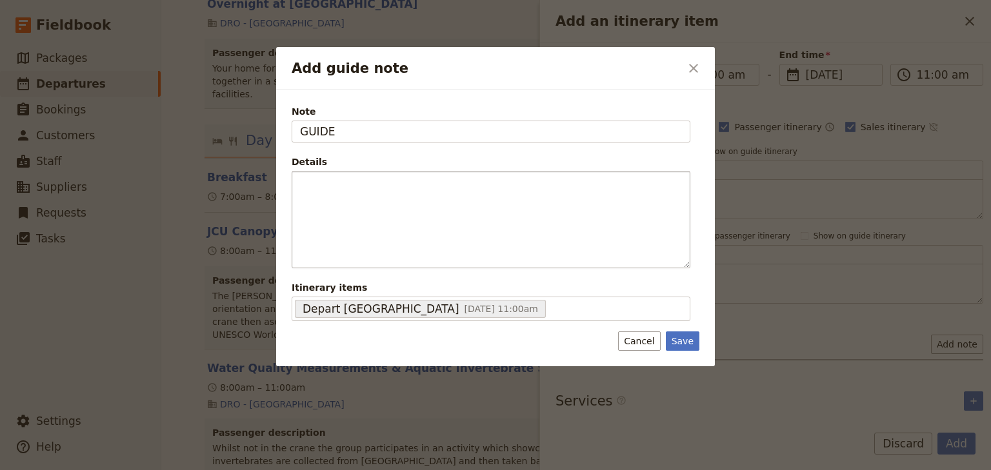
type input "GUIDE"
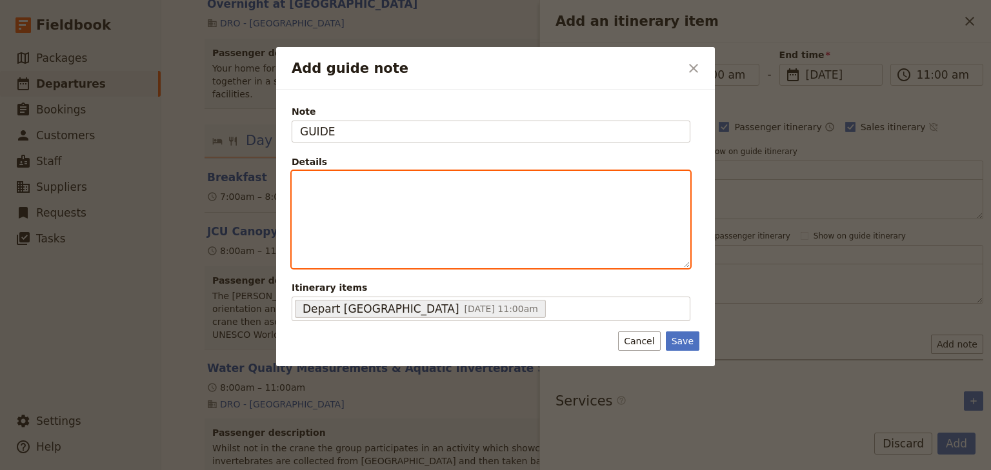
click at [328, 190] on div "Add guide note" at bounding box center [490, 220] width 397 height 96
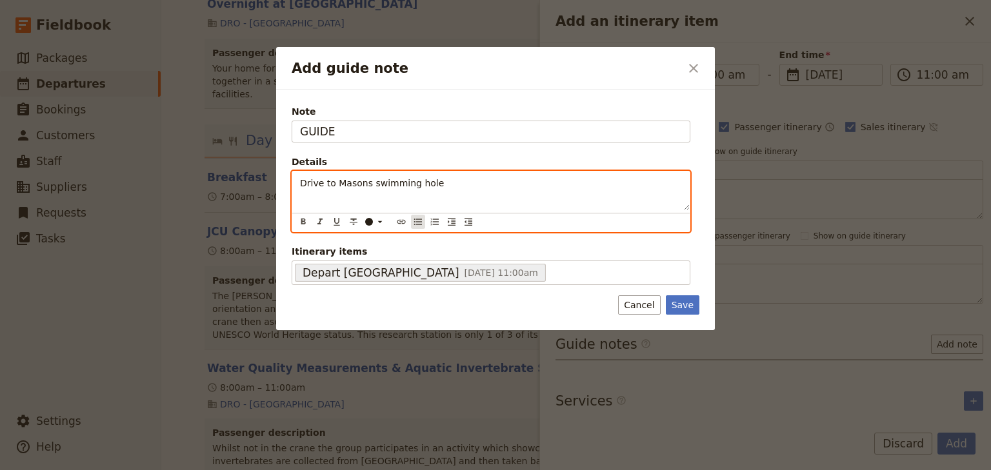
click at [413, 224] on icon "Bulleted list" at bounding box center [418, 222] width 10 height 10
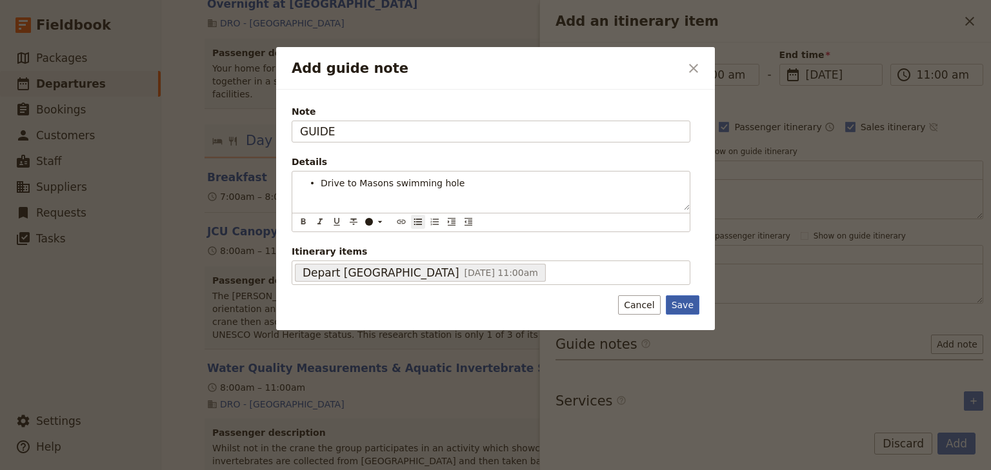
click at [689, 303] on div "Note GUIDE Details Drive to Masons swimming hole ​ ​ ​ ​ ​ ​ ​ ​ ​ ​ Drive to M…" at bounding box center [495, 210] width 439 height 241
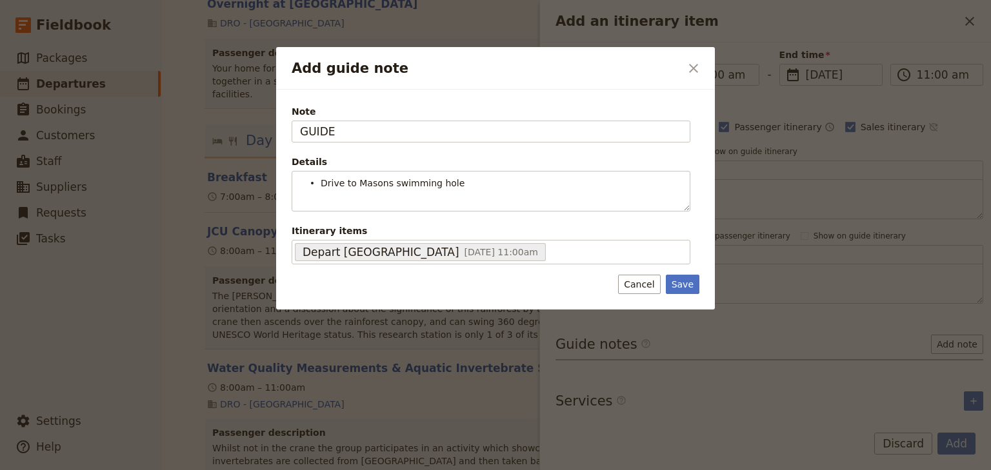
drag, startPoint x: 683, startPoint y: 279, endPoint x: 702, endPoint y: 279, distance: 18.7
click at [686, 279] on button "Save" at bounding box center [683, 284] width 34 height 19
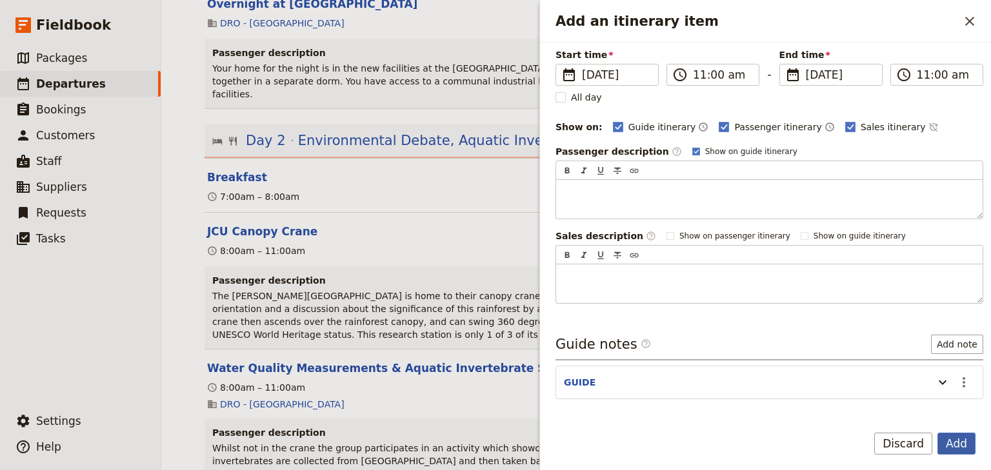
click at [953, 446] on button "Add" at bounding box center [956, 444] width 38 height 22
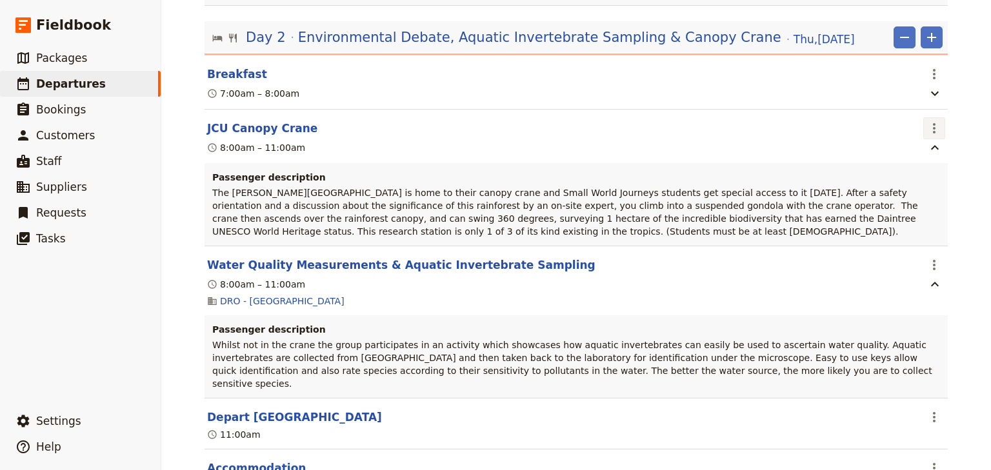
scroll to position [1319, 0]
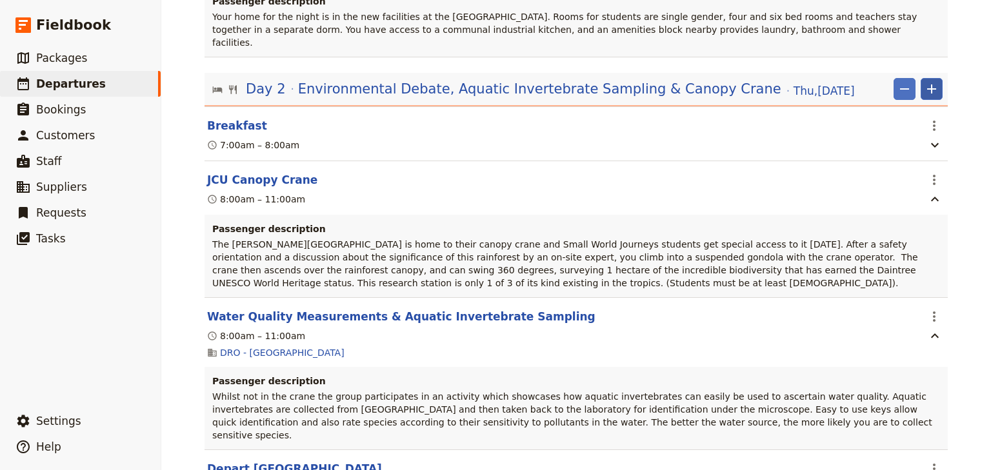
click at [928, 85] on icon "Add" at bounding box center [931, 89] width 9 height 9
click at [889, 67] on span "Add itinerary item" at bounding box center [889, 69] width 82 height 13
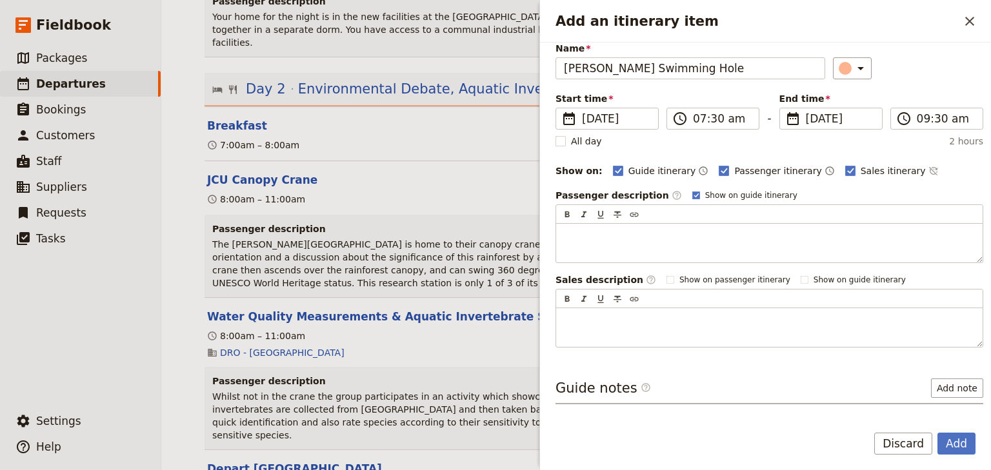
scroll to position [94, 0]
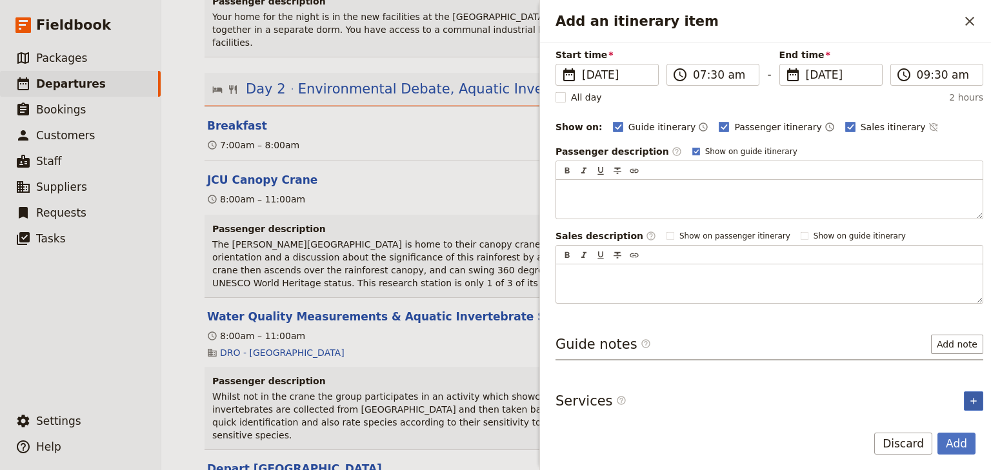
type input "[PERSON_NAME] Swimming Hole"
click at [970, 398] on icon "Add service inclusion" at bounding box center [973, 401] width 6 height 6
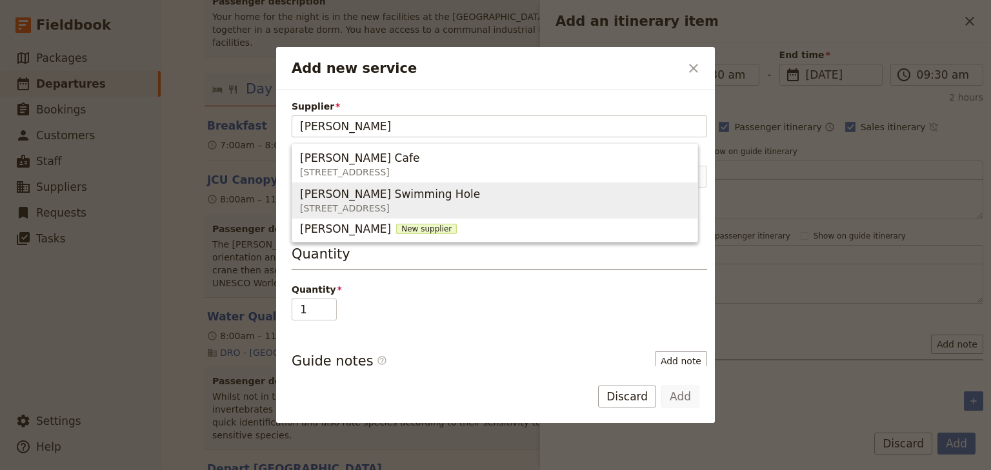
click at [405, 199] on span "[PERSON_NAME] Swimming Hole" at bounding box center [390, 193] width 180 height 15
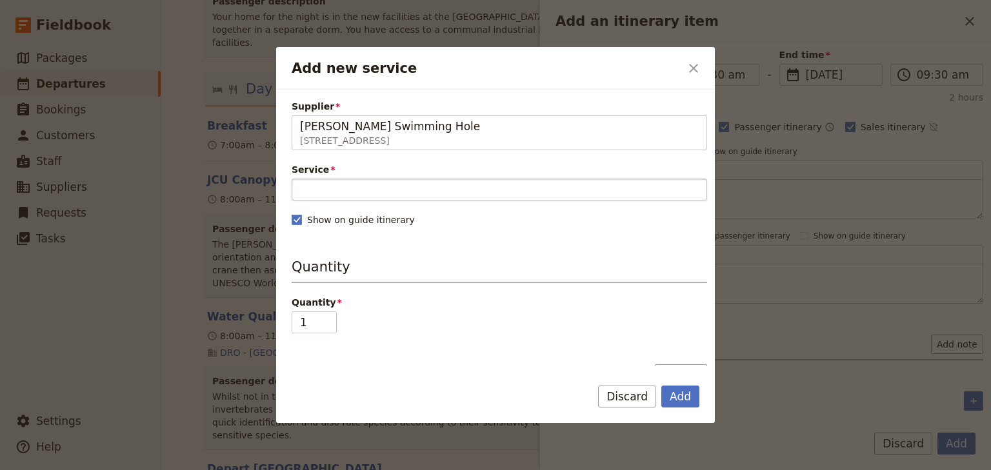
type input "[PERSON_NAME] Swimming Hole"
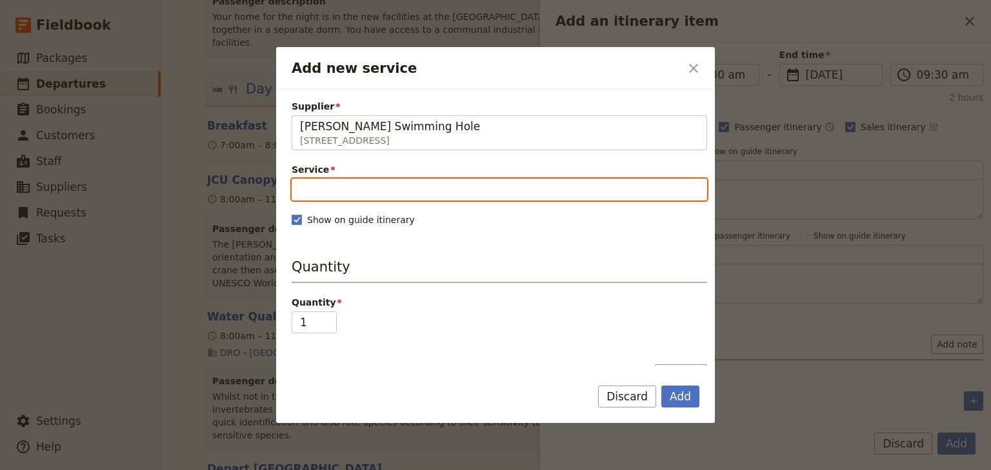
click at [337, 186] on input "Service" at bounding box center [500, 190] width 416 height 22
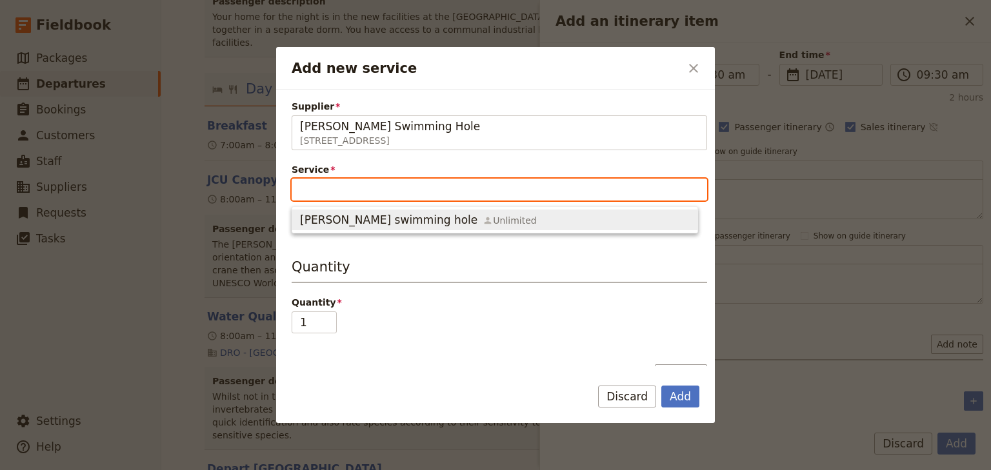
click at [361, 221] on span "[PERSON_NAME] swimming hole" at bounding box center [388, 219] width 177 height 15
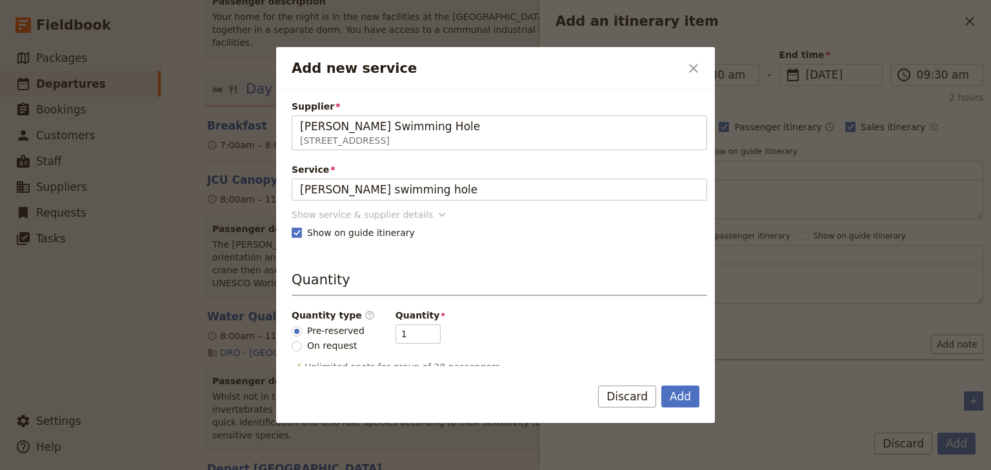
click at [400, 215] on div "Show service & supplier details" at bounding box center [362, 214] width 141 height 13
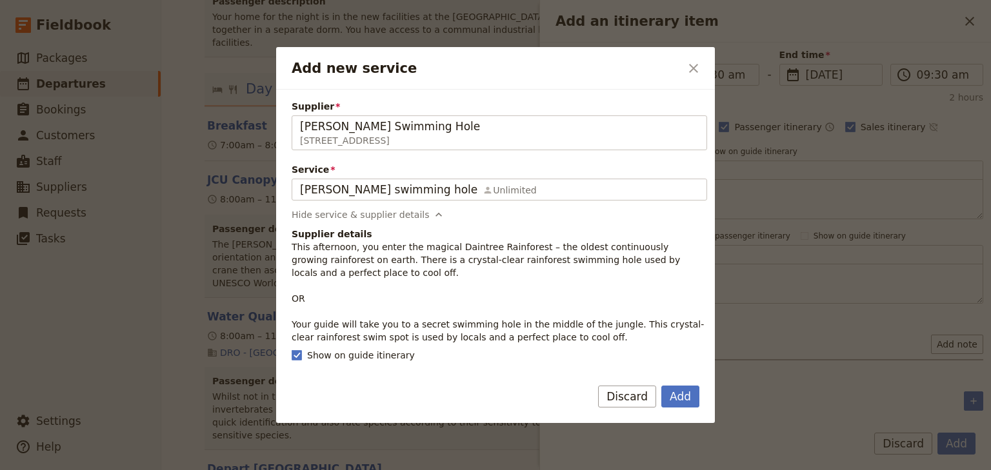
click at [307, 274] on p "This afternoon, you enter the magical Daintree Rainforest – the oldest continuo…" at bounding box center [500, 292] width 416 height 103
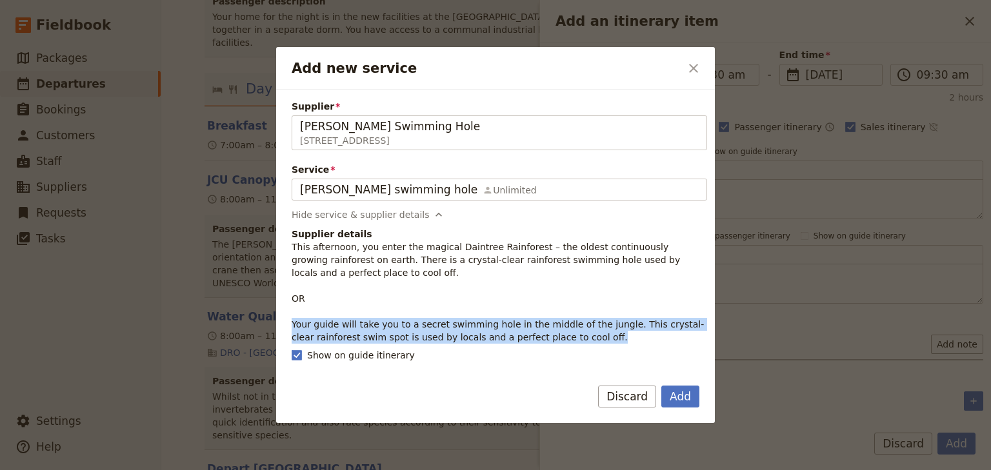
drag, startPoint x: 570, startPoint y: 339, endPoint x: 290, endPoint y: 326, distance: 279.7
click at [290, 326] on div "Supplier [PERSON_NAME] Swimming Hole [STREET_ADDRESS] [PERSON_NAME] Swimming Ho…" at bounding box center [495, 228] width 439 height 277
click at [684, 396] on button "Add" at bounding box center [680, 397] width 38 height 22
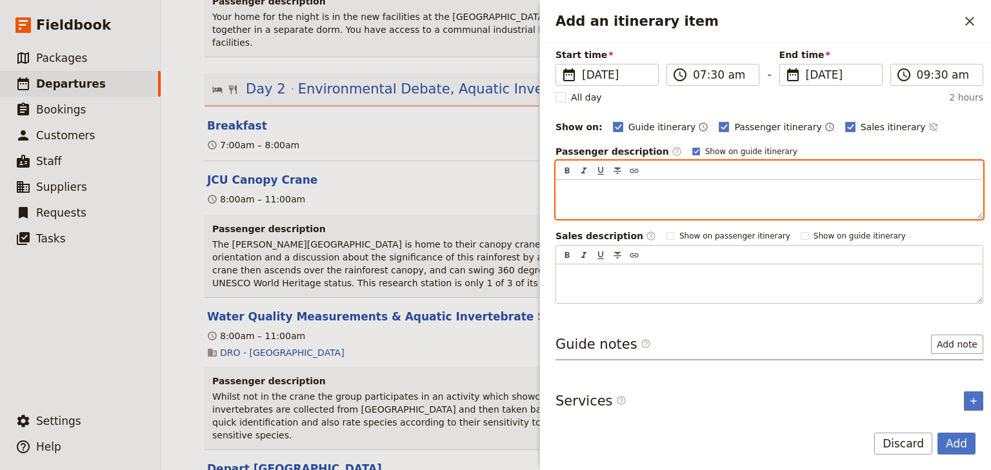
click at [575, 192] on p "Add an itinerary item" at bounding box center [769, 191] width 411 height 13
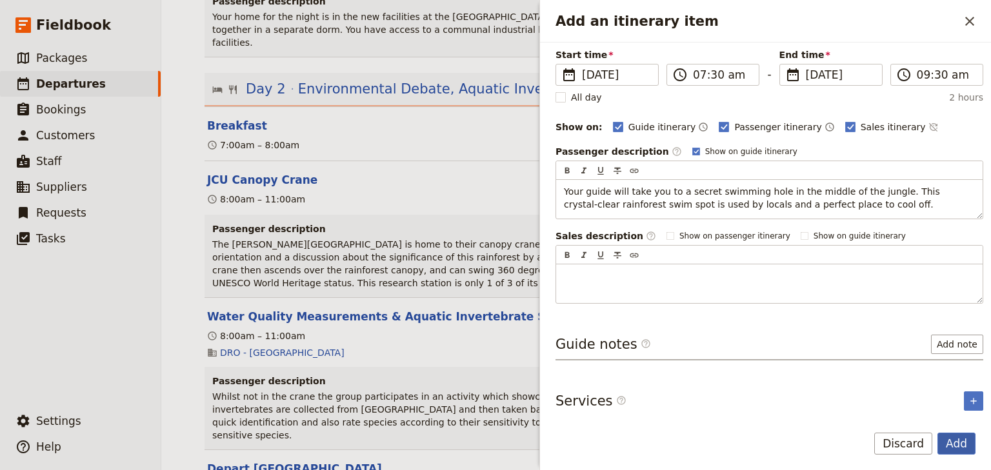
click at [959, 443] on button "Add" at bounding box center [956, 444] width 38 height 22
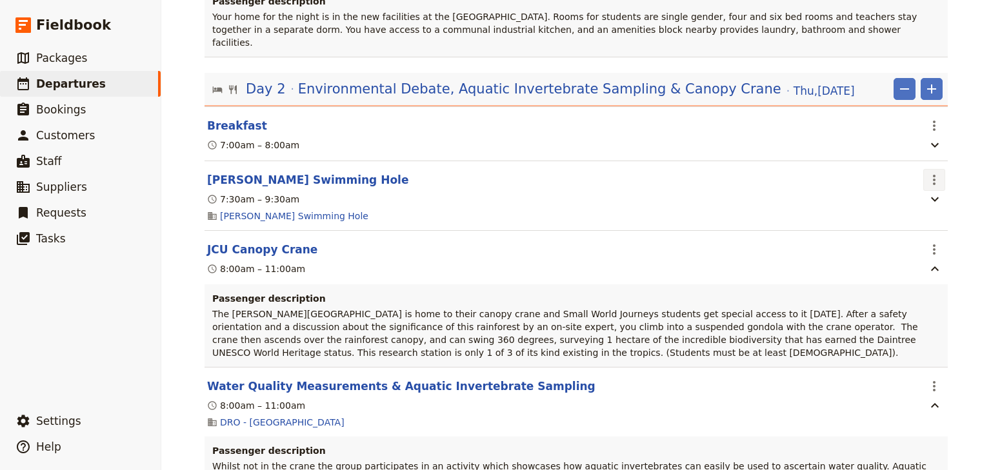
drag, startPoint x: 931, startPoint y: 133, endPoint x: 928, endPoint y: 139, distance: 6.9
click at [933, 175] on icon "Actions" at bounding box center [934, 180] width 3 height 10
click at [912, 163] on span "Edit this itinerary item" at bounding box center [869, 160] width 101 height 13
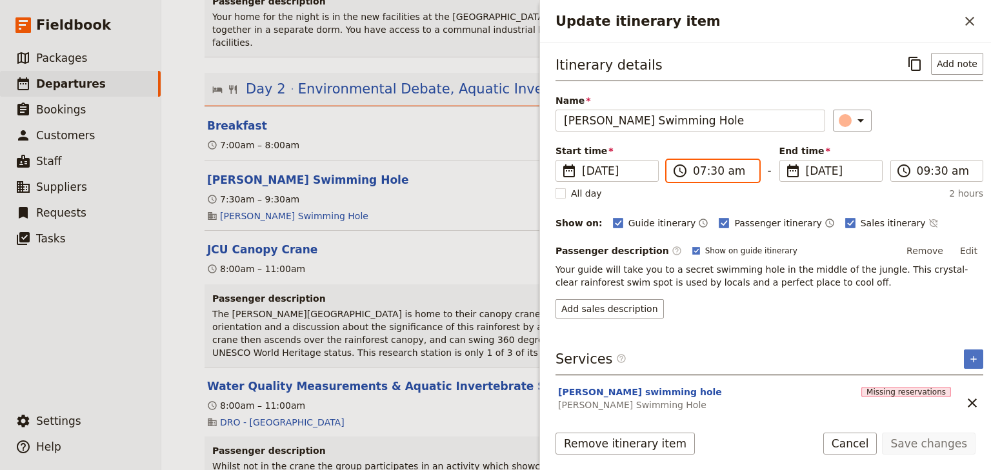
click at [696, 170] on input "07:30 am" at bounding box center [722, 170] width 58 height 15
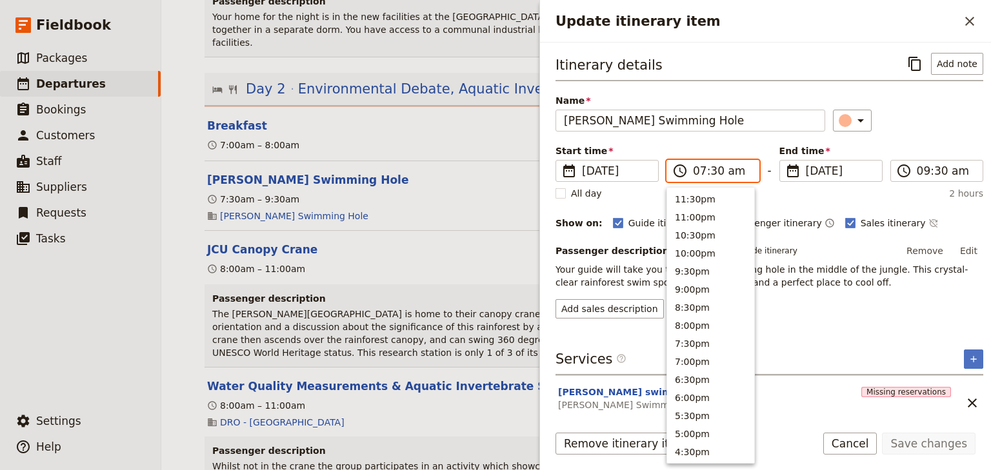
scroll to position [581, 0]
type input "11:30 am"
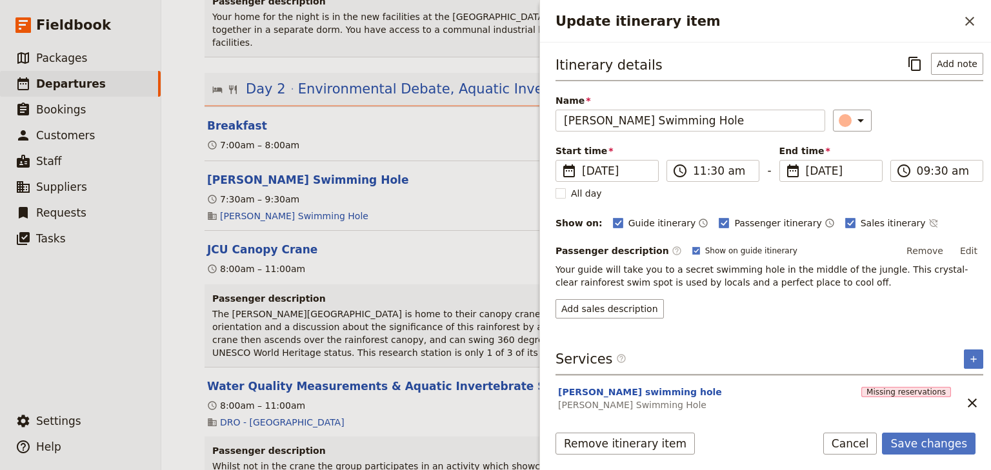
type input "11:30 am"
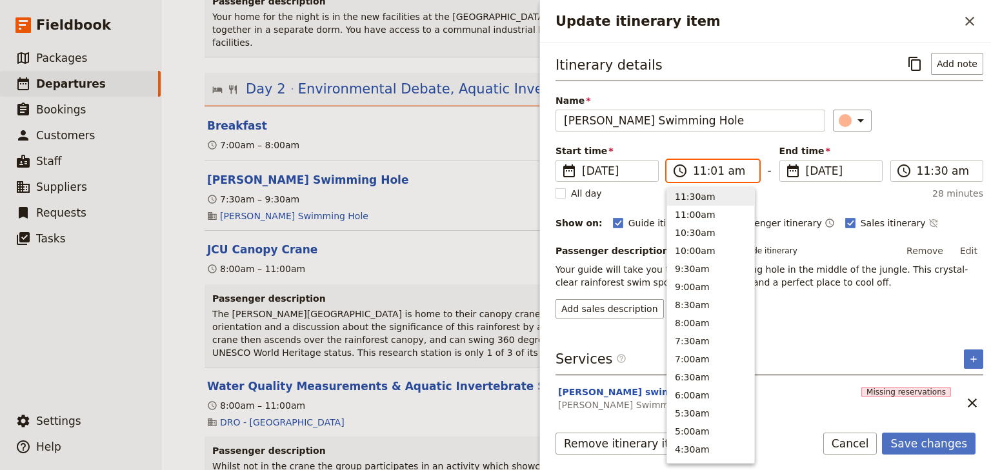
type input "11:15 am"
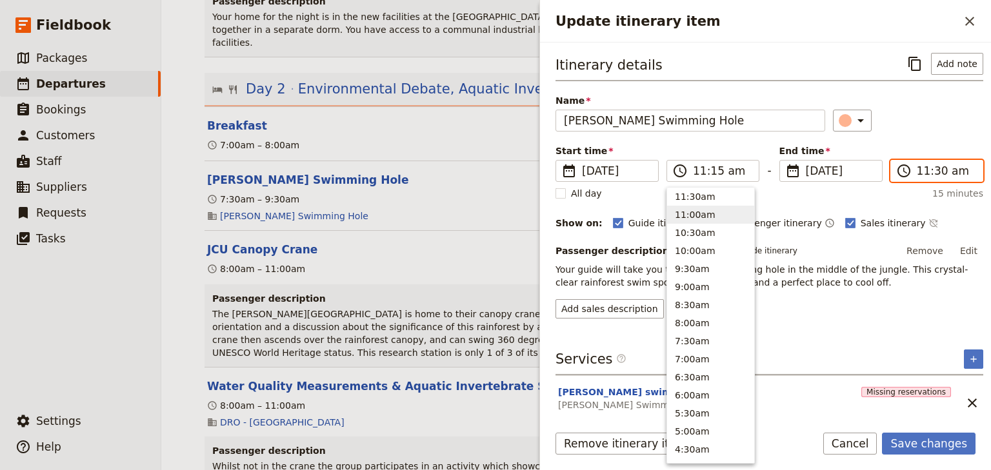
click at [917, 170] on input "11:30 am" at bounding box center [946, 170] width 58 height 15
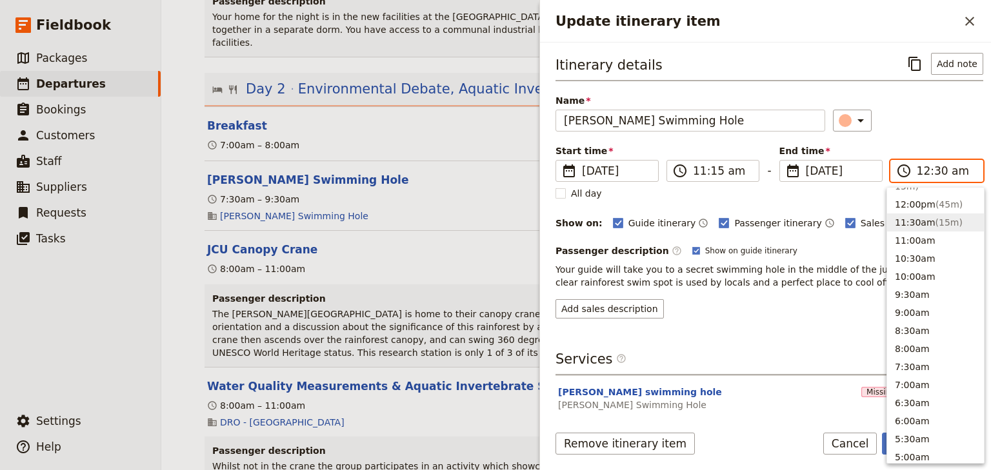
scroll to position [648, 0]
click at [933, 170] on input "12:30 am" at bounding box center [946, 170] width 58 height 15
click at [934, 170] on input "12:14 am" at bounding box center [946, 170] width 58 height 15
type input "12:15 am"
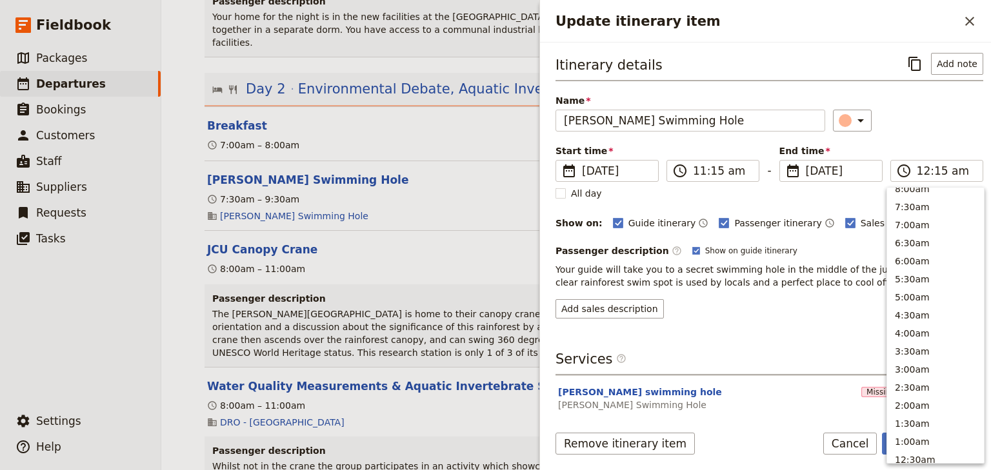
type input "12:15 am"
click at [941, 132] on div "Itinerary details ​ Add note Name [PERSON_NAME] Swimming Hole ​ Start time ​ [D…" at bounding box center [770, 186] width 428 height 266
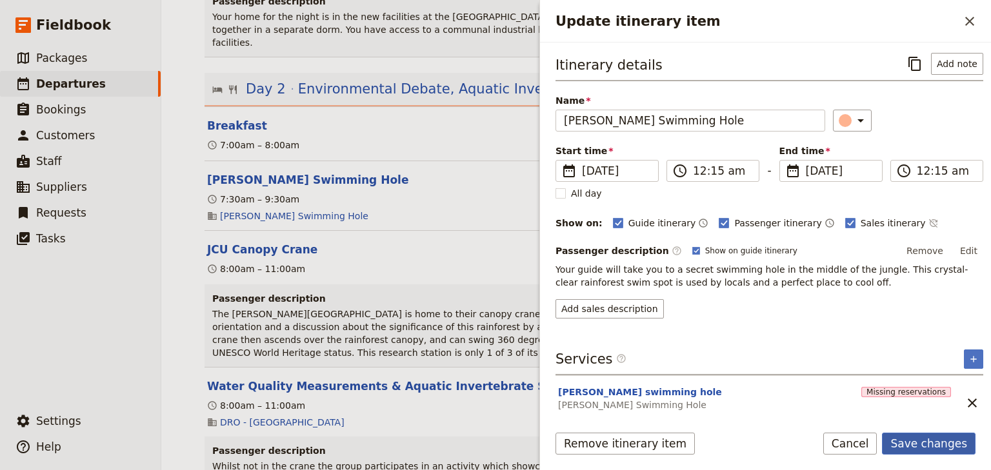
click at [932, 446] on button "Save changes" at bounding box center [929, 444] width 94 height 22
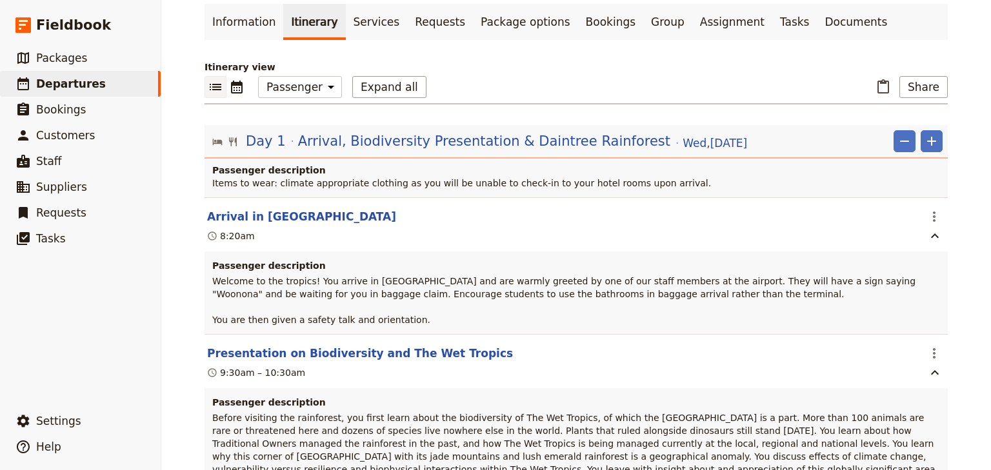
scroll to position [0, 0]
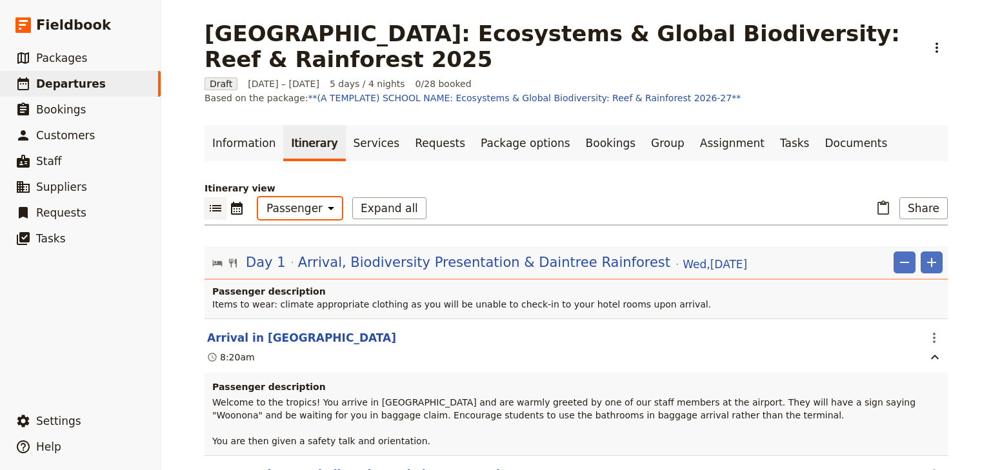
click at [308, 197] on select "Office Guide Passenger Sales" at bounding box center [300, 208] width 84 height 22
select select "ALL"
click at [258, 197] on select "Office Guide Passenger Sales" at bounding box center [300, 208] width 84 height 22
click at [375, 197] on button "Expand all" at bounding box center [389, 208] width 74 height 22
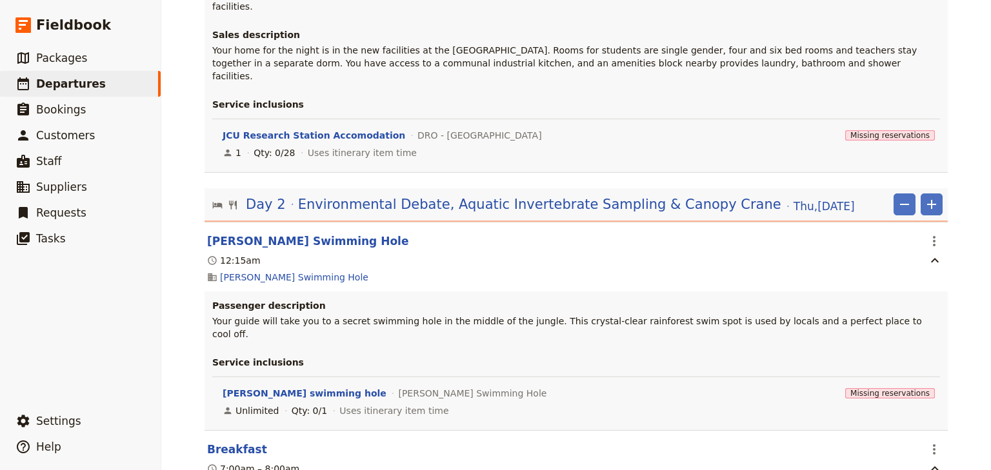
scroll to position [2013, 0]
click at [385, 194] on span "Environmental Debate, Aquatic Invertebrate Sampling & Canopy Crane" at bounding box center [539, 203] width 483 height 19
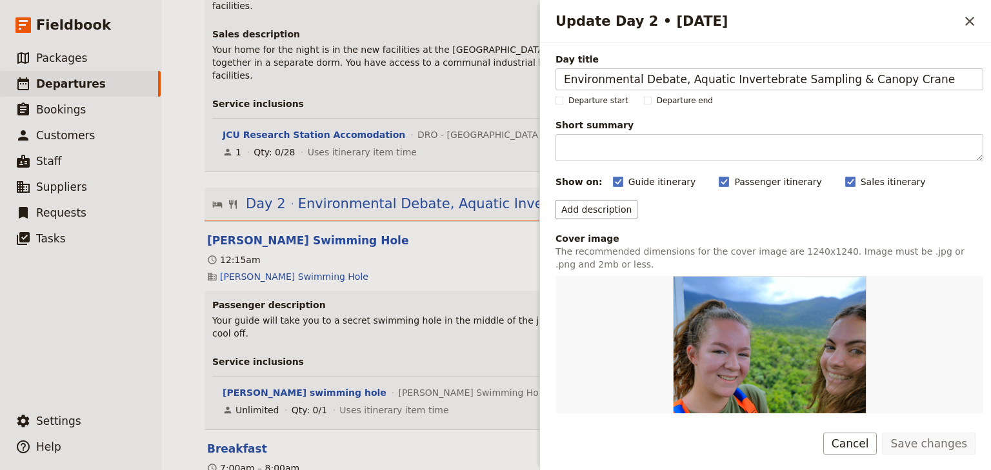
drag, startPoint x: 676, startPoint y: 83, endPoint x: 490, endPoint y: 78, distance: 186.5
click at [491, 79] on div "[GEOGRAPHIC_DATA]: Ecosystems & Global Biodiversity: Reef & Rainforest 2025 ​ D…" at bounding box center [576, 235] width 830 height 470
drag, startPoint x: 723, startPoint y: 80, endPoint x: 563, endPoint y: 80, distance: 160.7
click at [563, 80] on input "Aquatic Invertebrate Sampling & Canopy Crane" at bounding box center [770, 79] width 428 height 22
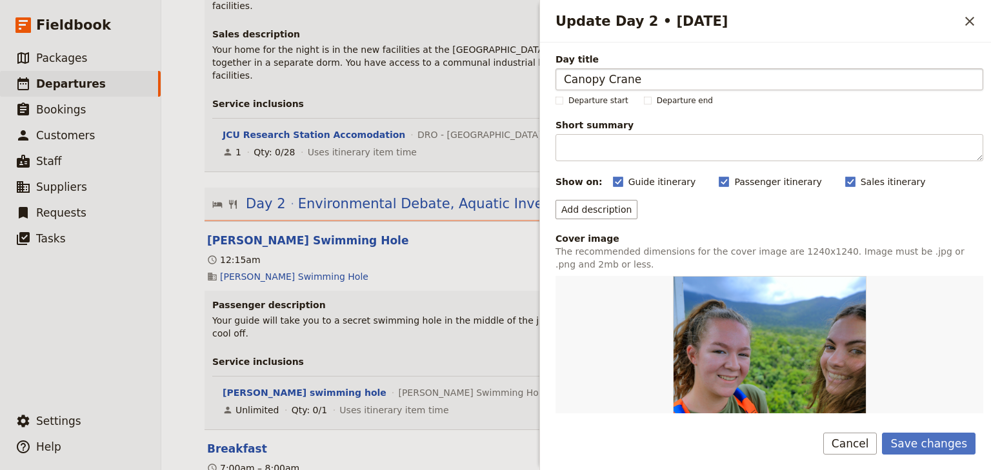
click at [654, 77] on input "Canopy Crane" at bounding box center [770, 79] width 428 height 22
click at [568, 79] on input "Canopy Crane Aquatic Invertebrate Sampling &" at bounding box center [770, 79] width 428 height 22
click at [635, 80] on input "Canopy Crane Aquatic Invertebrate Sampling &" at bounding box center [770, 79] width 428 height 22
click at [797, 77] on input "Canopy Crane, Aquatic Invertebrate Sampling &" at bounding box center [770, 79] width 428 height 22
type input "Canopy Crane, Aquatic Invertebrate Sampling &"
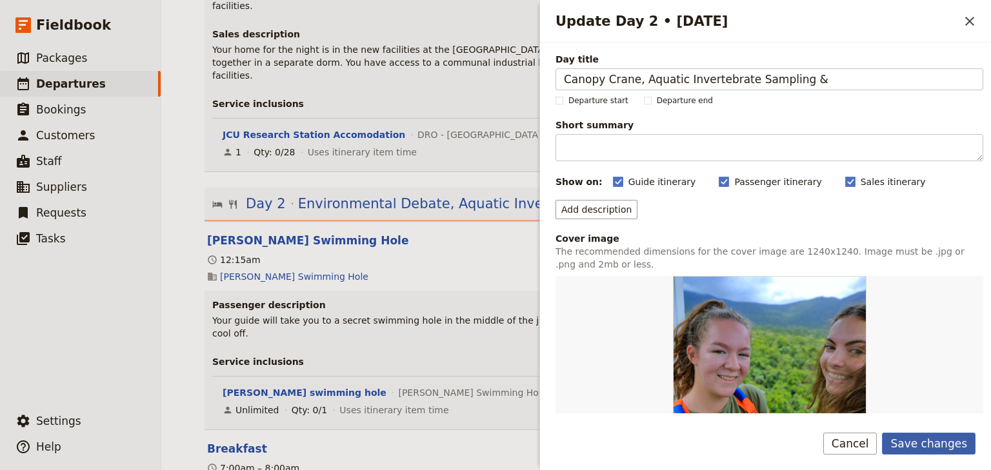
click at [930, 447] on button "Save changes" at bounding box center [929, 444] width 94 height 22
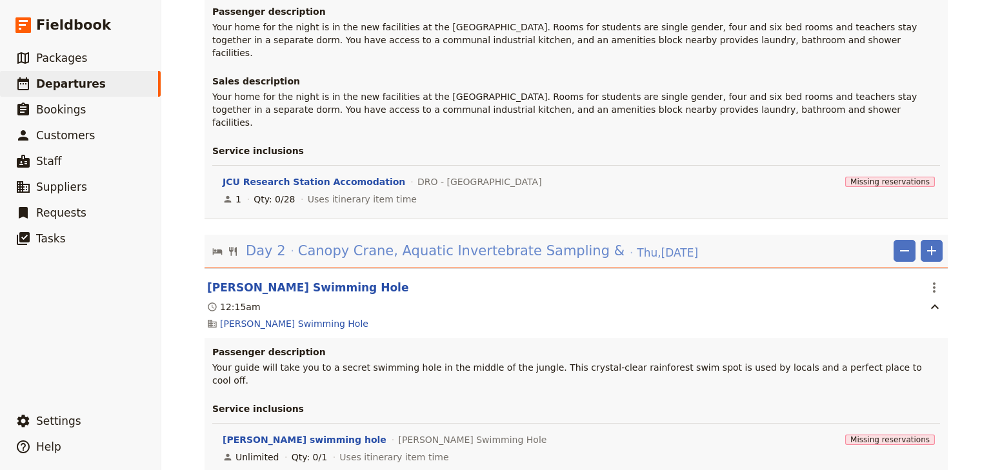
scroll to position [1961, 0]
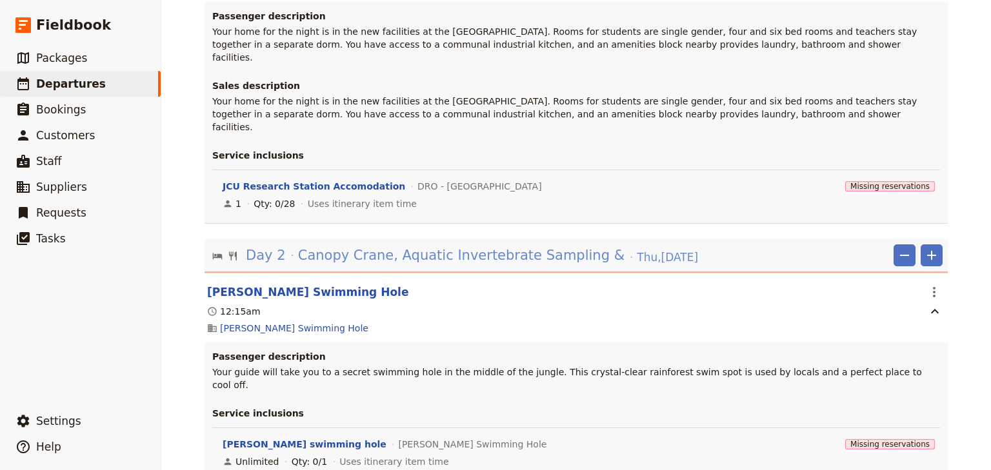
click at [361, 246] on span "Canopy Crane, Aquatic Invertebrate Sampling &" at bounding box center [461, 255] width 326 height 19
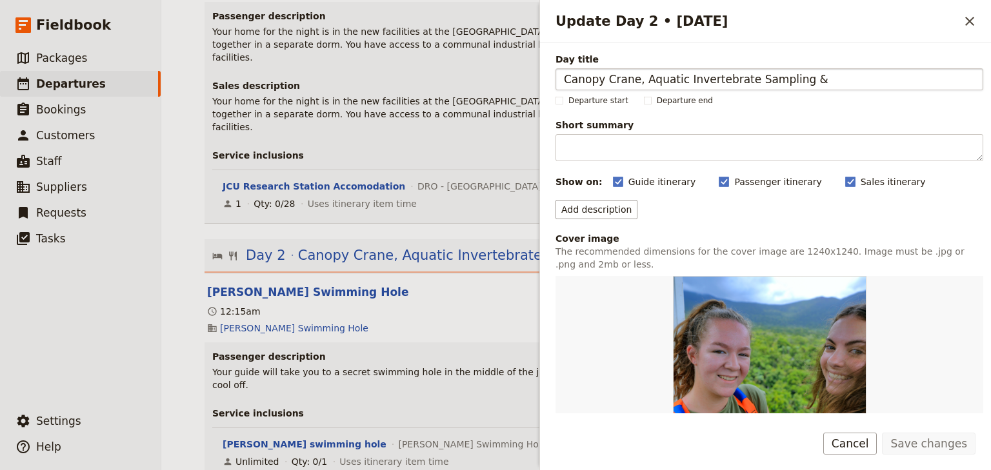
drag, startPoint x: 801, startPoint y: 77, endPoint x: 557, endPoint y: 79, distance: 243.9
click at [557, 79] on input "Canopy Crane, Aquatic Invertebrate Sampling &" at bounding box center [770, 79] width 428 height 22
click at [608, 77] on input "Daintree RainforestObservatory &Research Station, RainforestDiscovery withIndig…" at bounding box center [770, 79] width 428 height 22
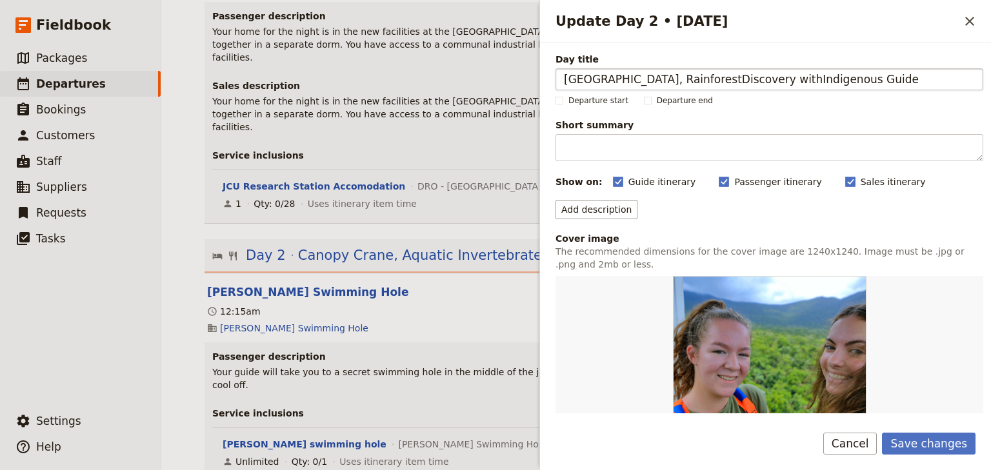
click at [730, 79] on input "[GEOGRAPHIC_DATA], RainforestDiscovery withIndigenous Guide" at bounding box center [770, 79] width 428 height 22
click at [867, 78] on input "[GEOGRAPHIC_DATA], RainforestDiscovery withIndigenous Guide" at bounding box center [770, 79] width 428 height 22
click at [940, 79] on input "[GEOGRAPHIC_DATA], Rainforest Discovery withIndigenous Guide" at bounding box center [770, 79] width 428 height 22
drag, startPoint x: 670, startPoint y: 77, endPoint x: 661, endPoint y: 78, distance: 9.1
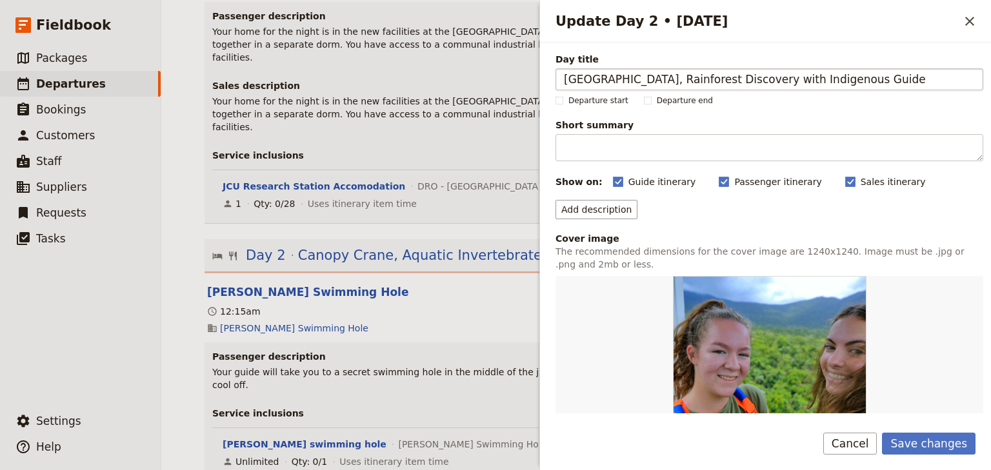
click at [661, 78] on input "[GEOGRAPHIC_DATA], Rainforest Discovery with Indigenous Guide" at bounding box center [770, 79] width 428 height 22
click at [768, 79] on input "[GEOGRAPHIC_DATA] and Research Station, Rainforest Discovery with Indigenous Gu…" at bounding box center [770, 79] width 428 height 22
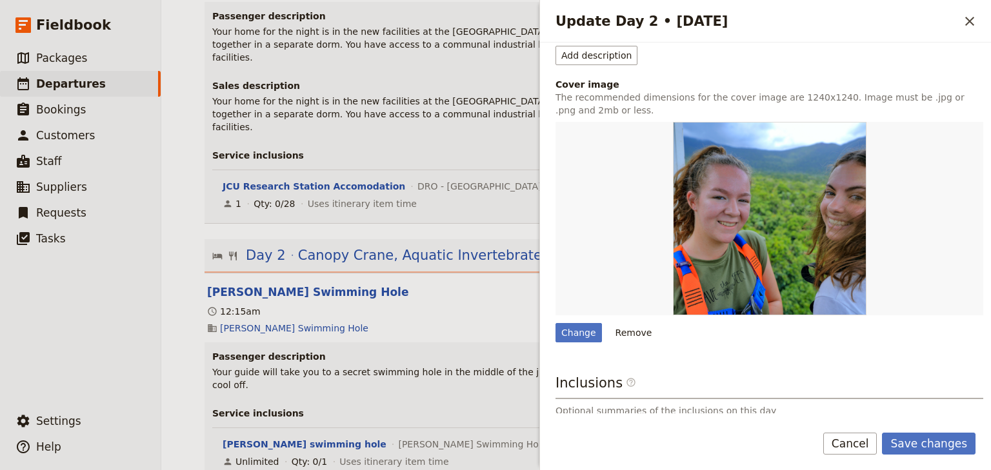
scroll to position [155, 0]
type input "[GEOGRAPHIC_DATA] and Research Station & Rainforest Discovery with Indigenous G…"
click at [923, 444] on button "Save changes" at bounding box center [929, 444] width 94 height 22
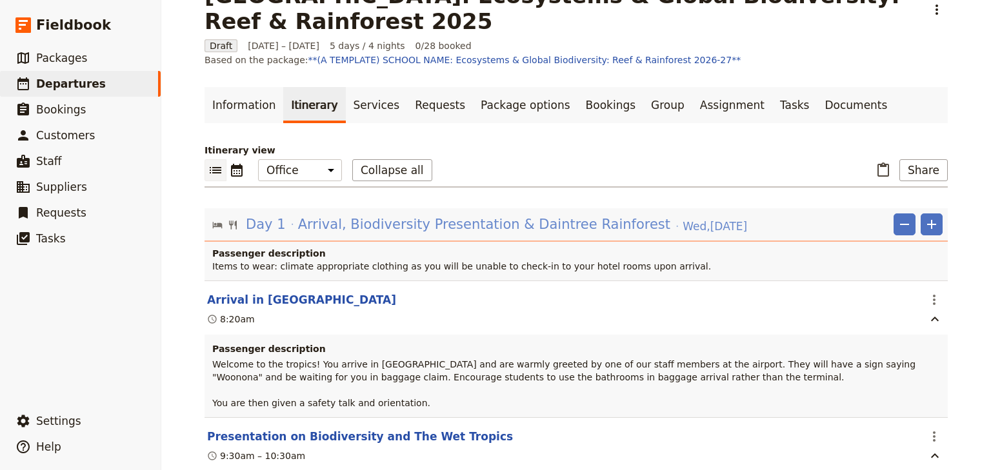
scroll to position [0, 0]
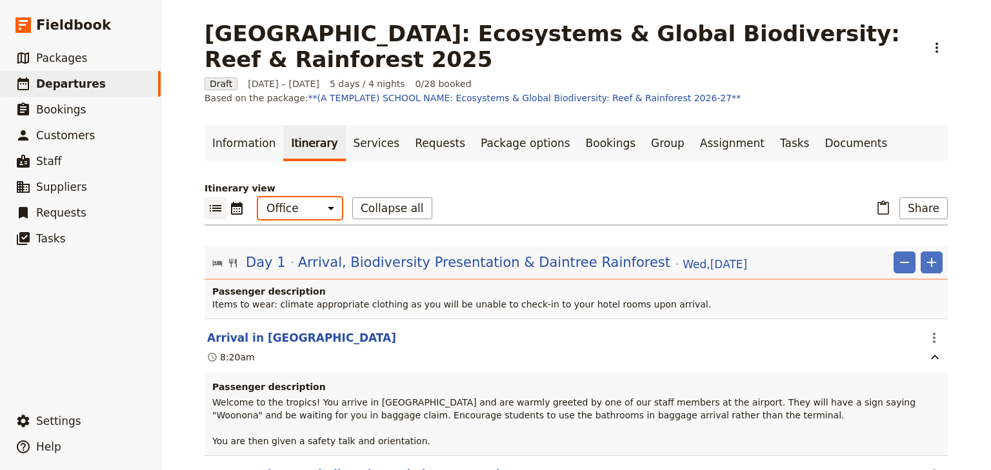
click at [294, 197] on select "Office Guide Passenger Sales" at bounding box center [300, 208] width 84 height 22
select select "MARKETING"
click at [258, 197] on select "Office Guide Passenger Sales" at bounding box center [300, 208] width 84 height 22
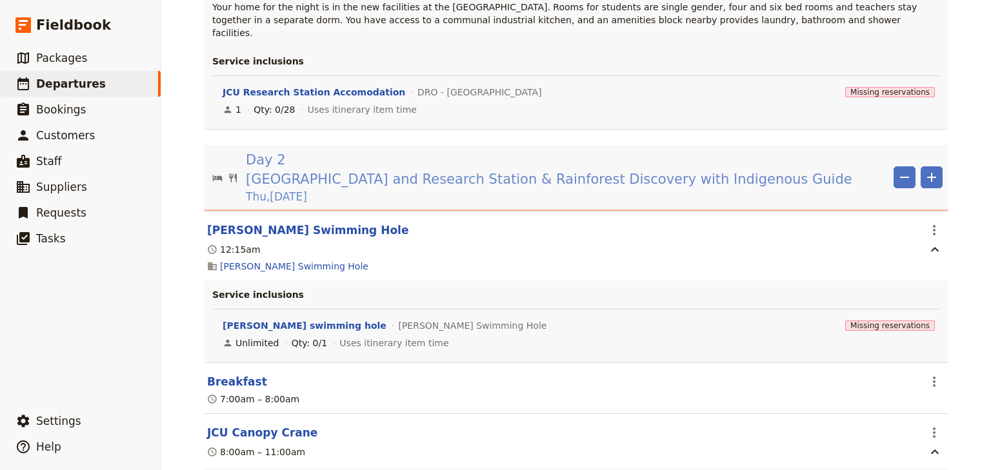
scroll to position [1342, 0]
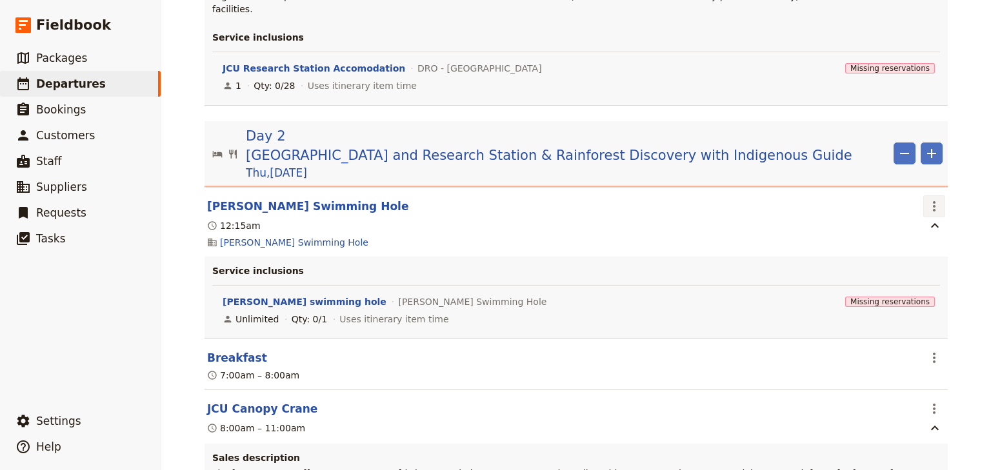
click at [927, 199] on icon "Actions" at bounding box center [934, 206] width 15 height 15
click at [925, 167] on span "Edit this itinerary item" at bounding box center [876, 169] width 114 height 13
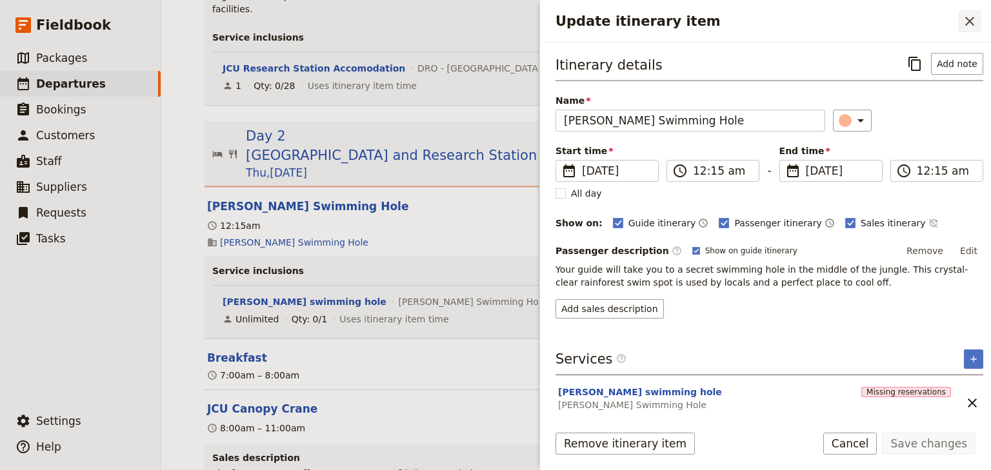
click at [970, 21] on icon "Close drawer" at bounding box center [969, 21] width 9 height 9
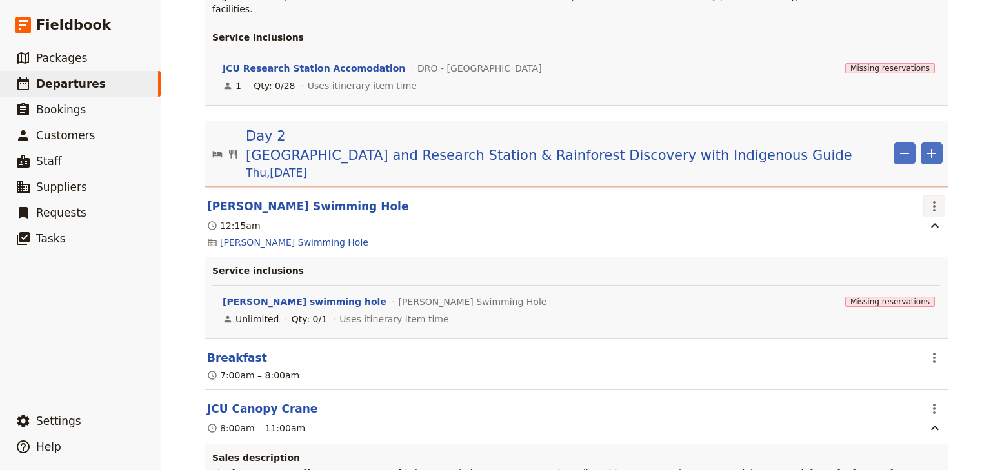
click at [927, 199] on icon "Actions" at bounding box center [934, 206] width 15 height 15
click at [921, 168] on span "Edit this itinerary item" at bounding box center [869, 169] width 101 height 13
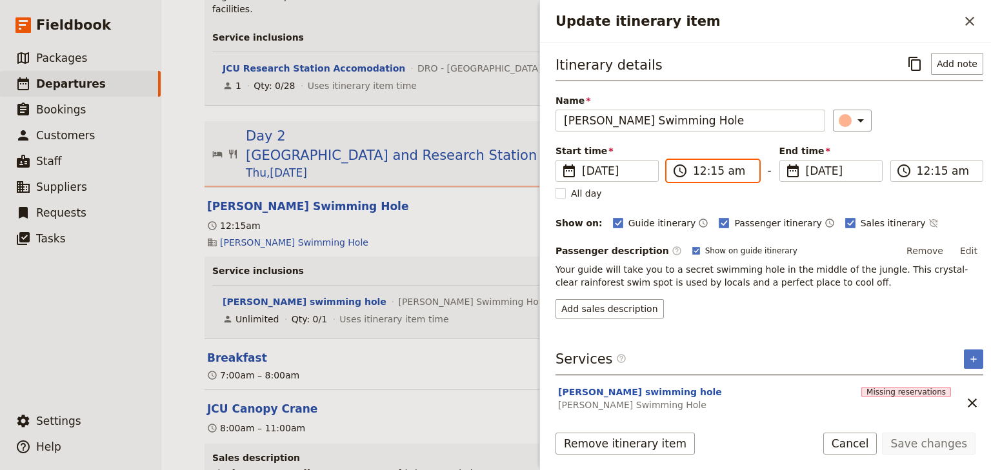
click at [730, 170] on input "12:15 am" at bounding box center [722, 170] width 58 height 15
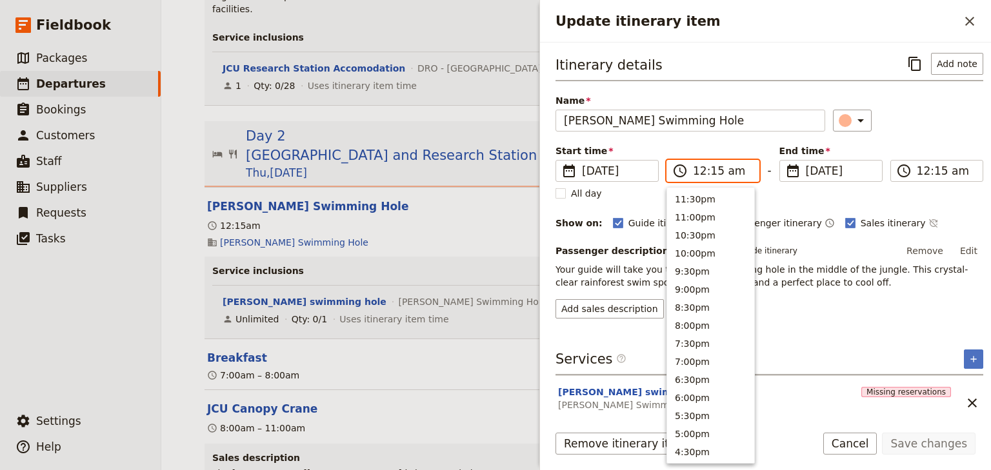
scroll to position [596, 0]
click at [730, 170] on input "12:15 am" at bounding box center [722, 170] width 58 height 15
type input "12:15 pm"
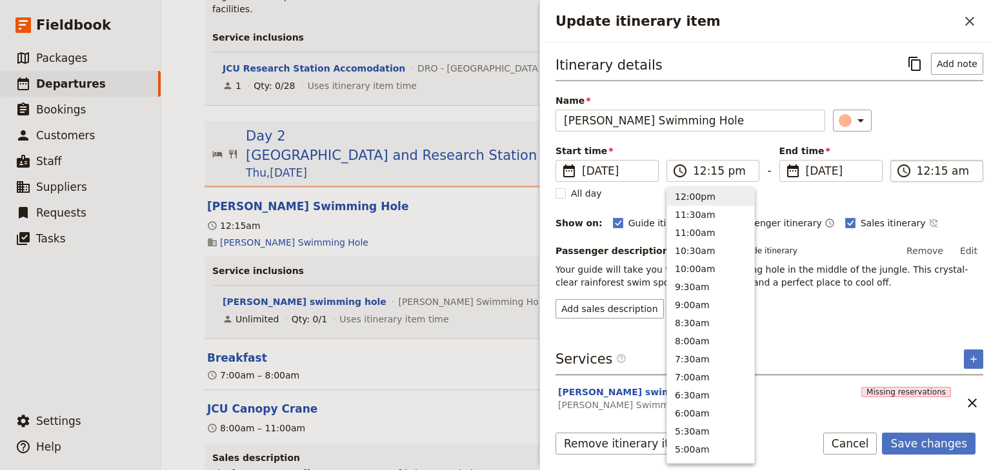
type input "12:15 pm"
click at [951, 170] on input "12:15 pm" at bounding box center [946, 170] width 58 height 15
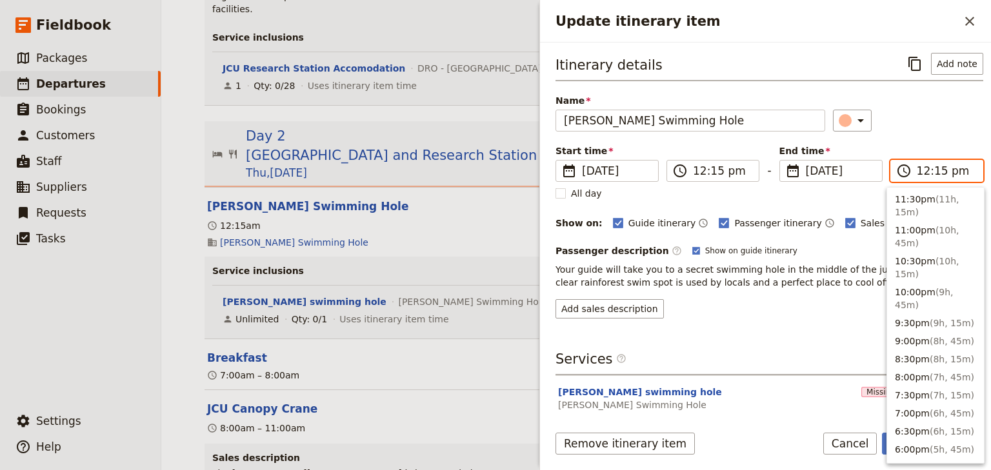
scroll to position [457, 0]
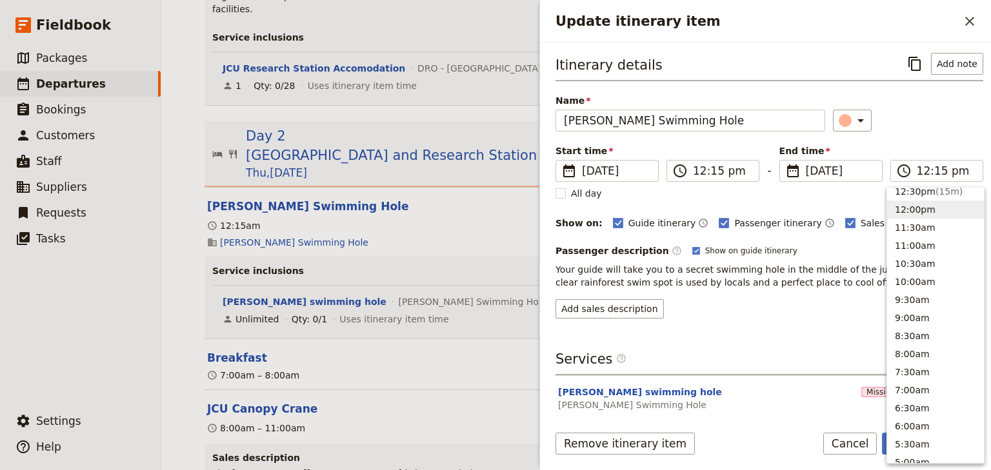
drag, startPoint x: 932, startPoint y: 127, endPoint x: 937, endPoint y: 137, distance: 11.5
click at [932, 128] on div "​" at bounding box center [908, 121] width 150 height 22
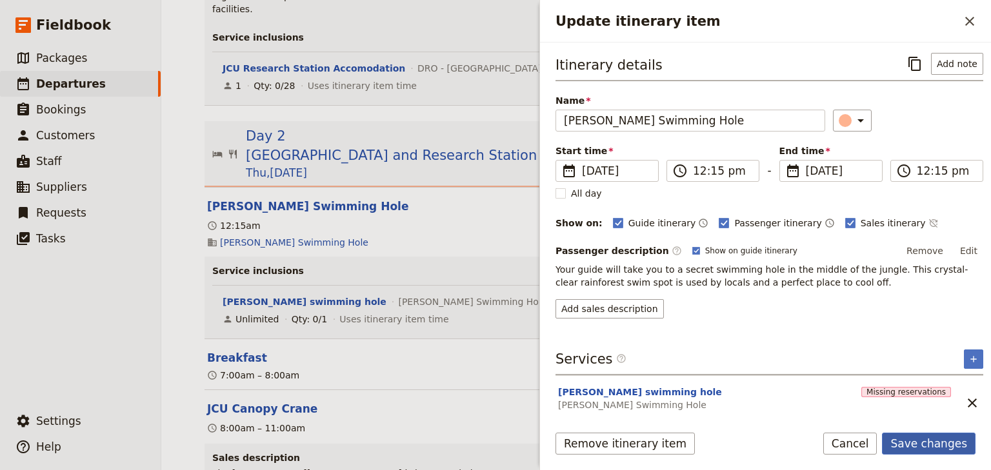
click at [928, 442] on button "Save changes" at bounding box center [929, 444] width 94 height 22
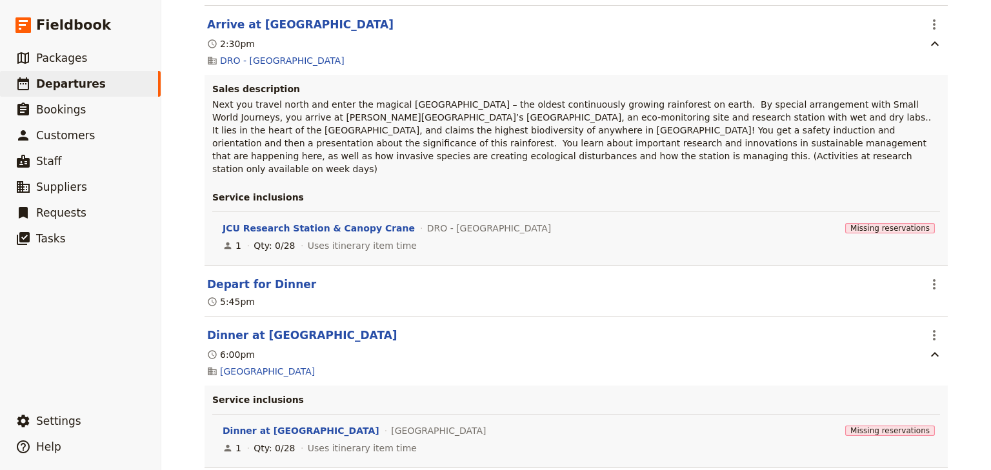
scroll to position [0, 0]
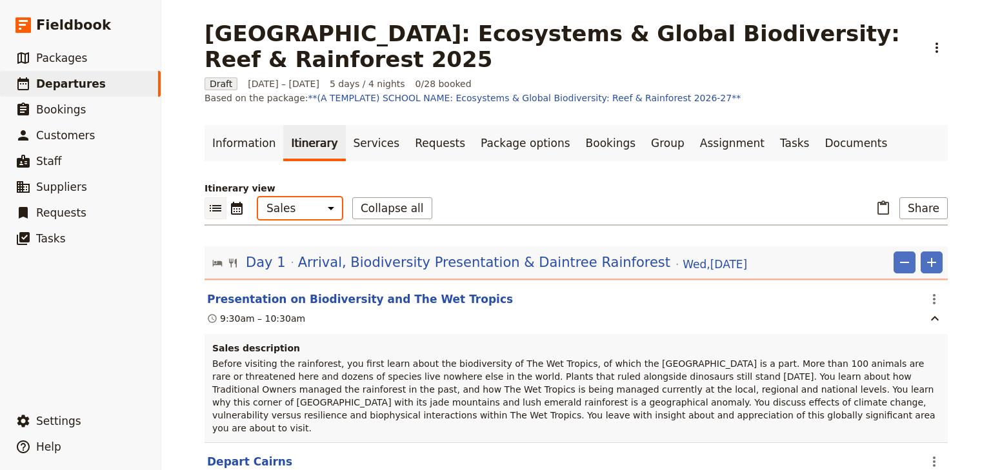
drag, startPoint x: 285, startPoint y: 194, endPoint x: 288, endPoint y: 202, distance: 8.8
click at [285, 197] on select "Office Guide Passenger Sales" at bounding box center [300, 208] width 84 height 22
select select "PASSENGER"
click at [258, 197] on select "Office Guide Passenger Sales" at bounding box center [300, 208] width 84 height 22
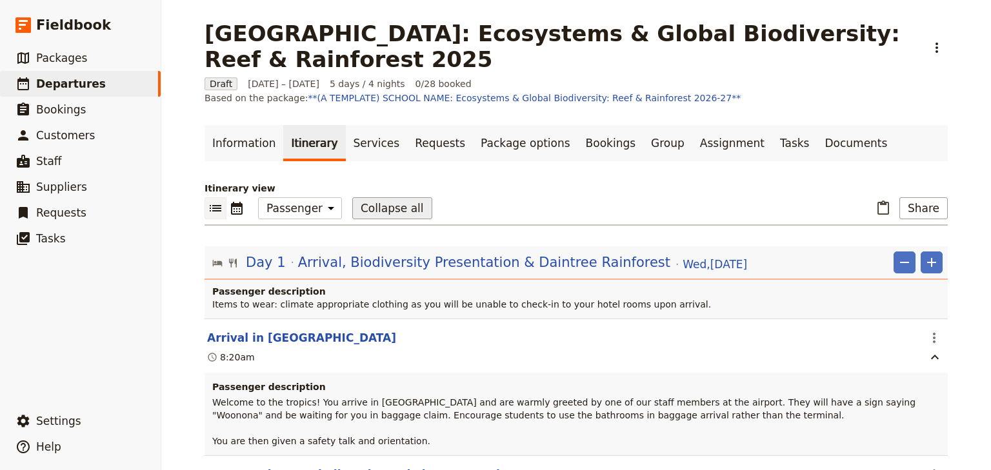
click at [368, 197] on button "Collapse all" at bounding box center [392, 208] width 80 height 22
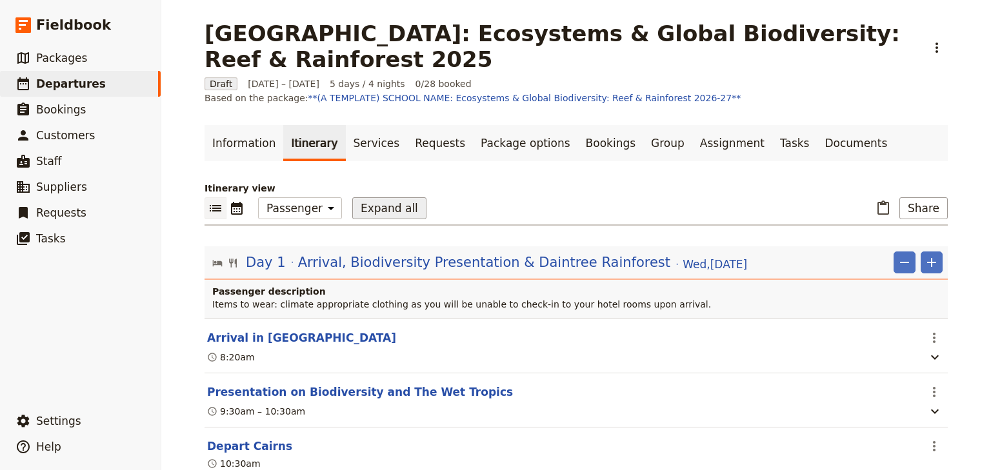
click at [368, 197] on button "Expand all" at bounding box center [389, 208] width 74 height 22
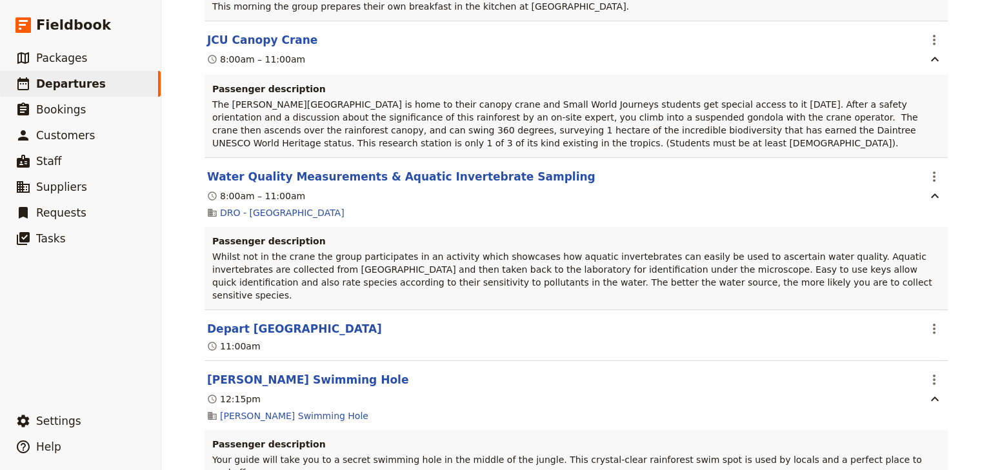
scroll to position [1652, 0]
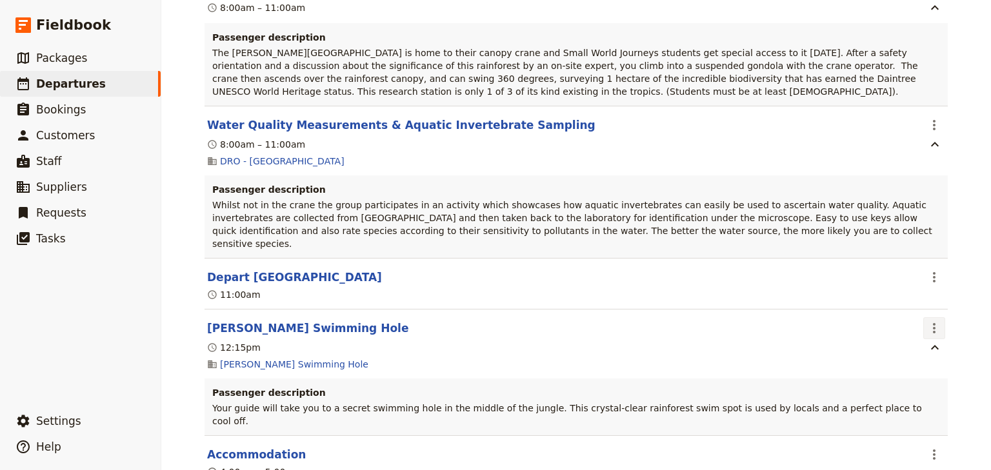
click at [928, 321] on icon "Actions" at bounding box center [934, 328] width 15 height 15
click at [919, 297] on span "Edit this itinerary item" at bounding box center [869, 298] width 101 height 13
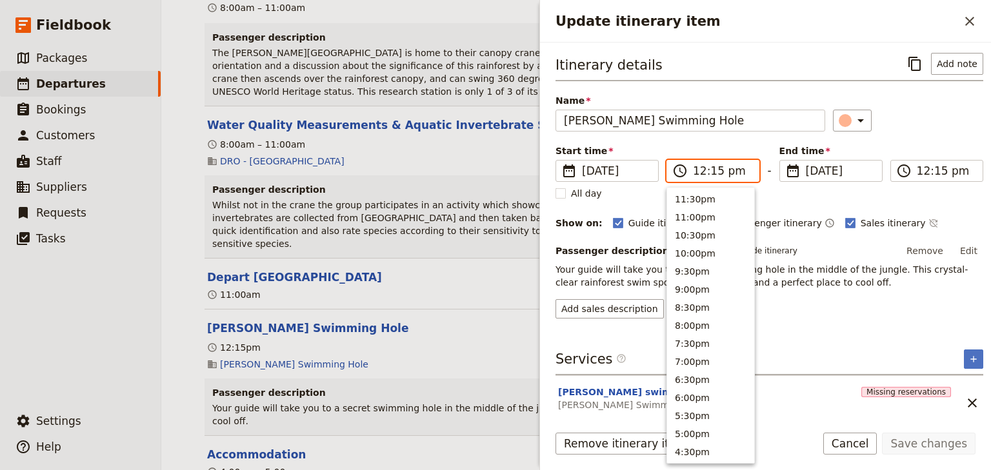
click at [700, 170] on input "12:15 pm" at bounding box center [722, 170] width 58 height 15
click at [726, 172] on input "11:15 pm" at bounding box center [722, 170] width 58 height 15
type input "11:15 am"
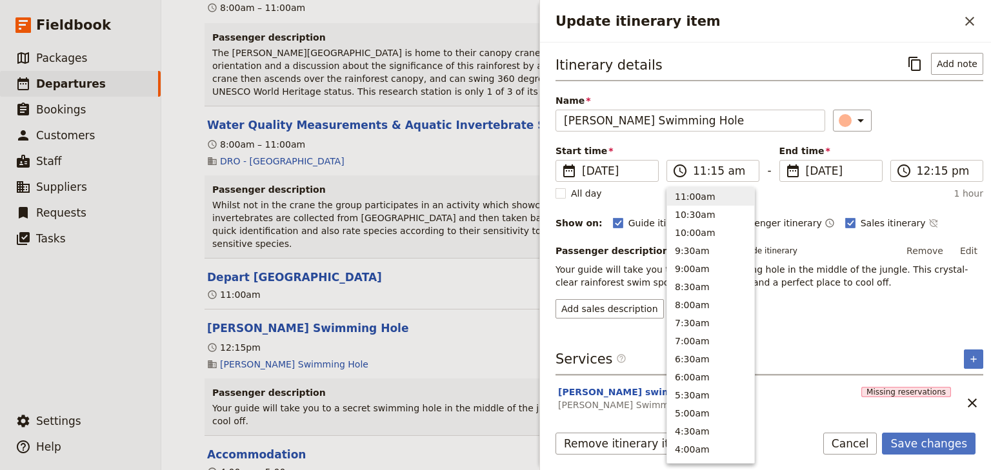
click at [935, 134] on div "Itinerary details ​ Add note Name Masons Swimming Hole ​ Start time ​ [DATE] [D…" at bounding box center [770, 186] width 428 height 266
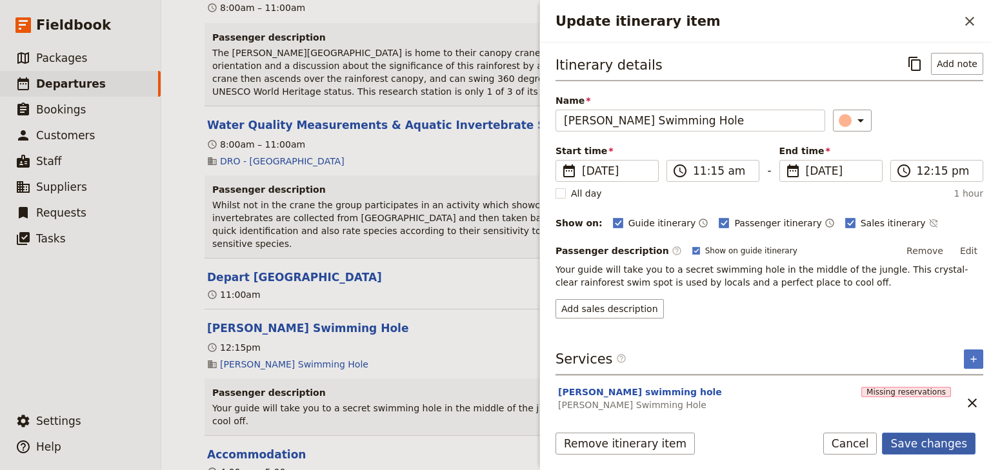
click at [932, 444] on button "Save changes" at bounding box center [929, 444] width 94 height 22
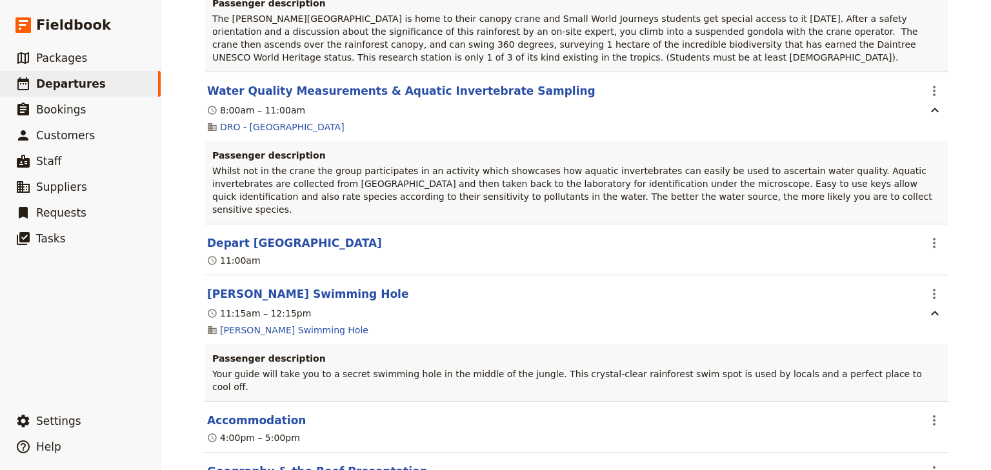
scroll to position [1703, 0]
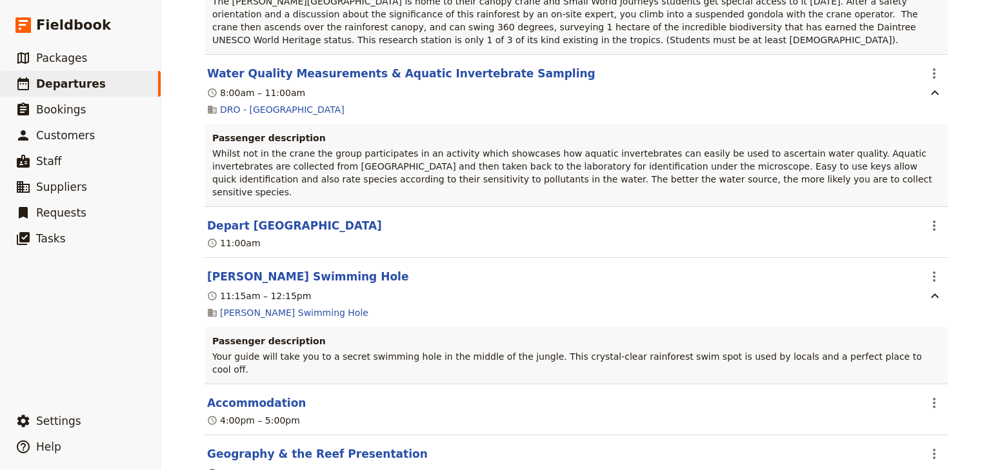
click at [962, 199] on div "[GEOGRAPHIC_DATA]: Ecosystems & Global Biodiversity: Reef & Rainforest 2025 ​ D…" at bounding box center [576, 235] width 830 height 470
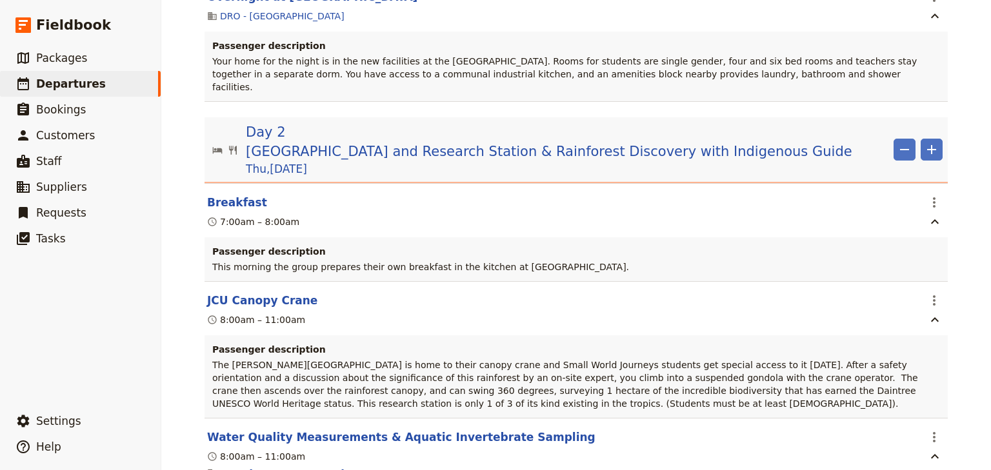
scroll to position [1291, 0]
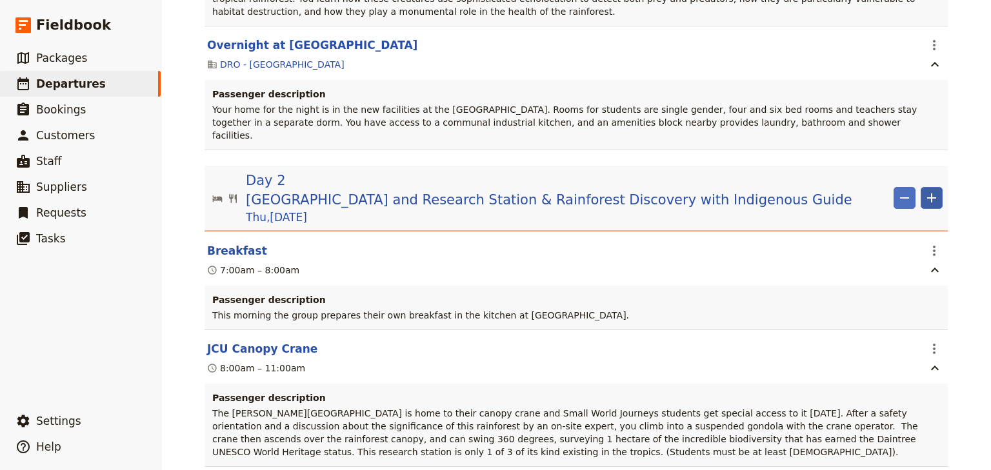
click at [932, 190] on icon "Add" at bounding box center [931, 197] width 15 height 15
click at [870, 179] on span "Add itinerary item" at bounding box center [889, 178] width 82 height 13
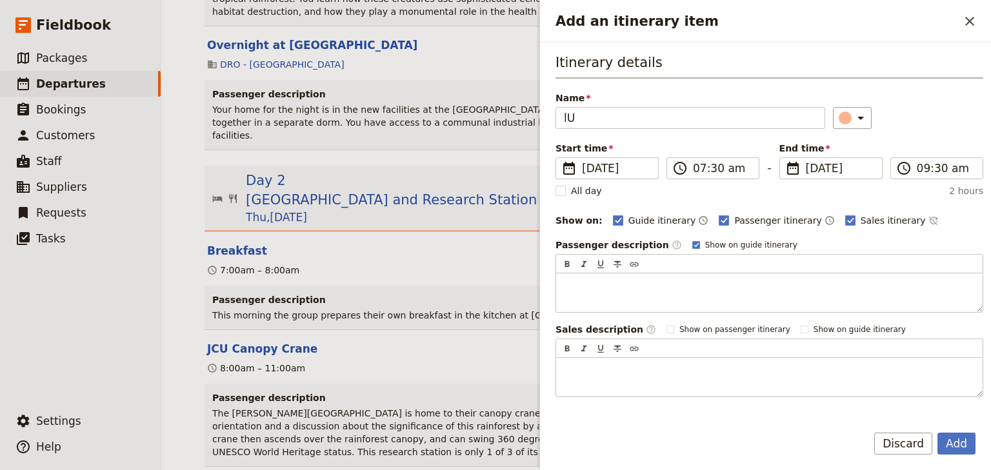
type input "l"
type input "Lunch"
click at [694, 163] on input "07:30 am" at bounding box center [722, 168] width 58 height 15
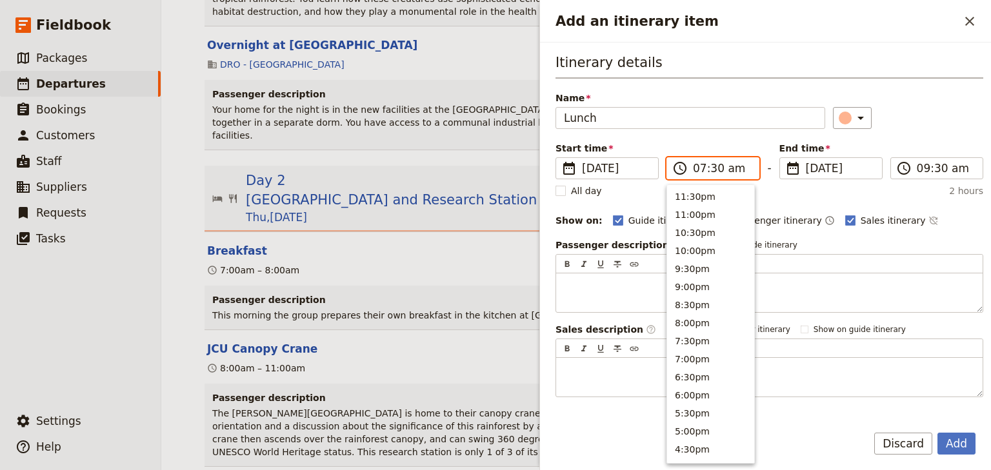
scroll to position [581, 0]
click at [728, 169] on input "01:30 am" at bounding box center [722, 168] width 58 height 15
type input "01:30 pm"
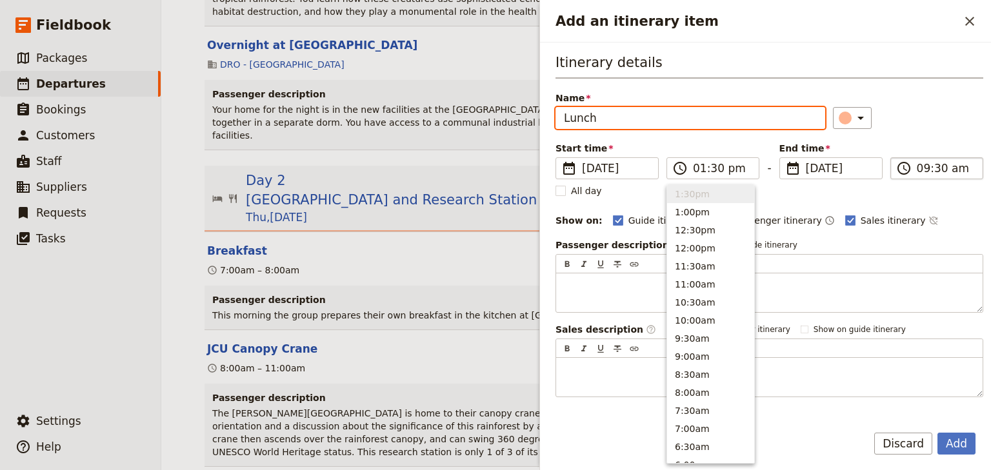
type input "01:30 pm"
click at [910, 172] on label "​ 01:30 pm" at bounding box center [936, 168] width 93 height 22
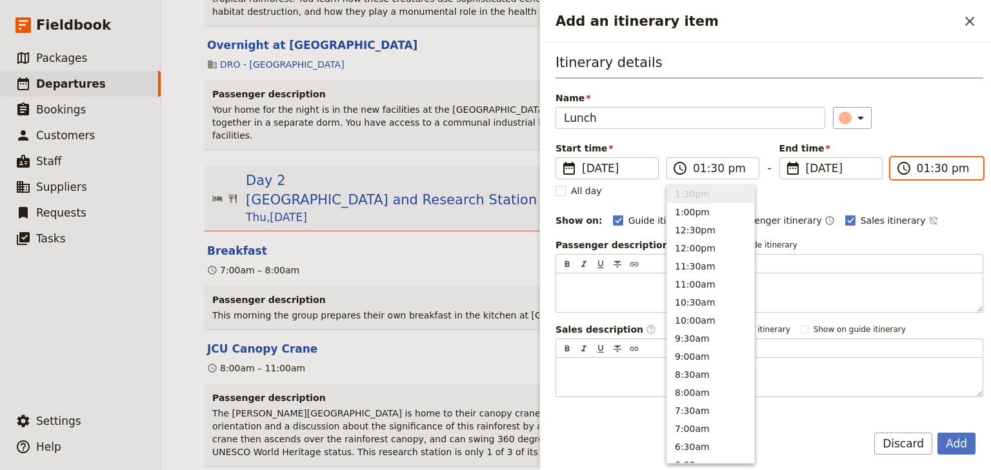
click at [917, 172] on input "01:30 pm" at bounding box center [946, 168] width 58 height 15
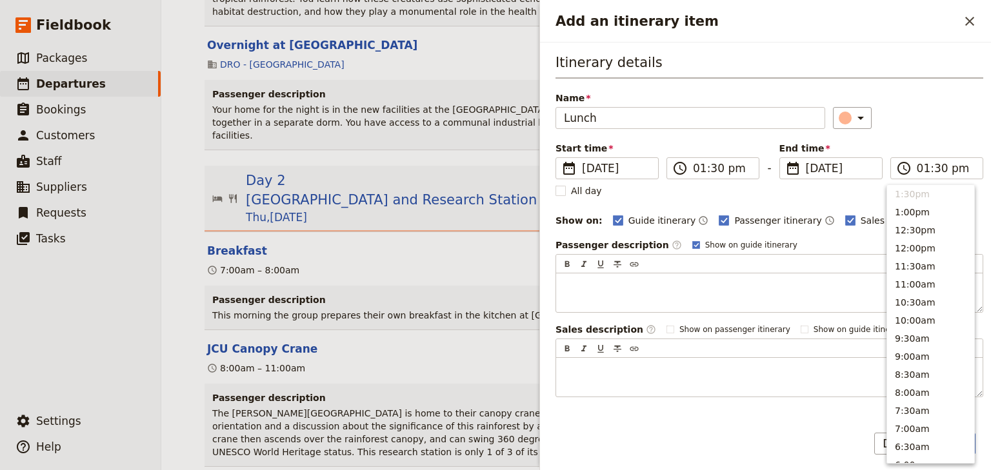
click at [922, 129] on div "Itinerary details Name Lunch ​ Start time ​ [DATE] [DATE] [DATE] 13:30 ​ 01:30 …" at bounding box center [770, 225] width 428 height 345
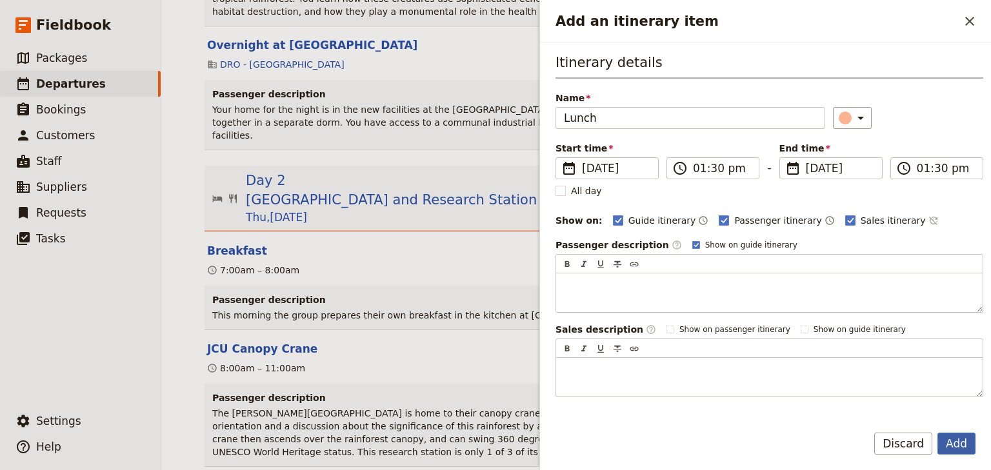
click at [953, 441] on button "Add" at bounding box center [956, 444] width 38 height 22
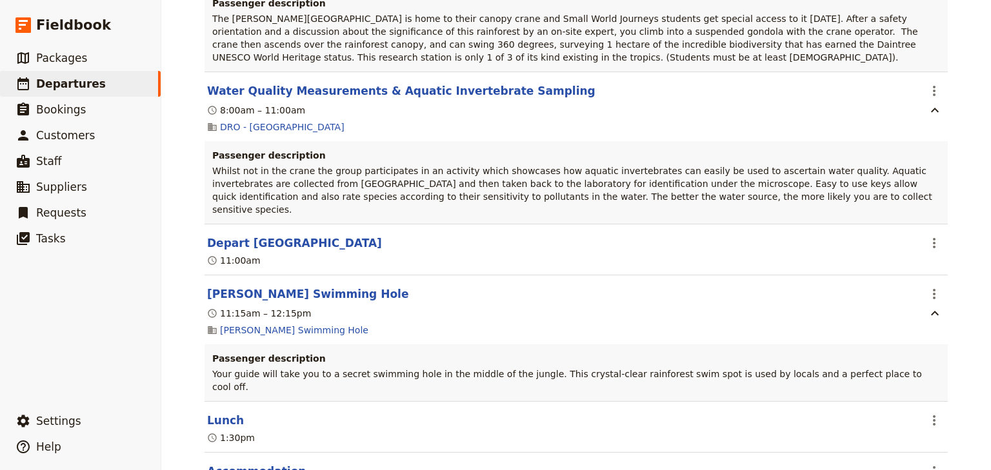
scroll to position [1704, 0]
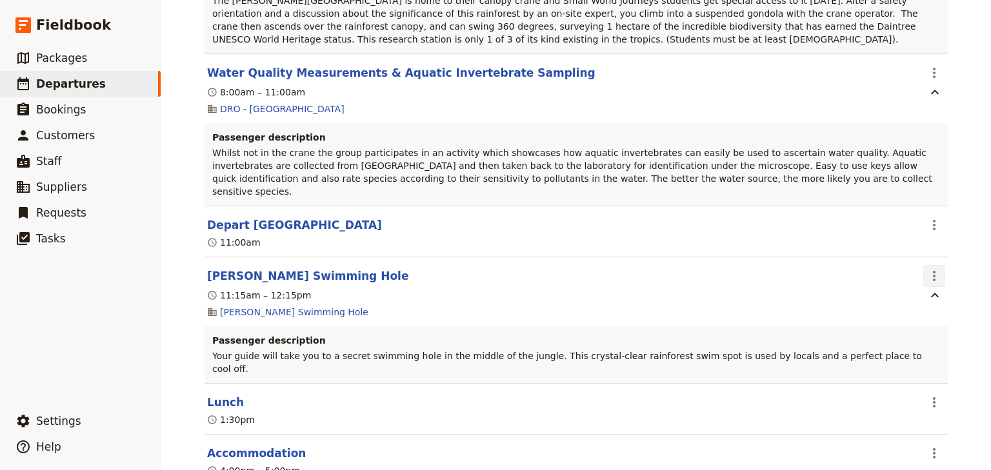
click at [932, 268] on icon "Actions" at bounding box center [934, 275] width 15 height 15
click at [917, 245] on span "Edit this itinerary item" at bounding box center [869, 245] width 101 height 13
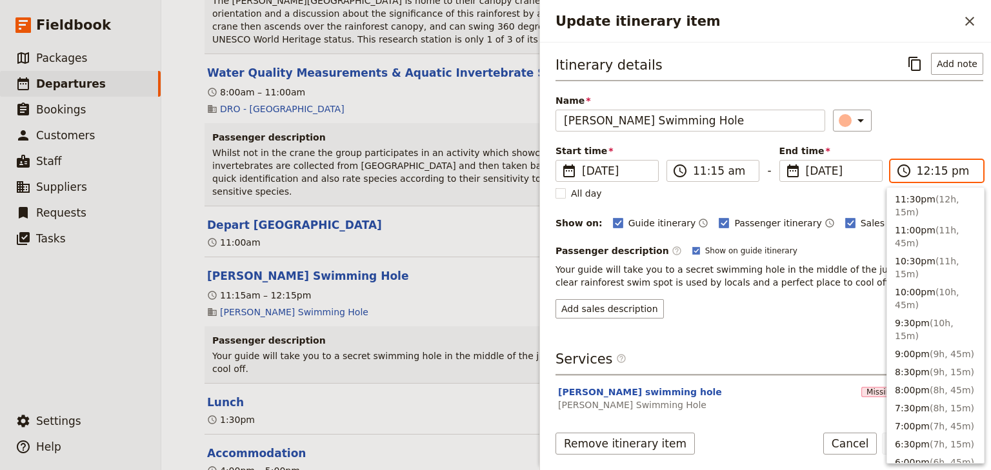
click at [934, 166] on input "12:15 pm" at bounding box center [946, 170] width 58 height 15
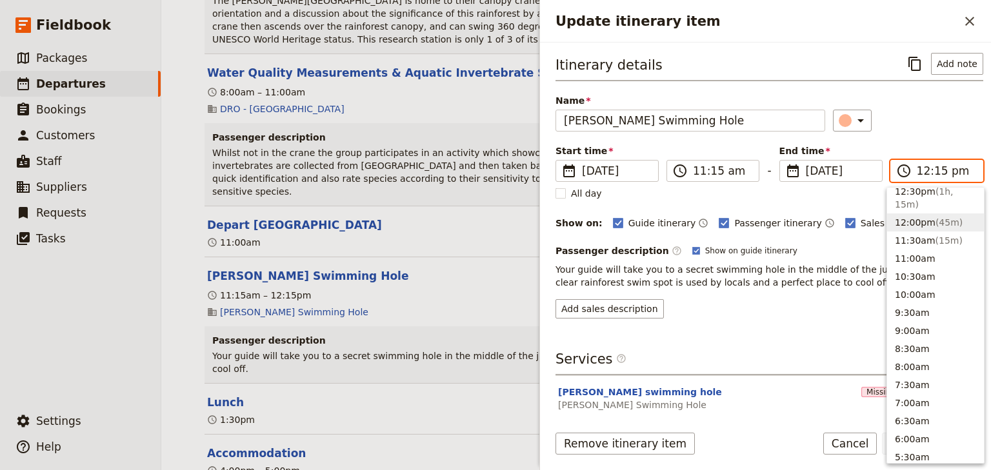
click at [932, 172] on input "12:15 pm" at bounding box center [946, 170] width 58 height 15
type input "12:00 pm"
click at [929, 146] on div "Start time ​ [DATE] [DATE] [DATE] 11:15 ​ 11:15 am - End time ​ [DATE] [DATE] […" at bounding box center [770, 163] width 428 height 37
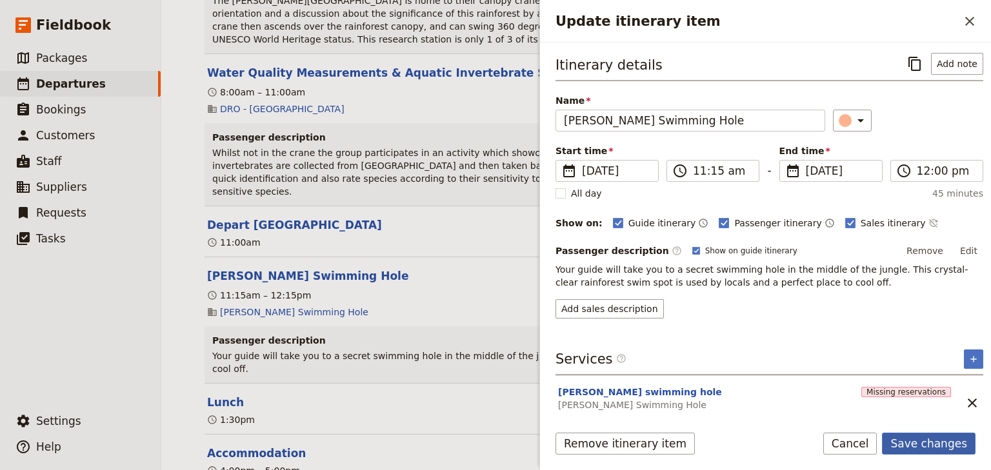
click at [921, 441] on button "Save changes" at bounding box center [929, 444] width 94 height 22
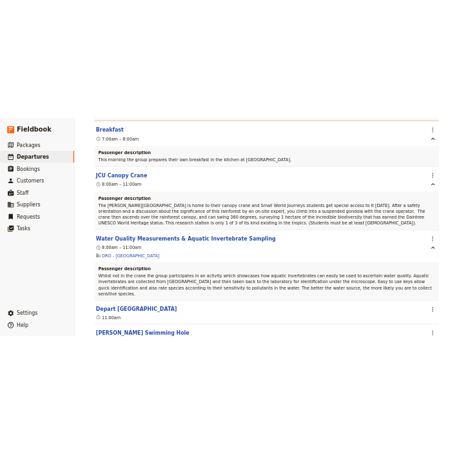
scroll to position [1422, 0]
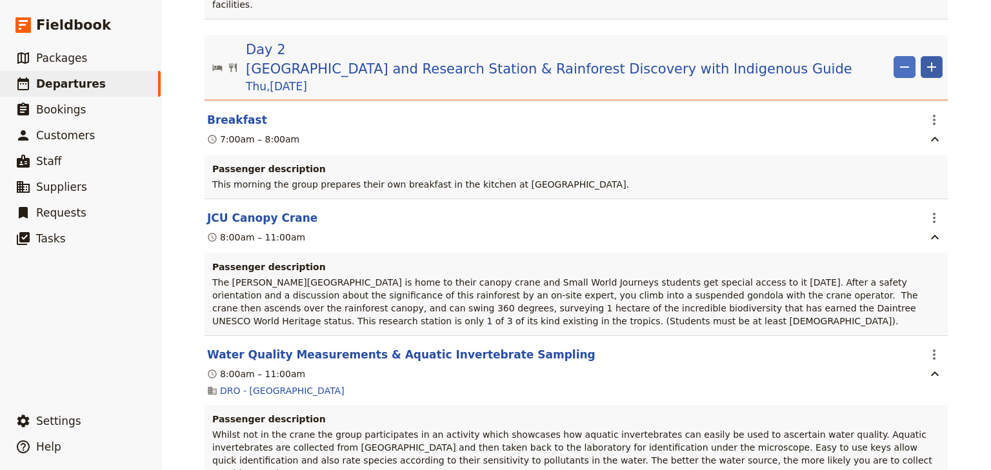
click at [927, 59] on icon "Add" at bounding box center [931, 66] width 15 height 15
click at [877, 52] on span "Add itinerary item" at bounding box center [889, 47] width 82 height 13
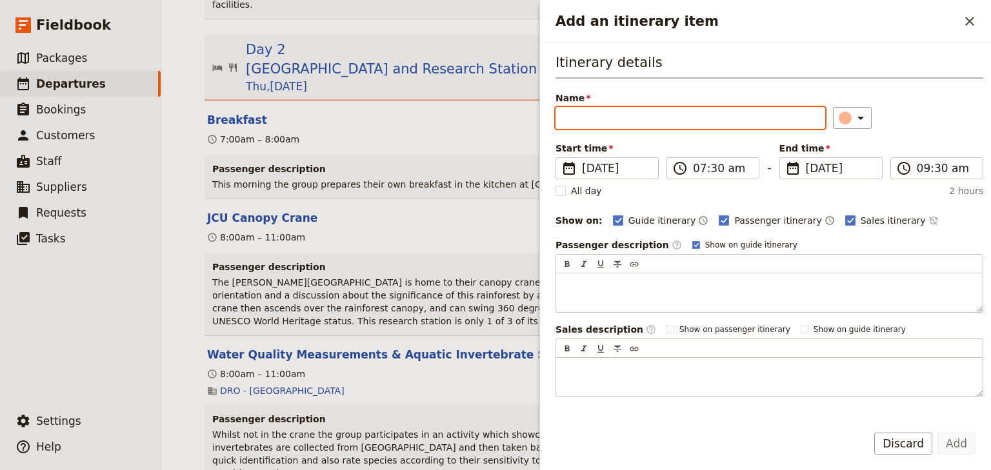
click at [572, 115] on input "Name" at bounding box center [691, 118] width 270 height 22
paste input "Rainforest Walk with Indigenous Guide"
type input "Rainforest Walk with Indigenous Guide"
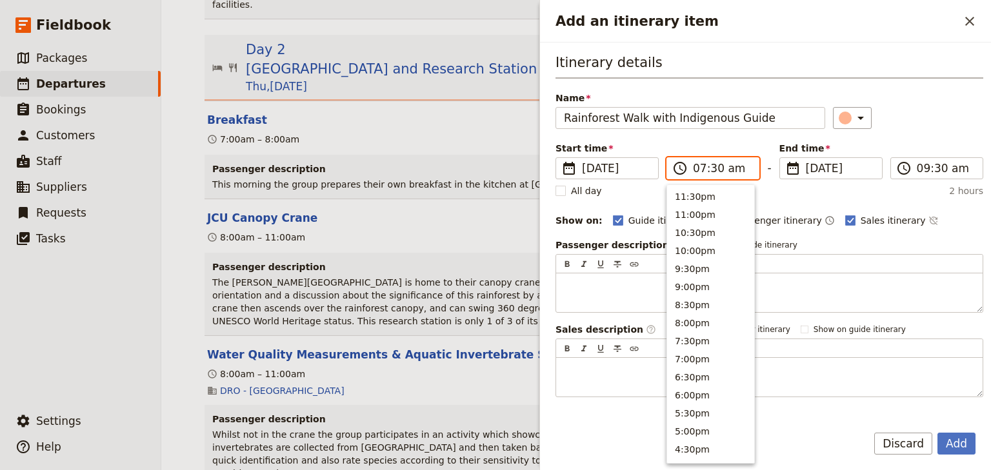
click at [696, 170] on input "07:30 am" at bounding box center [722, 168] width 58 height 15
click at [711, 168] on input "02:30 am" at bounding box center [722, 168] width 58 height 15
type input "02:00 pm"
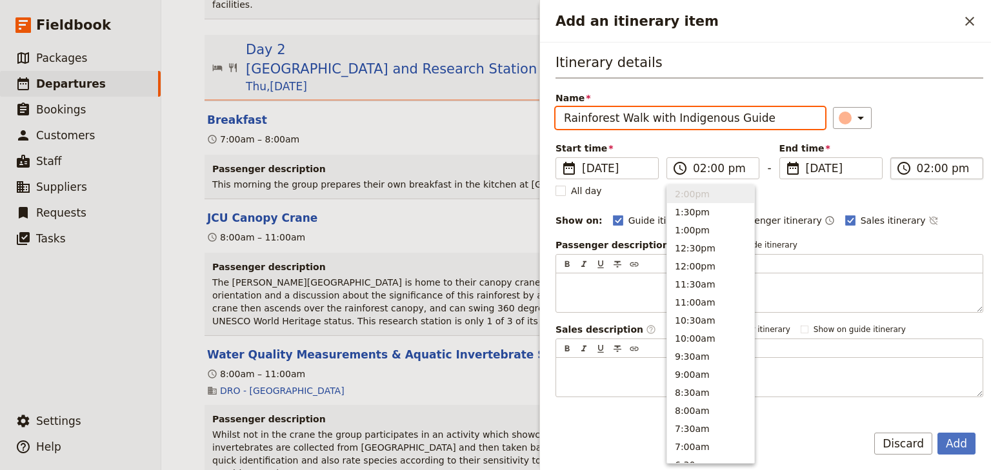
click at [920, 168] on input "02:00 pm" at bounding box center [946, 168] width 58 height 15
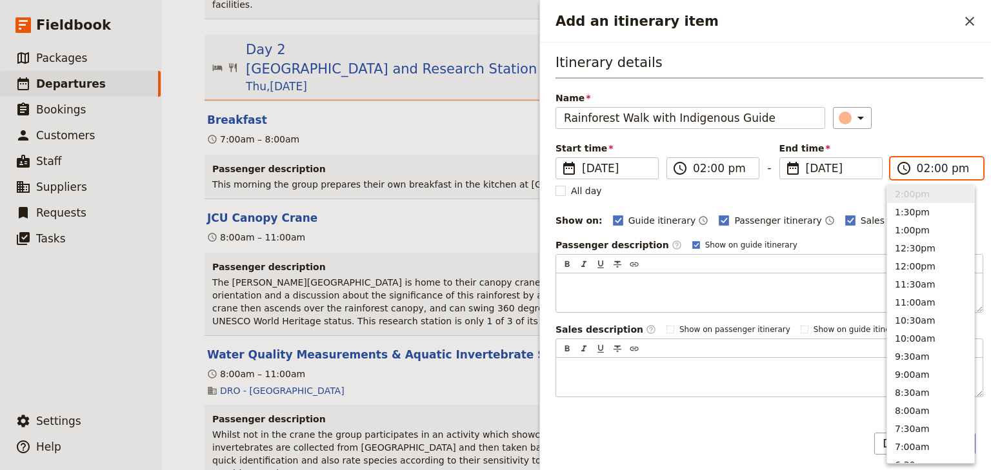
type input "04:00 pm"
click at [930, 125] on div "​" at bounding box center [908, 118] width 150 height 22
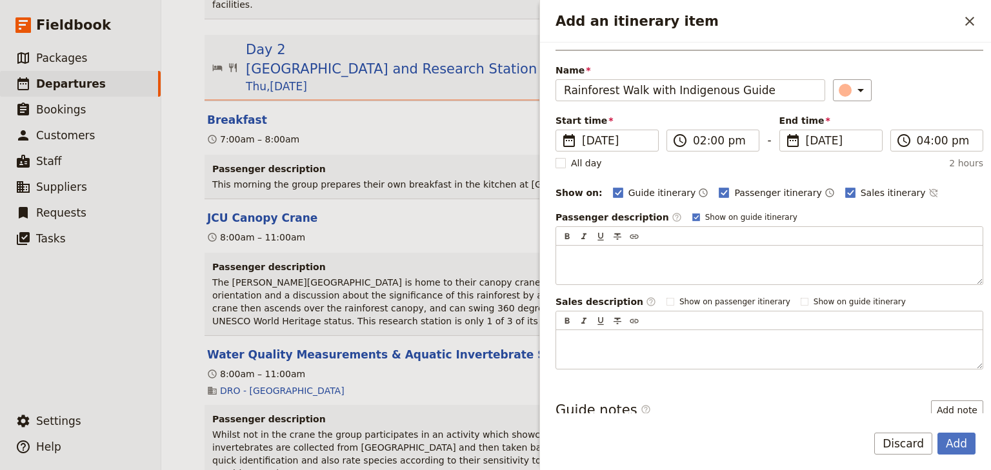
scroll to position [94, 0]
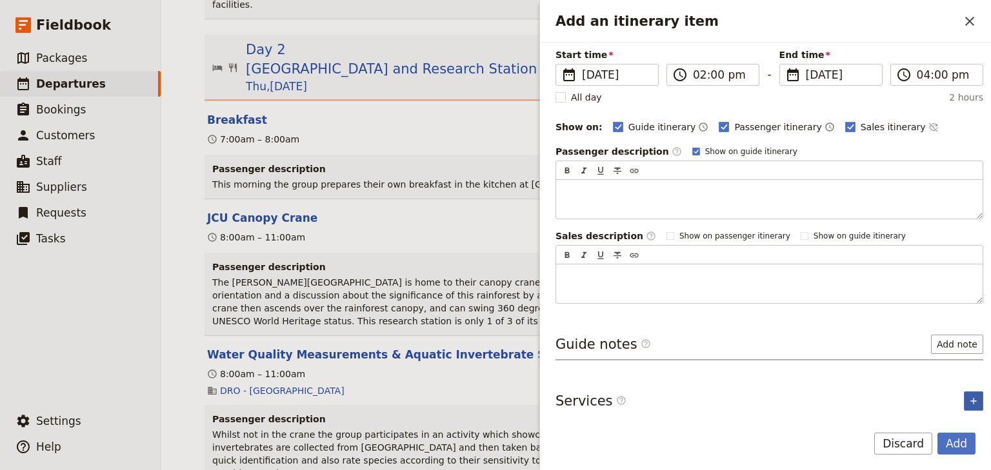
click at [972, 397] on button "​" at bounding box center [973, 401] width 19 height 19
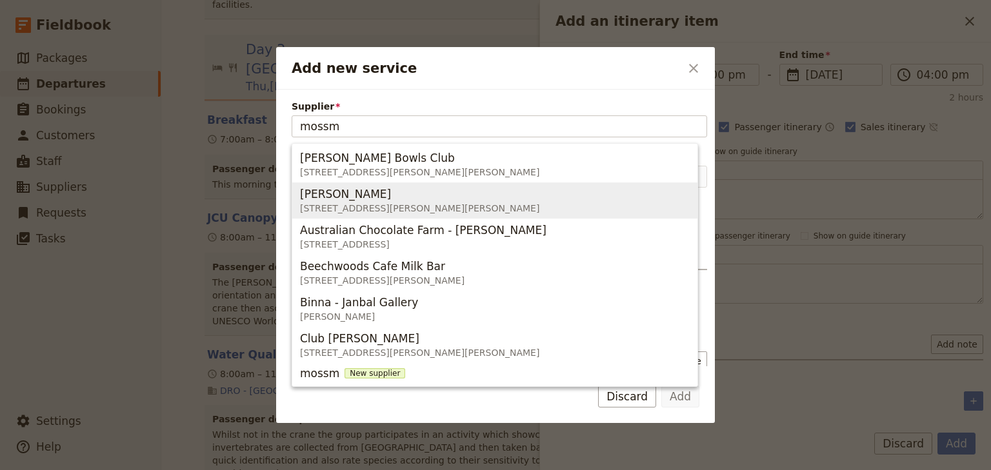
click at [346, 199] on span "[PERSON_NAME]" at bounding box center [345, 193] width 91 height 15
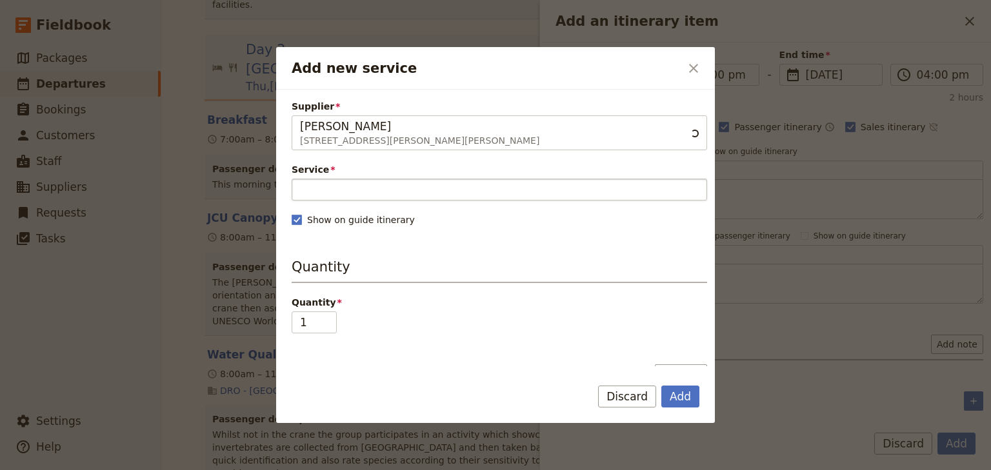
type input "[PERSON_NAME]"
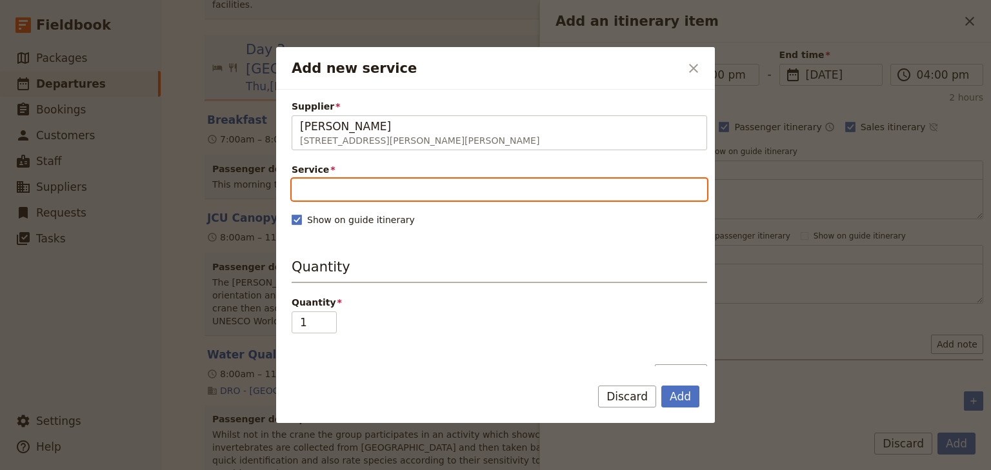
click at [351, 181] on input "Service" at bounding box center [500, 190] width 416 height 22
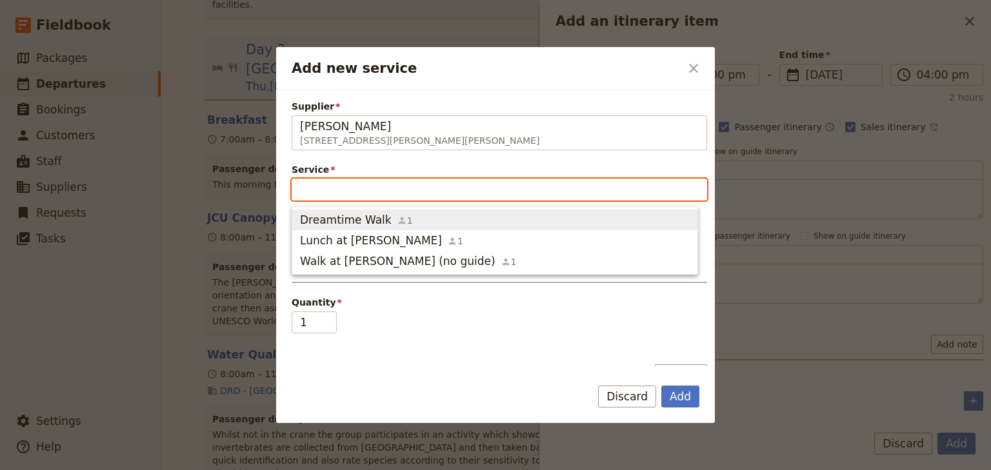
click at [361, 225] on span "Dreamtime Walk" at bounding box center [346, 219] width 92 height 15
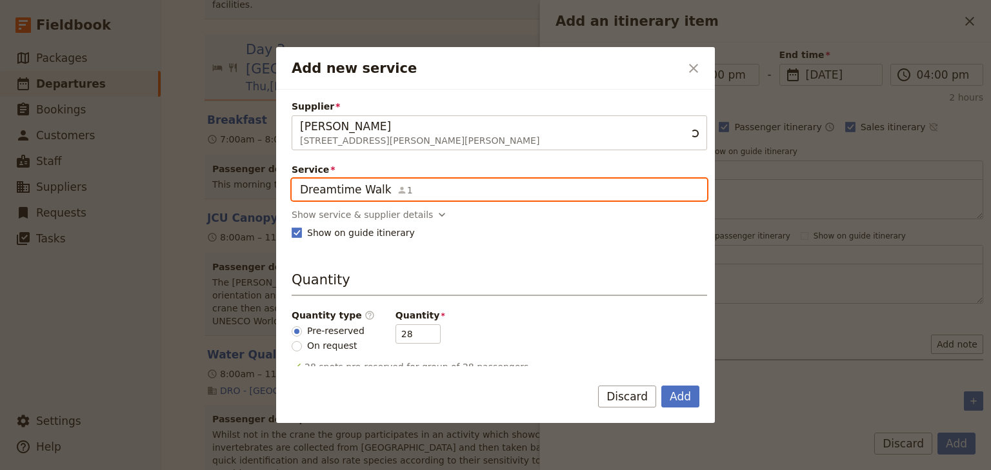
scroll to position [0, 0]
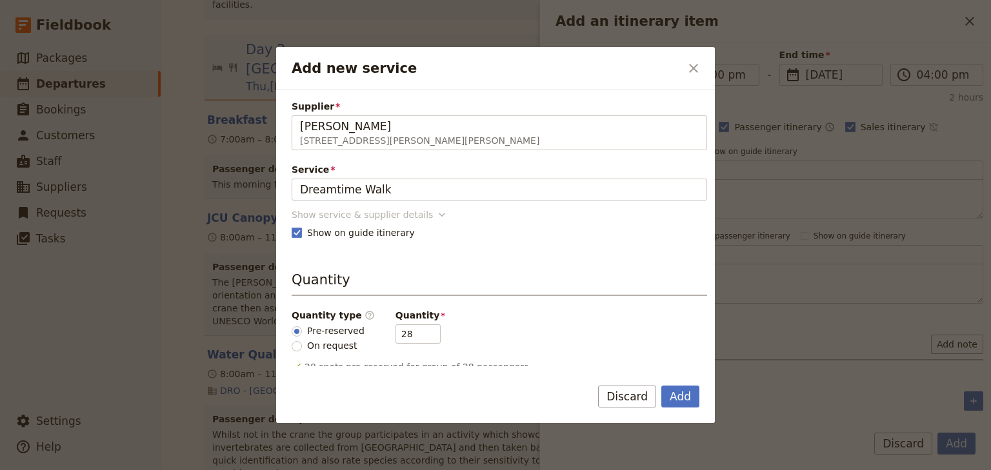
click at [363, 214] on div "Show service & supplier details" at bounding box center [362, 214] width 141 height 13
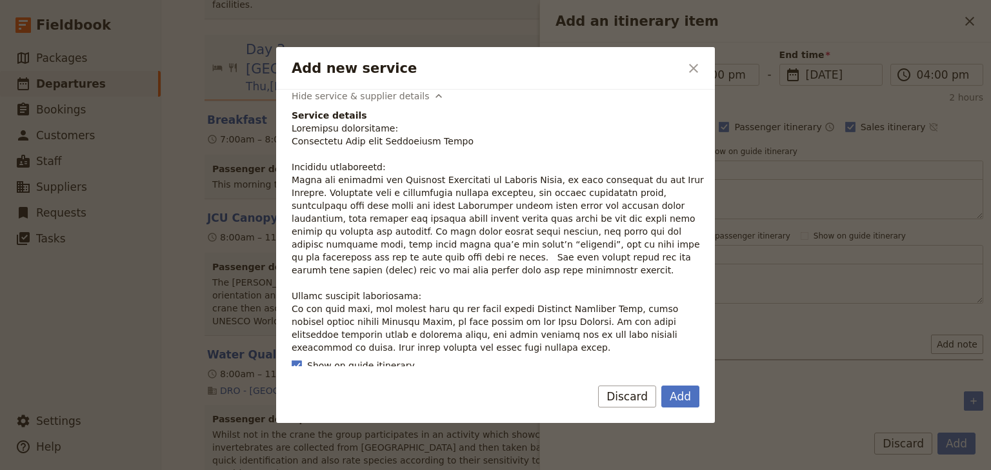
scroll to position [103, 0]
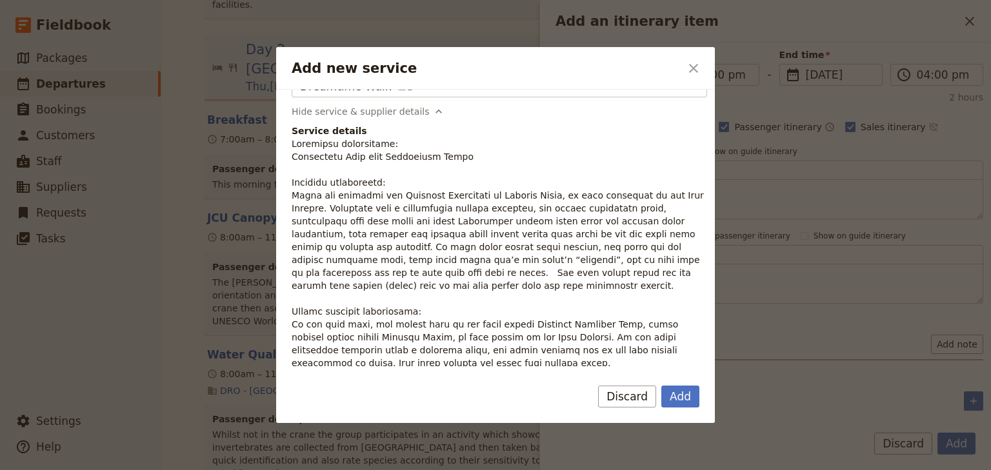
drag, startPoint x: 358, startPoint y: 285, endPoint x: 372, endPoint y: 283, distance: 13.7
click at [359, 284] on p "Add new service" at bounding box center [500, 253] width 416 height 232
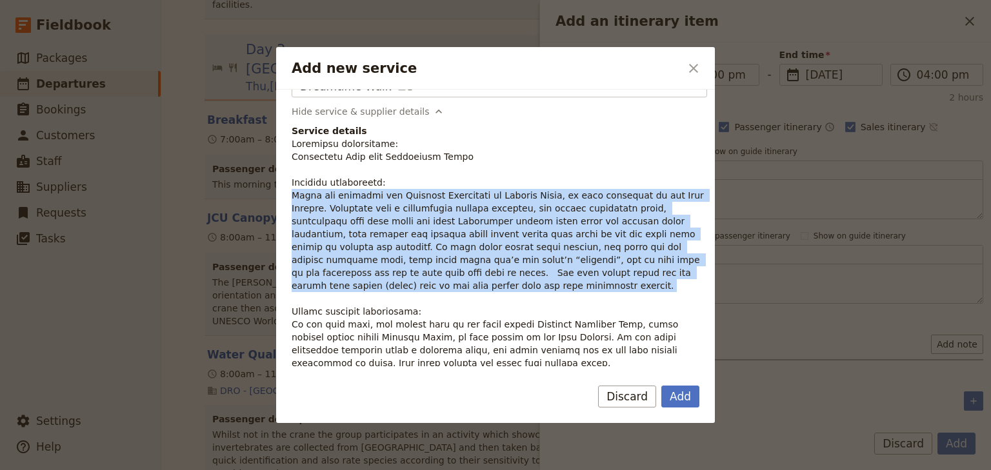
drag, startPoint x: 365, startPoint y: 285, endPoint x: 291, endPoint y: 197, distance: 114.4
click at [291, 197] on div "Supplier [PERSON_NAME] [STREET_ADDRESS][PERSON_NAME][PERSON_NAME] [PERSON_NAME]…" at bounding box center [495, 228] width 439 height 277
click at [675, 397] on button "Add" at bounding box center [680, 397] width 38 height 22
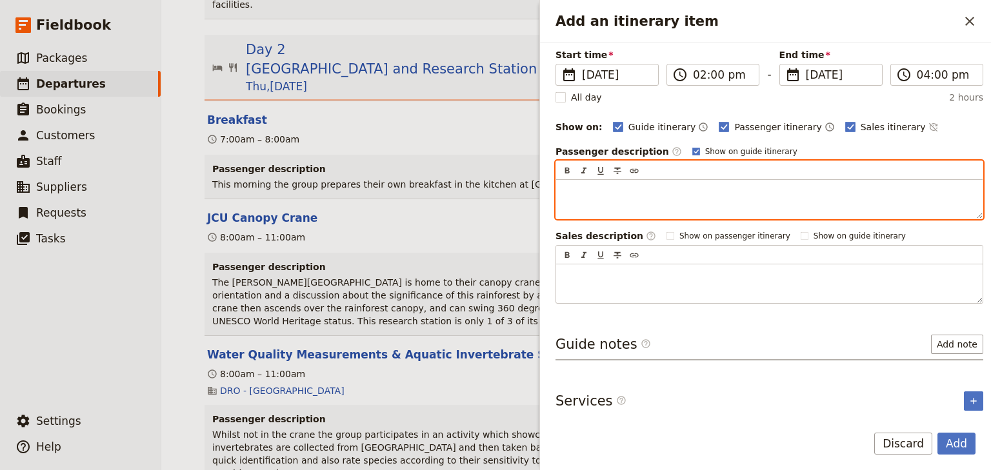
click at [572, 181] on div "Add an itinerary item" at bounding box center [769, 199] width 426 height 39
paste div "Add an itinerary item"
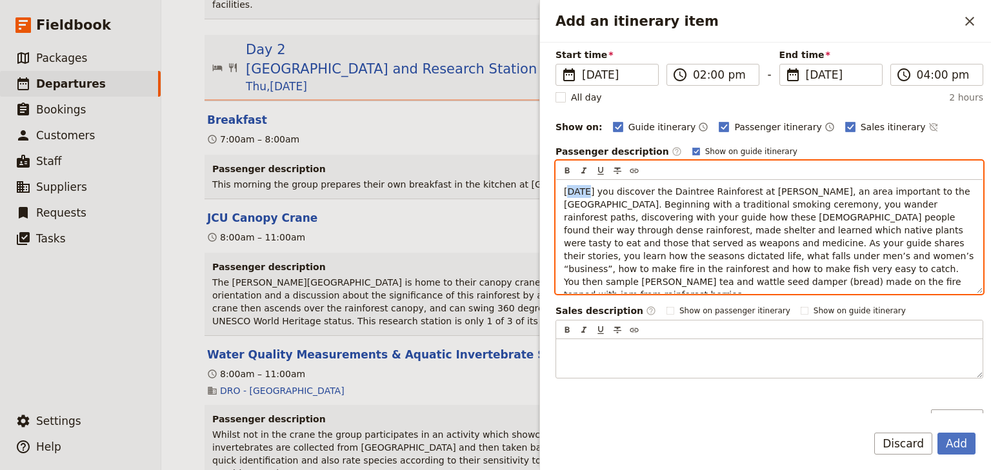
drag, startPoint x: 586, startPoint y: 189, endPoint x: 566, endPoint y: 187, distance: 20.1
click at [566, 187] on span "[DATE] you discover the Daintree Rainforest at [PERSON_NAME], an area important…" at bounding box center [770, 243] width 413 height 114
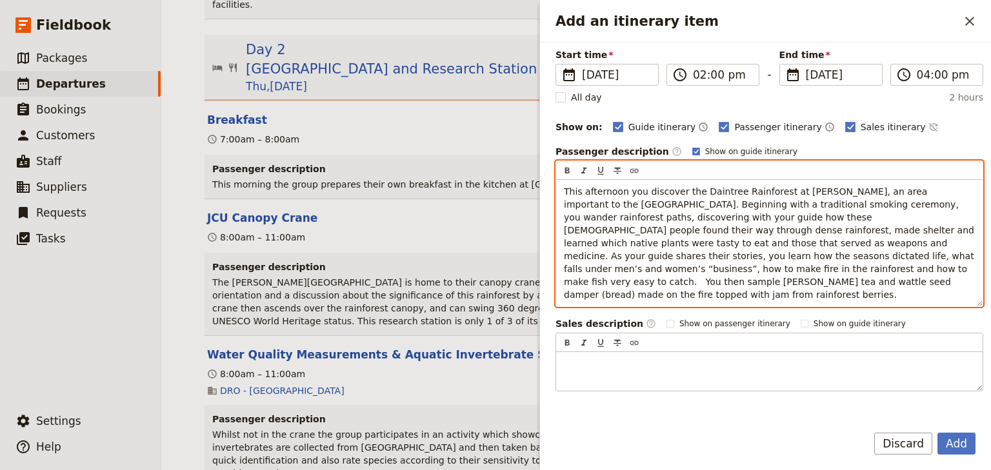
click at [622, 266] on span "This afternoon you discover the Daintree Rainforest at [PERSON_NAME], an area i…" at bounding box center [770, 243] width 413 height 114
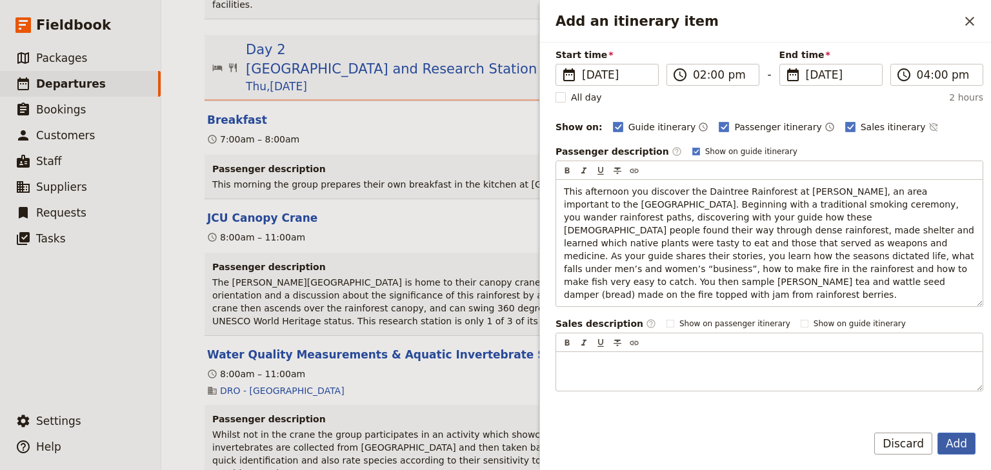
click at [951, 443] on button "Add" at bounding box center [956, 444] width 38 height 22
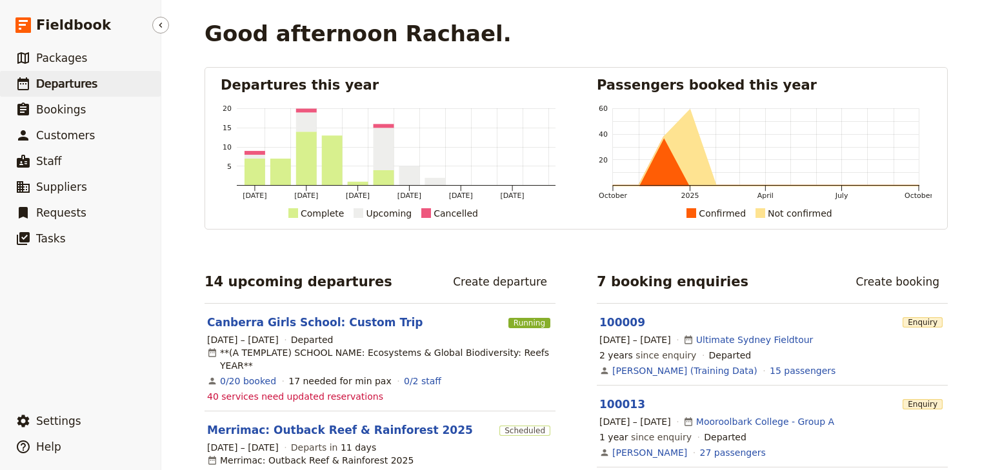
click at [64, 88] on span "Departures" at bounding box center [66, 83] width 61 height 13
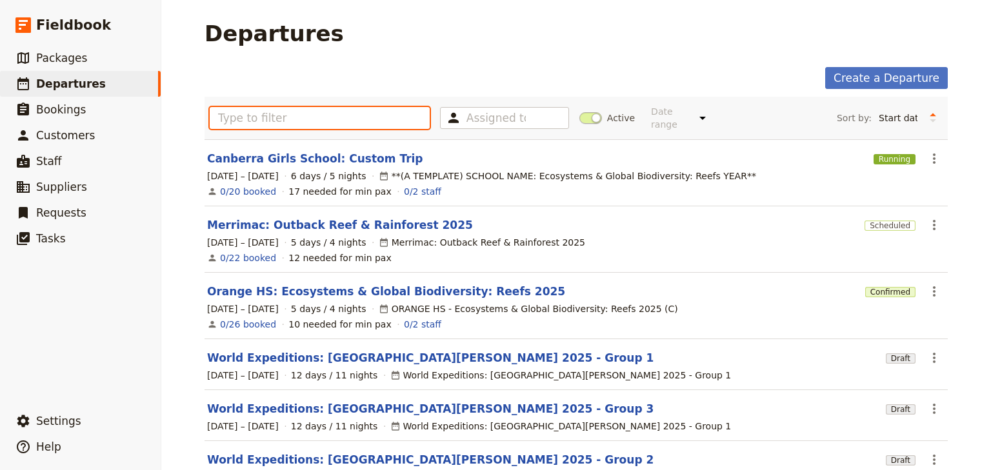
click at [227, 113] on input "text" at bounding box center [320, 118] width 220 height 22
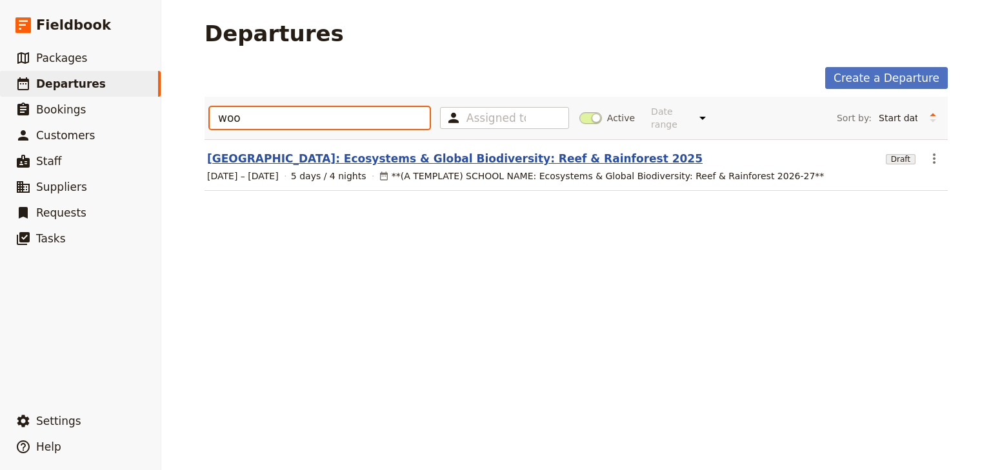
type input "woo"
click at [351, 151] on link "[GEOGRAPHIC_DATA]: Ecosystems & Global Biodiversity: Reef & Rainforest 2025" at bounding box center [455, 158] width 496 height 15
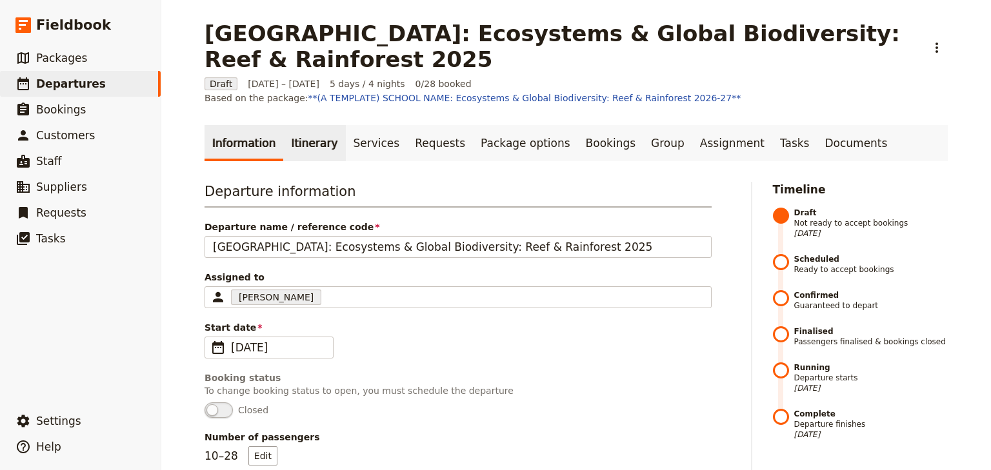
click at [305, 134] on link "Itinerary" at bounding box center [314, 143] width 62 height 36
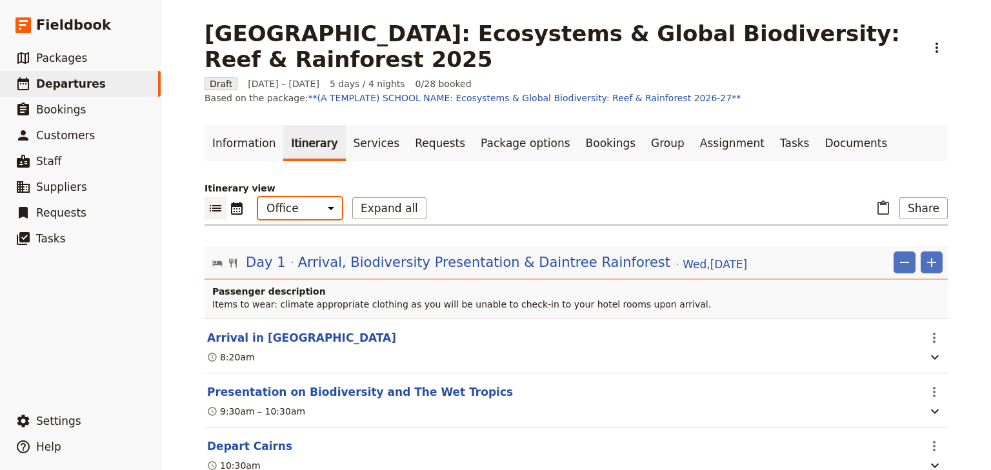
click at [307, 197] on select "Office Guide Passenger Sales" at bounding box center [300, 208] width 84 height 22
select select "PASSENGER"
click at [258, 197] on select "Office Guide Passenger Sales" at bounding box center [300, 208] width 84 height 22
click at [378, 197] on button "Expand all" at bounding box center [389, 208] width 74 height 22
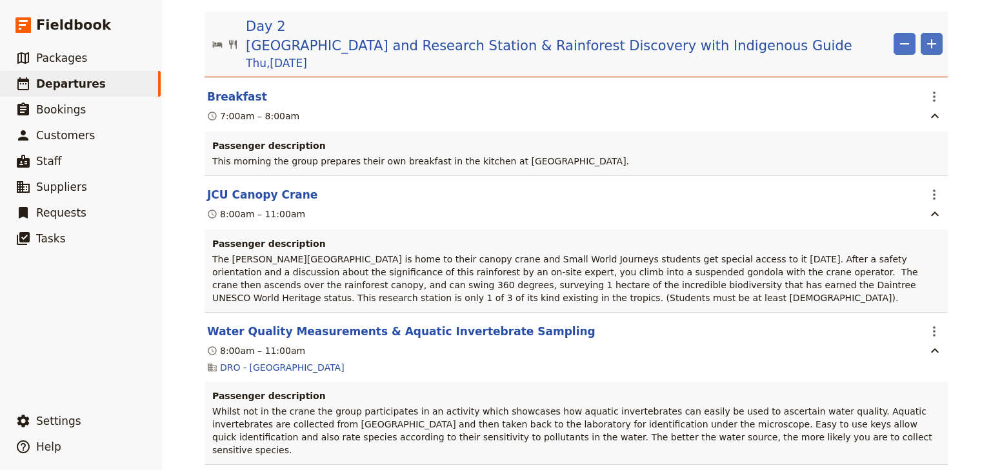
scroll to position [1394, 0]
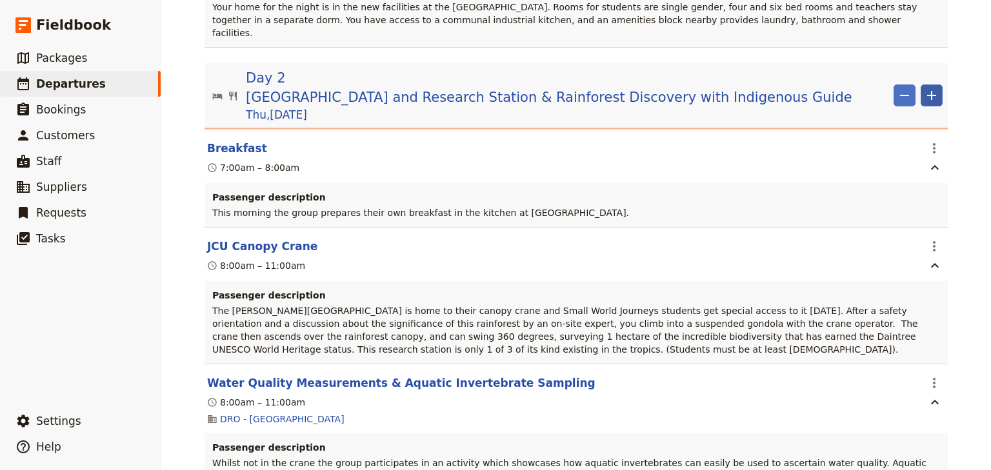
click at [928, 91] on icon "Add" at bounding box center [931, 95] width 9 height 9
click at [890, 78] on span "Add itinerary item" at bounding box center [889, 76] width 82 height 13
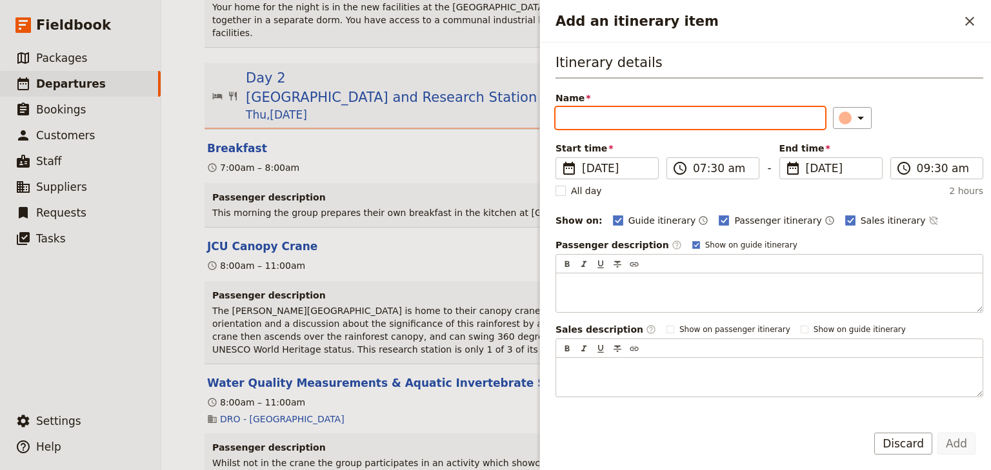
click at [564, 116] on input "Name" at bounding box center [691, 118] width 270 height 22
paste input "Rainforest Walk with Indigenous Guide"
type input "Rainforest Walk with Indigenous Guide"
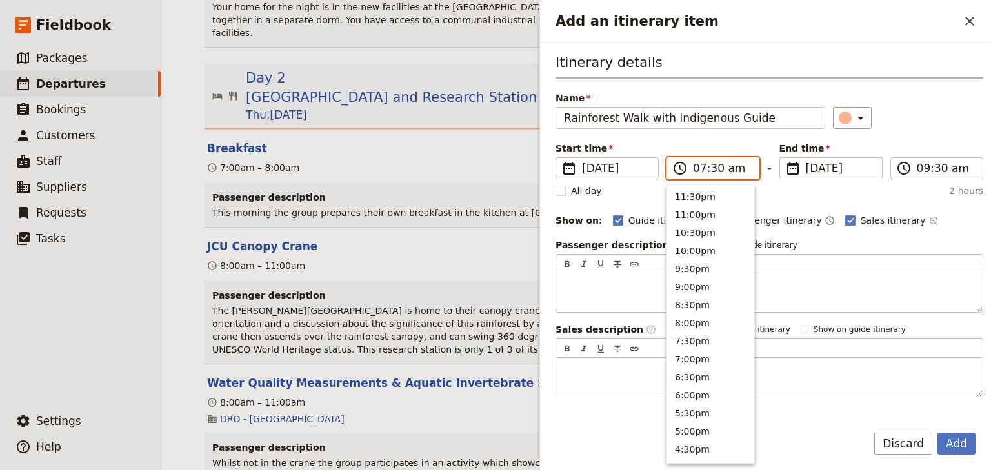
click at [697, 168] on input "07:30 am" at bounding box center [722, 168] width 58 height 15
click at [709, 167] on input "02:30 am" at bounding box center [722, 168] width 58 height 15
type input "02:00 pm"
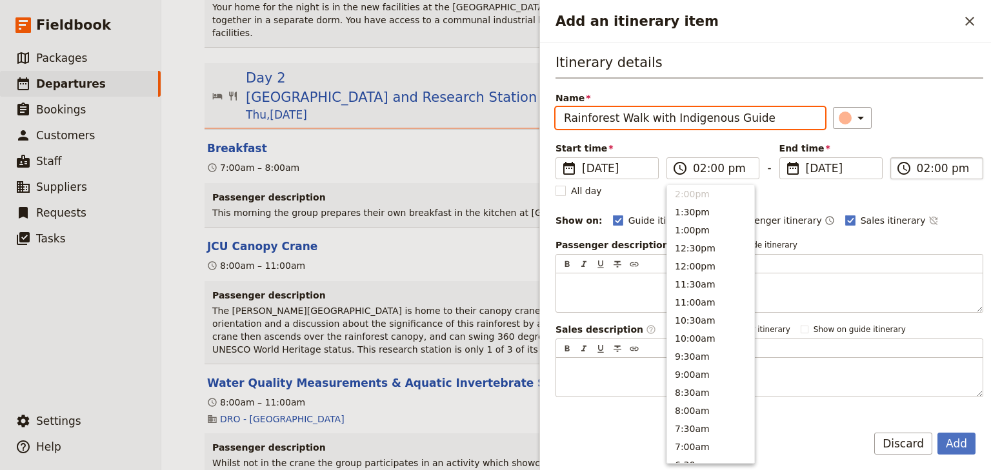
click at [919, 165] on input "02:00 pm" at bounding box center [946, 168] width 58 height 15
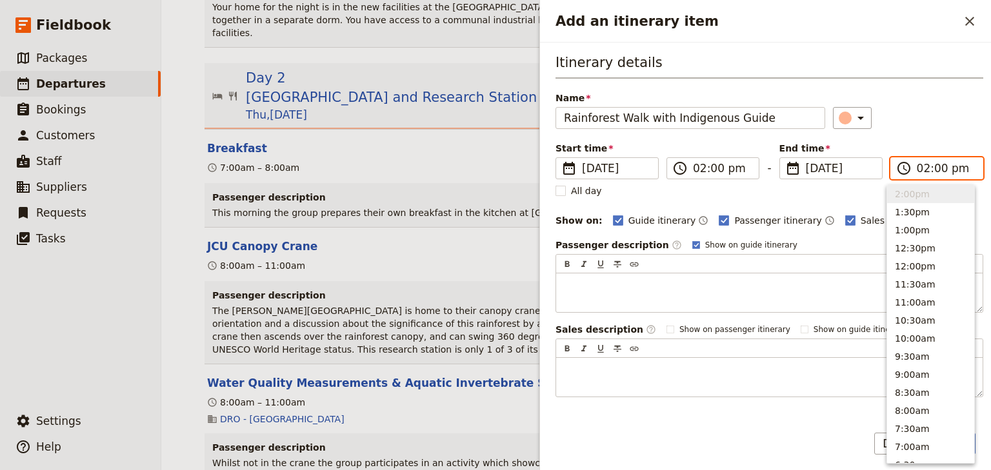
type input "04:00 pm"
click at [942, 133] on div "Itinerary details Name Rainforest Walk with Indigenous Guide ​ Start time ​ 27 …" at bounding box center [770, 225] width 428 height 345
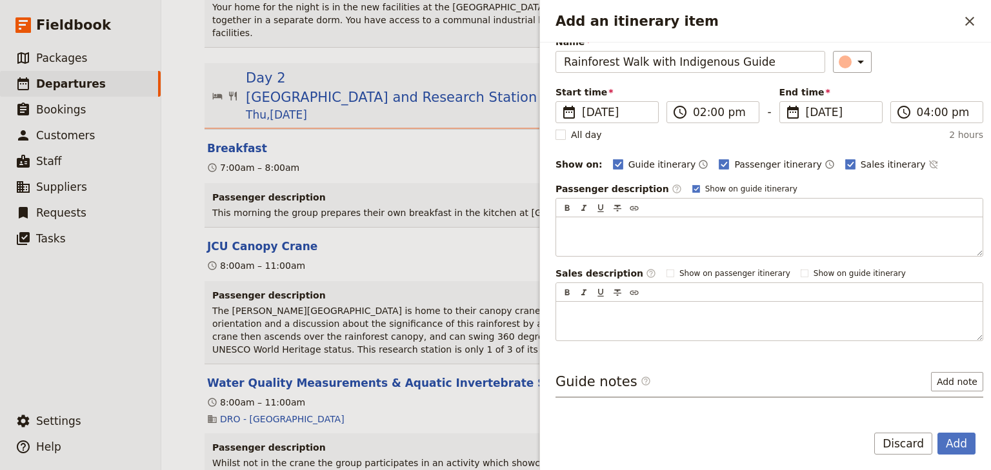
scroll to position [94, 0]
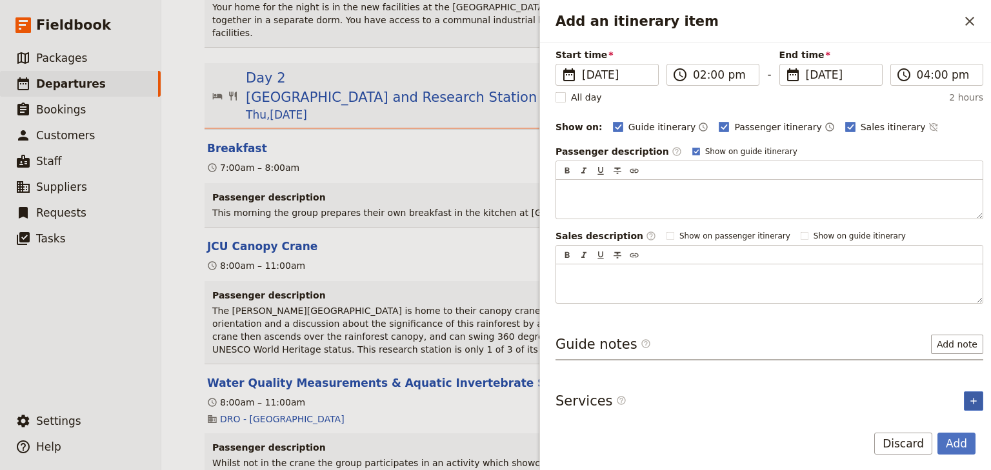
click at [968, 399] on icon "Add service inclusion" at bounding box center [973, 401] width 10 height 10
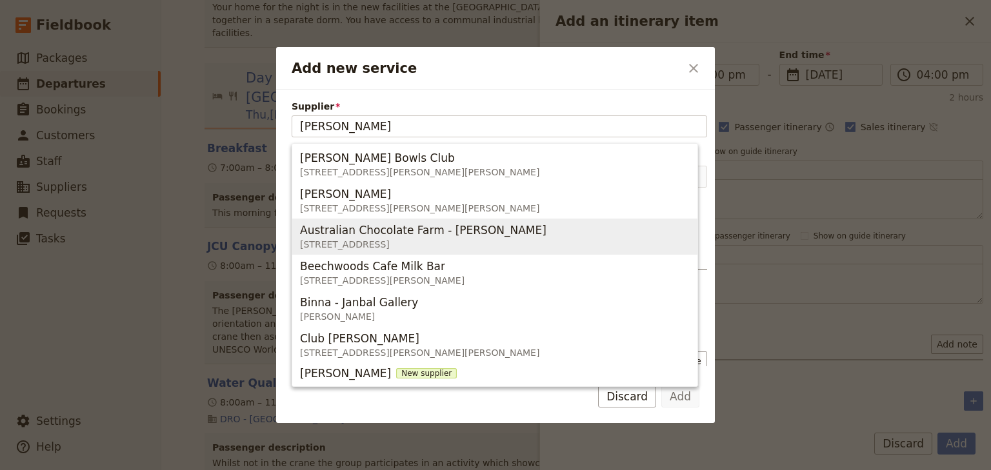
click at [386, 202] on span "[STREET_ADDRESS][PERSON_NAME][PERSON_NAME]" at bounding box center [419, 208] width 239 height 13
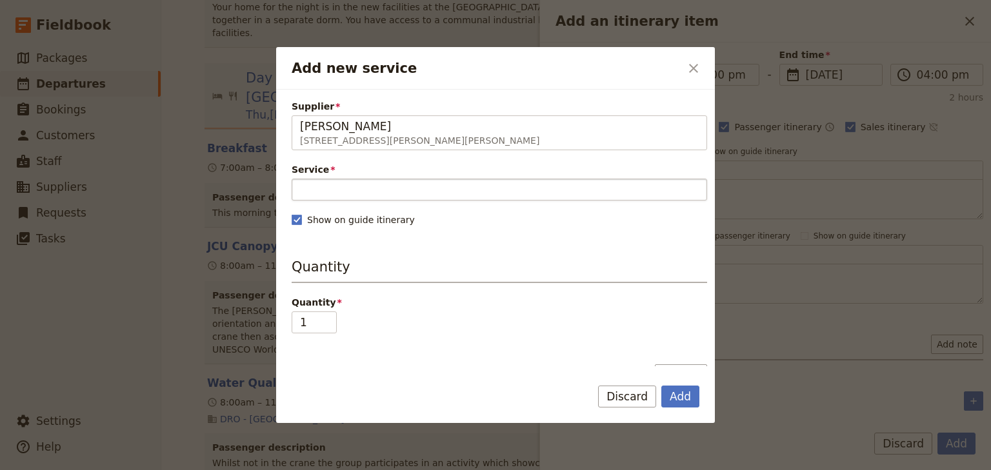
type input "[PERSON_NAME]"
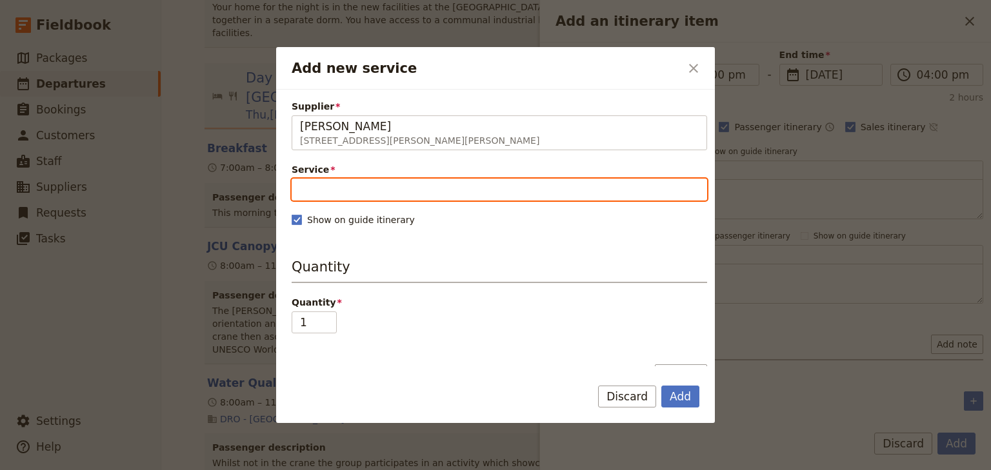
click at [352, 188] on input "Service" at bounding box center [500, 190] width 416 height 22
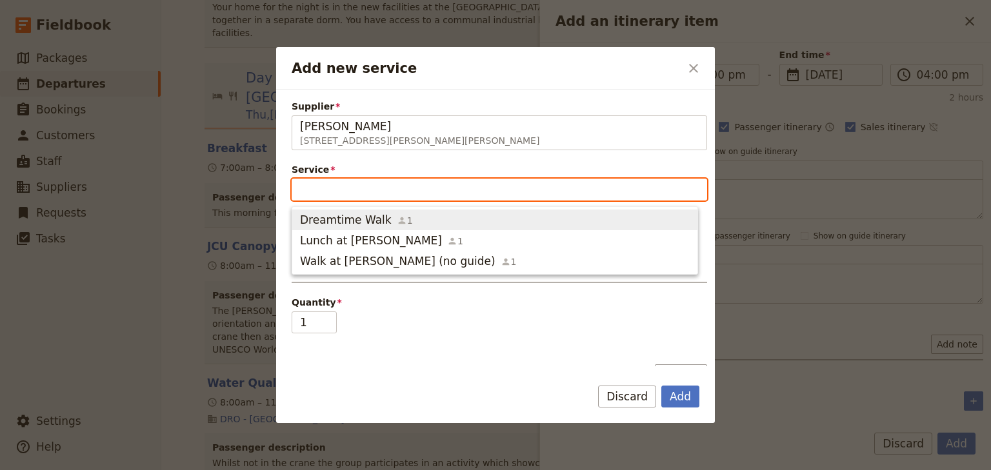
click at [348, 217] on span "Dreamtime Walk" at bounding box center [346, 219] width 92 height 15
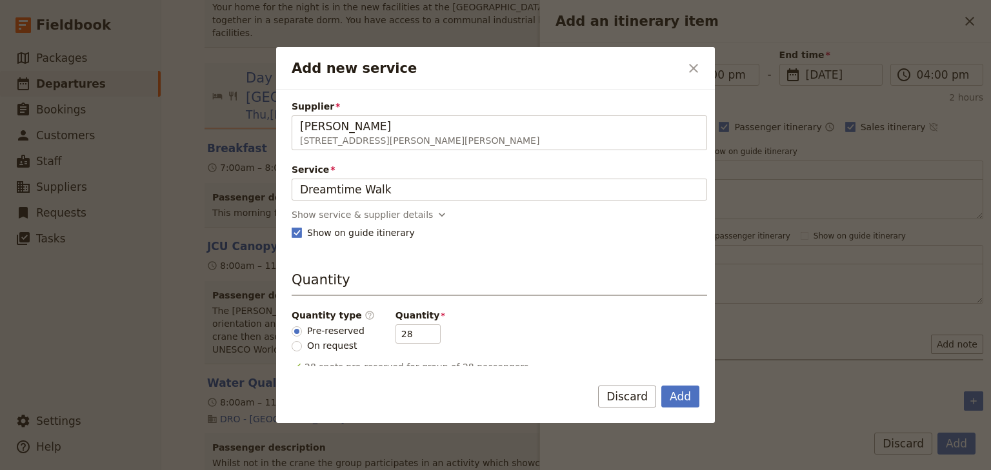
click at [352, 217] on div "Show service & supplier details" at bounding box center [362, 214] width 141 height 13
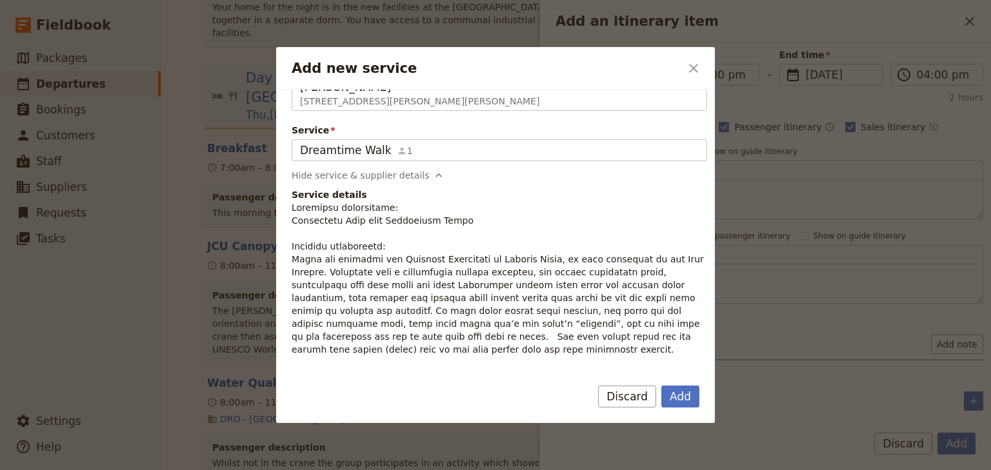
scroll to position [103, 0]
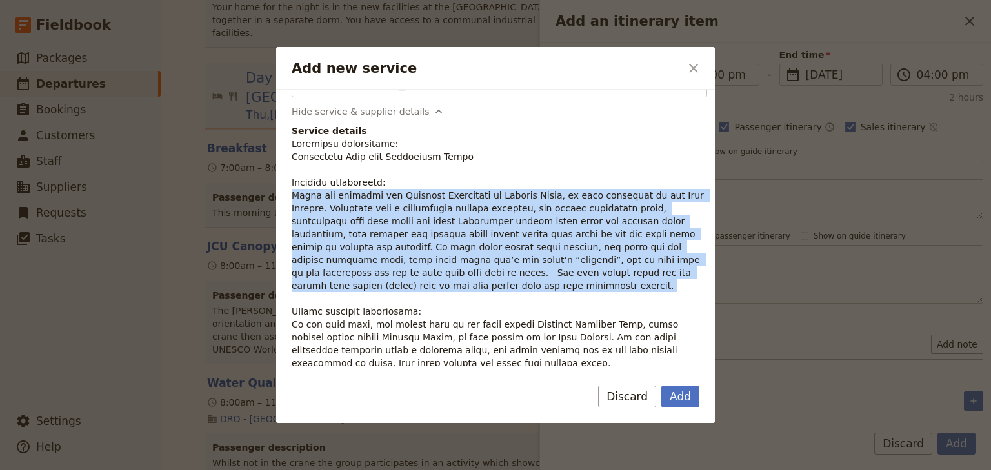
drag, startPoint x: 364, startPoint y: 288, endPoint x: 292, endPoint y: 194, distance: 118.3
click at [292, 194] on p "Add new service" at bounding box center [500, 253] width 416 height 232
copy p "[DATE] you discover the Daintree Rainforest at [PERSON_NAME], an area important…"
click at [681, 397] on button "Add" at bounding box center [680, 397] width 38 height 22
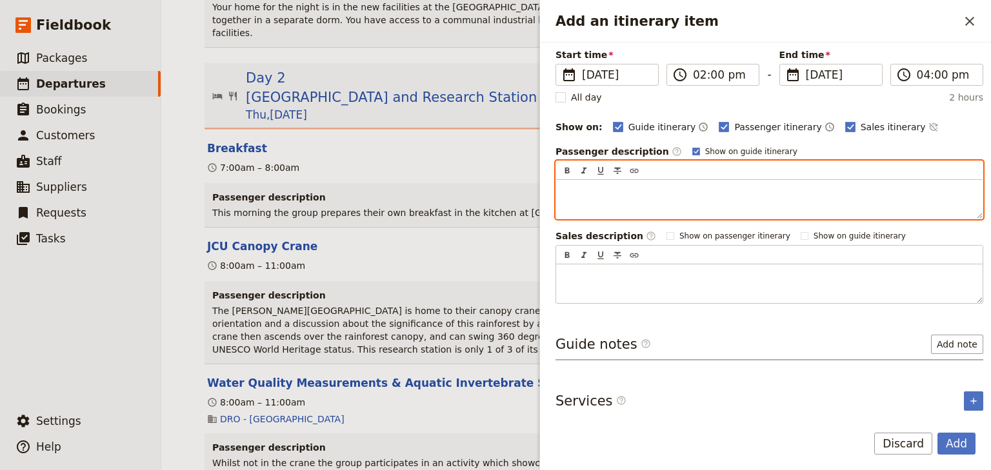
click at [570, 186] on p "Add an itinerary item" at bounding box center [769, 191] width 411 height 13
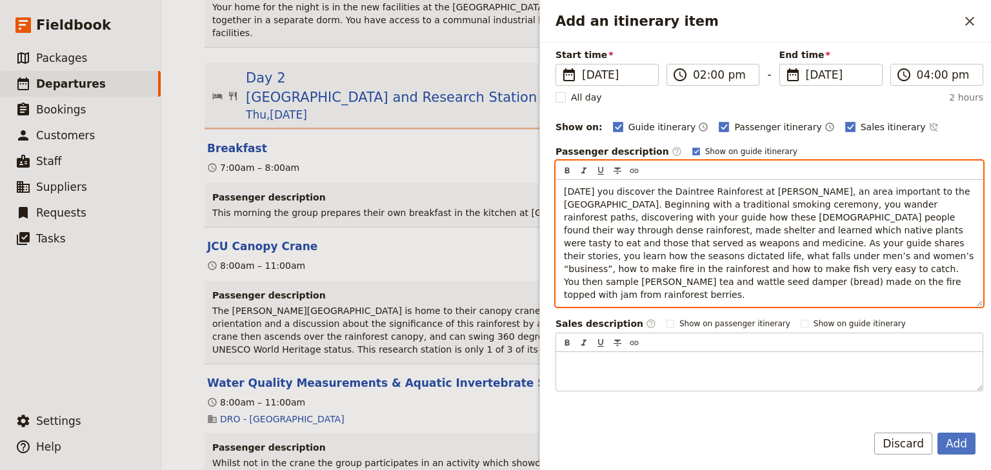
click at [950, 255] on span "[DATE] you discover the Daintree Rainforest at [PERSON_NAME], an area important…" at bounding box center [770, 243] width 413 height 114
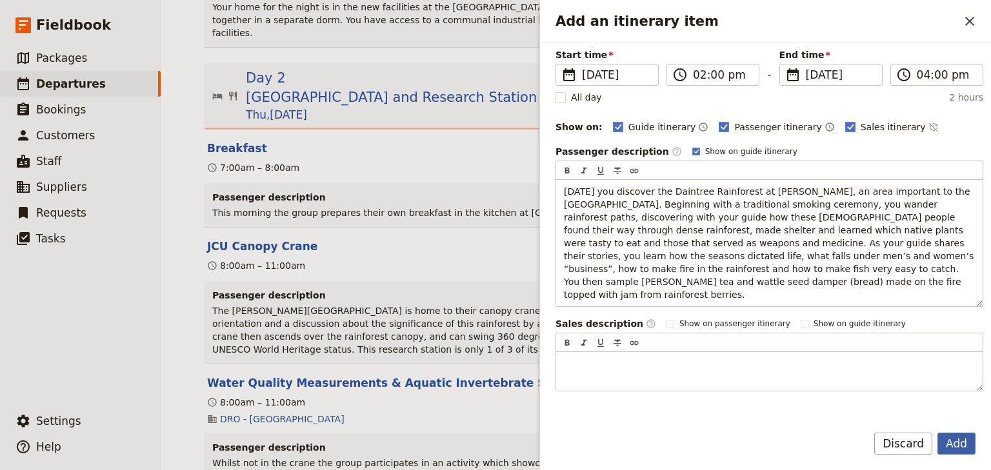
click at [955, 439] on button "Add" at bounding box center [956, 444] width 38 height 22
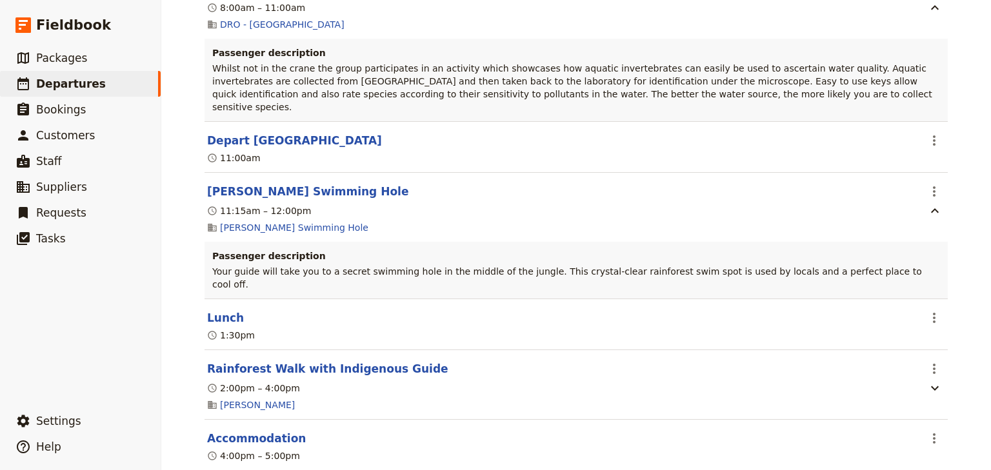
scroll to position [1807, 0]
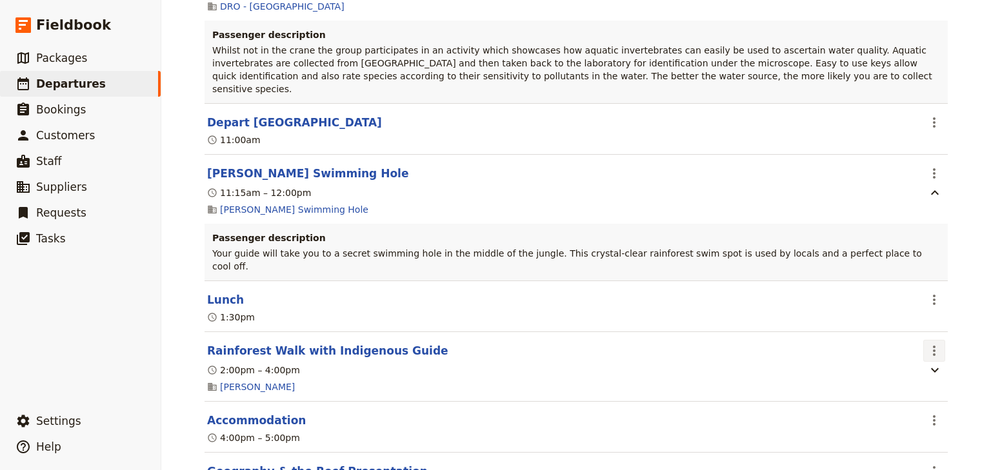
click at [933, 346] on icon "Actions" at bounding box center [934, 351] width 3 height 10
click at [918, 305] on span "Edit this itinerary item" at bounding box center [869, 308] width 101 height 13
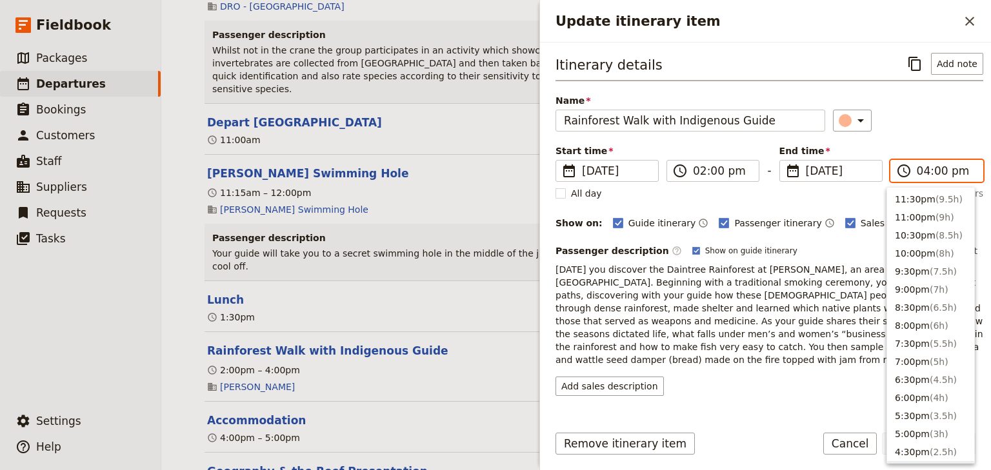
click at [917, 172] on input "04:00 pm" at bounding box center [946, 170] width 58 height 15
click at [934, 172] on input "03:00 pm" at bounding box center [946, 170] width 58 height 15
type input "03:30 pm"
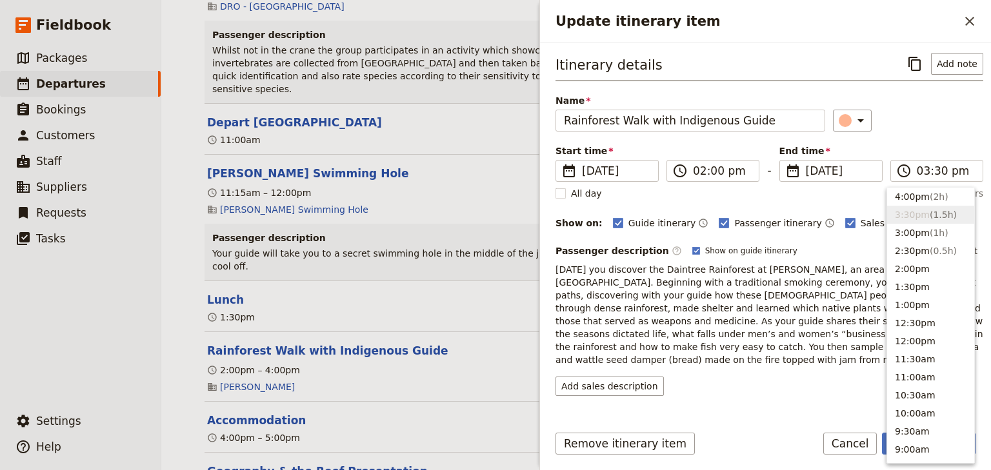
click at [934, 145] on div "Start time ​ 27 Nov 2025 27/11/2025 2025-11-27 14:00 ​ 02:00 pm - End time ​ 27…" at bounding box center [770, 163] width 428 height 37
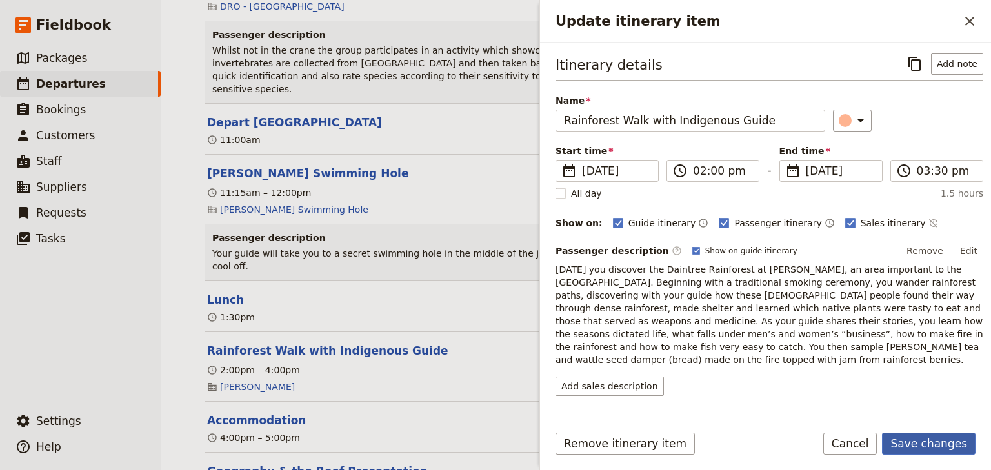
click at [941, 440] on button "Save changes" at bounding box center [929, 444] width 94 height 22
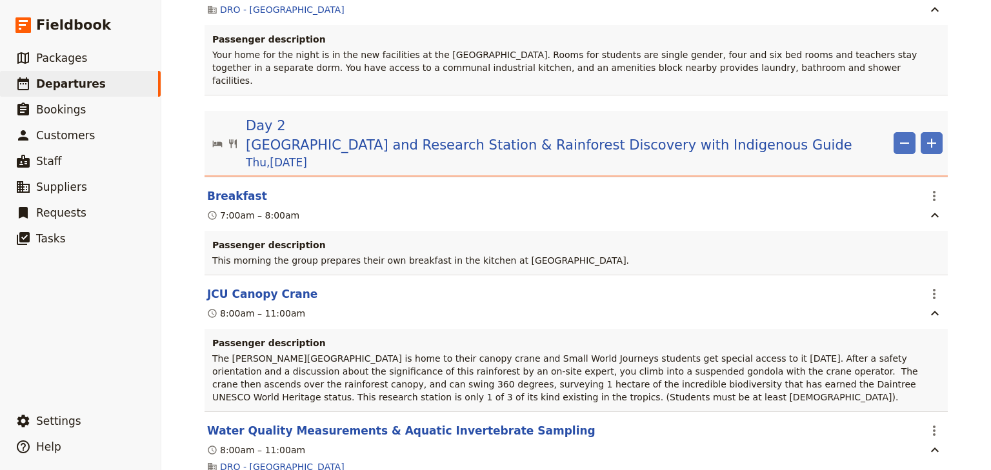
scroll to position [1342, 0]
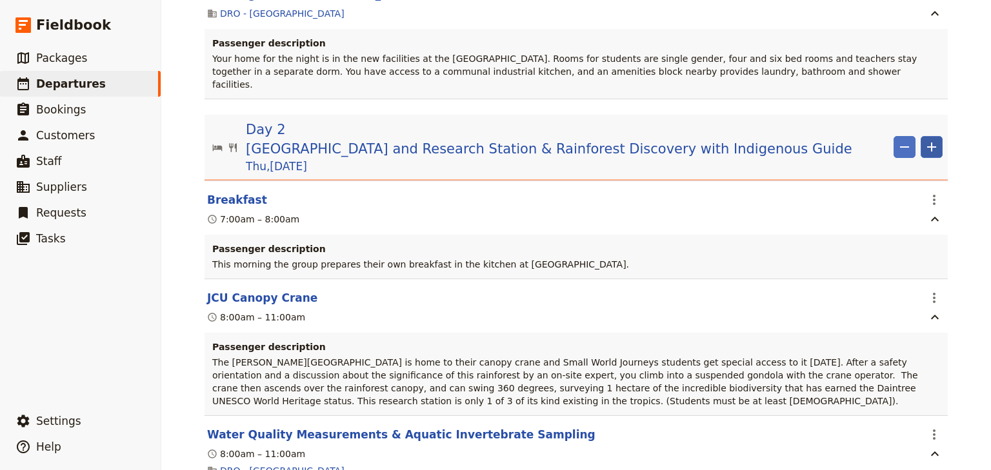
click at [929, 139] on icon "Add" at bounding box center [931, 146] width 15 height 15
click at [884, 128] on span "Add itinerary item" at bounding box center [889, 127] width 82 height 13
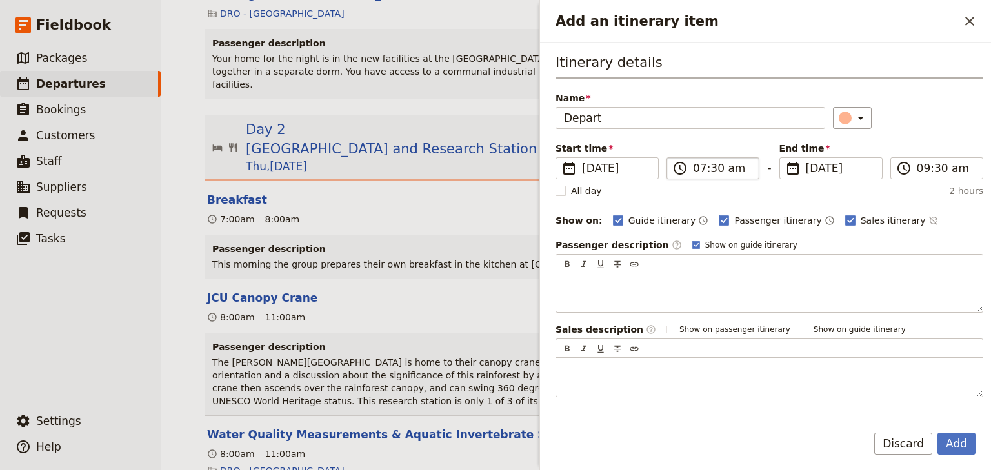
type input "Depart"
click at [696, 166] on input "07:30 am" at bounding box center [722, 168] width 58 height 15
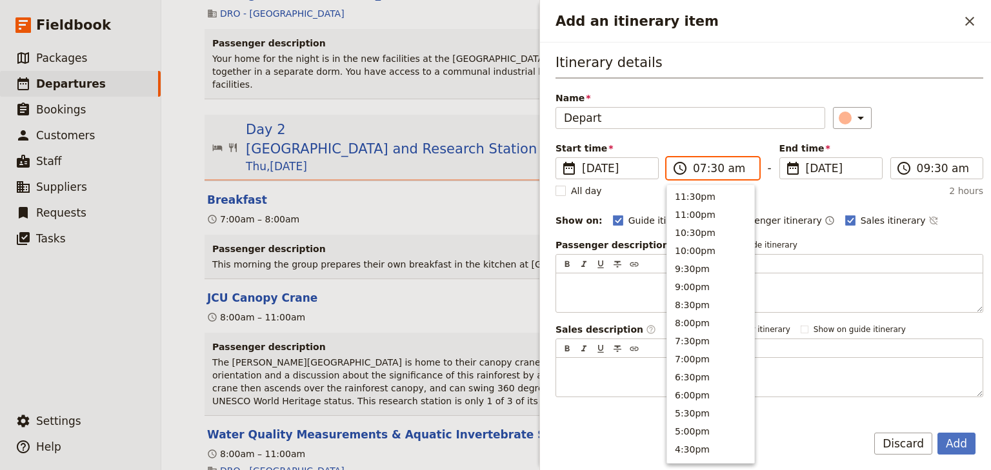
scroll to position [581, 0]
click at [723, 170] on input "03:30 am" at bounding box center [722, 168] width 58 height 15
type input "03:30 pm"
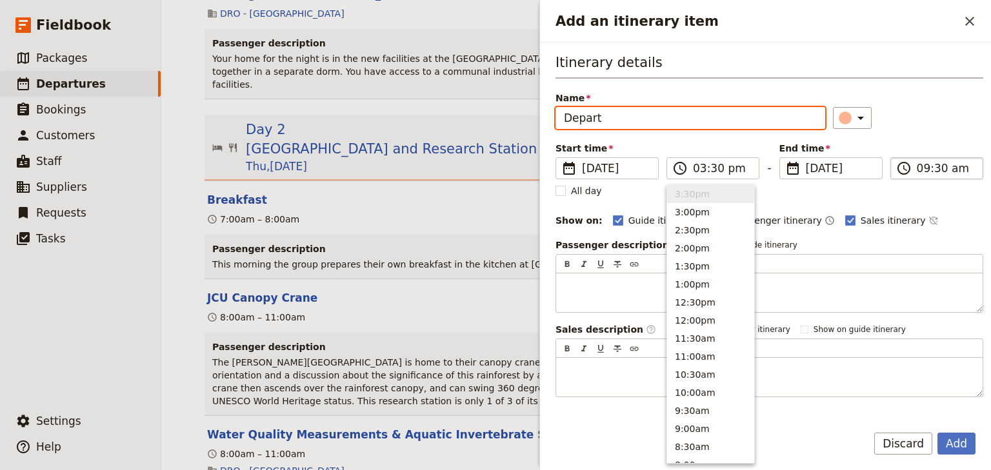
type input "03:30 pm"
click at [917, 168] on input "03:30 pm" at bounding box center [946, 168] width 58 height 15
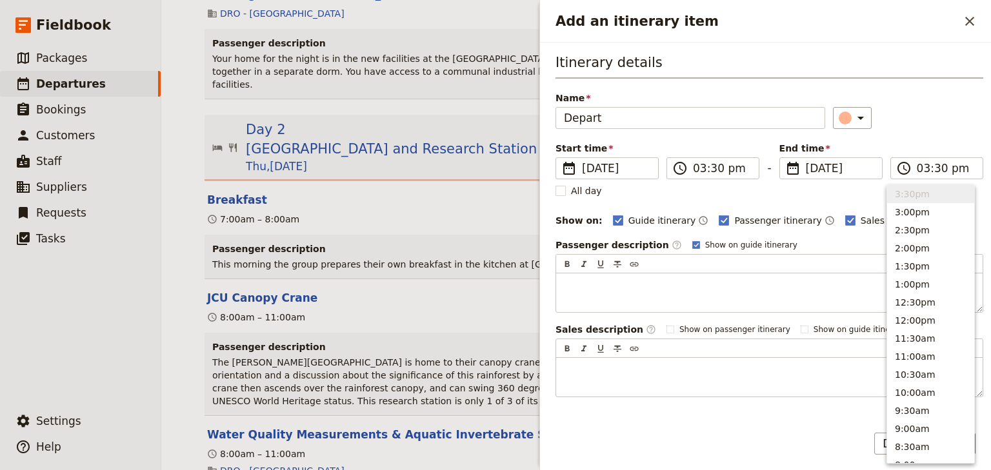
click at [936, 130] on div "Itinerary details Name Depart ​ Start time ​ 27 Nov 2025 27/11/2025 2025-11-27 …" at bounding box center [770, 225] width 428 height 345
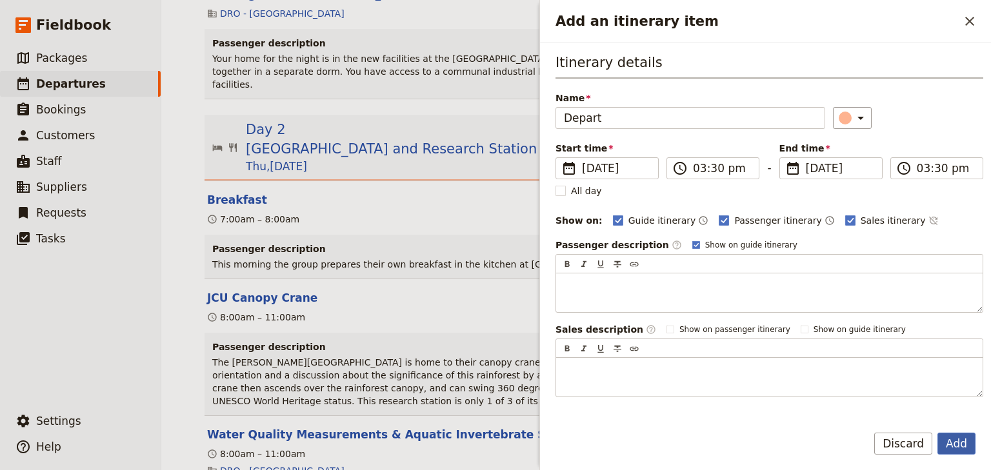
click at [958, 445] on button "Add" at bounding box center [956, 444] width 38 height 22
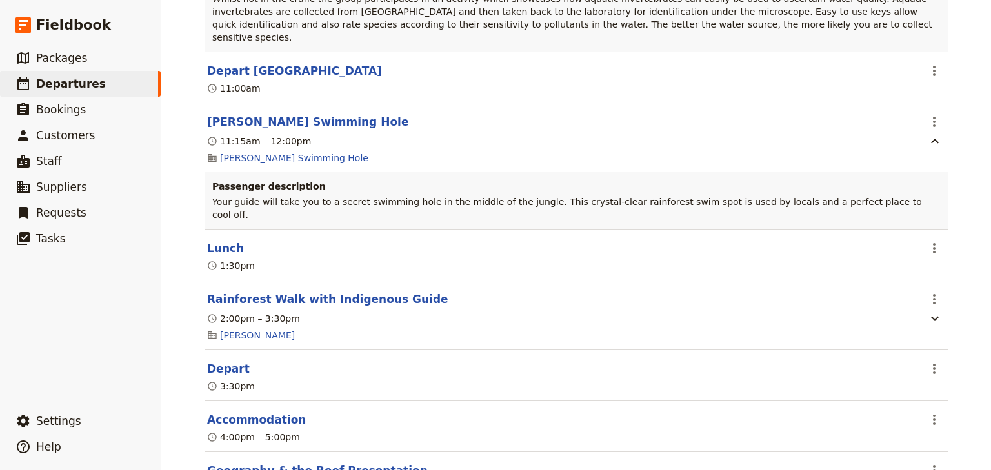
scroll to position [1910, 0]
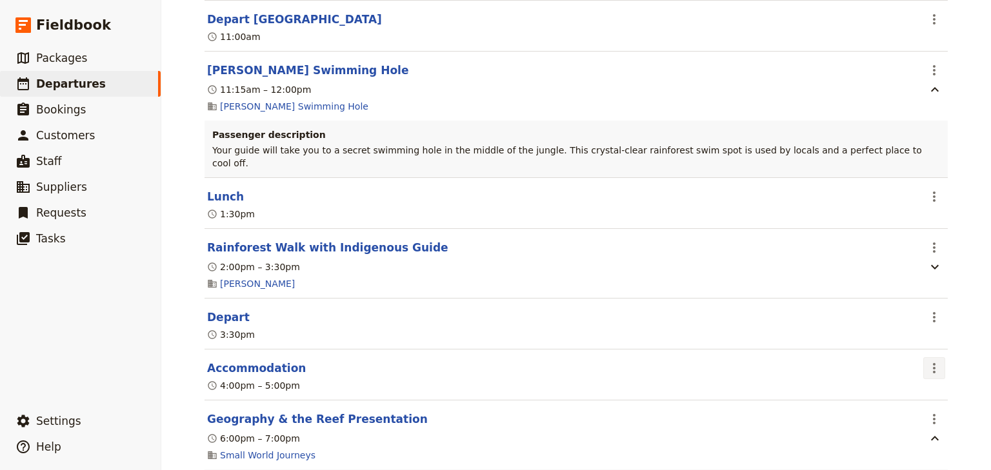
click at [933, 363] on icon "Actions" at bounding box center [934, 368] width 3 height 10
click at [912, 330] on span "Edit this itinerary item" at bounding box center [869, 325] width 101 height 13
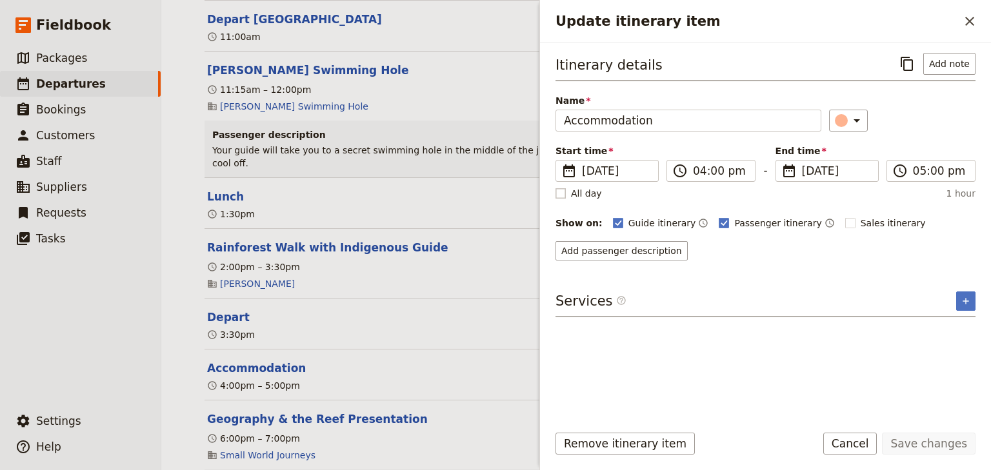
click at [559, 191] on rect "Update itinerary item" at bounding box center [561, 193] width 10 height 10
click at [556, 187] on input "All day" at bounding box center [555, 186] width 1 height 1
checkbox input "true"
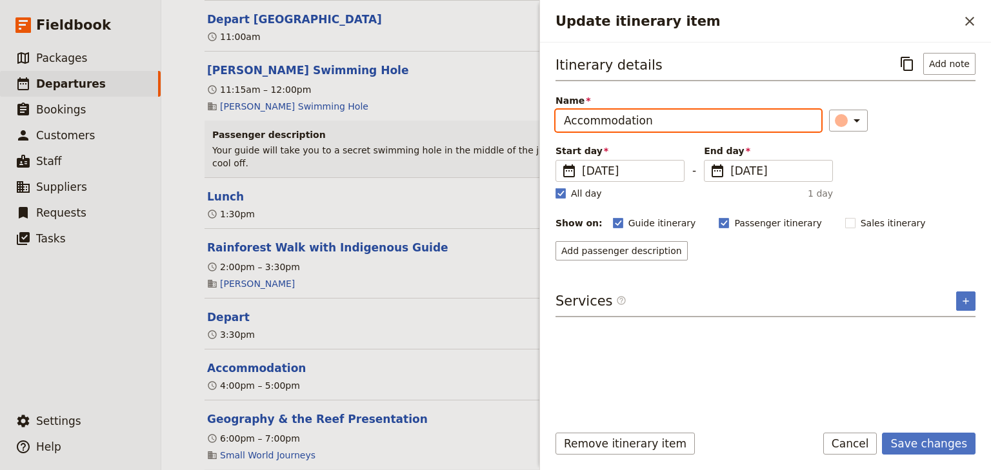
click at [650, 121] on input "Accommodation" at bounding box center [689, 121] width 266 height 22
type input "Accommodation at Heritage Hotel Cairns"
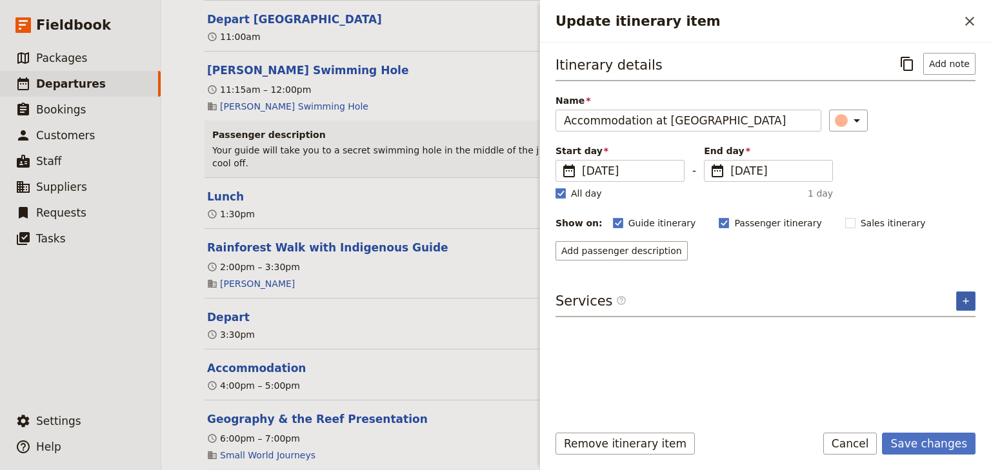
click at [965, 296] on icon "Add service inclusion" at bounding box center [966, 301] width 10 height 10
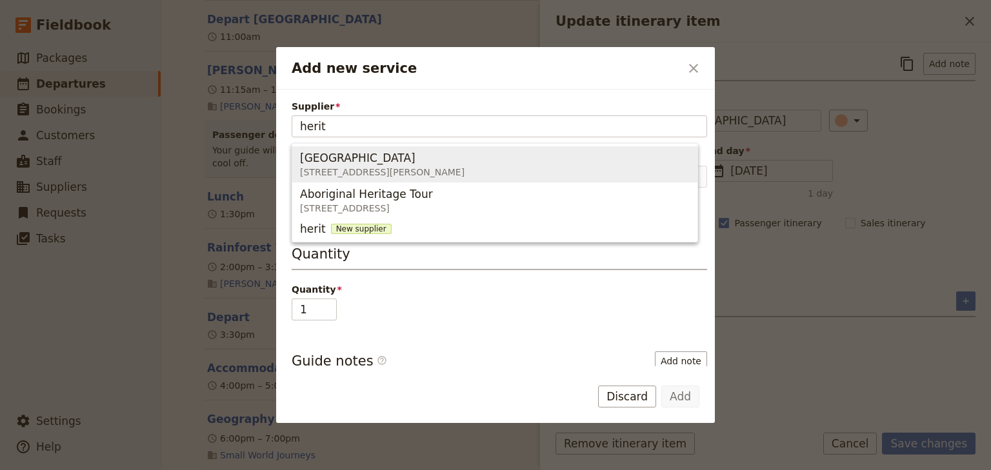
click at [373, 158] on span "Heritage Hotel Cairns" at bounding box center [357, 157] width 115 height 15
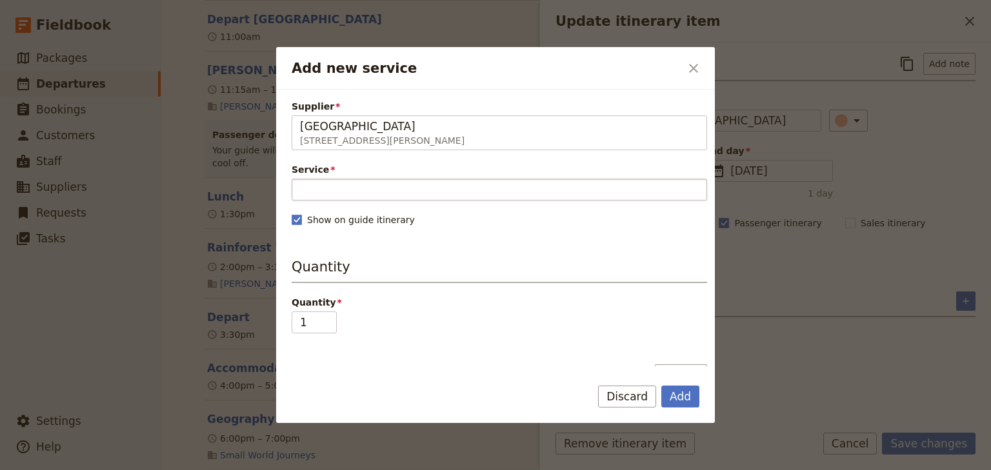
type input "Heritage Hotel Cairns"
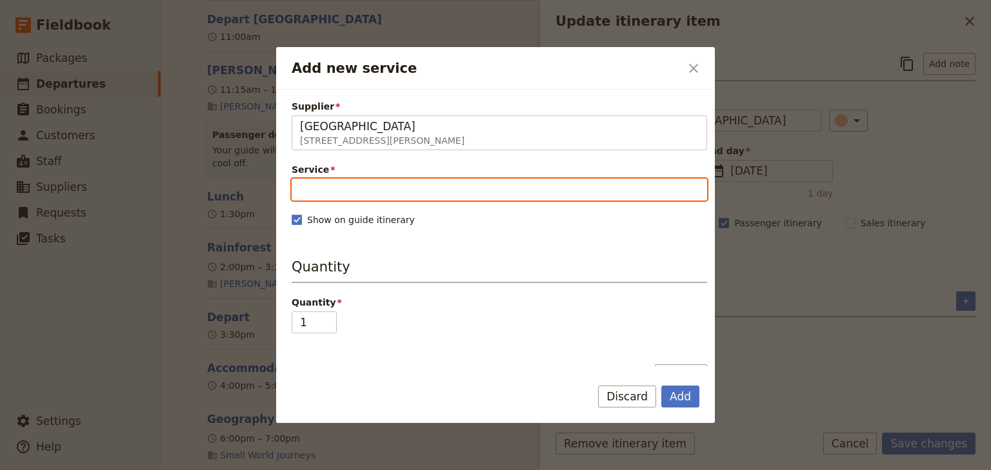
click at [328, 190] on input "Service" at bounding box center [500, 190] width 416 height 22
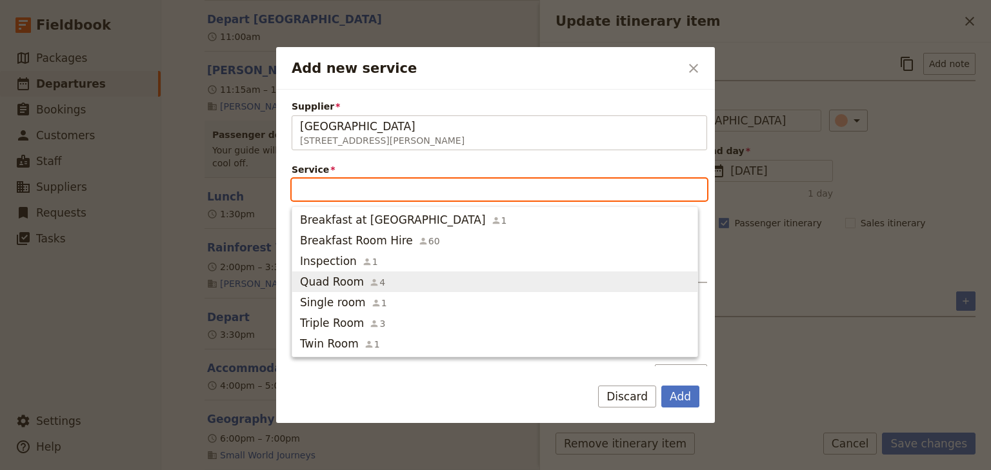
click at [331, 279] on span "Quad Room" at bounding box center [332, 281] width 64 height 15
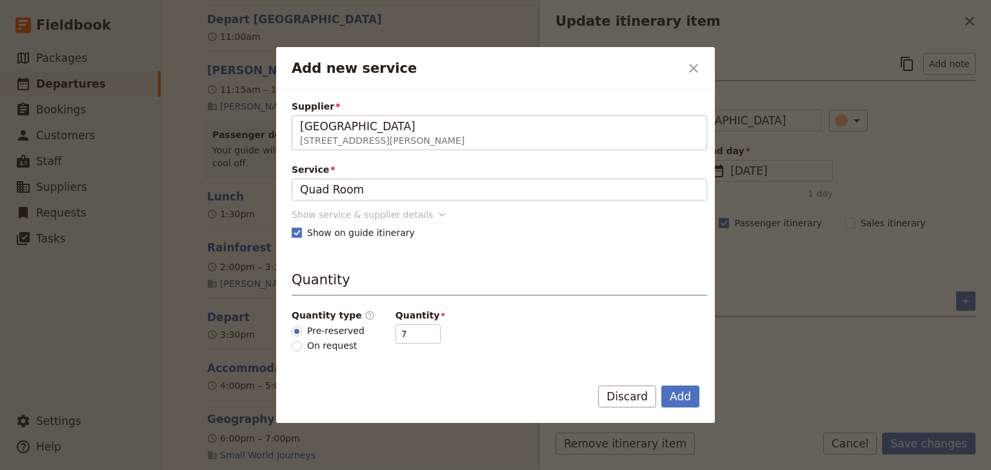
click at [390, 214] on div "Show service & supplier details" at bounding box center [362, 214] width 141 height 13
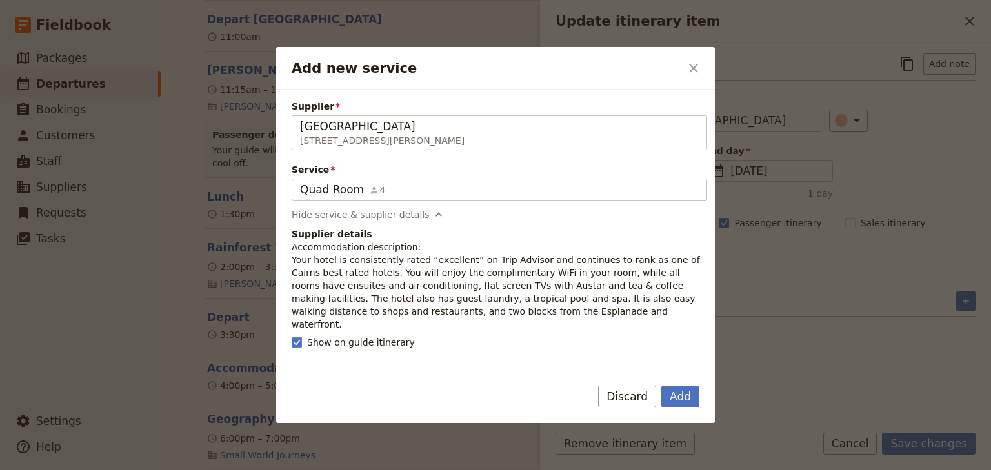
drag, startPoint x: 480, startPoint y: 312, endPoint x: 290, endPoint y: 264, distance: 196.4
click at [290, 264] on div "Supplier Heritage Hotel Cairns 8 Minnie Street, Cairns QLD 4870, Australia Heri…" at bounding box center [495, 228] width 439 height 277
copy p "Your hotel is consistently rated “excellent” on Trip Advisor and continues to r…"
click at [681, 394] on button "Add" at bounding box center [680, 397] width 38 height 22
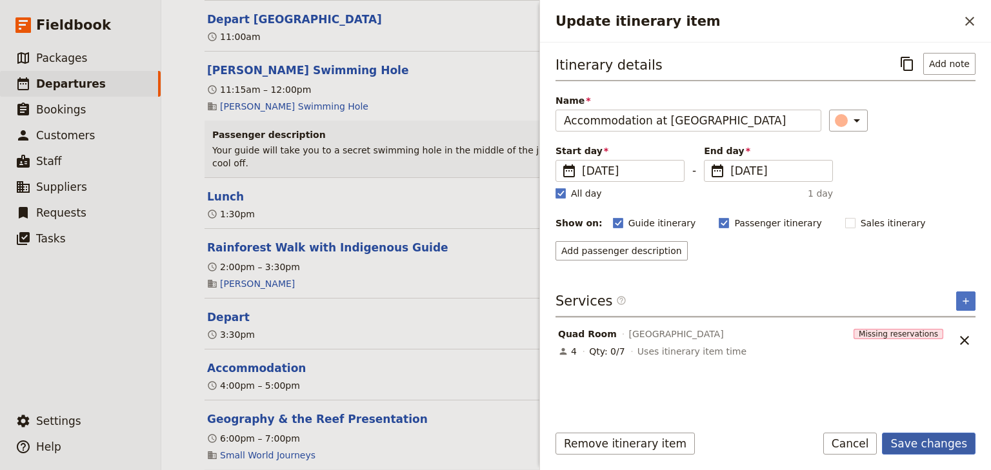
click at [922, 443] on button "Save changes" at bounding box center [929, 444] width 94 height 22
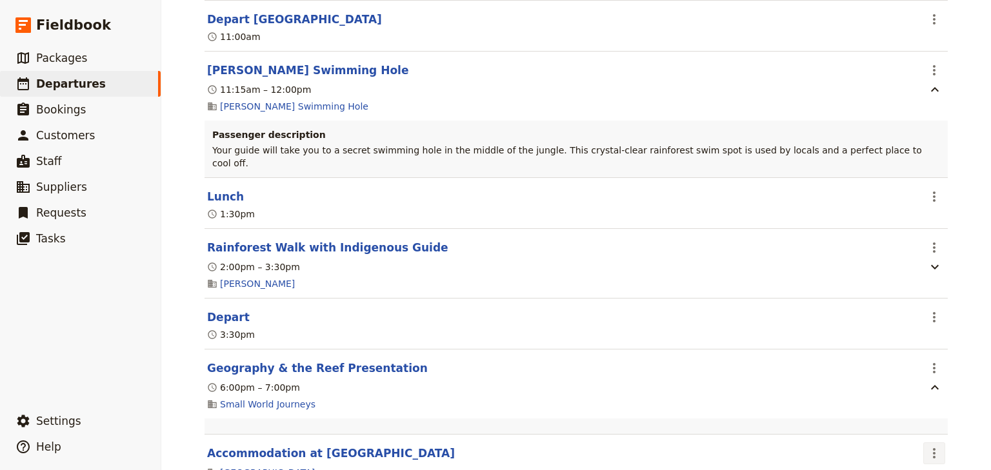
click at [933, 448] on icon "Actions" at bounding box center [934, 453] width 3 height 10
click at [915, 409] on span "Edit this itinerary item" at bounding box center [869, 412] width 101 height 13
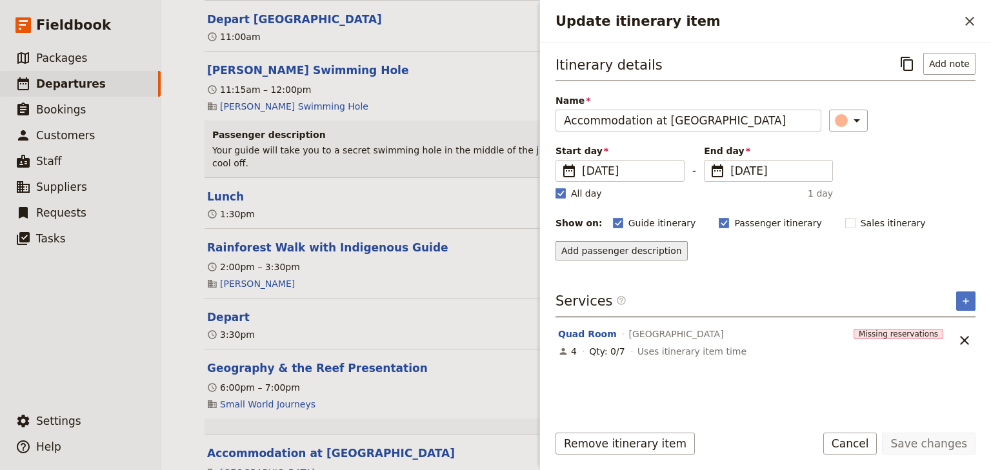
click at [588, 250] on button "Add passenger description" at bounding box center [622, 250] width 132 height 19
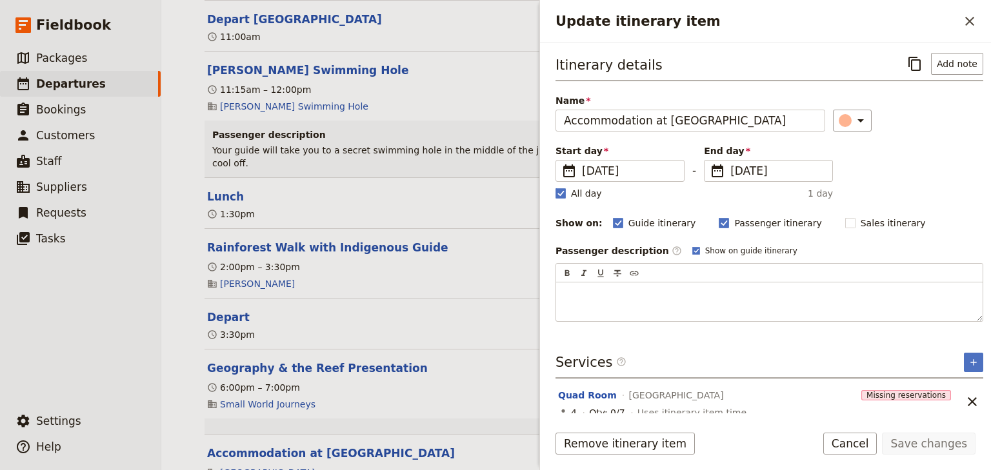
drag, startPoint x: 583, startPoint y: 287, endPoint x: 885, endPoint y: 27, distance: 399.0
click at [883, 29] on h2 "Update itinerary item" at bounding box center [757, 21] width 403 height 19
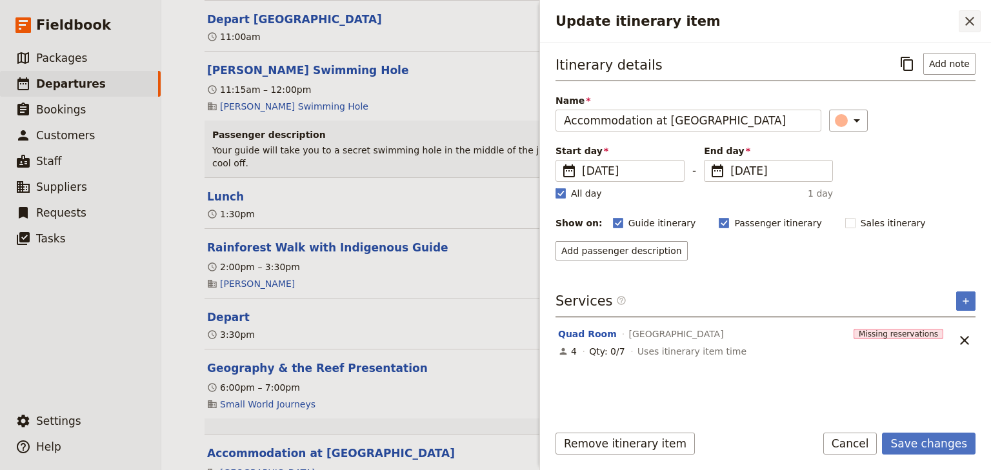
click at [976, 21] on icon "Close drawer" at bounding box center [969, 21] width 15 height 15
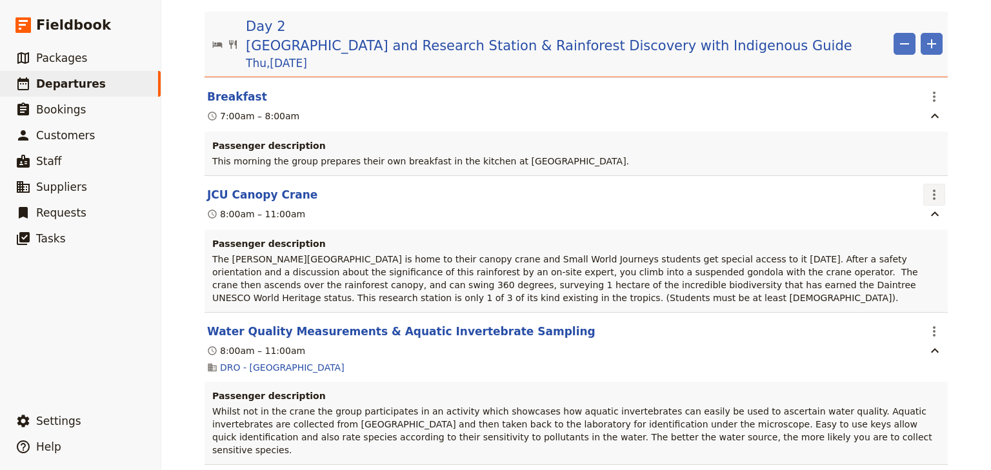
scroll to position [1342, 0]
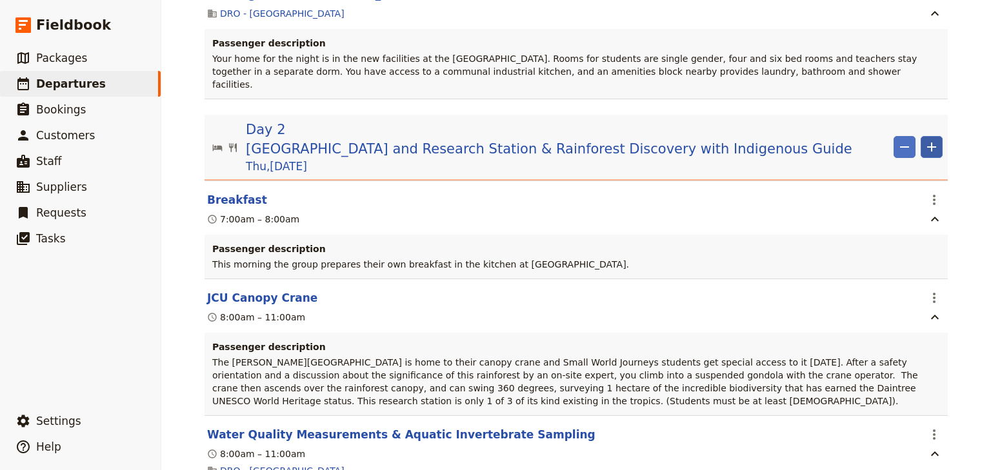
click at [928, 143] on icon "Add" at bounding box center [931, 147] width 9 height 9
click at [890, 128] on span "Add itinerary item" at bounding box center [889, 127] width 82 height 13
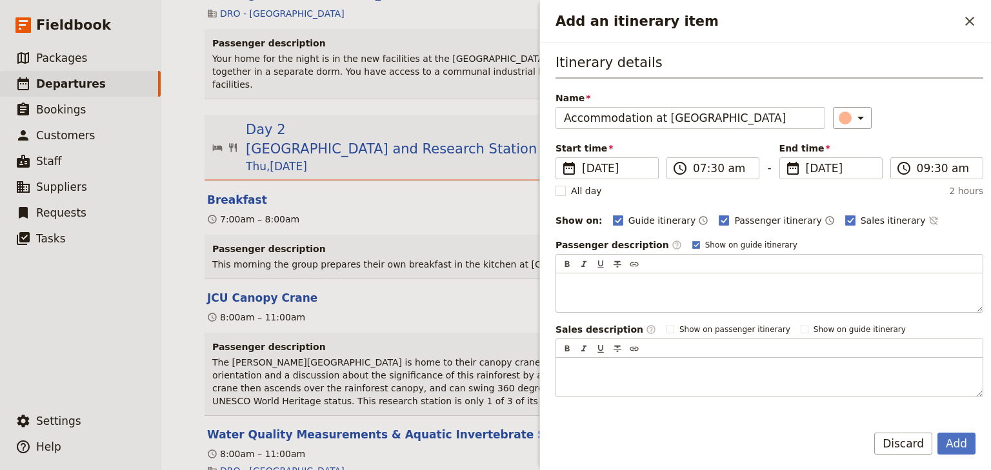
type input "Accommodation at Heritage Hotel Cairns"
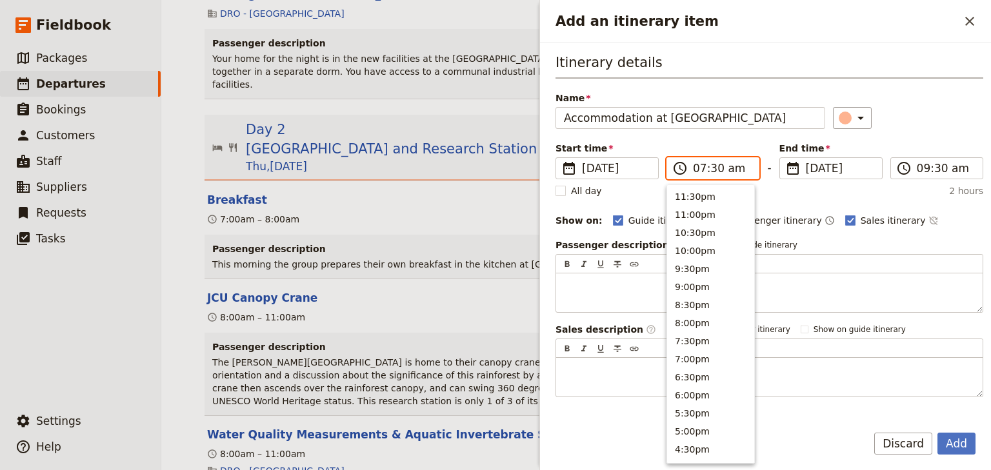
click at [699, 169] on input "07:30 am" at bounding box center [722, 168] width 58 height 15
click at [714, 166] on input "05:30 am" at bounding box center [722, 168] width 58 height 15
type input "05:00 pm"
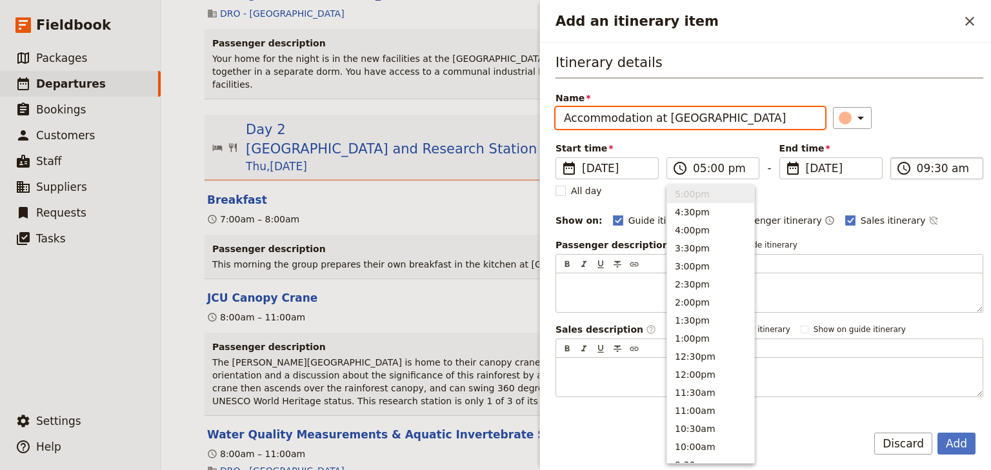
type input "05:00 pm"
click at [925, 172] on input "05:00 pm" at bounding box center [946, 168] width 58 height 15
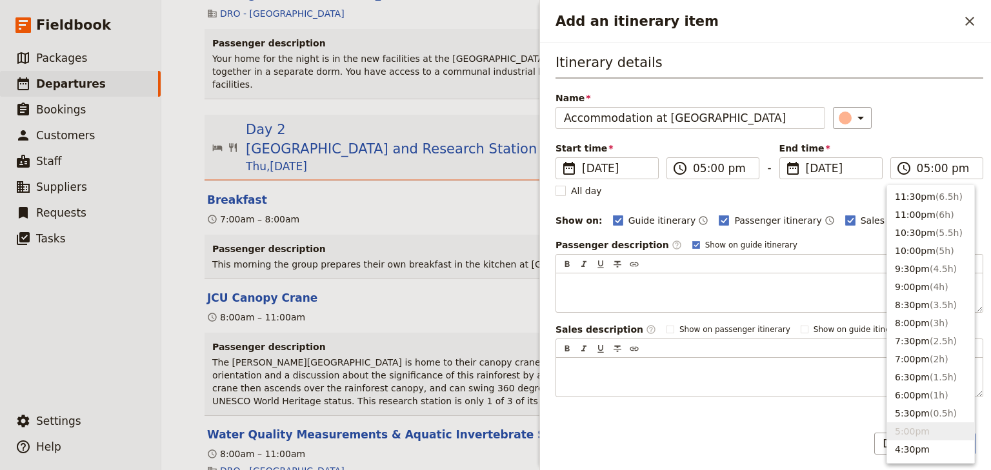
click at [929, 128] on div "Itinerary details Name Accommodation at Heritage Hotel Cairns ​ Start time ​ 27…" at bounding box center [770, 225] width 428 height 345
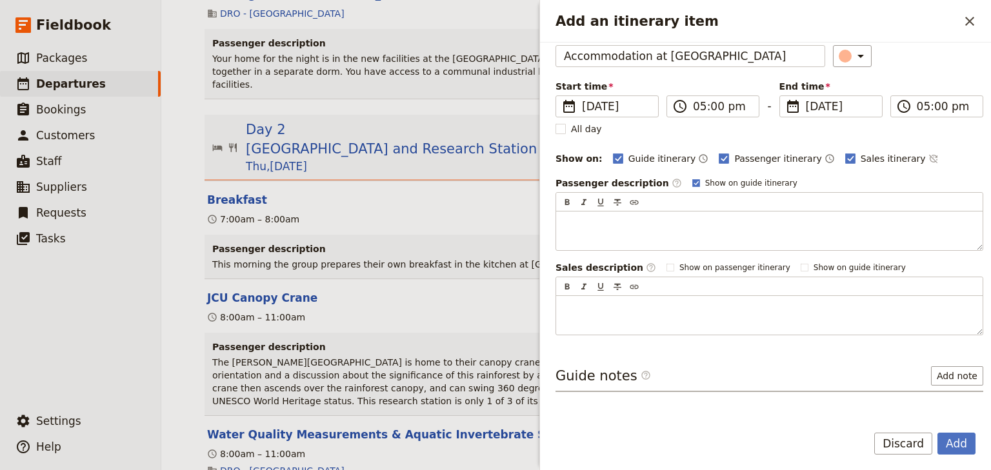
scroll to position [94, 0]
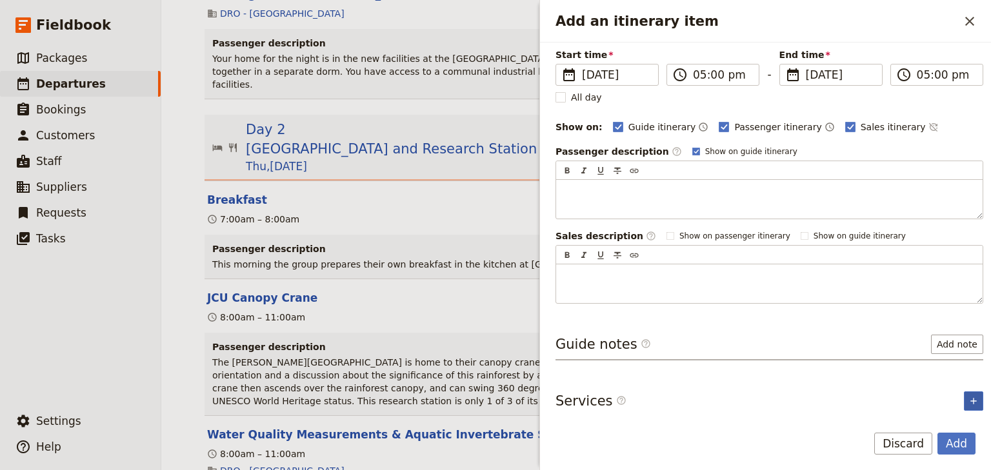
click at [970, 398] on icon "Add service inclusion" at bounding box center [973, 401] width 6 height 6
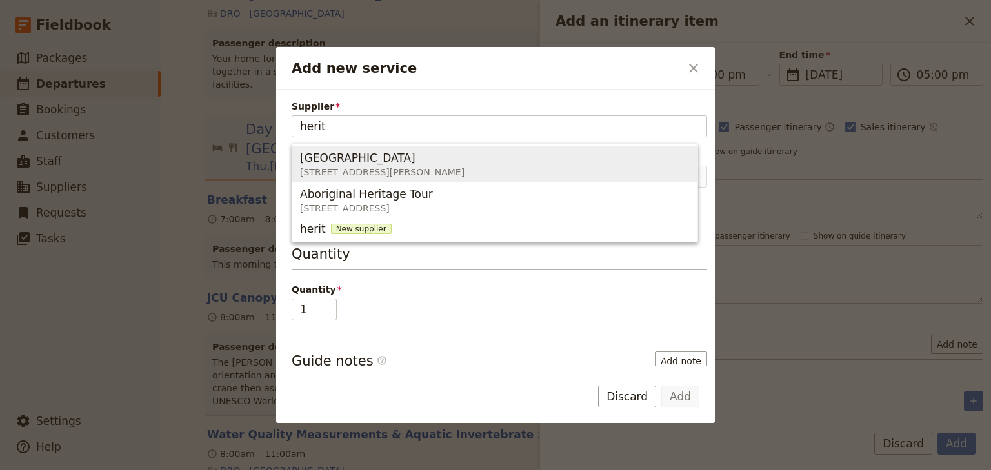
click at [314, 149] on div "Heritage Hotel Cairns 8 Minnie Street, Cairns QLD 4870, Australia" at bounding box center [382, 164] width 165 height 31
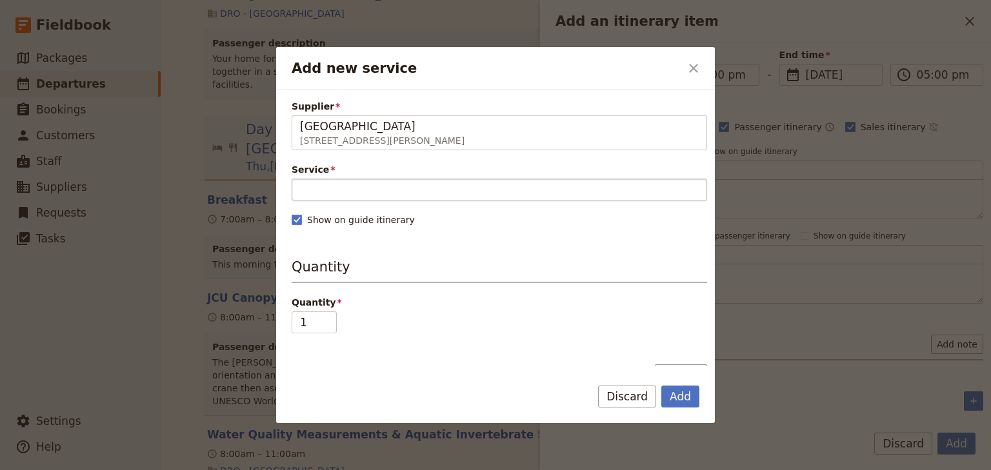
type input "Heritage Hotel Cairns"
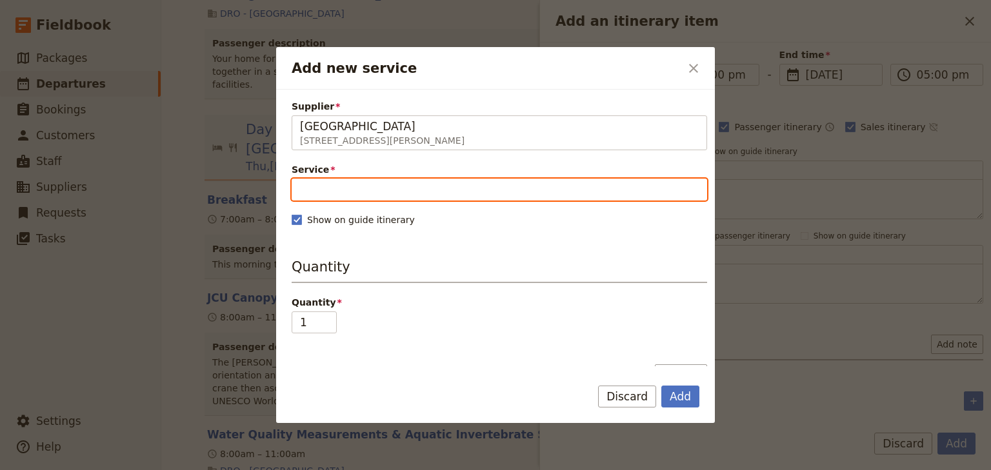
click at [344, 192] on input "Service" at bounding box center [500, 190] width 416 height 22
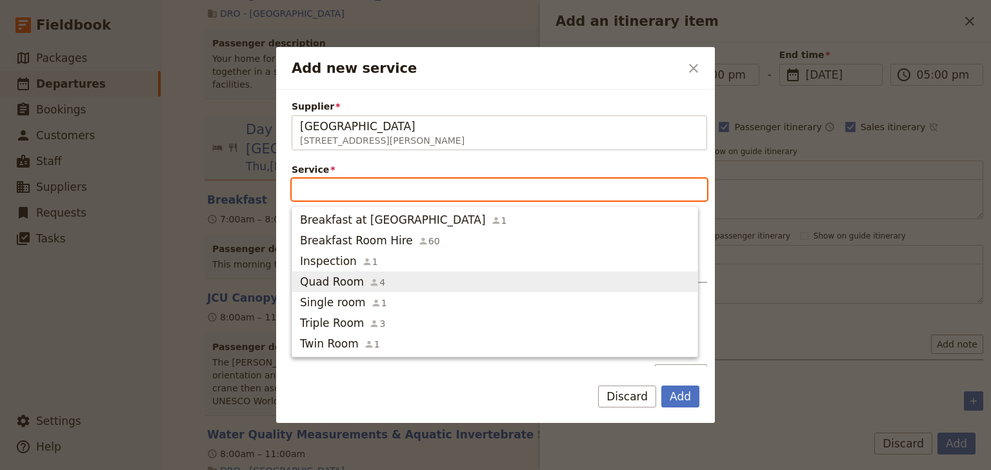
click at [347, 276] on span "Quad Room" at bounding box center [332, 281] width 64 height 15
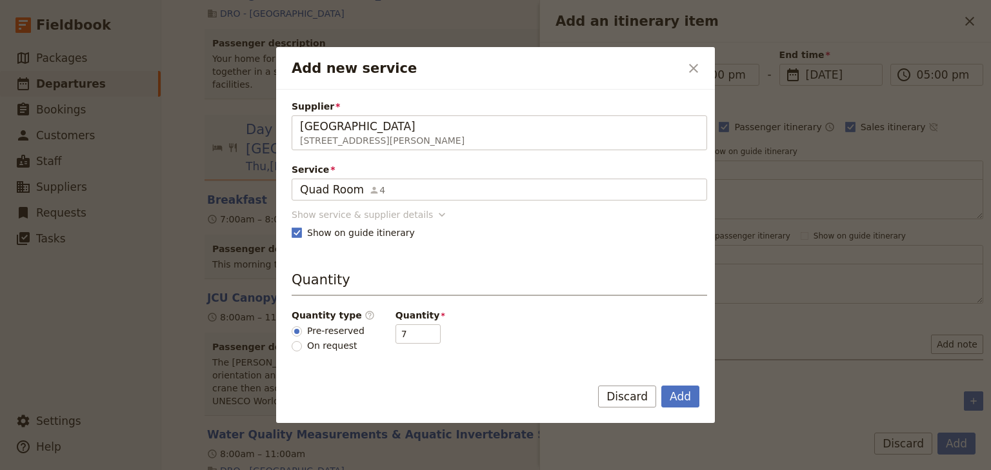
click at [374, 217] on div "Show service & supplier details" at bounding box center [362, 214] width 141 height 13
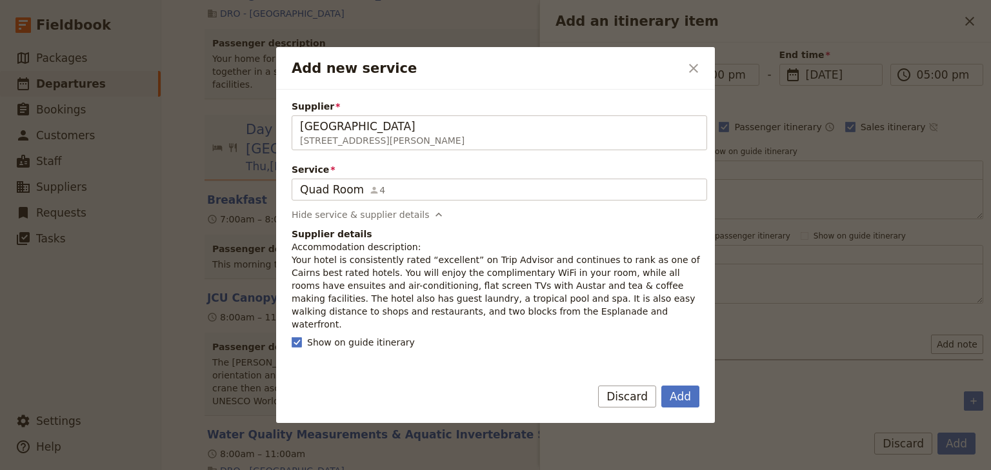
drag, startPoint x: 493, startPoint y: 315, endPoint x: 294, endPoint y: 261, distance: 206.0
click at [289, 259] on div "Supplier Heritage Hotel Cairns 8 Minnie Street, Cairns QLD 4870, Australia Heri…" at bounding box center [495, 228] width 439 height 277
copy p "Your hotel is consistently rated “excellent” on Trip Advisor and continues to r…"
click at [684, 397] on button "Add" at bounding box center [680, 397] width 38 height 22
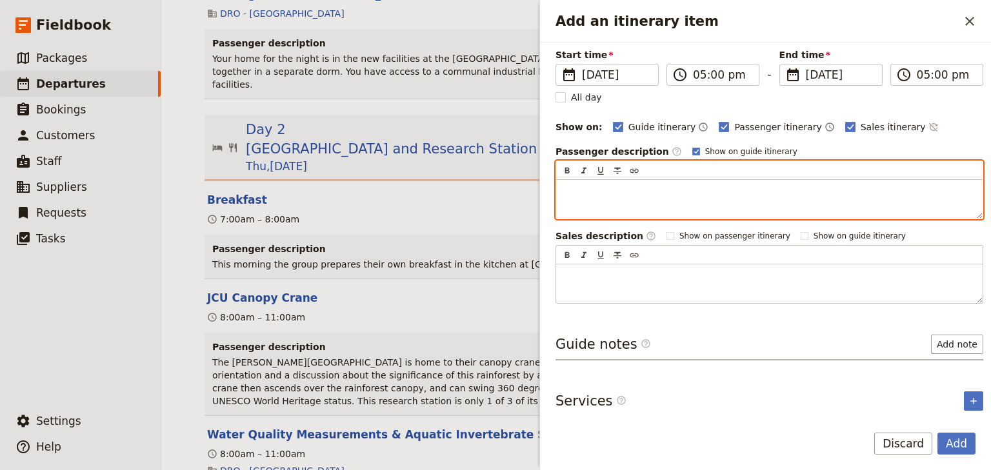
click at [583, 182] on div "Add an itinerary item" at bounding box center [769, 199] width 426 height 39
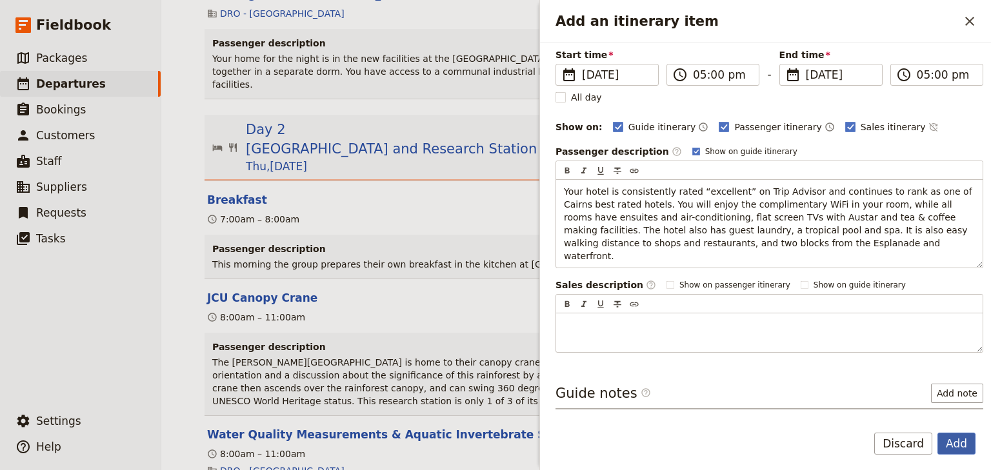
click at [957, 446] on button "Add" at bounding box center [956, 444] width 38 height 22
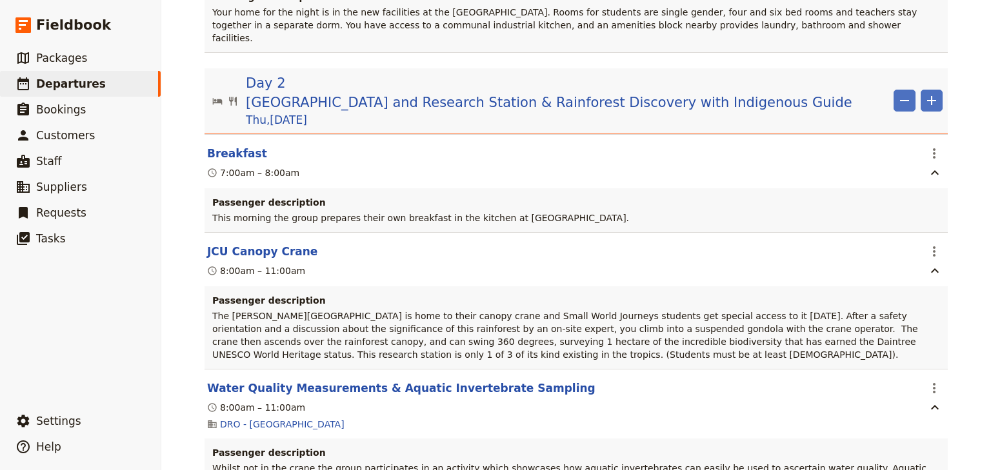
scroll to position [1290, 0]
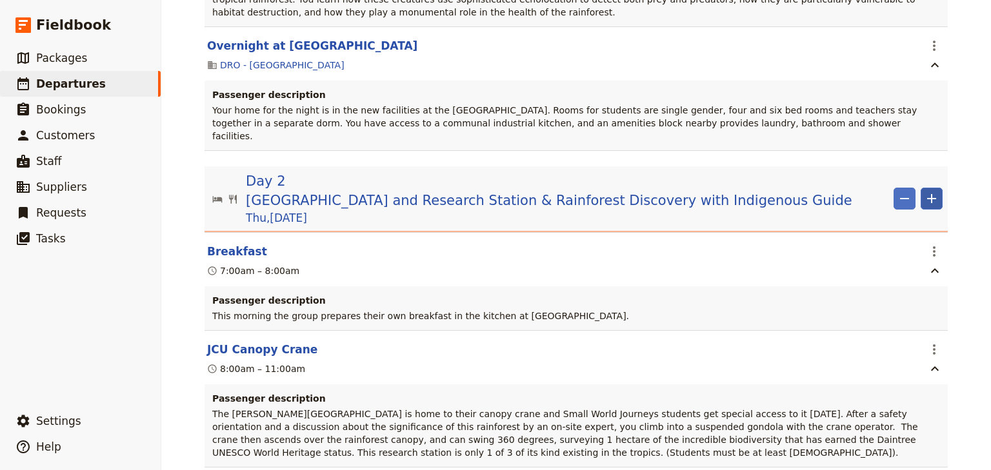
click at [924, 191] on icon "Add" at bounding box center [931, 198] width 15 height 15
click at [912, 174] on span "Add itinerary item" at bounding box center [889, 179] width 82 height 13
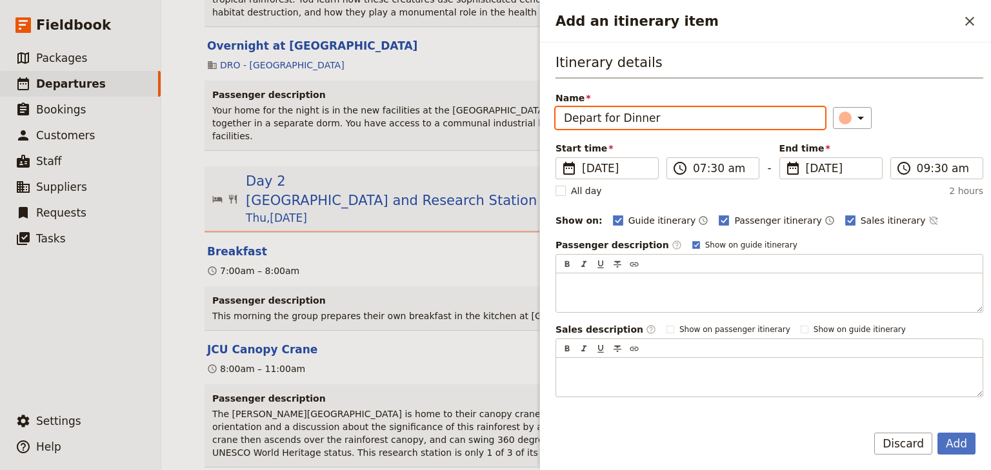
click at [615, 115] on input "Depart for Dinner" at bounding box center [691, 118] width 270 height 22
drag, startPoint x: 613, startPoint y: 117, endPoint x: 521, endPoint y: 95, distance: 94.2
click at [525, 106] on div "Woonona High School: Ecosystems & Global Biodiversity: Reef & Rainforest 2025 ​…" at bounding box center [576, 235] width 830 height 470
type input "Walk to Dinner"
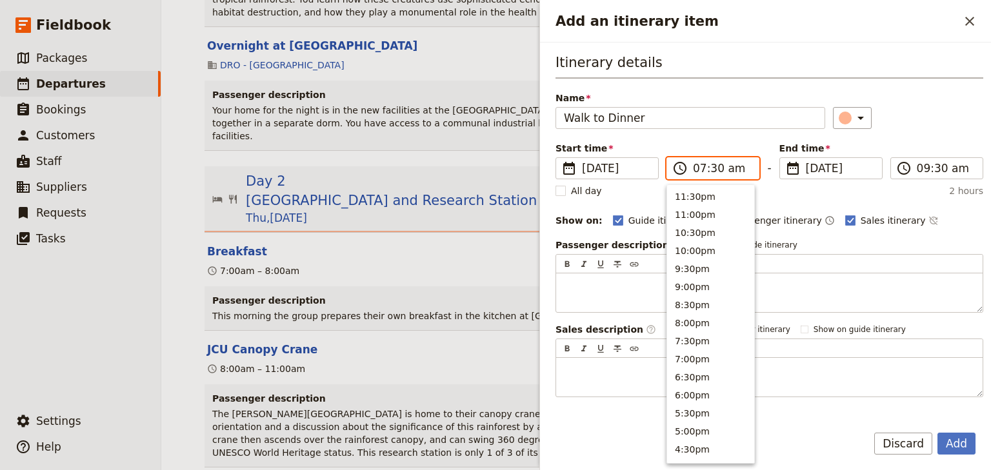
click at [697, 163] on input "07:30 am" at bounding box center [722, 168] width 58 height 15
click at [712, 167] on input "06:30 am" at bounding box center [722, 168] width 58 height 15
type input "06:15 pm"
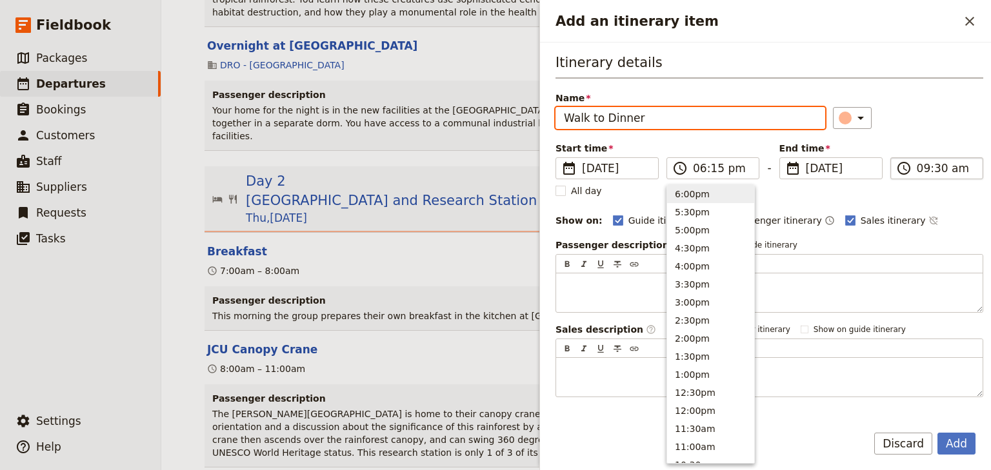
type input "06:15 pm"
click at [917, 173] on input "06:15 pm" at bounding box center [946, 168] width 58 height 15
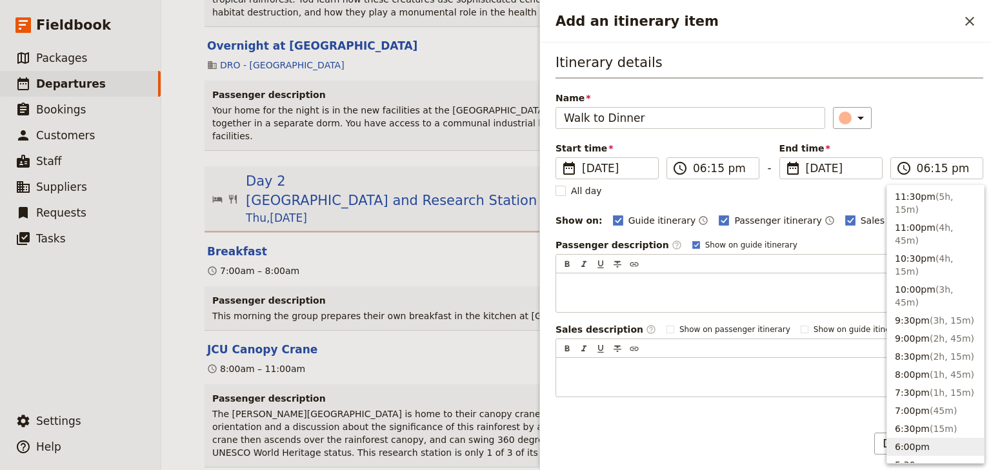
click at [924, 123] on div "​" at bounding box center [908, 118] width 150 height 22
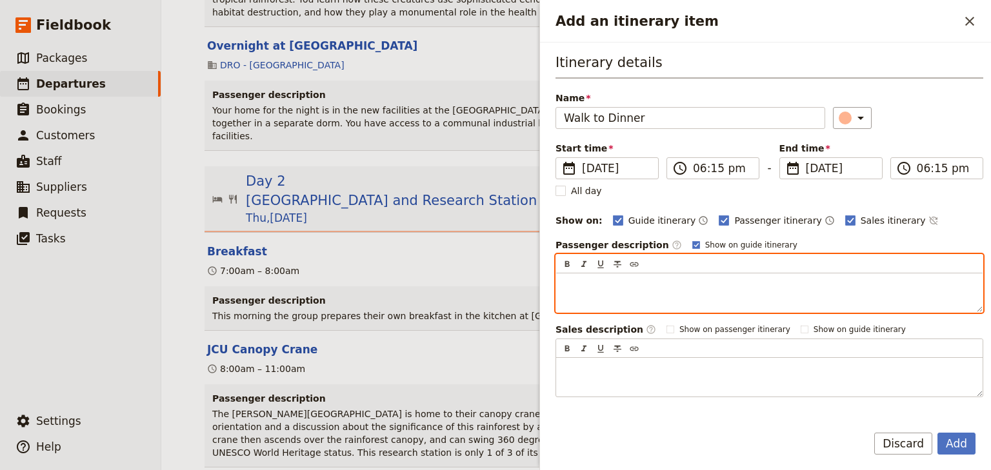
click at [574, 284] on p "Add an itinerary item" at bounding box center [769, 285] width 411 height 13
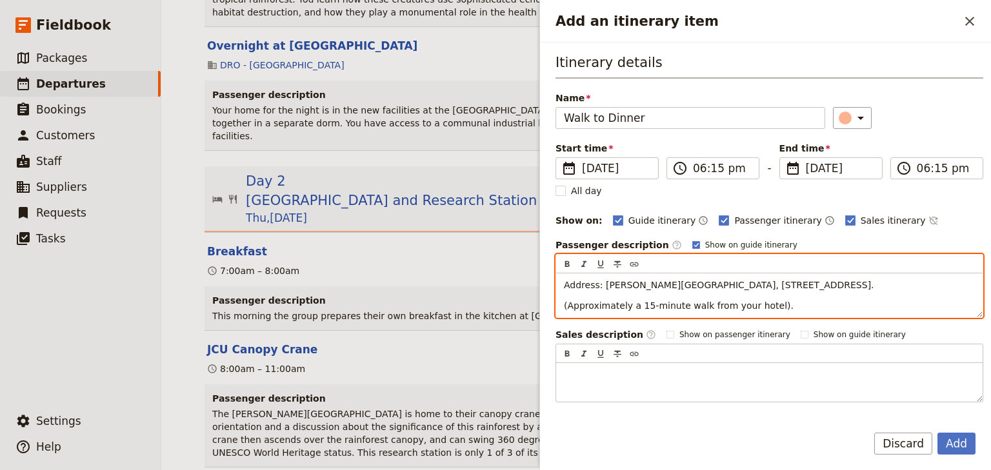
click at [562, 306] on div "Address: Muddy's Cafe, 174 Esplanade, Cairns City QLD 4870. (Approximately a 15…" at bounding box center [769, 296] width 426 height 44
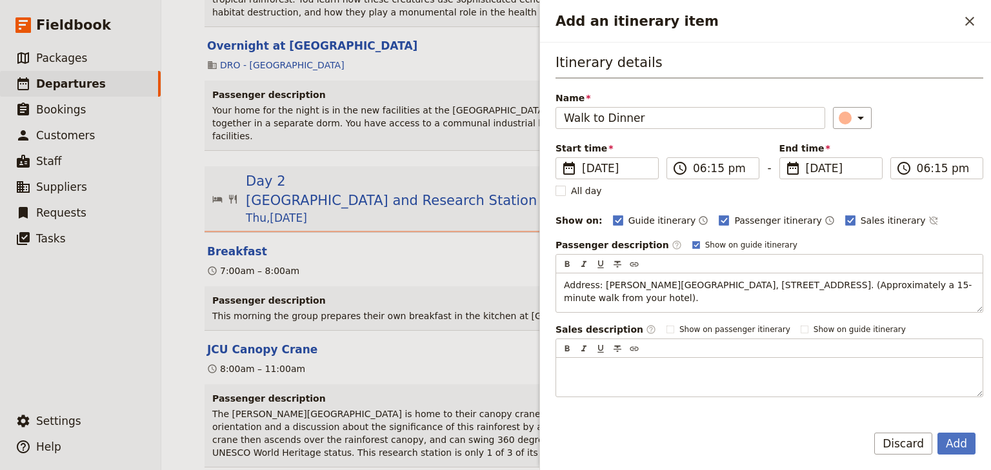
drag, startPoint x: 954, startPoint y: 443, endPoint x: 947, endPoint y: 428, distance: 15.9
click at [953, 442] on button "Add" at bounding box center [956, 444] width 38 height 22
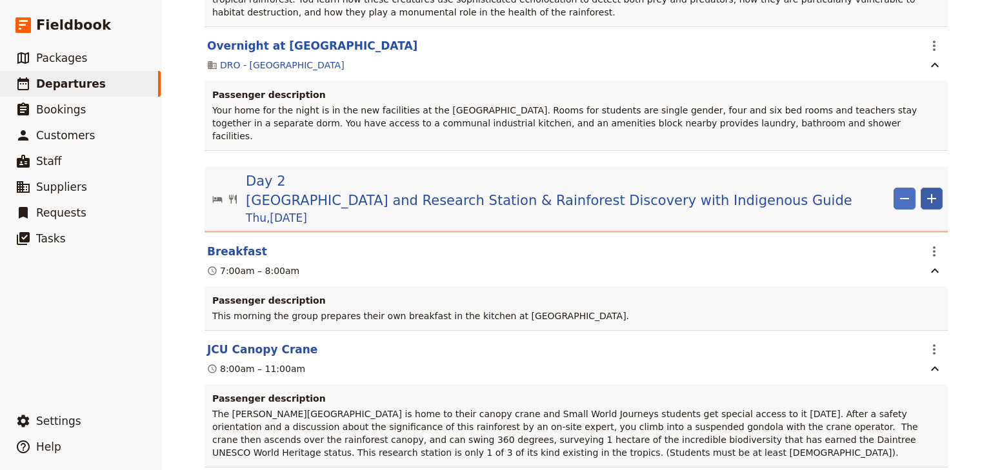
click at [927, 194] on icon "Add" at bounding box center [931, 198] width 9 height 9
click at [888, 181] on span "Add itinerary item" at bounding box center [889, 179] width 82 height 13
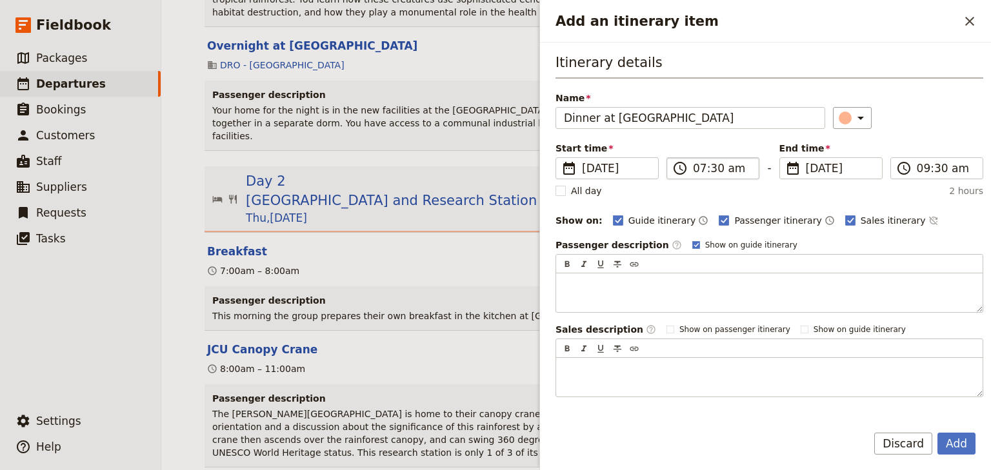
type input "Dinner at Muddys"
click at [696, 168] on input "07:30 am" at bounding box center [722, 168] width 58 height 15
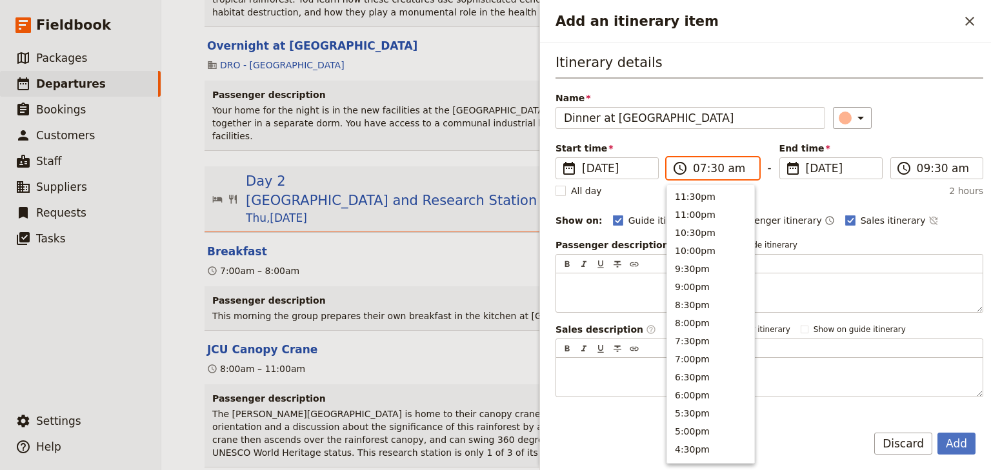
scroll to position [581, 0]
click at [727, 168] on input "06:30 am" at bounding box center [722, 168] width 58 height 15
type input "06:30 pm"
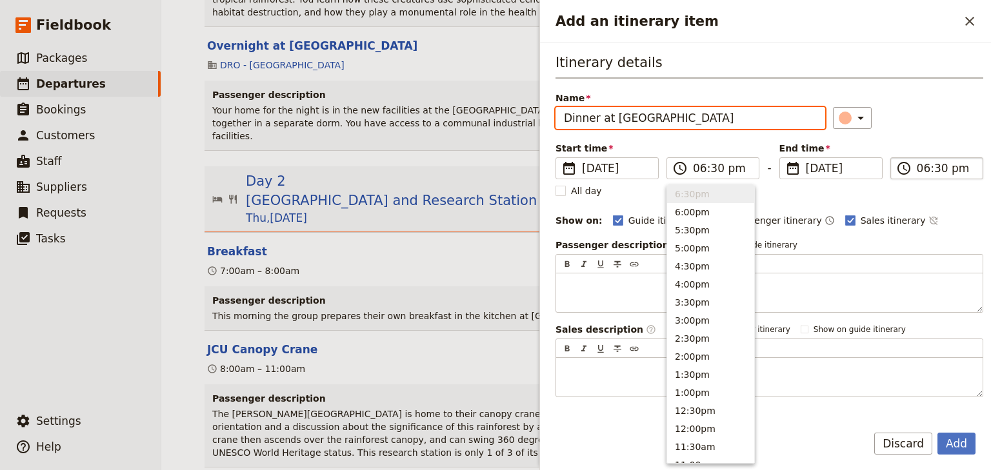
click at [917, 169] on input "06:30 pm" at bounding box center [946, 168] width 58 height 15
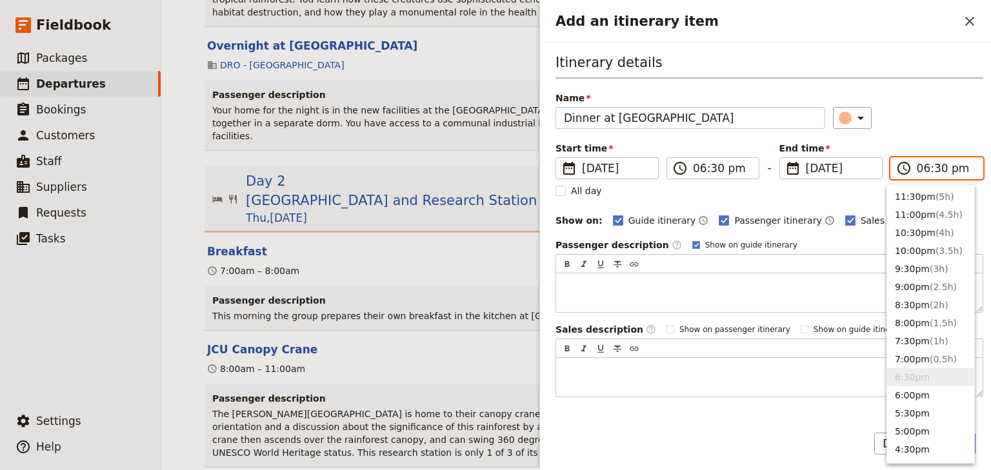
type input "07:30 pm"
click at [919, 134] on div "Itinerary details Name Dinner at Muddys ​ Start time ​ 27 Nov 2025 27/11/2025 2…" at bounding box center [770, 225] width 428 height 345
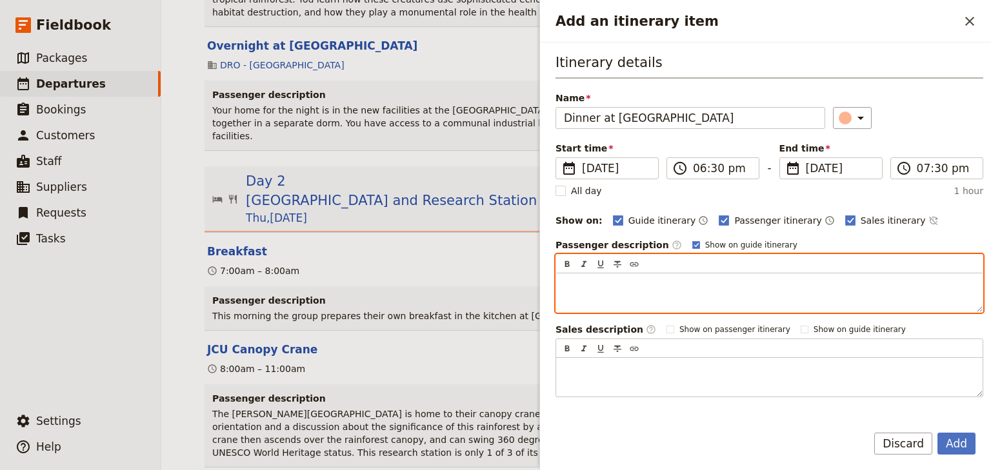
click at [568, 281] on p "Add an itinerary item" at bounding box center [769, 285] width 411 height 13
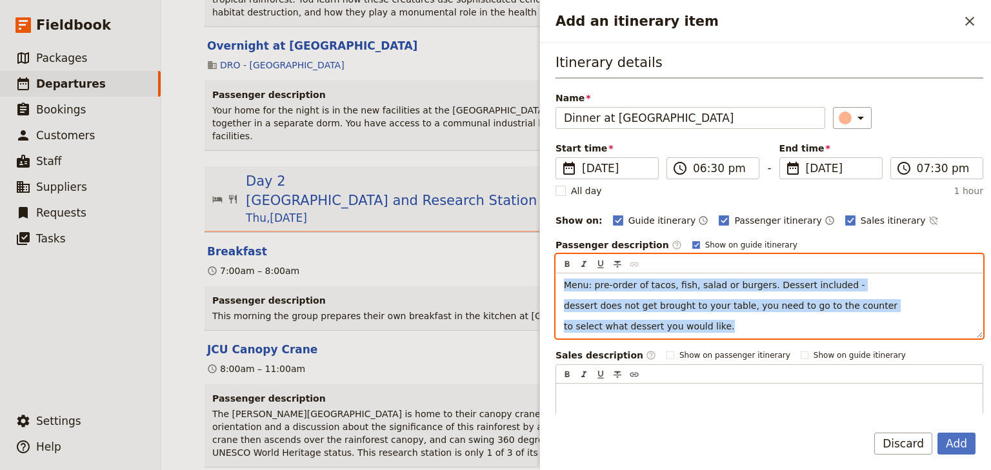
drag, startPoint x: 689, startPoint y: 325, endPoint x: 516, endPoint y: 272, distance: 181.4
click at [517, 274] on div "Woonona High School: Ecosystems & Global Biodiversity: Reef & Rainforest 2025 ​…" at bounding box center [576, 235] width 830 height 470
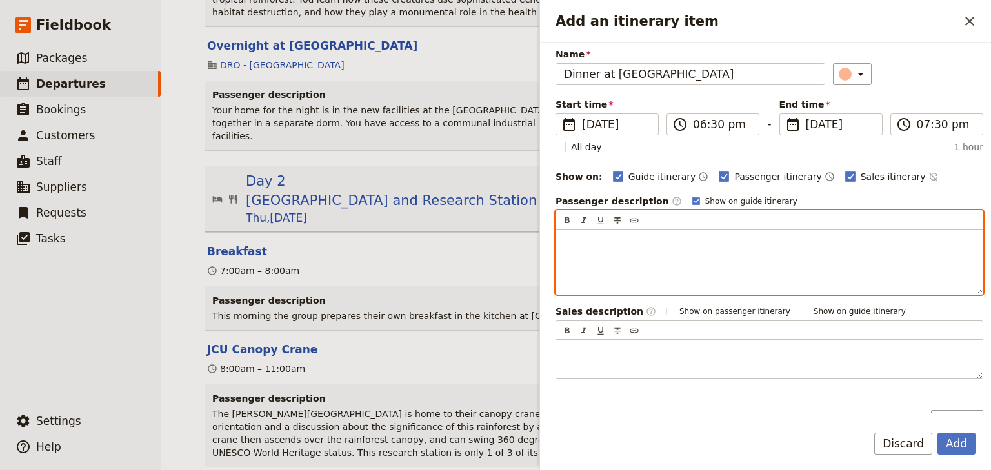
scroll to position [119, 0]
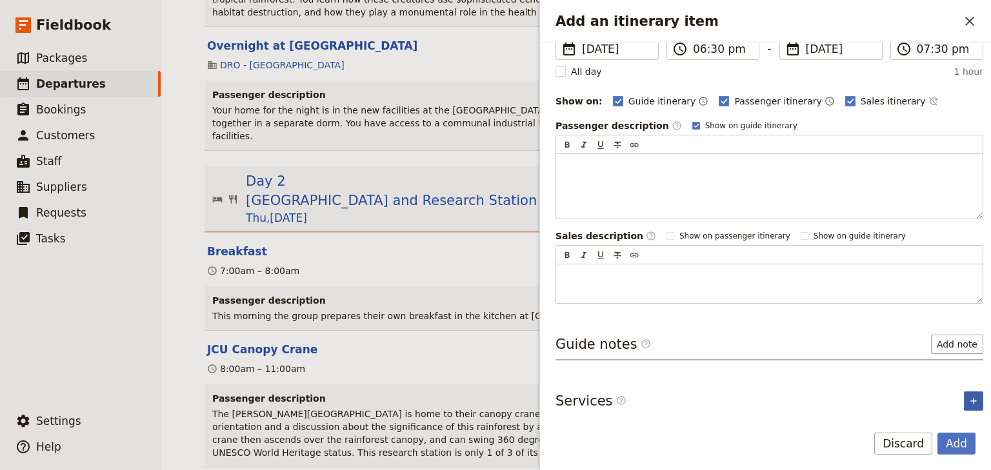
click at [968, 293] on div "Itinerary details Name Dinner at Muddys ​ Start time ​ 27 Nov 2025 27/11/2025 2…" at bounding box center [770, 113] width 428 height 359
click at [970, 398] on icon "Add service inclusion" at bounding box center [973, 401] width 6 height 6
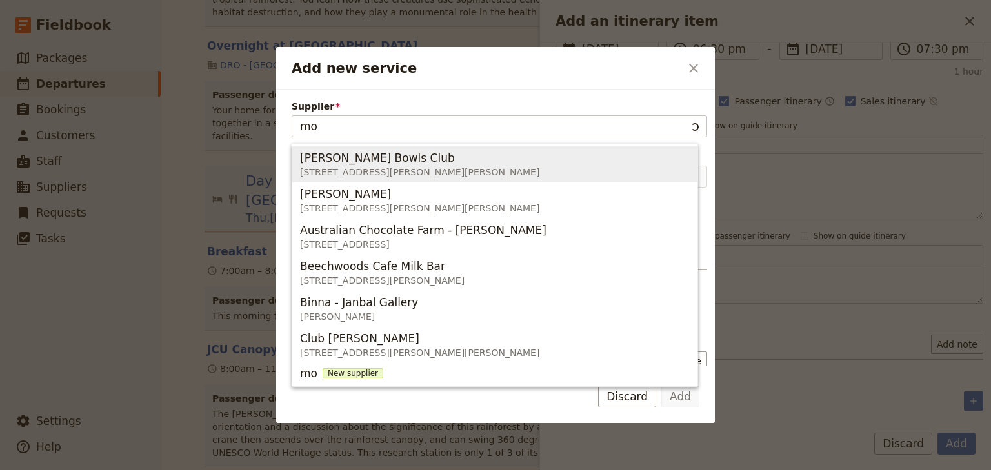
type input "m"
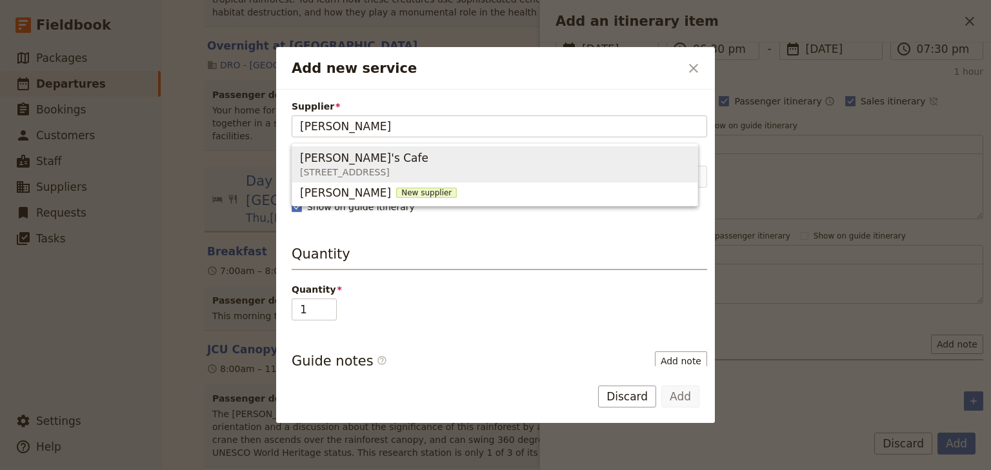
click at [346, 168] on span "174 The Esplanade, Cairns QLD 4870, Australia" at bounding box center [367, 172] width 134 height 13
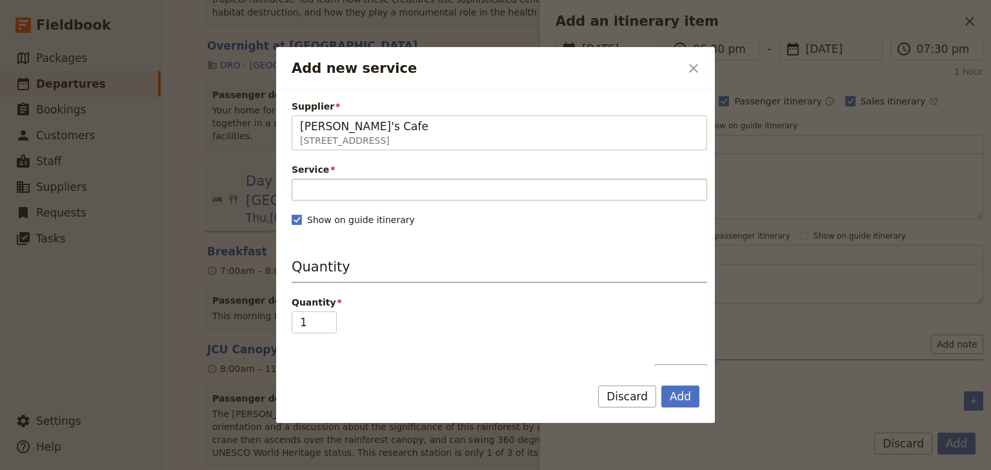
type input "Muddy's Cafe"
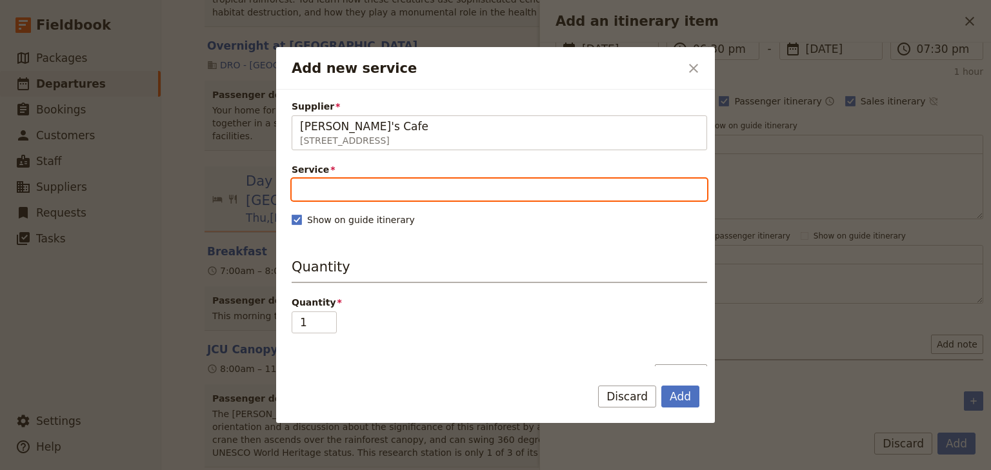
click at [332, 183] on input "Service" at bounding box center [500, 190] width 416 height 22
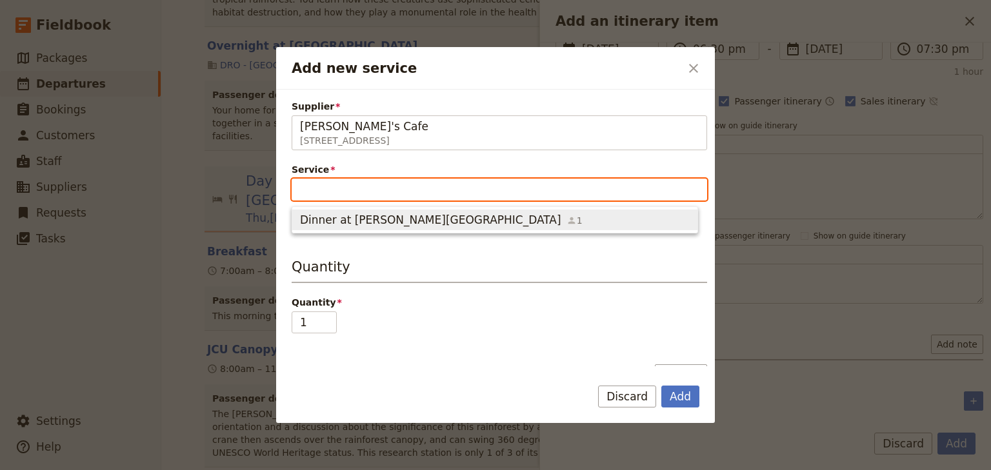
click at [338, 217] on span "Dinner at Muddy's Cafe" at bounding box center [430, 219] width 261 height 15
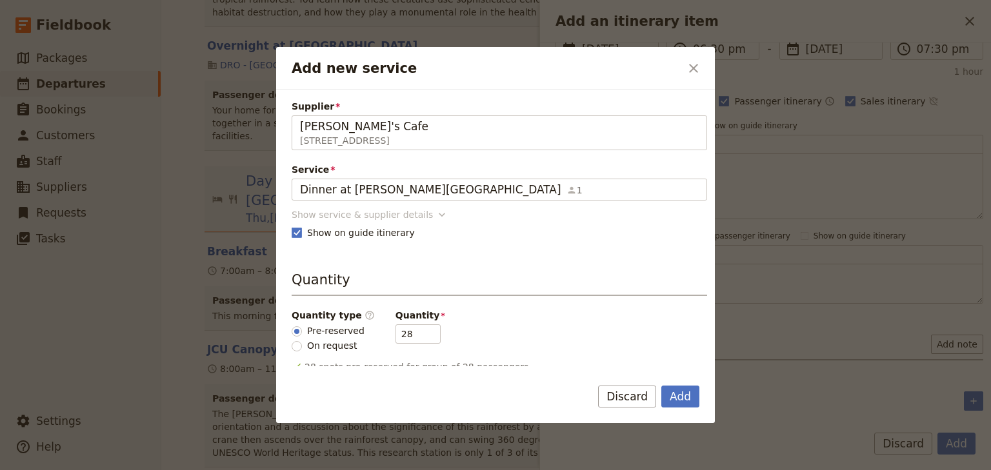
click at [341, 215] on div "Show service & supplier details" at bounding box center [362, 214] width 141 height 13
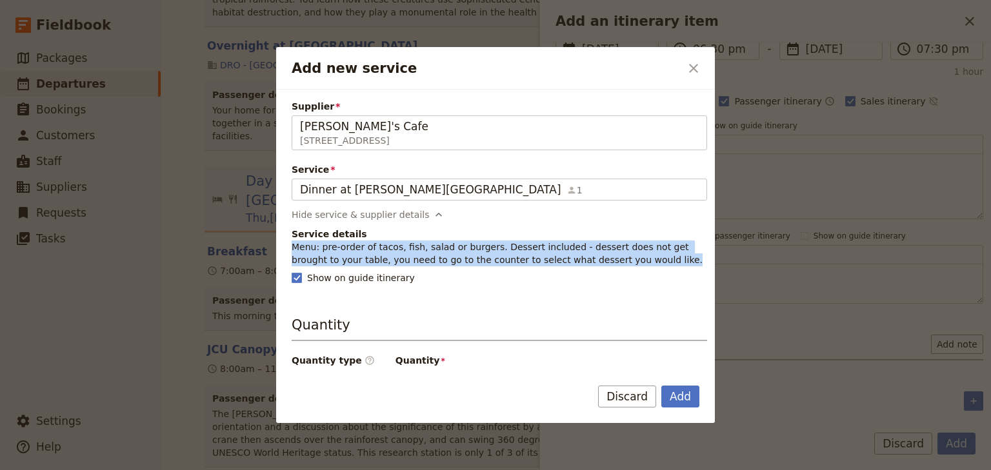
drag, startPoint x: 614, startPoint y: 263, endPoint x: 290, endPoint y: 249, distance: 324.8
click at [290, 249] on div "Supplier Muddy's Cafe 174 The Esplanade, Cairns QLD 4870, Australia Muddy's Caf…" at bounding box center [495, 228] width 439 height 277
copy p "Menu: pre-order of tacos, fish, salad or burgers. Dessert included - dessert do…"
click at [673, 395] on button "Add" at bounding box center [680, 397] width 38 height 22
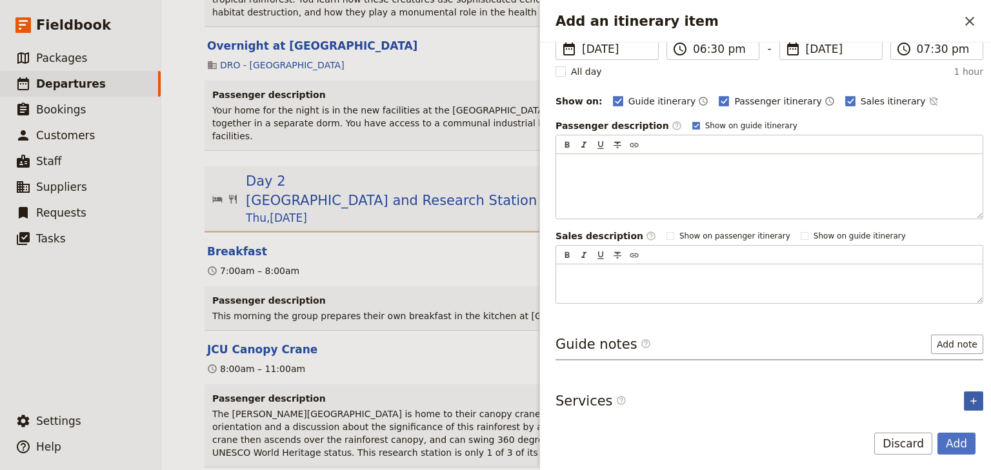
click at [968, 399] on icon "Add service inclusion" at bounding box center [973, 401] width 10 height 10
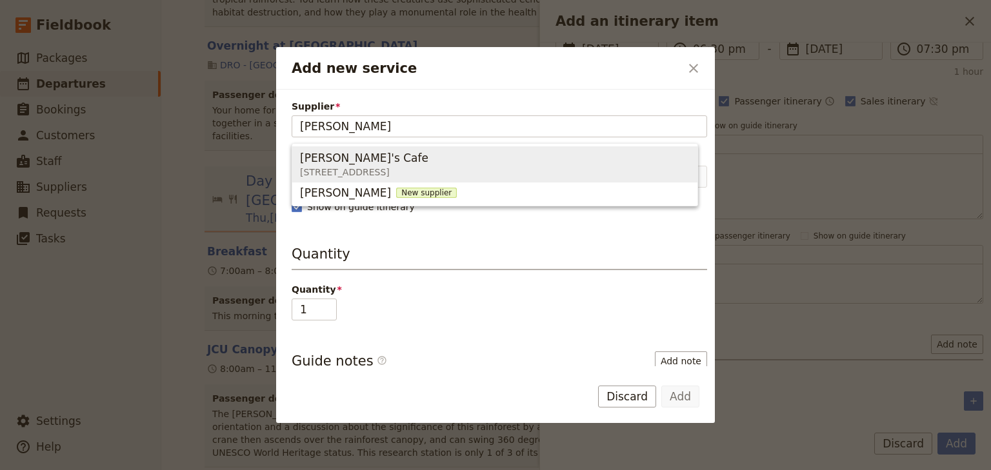
click at [359, 170] on span "174 The Esplanade, Cairns QLD 4870, Australia" at bounding box center [367, 172] width 134 height 13
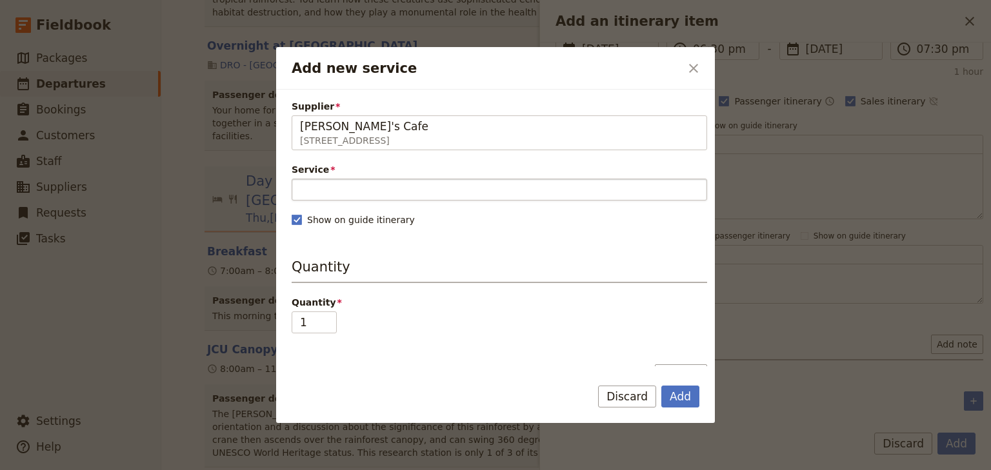
type input "Muddy's Cafe"
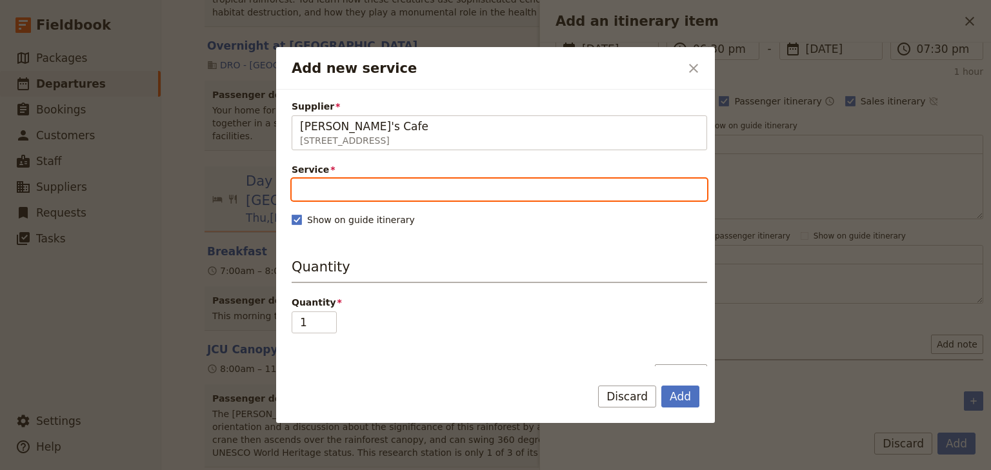
click at [332, 188] on input "Service" at bounding box center [500, 190] width 416 height 22
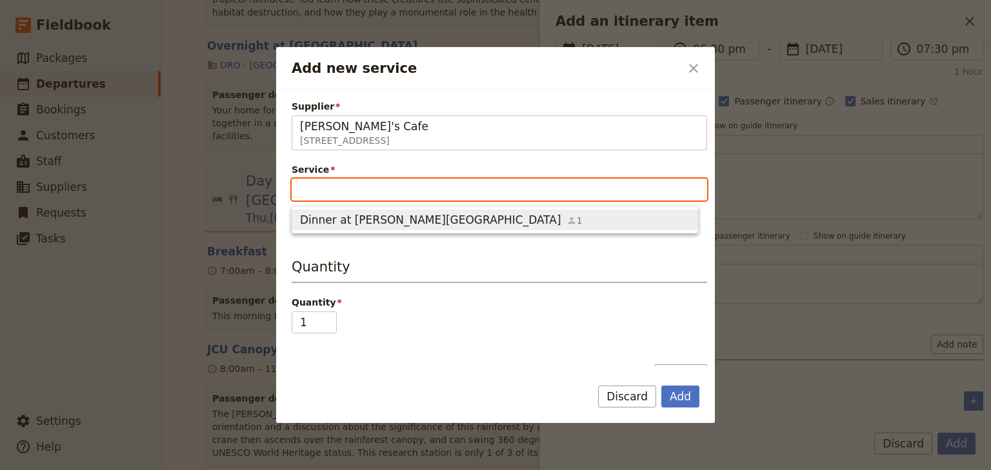
click at [337, 221] on span "Dinner at Muddy's Cafe" at bounding box center [430, 219] width 261 height 15
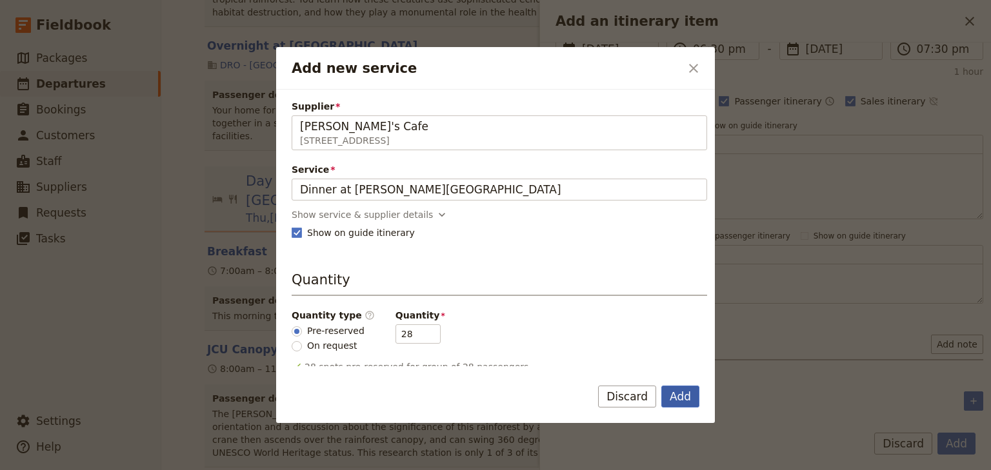
click at [679, 395] on button "Add" at bounding box center [680, 397] width 38 height 22
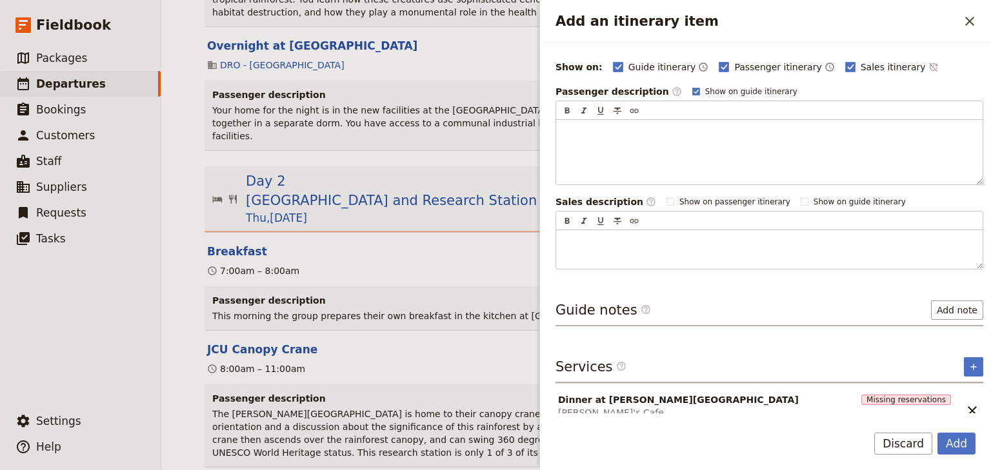
scroll to position [211, 0]
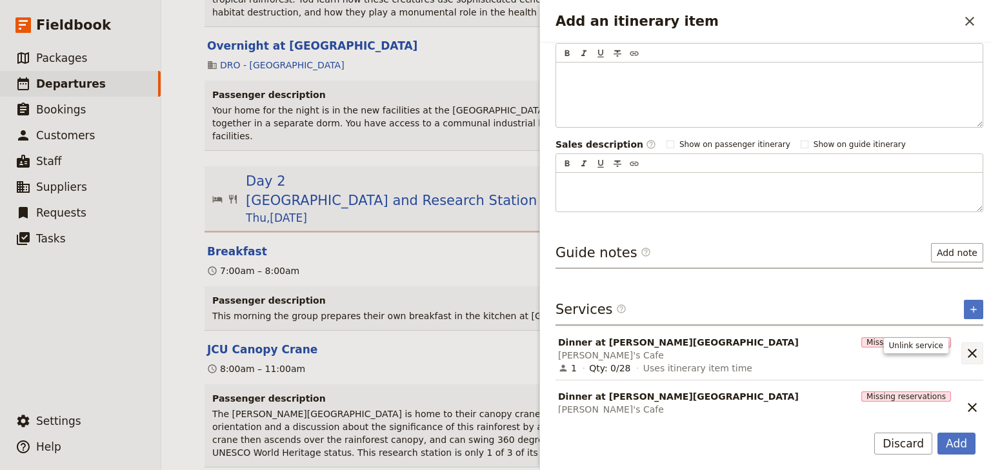
click at [968, 347] on icon "Unlink service" at bounding box center [972, 353] width 15 height 15
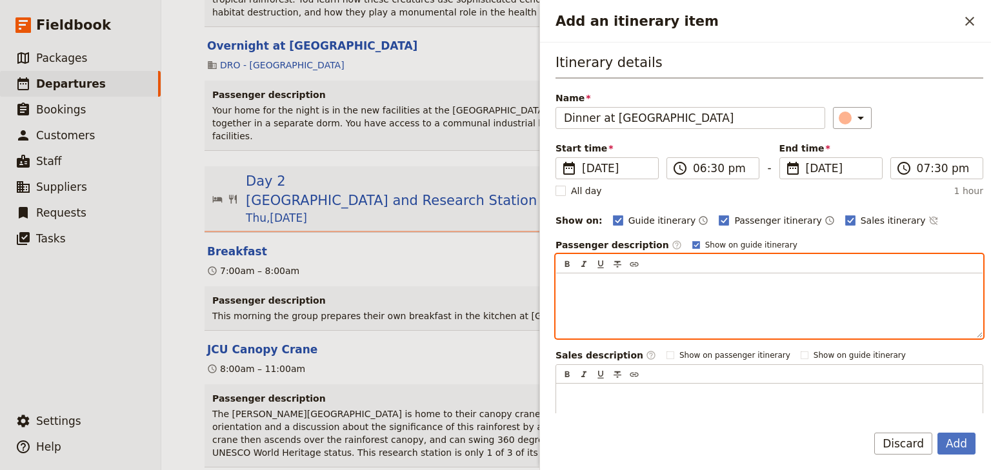
click at [566, 281] on p "Add an itinerary item" at bounding box center [769, 285] width 411 height 13
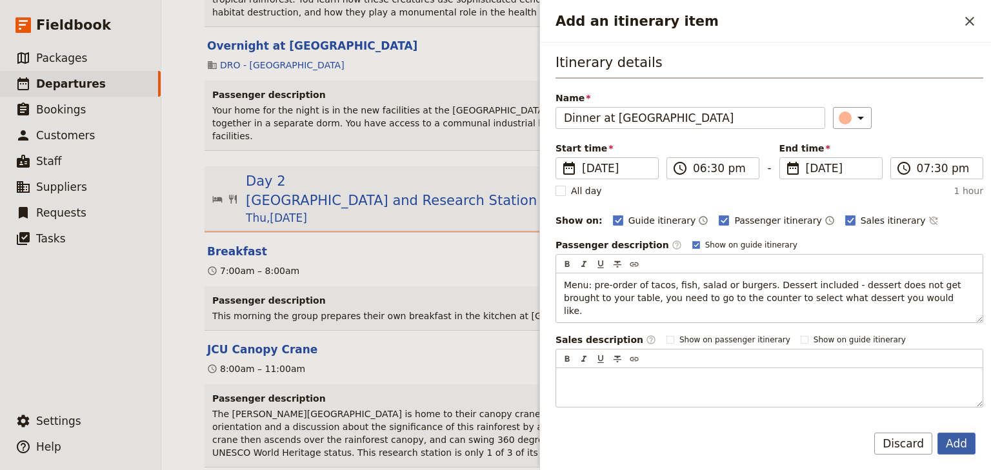
click at [953, 441] on button "Add" at bounding box center [956, 444] width 38 height 22
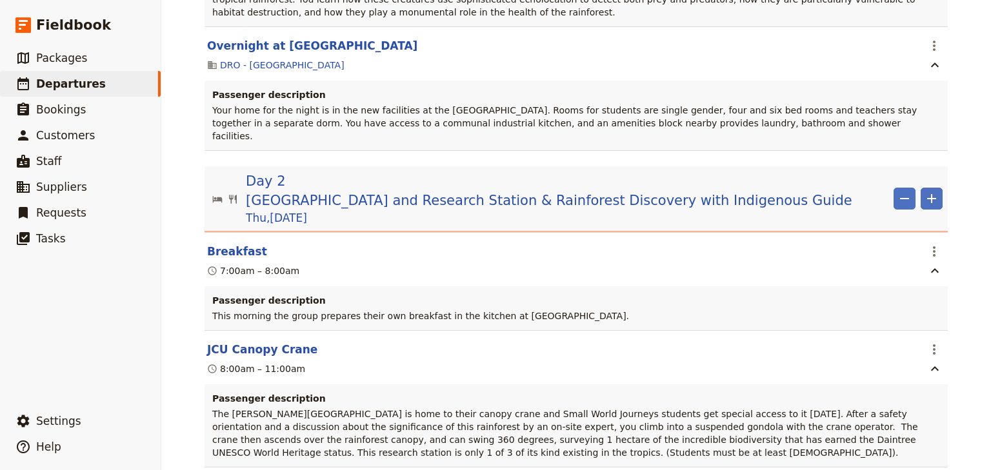
click at [970, 292] on div "Woonona High School: Ecosystems & Global Biodiversity: Reef & Rainforest 2025 ​…" at bounding box center [576, 235] width 830 height 470
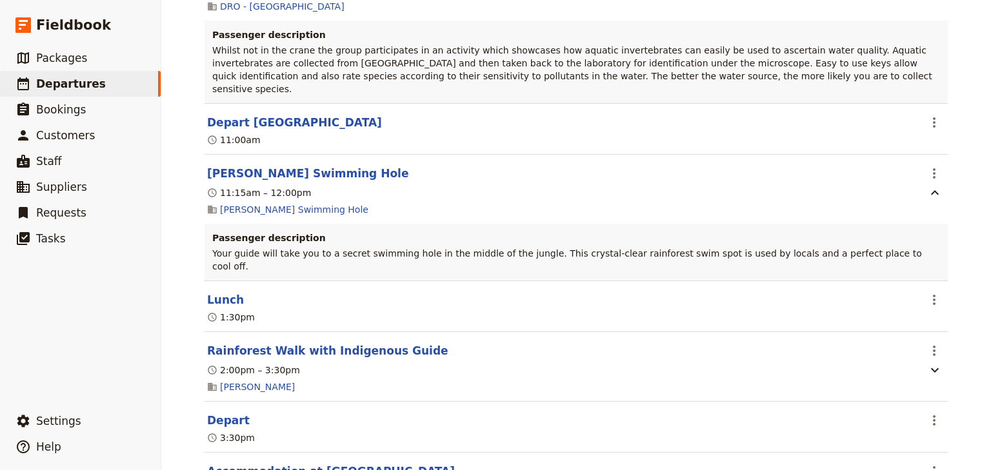
scroll to position [1910, 0]
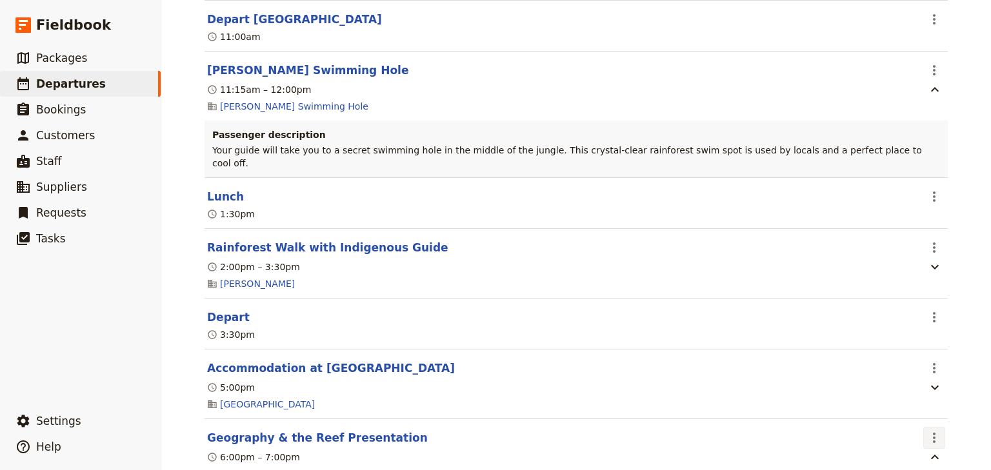
click at [931, 430] on icon "Actions" at bounding box center [934, 437] width 15 height 15
click at [914, 394] on span "Edit this itinerary item" at bounding box center [869, 396] width 101 height 13
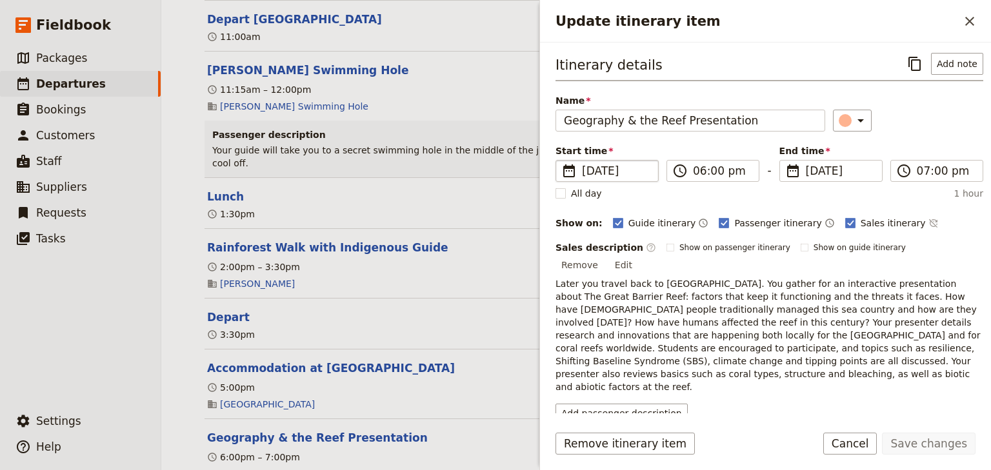
click at [628, 167] on span "[DATE]" at bounding box center [616, 170] width 68 height 15
click at [561, 161] on input "[DATE]" at bounding box center [561, 160] width 1 height 1
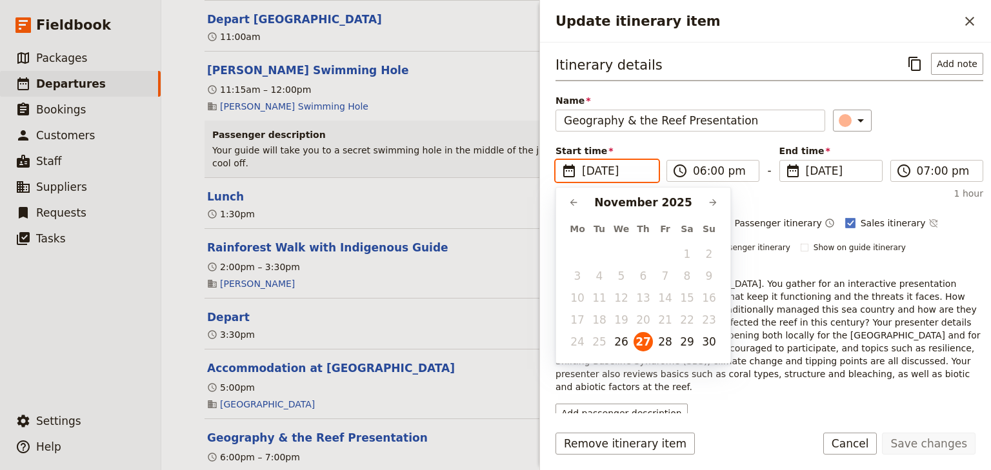
scroll to position [0, 0]
drag, startPoint x: 666, startPoint y: 341, endPoint x: 763, endPoint y: 236, distance: 142.4
click at [668, 336] on button "28" at bounding box center [665, 341] width 19 height 19
type input "28/11/2025"
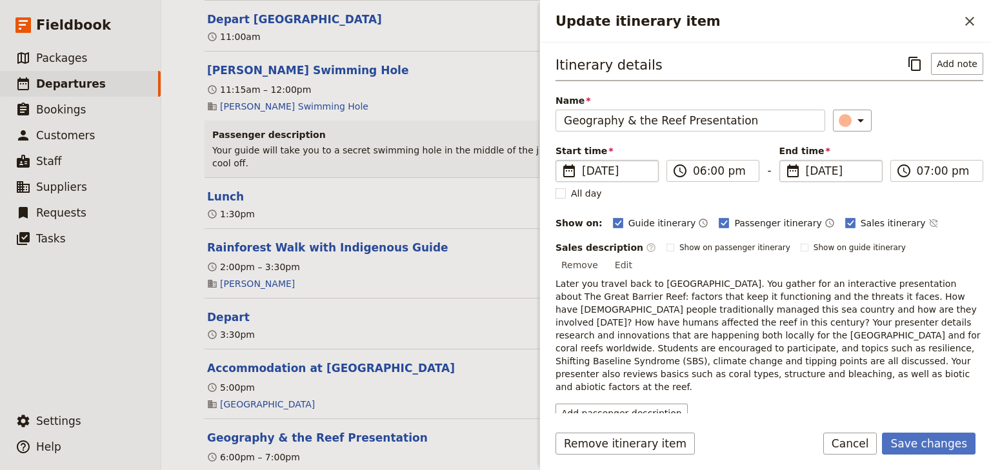
type input "28/11/2025"
click at [821, 172] on span "[DATE]" at bounding box center [840, 170] width 68 height 15
click at [785, 161] on input "28/11/2025" at bounding box center [785, 160] width 1 height 1
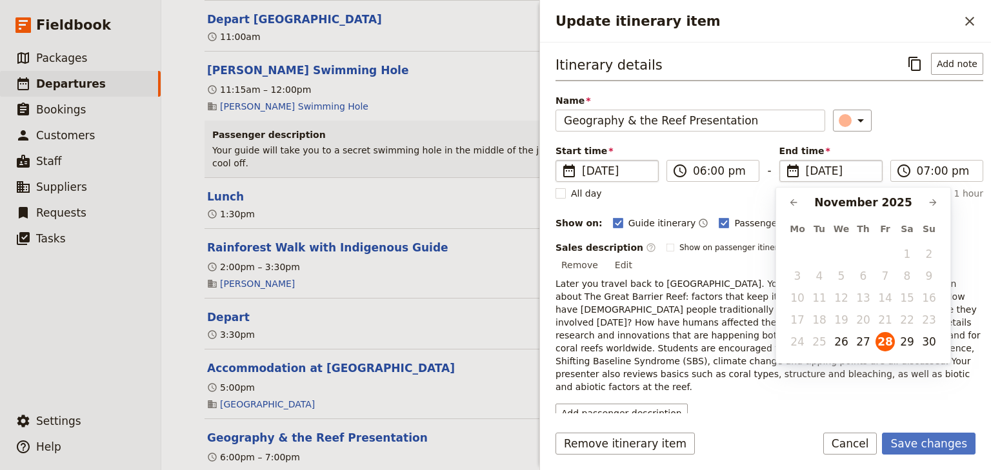
click at [887, 127] on div "​" at bounding box center [908, 121] width 150 height 22
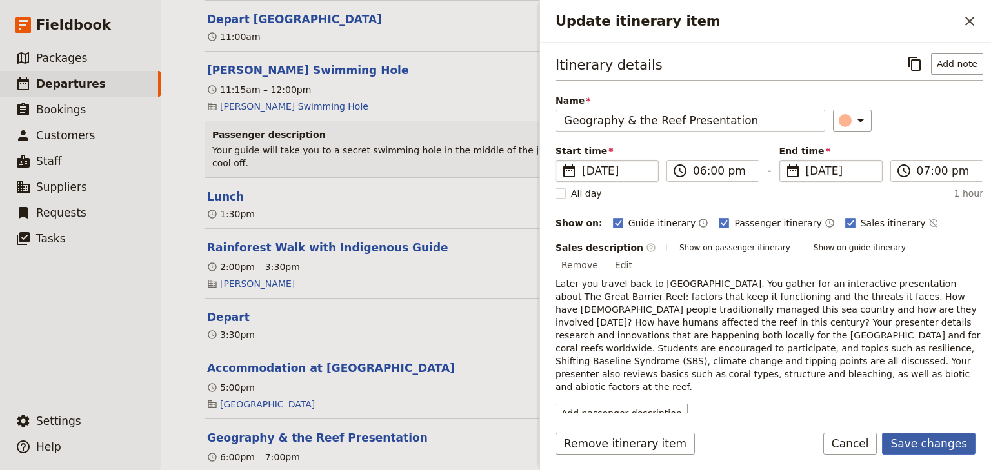
click at [925, 441] on button "Save changes" at bounding box center [929, 444] width 94 height 22
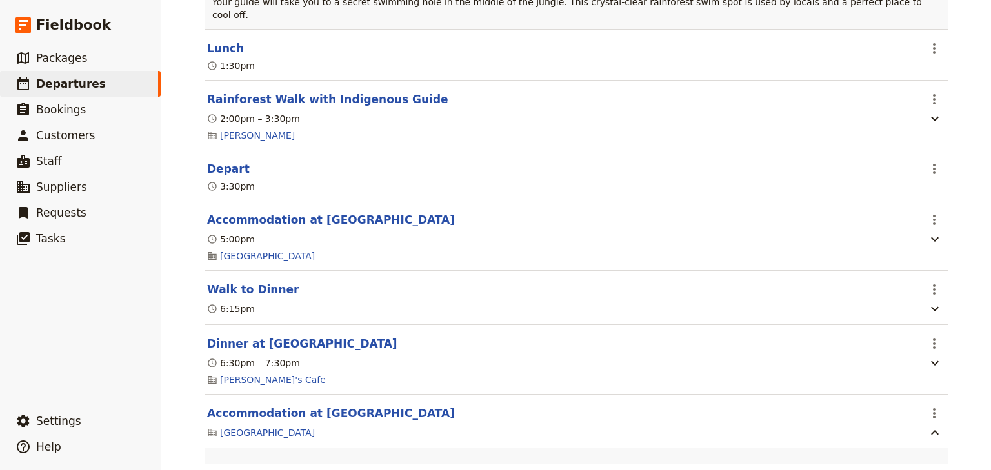
scroll to position [2065, 0]
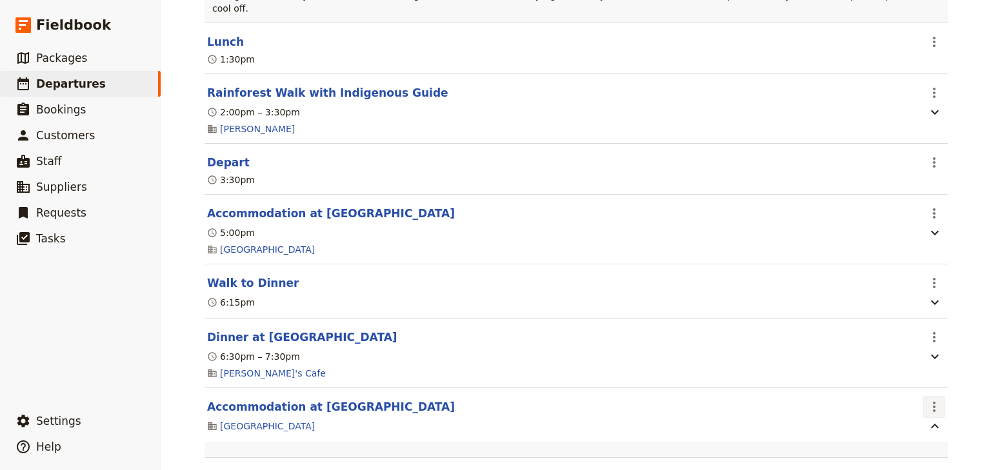
click at [931, 399] on icon "Actions" at bounding box center [934, 406] width 15 height 15
click at [901, 370] on span "Edit this itinerary item" at bounding box center [869, 367] width 101 height 13
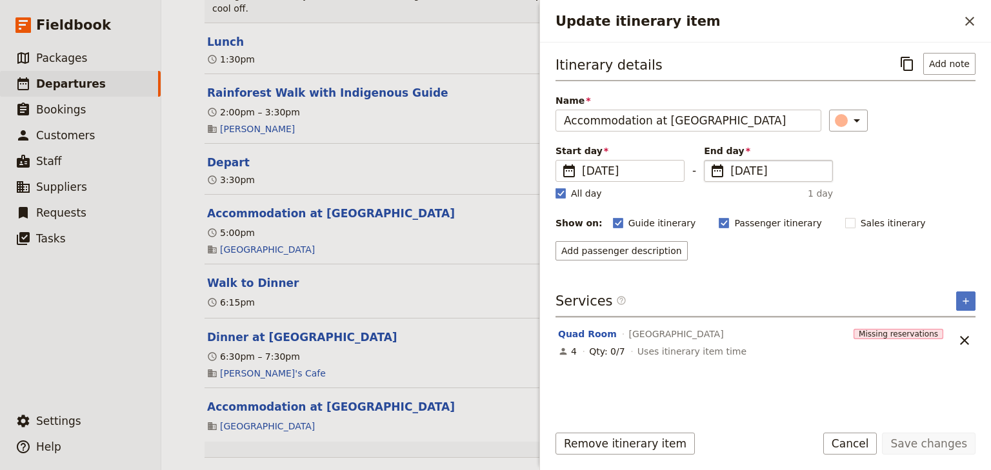
click at [744, 170] on span "[DATE]" at bounding box center [777, 170] width 94 height 15
click at [710, 161] on input "[DATE]" at bounding box center [709, 160] width 1 height 1
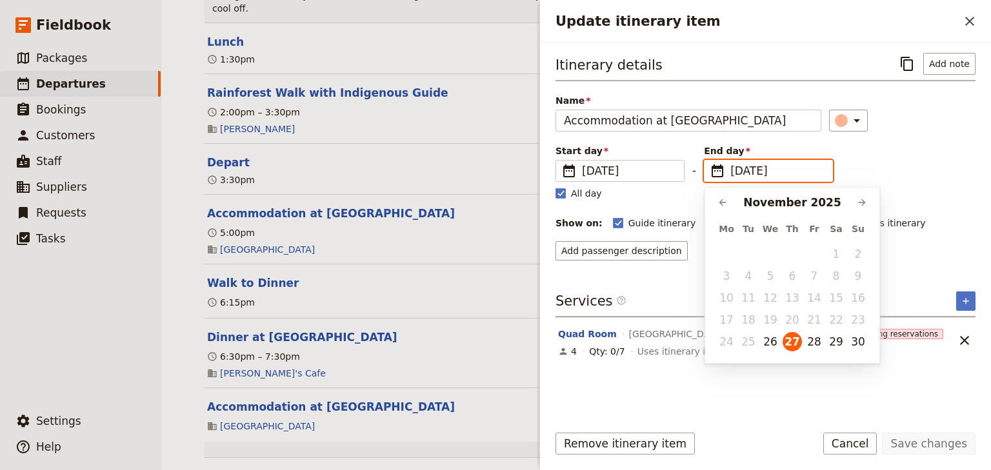
scroll to position [0, 0]
click at [837, 340] on button "29" at bounding box center [836, 341] width 19 height 19
type input "29/11/2025"
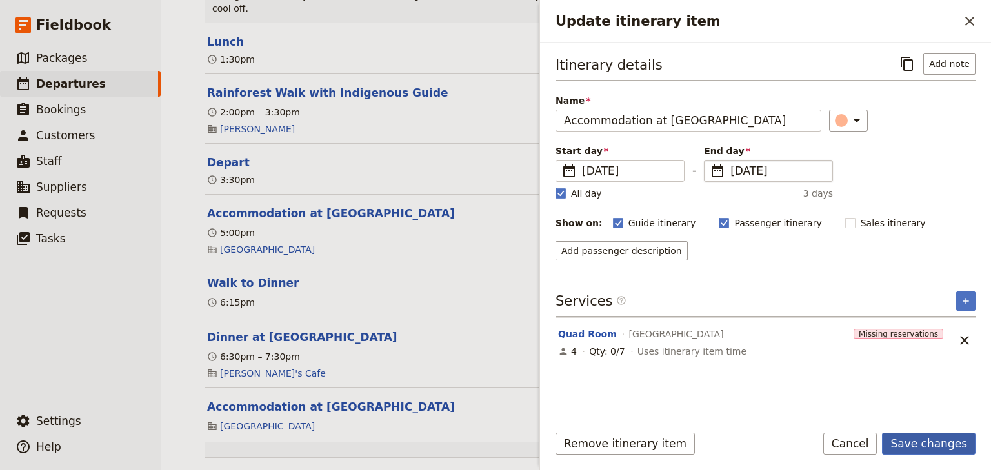
click at [924, 444] on button "Save changes" at bounding box center [929, 444] width 94 height 22
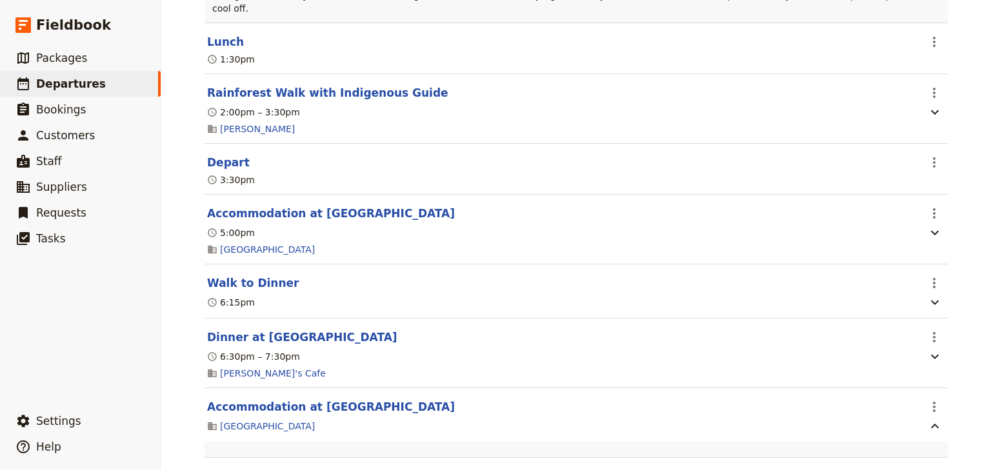
click at [964, 314] on div "Woonona High School: Ecosystems & Global Biodiversity: Reef & Rainforest 2025 ​…" at bounding box center [576, 235] width 830 height 470
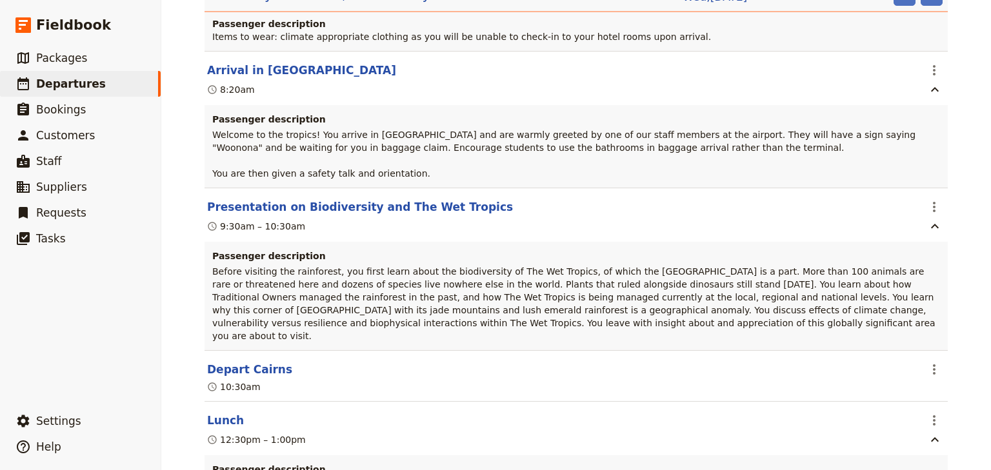
scroll to position [55, 0]
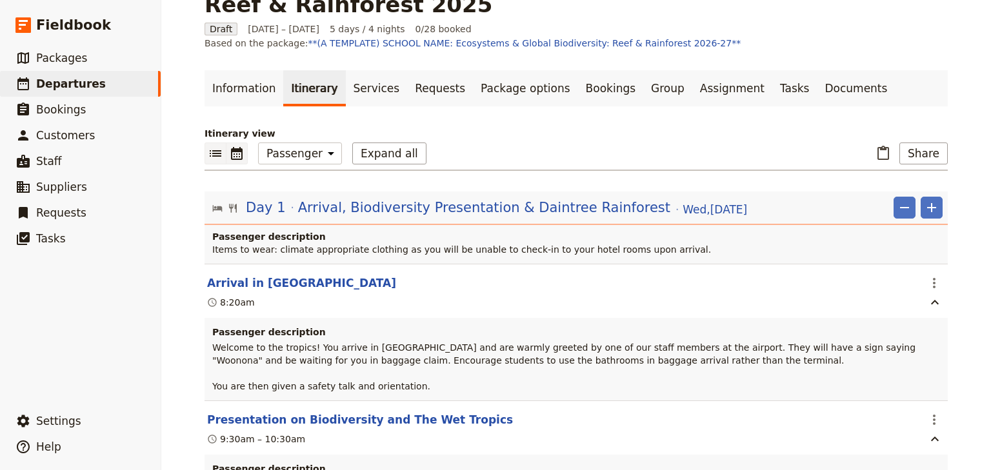
click at [232, 146] on icon "Calendar view" at bounding box center [236, 153] width 15 height 15
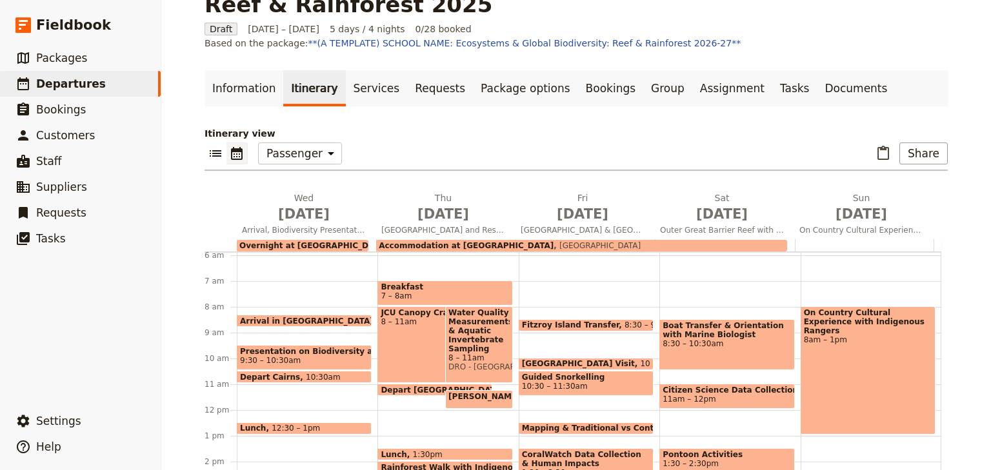
scroll to position [151, 0]
click at [212, 146] on icon "List view" at bounding box center [215, 153] width 15 height 15
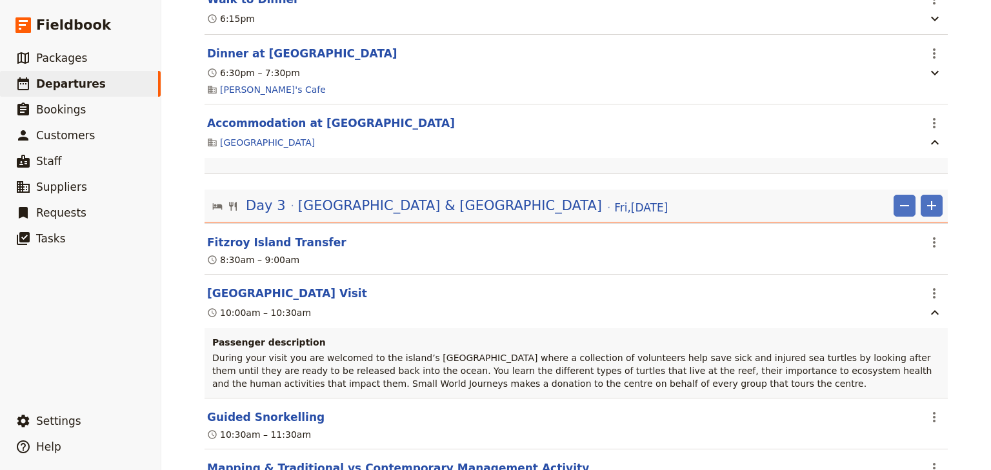
scroll to position [2326, 0]
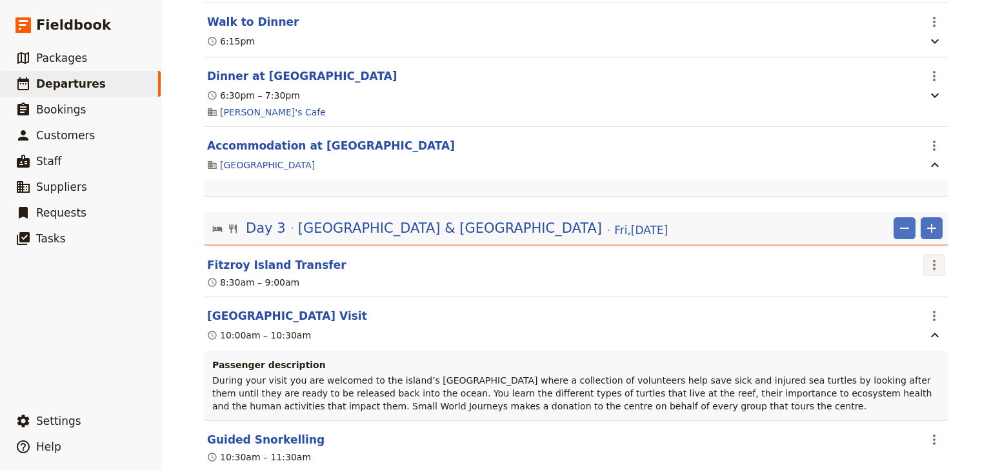
click at [928, 257] on icon "Actions" at bounding box center [934, 264] width 15 height 15
click at [916, 222] on span "Edit this itinerary item" at bounding box center [869, 225] width 101 height 13
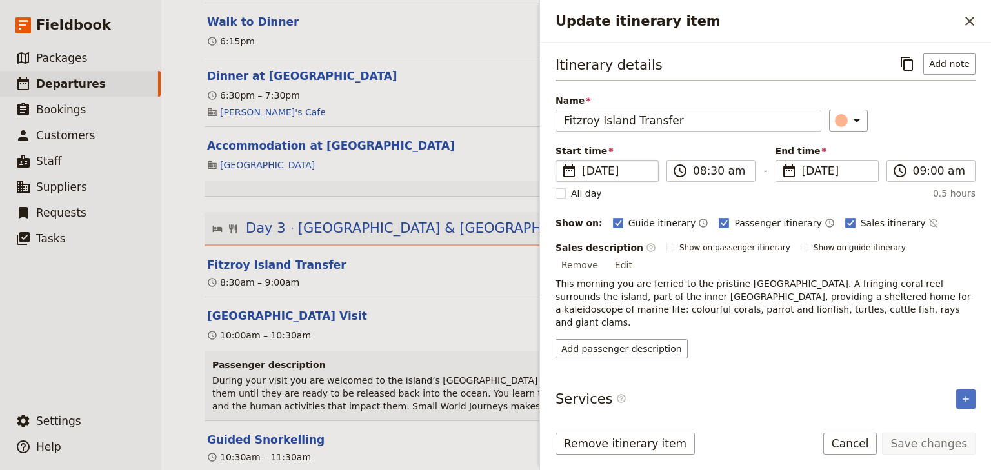
click at [614, 170] on span "[DATE]" at bounding box center [616, 170] width 68 height 15
click at [561, 161] on input "28/11/2025" at bounding box center [561, 160] width 1 height 1
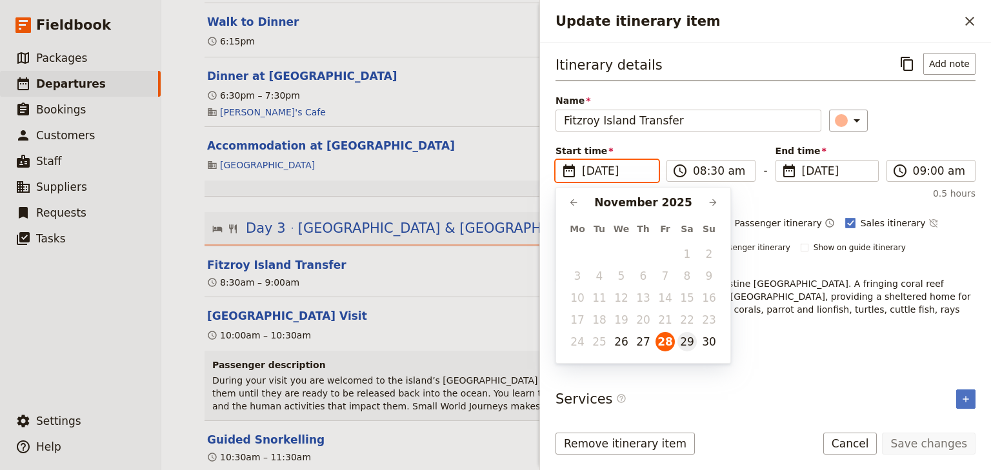
click at [686, 341] on button "29" at bounding box center [686, 341] width 19 height 19
type input "29/11/2025"
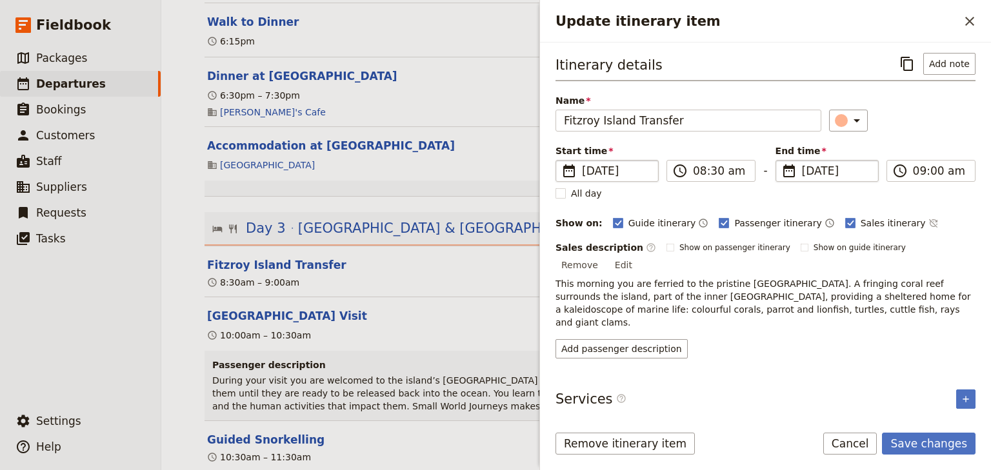
type input "29/11/2025"
click at [832, 175] on span "[DATE]" at bounding box center [836, 170] width 68 height 15
click at [781, 161] on input "29/11/2025" at bounding box center [781, 160] width 1 height 1
click at [905, 129] on div "​" at bounding box center [902, 121] width 146 height 22
click at [968, 17] on icon "Close drawer" at bounding box center [969, 21] width 15 height 15
